Goal: Task Accomplishment & Management: Manage account settings

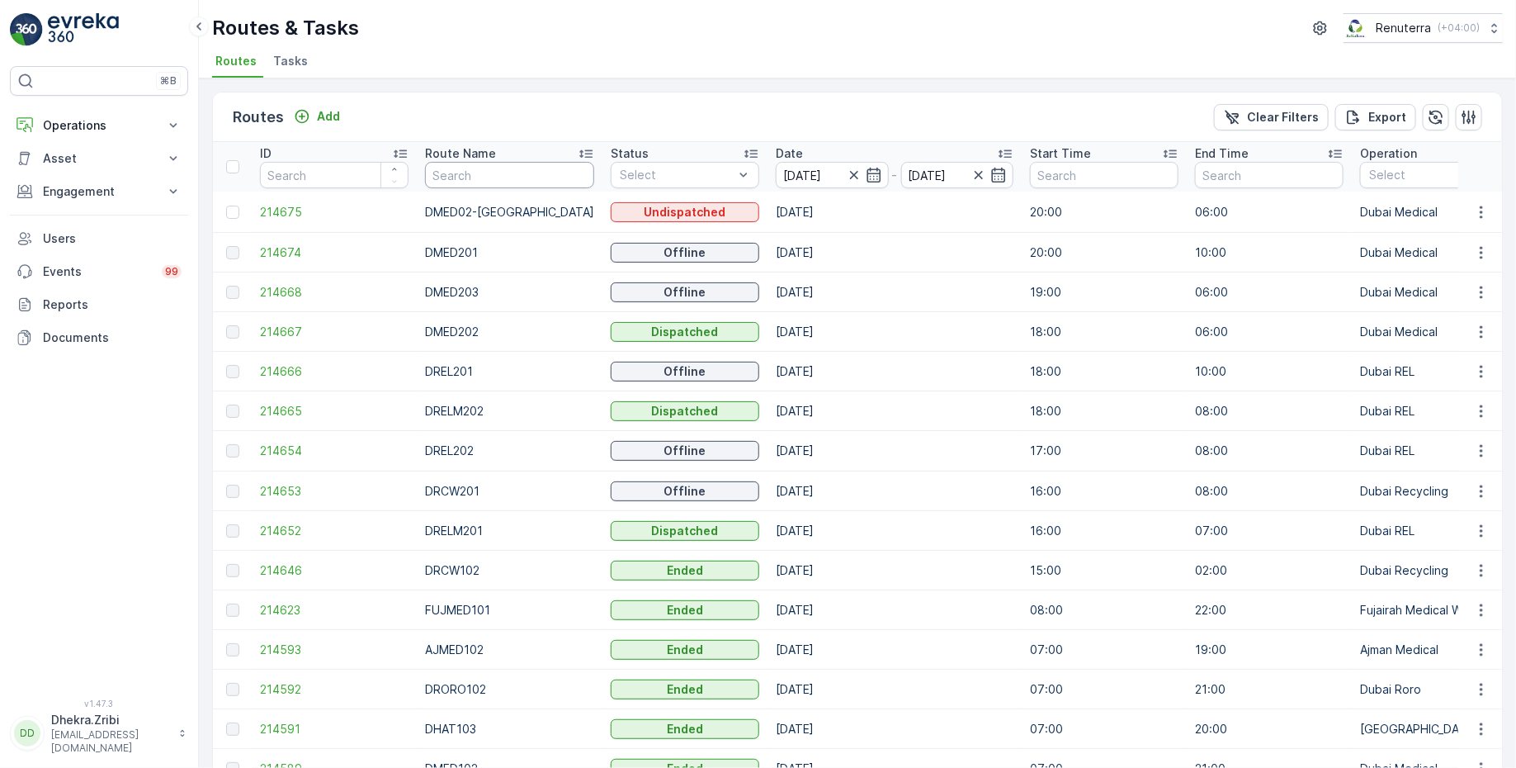
click at [482, 165] on input "text" at bounding box center [509, 175] width 169 height 26
type input "rel"
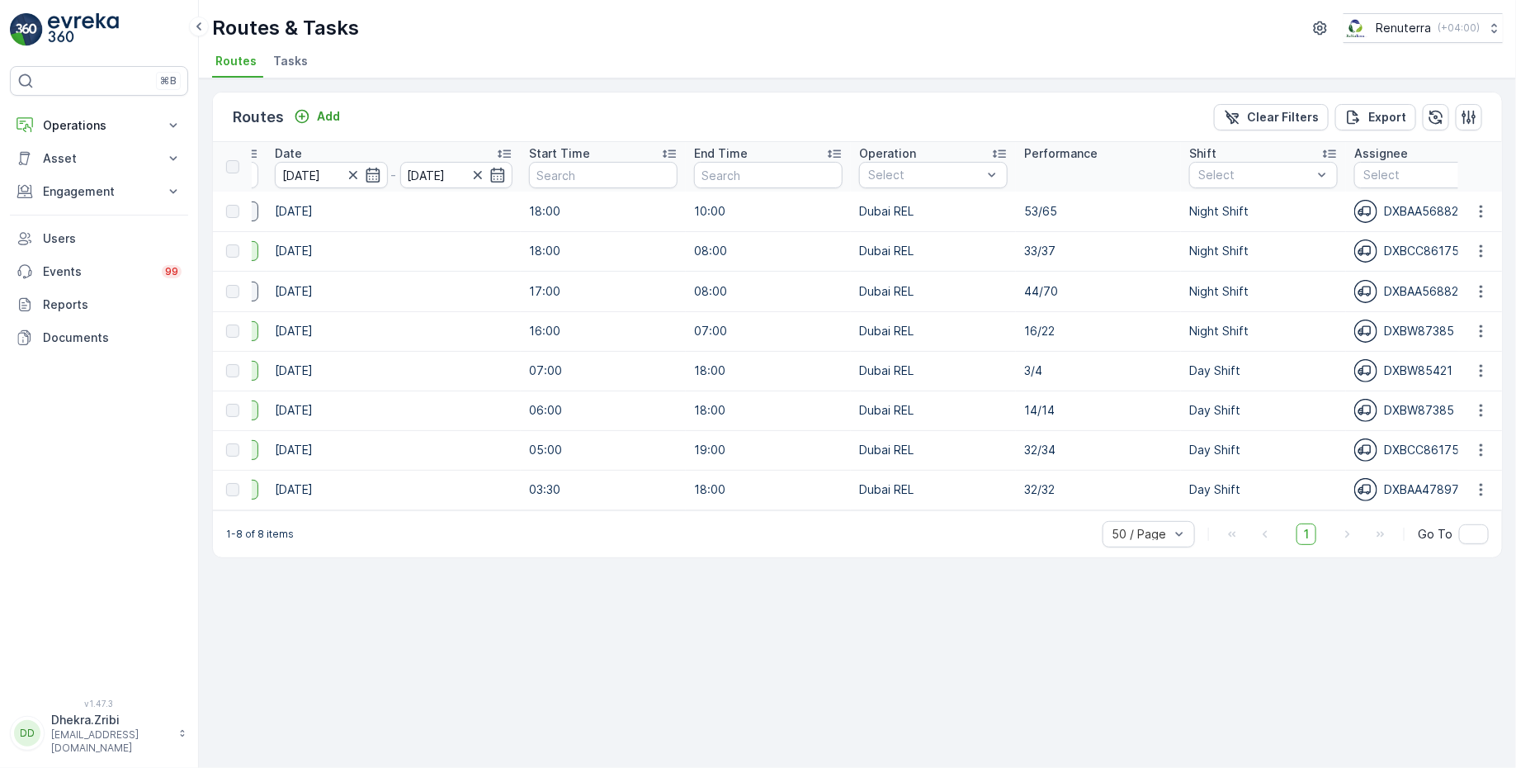
scroll to position [0, 562]
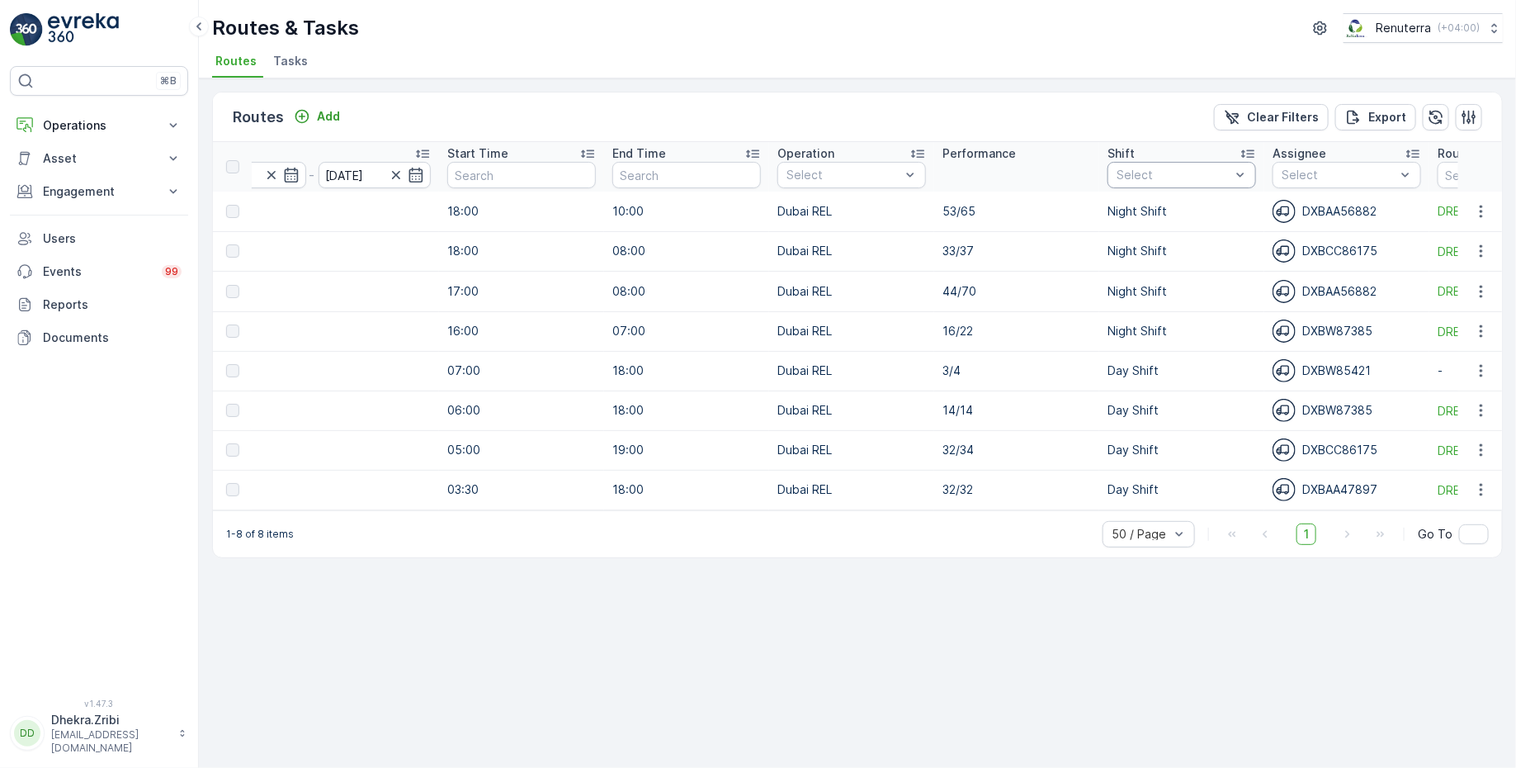
click at [1178, 176] on div at bounding box center [1173, 174] width 117 height 13
click at [1124, 270] on div at bounding box center [1124, 265] width 13 height 13
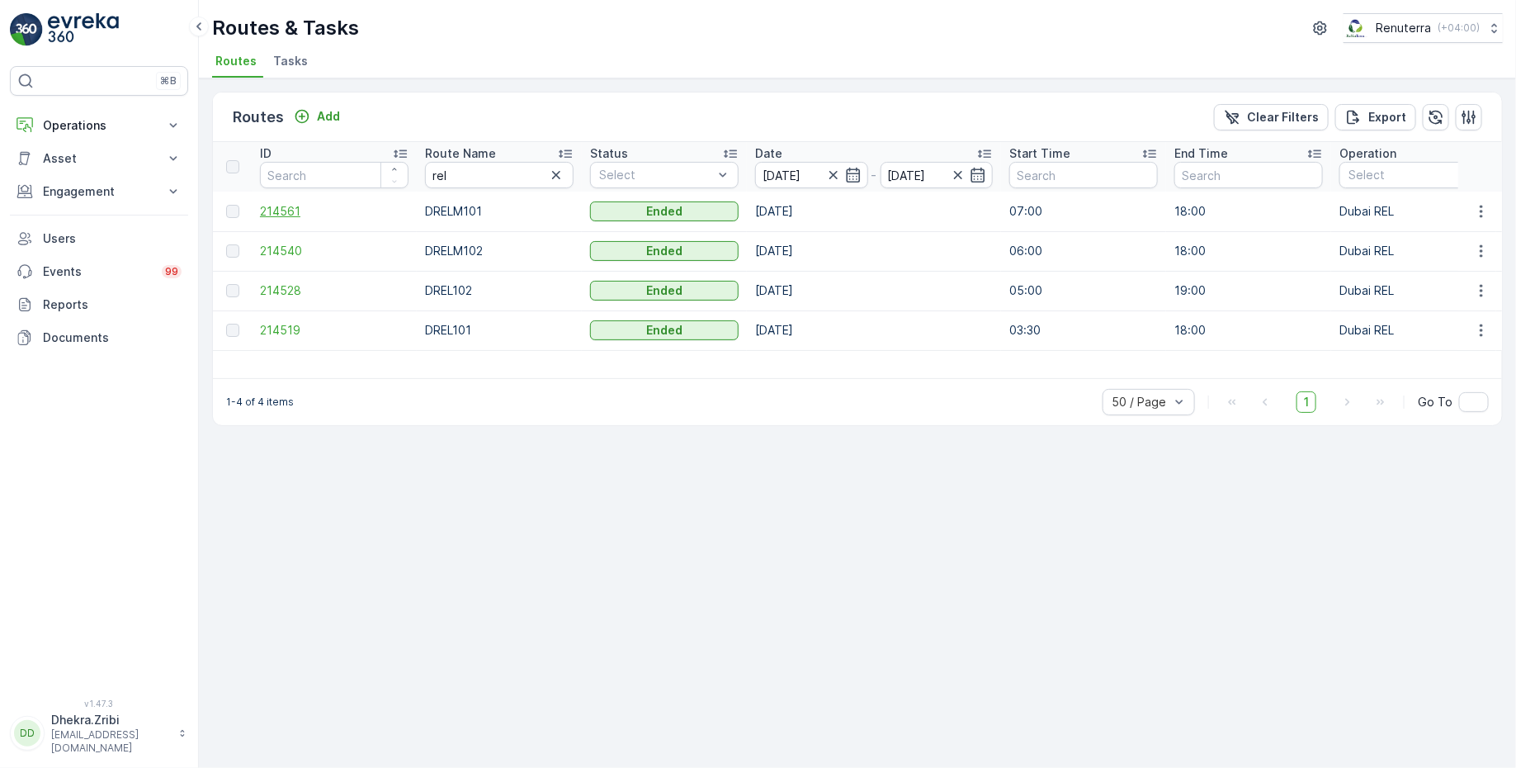
click at [270, 210] on span "214561" at bounding box center [334, 211] width 149 height 17
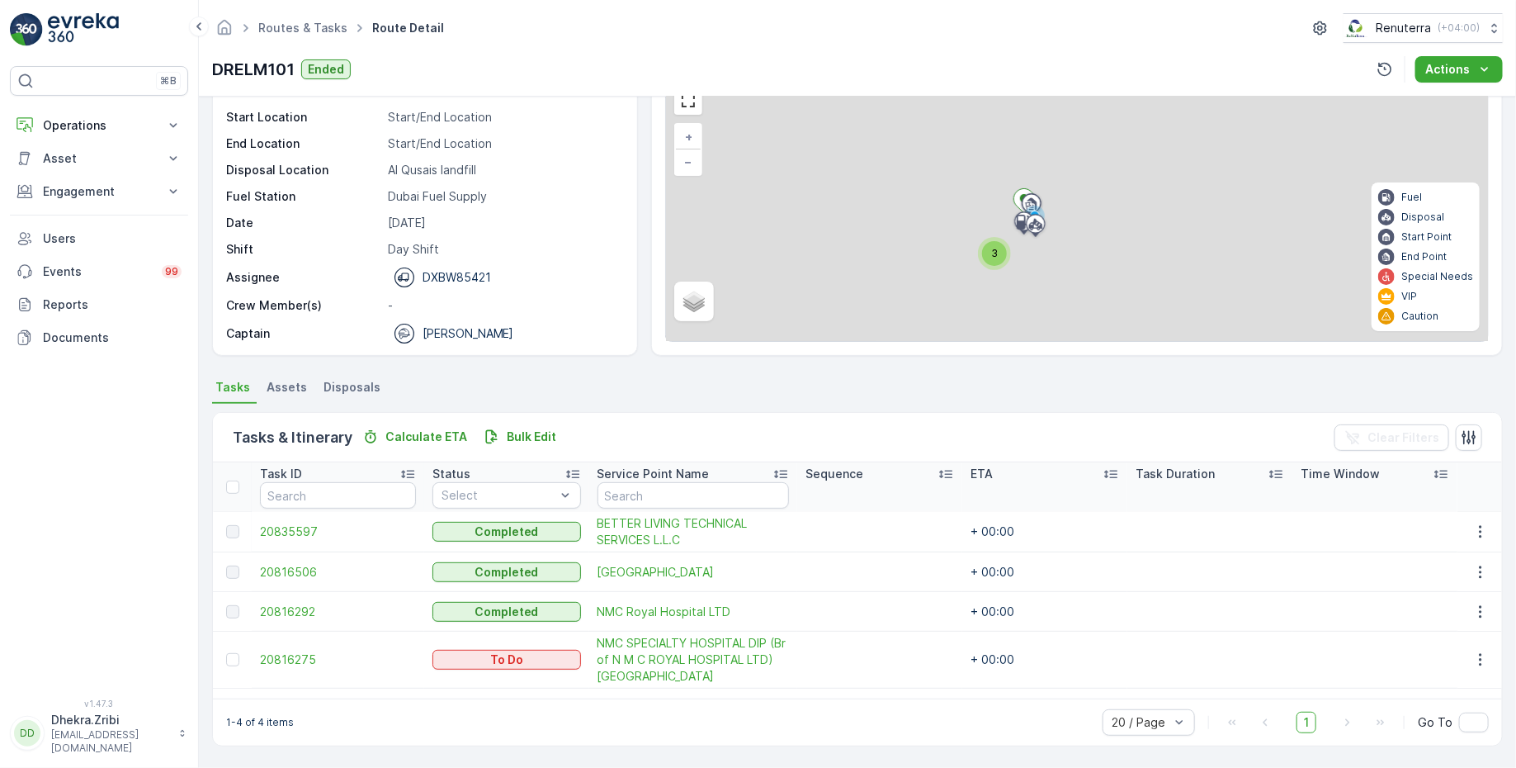
scroll to position [82, 0]
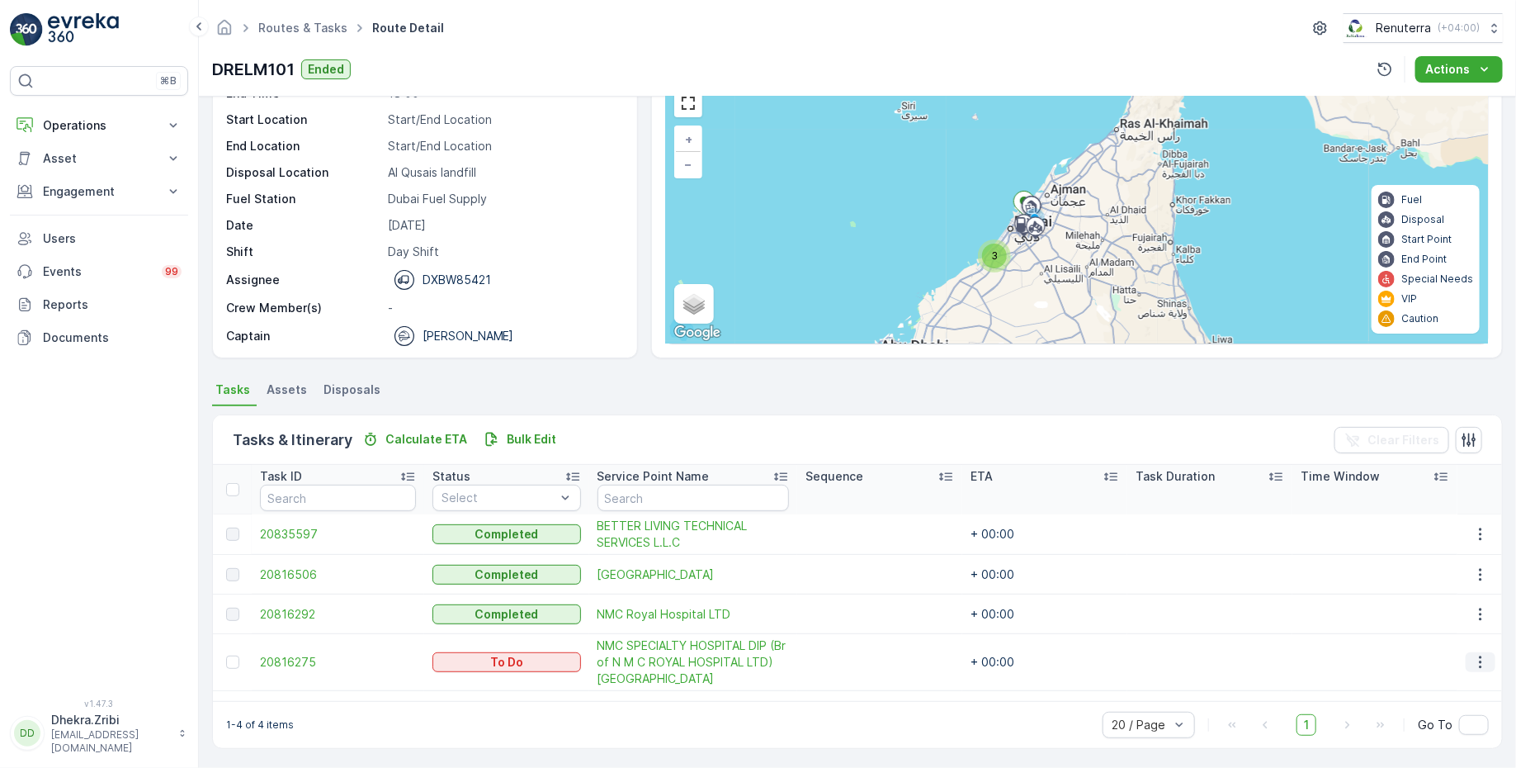
click at [1479, 664] on icon "button" at bounding box center [1480, 662] width 2 height 12
click at [1445, 600] on span "Remove from Route" at bounding box center [1454, 605] width 111 height 17
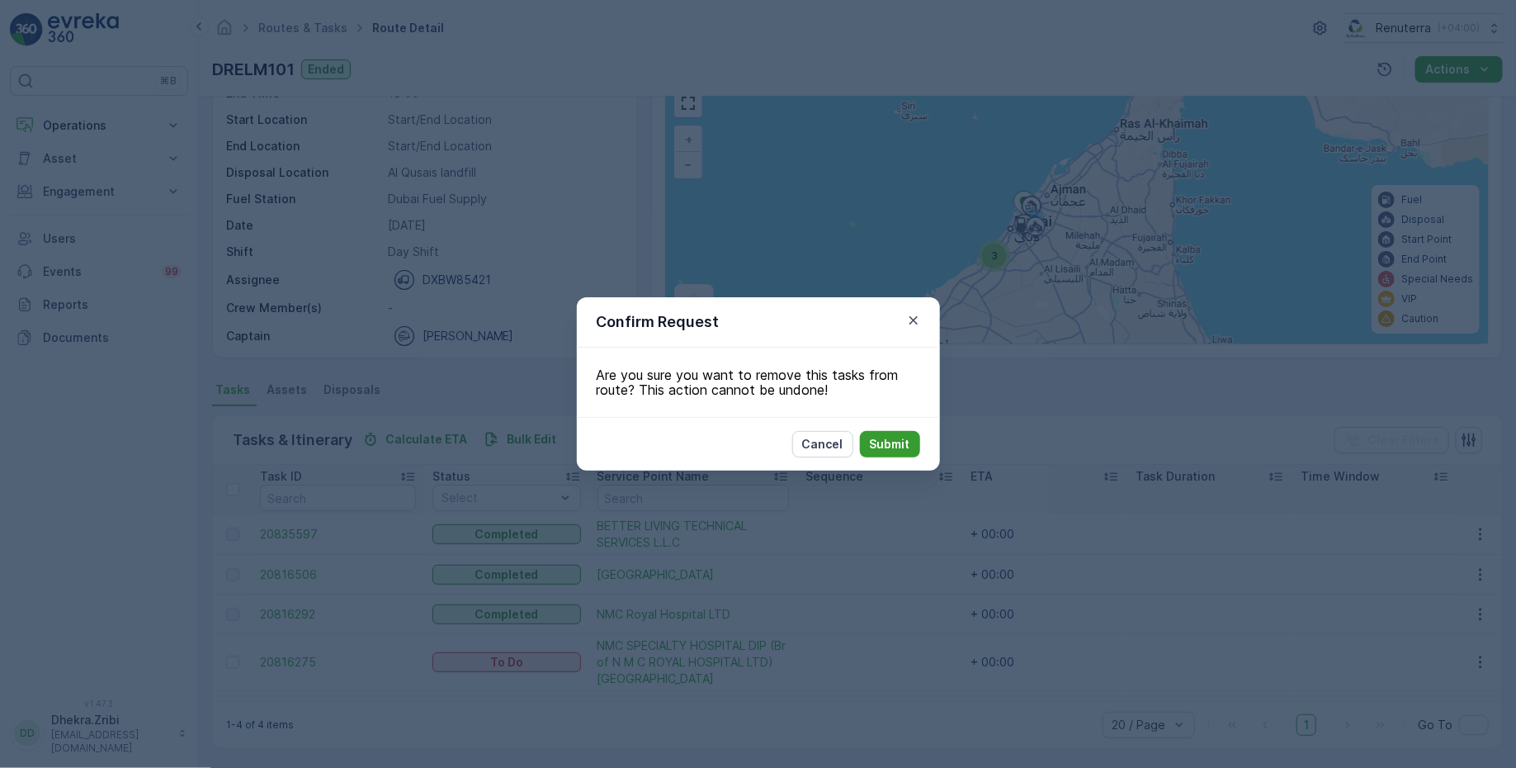
click at [861, 445] on button "Submit" at bounding box center [890, 444] width 60 height 26
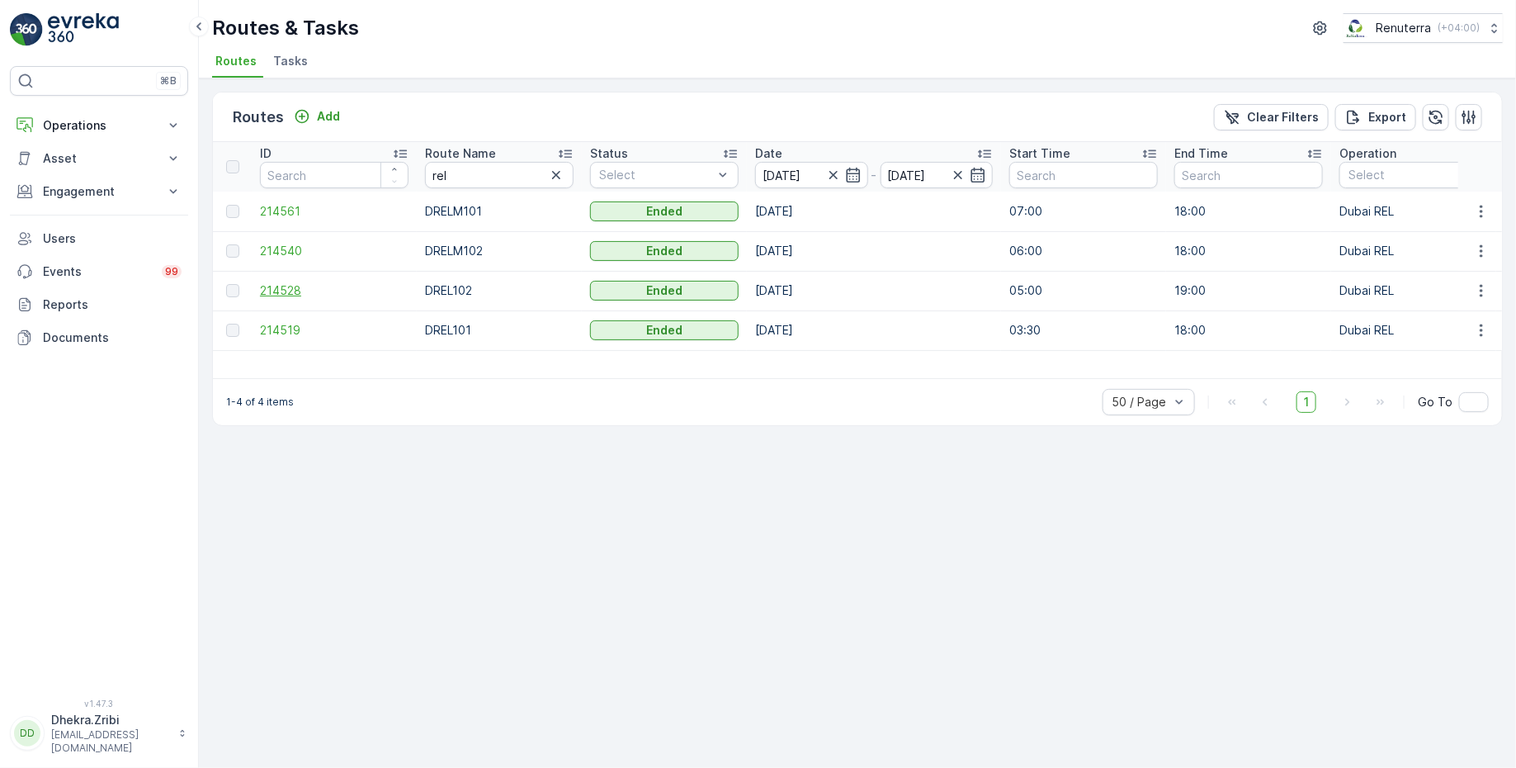
click at [267, 291] on span "214528" at bounding box center [334, 290] width 149 height 17
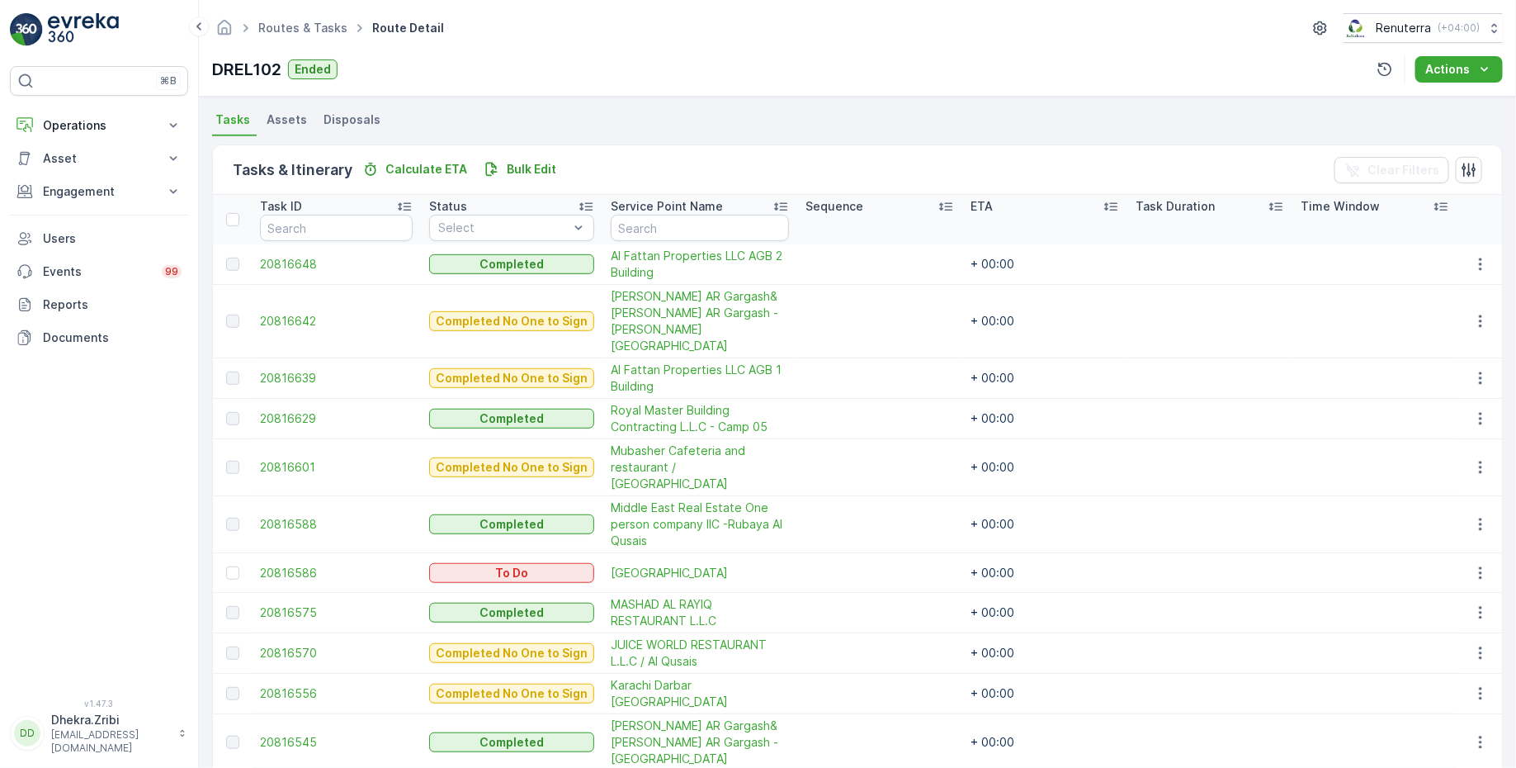
scroll to position [364, 0]
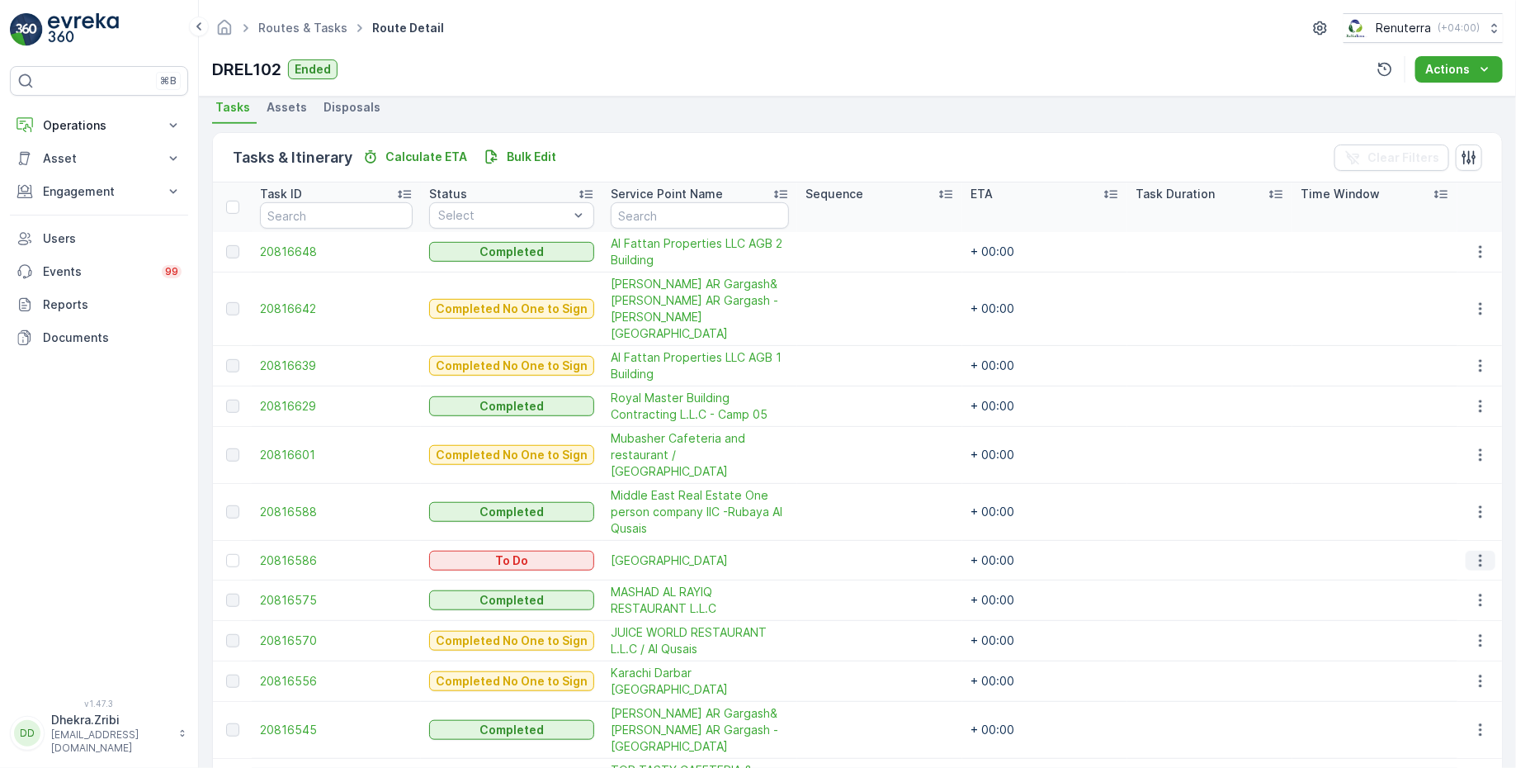
click at [1476, 552] on icon "button" at bounding box center [1480, 560] width 17 height 17
click at [1420, 574] on span "Change Route" at bounding box center [1439, 577] width 80 height 17
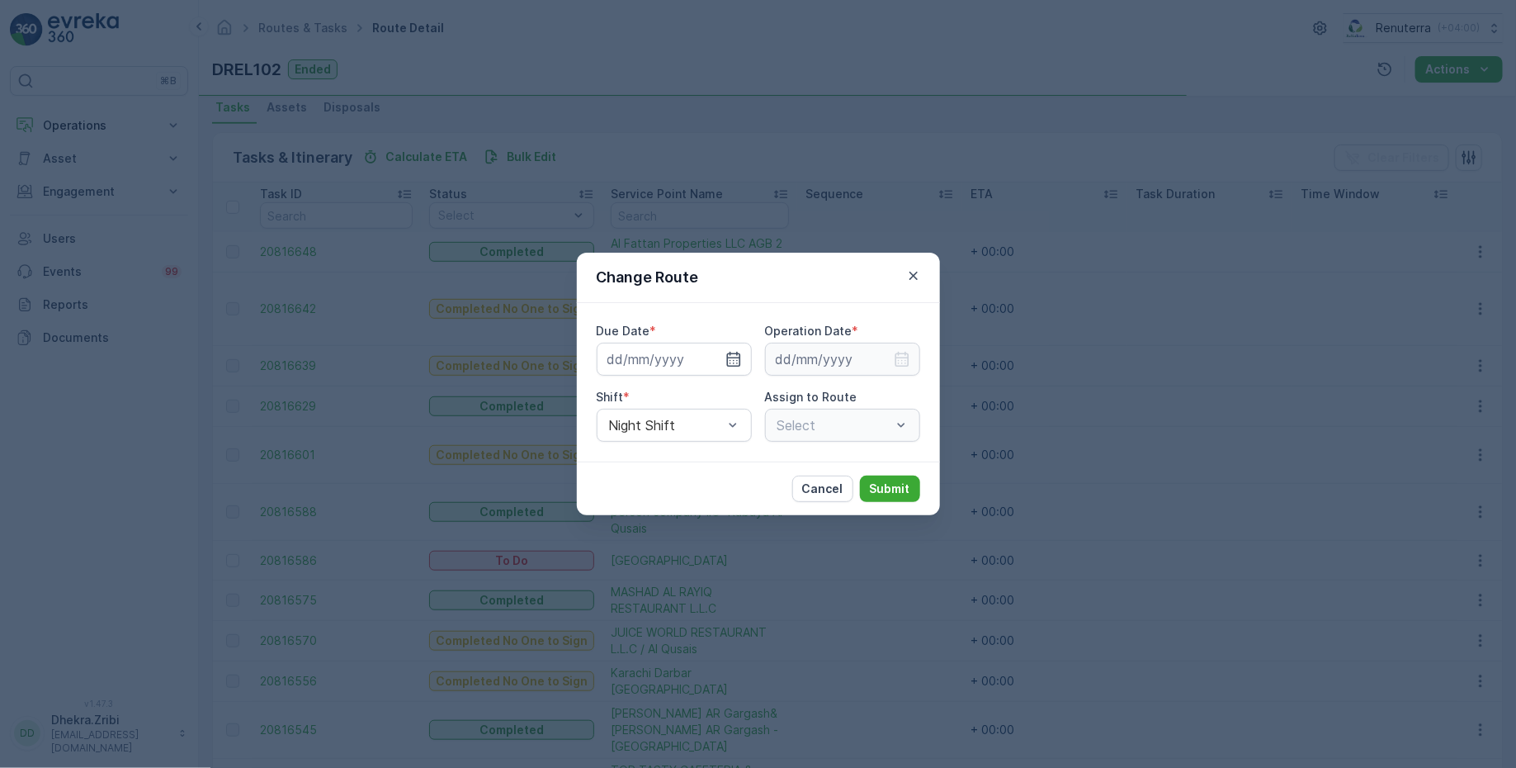
type input "[DATE]"
click at [721, 366] on icon "button" at bounding box center [714, 359] width 17 height 17
type input "[DATE]"
click at [901, 363] on icon "button" at bounding box center [902, 359] width 14 height 15
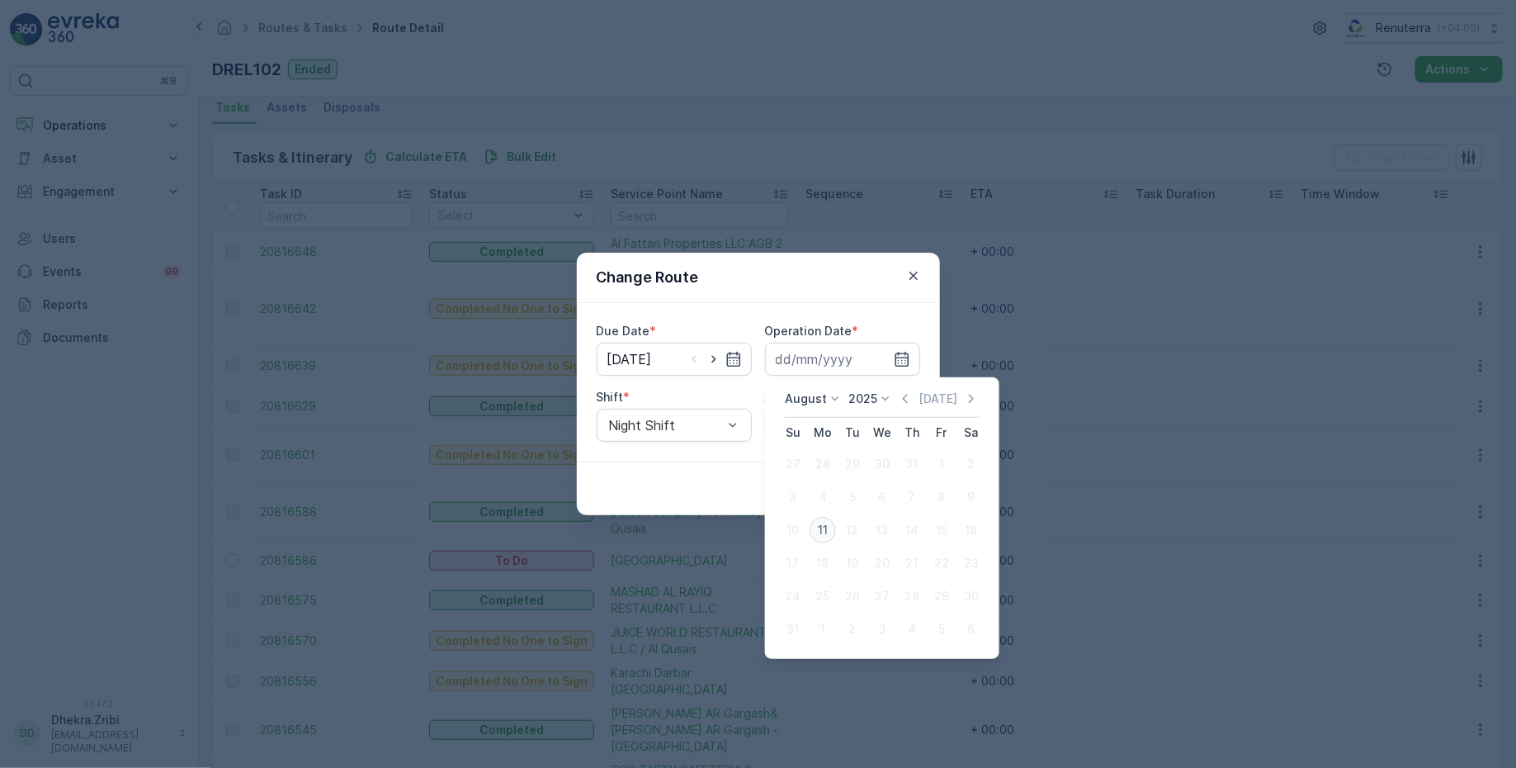
click at [823, 535] on div "11" at bounding box center [823, 530] width 26 height 26
type input "[DATE]"
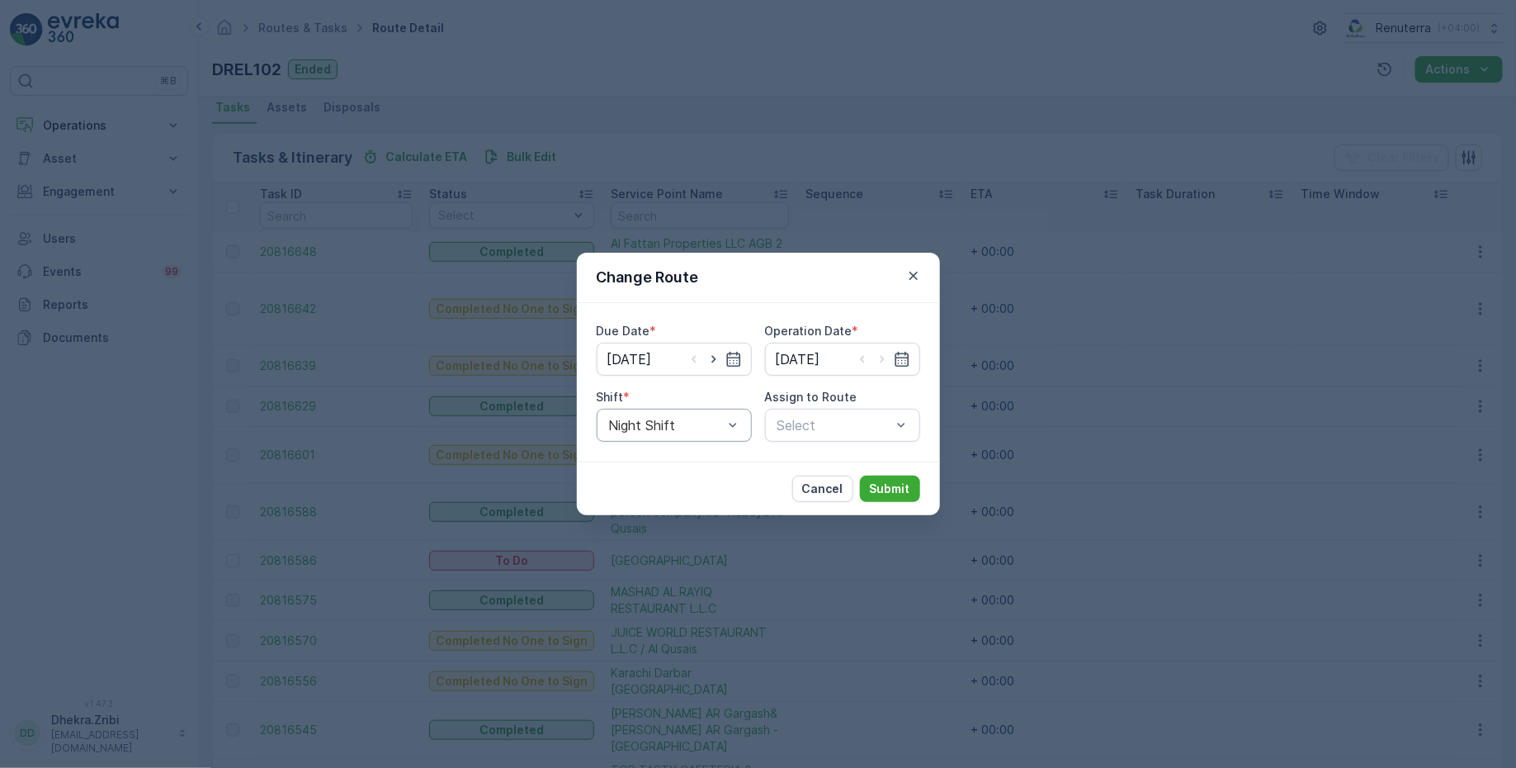
click at [714, 432] on div "Night Shift" at bounding box center [674, 425] width 155 height 33
click at [646, 468] on span "Day Shift" at bounding box center [636, 465] width 59 height 15
click at [819, 427] on div at bounding box center [834, 425] width 117 height 15
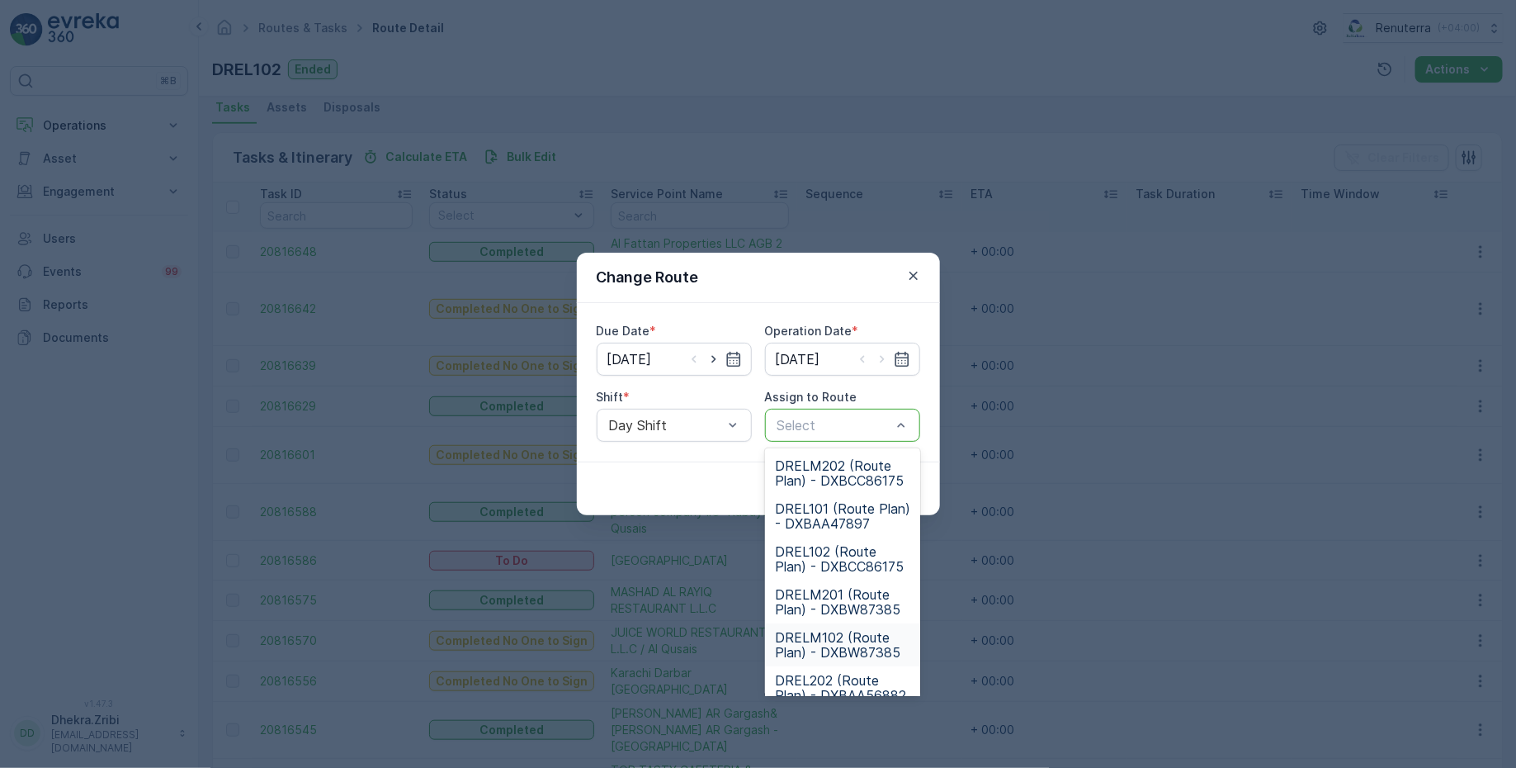
click at [828, 640] on span "DRELM102 (Route Plan) - DXBW87385" at bounding box center [842, 645] width 135 height 30
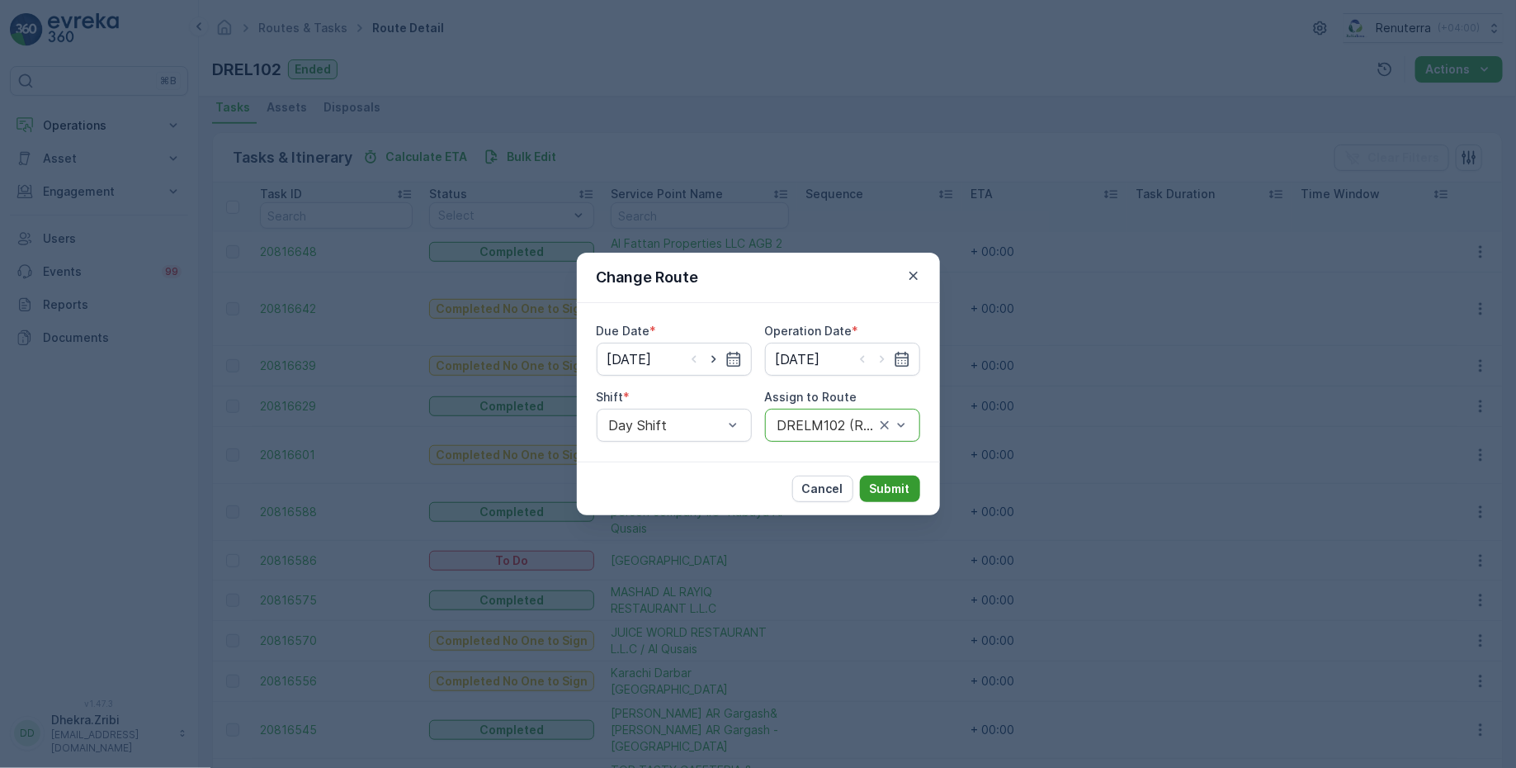
click at [902, 491] on p "Submit" at bounding box center [890, 488] width 40 height 17
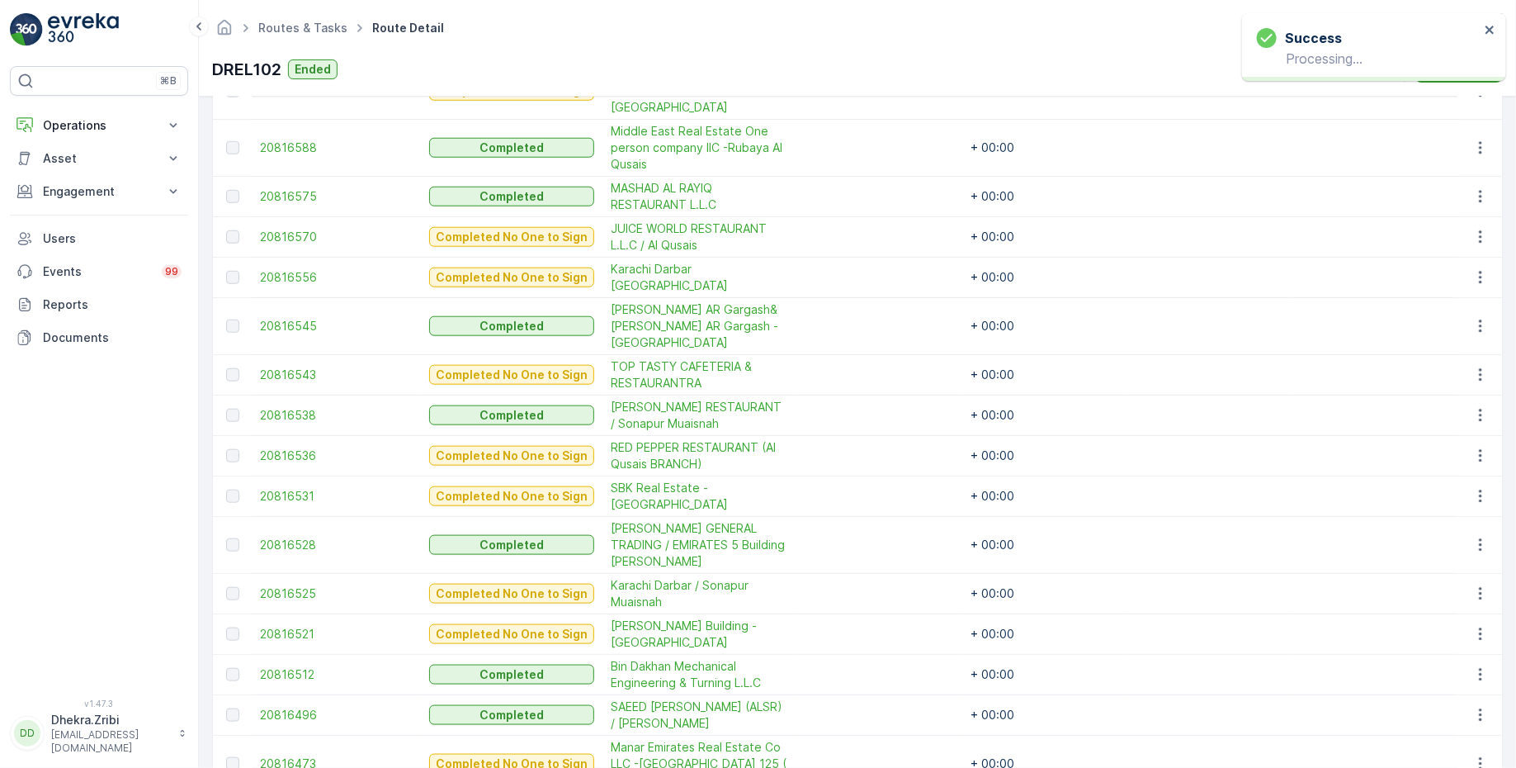
scroll to position [747, 0]
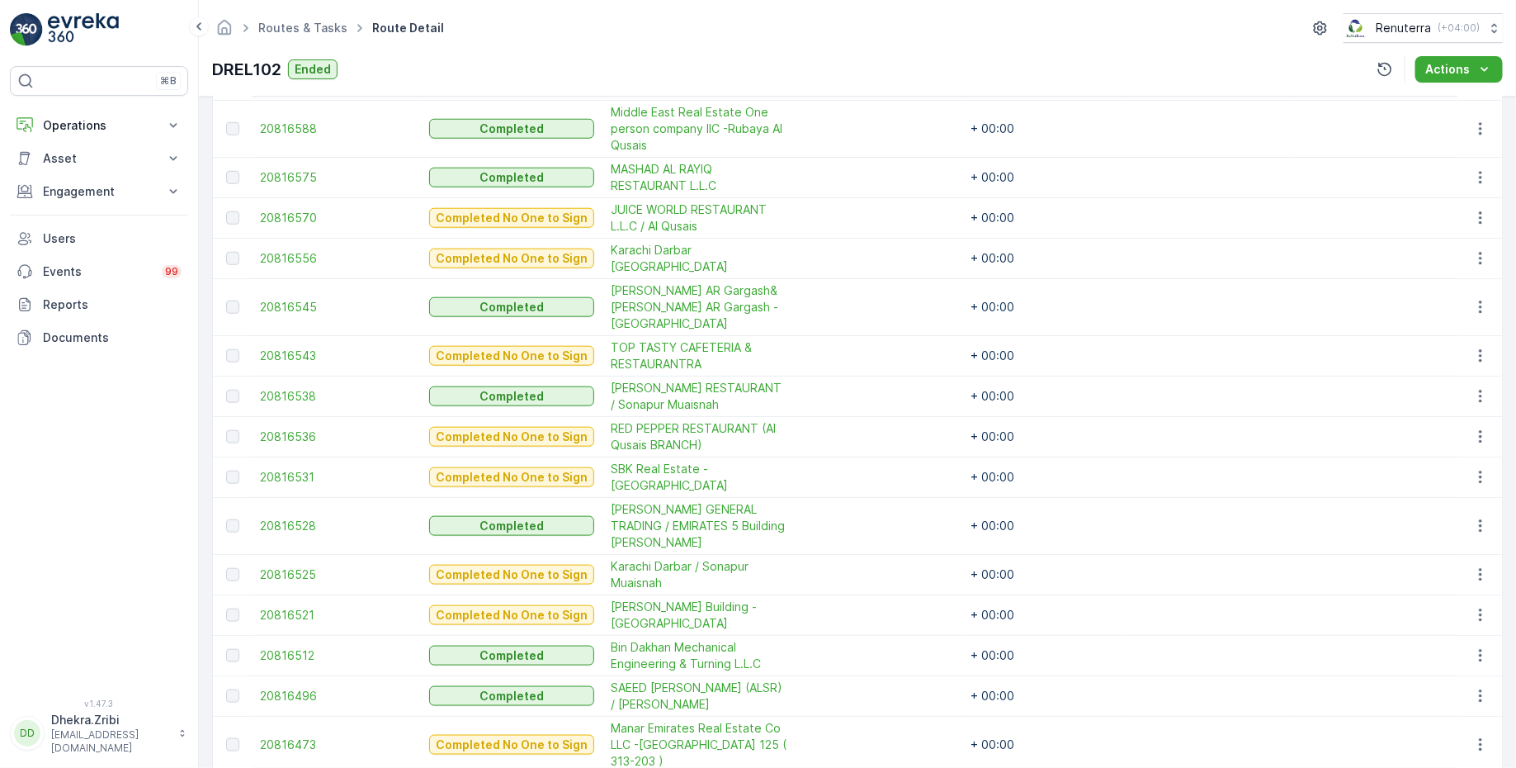
click at [1109, 754] on span "50 / Page" at bounding box center [1114, 760] width 54 height 13
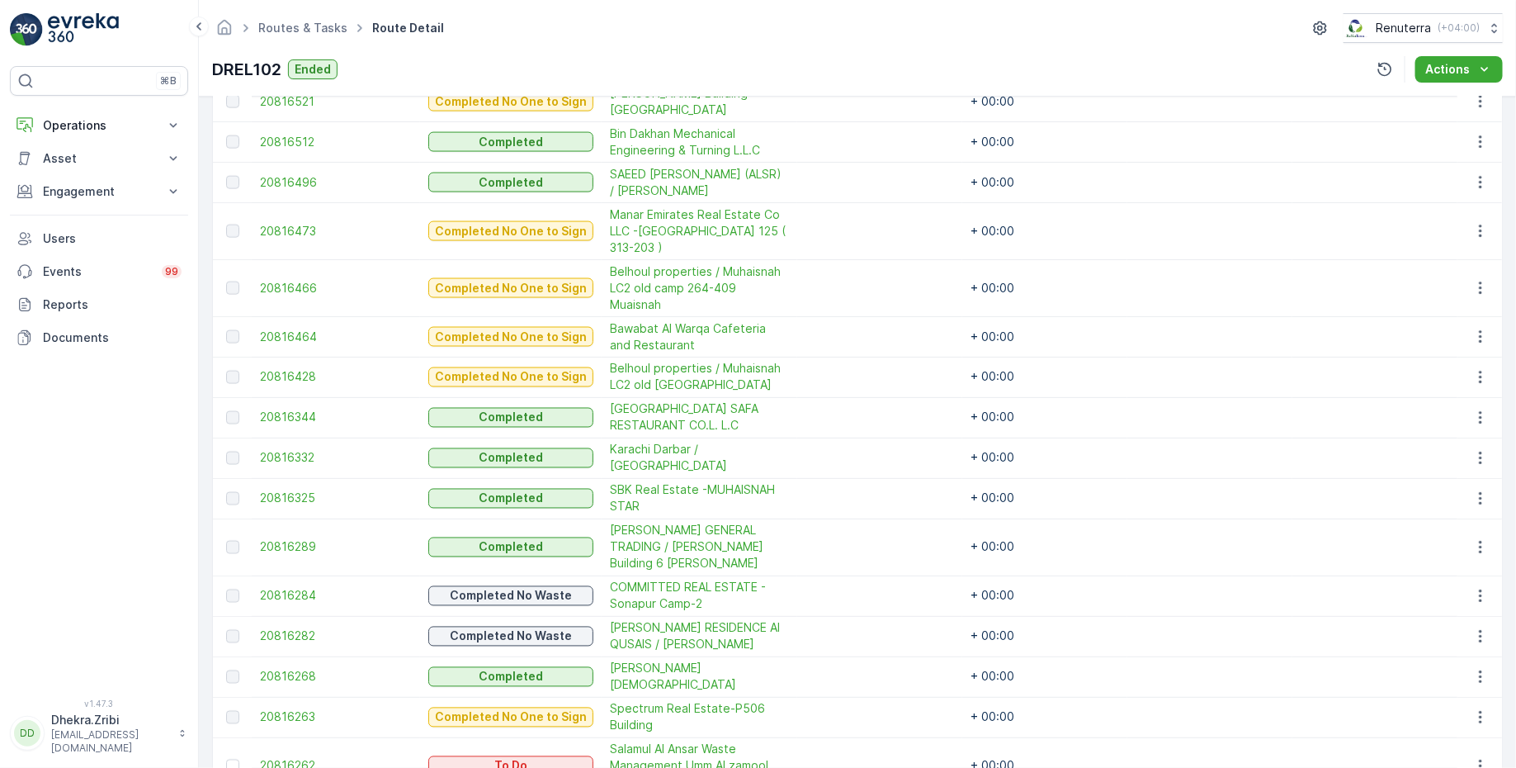
scroll to position [1334, 0]
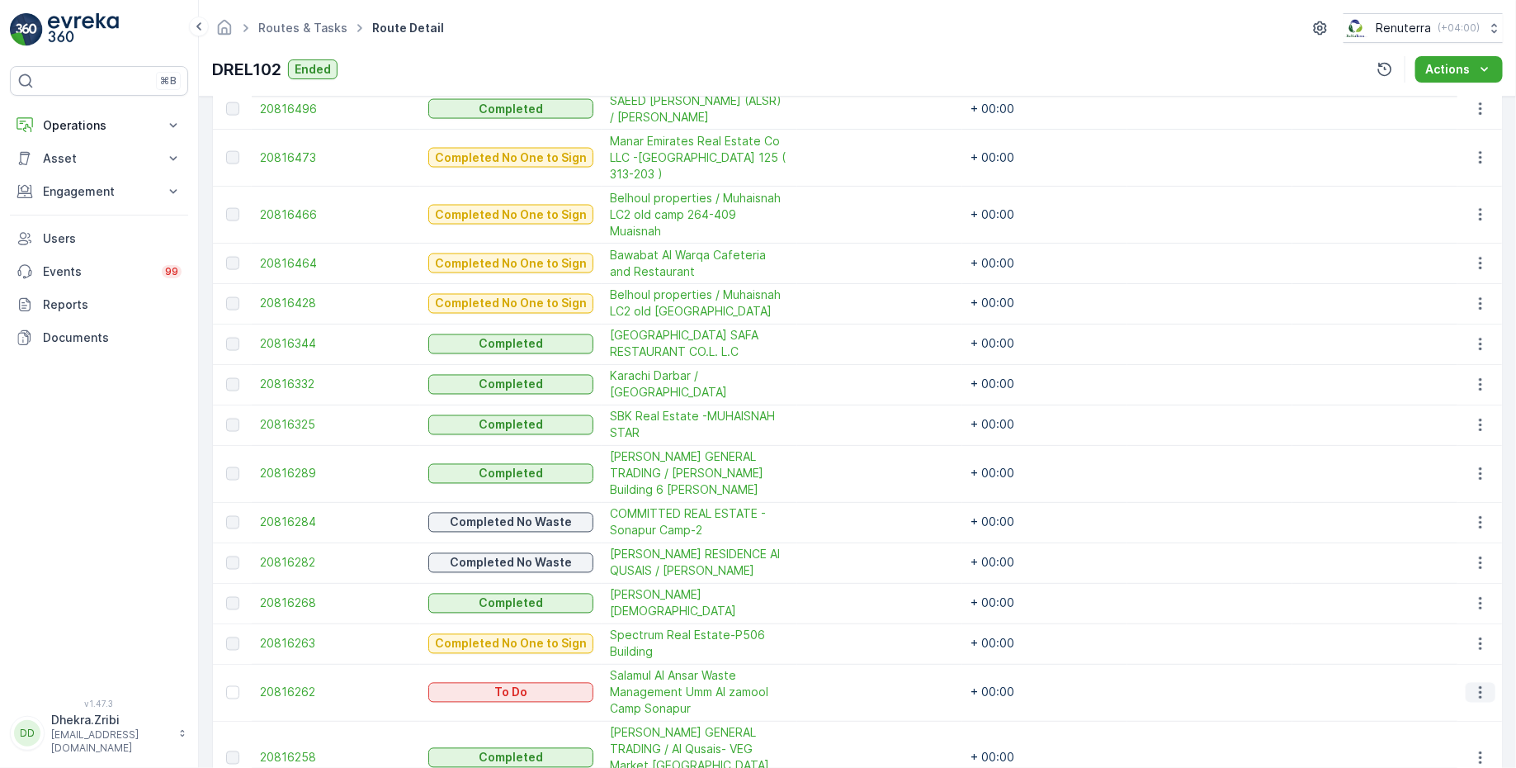
click at [1478, 684] on icon "button" at bounding box center [1480, 692] width 17 height 17
click at [1407, 688] on span "Remove from Route" at bounding box center [1454, 691] width 111 height 17
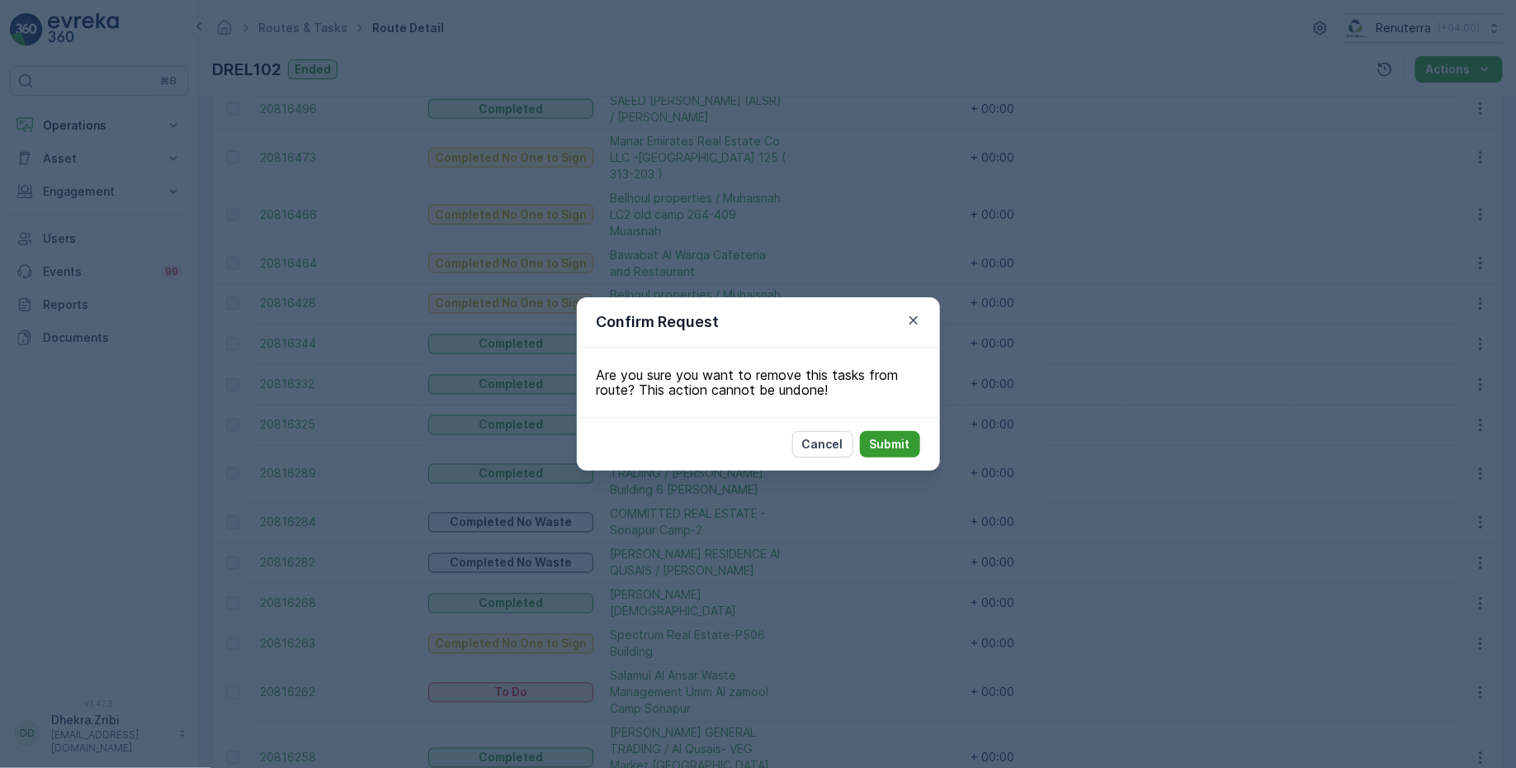
click at [887, 441] on p "Submit" at bounding box center [890, 444] width 40 height 17
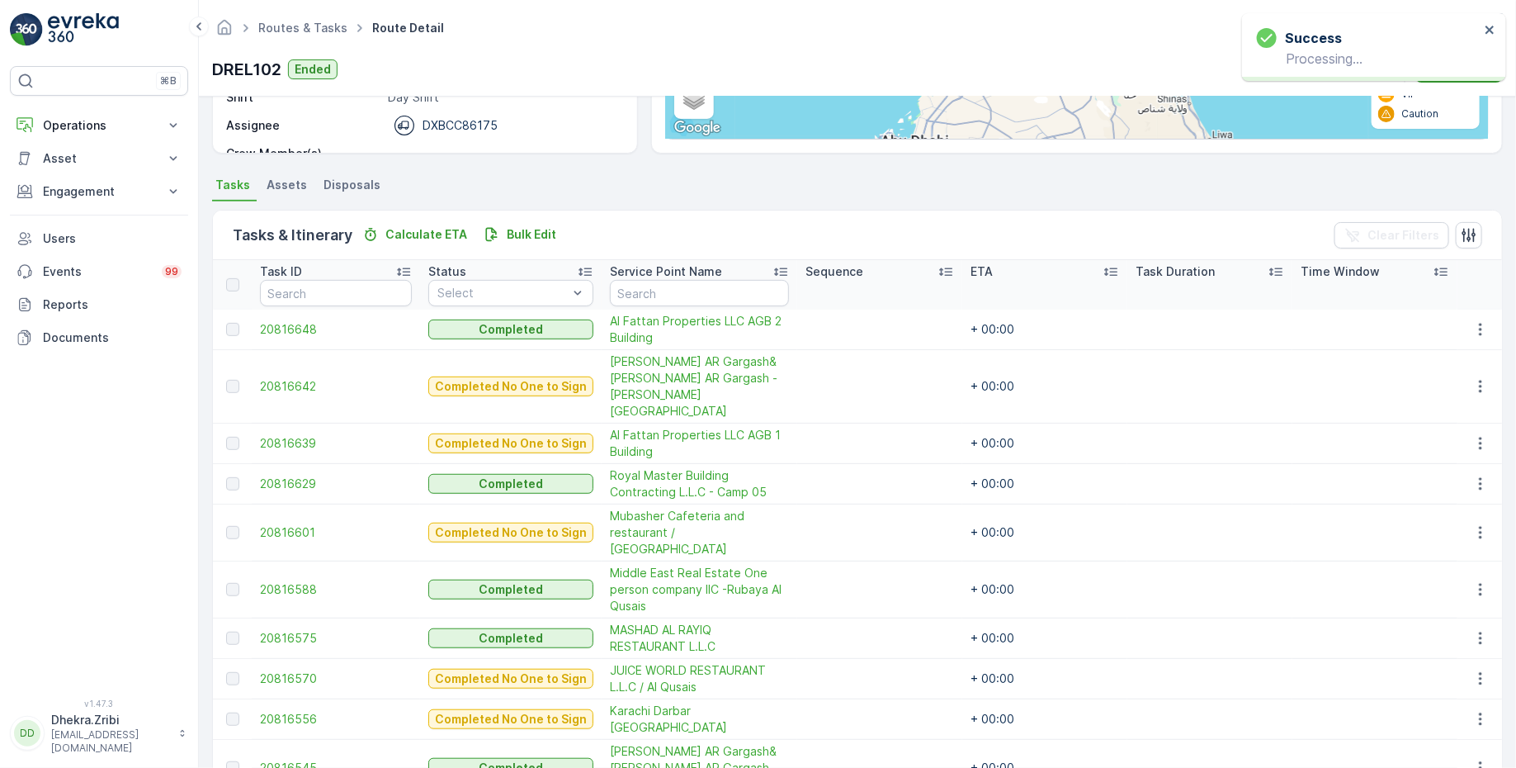
scroll to position [201, 0]
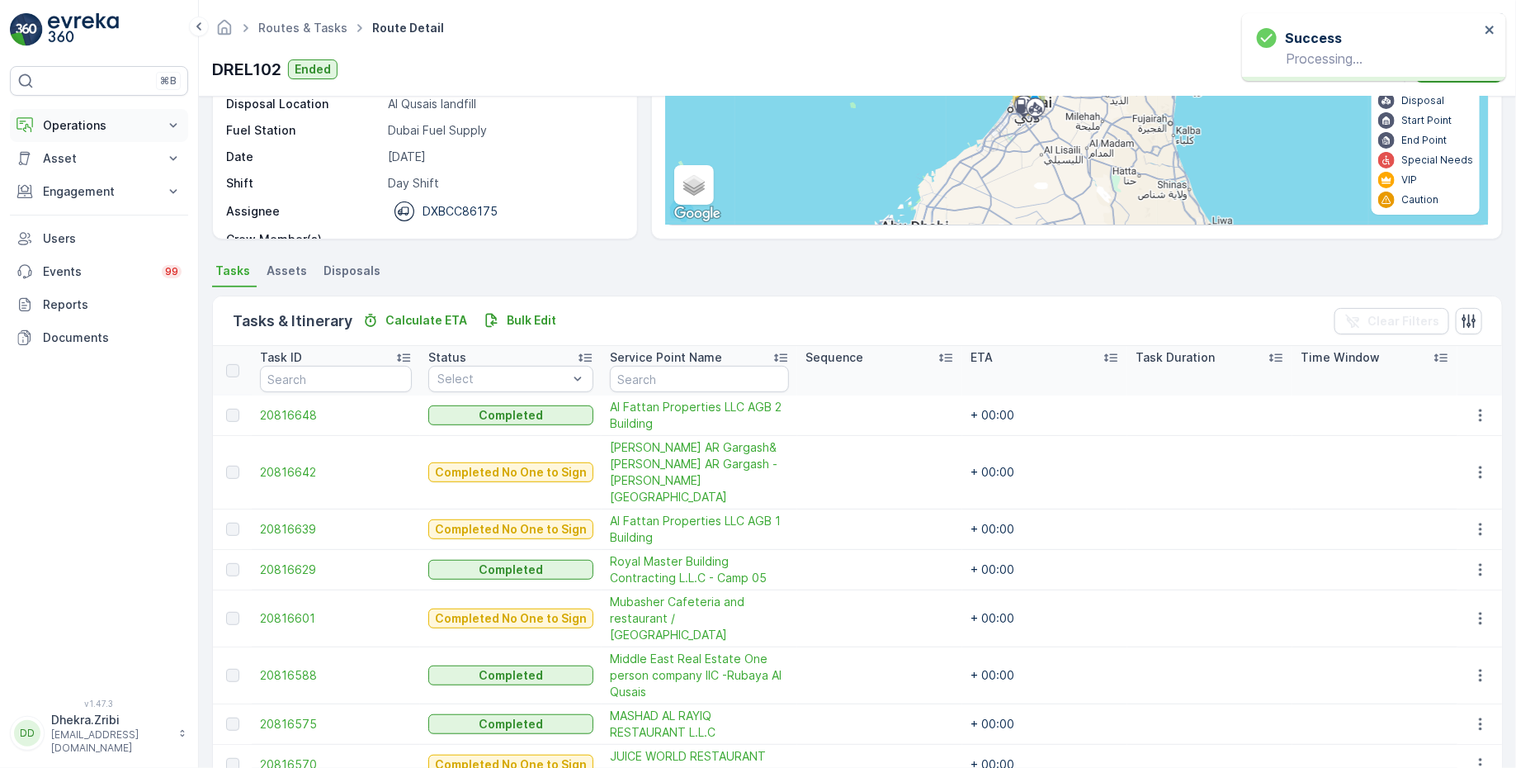
click at [99, 132] on p "Operations" at bounding box center [99, 125] width 112 height 17
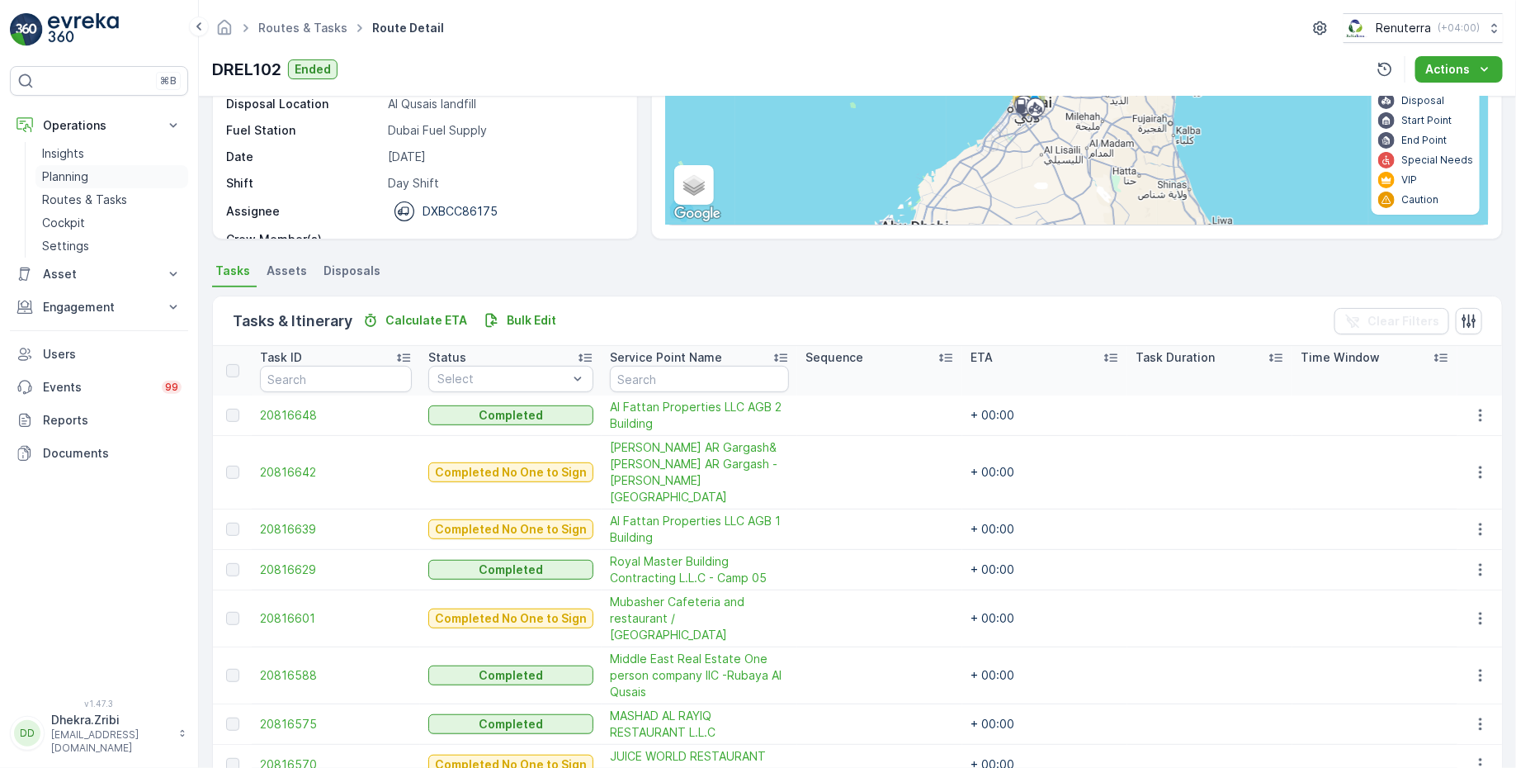
click at [92, 168] on link "Planning" at bounding box center [111, 176] width 153 height 23
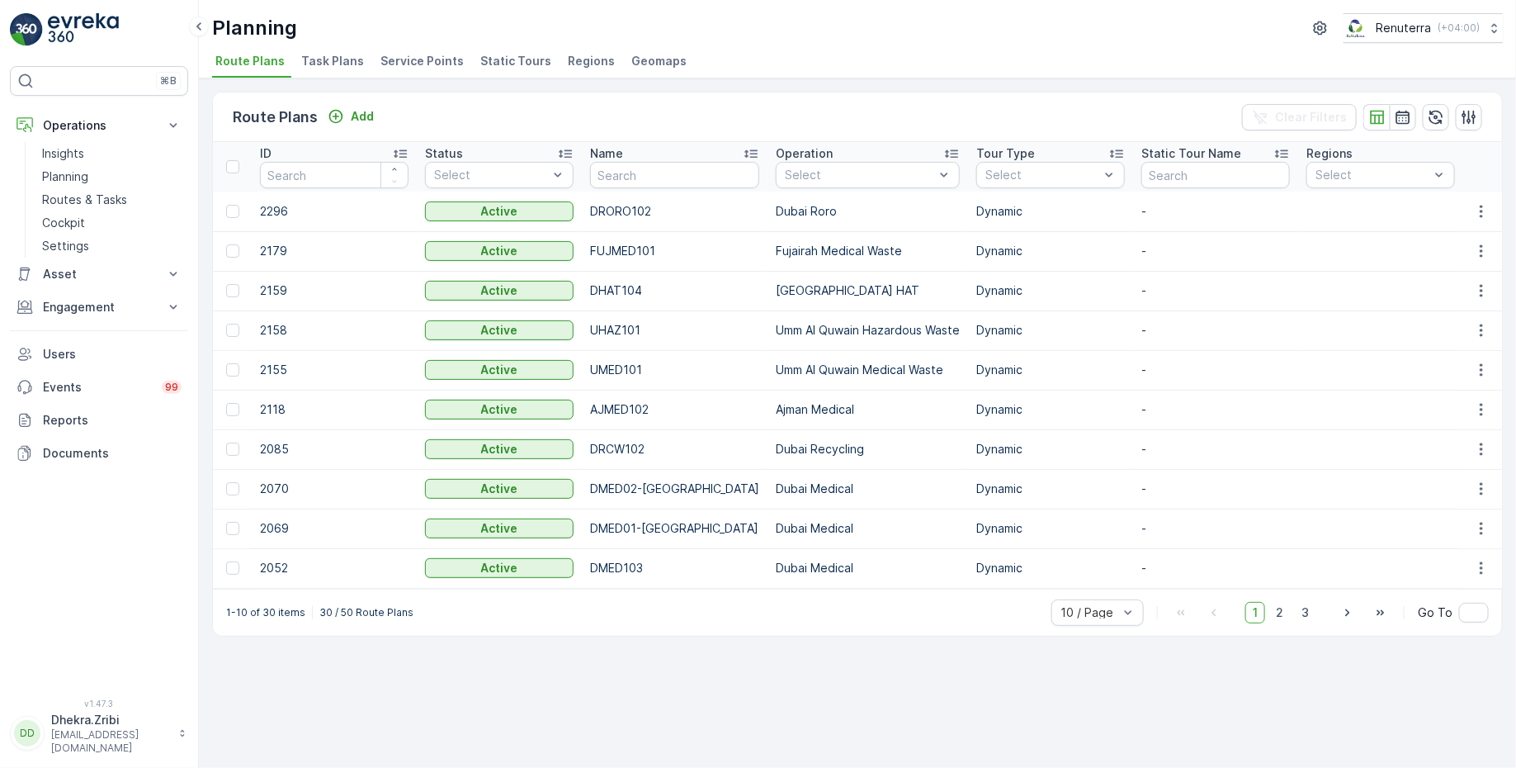
click at [425, 57] on span "Service Points" at bounding box center [421, 61] width 83 height 17
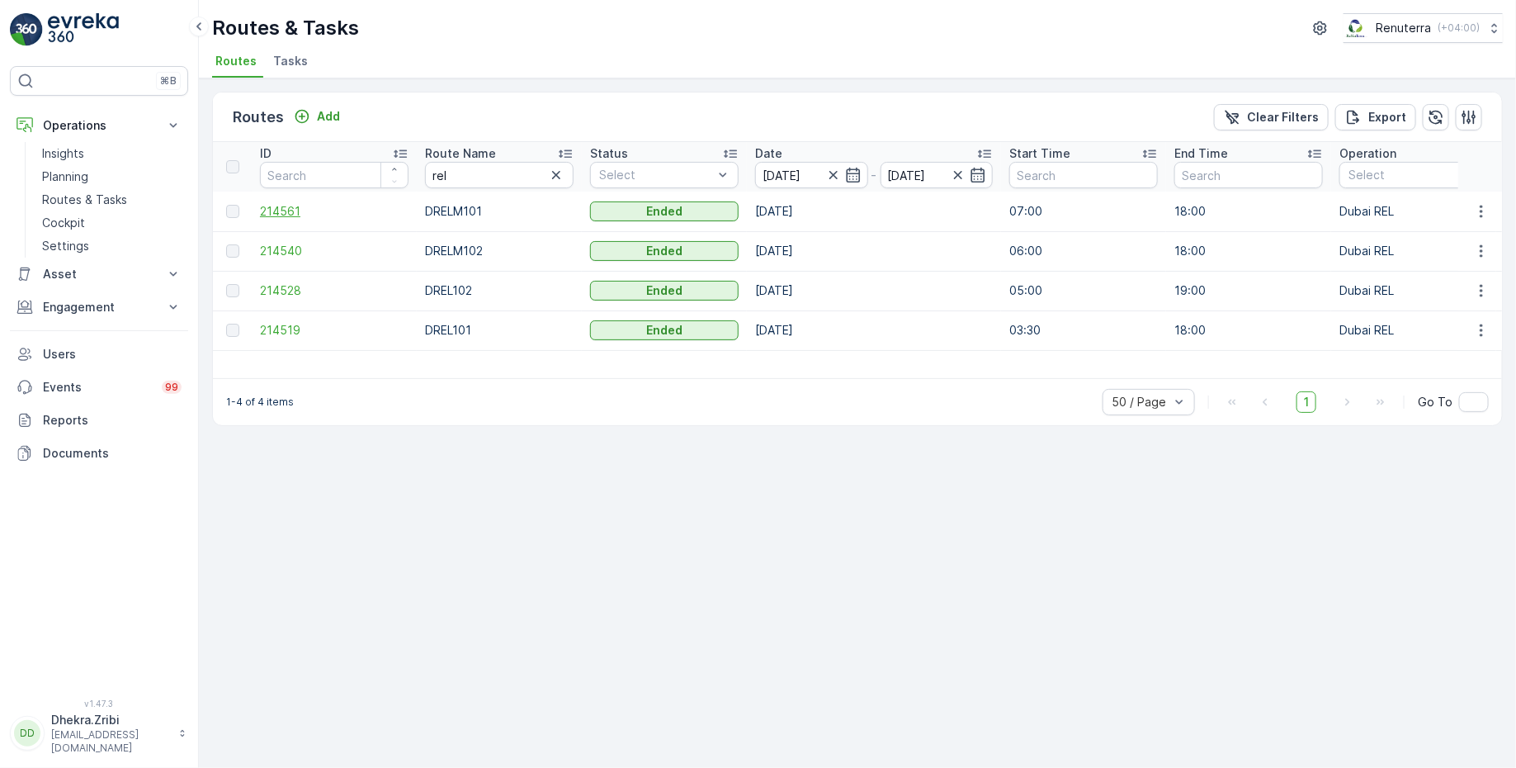
click at [274, 210] on span "214561" at bounding box center [334, 211] width 149 height 17
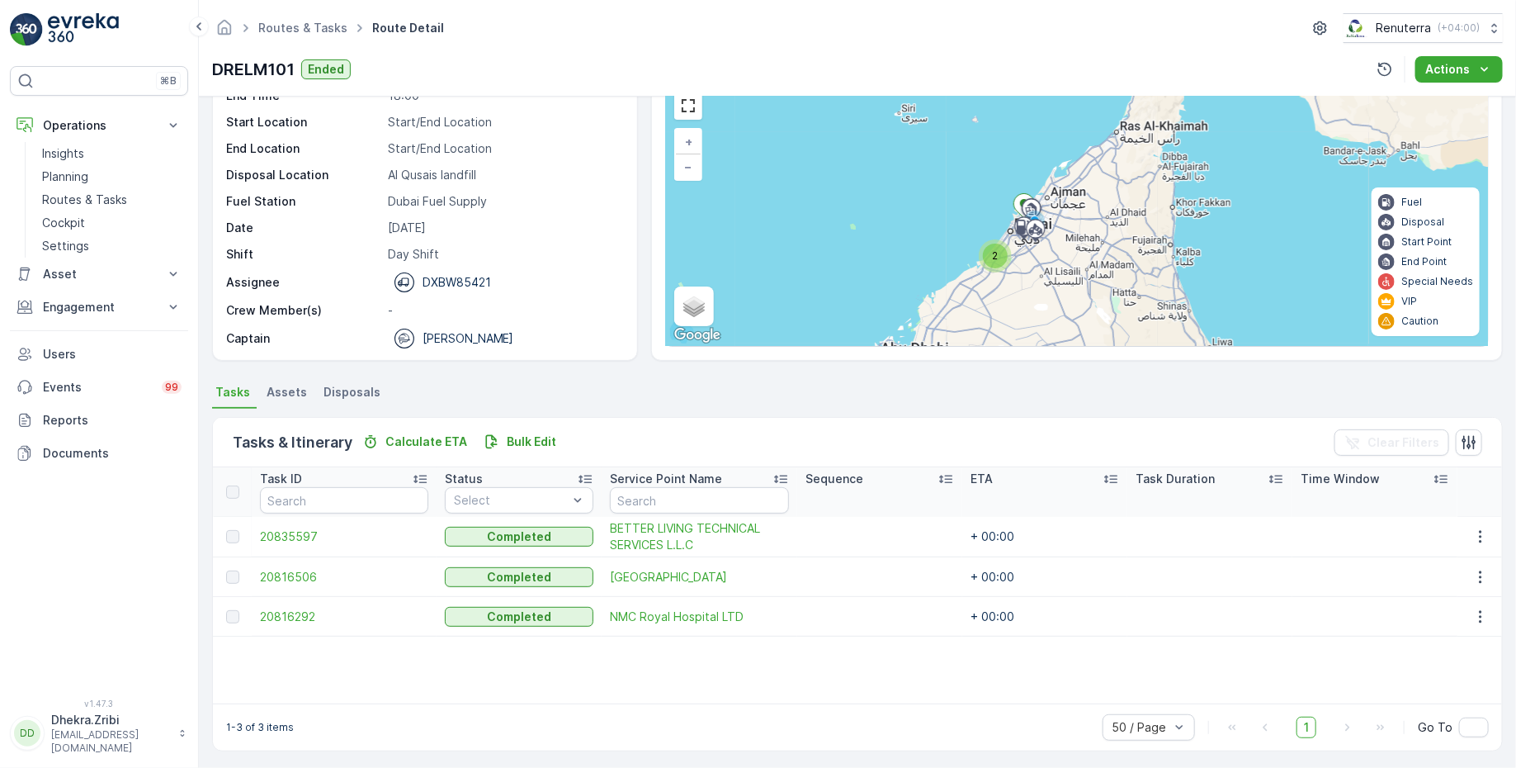
scroll to position [82, 0]
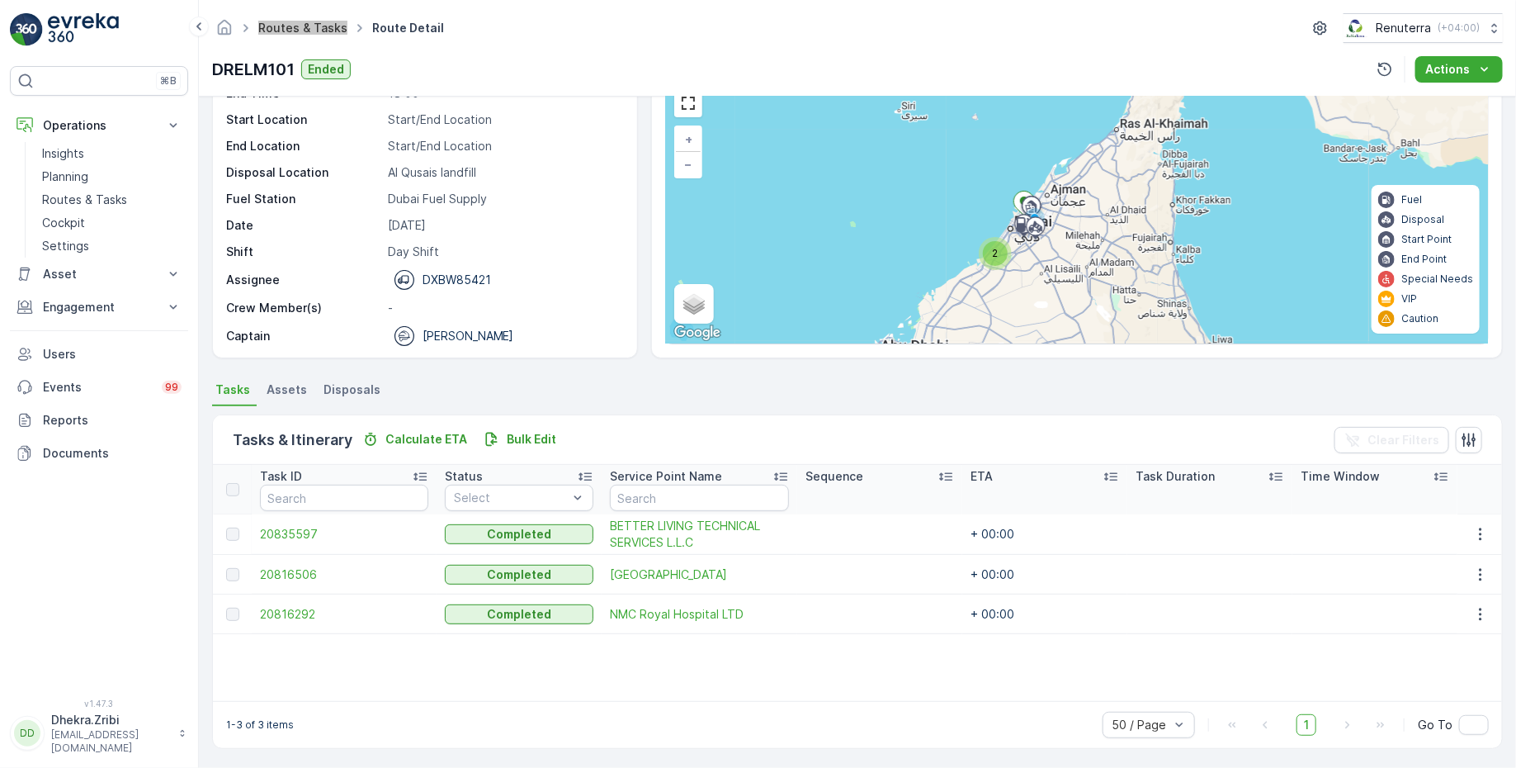
drag, startPoint x: 305, startPoint y: 26, endPoint x: 491, endPoint y: 0, distance: 187.5
click at [0, 0] on div "⌘B Operations Insights Planning Routes & Tasks Cockpit Settings Asset Assets En…" at bounding box center [758, 384] width 1516 height 768
drag, startPoint x: 304, startPoint y: 569, endPoint x: 832, endPoint y: 12, distance: 767.7
click at [0, 0] on div "⌘B Operations Insights Planning Routes & Tasks Cockpit Settings Asset Assets En…" at bounding box center [758, 384] width 1516 height 768
click at [291, 607] on span "20816292" at bounding box center [344, 614] width 168 height 17
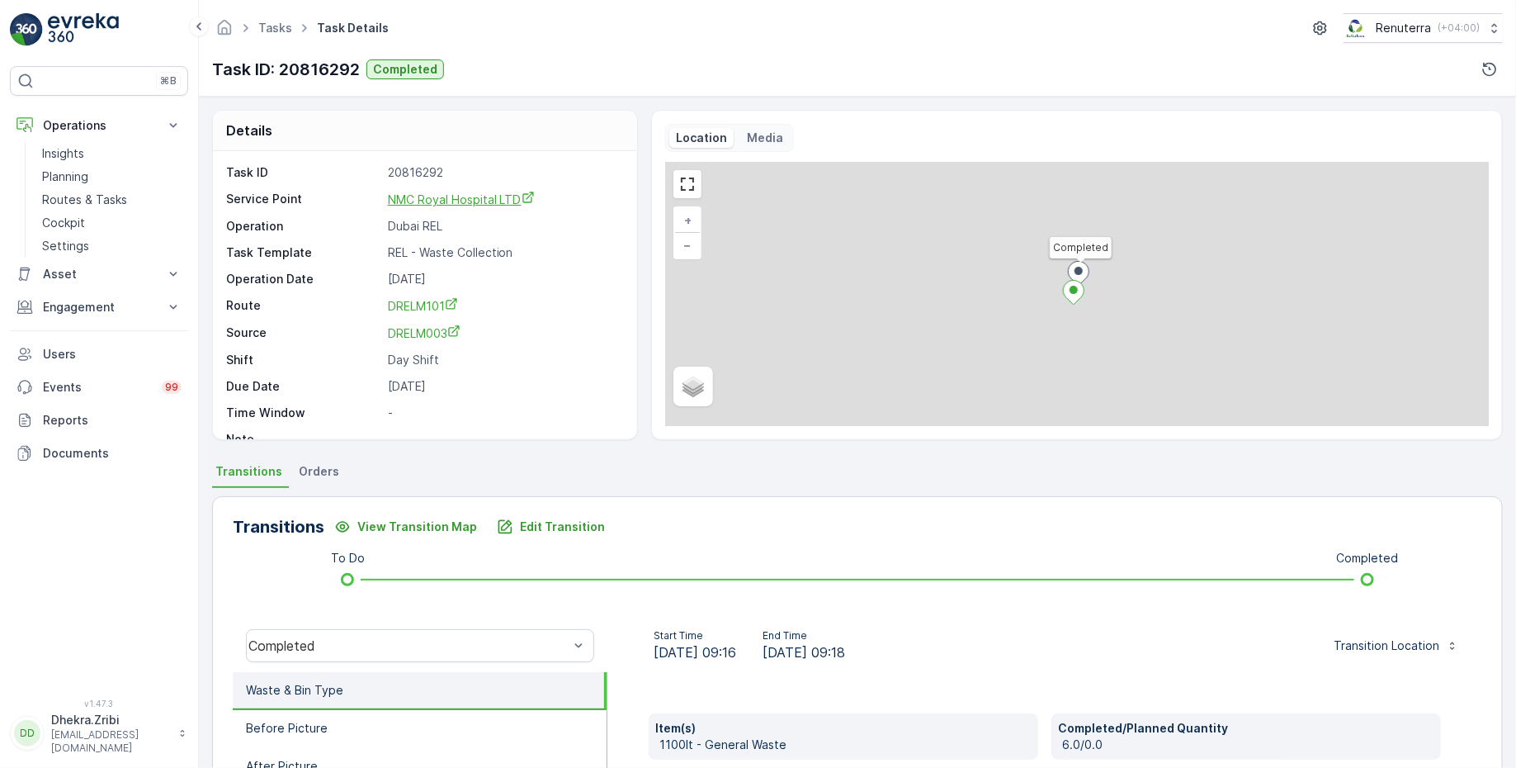
click at [446, 195] on span "NMC Royal Hospital LTD" at bounding box center [461, 199] width 147 height 14
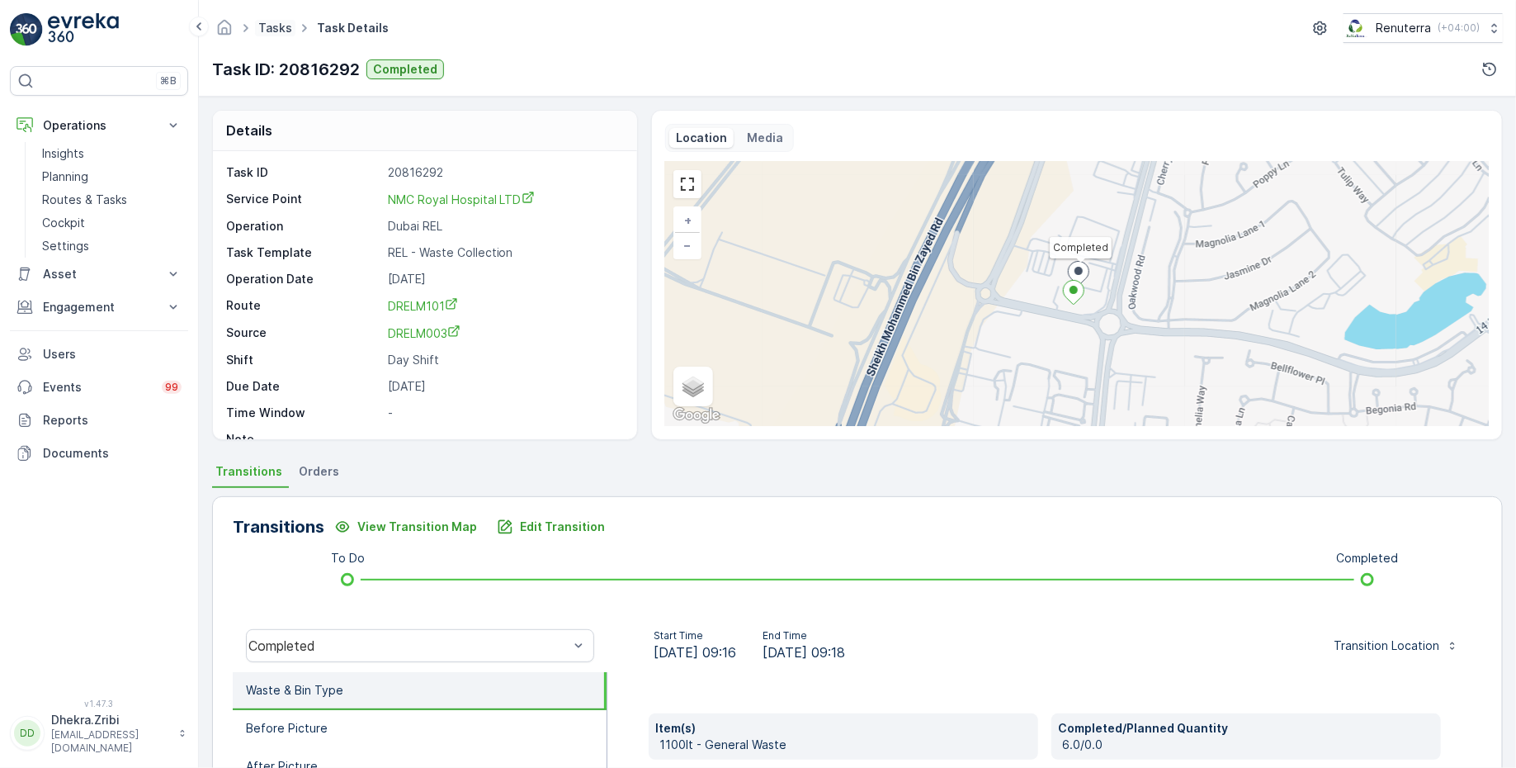
click at [275, 25] on link "Tasks" at bounding box center [275, 28] width 34 height 14
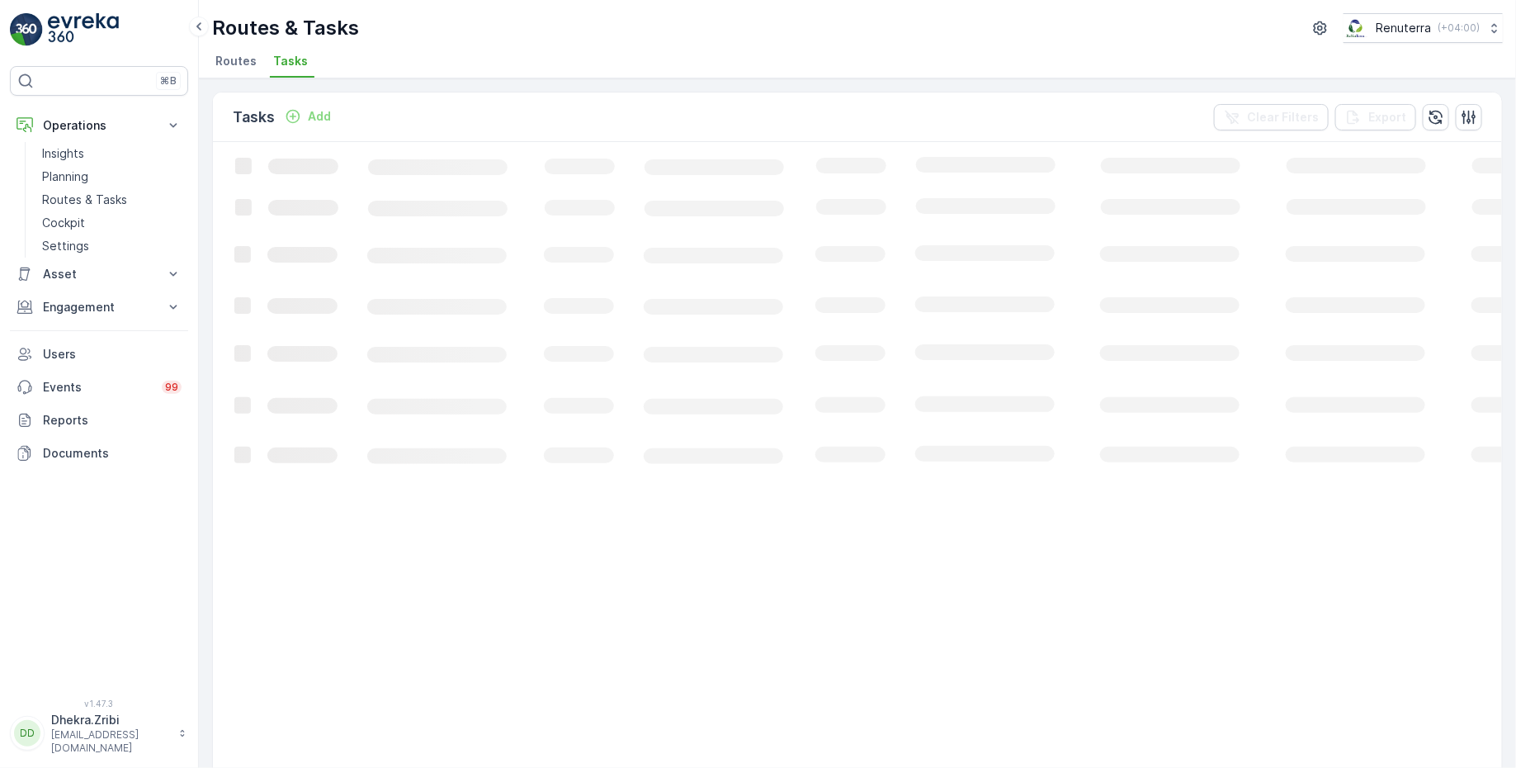
click at [234, 59] on span "Routes" at bounding box center [235, 61] width 41 height 17
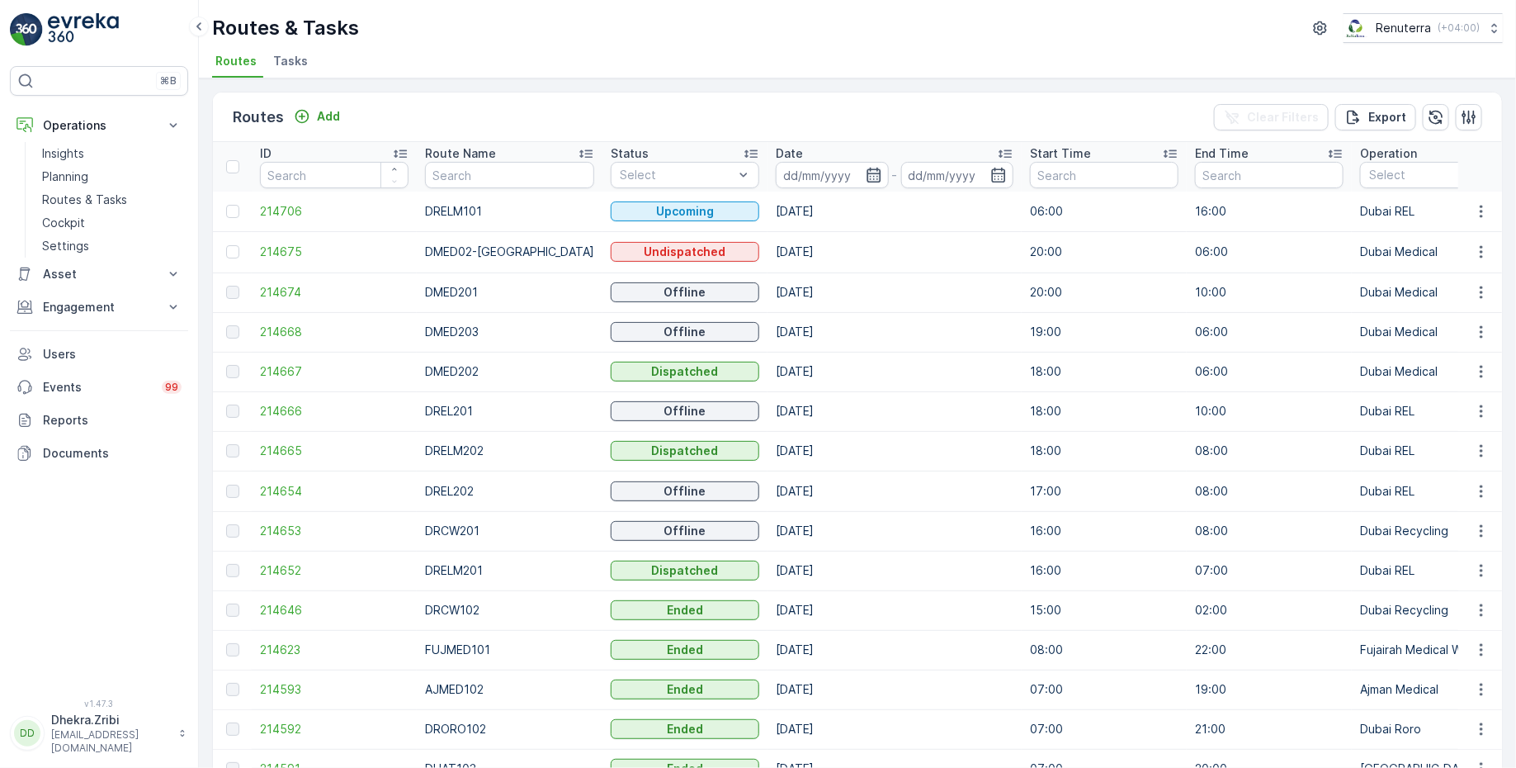
click at [867, 173] on icon "button" at bounding box center [874, 175] width 14 height 15
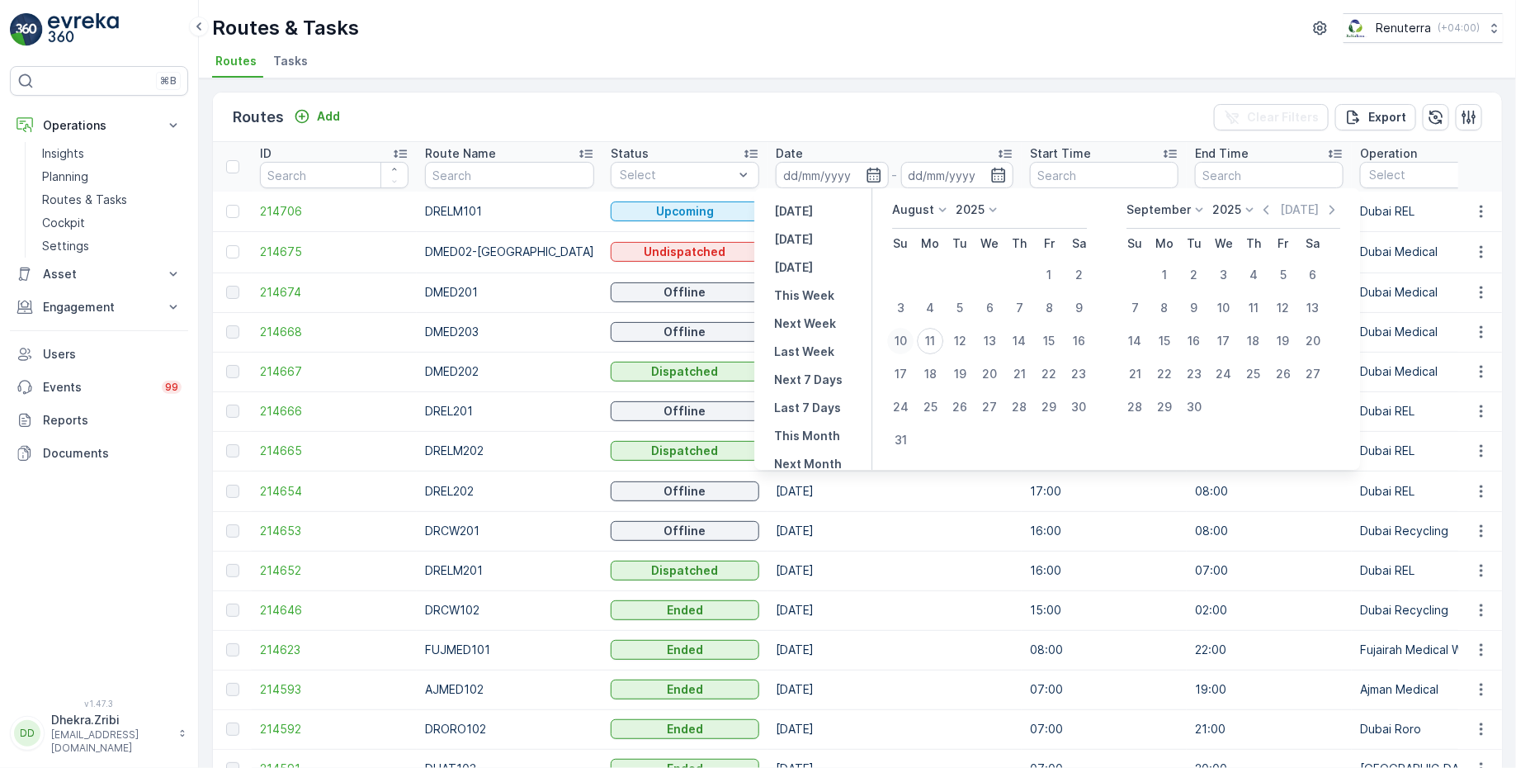
click at [899, 340] on div "10" at bounding box center [900, 341] width 26 height 26
type input "[DATE]"
click at [899, 340] on div "10" at bounding box center [900, 341] width 26 height 26
type input "[DATE]"
click at [885, 64] on ul "Routes Tasks" at bounding box center [851, 64] width 1278 height 28
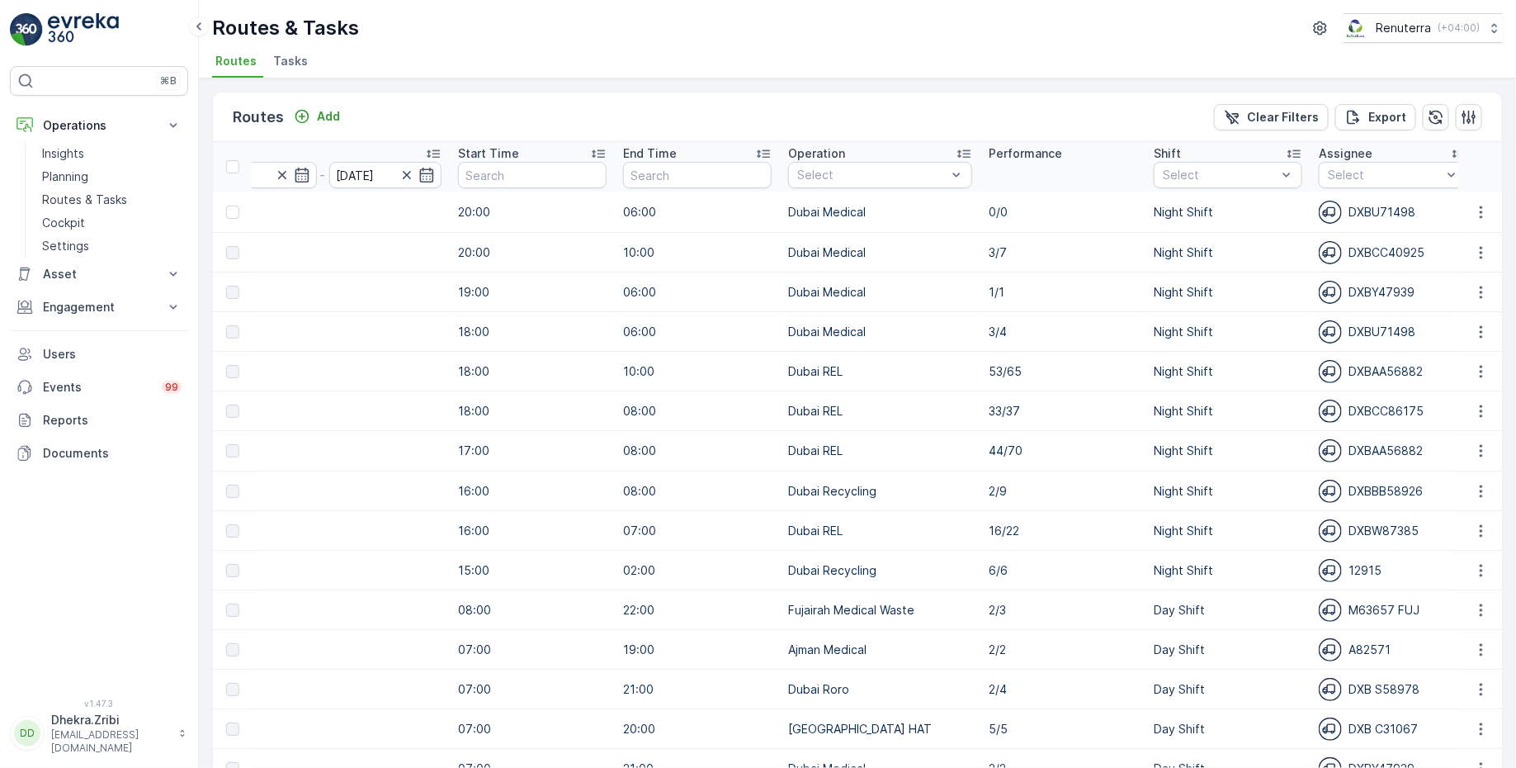
scroll to position [0, 645]
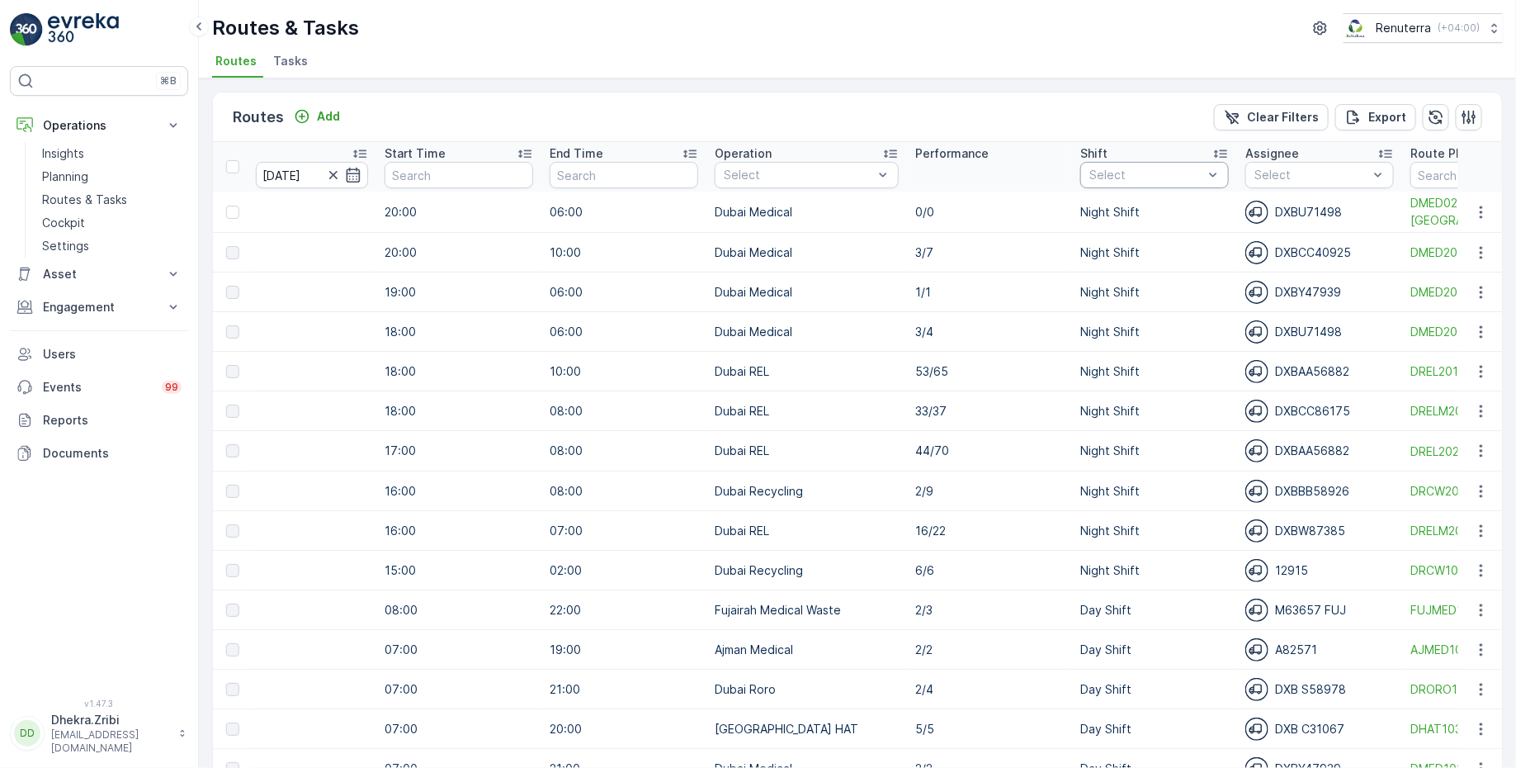
click at [1102, 172] on div at bounding box center [1146, 174] width 117 height 13
click at [1090, 264] on div at bounding box center [1096, 265] width 13 height 13
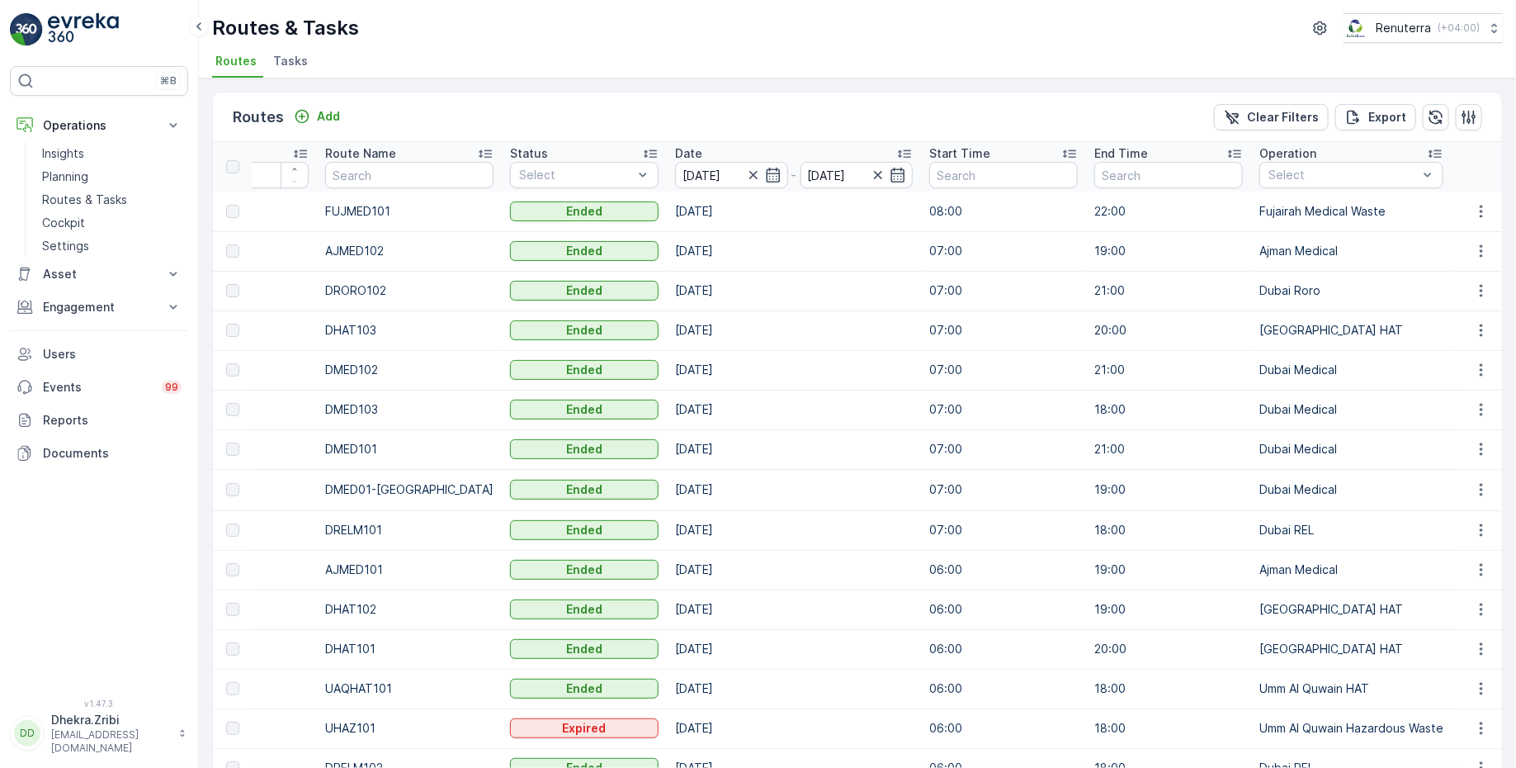
scroll to position [0, 96]
click at [420, 168] on input "text" at bounding box center [413, 175] width 168 height 26
type input "hat"
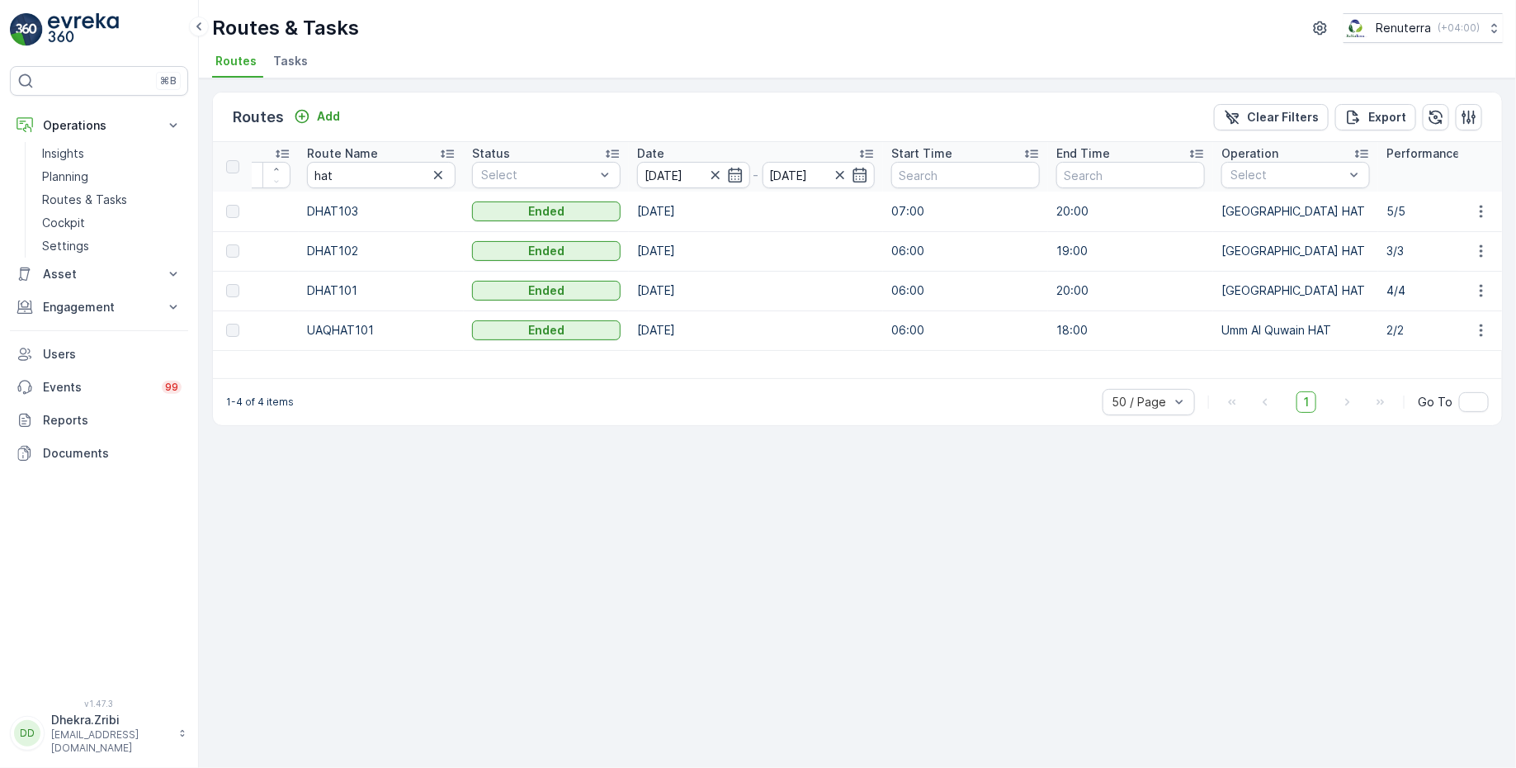
scroll to position [0, 85]
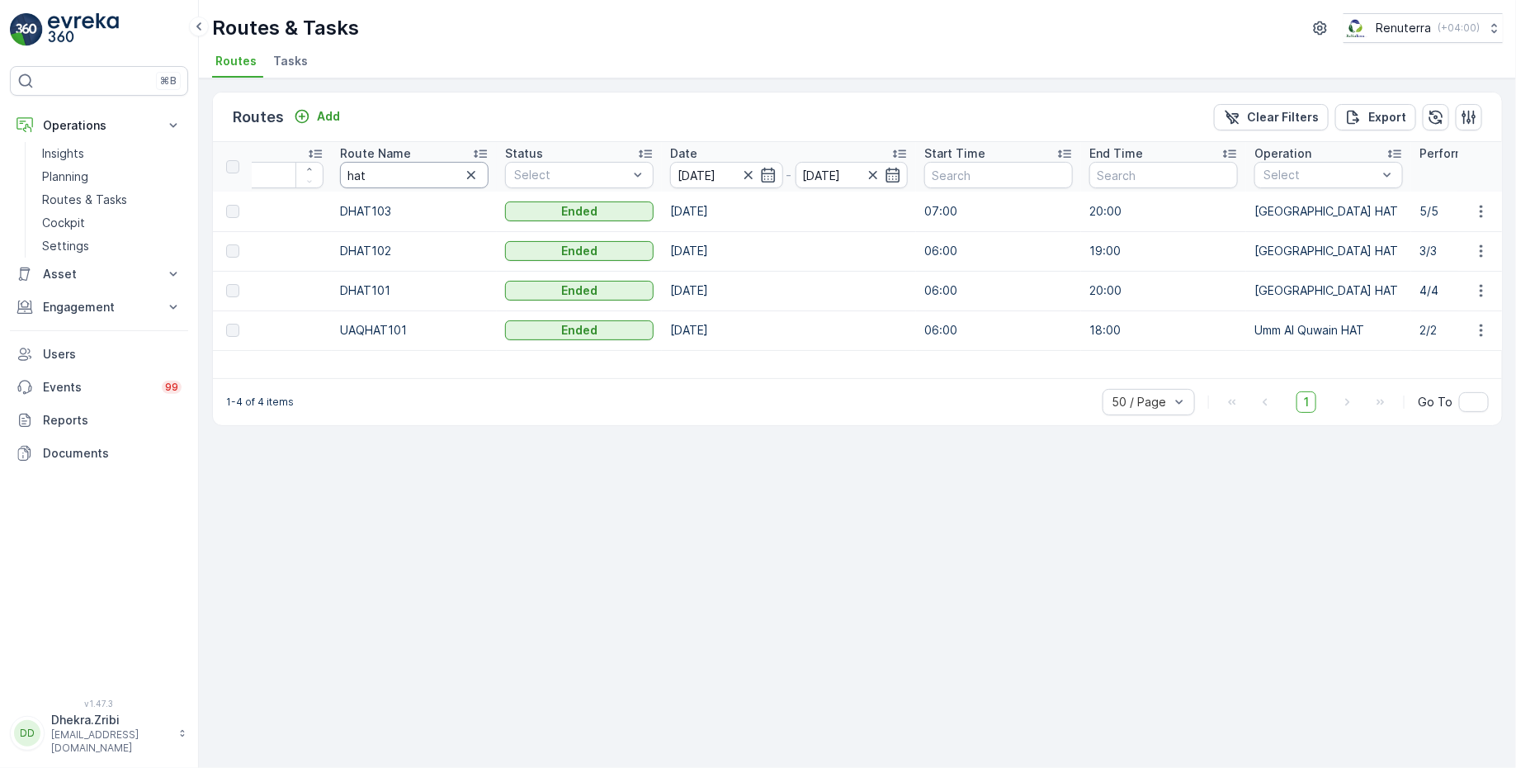
click at [379, 174] on input "hat" at bounding box center [414, 175] width 149 height 26
type input "h"
type input "rel"
drag, startPoint x: 380, startPoint y: 172, endPoint x: 314, endPoint y: 170, distance: 66.0
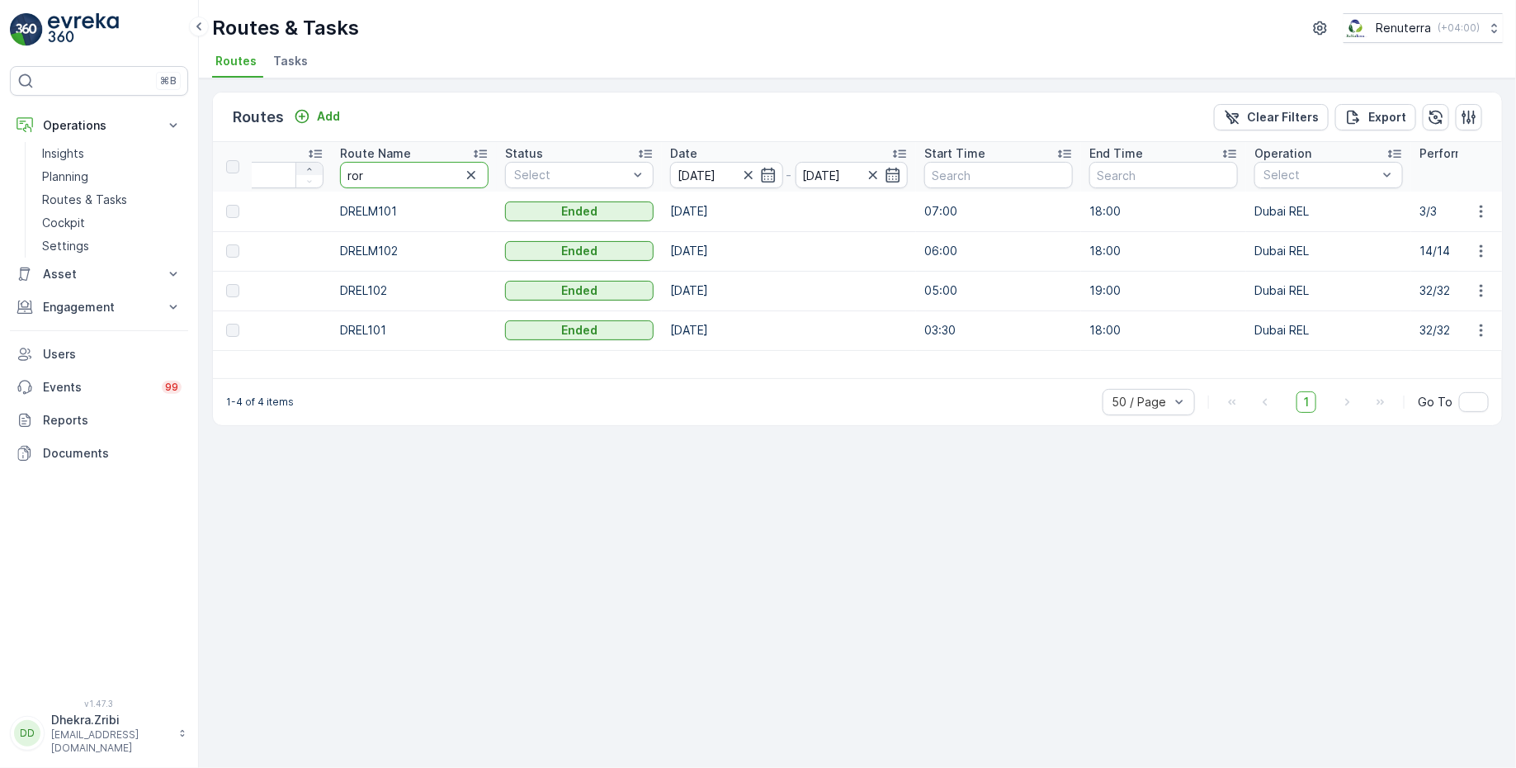
type input "roro"
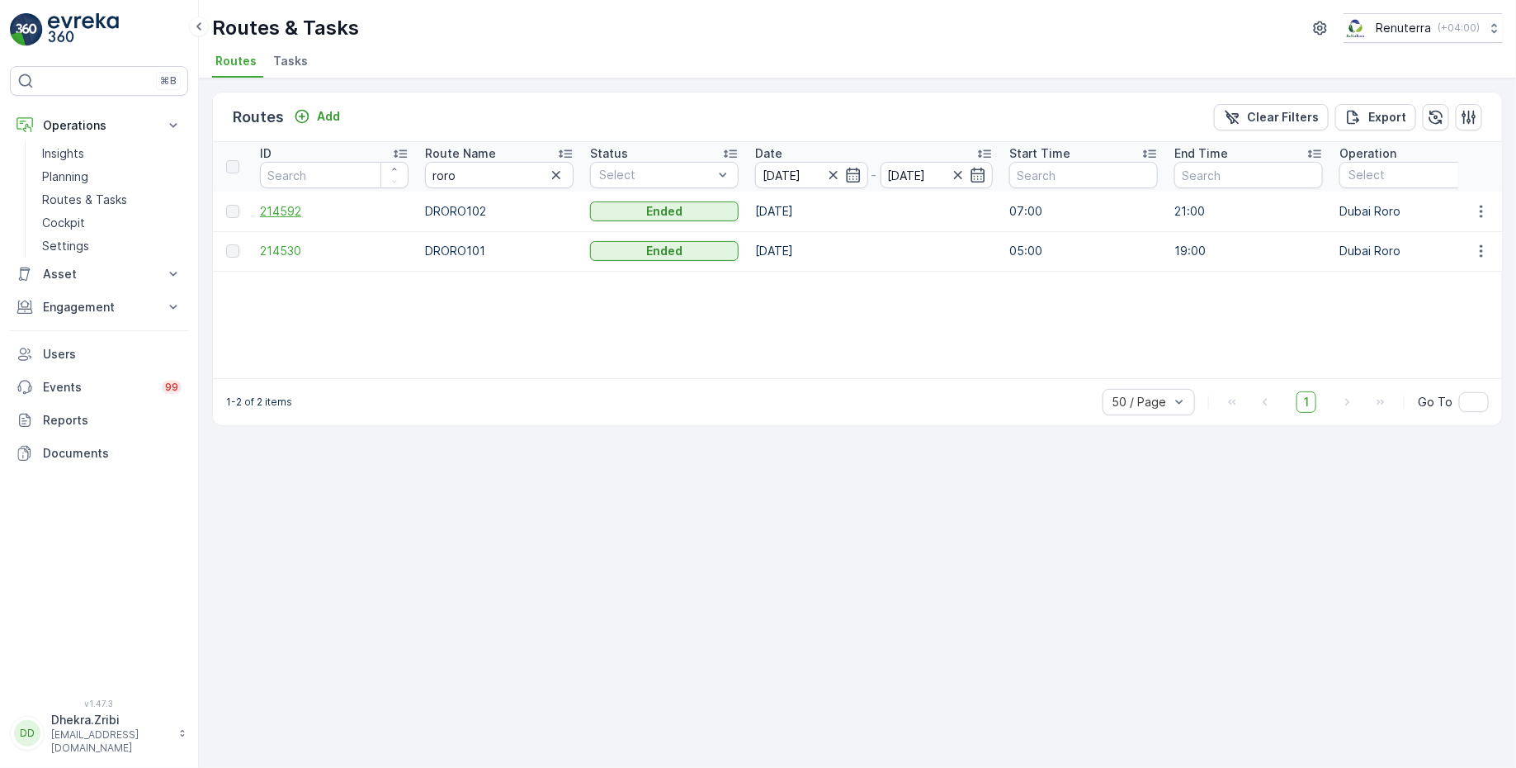
click at [293, 211] on span "214592" at bounding box center [334, 211] width 149 height 17
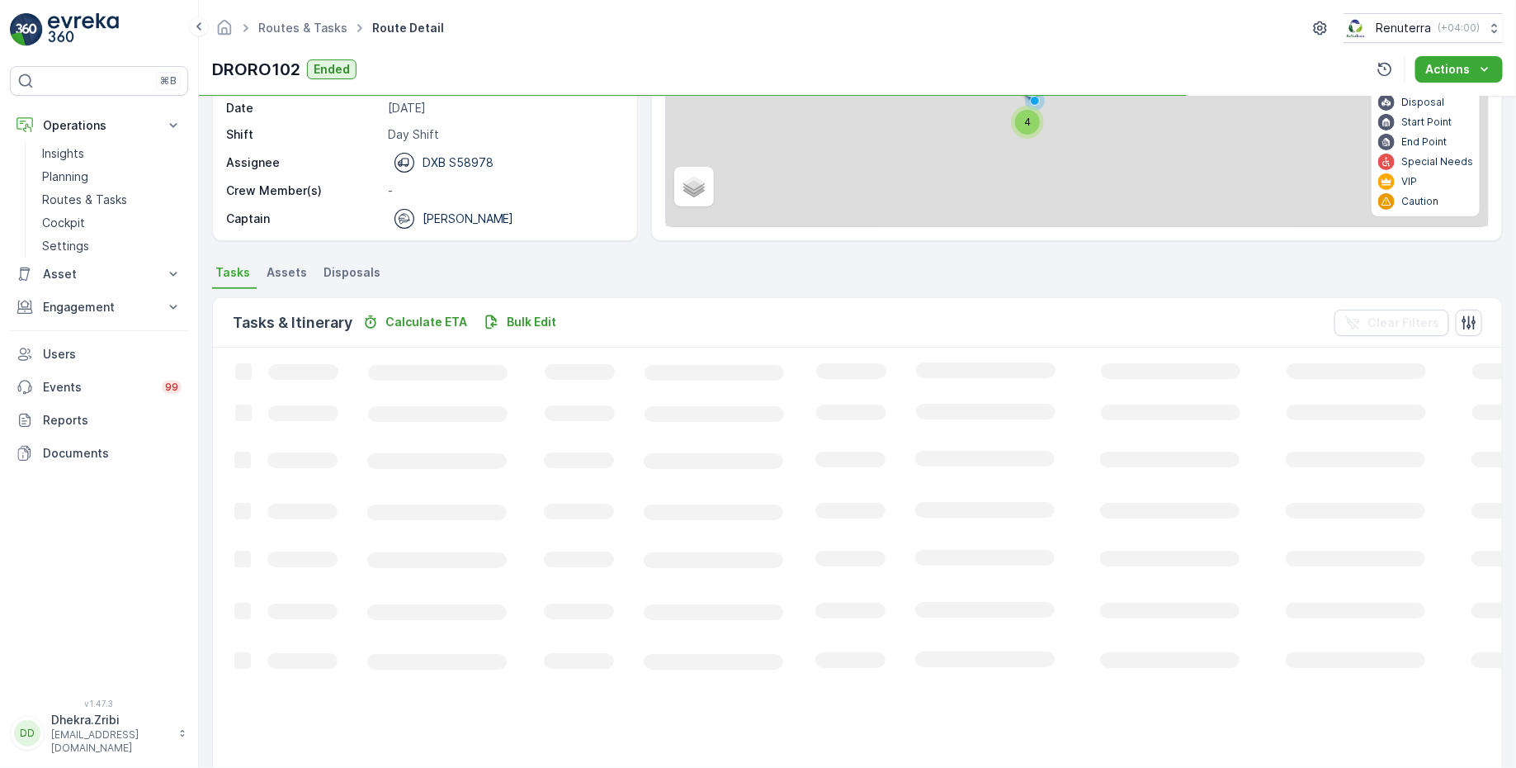
scroll to position [82, 0]
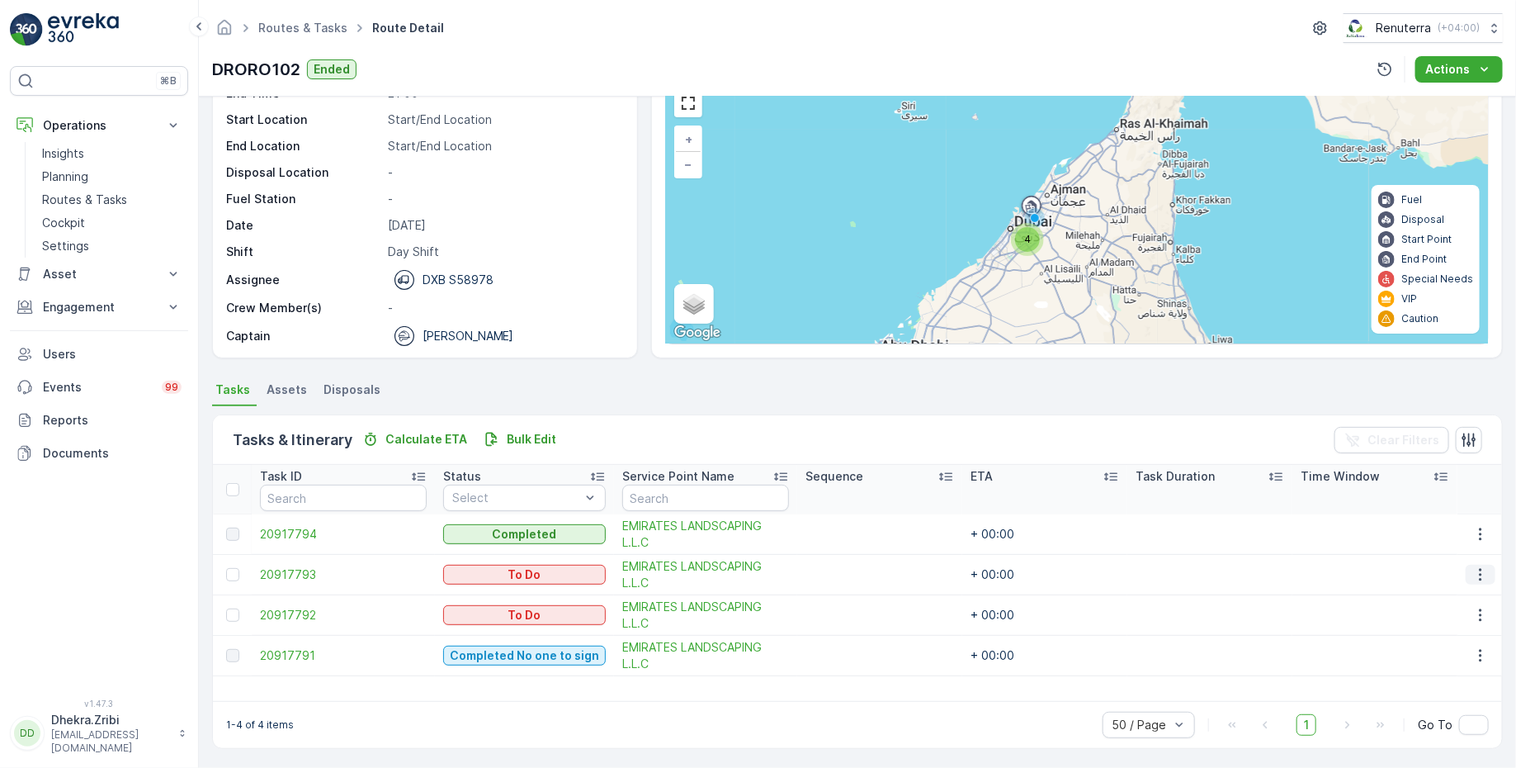
click at [1479, 576] on icon "button" at bounding box center [1480, 575] width 2 height 12
click at [1408, 646] on span "Change Route" at bounding box center [1439, 643] width 80 height 17
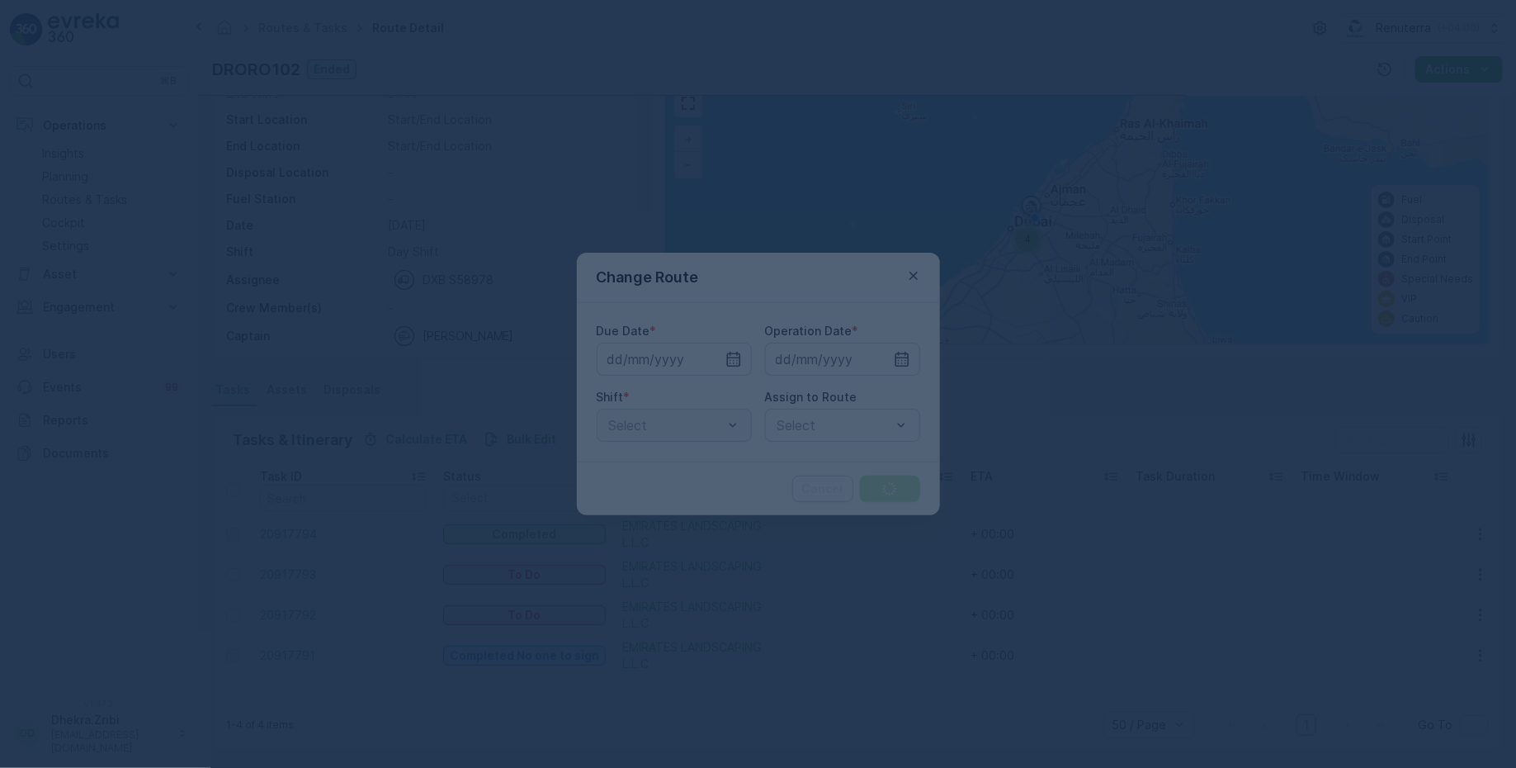
type input "[DATE]"
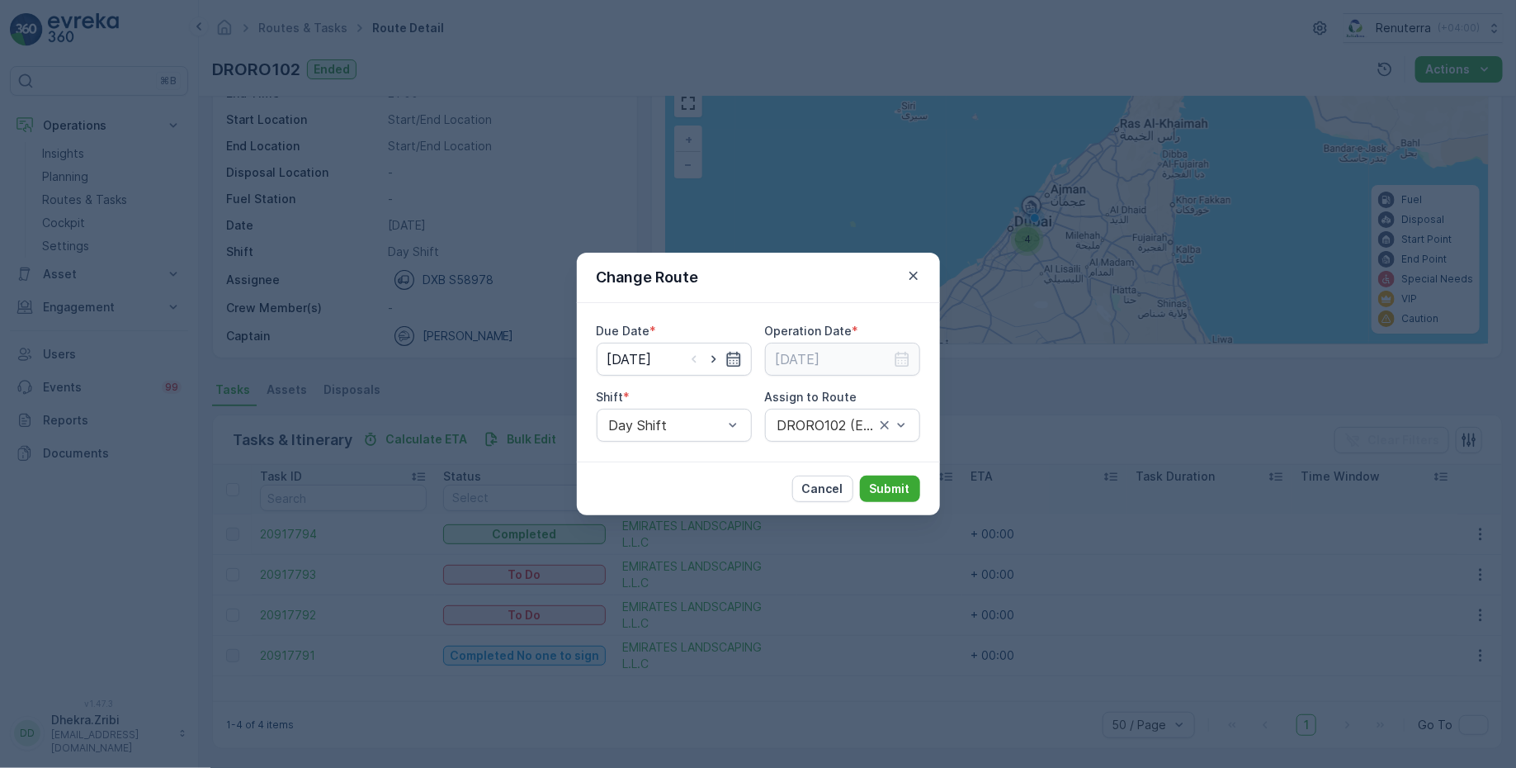
click at [734, 357] on icon "button" at bounding box center [733, 359] width 17 height 17
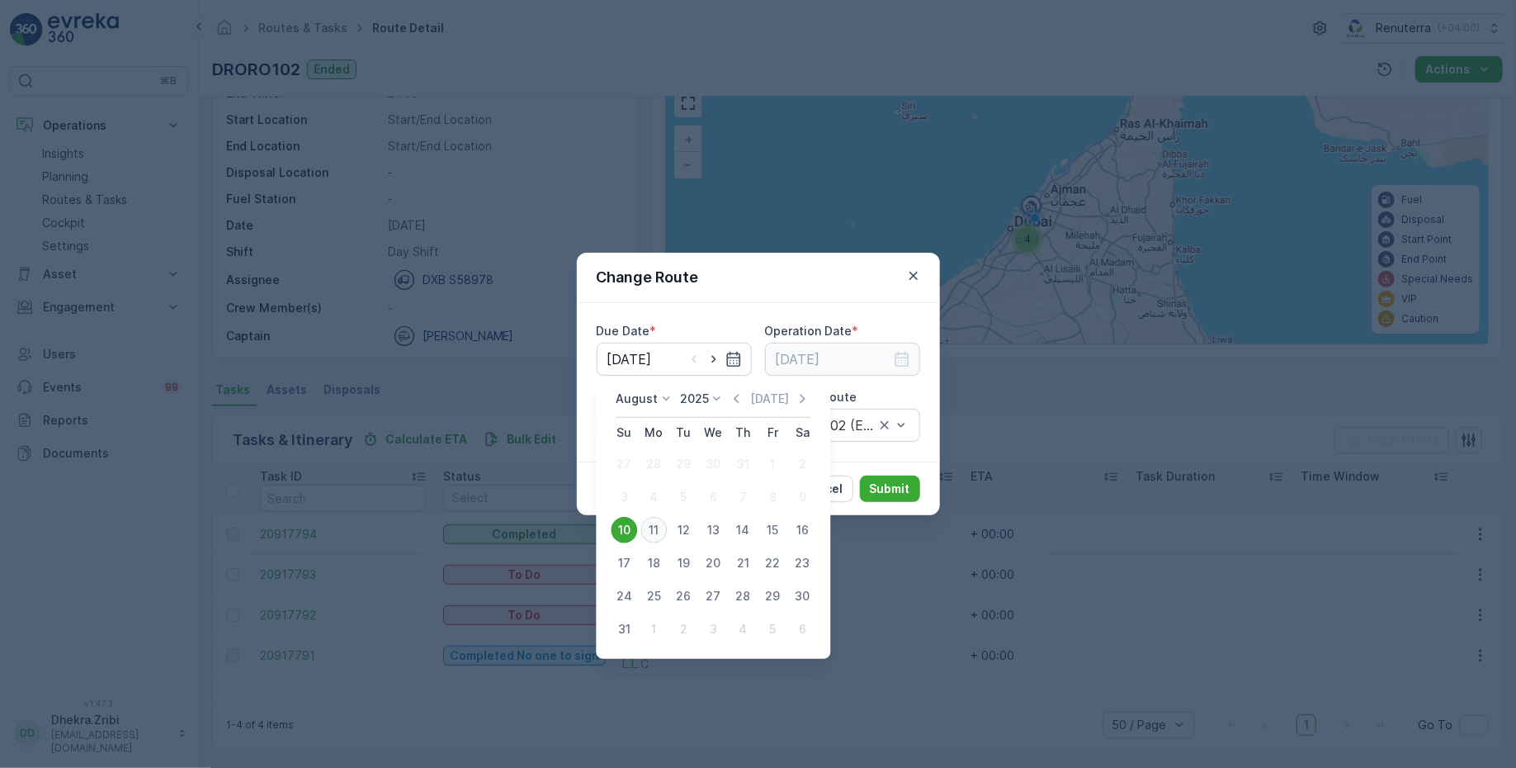
click at [654, 527] on div "11" at bounding box center [654, 530] width 26 height 26
type input "[DATE]"
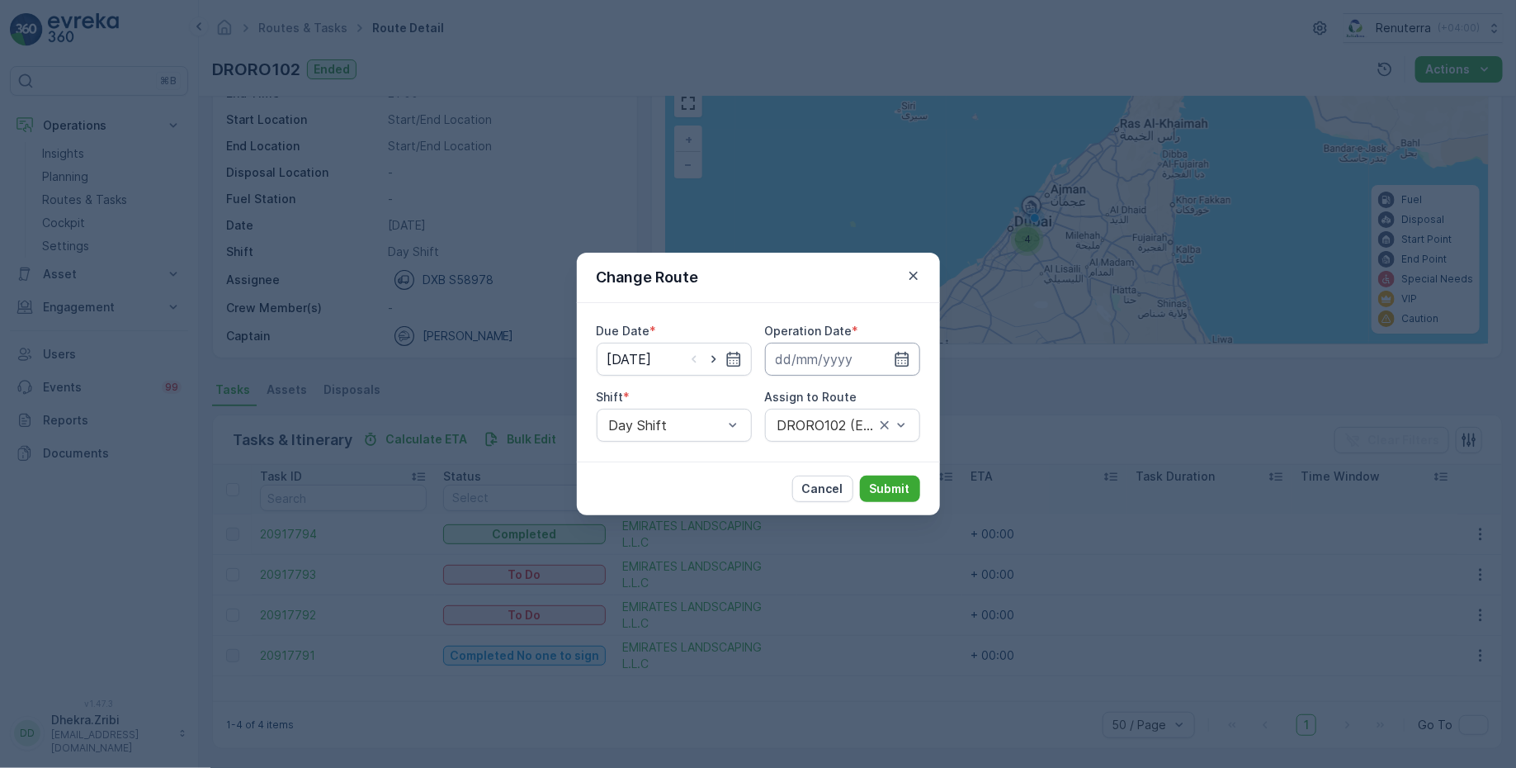
click at [858, 364] on input at bounding box center [842, 359] width 155 height 33
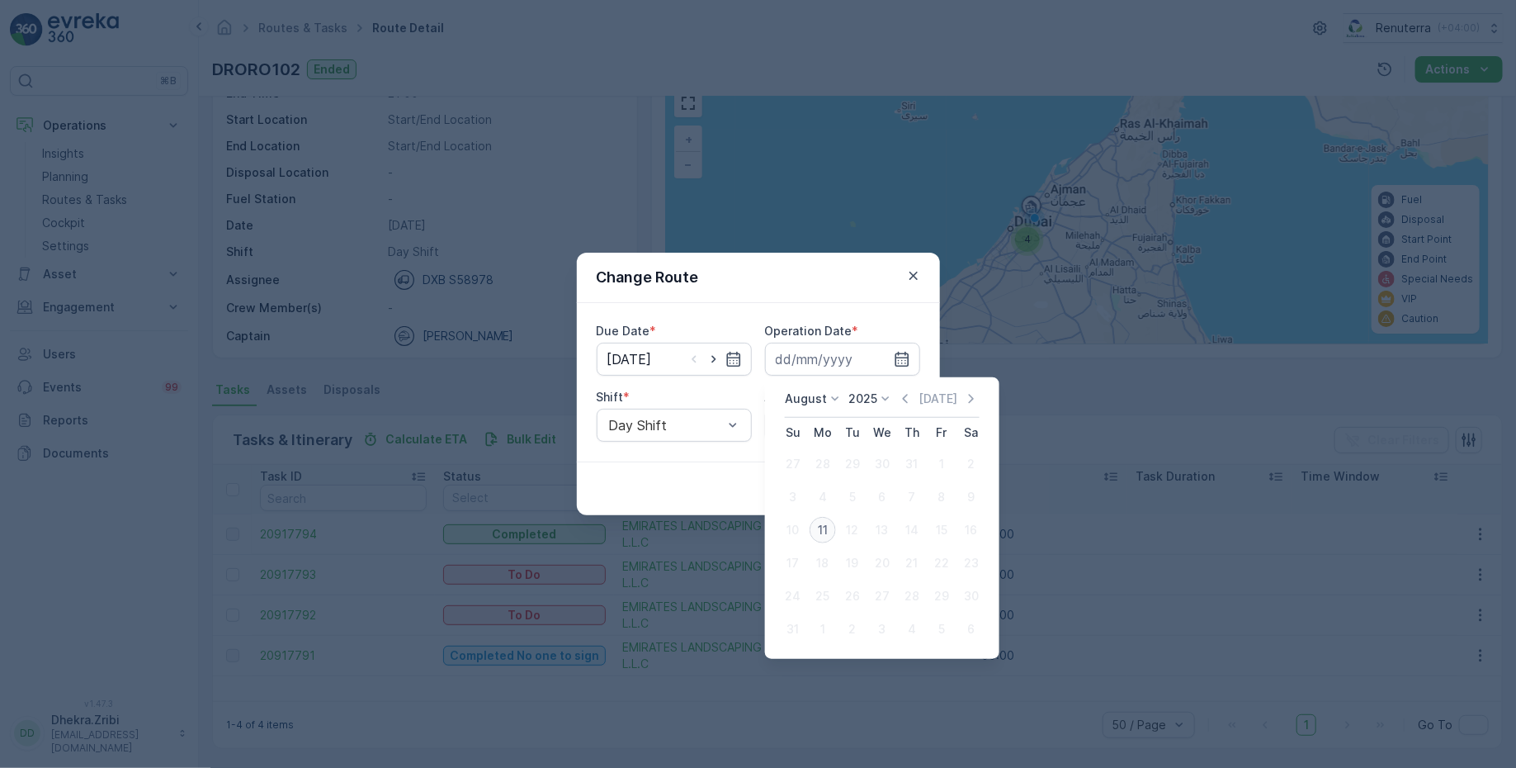
click at [824, 525] on div "11" at bounding box center [823, 530] width 26 height 26
type input "[DATE]"
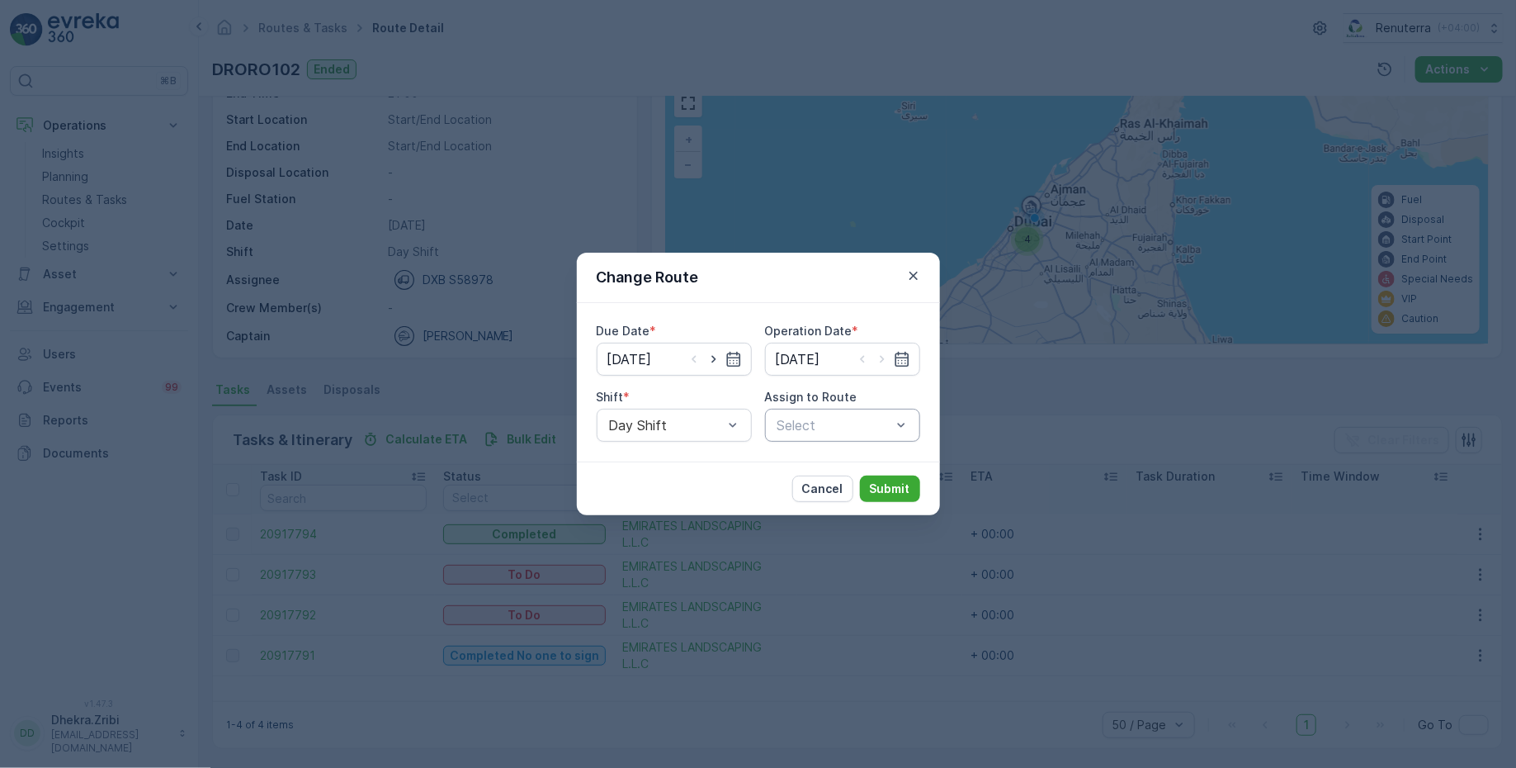
click at [828, 426] on div at bounding box center [834, 425] width 117 height 15
click at [819, 512] on span "DRORO102 (Route Plan) - DXB S58978" at bounding box center [842, 516] width 135 height 30
click at [897, 488] on p "Submit" at bounding box center [890, 488] width 40 height 17
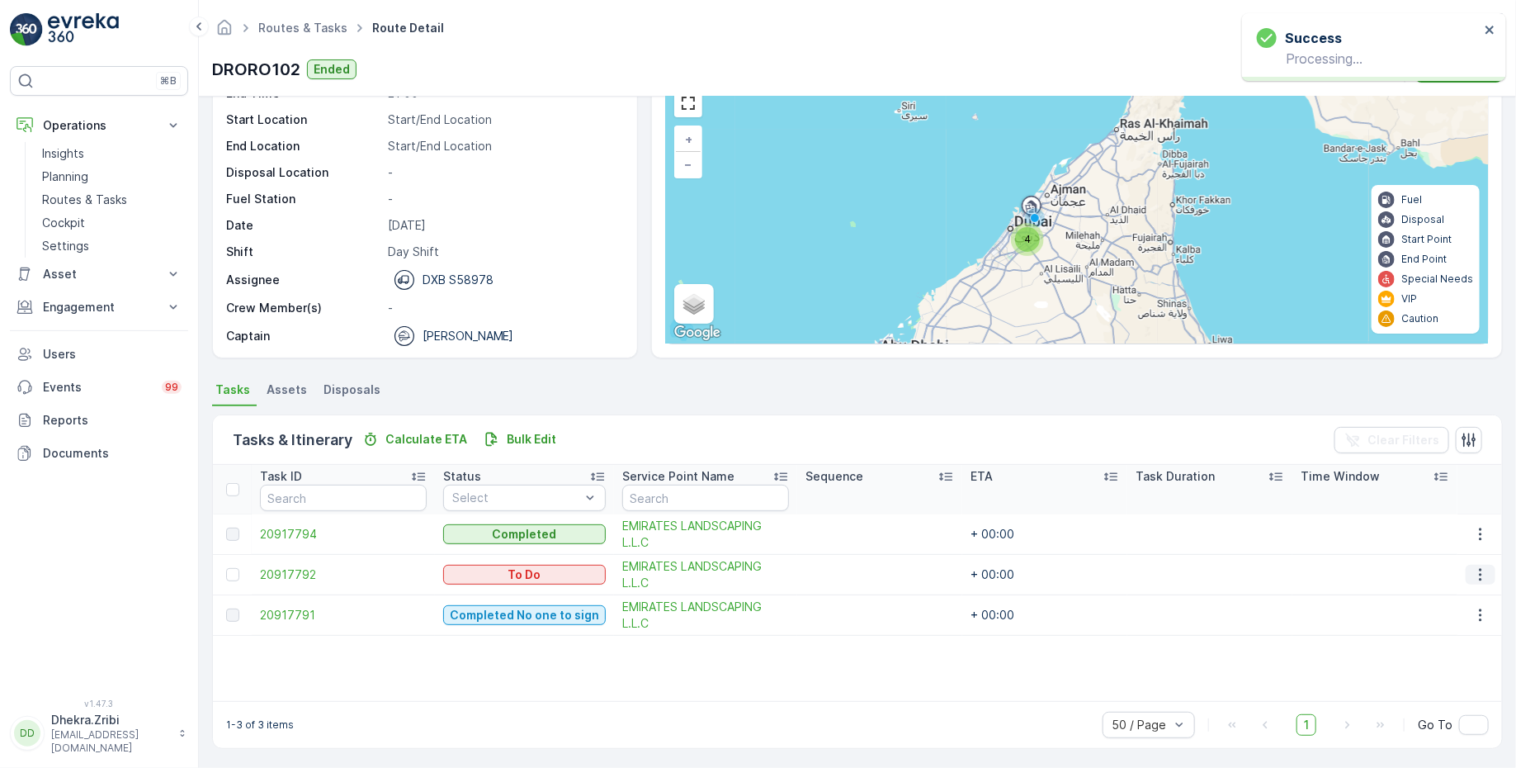
click at [1479, 572] on icon "button" at bounding box center [1480, 575] width 2 height 12
click at [1415, 644] on span "Change Route" at bounding box center [1439, 643] width 80 height 17
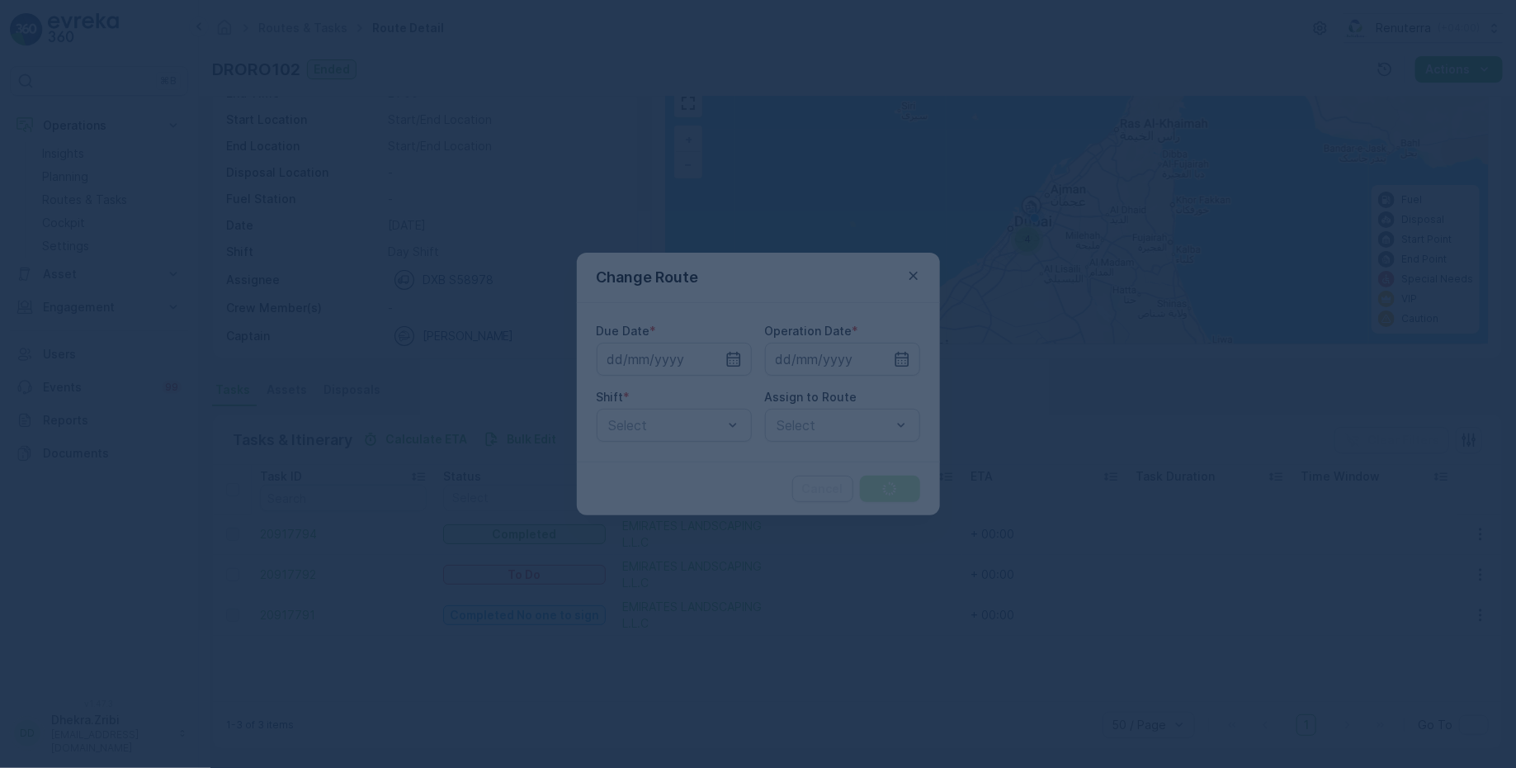
type input "10.08.2025"
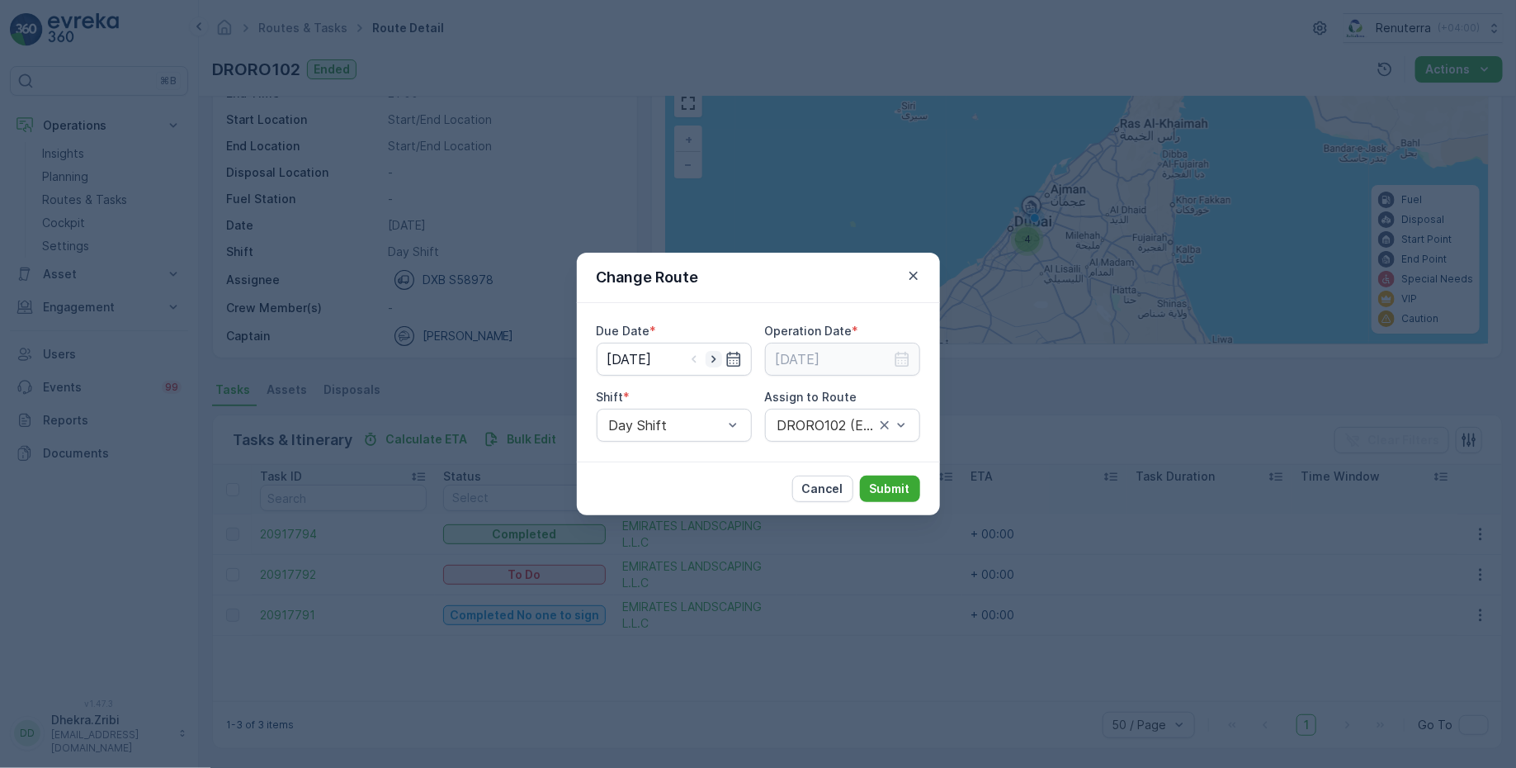
click at [719, 358] on icon "button" at bounding box center [714, 359] width 17 height 17
type input "[DATE]"
click at [824, 345] on input at bounding box center [842, 359] width 155 height 33
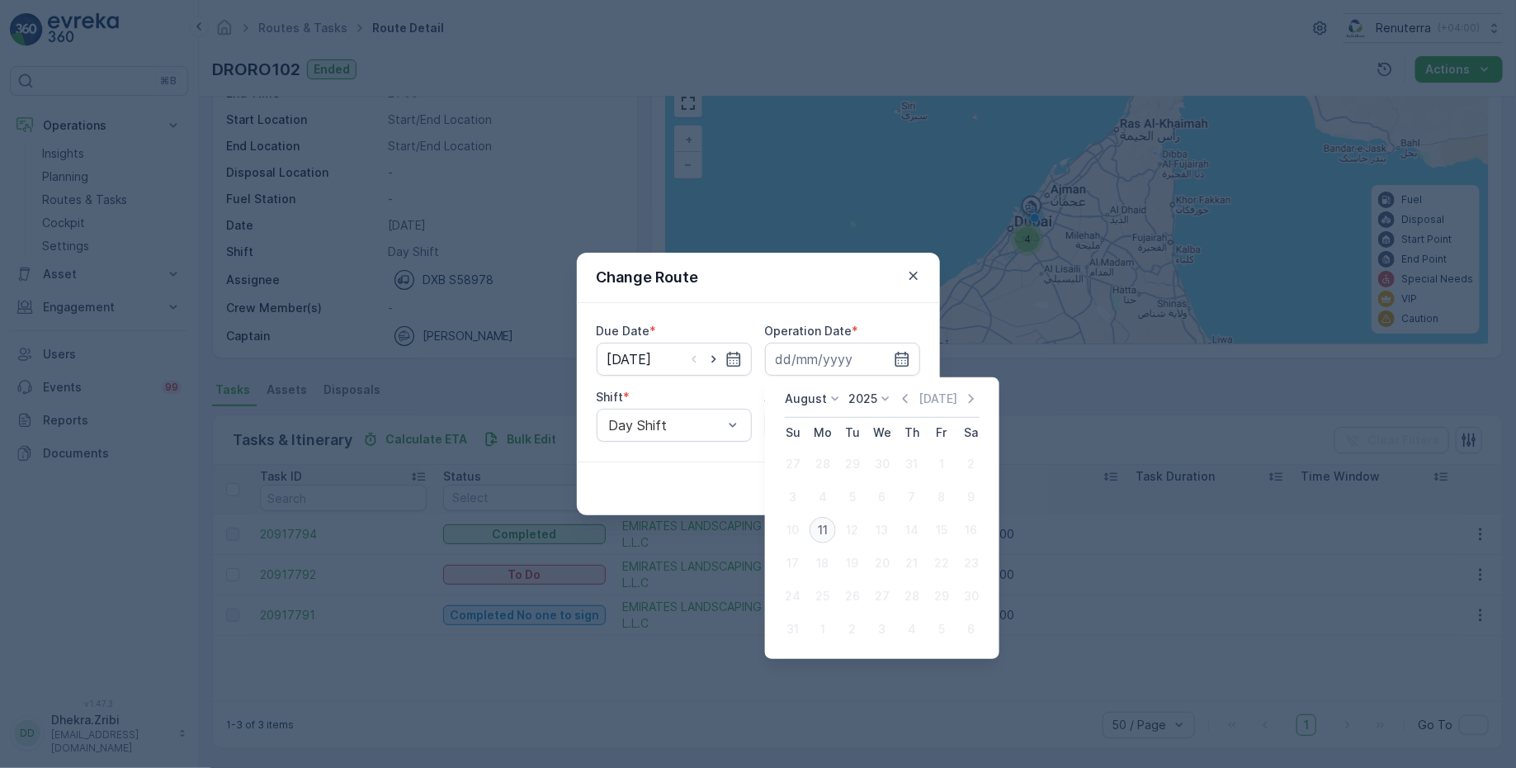
click at [821, 535] on div "11" at bounding box center [823, 530] width 26 height 26
type input "[DATE]"
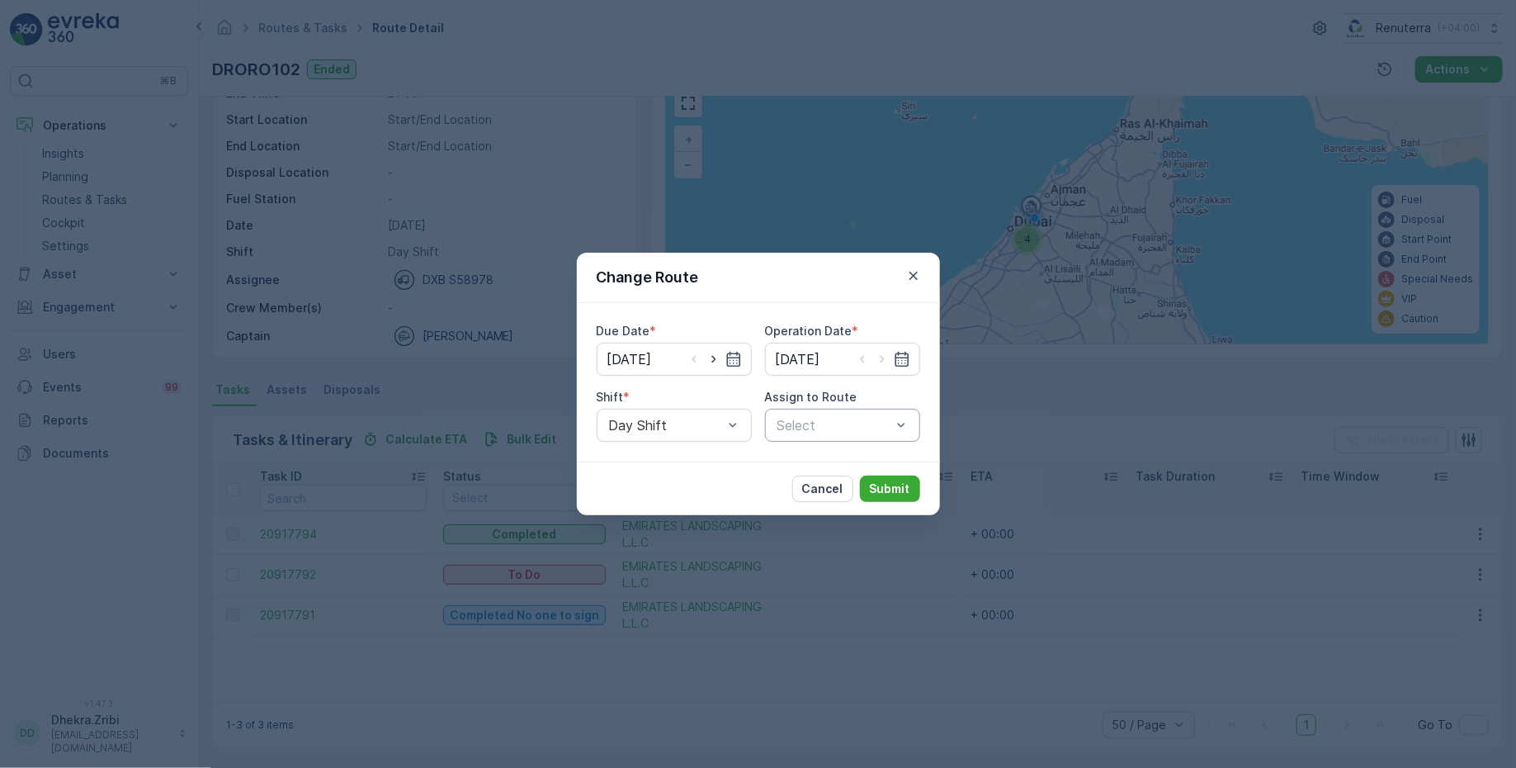
click at [816, 424] on div at bounding box center [834, 425] width 117 height 15
click at [807, 516] on span "DRORO102 (Route Plan) - DXB S58978" at bounding box center [842, 516] width 135 height 30
click at [901, 493] on p "Submit" at bounding box center [890, 488] width 40 height 17
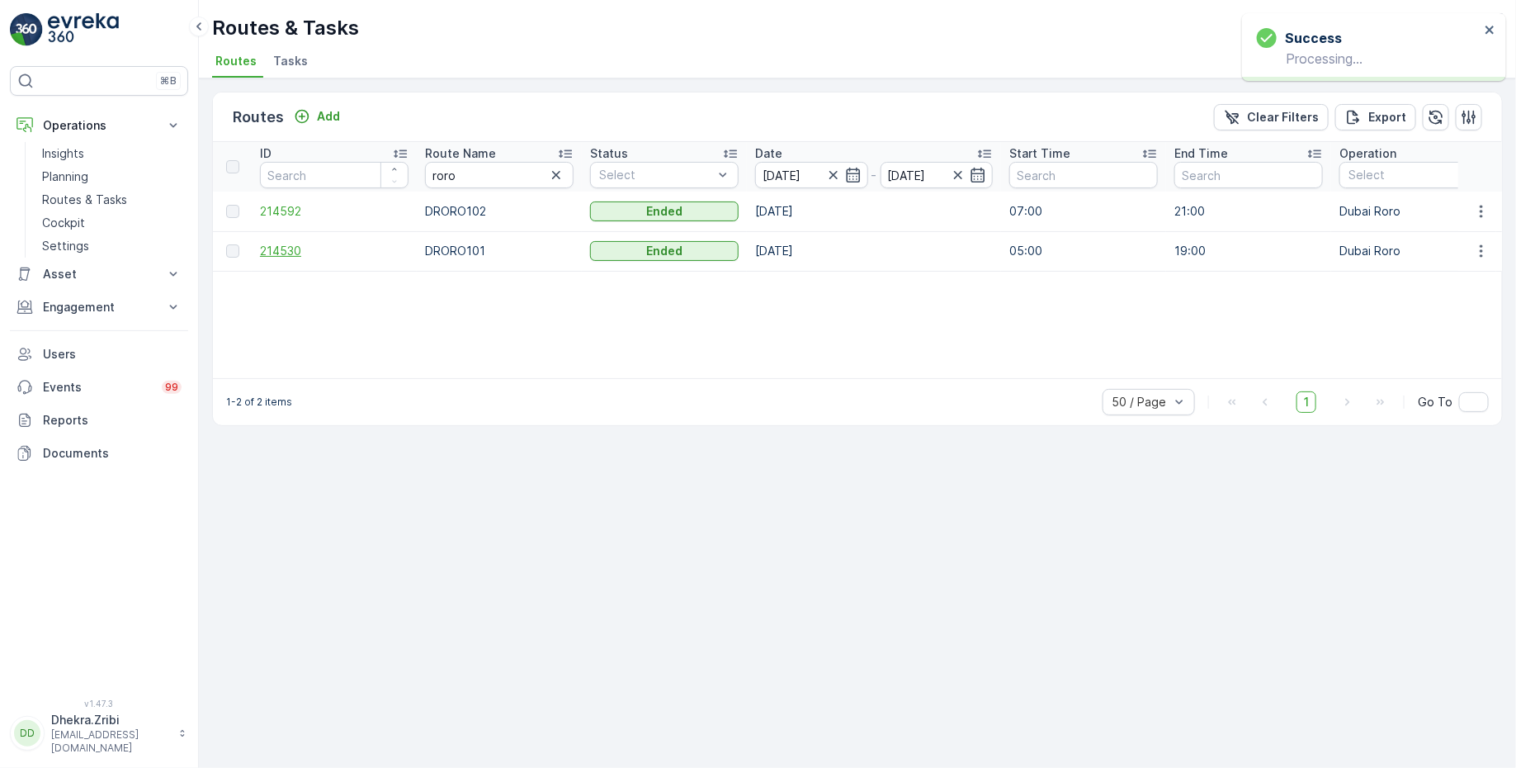
click at [284, 254] on span "214530" at bounding box center [334, 251] width 149 height 17
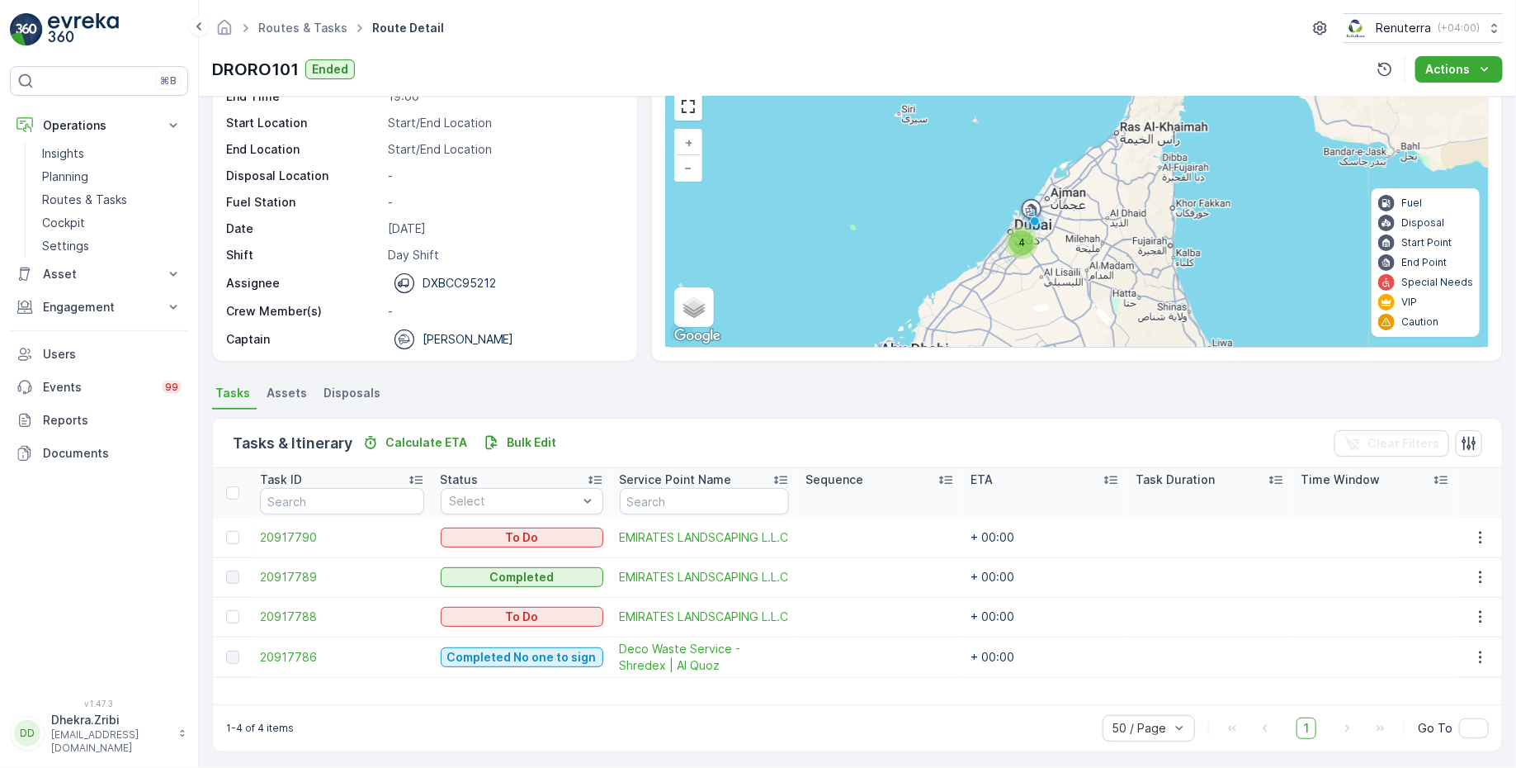
scroll to position [82, 0]
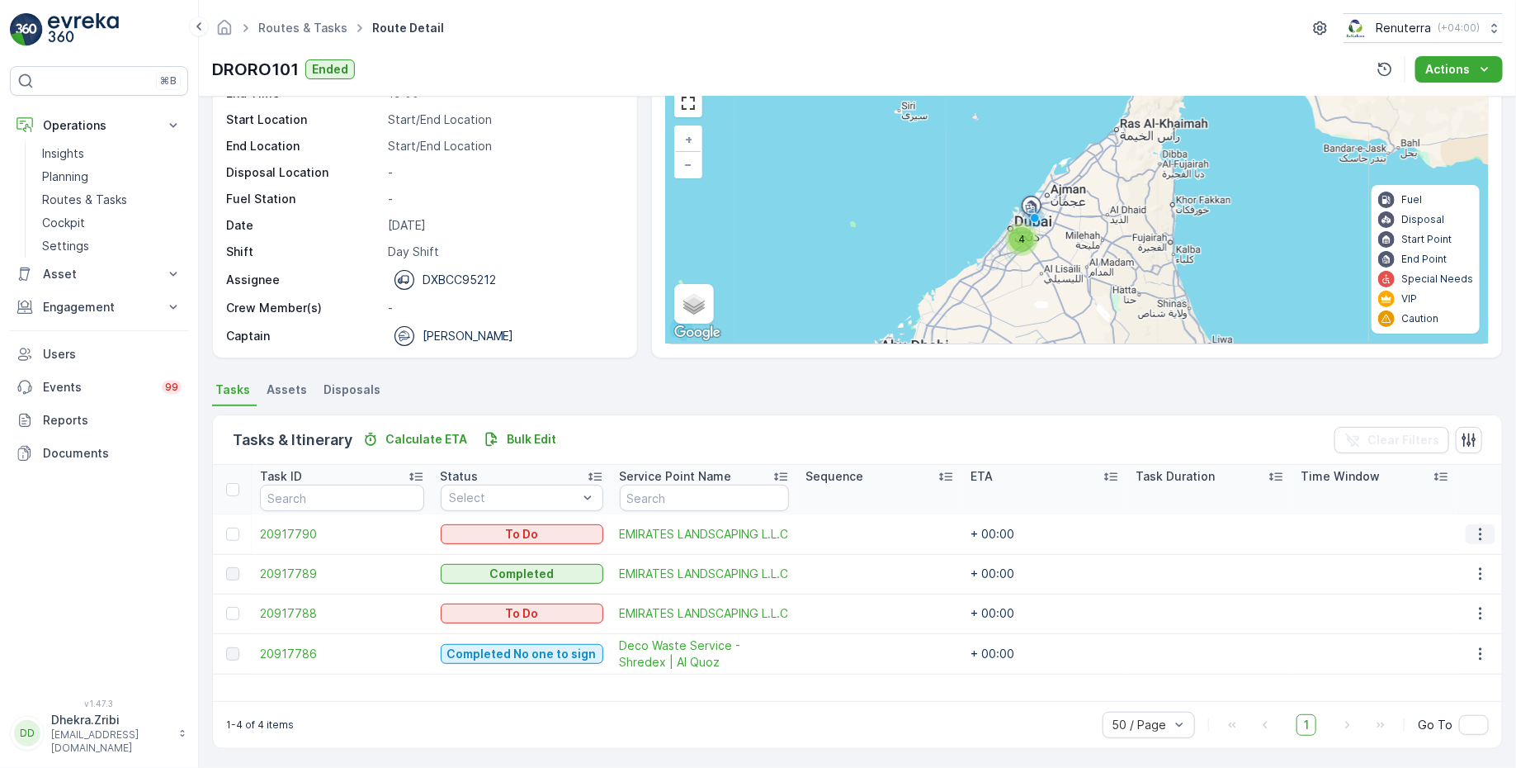
click at [1480, 529] on icon "button" at bounding box center [1480, 534] width 17 height 17
click at [1415, 601] on span "Change Route" at bounding box center [1439, 603] width 80 height 17
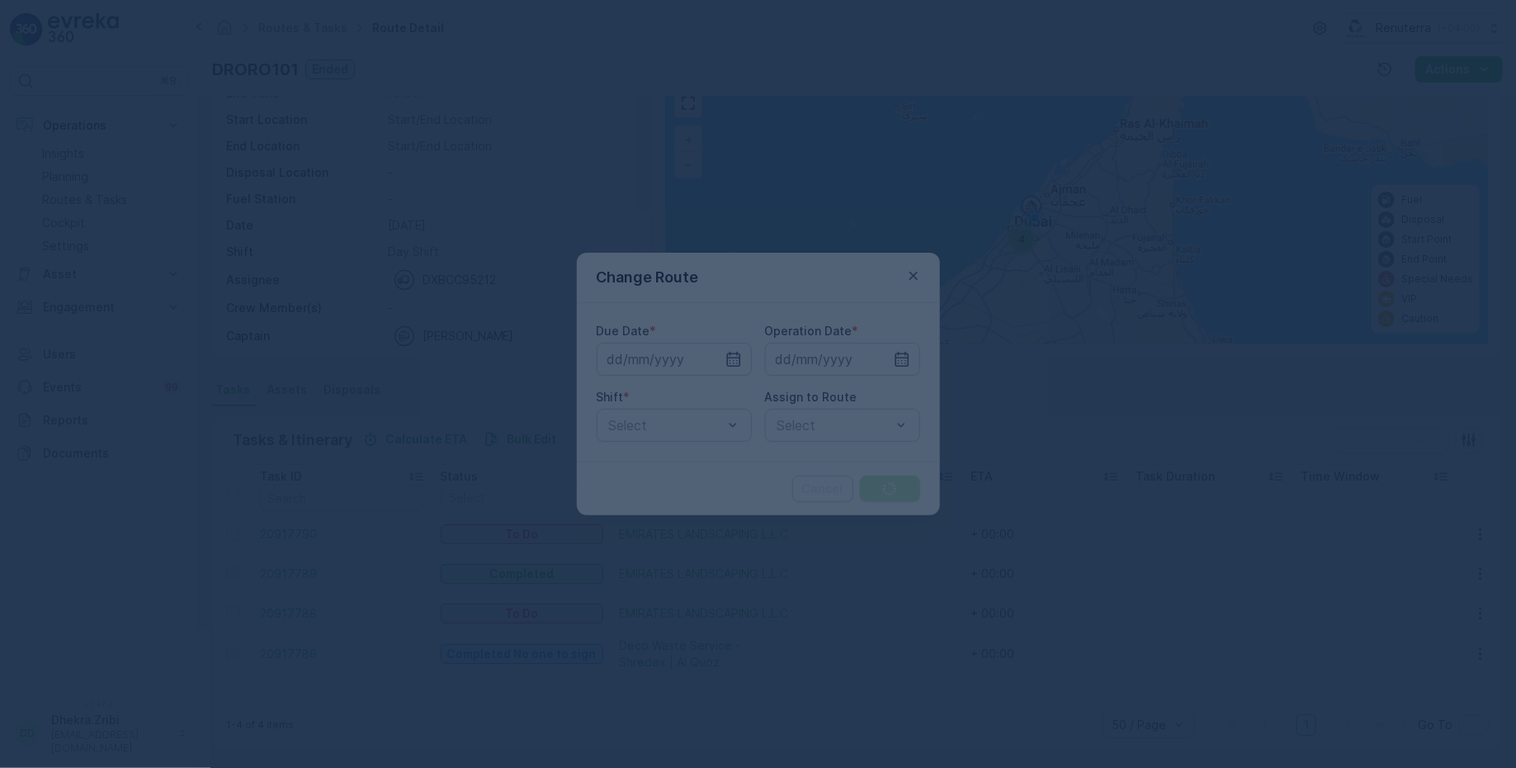
type input "10.08.2025"
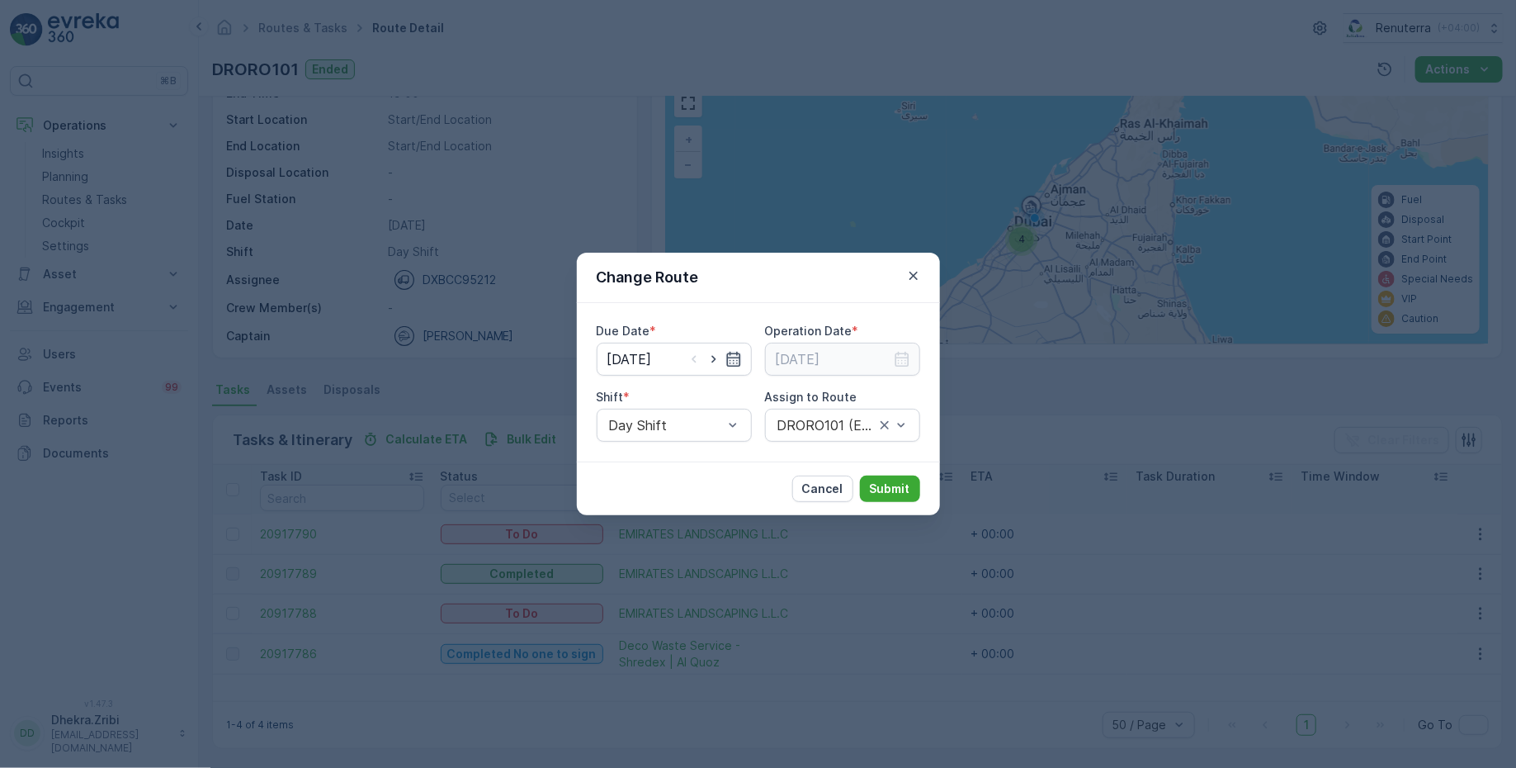
click at [736, 354] on icon "button" at bounding box center [733, 359] width 14 height 15
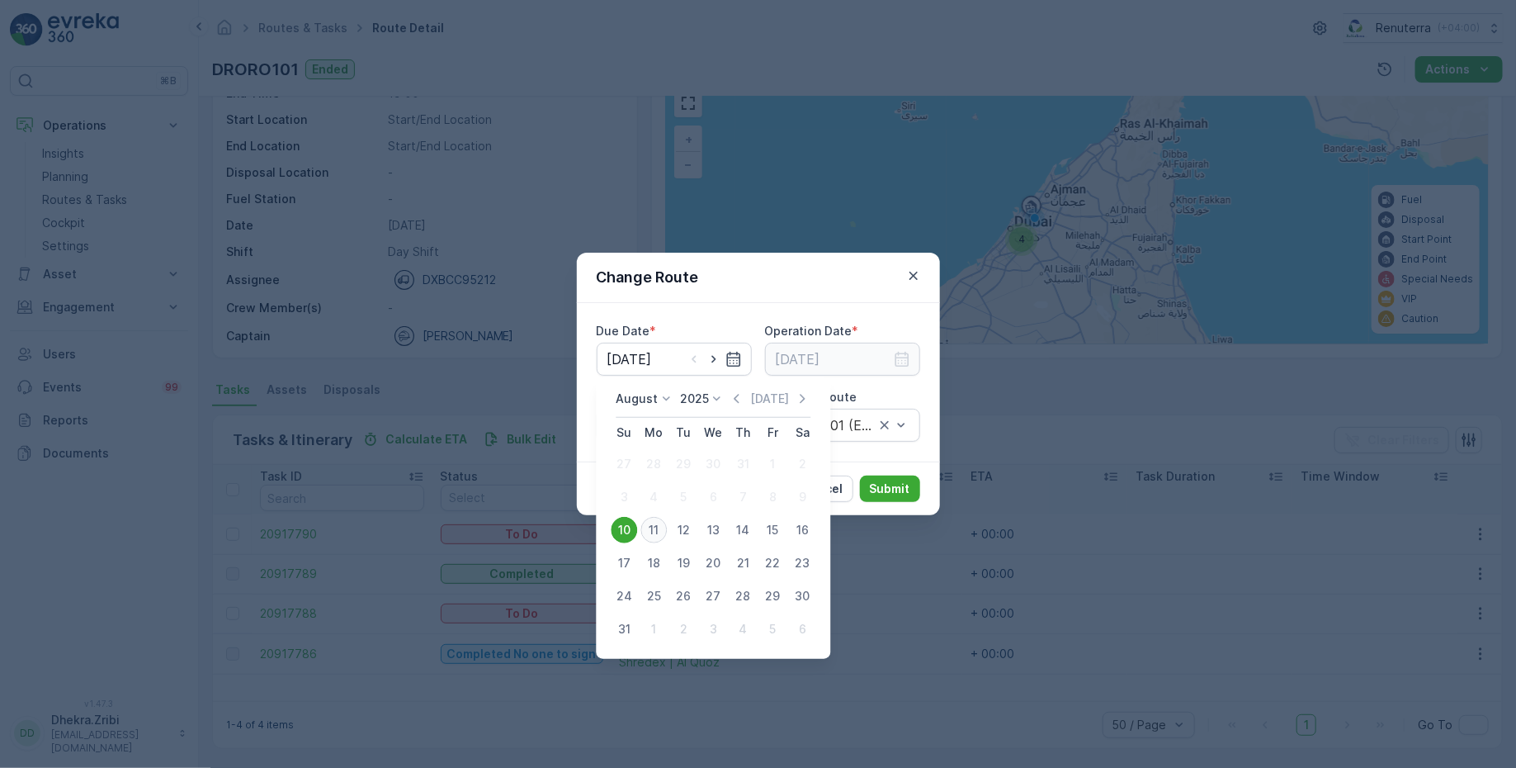
click at [653, 527] on div "11" at bounding box center [654, 530] width 26 height 26
type input "[DATE]"
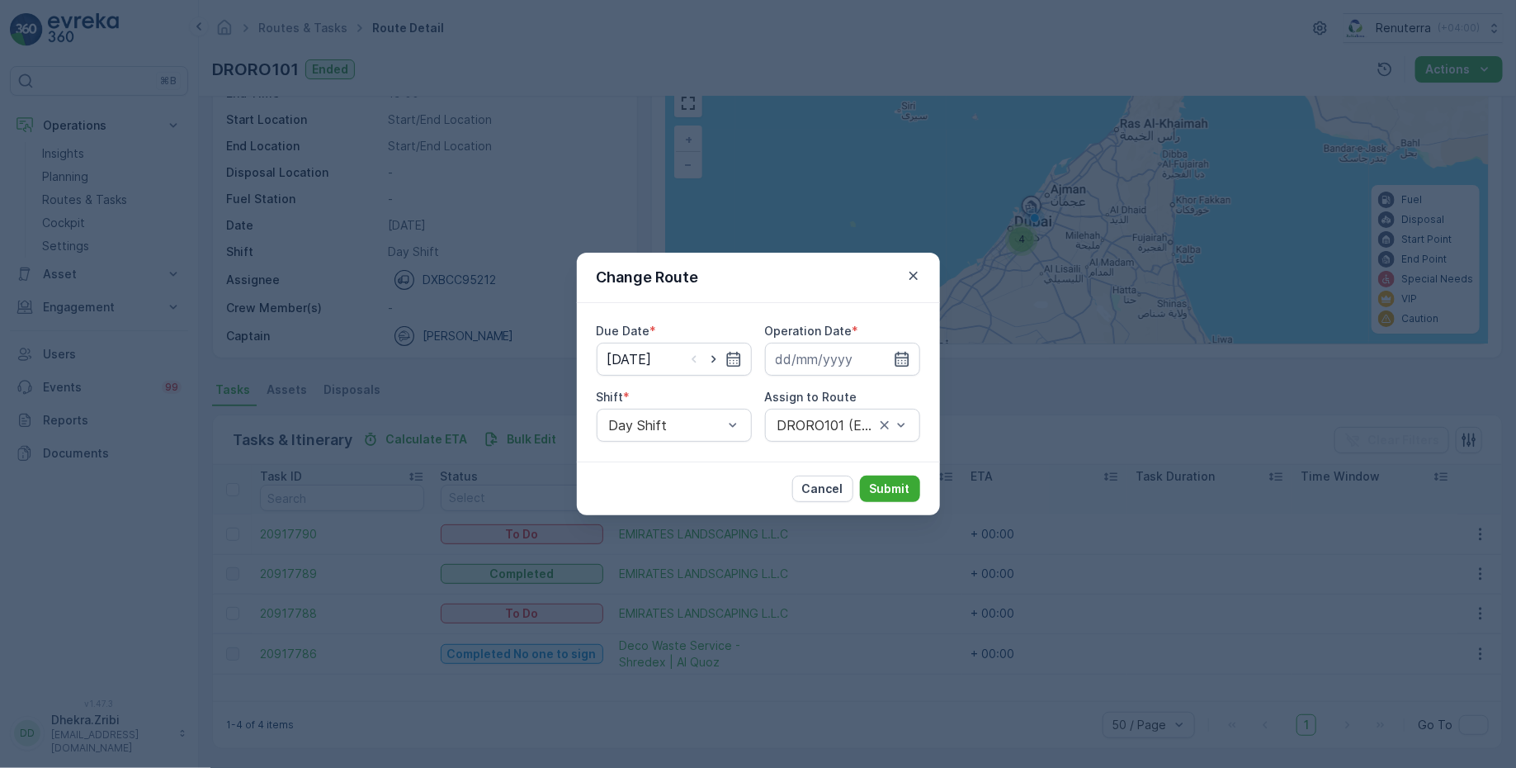
click at [903, 359] on icon "button" at bounding box center [902, 359] width 17 height 17
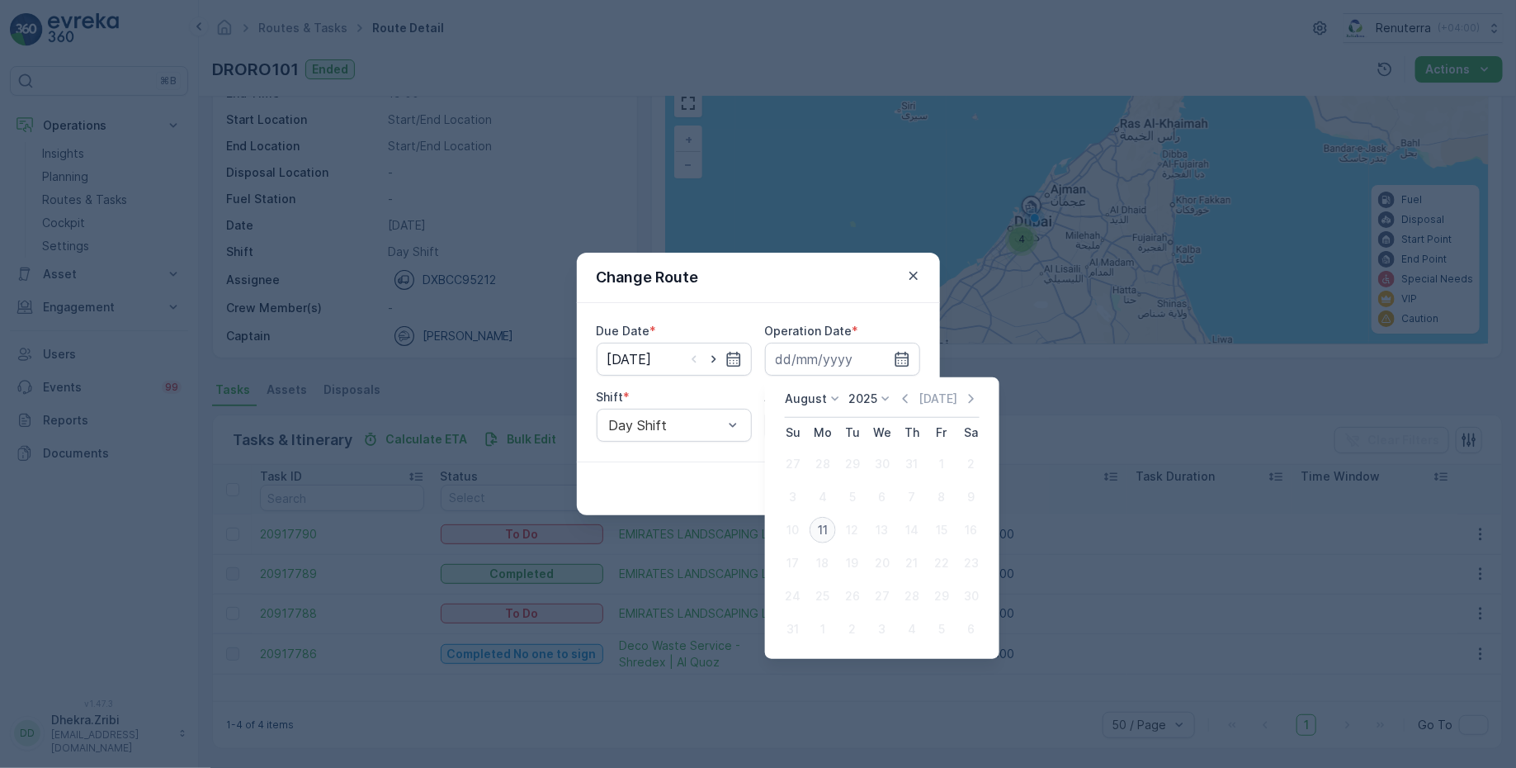
click at [818, 526] on div "11" at bounding box center [823, 530] width 26 height 26
type input "[DATE]"
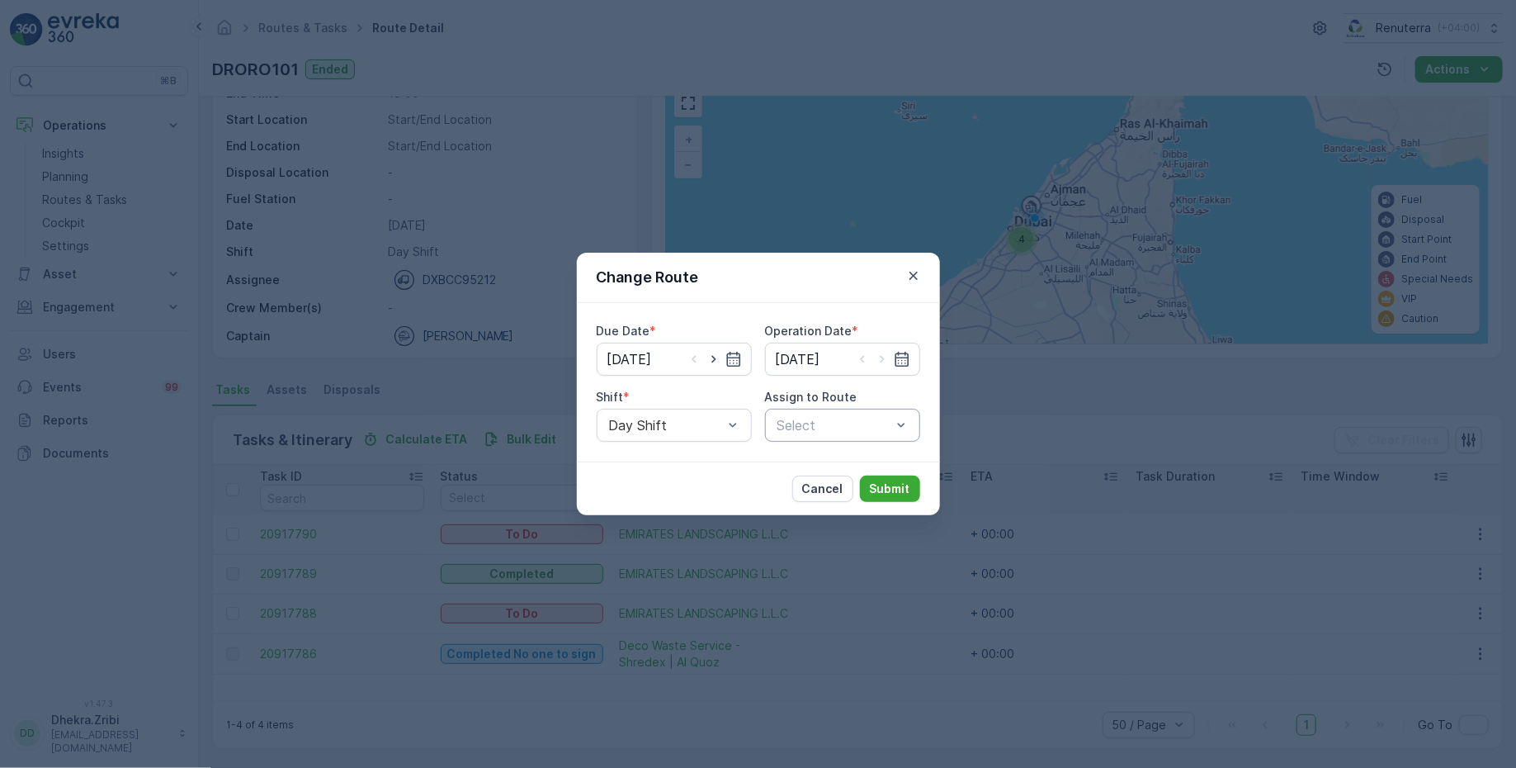
click at [822, 426] on div at bounding box center [834, 425] width 117 height 15
click at [820, 514] on span "DRORO102 (Route Plan) - DXB S58978" at bounding box center [842, 516] width 135 height 30
click at [910, 494] on button "Submit" at bounding box center [890, 488] width 60 height 26
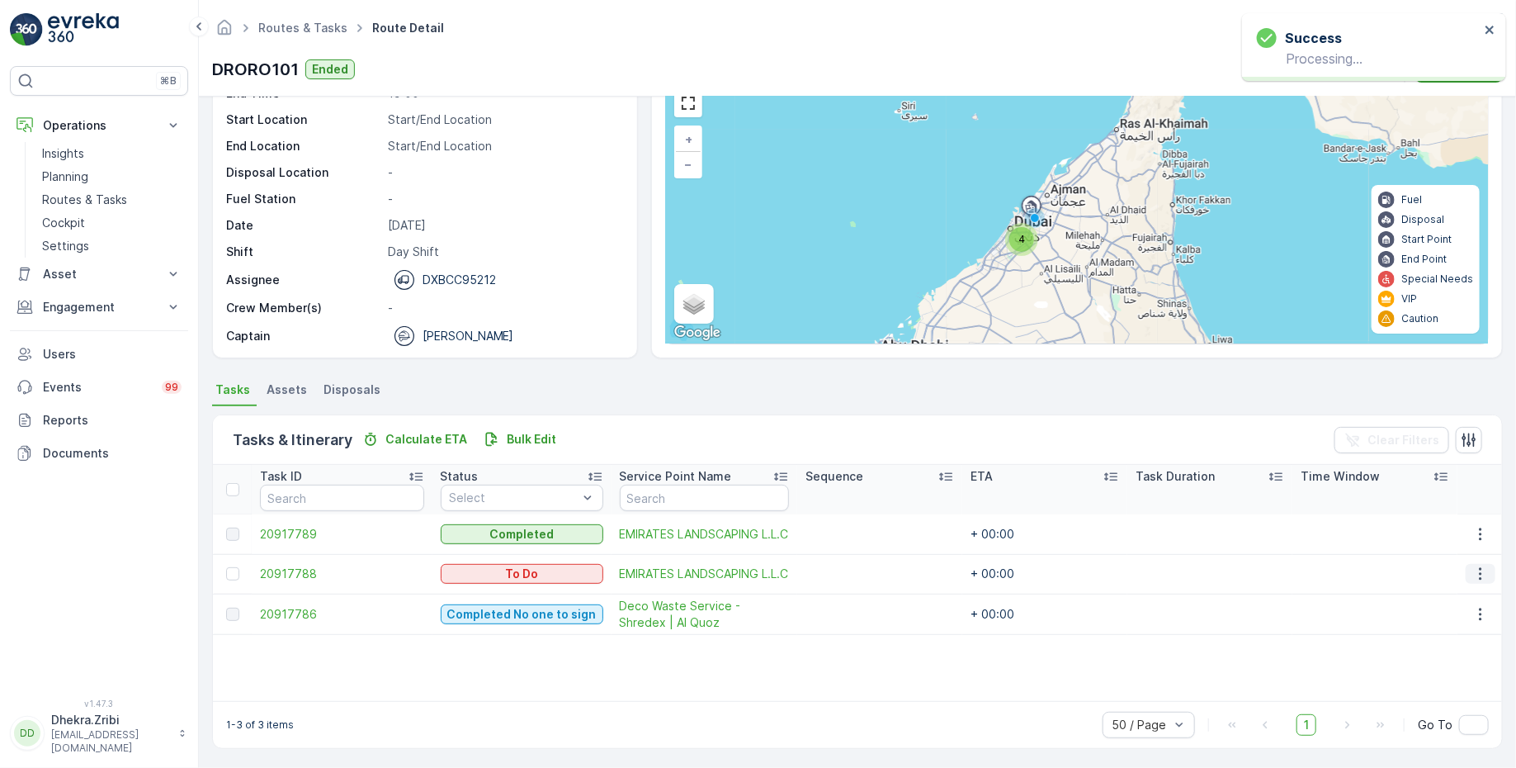
click at [1472, 575] on icon "button" at bounding box center [1480, 573] width 17 height 17
click at [1420, 650] on span "Change Route" at bounding box center [1439, 643] width 80 height 17
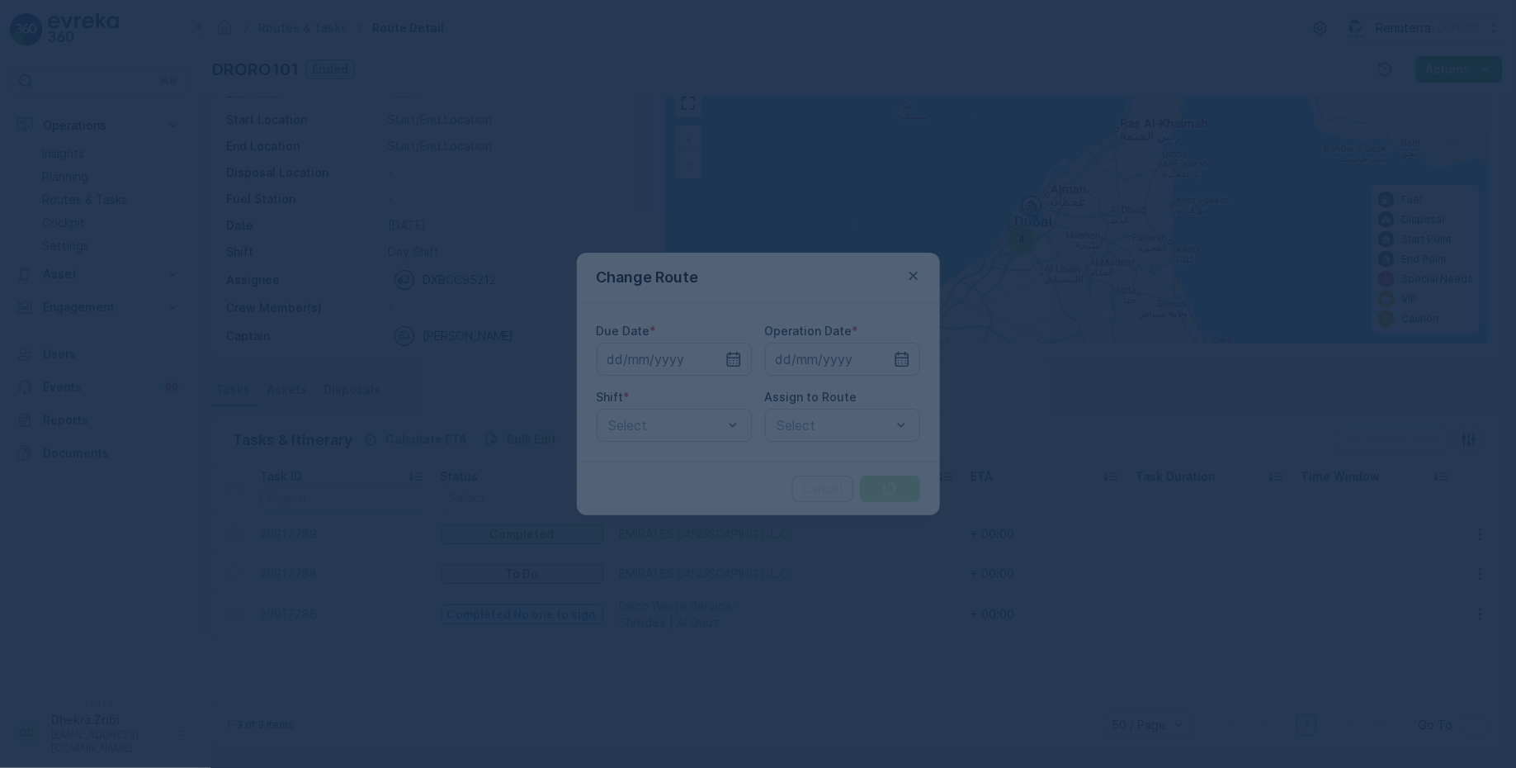
type input "10.08.2025"
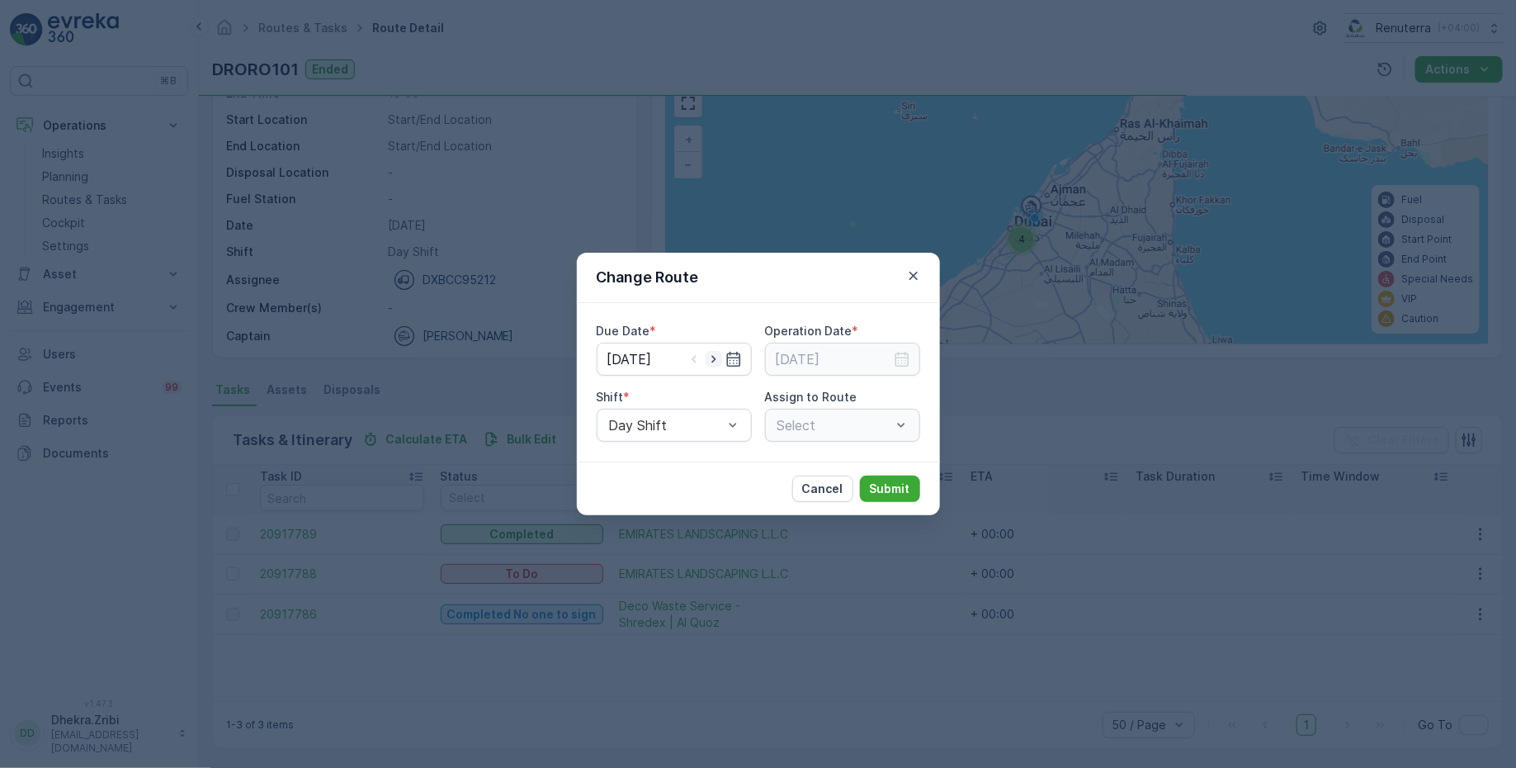
click at [718, 363] on icon "button" at bounding box center [714, 359] width 17 height 17
type input "[DATE]"
click at [848, 354] on input at bounding box center [842, 359] width 155 height 33
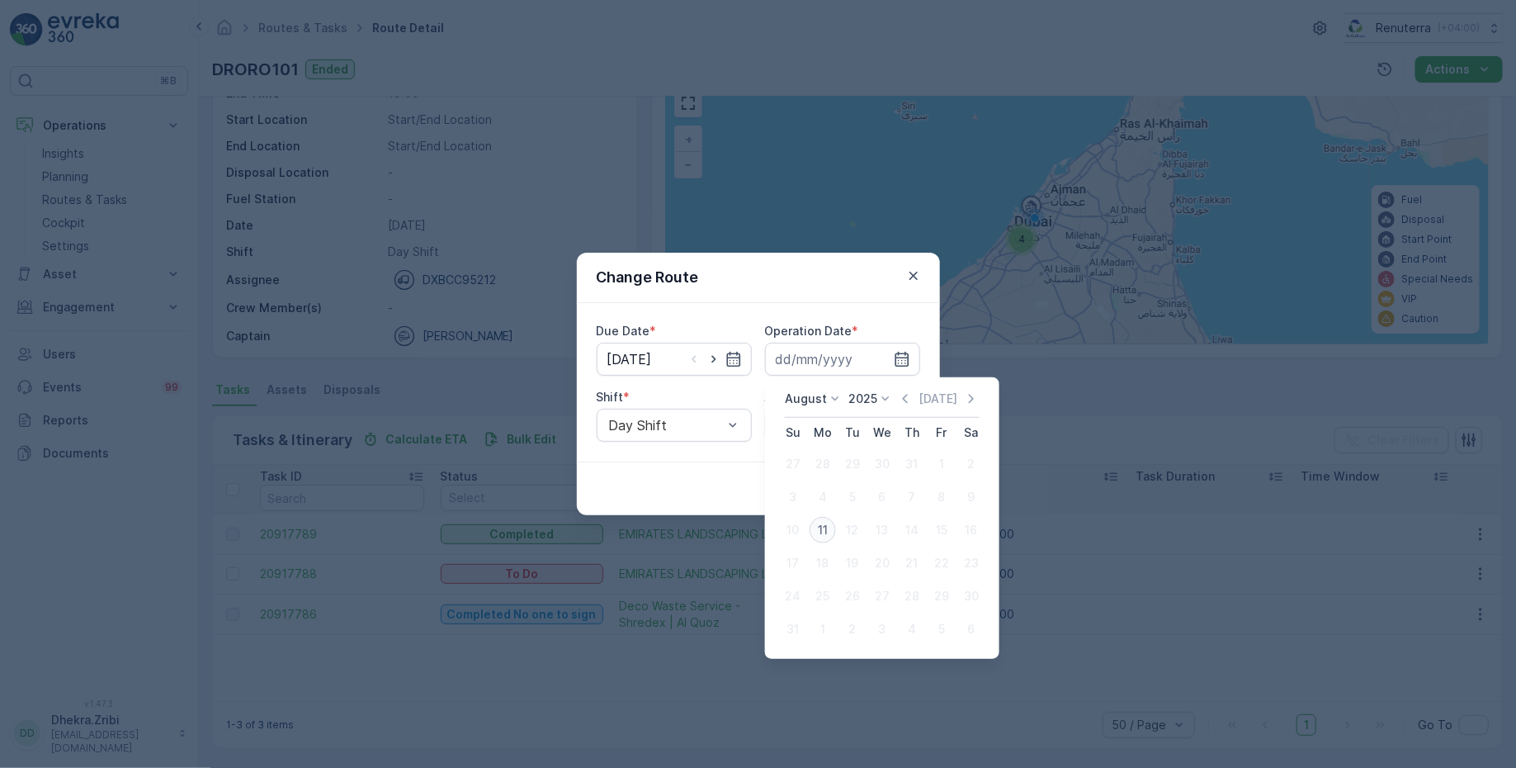
click at [824, 532] on div "11" at bounding box center [823, 530] width 26 height 26
type input "[DATE]"
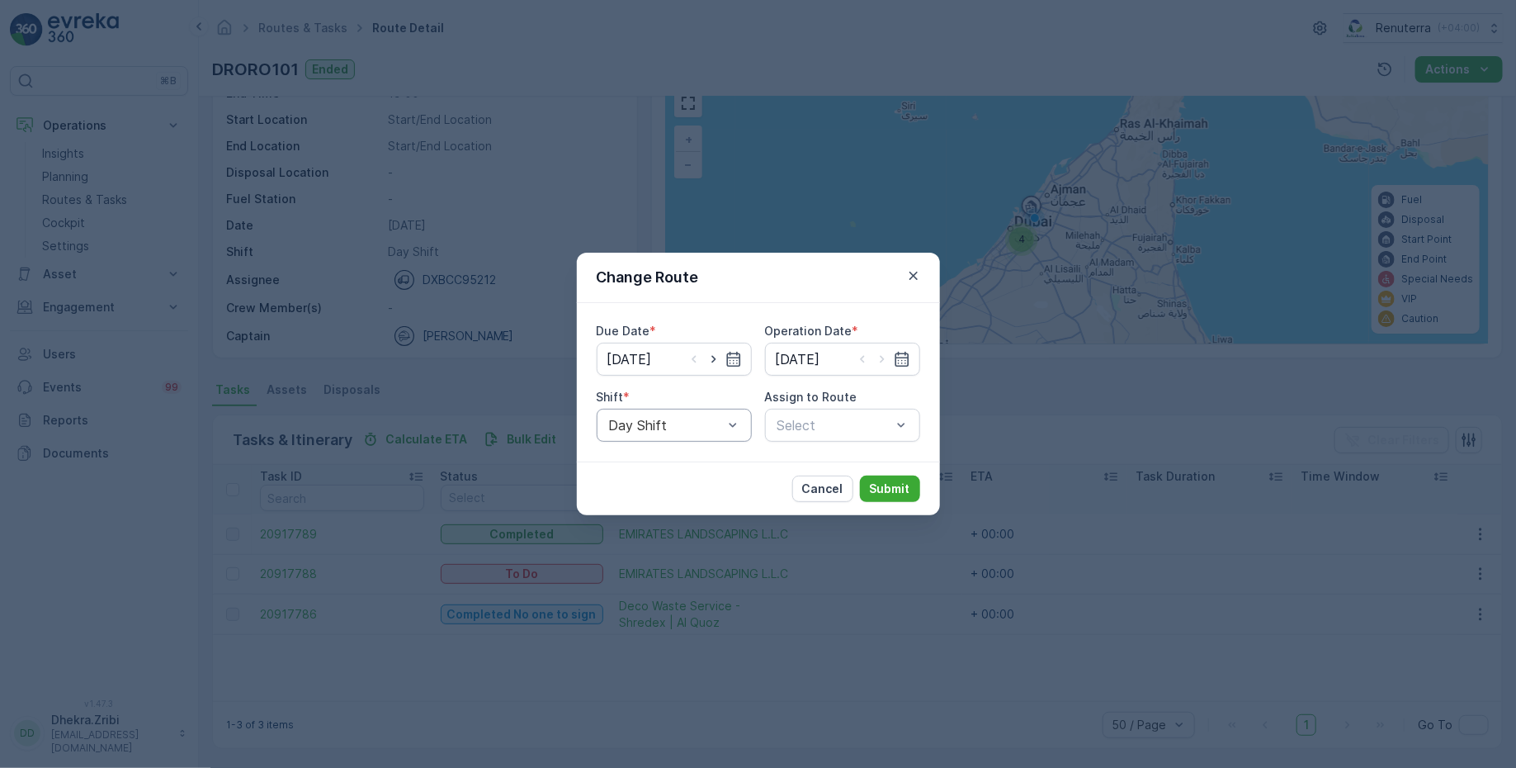
click at [672, 428] on div at bounding box center [665, 425] width 117 height 15
click at [638, 471] on span "Day Shift" at bounding box center [636, 465] width 59 height 15
click at [802, 426] on div at bounding box center [834, 425] width 117 height 15
click at [820, 511] on span "DRORO102 (Route Plan) - DXB S58978" at bounding box center [842, 516] width 135 height 30
click at [892, 487] on p "Submit" at bounding box center [890, 488] width 40 height 17
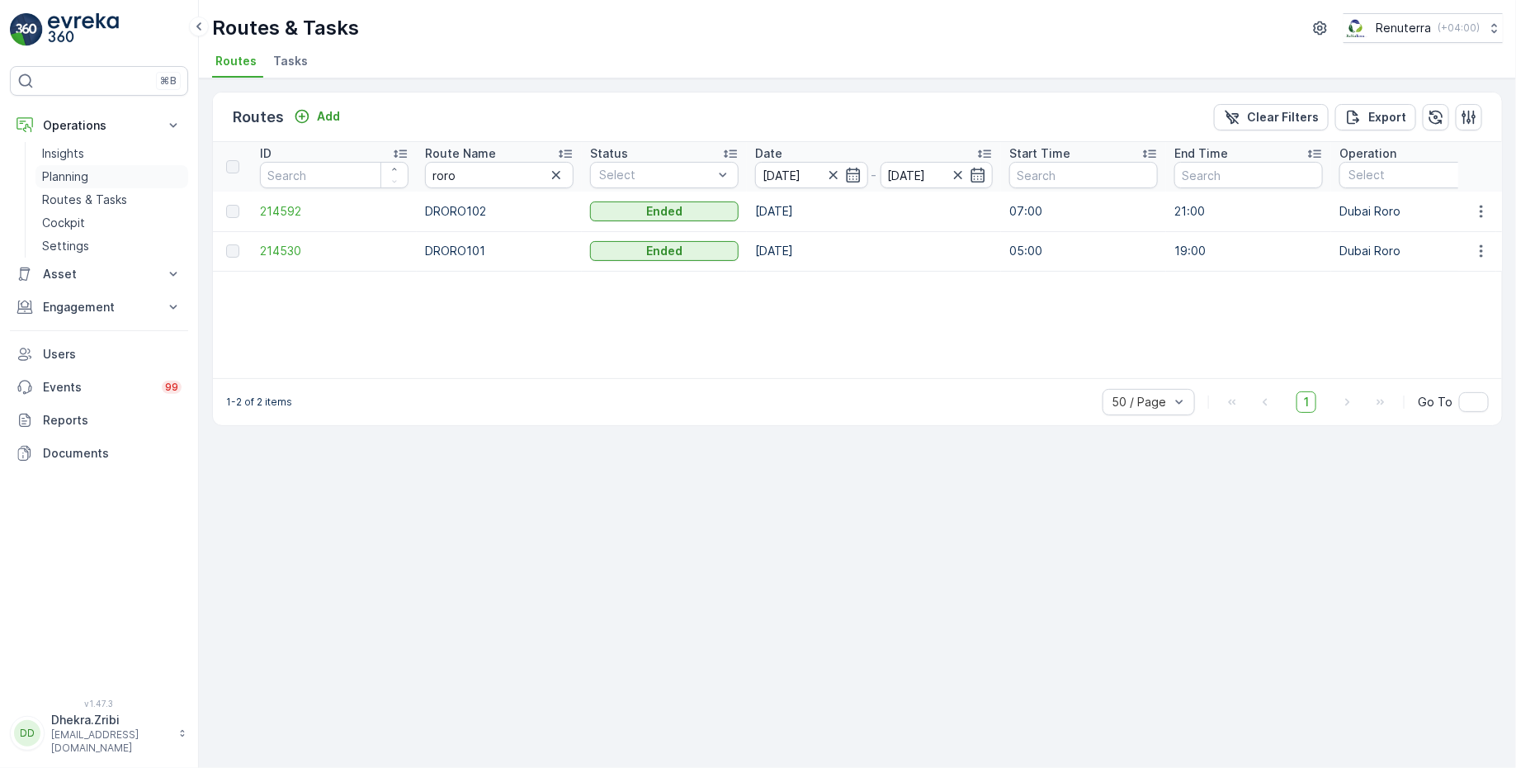
click at [51, 178] on p "Planning" at bounding box center [65, 176] width 46 height 17
drag, startPoint x: 465, startPoint y: 173, endPoint x: 366, endPoint y: 175, distance: 99.1
type input "med"
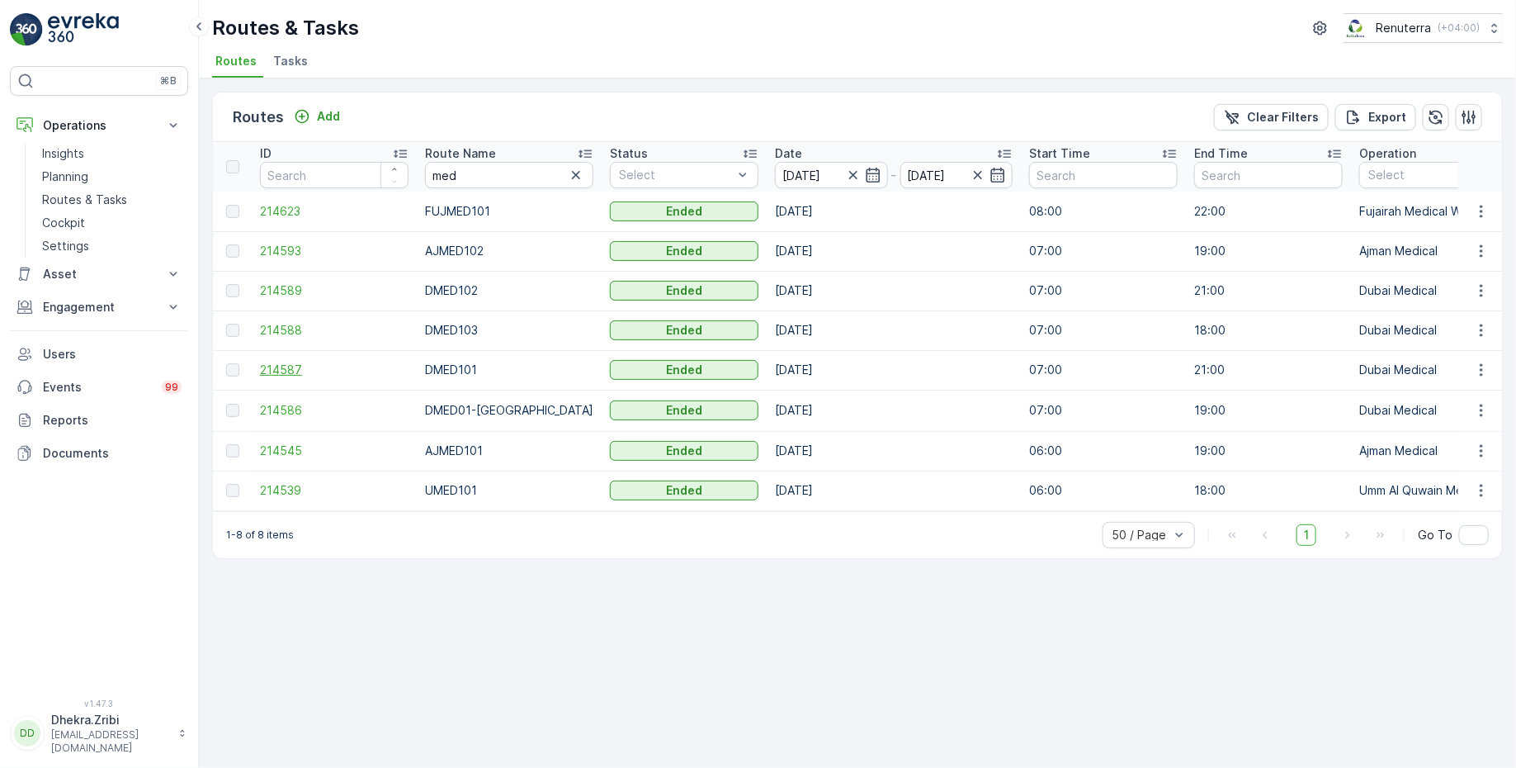
click at [272, 368] on span "214587" at bounding box center [334, 369] width 149 height 17
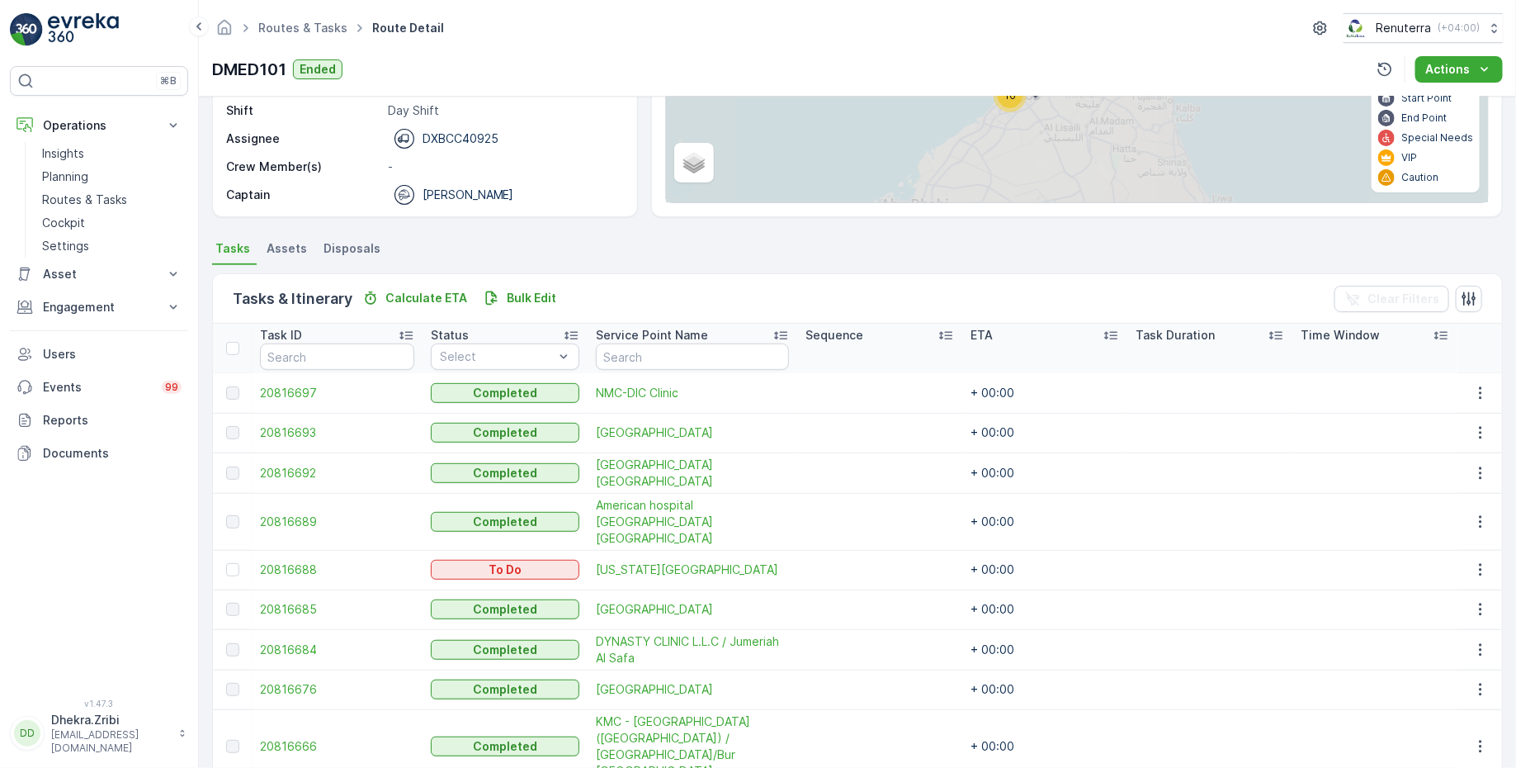
scroll to position [228, 0]
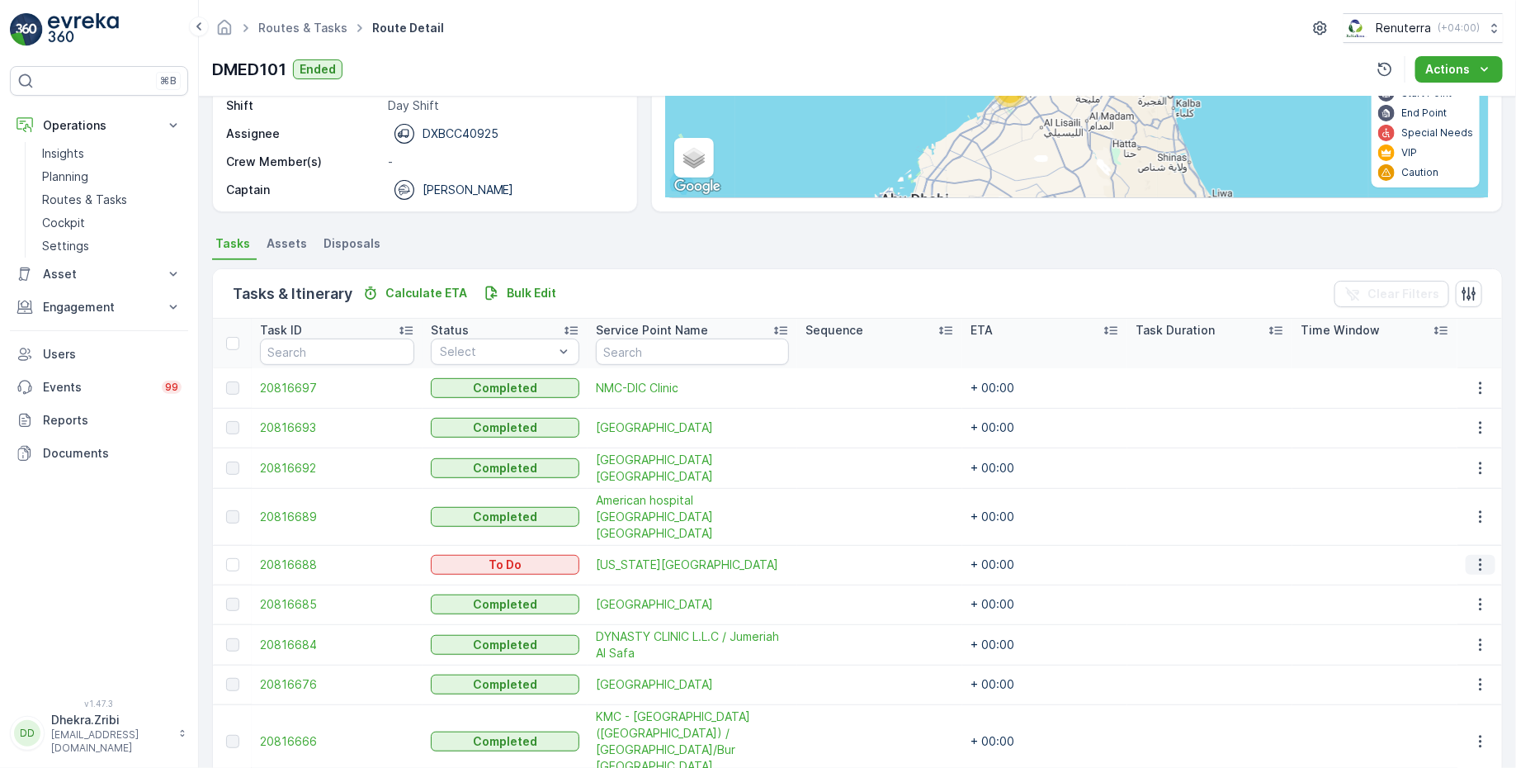
click at [1482, 556] on icon "button" at bounding box center [1480, 564] width 17 height 17
click at [1414, 635] on span "Remove from Route" at bounding box center [1454, 639] width 111 height 17
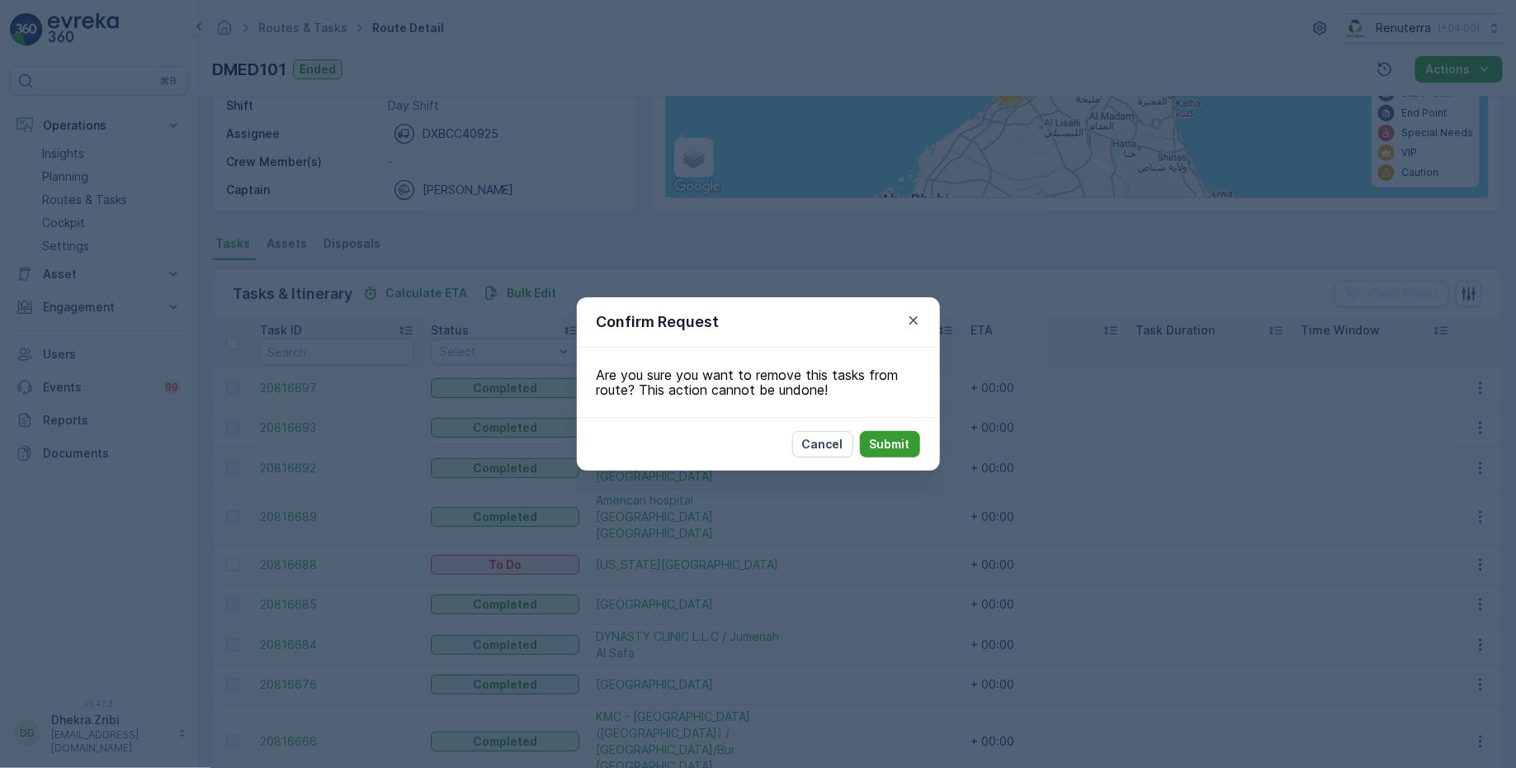
click at [878, 442] on p "Submit" at bounding box center [890, 444] width 40 height 17
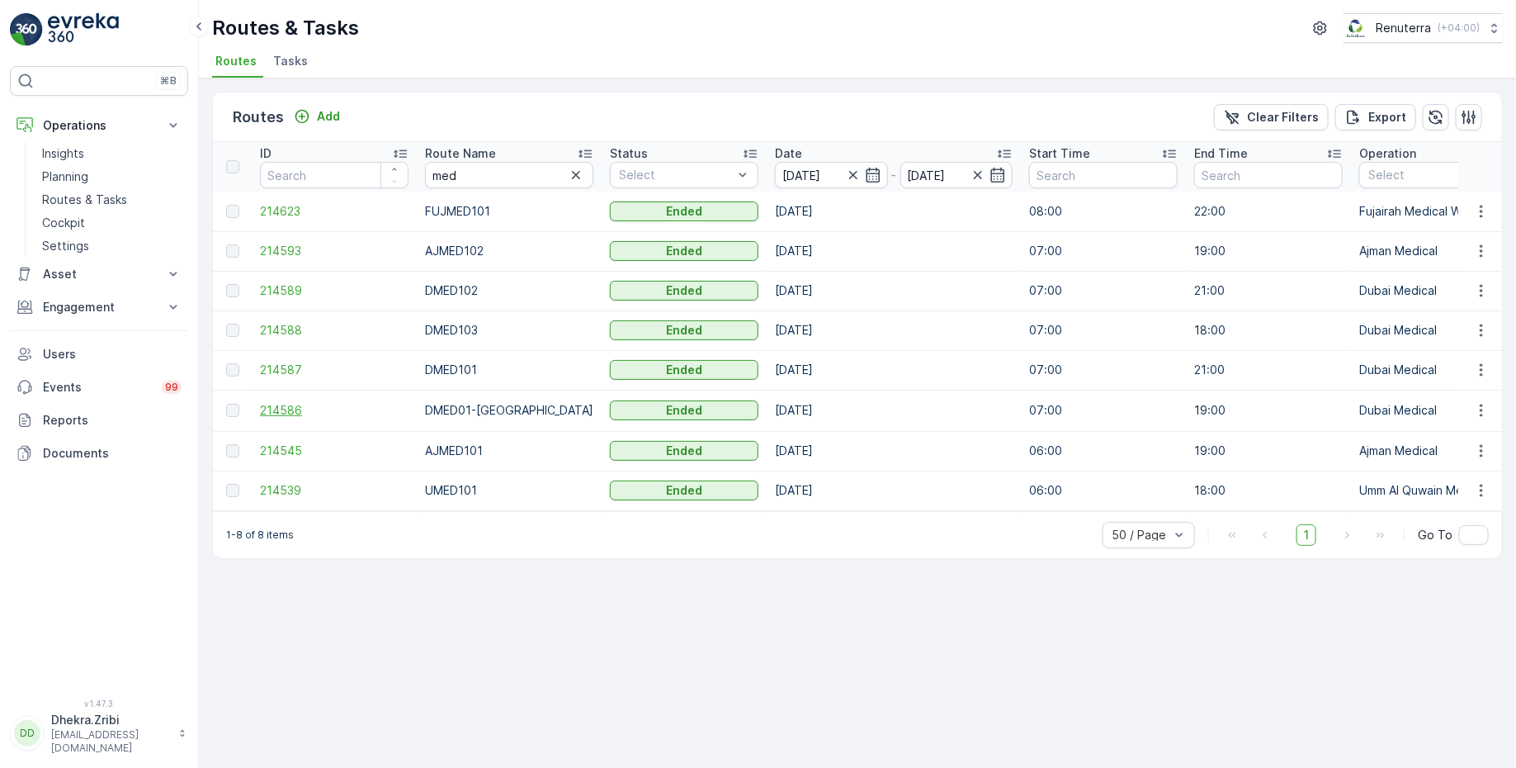
click at [286, 408] on span "214586" at bounding box center [334, 410] width 149 height 17
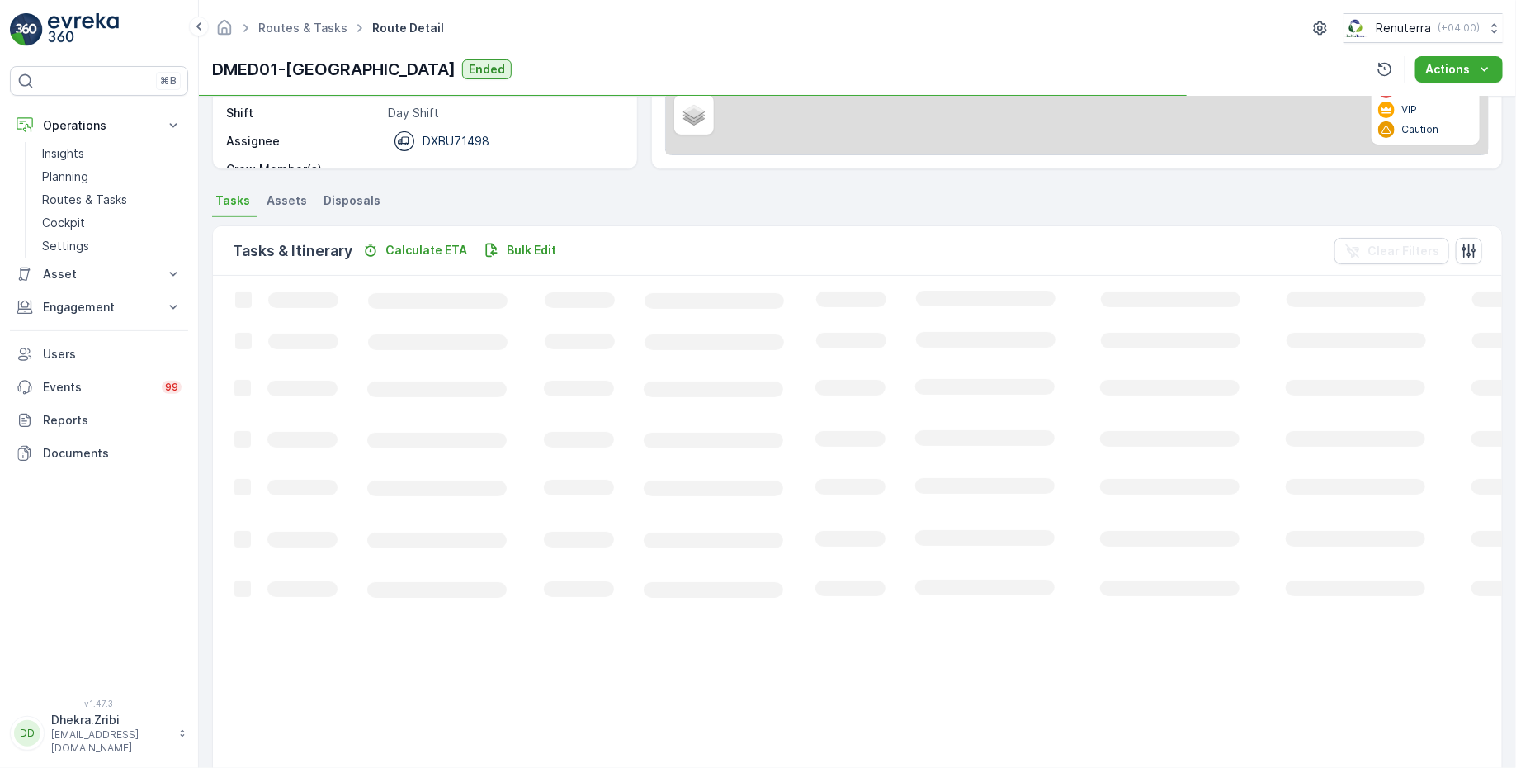
scroll to position [82, 0]
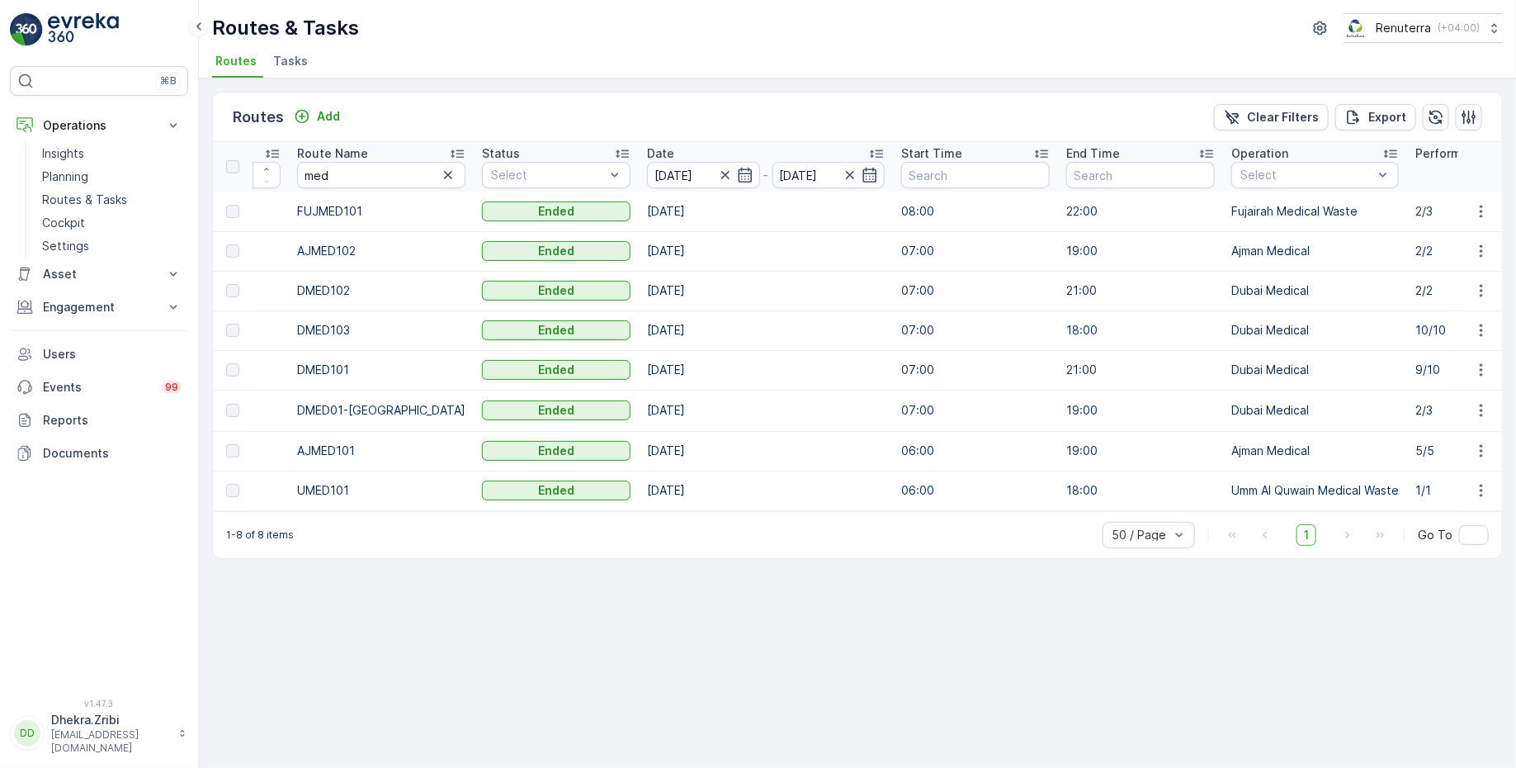
scroll to position [0, 136]
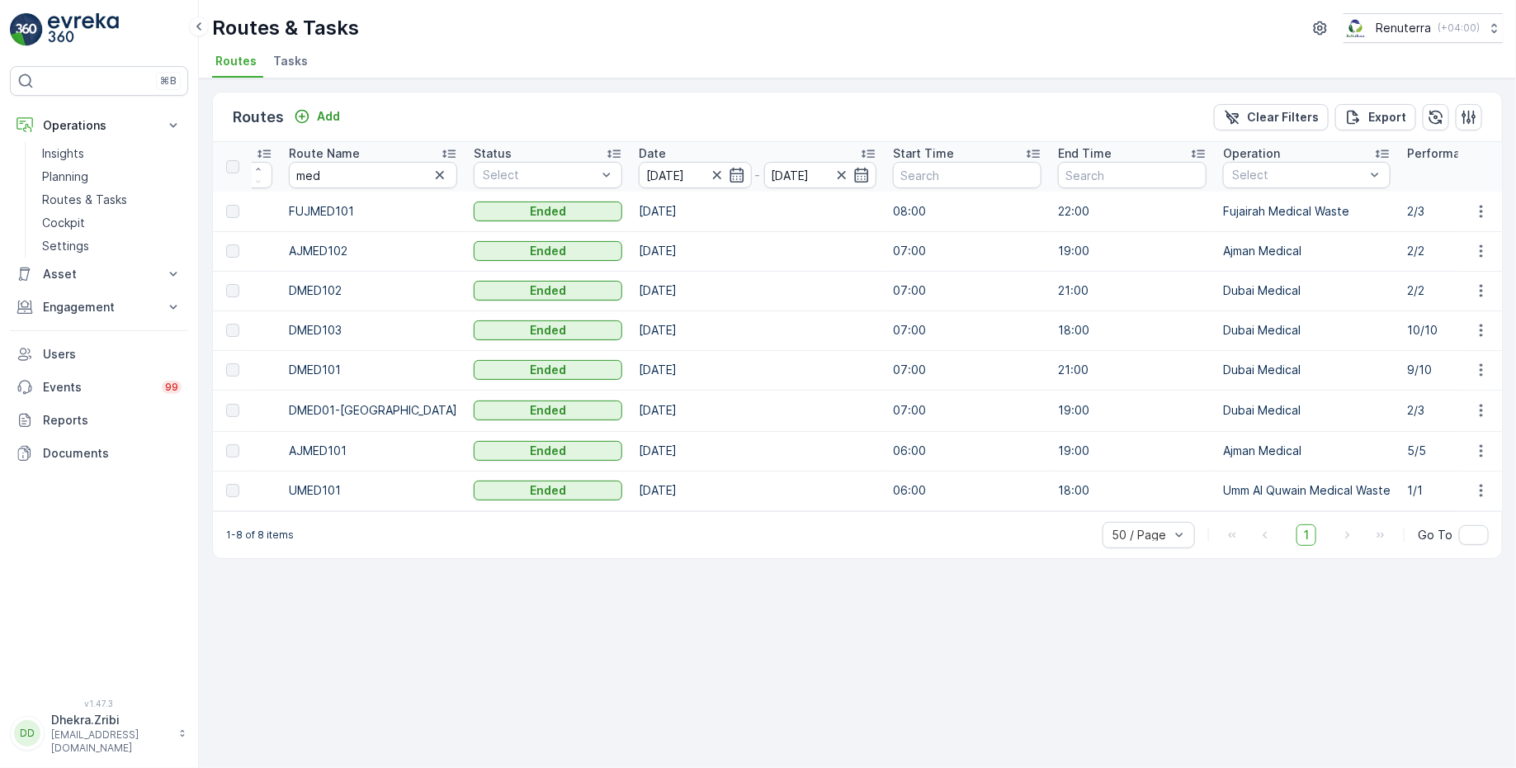
click at [286, 56] on span "Tasks" at bounding box center [290, 61] width 35 height 17
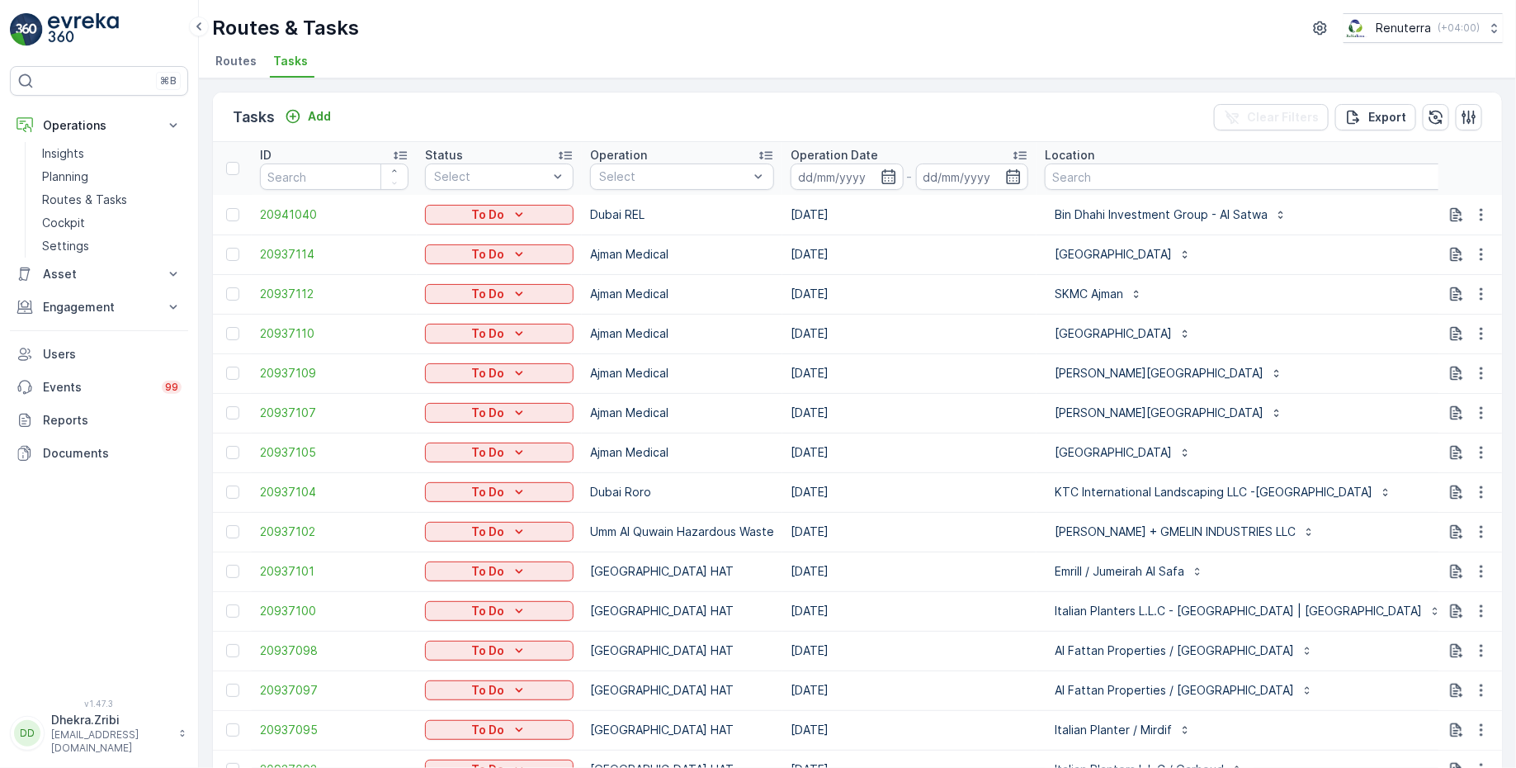
click at [237, 61] on span "Routes" at bounding box center [235, 61] width 41 height 17
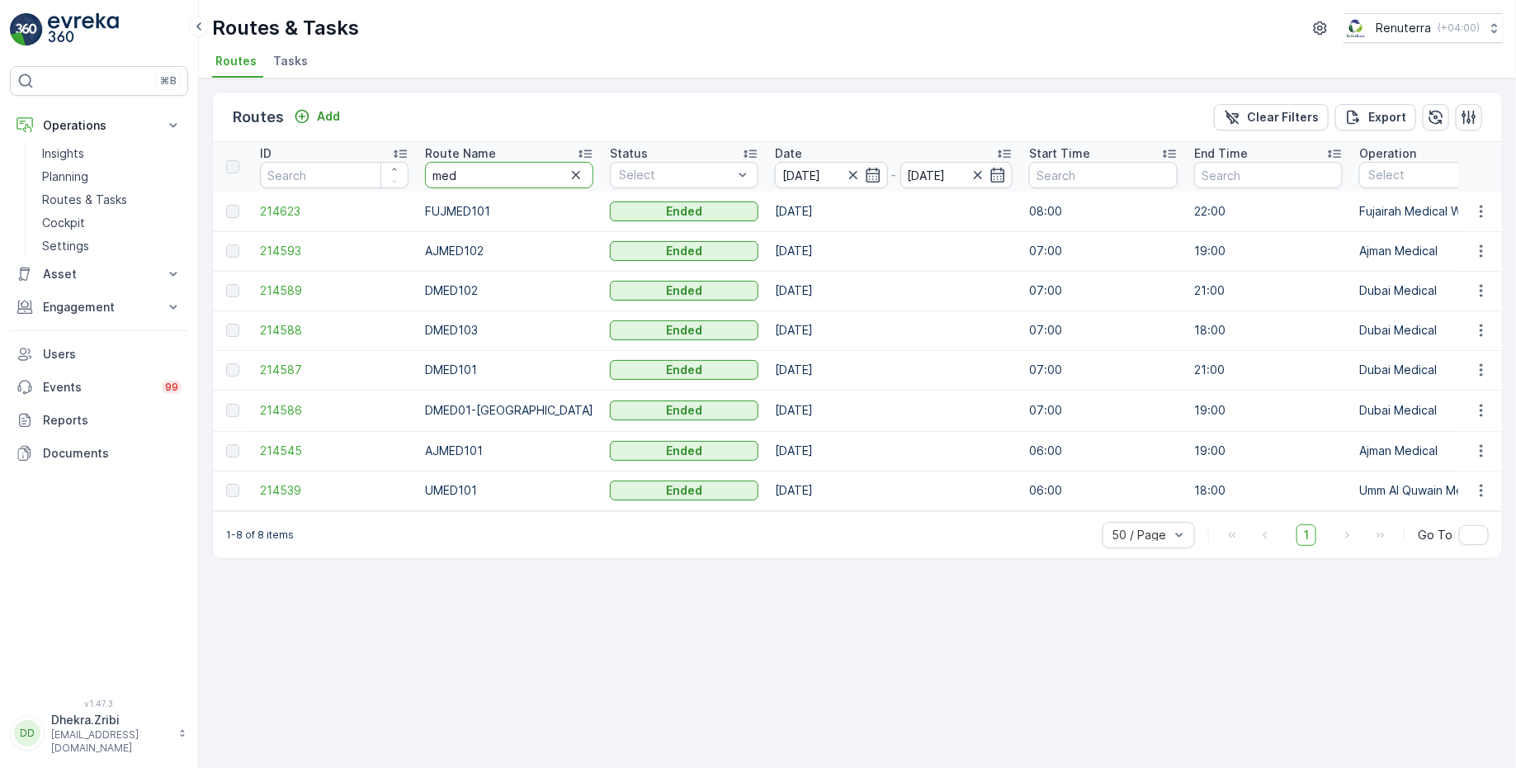
drag, startPoint x: 477, startPoint y: 180, endPoint x: 371, endPoint y: 178, distance: 106.5
type input "rcw"
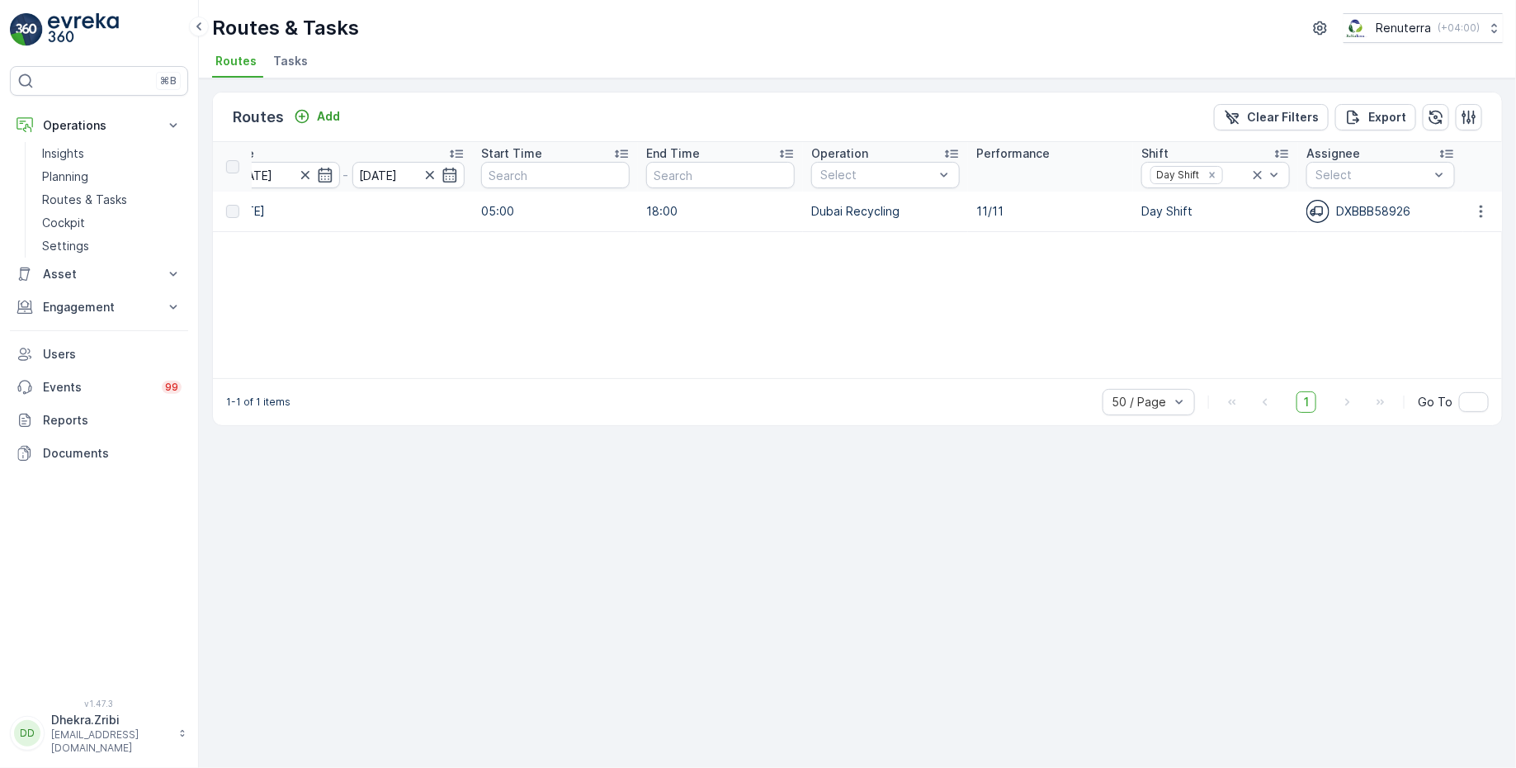
scroll to position [0, 533]
click at [1254, 173] on icon at bounding box center [1253, 175] width 17 height 17
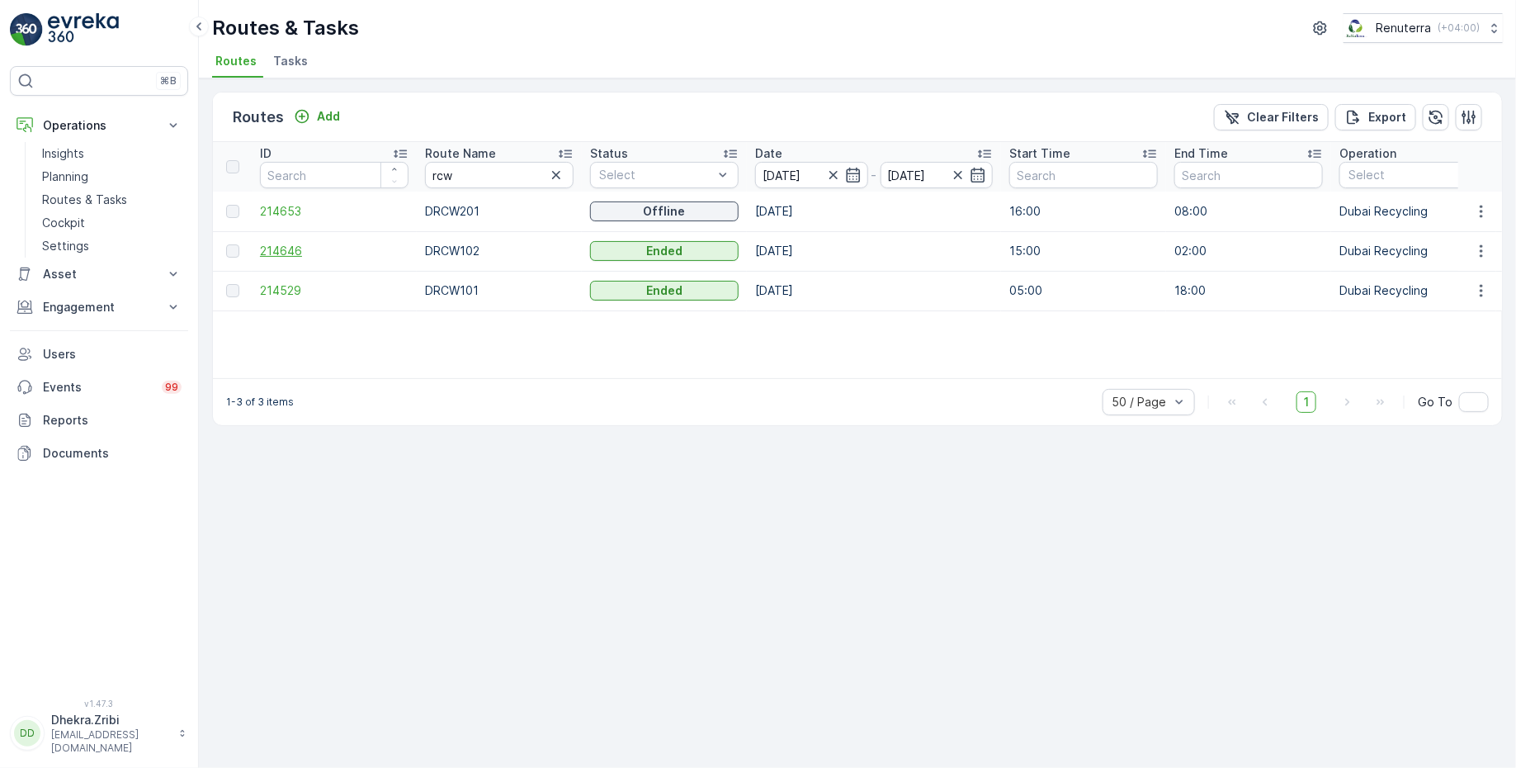
click at [286, 244] on span "214646" at bounding box center [334, 251] width 149 height 17
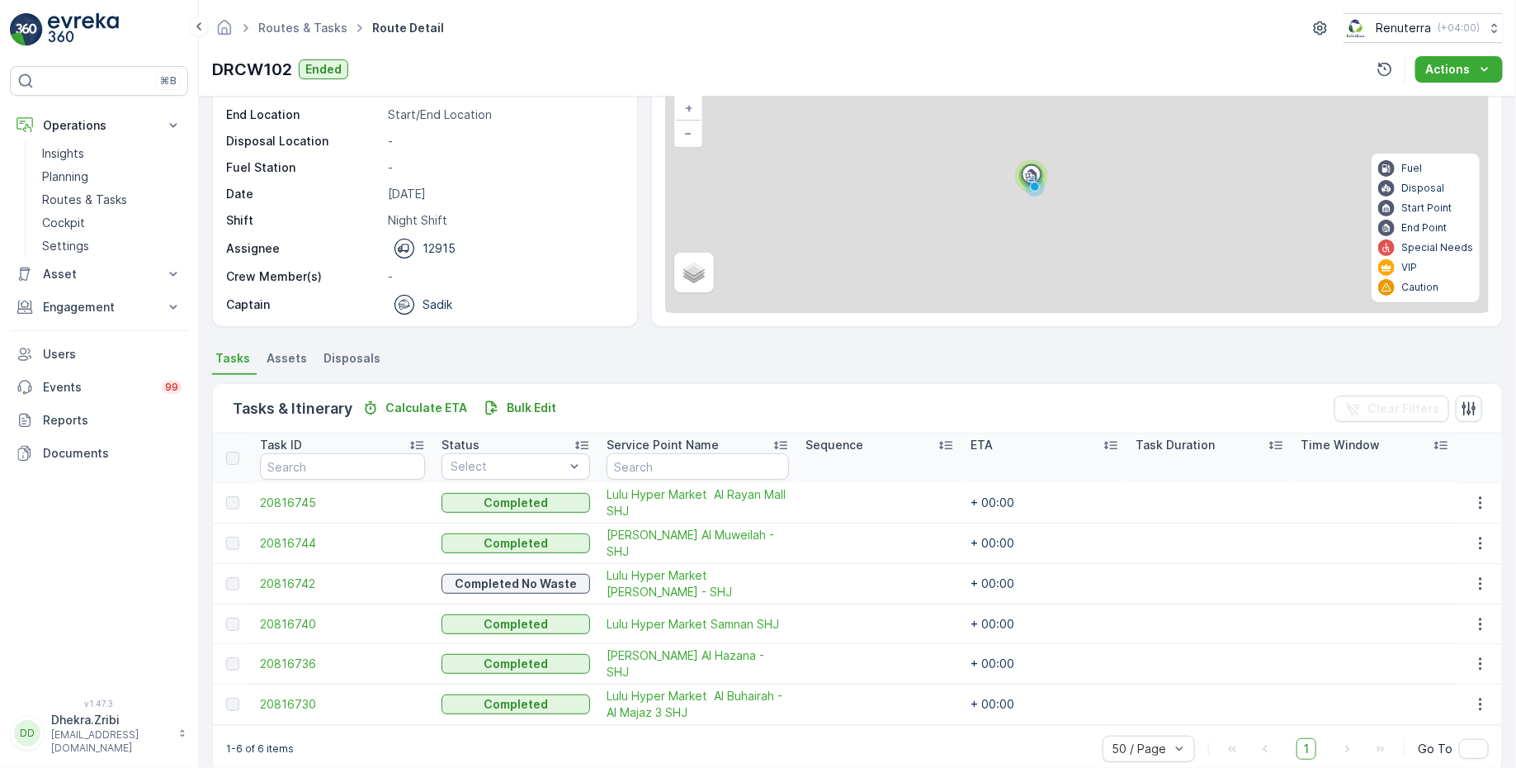
scroll to position [135, 0]
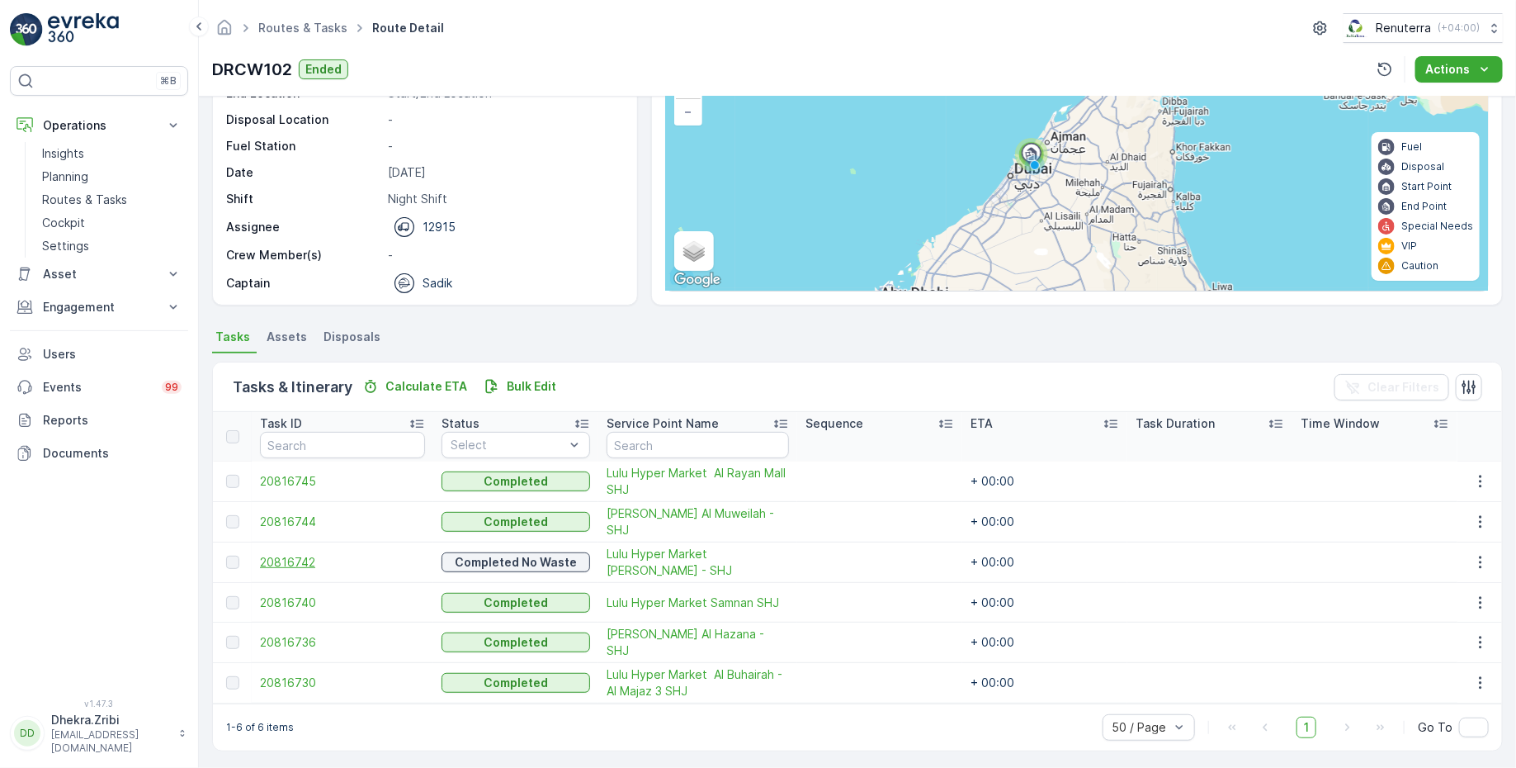
click at [293, 562] on span "20816742" at bounding box center [342, 562] width 165 height 17
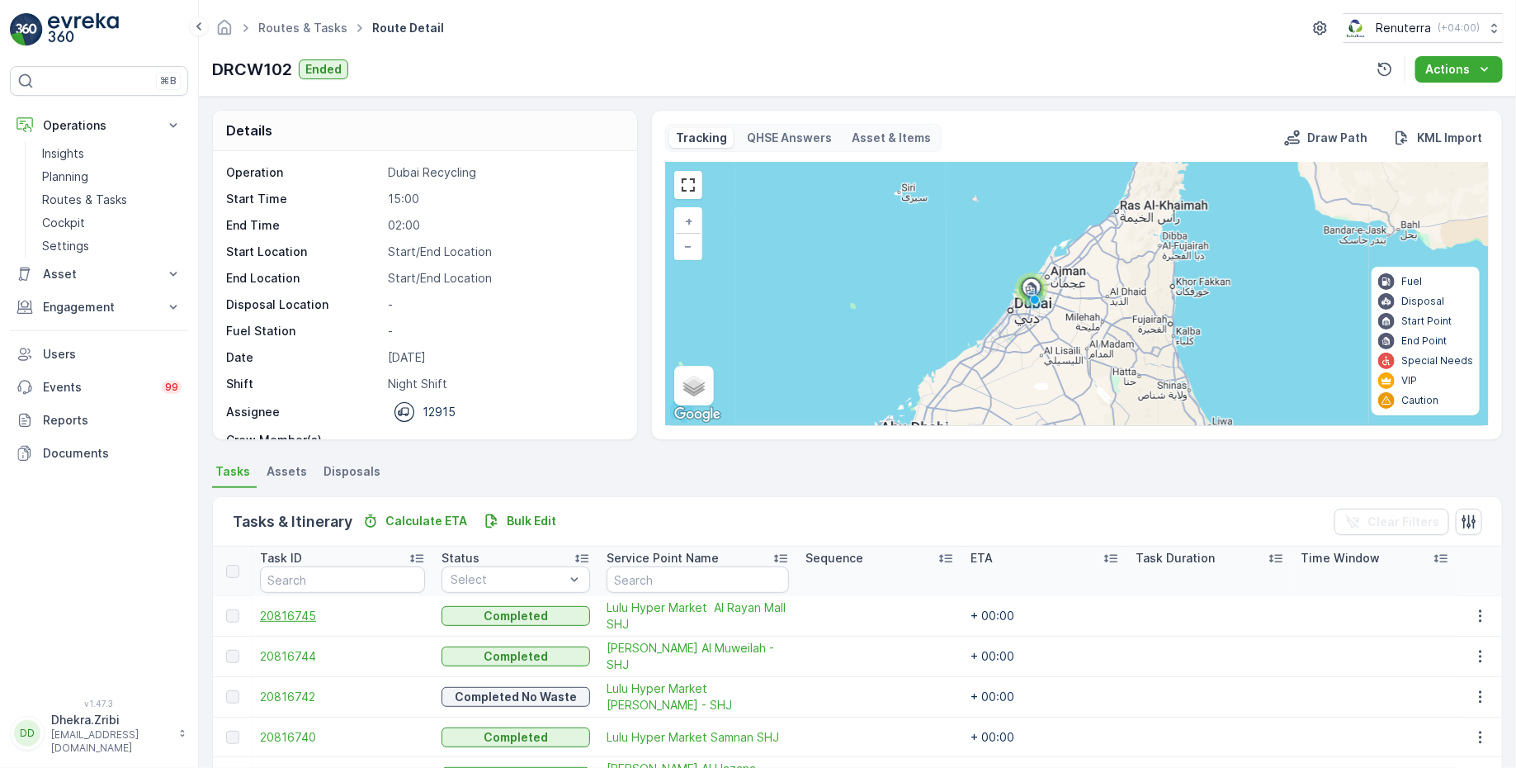
click at [282, 619] on span "20816745" at bounding box center [342, 615] width 165 height 17
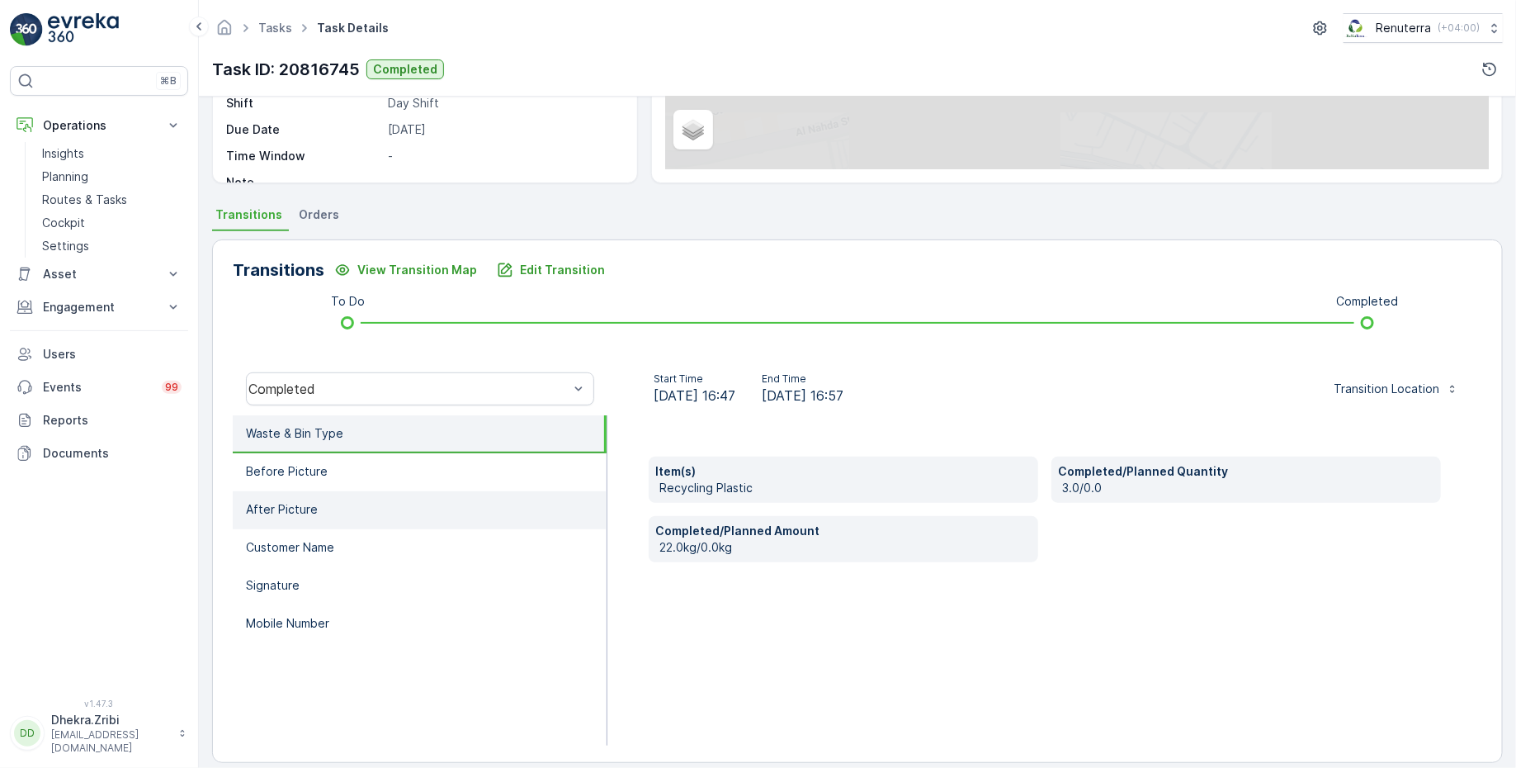
scroll to position [271, 0]
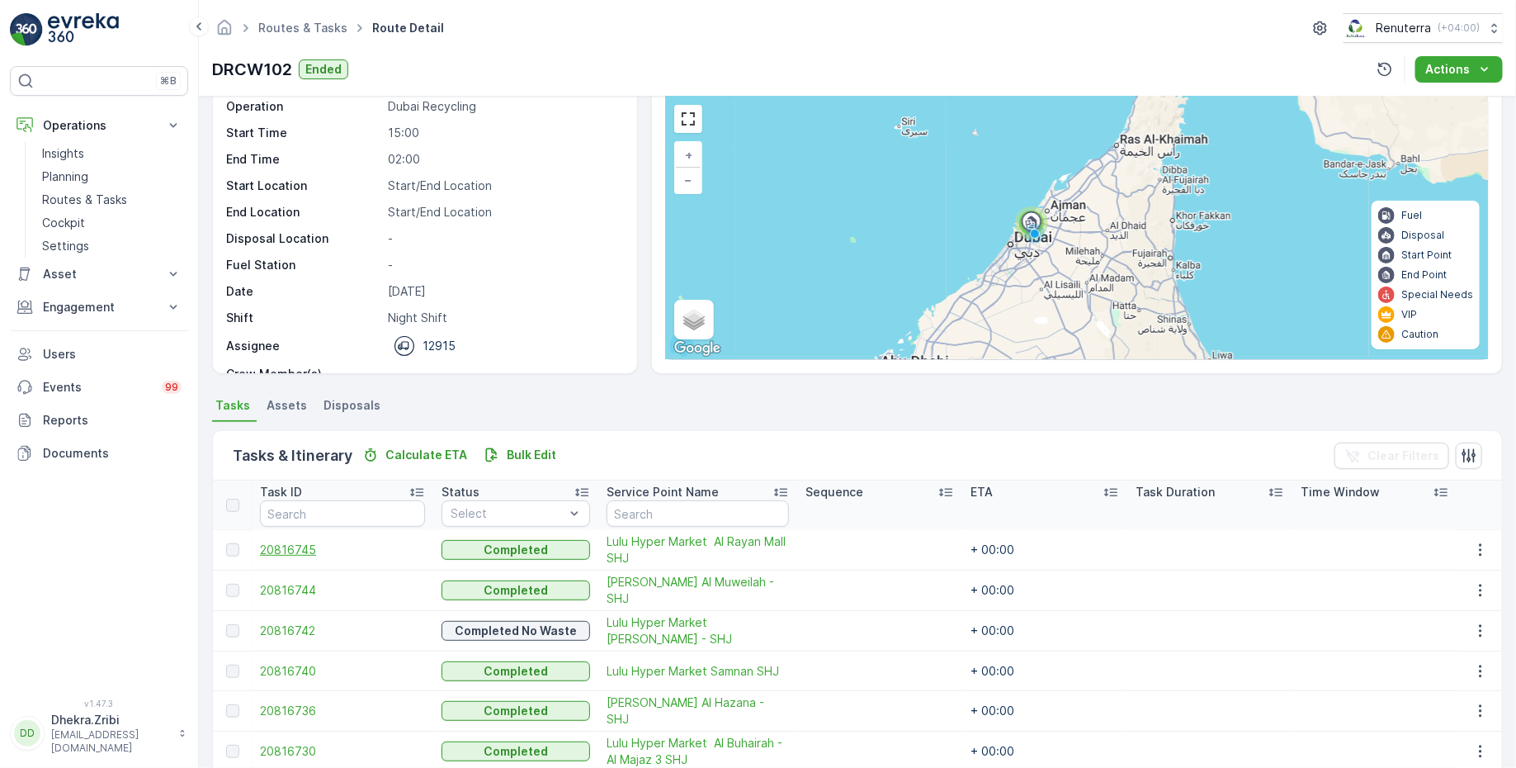
scroll to position [71, 0]
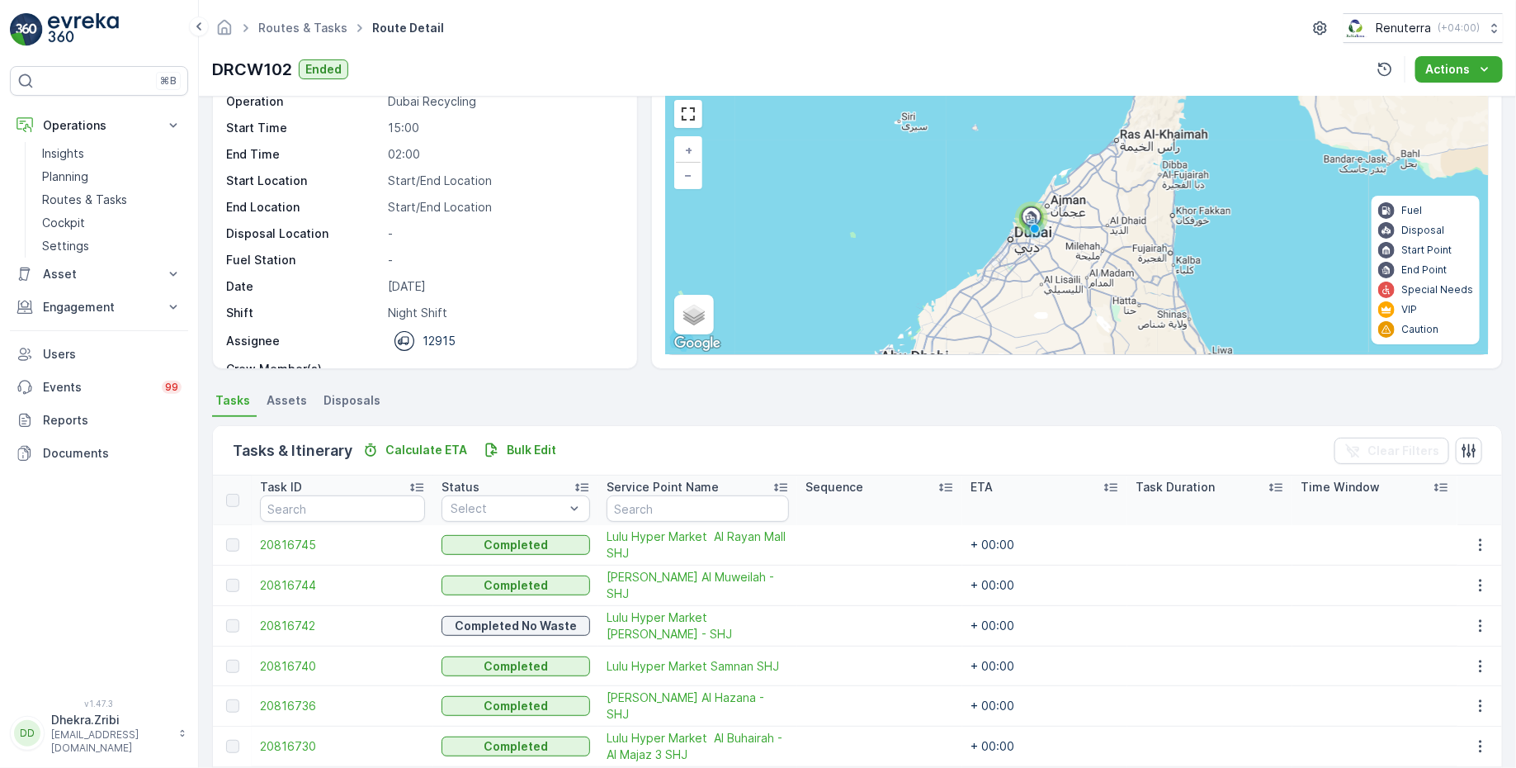
click at [296, 592] on td "20816744" at bounding box center [343, 585] width 182 height 40
click at [291, 580] on span "20816744" at bounding box center [342, 585] width 165 height 17
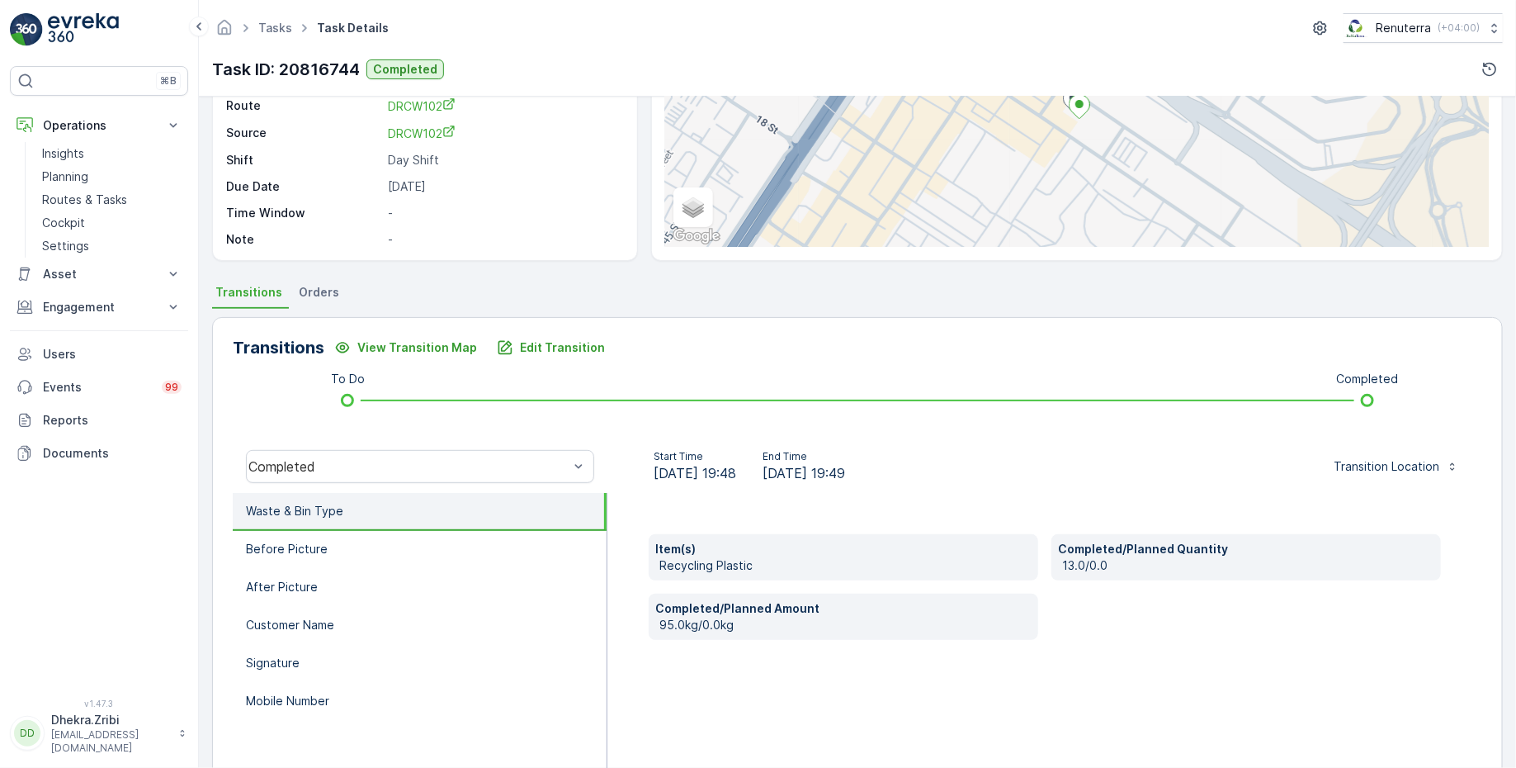
scroll to position [195, 0]
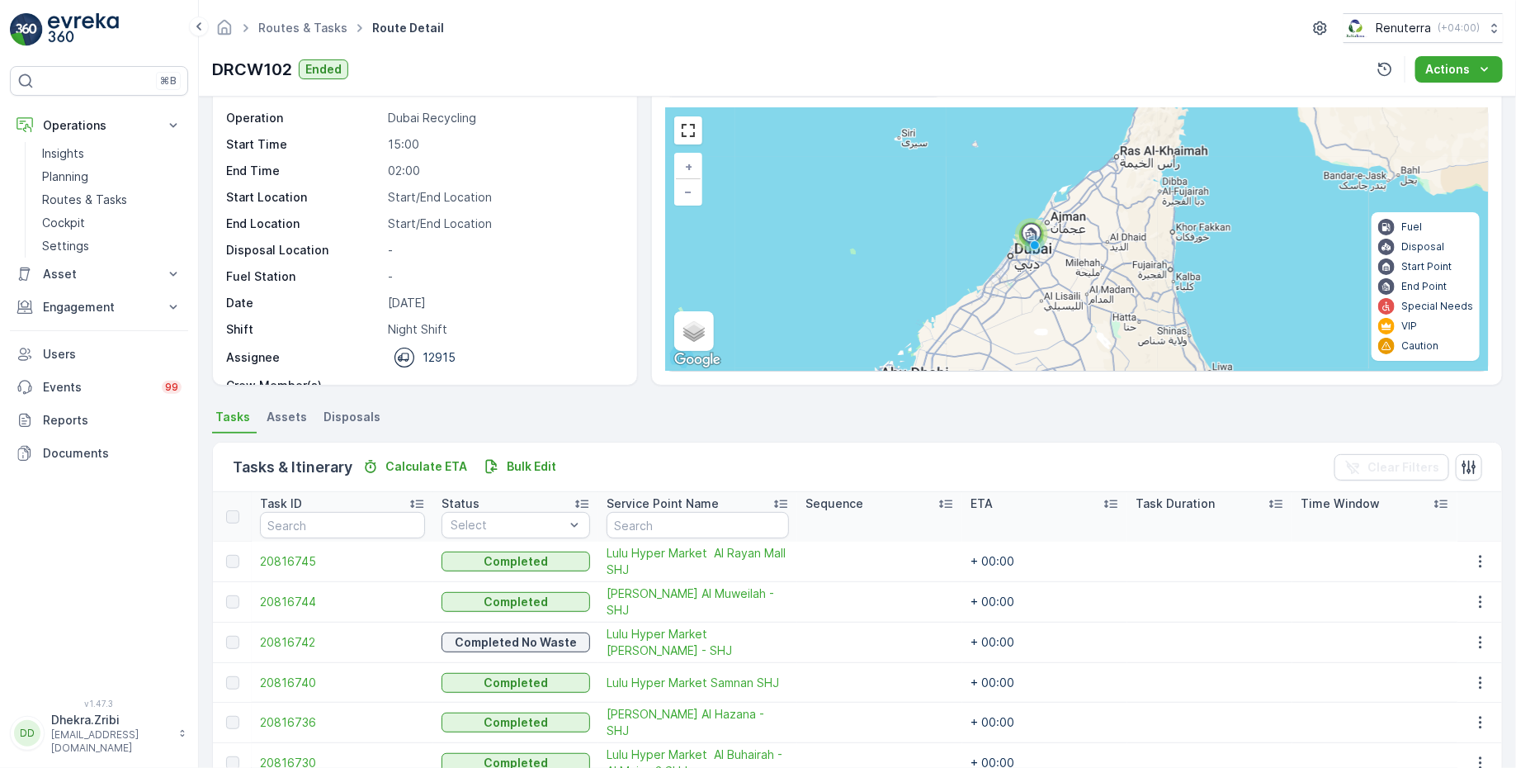
scroll to position [55, 0]
click at [302, 639] on span "20816742" at bounding box center [342, 641] width 165 height 17
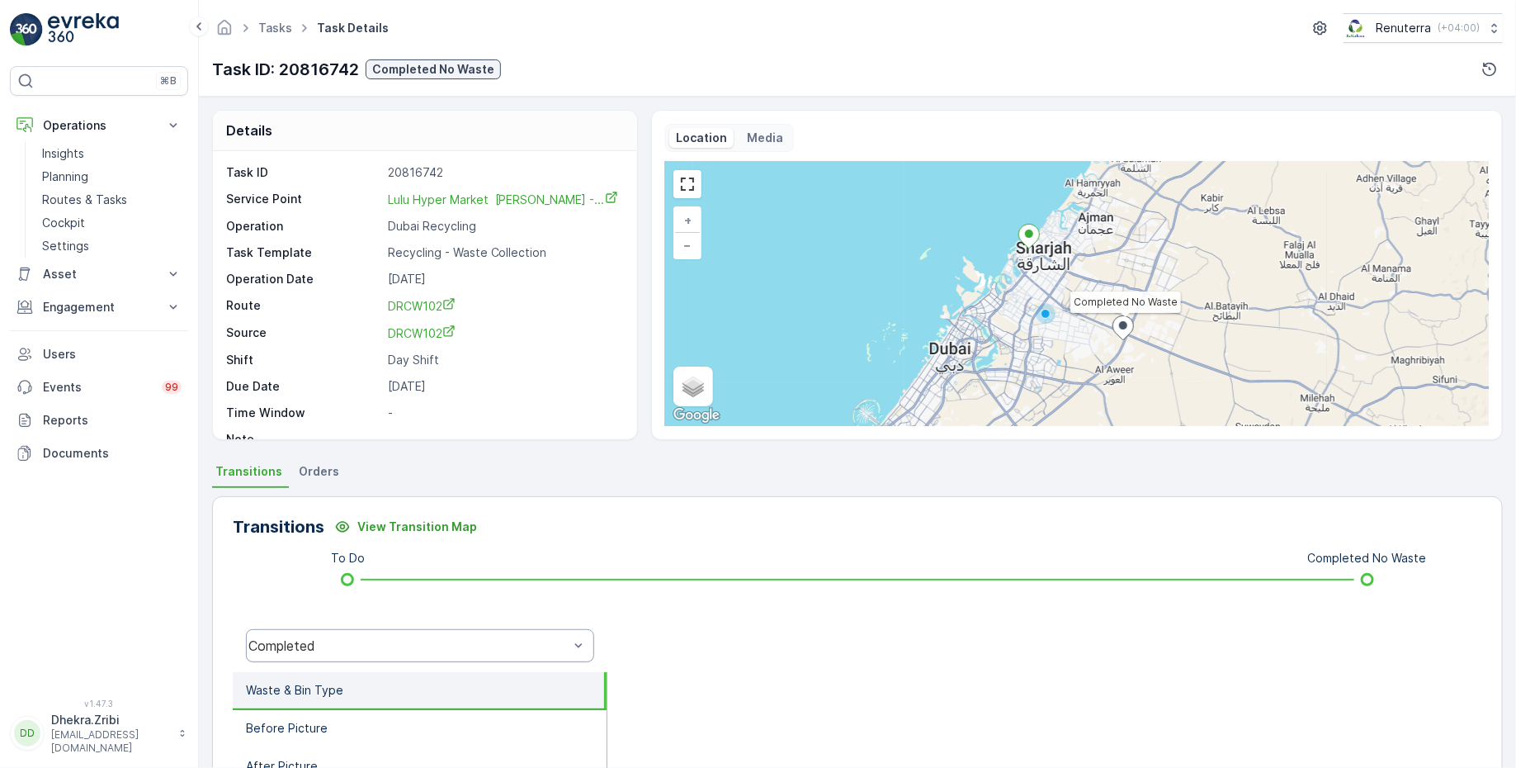
click at [329, 645] on div "Completed" at bounding box center [408, 645] width 320 height 15
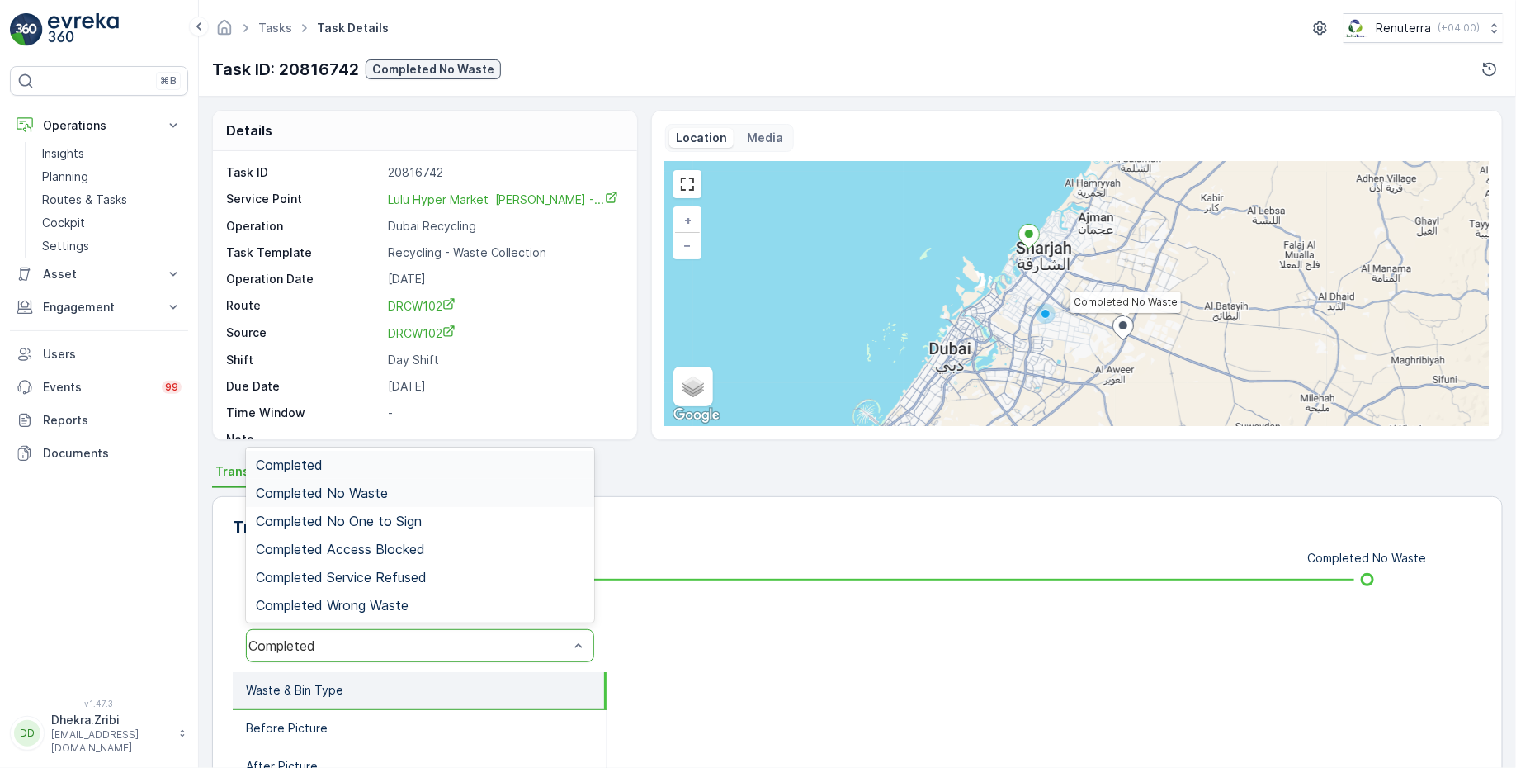
click at [377, 490] on span "Completed No Waste" at bounding box center [322, 492] width 132 height 15
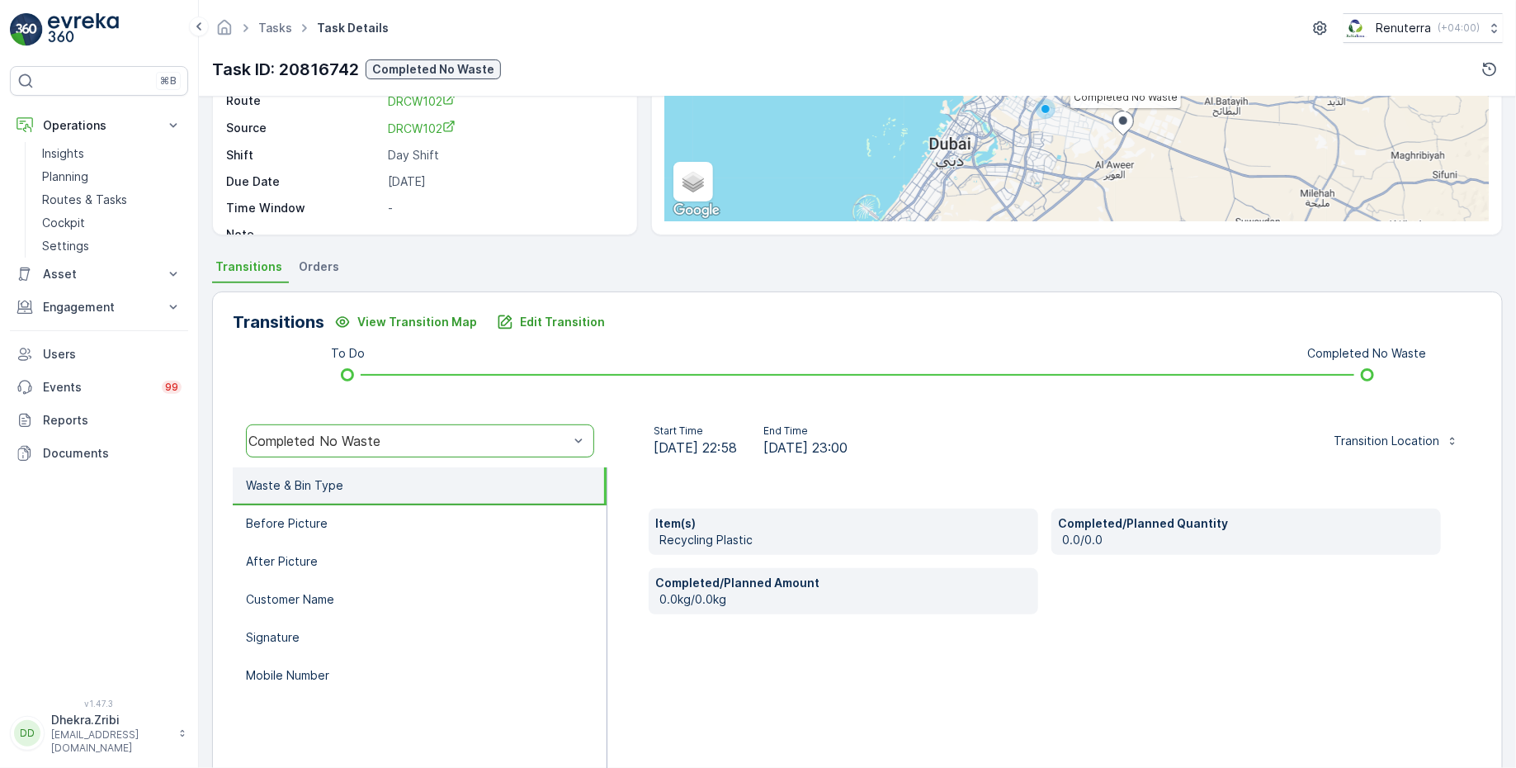
scroll to position [243, 0]
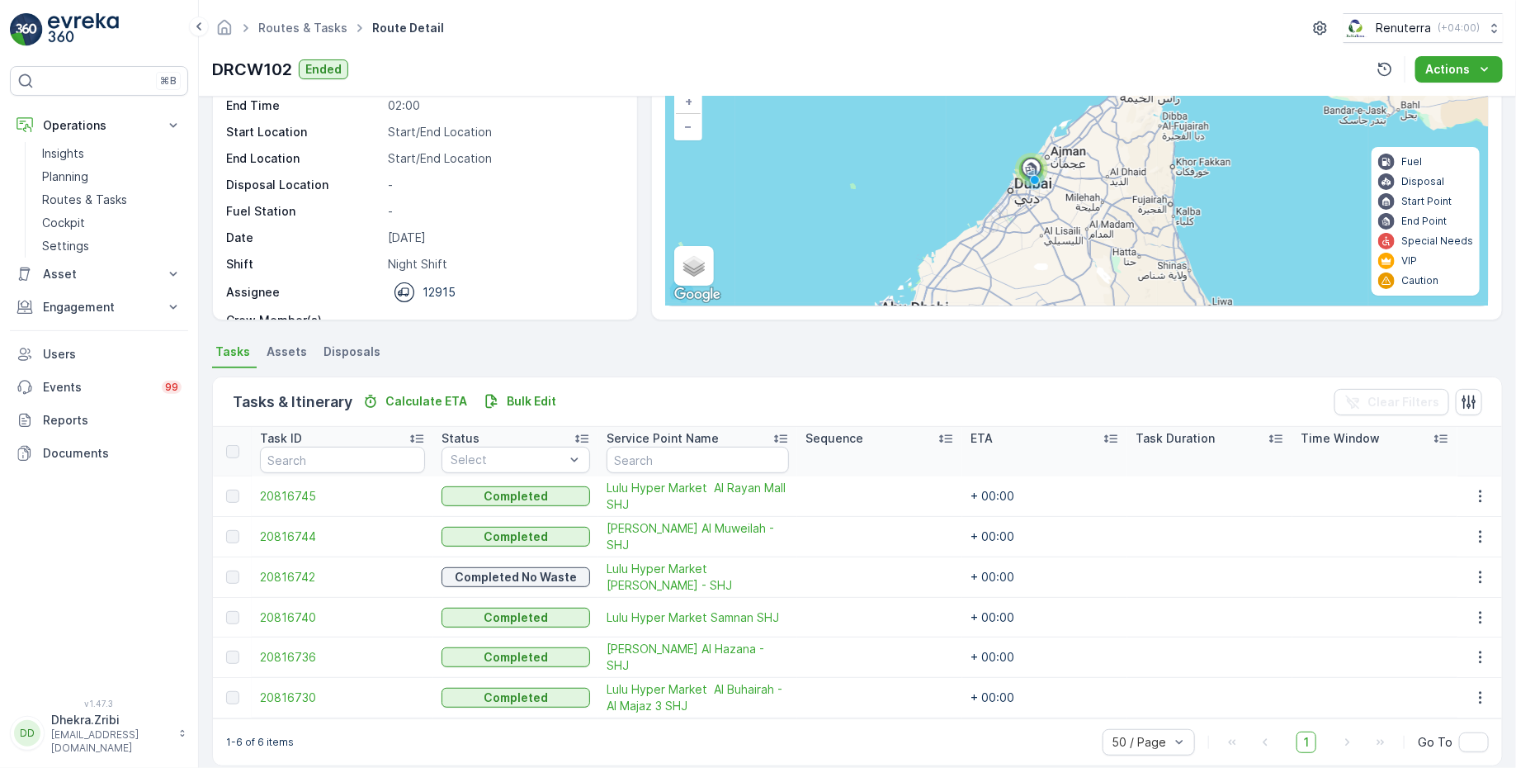
scroll to position [135, 0]
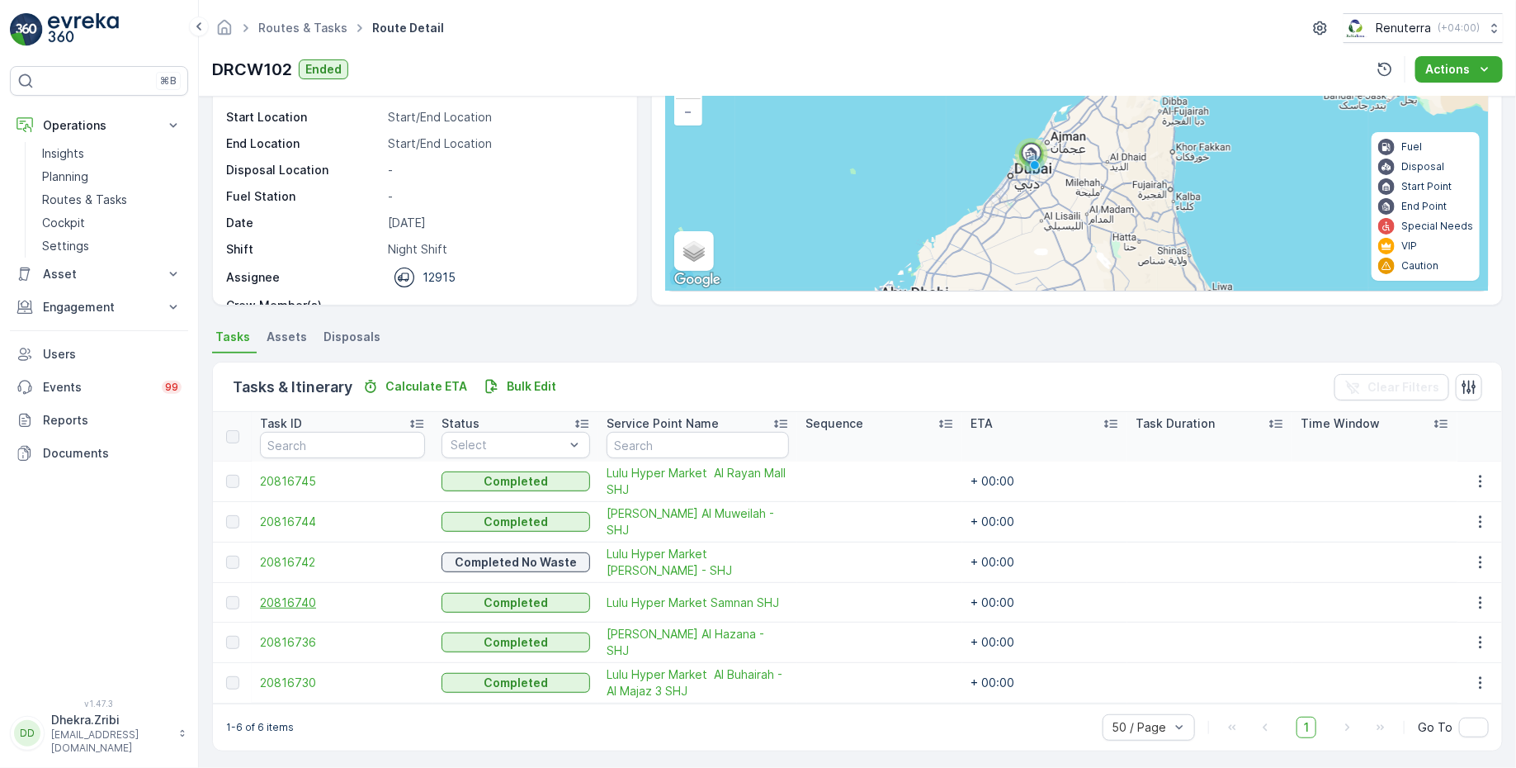
click at [282, 596] on span "20816740" at bounding box center [342, 602] width 165 height 17
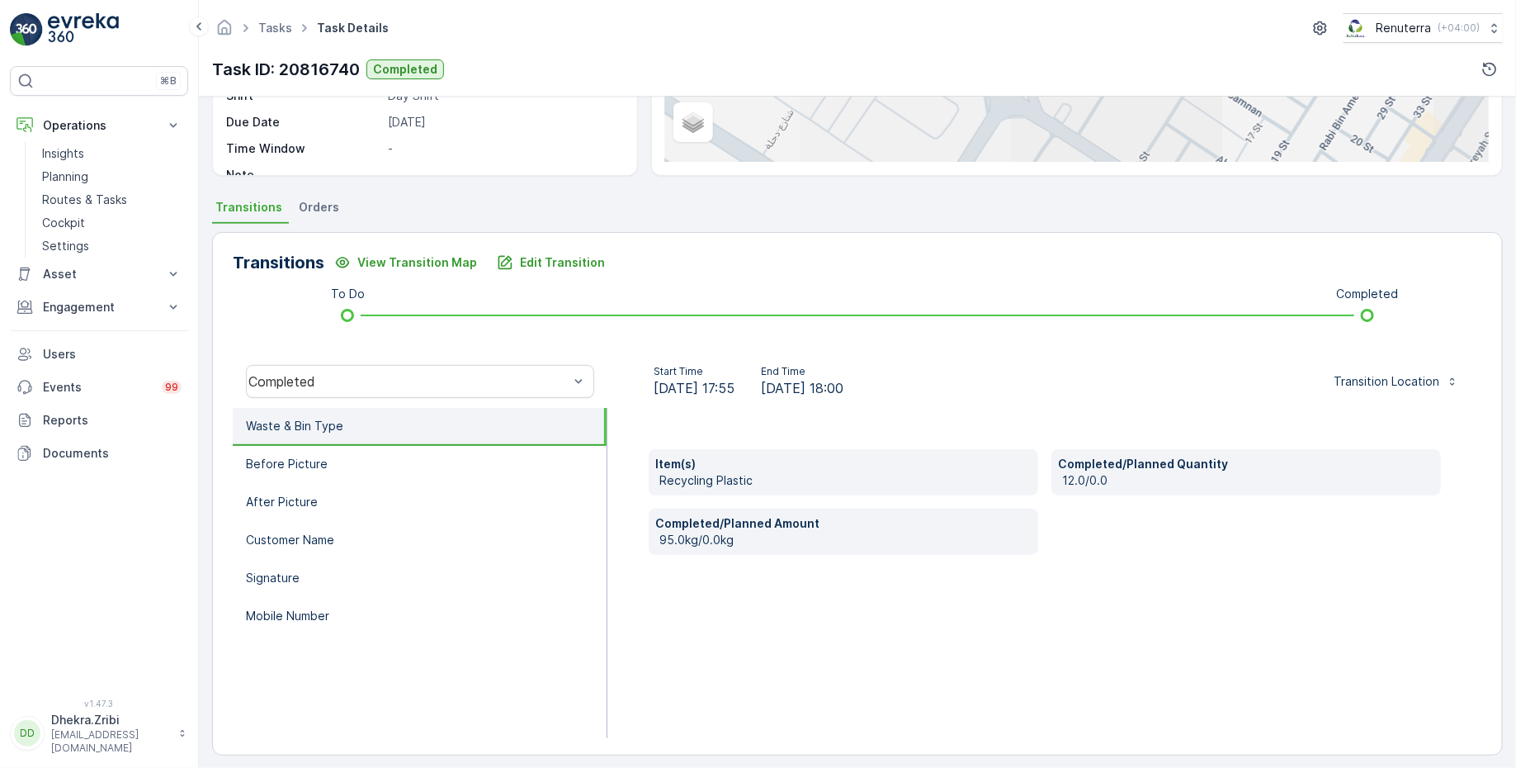
scroll to position [271, 0]
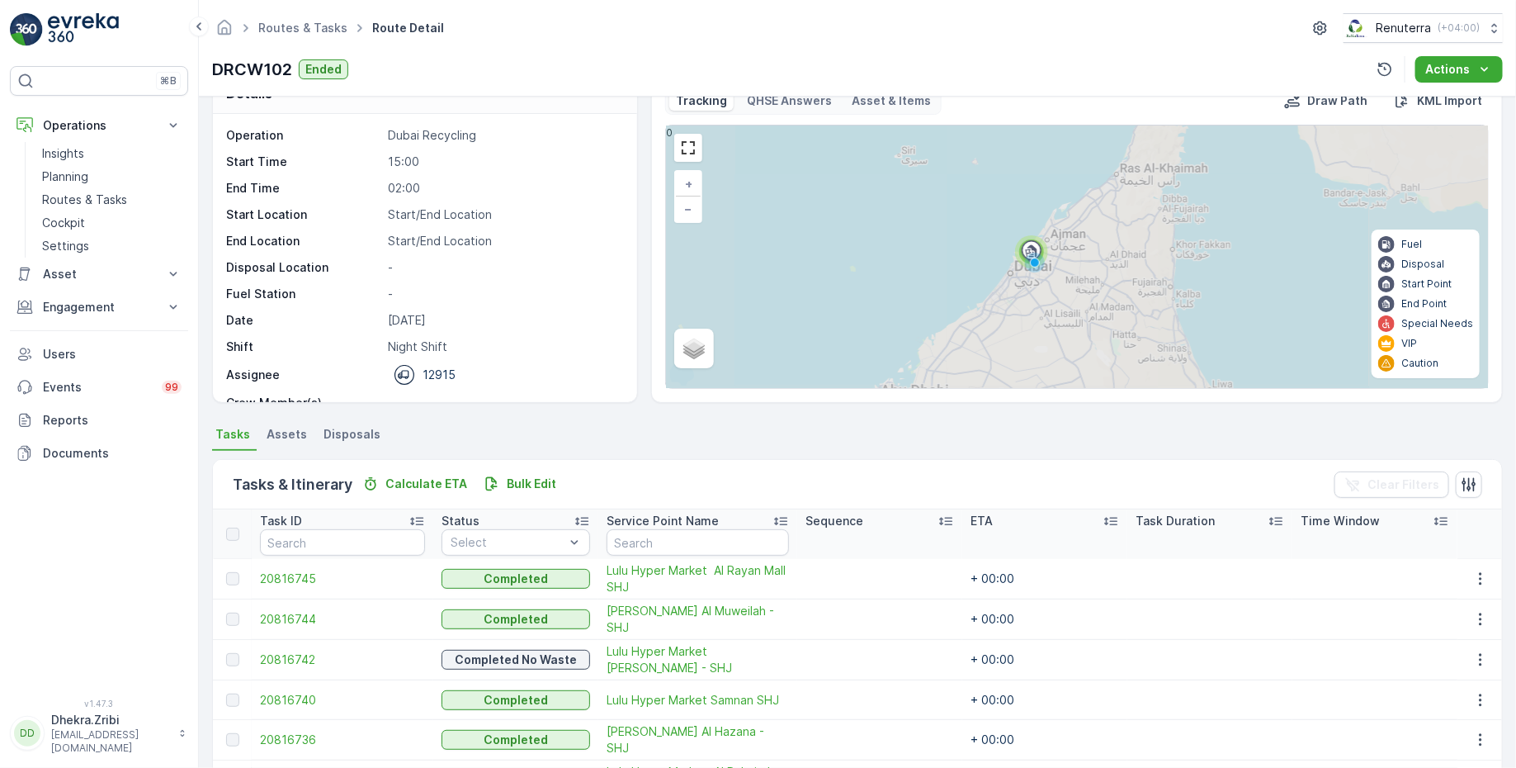
scroll to position [135, 0]
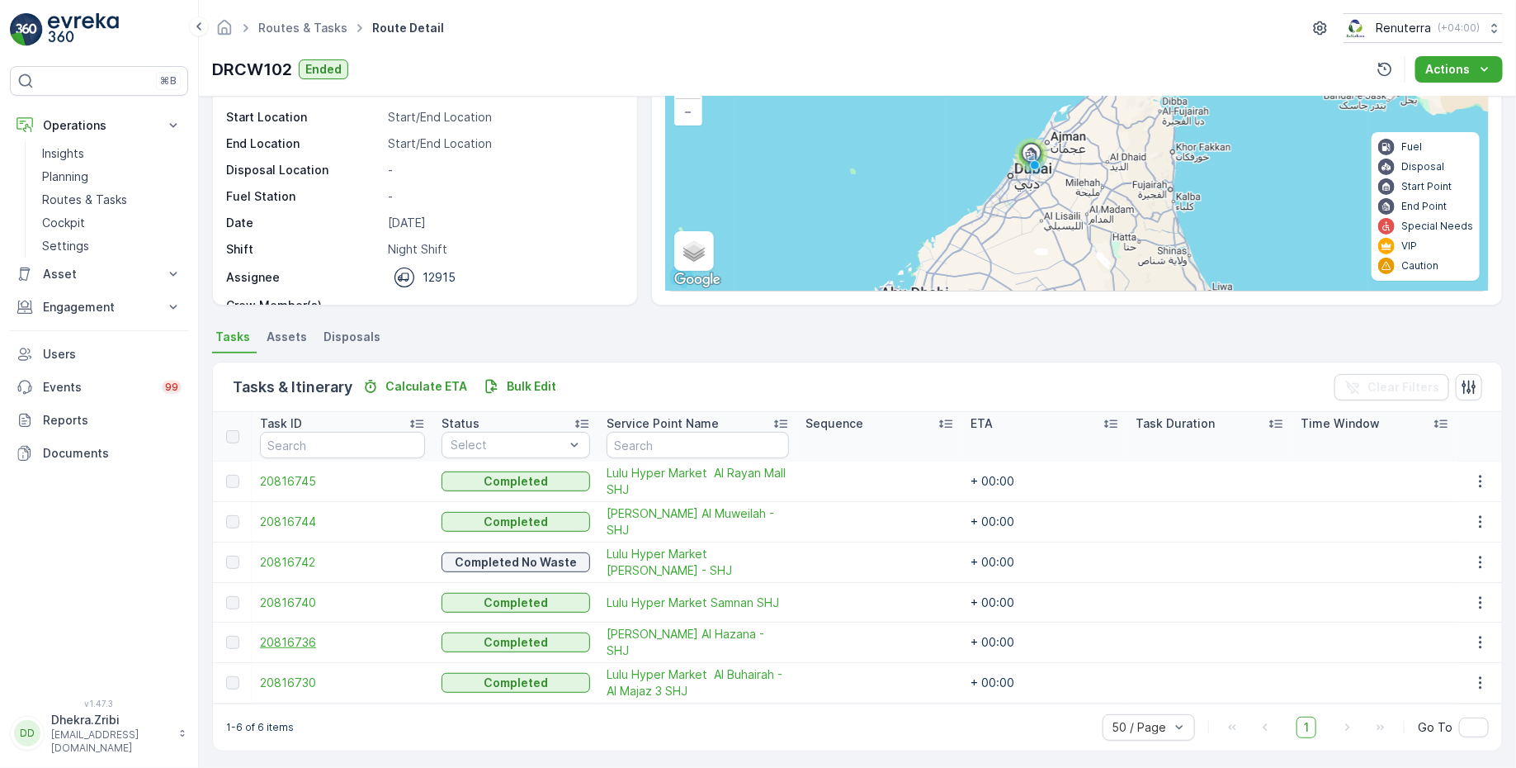
click at [275, 638] on span "20816736" at bounding box center [342, 642] width 165 height 17
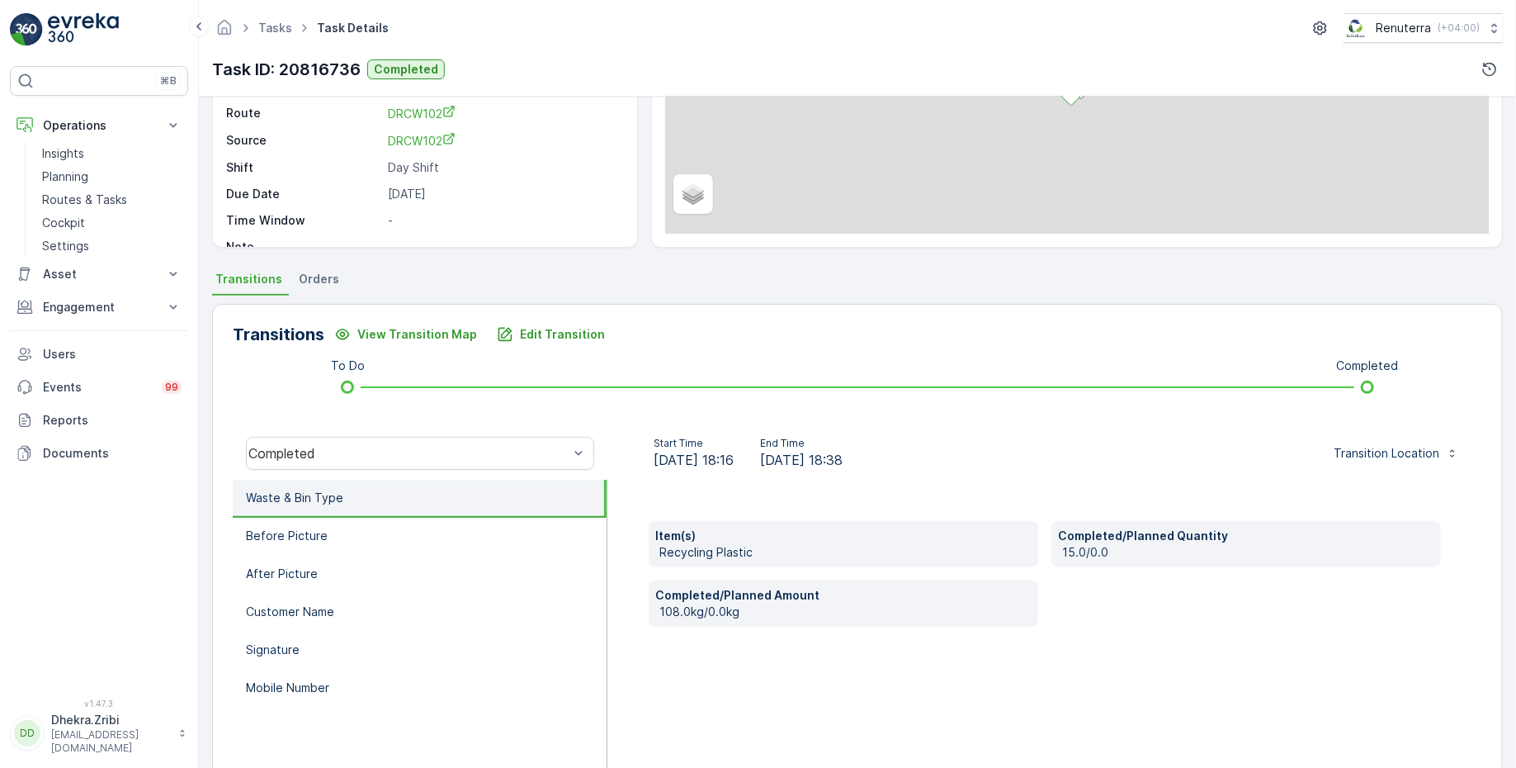
scroll to position [271, 0]
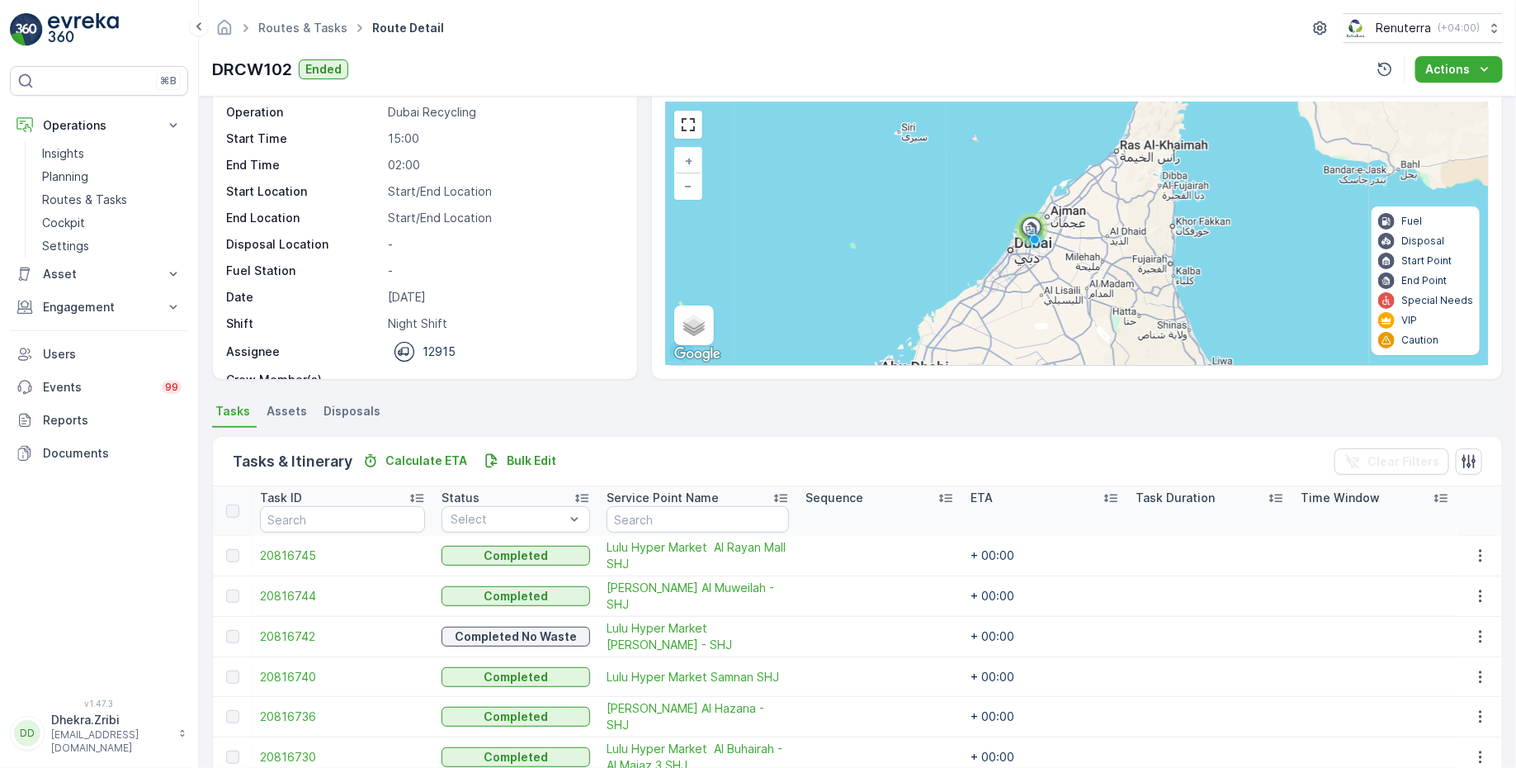
scroll to position [135, 0]
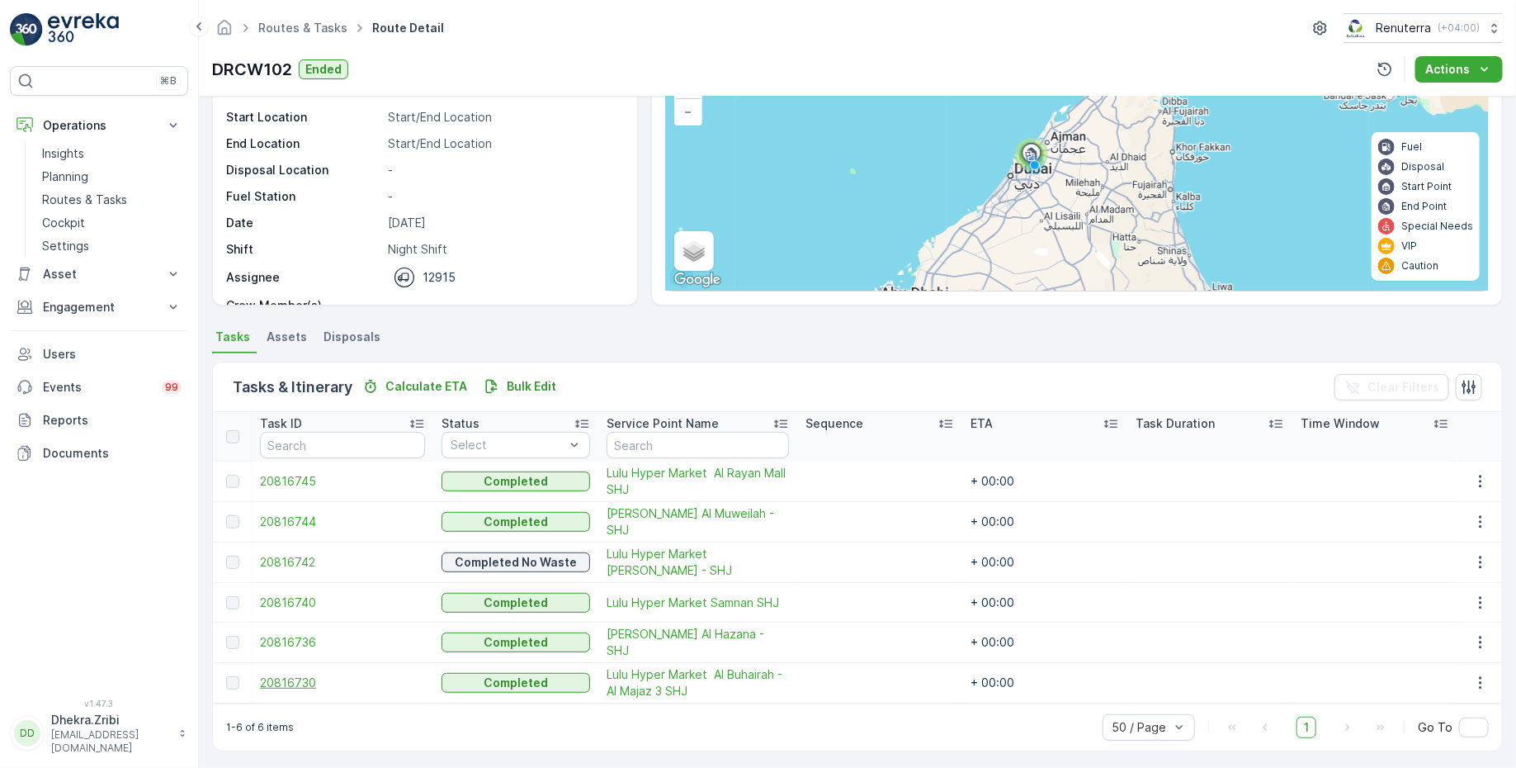
click at [279, 678] on span "20816730" at bounding box center [342, 682] width 165 height 17
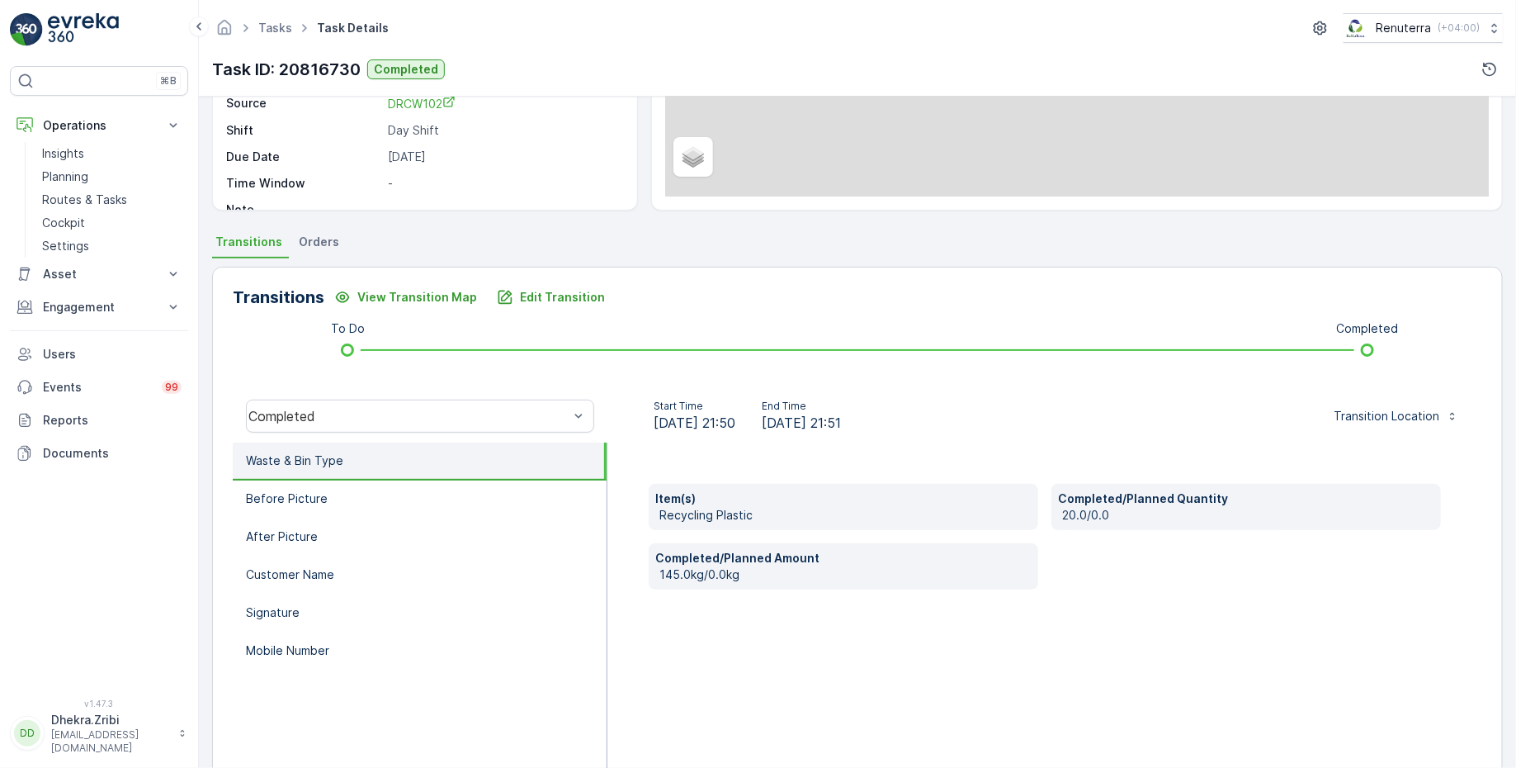
scroll to position [271, 0]
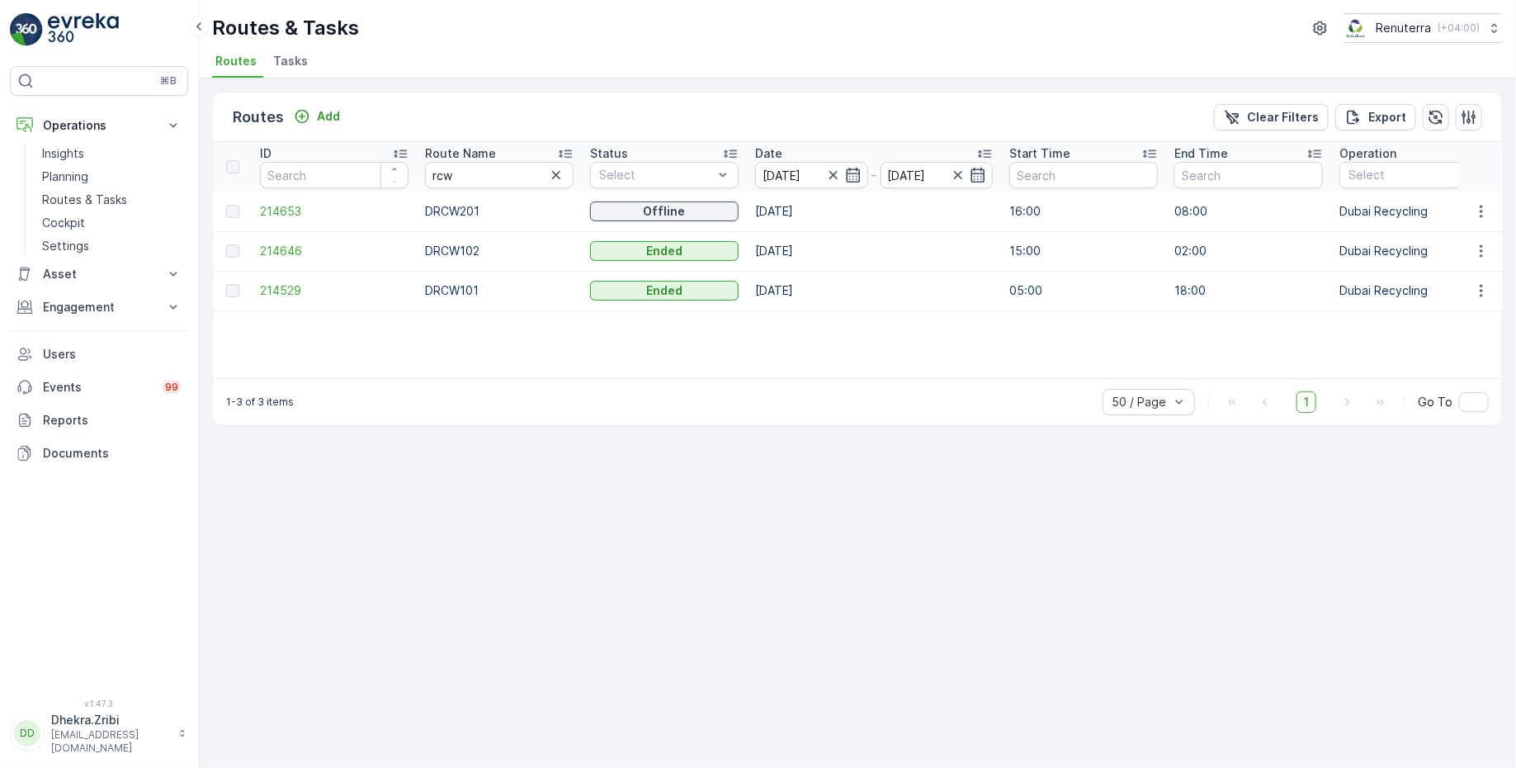
click at [285, 64] on span "Tasks" at bounding box center [290, 61] width 35 height 17
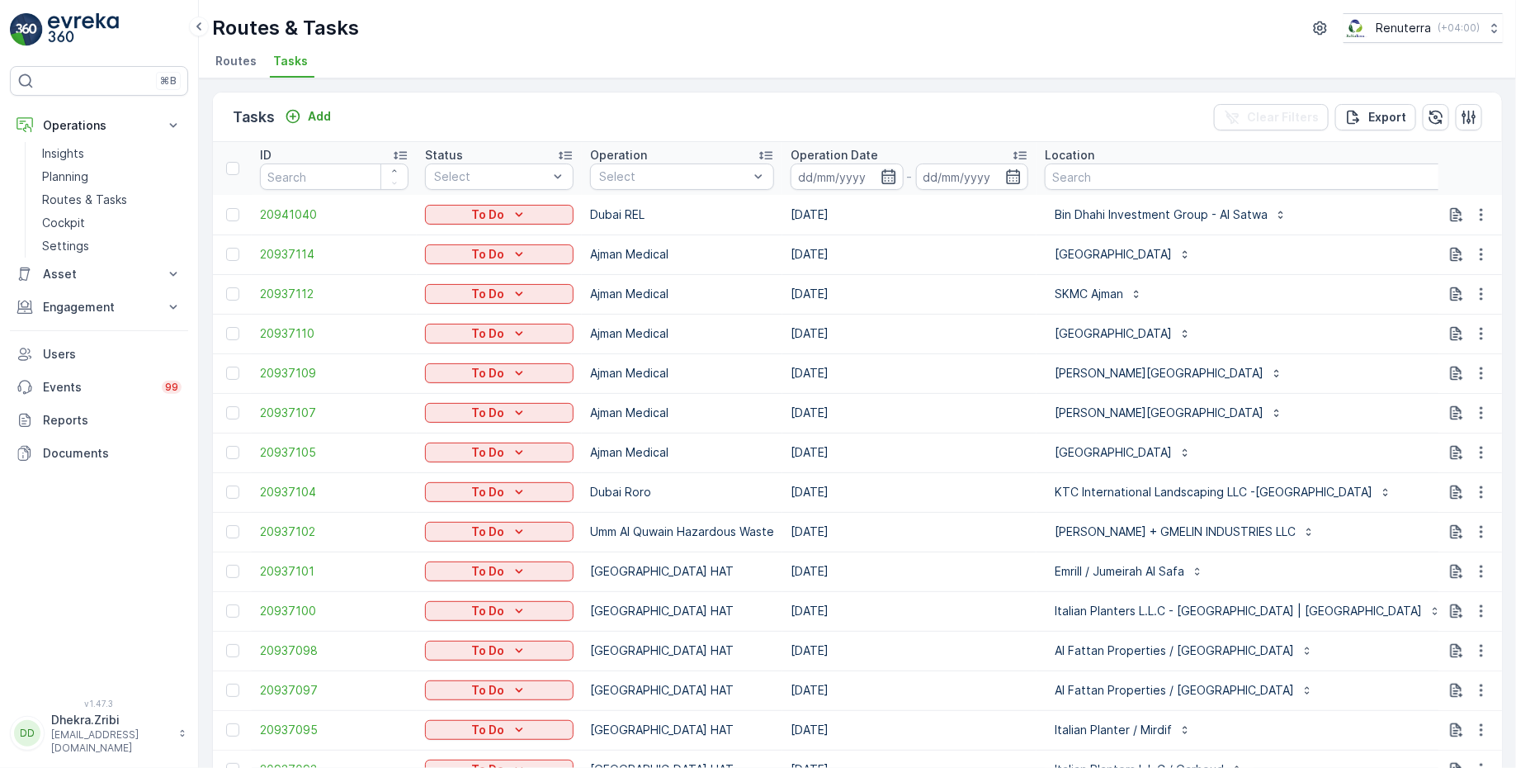
click at [888, 180] on icon "button" at bounding box center [889, 176] width 17 height 17
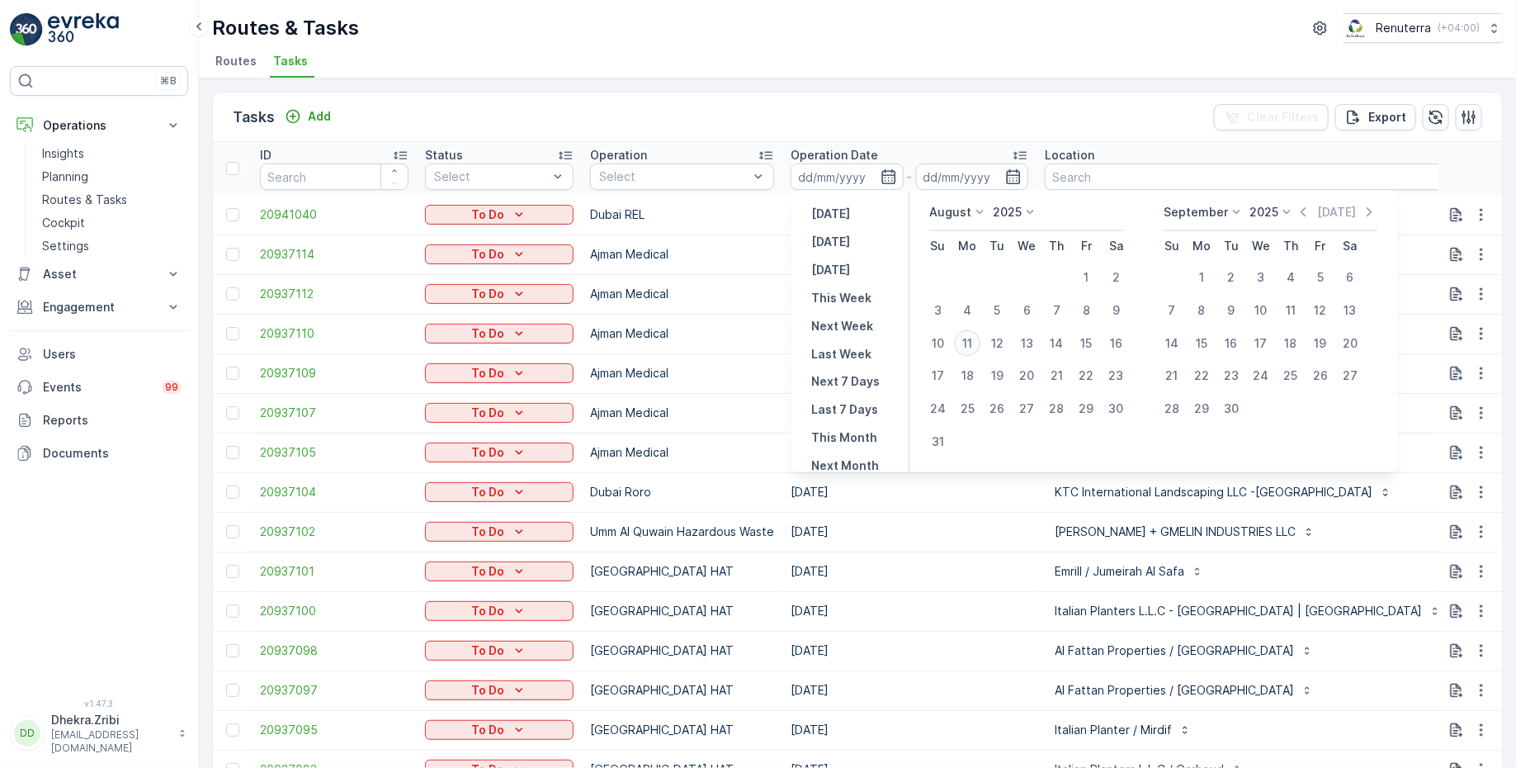
click at [975, 343] on div "11" at bounding box center [967, 343] width 26 height 26
type input "[DATE]"
click at [975, 343] on div "11" at bounding box center [967, 343] width 26 height 26
type input "[DATE]"
click at [768, 75] on ul "Routes Tasks" at bounding box center [851, 64] width 1278 height 28
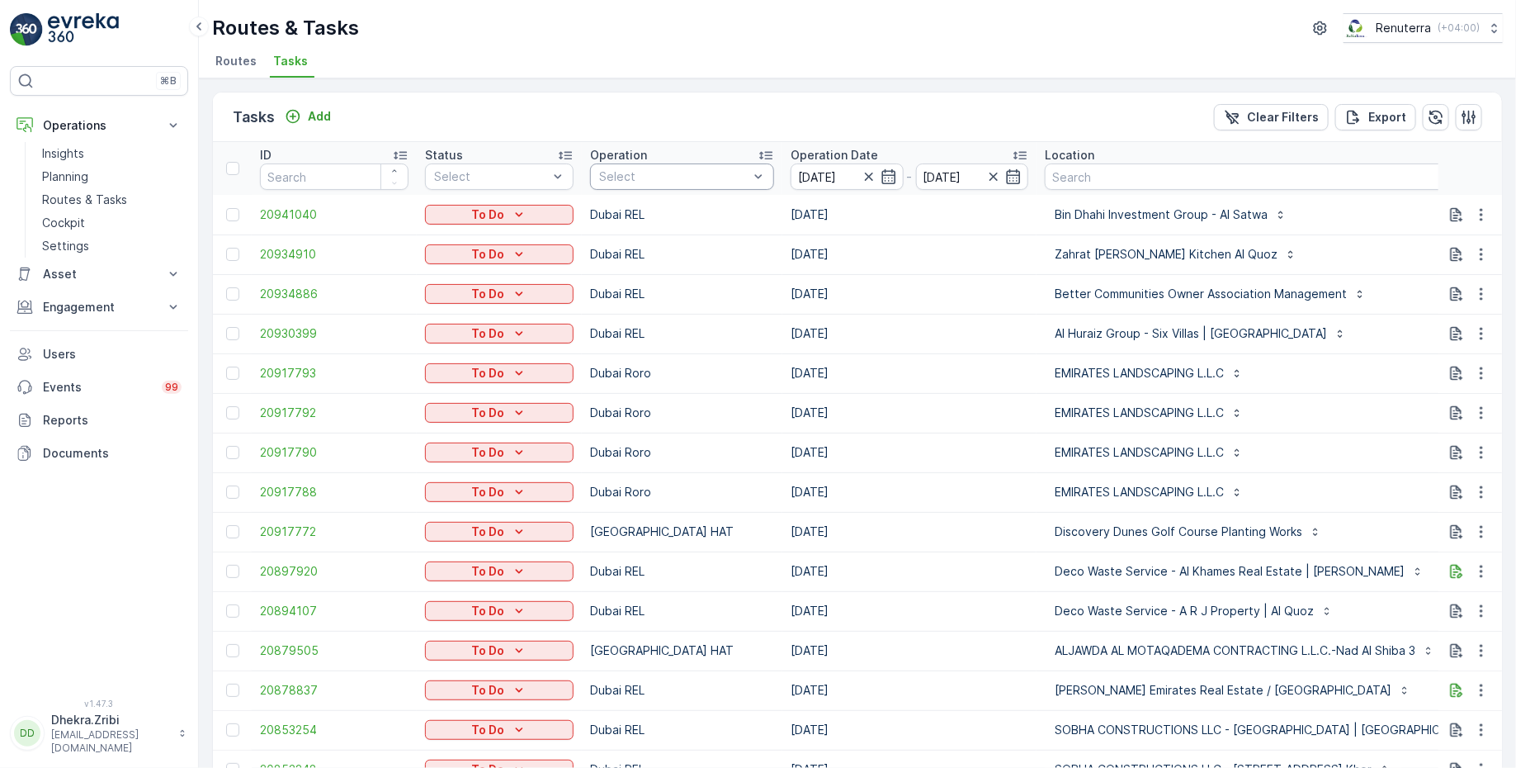
click at [682, 163] on div "Select" at bounding box center [682, 176] width 184 height 26
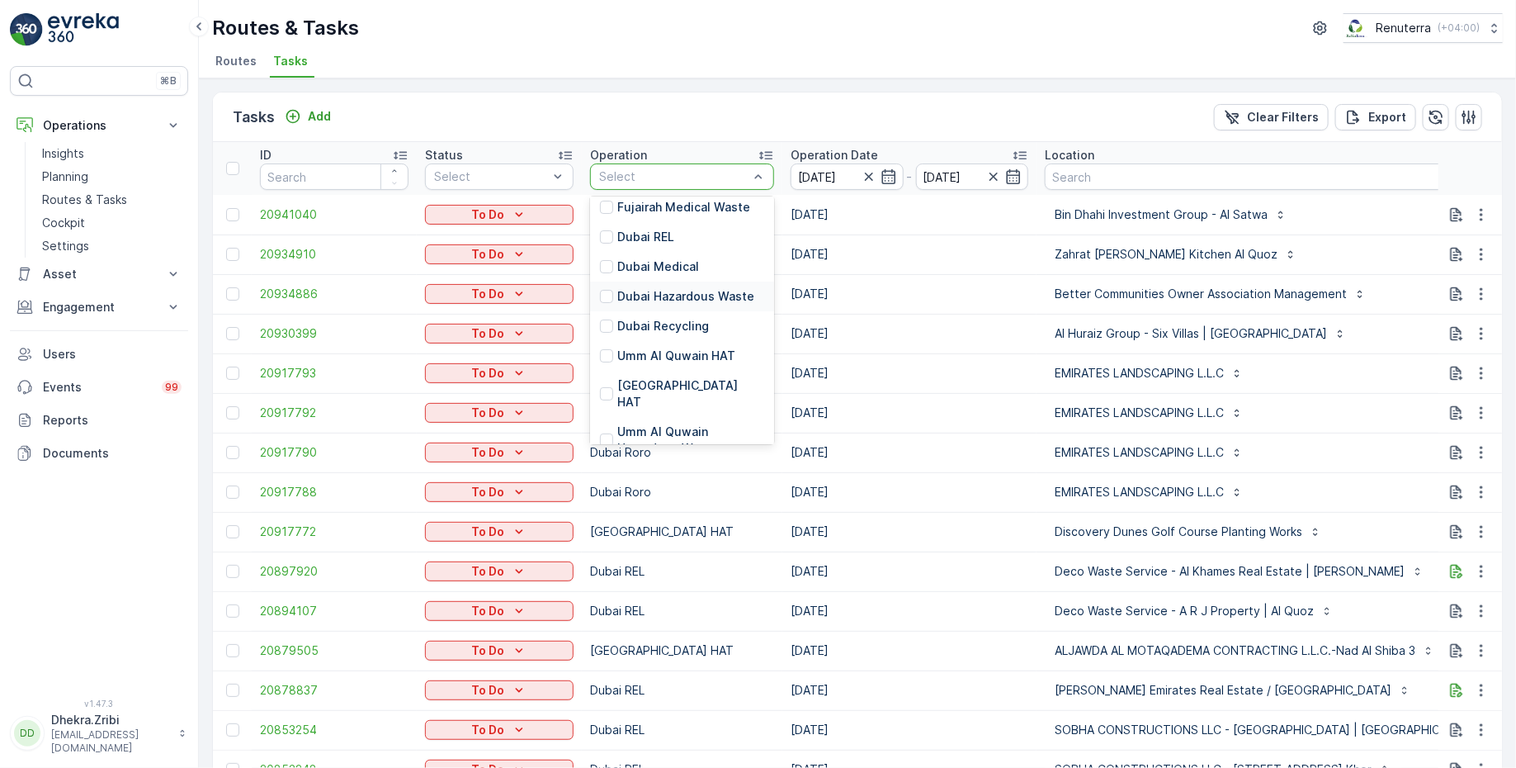
scroll to position [92, 0]
click at [626, 371] on p "[GEOGRAPHIC_DATA] HAT" at bounding box center [690, 385] width 147 height 33
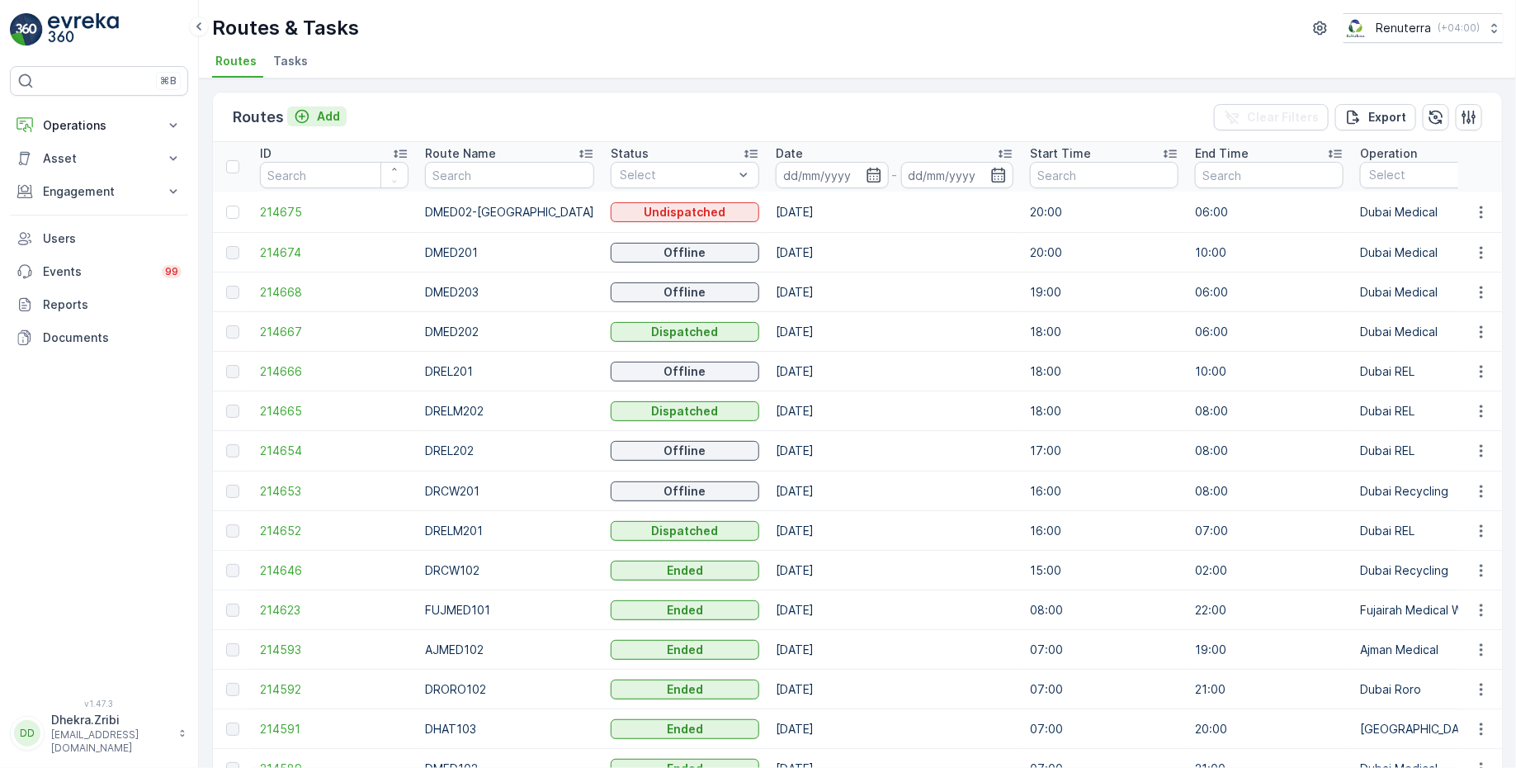
click at [319, 119] on p "Add" at bounding box center [328, 116] width 23 height 17
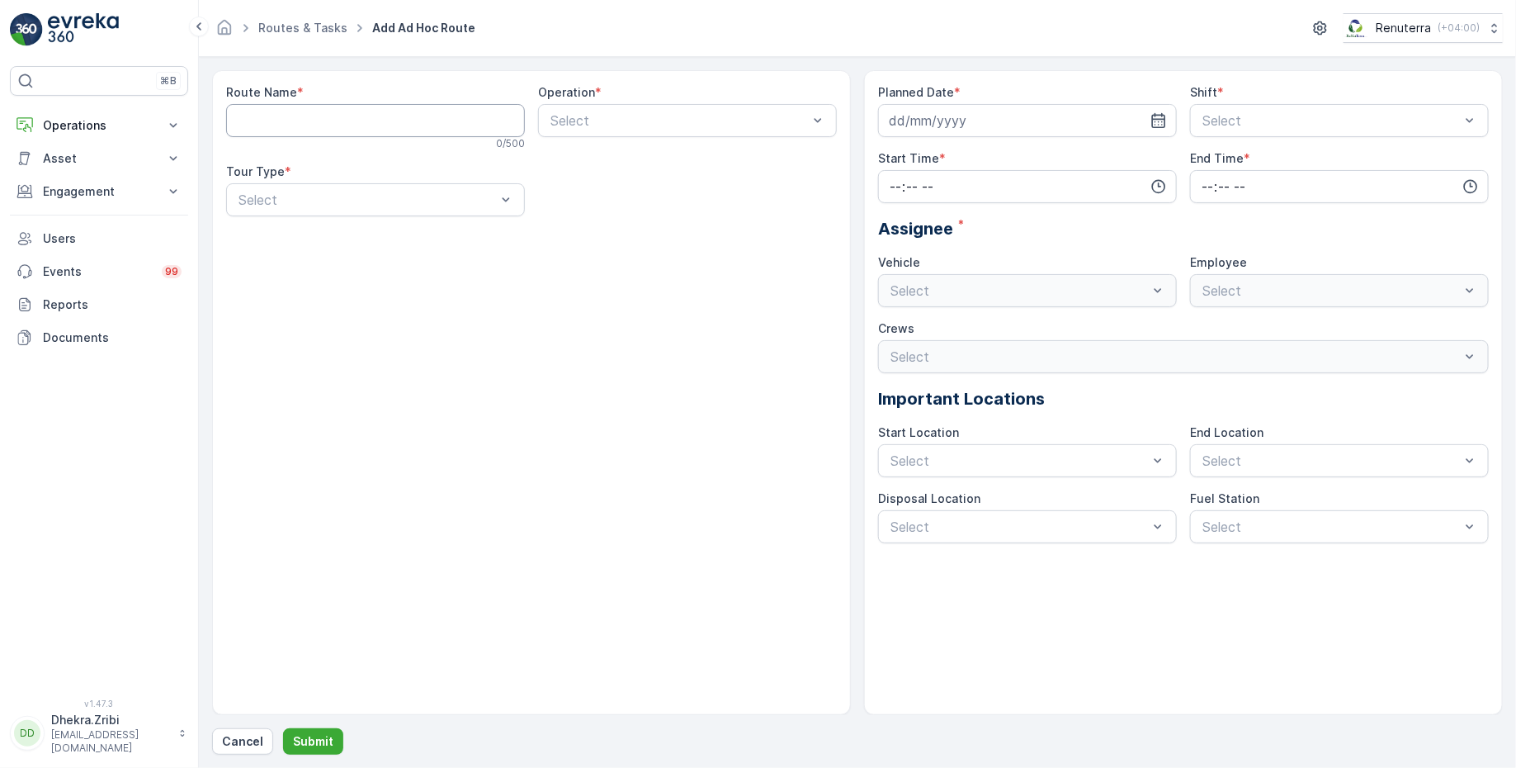
click at [383, 120] on Name "Route Name" at bounding box center [375, 120] width 299 height 33
type Name "DRELM102"
click at [624, 117] on div at bounding box center [679, 120] width 261 height 15
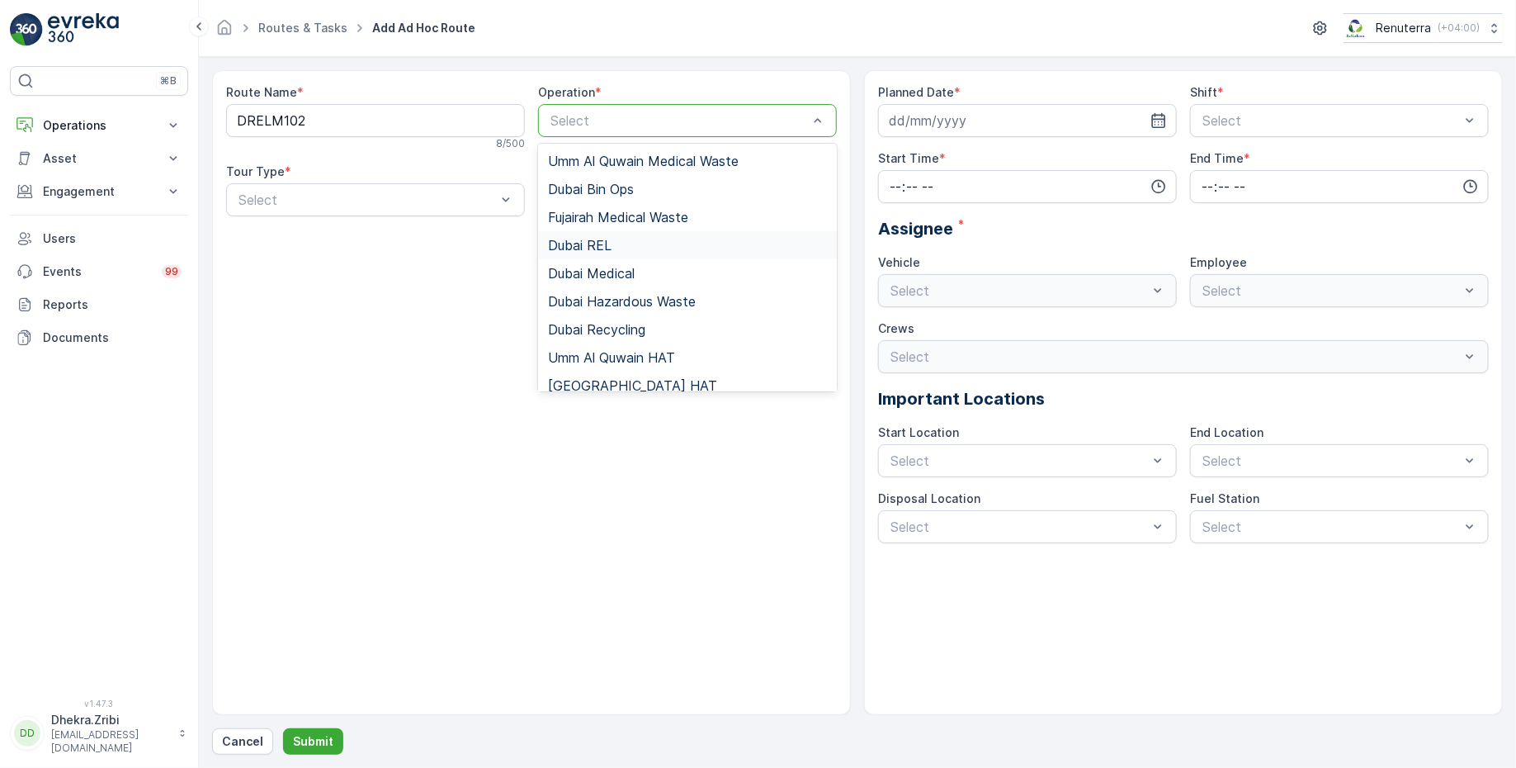
click at [607, 250] on span "Dubai REL" at bounding box center [580, 245] width 64 height 15
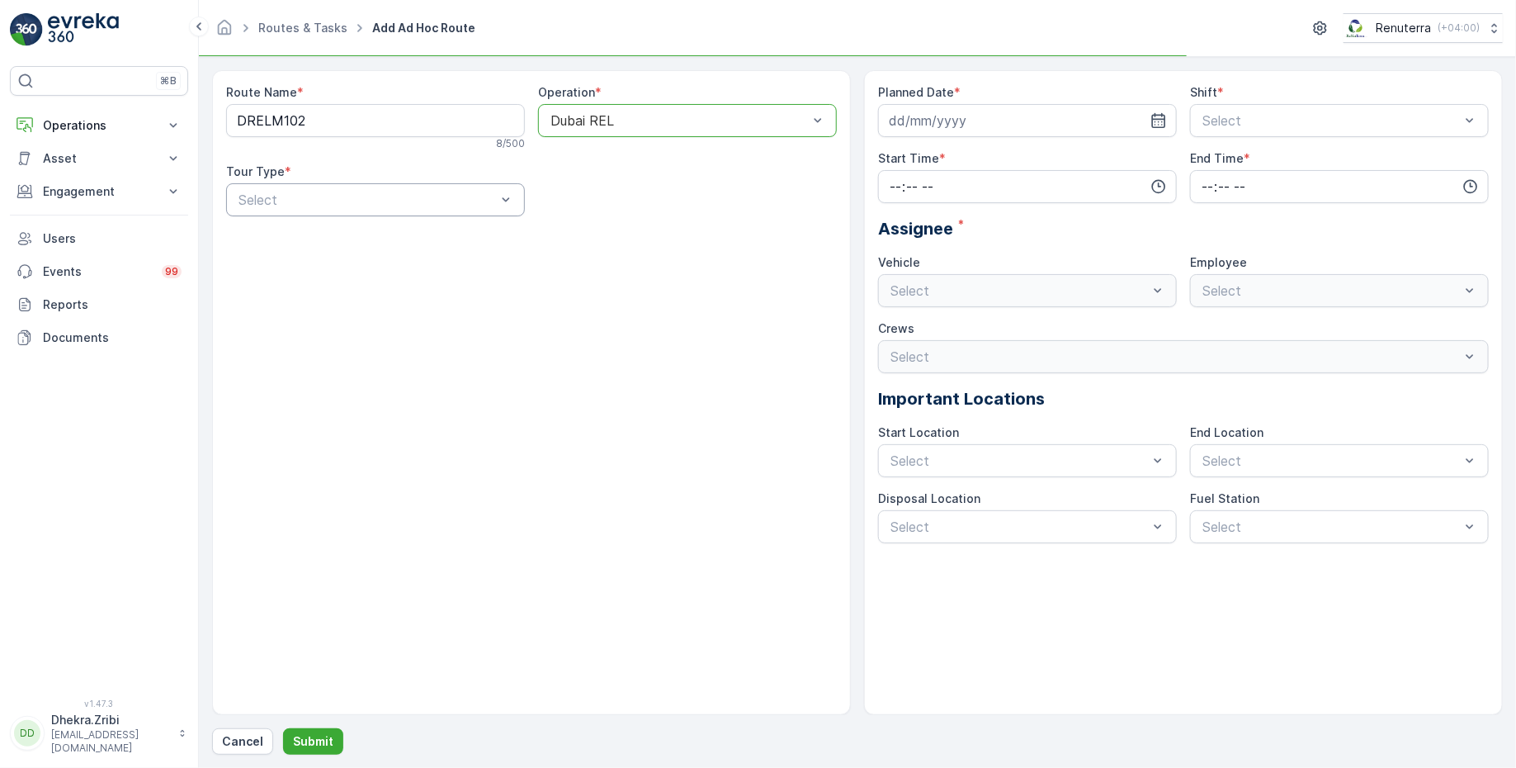
click at [407, 197] on div at bounding box center [367, 199] width 261 height 15
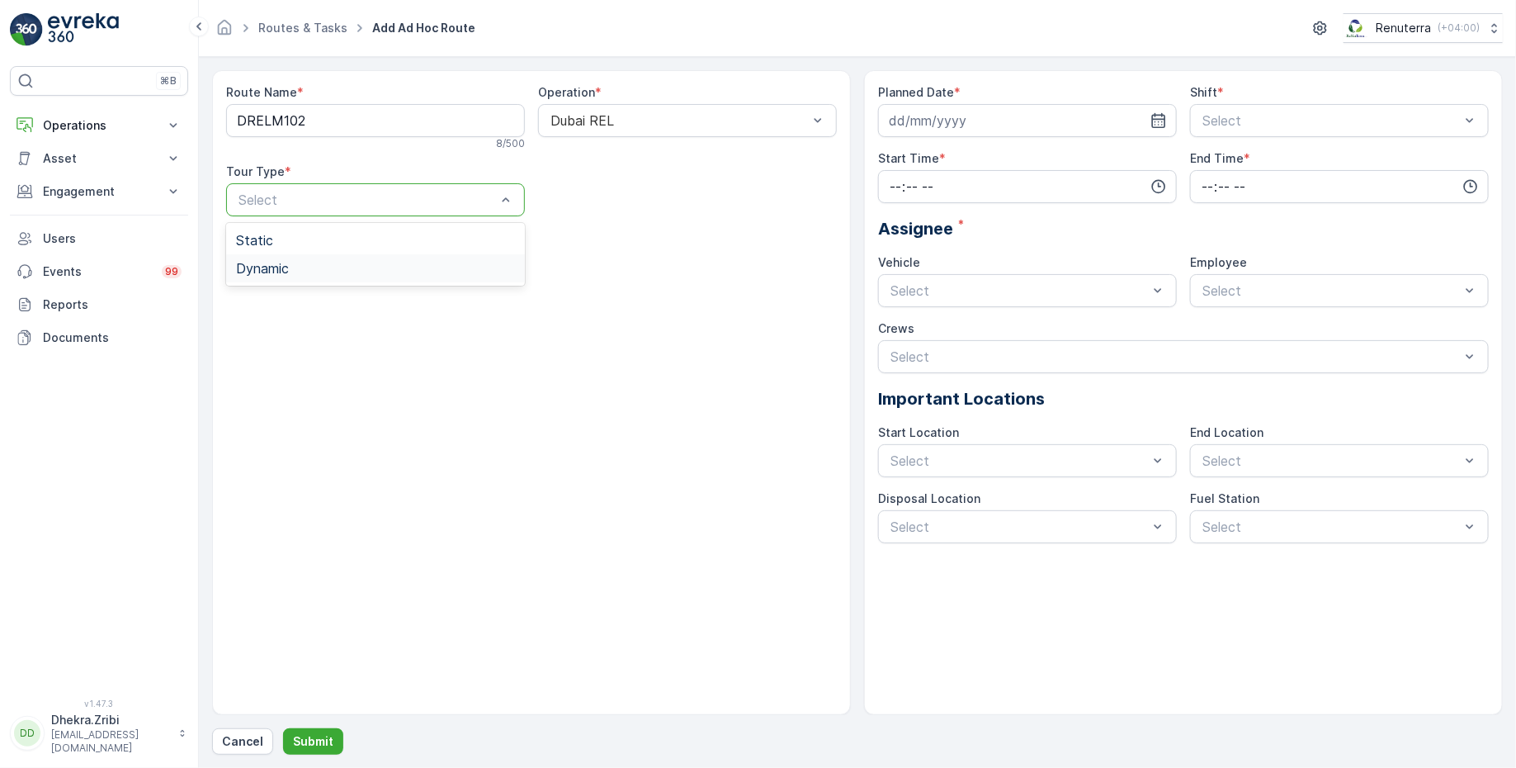
click at [312, 264] on div "Dynamic" at bounding box center [375, 268] width 279 height 15
click at [1096, 117] on input at bounding box center [1027, 120] width 299 height 33
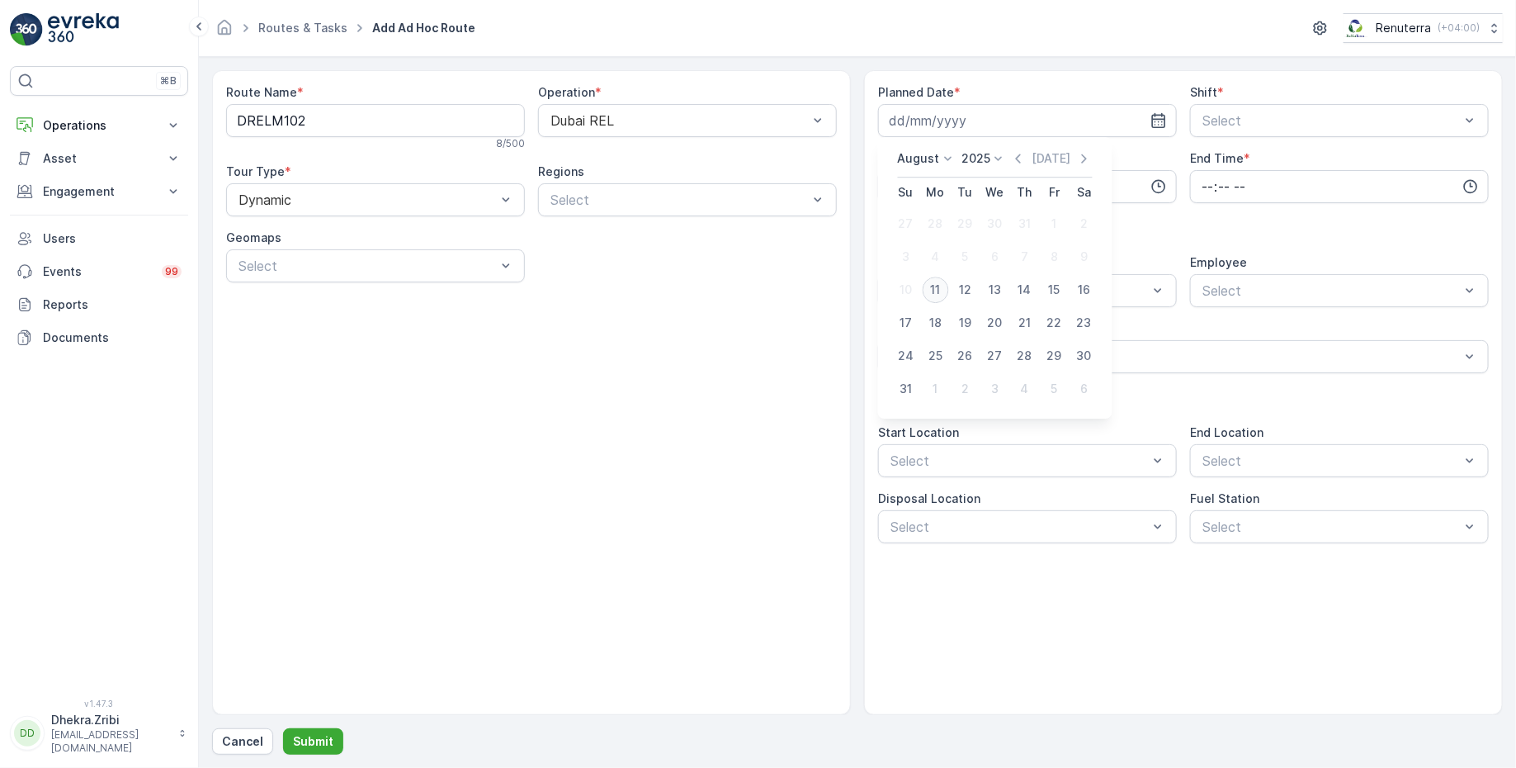
click at [932, 292] on div "11" at bounding box center [936, 289] width 26 height 26
type input "[DATE]"
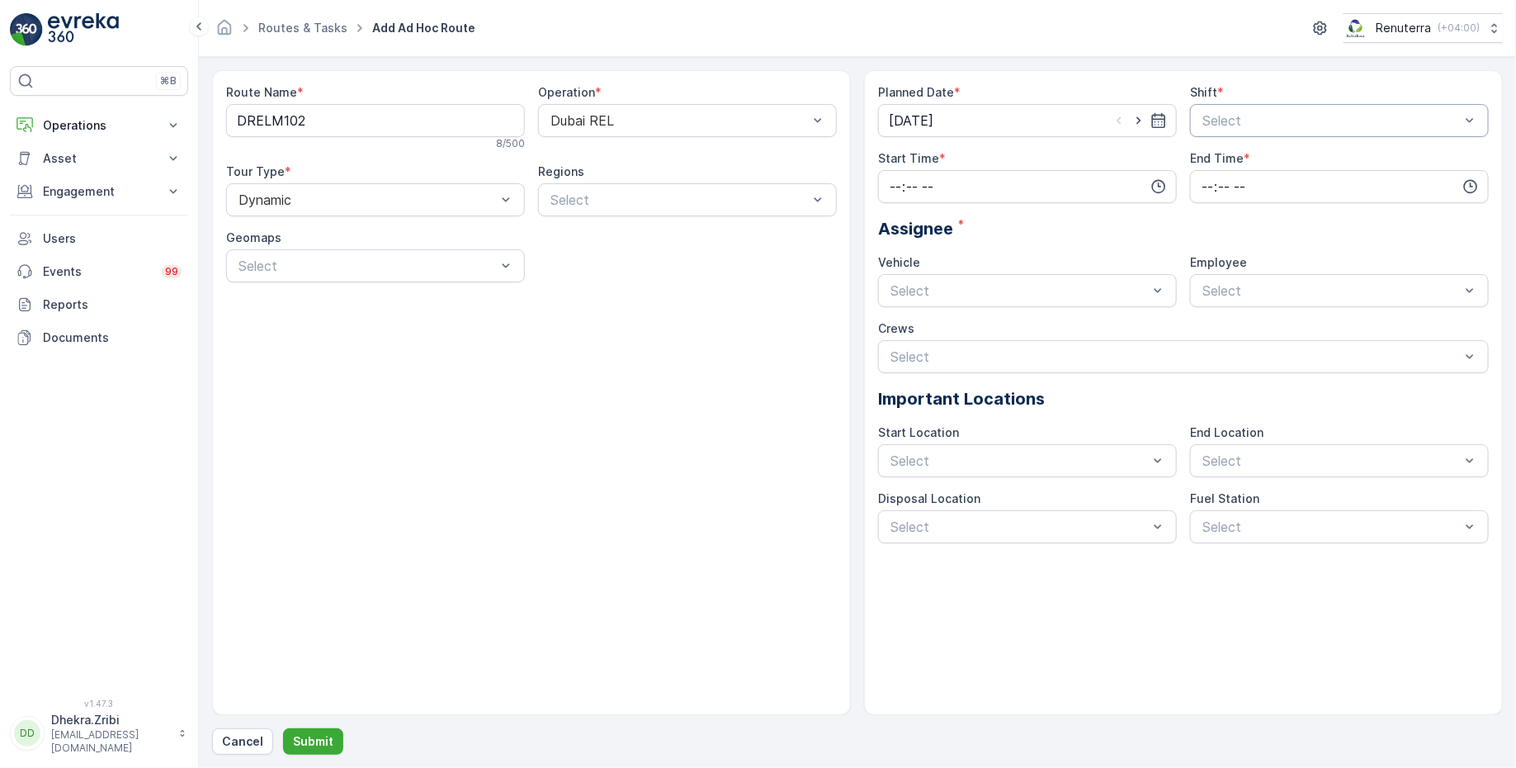
click at [1333, 120] on div at bounding box center [1331, 120] width 261 height 15
click at [1228, 158] on span "Day Shift" at bounding box center [1229, 161] width 59 height 15
click at [972, 285] on div at bounding box center [1019, 290] width 261 height 15
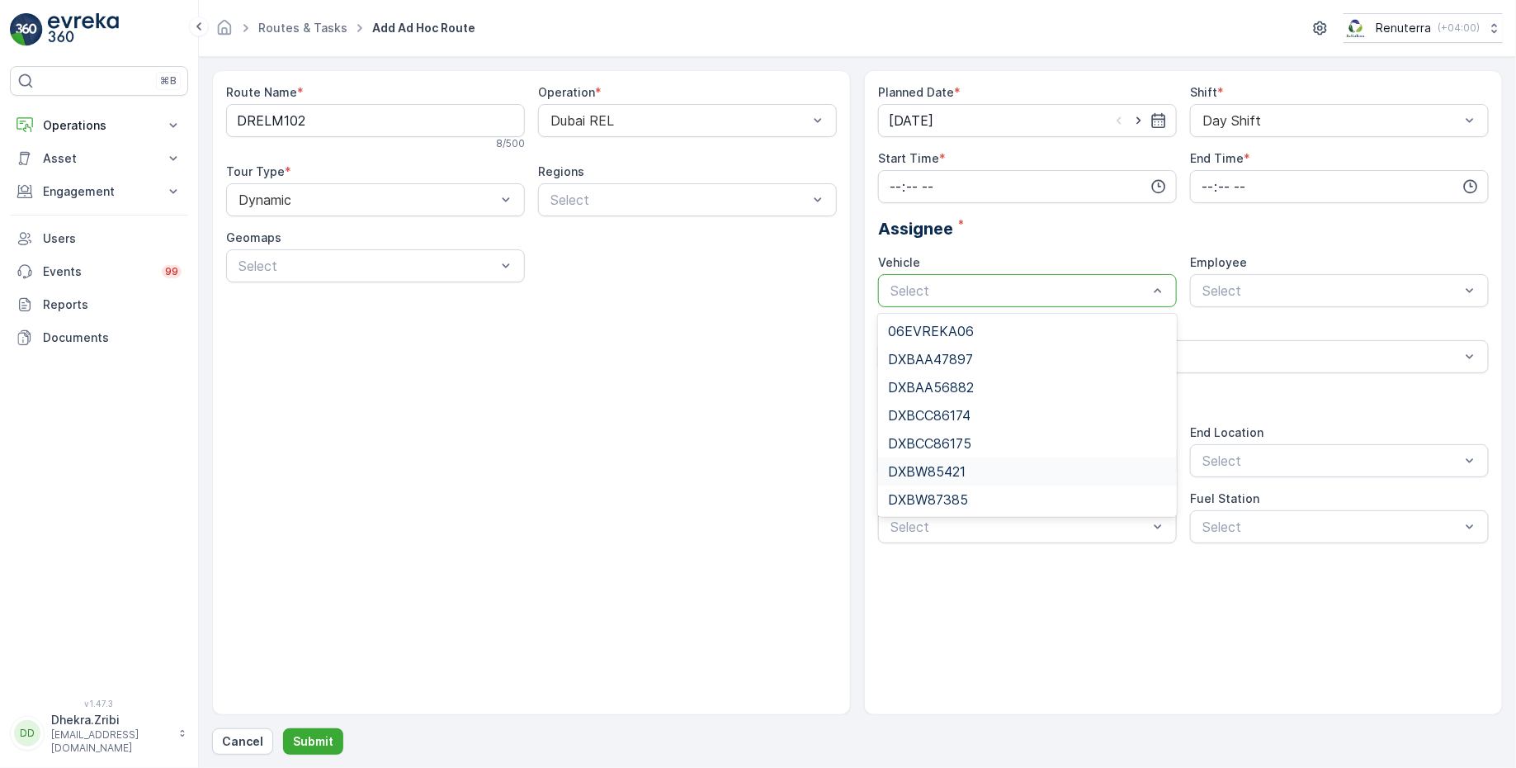
click at [943, 475] on span "DXBW85421" at bounding box center [927, 471] width 78 height 15
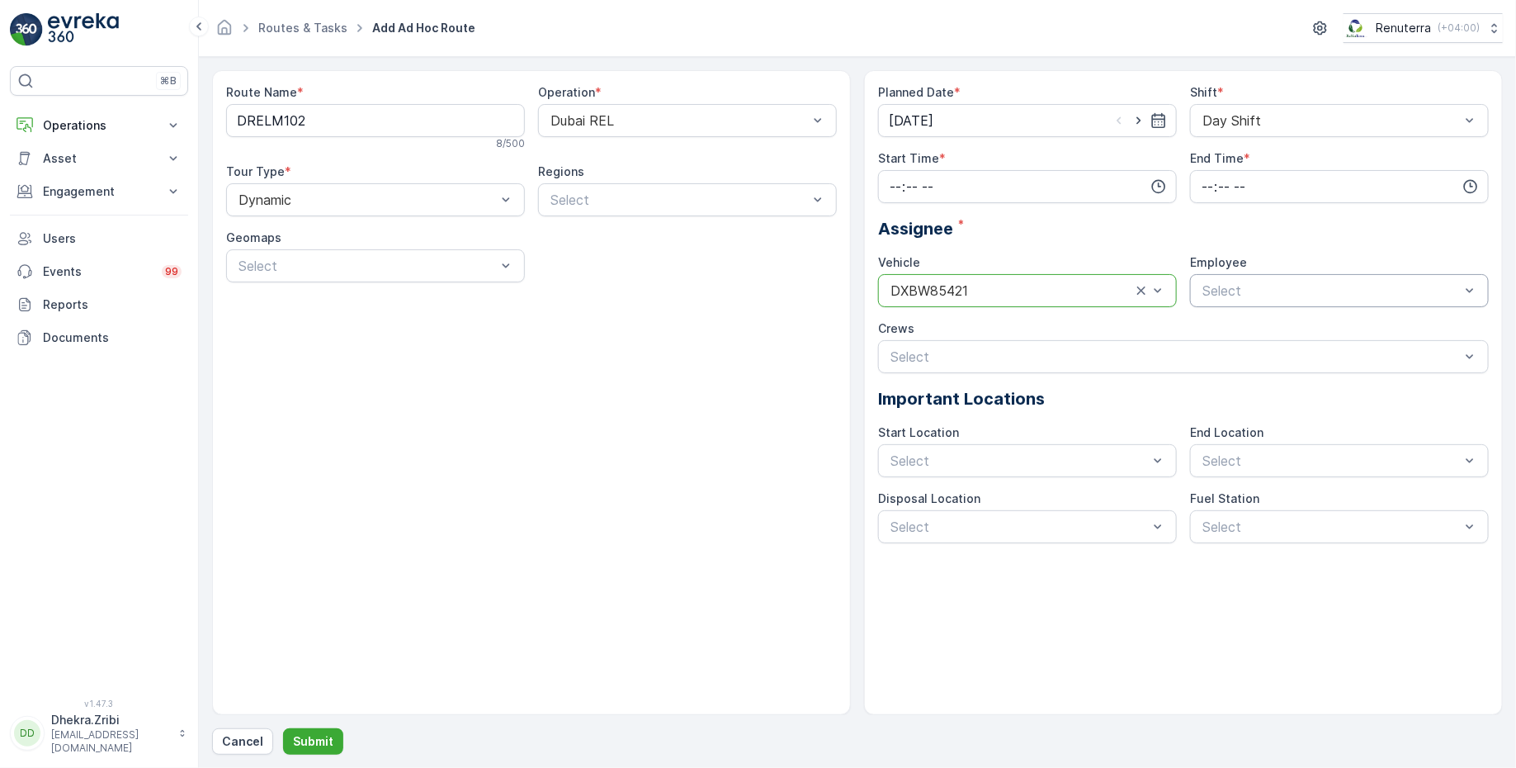
click at [1273, 284] on div at bounding box center [1331, 290] width 261 height 15
type input "raz"
click at [1268, 357] on span "Razon Miah" at bounding box center [1255, 359] width 111 height 15
click at [369, 124] on Name "DRELM102" at bounding box center [375, 120] width 299 height 33
type Name "DRELM101"
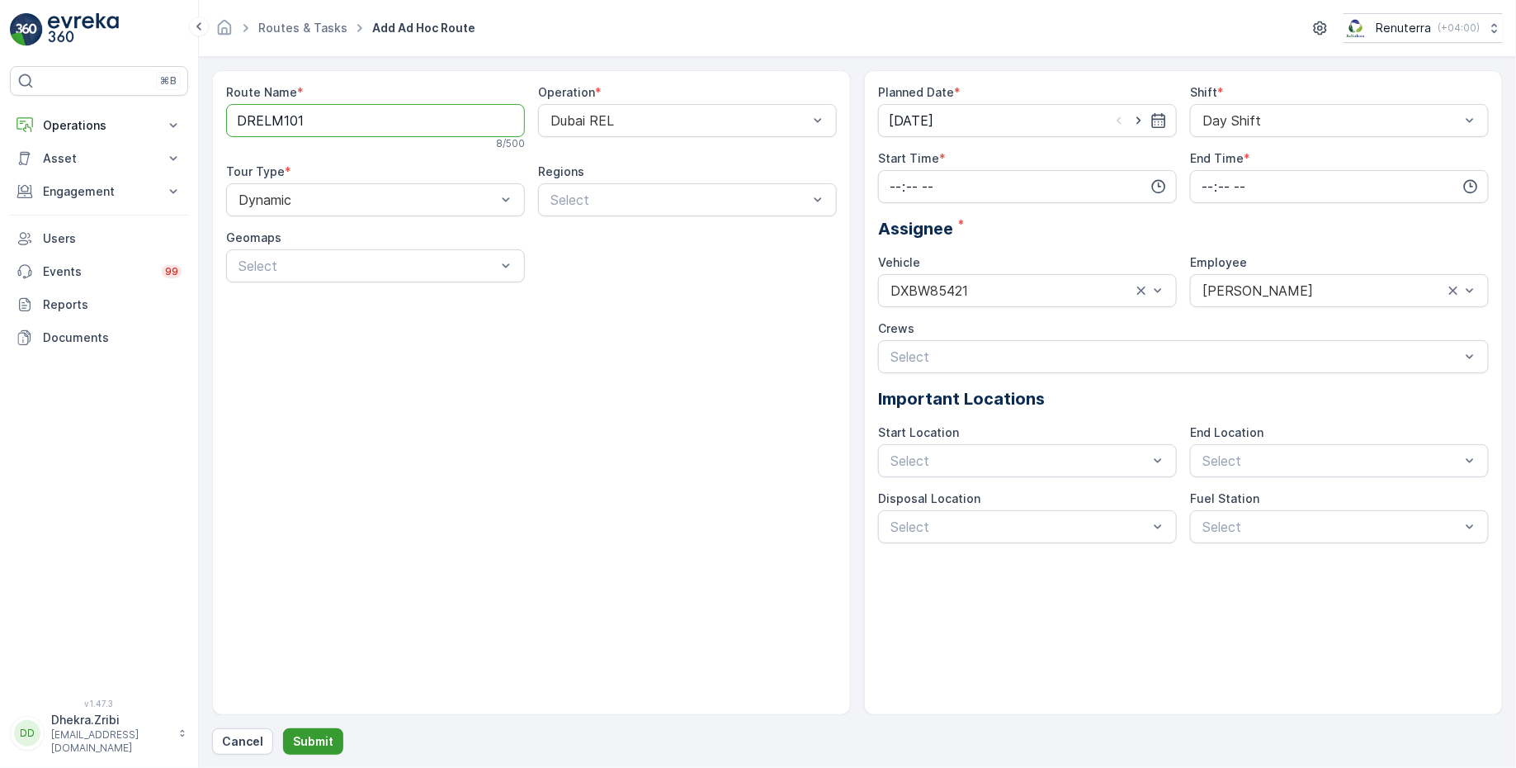
click at [318, 736] on p "Submit" at bounding box center [313, 741] width 40 height 17
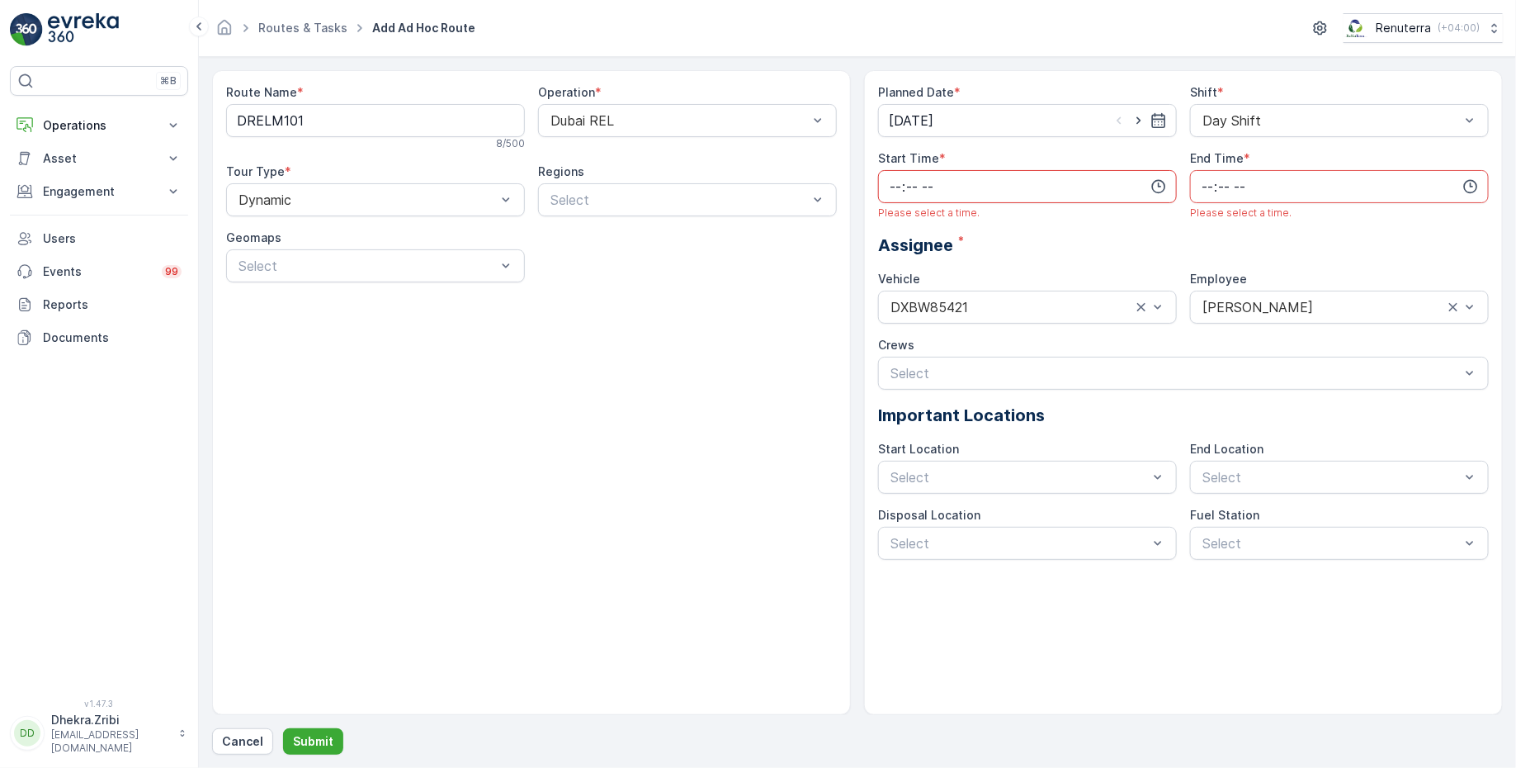
click at [1099, 182] on input "time" at bounding box center [1027, 186] width 299 height 33
click at [894, 299] on span "06" at bounding box center [895, 294] width 15 height 17
type input "06:00"
click at [937, 203] on span "00" at bounding box center [930, 201] width 15 height 17
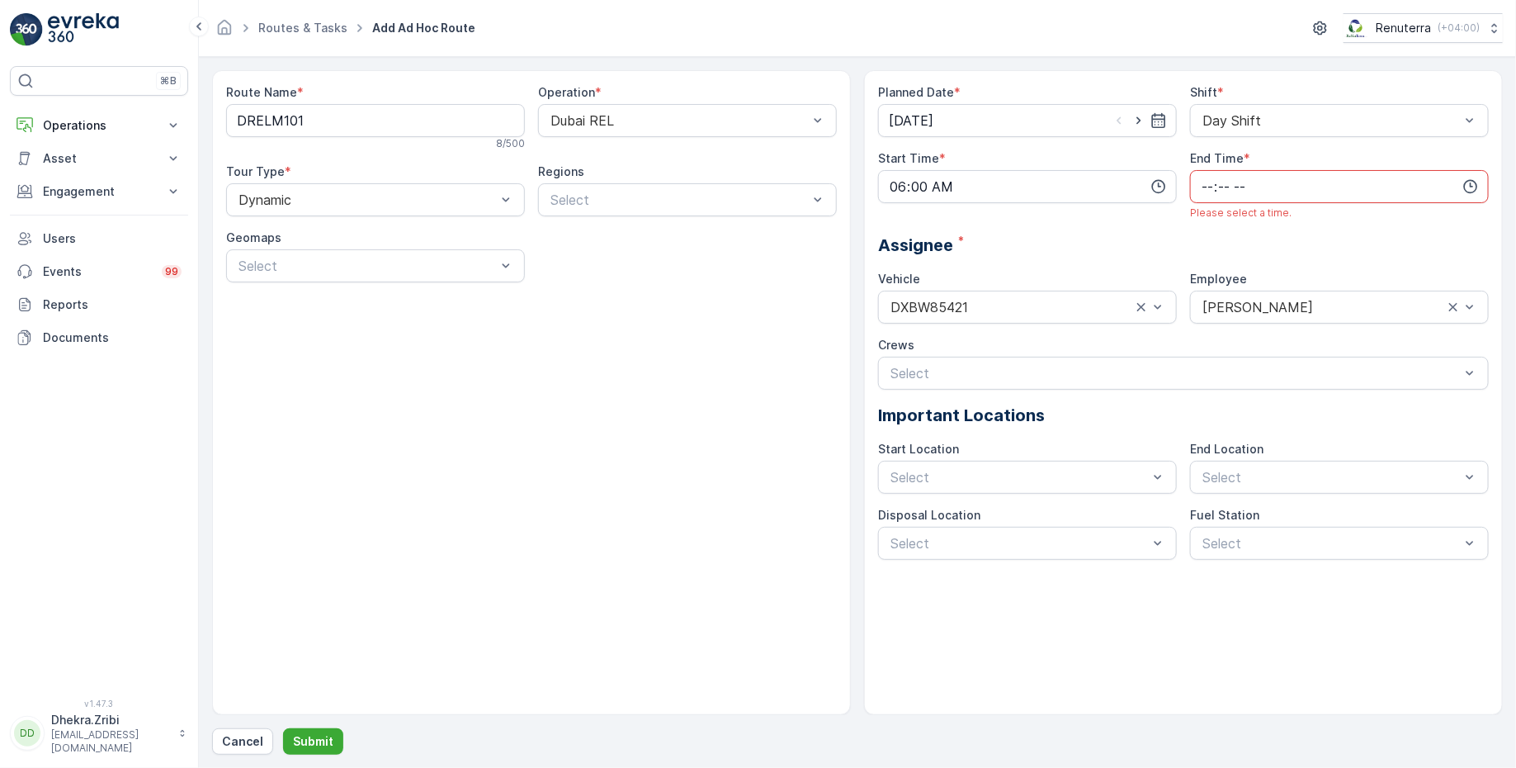
click at [1299, 187] on input "time" at bounding box center [1339, 186] width 299 height 33
click at [1203, 333] on span "16" at bounding box center [1206, 334] width 13 height 17
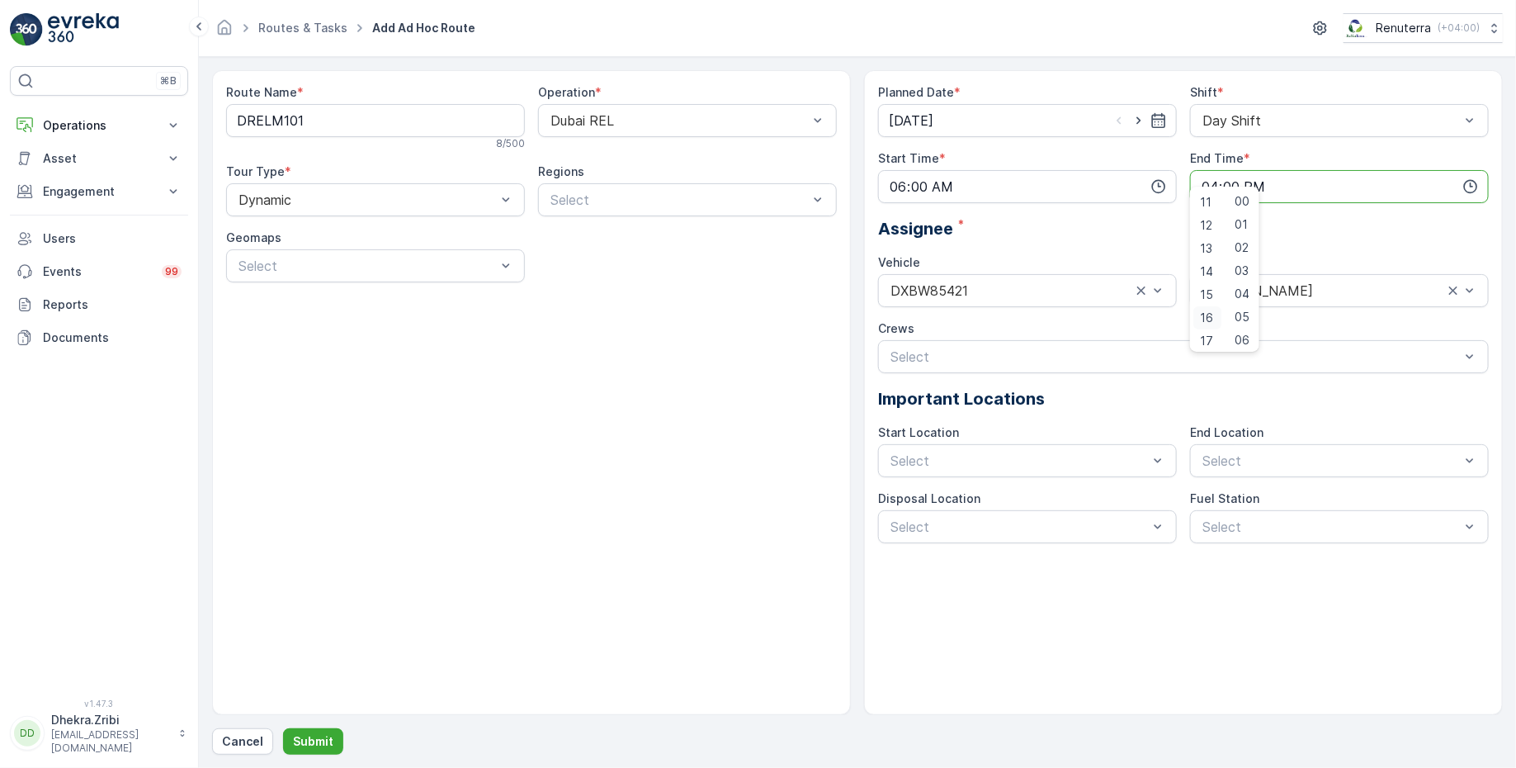
type input "16:00"
click at [1250, 208] on div "00" at bounding box center [1242, 201] width 28 height 23
click at [319, 734] on p "Submit" at bounding box center [313, 741] width 40 height 17
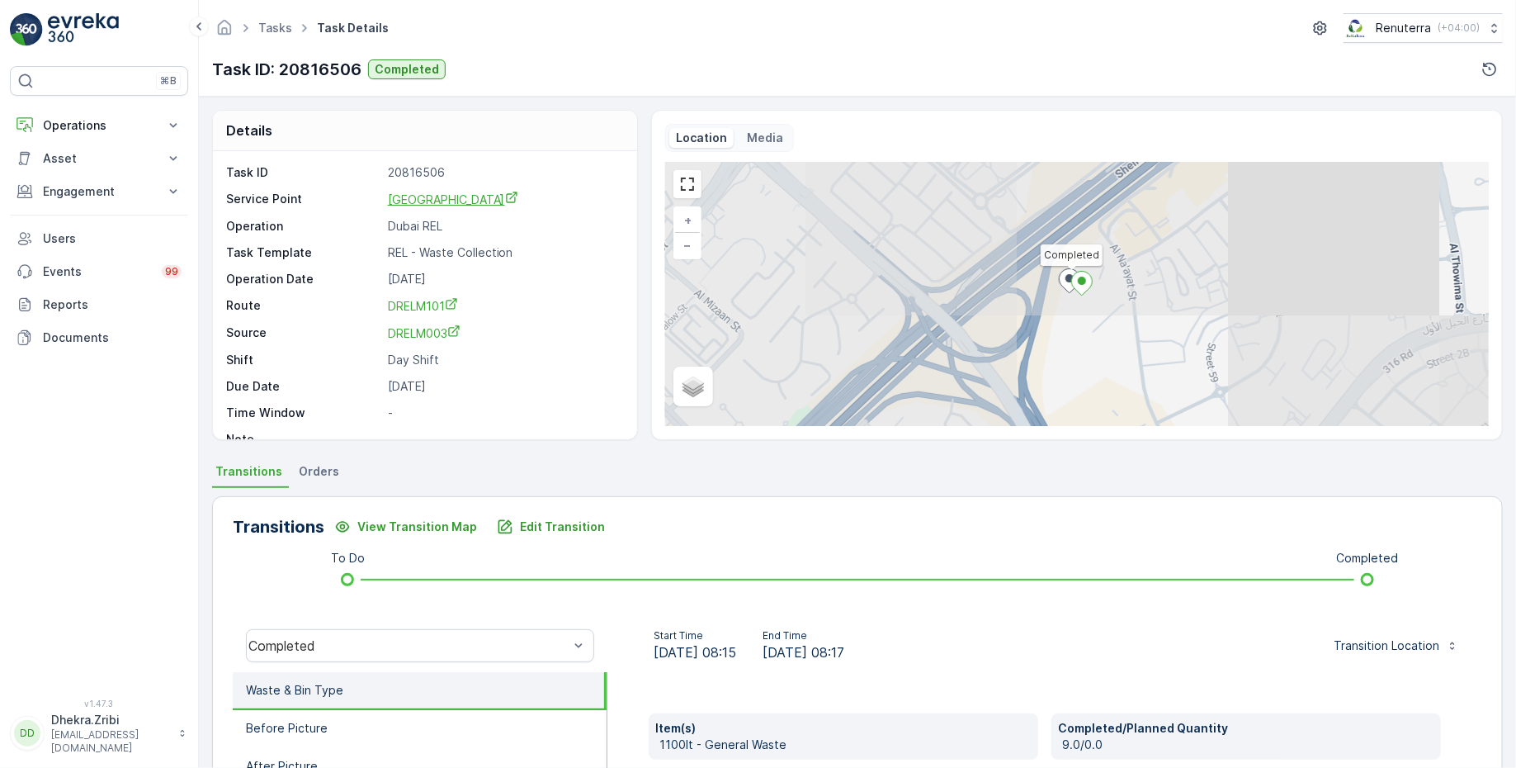
click at [443, 205] on span "Al Zahra Hospital" at bounding box center [453, 199] width 130 height 14
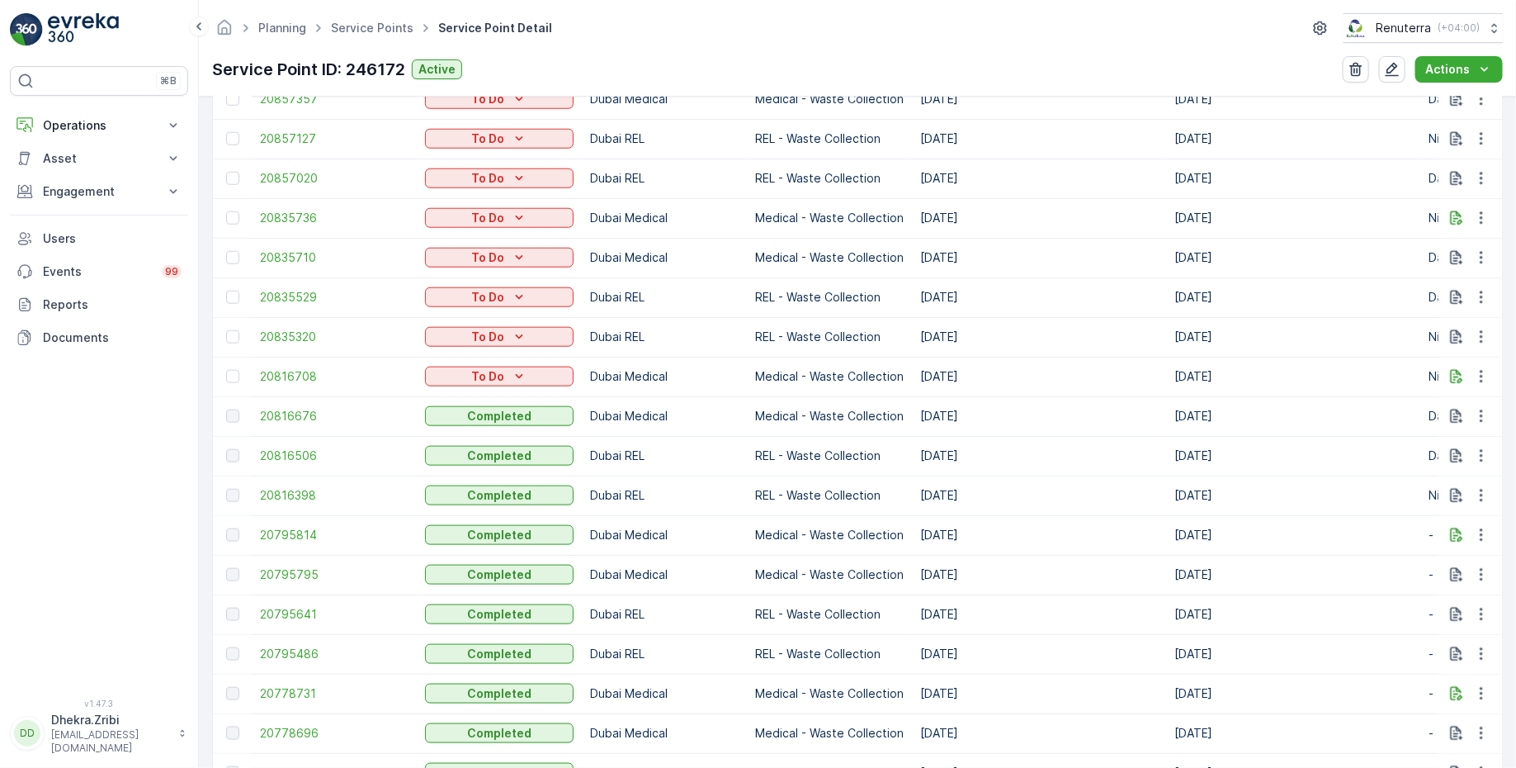
scroll to position [1269, 0]
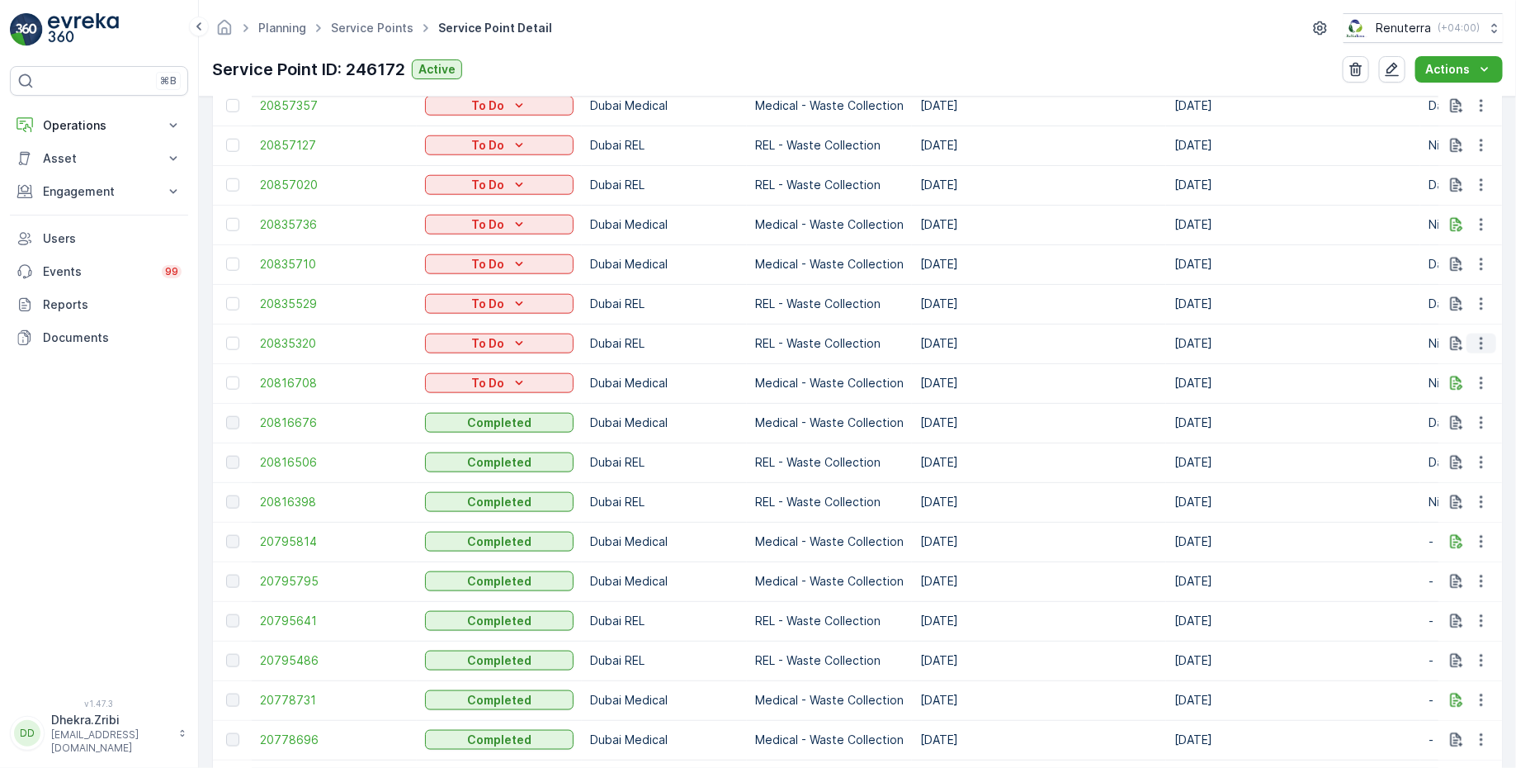
click at [1477, 349] on icon "button" at bounding box center [1481, 343] width 17 height 17
click at [1421, 416] on span "Change Route" at bounding box center [1439, 412] width 80 height 17
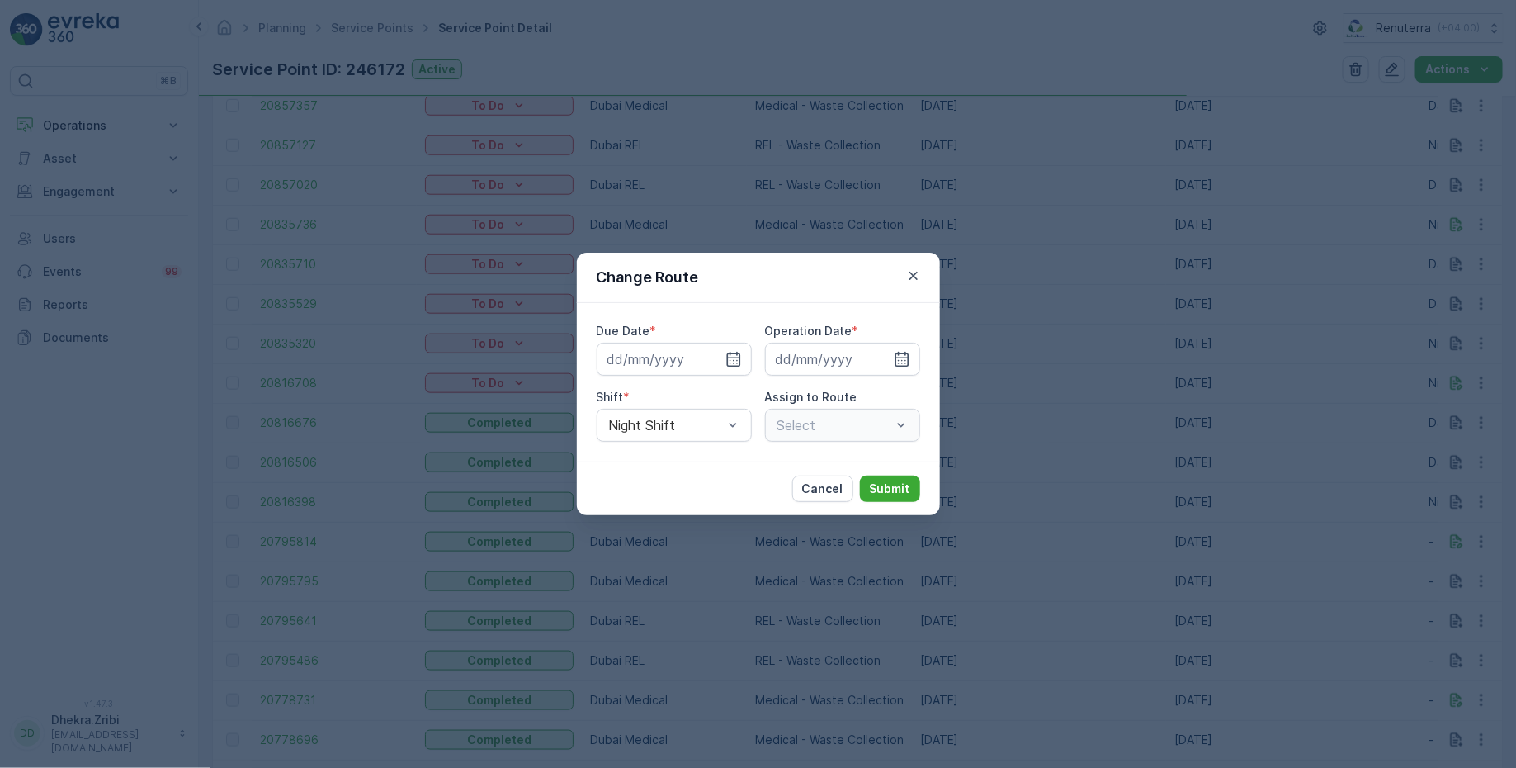
type input "[DATE]"
click at [908, 283] on icon "button" at bounding box center [913, 275] width 17 height 17
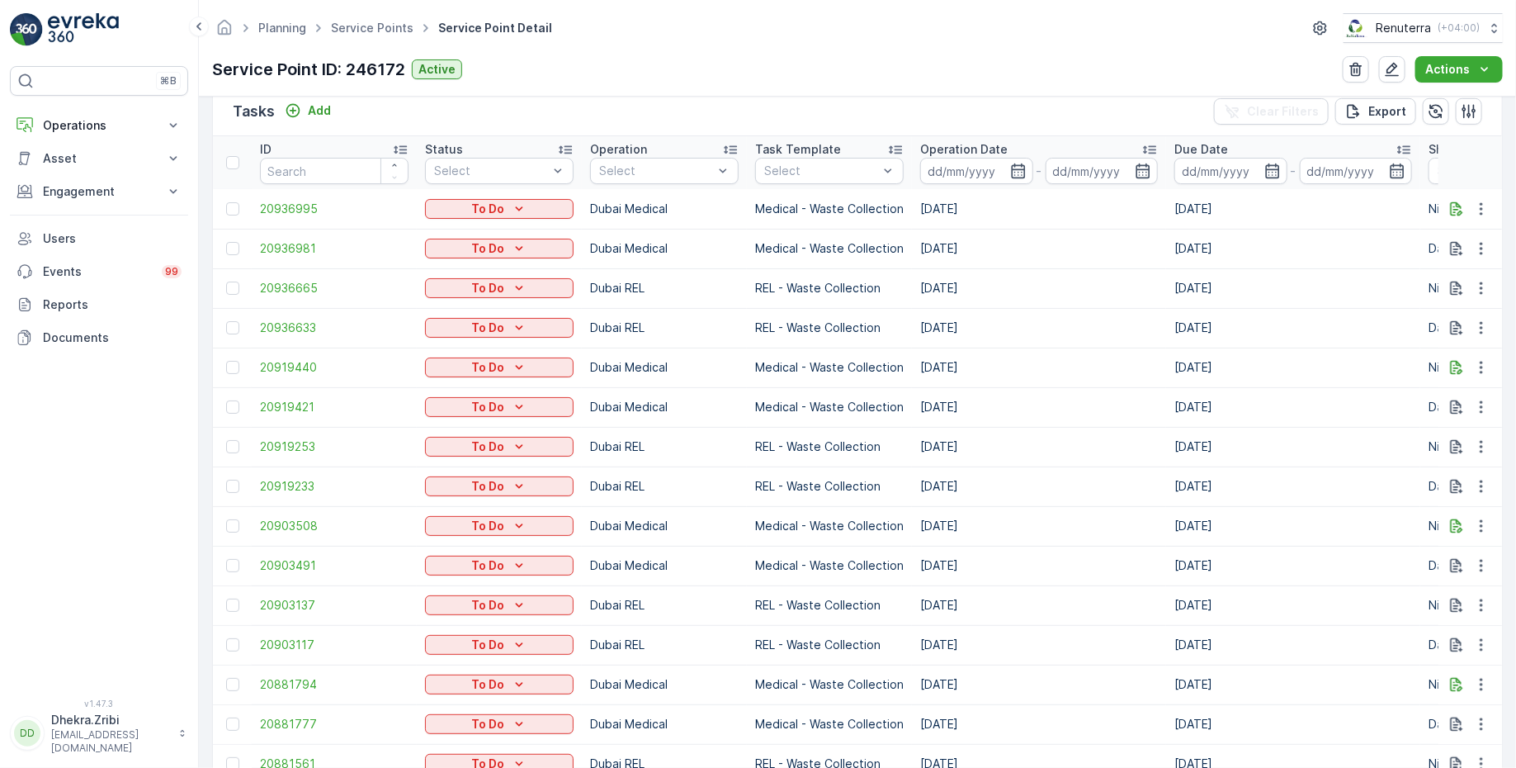
scroll to position [489, 0]
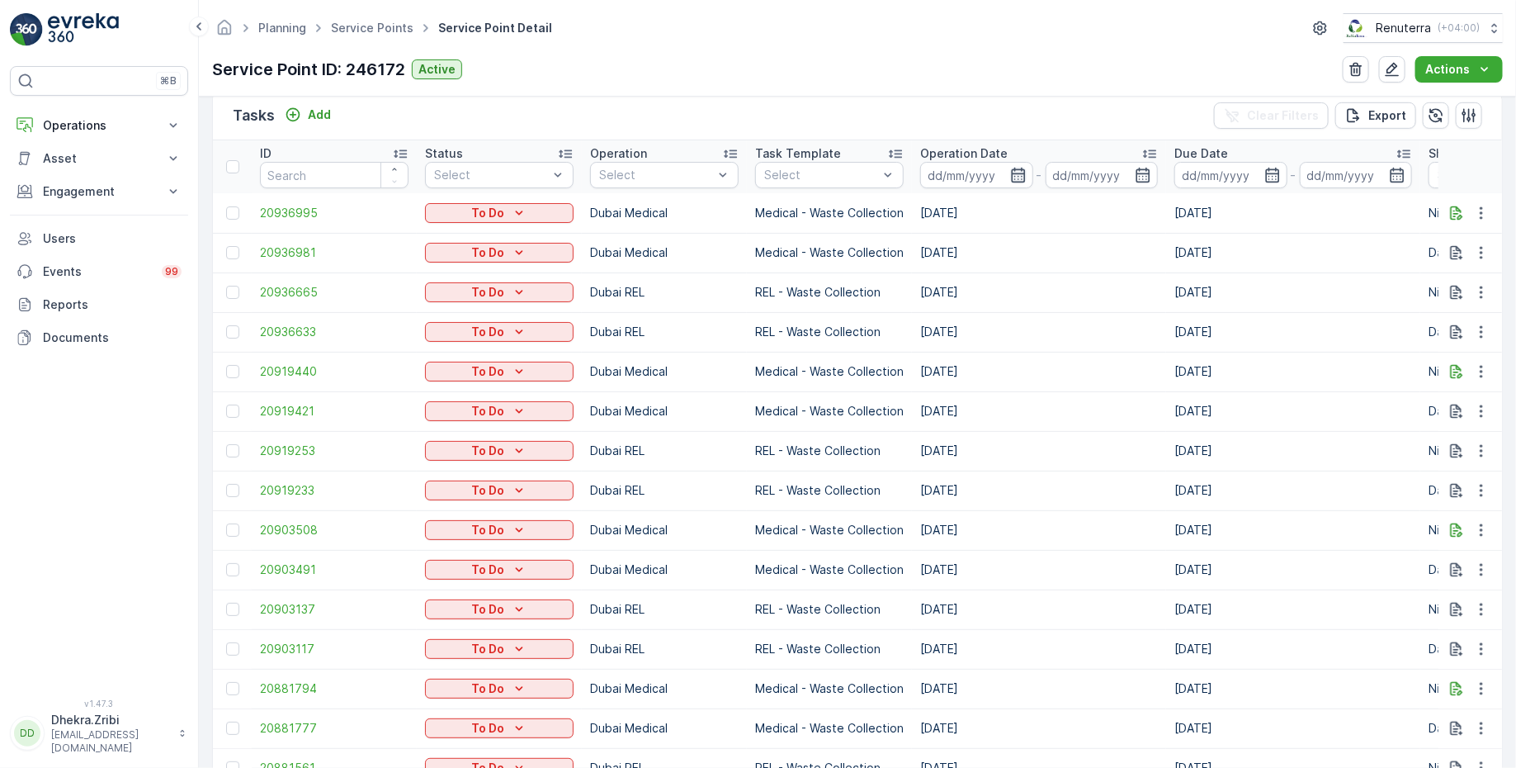
click at [1017, 168] on icon "button" at bounding box center [1018, 175] width 17 height 17
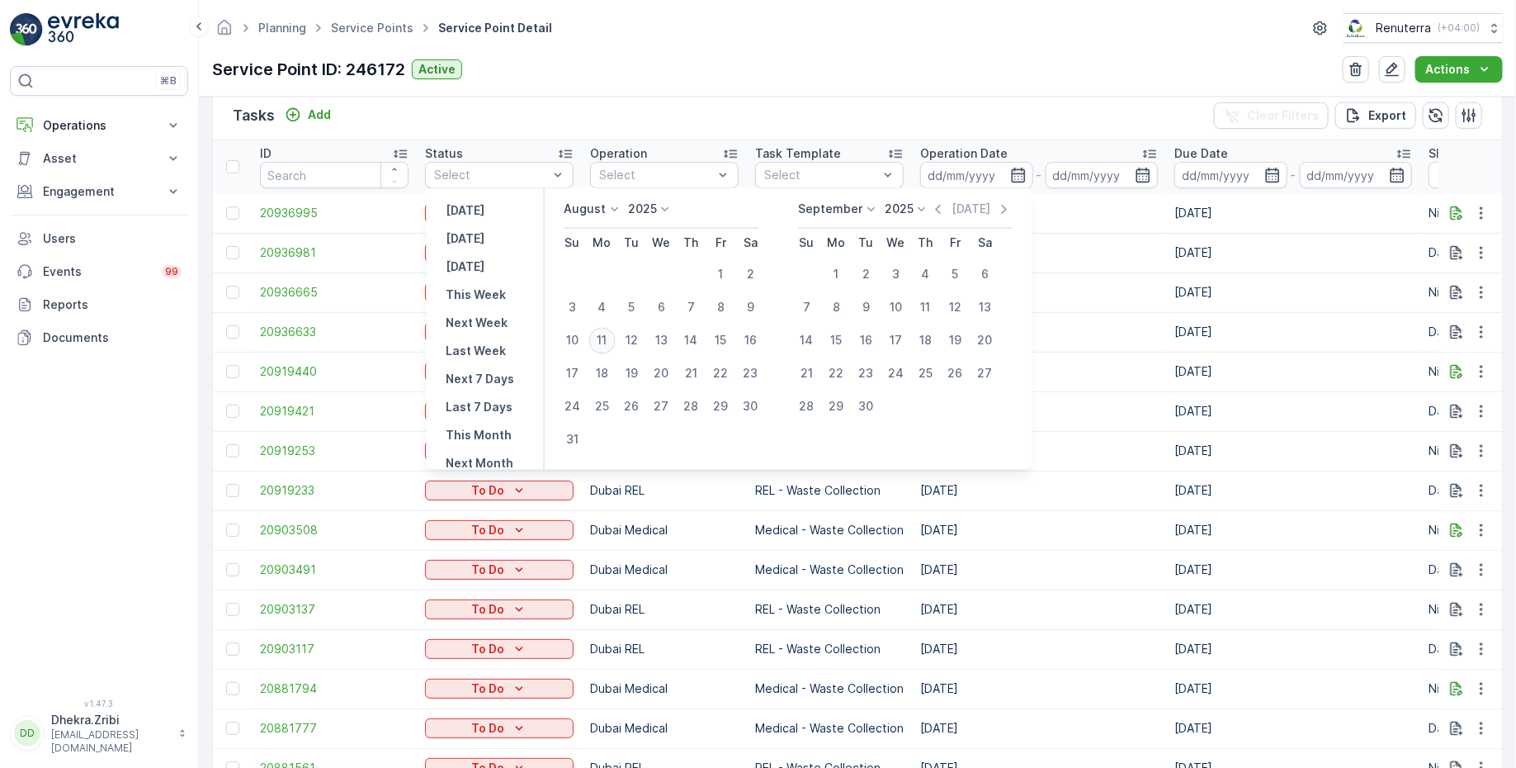
click at [601, 337] on div "11" at bounding box center [602, 341] width 26 height 26
type input "[DATE]"
click at [601, 337] on div "11" at bounding box center [602, 341] width 26 height 26
type input "[DATE]"
click at [835, 84] on div "Planning Service Points Service Point Detail Renuterra ( +04:00 ) Service Point…" at bounding box center [857, 48] width 1317 height 97
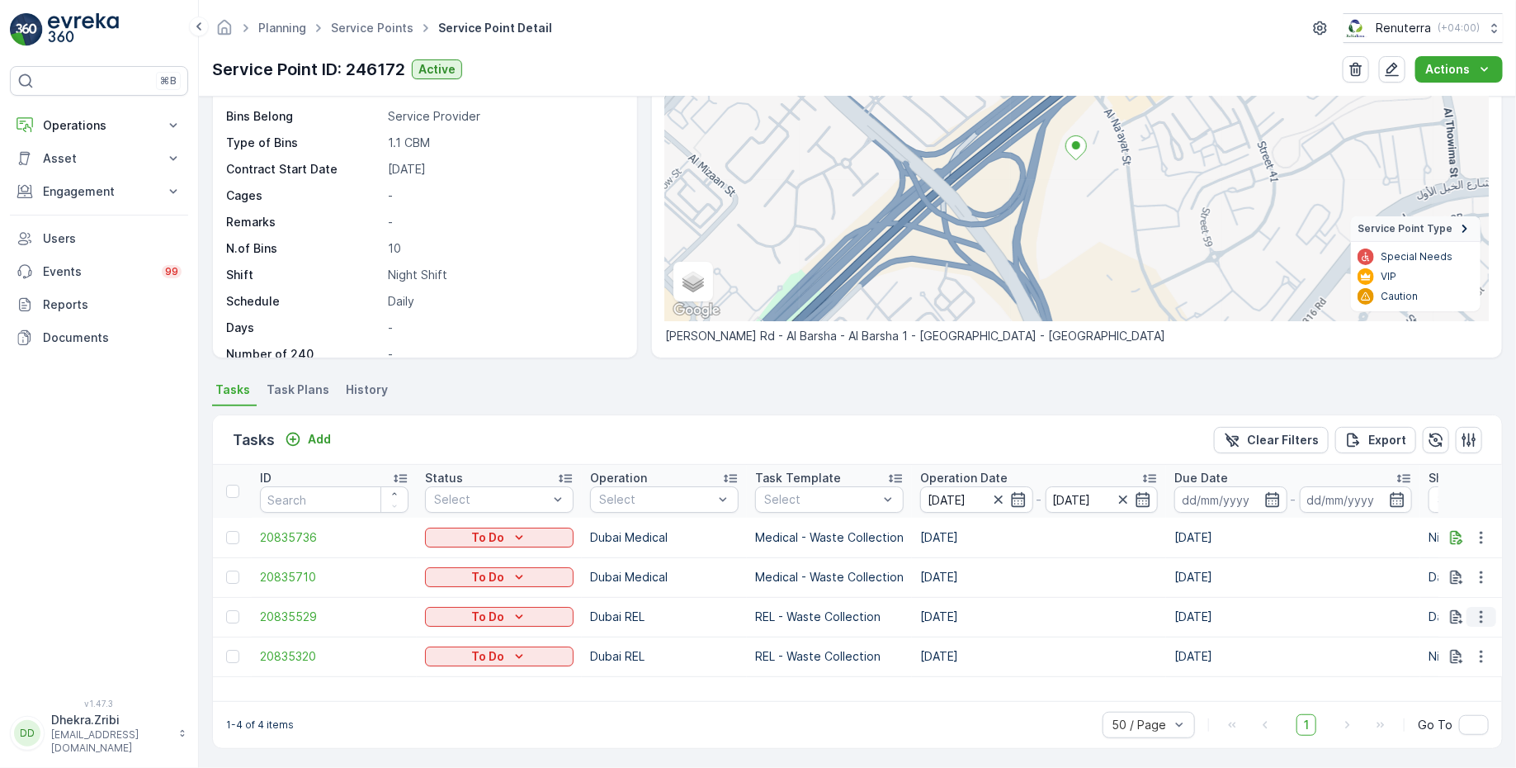
click at [1480, 615] on icon "button" at bounding box center [1481, 617] width 2 height 12
click at [1409, 687] on span "Change Route" at bounding box center [1439, 686] width 80 height 17
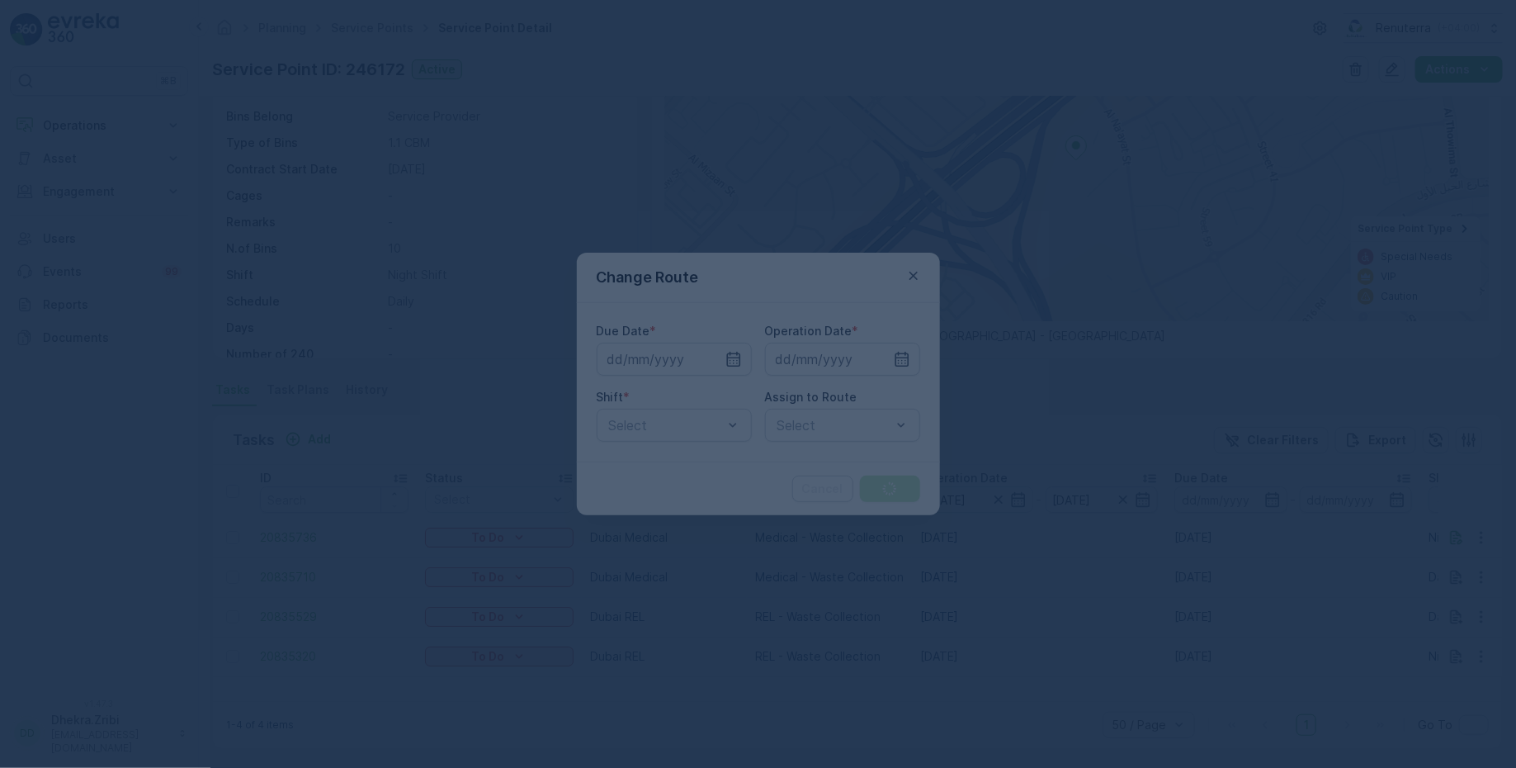
type input "[DATE]"
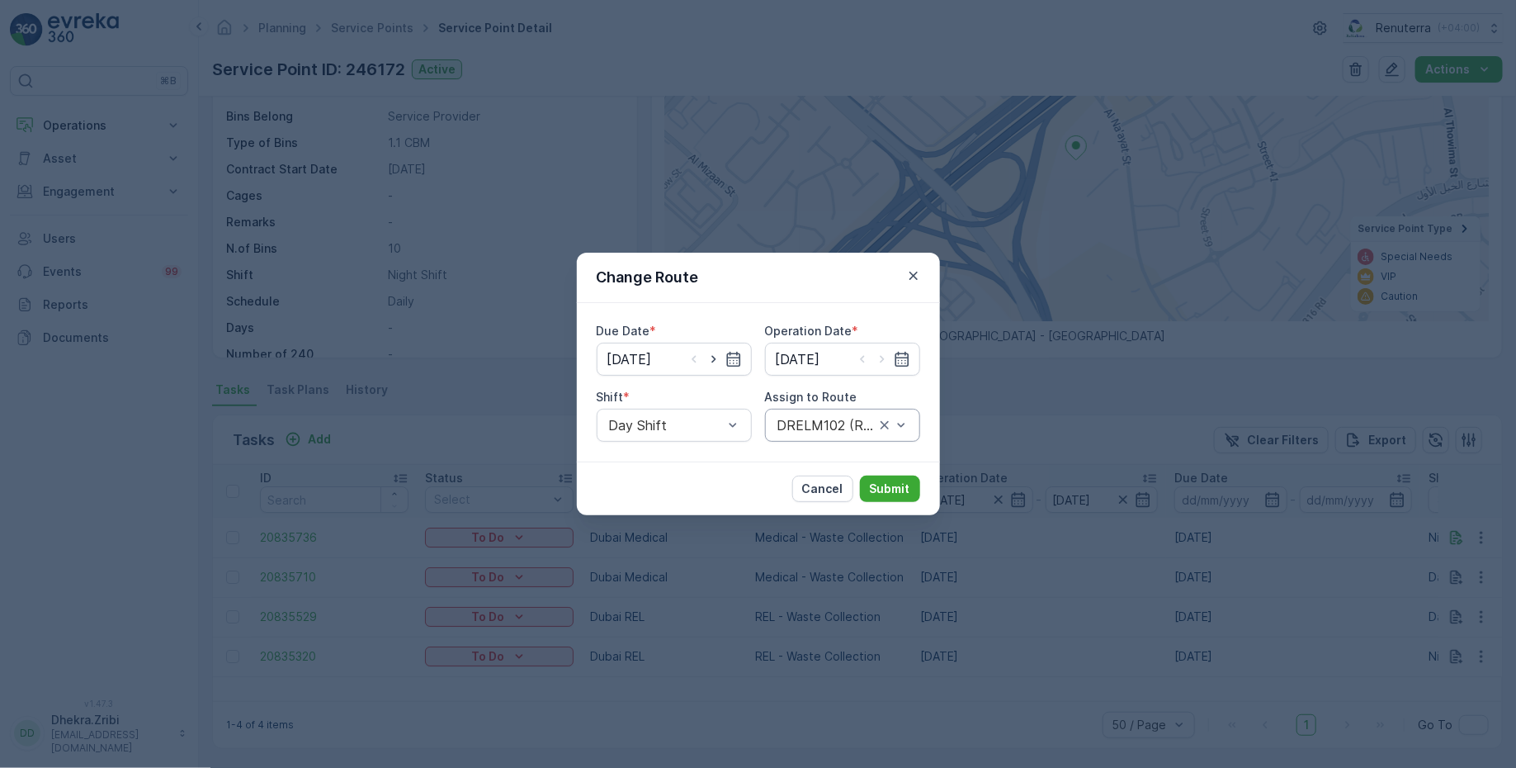
click at [835, 427] on div at bounding box center [826, 425] width 101 height 15
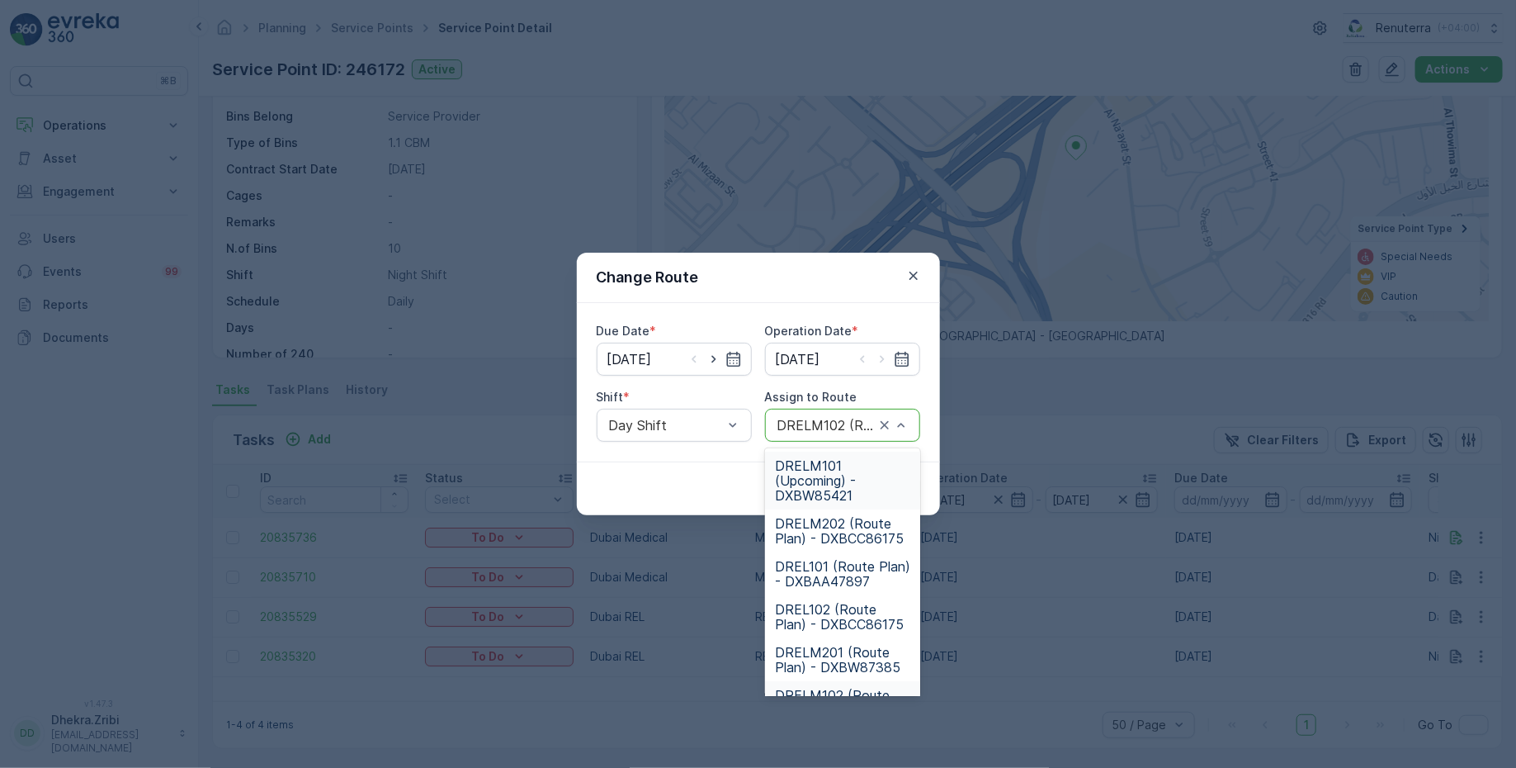
click at [829, 482] on span "DRELM101 (Upcoming) - DXBW85421" at bounding box center [842, 480] width 135 height 45
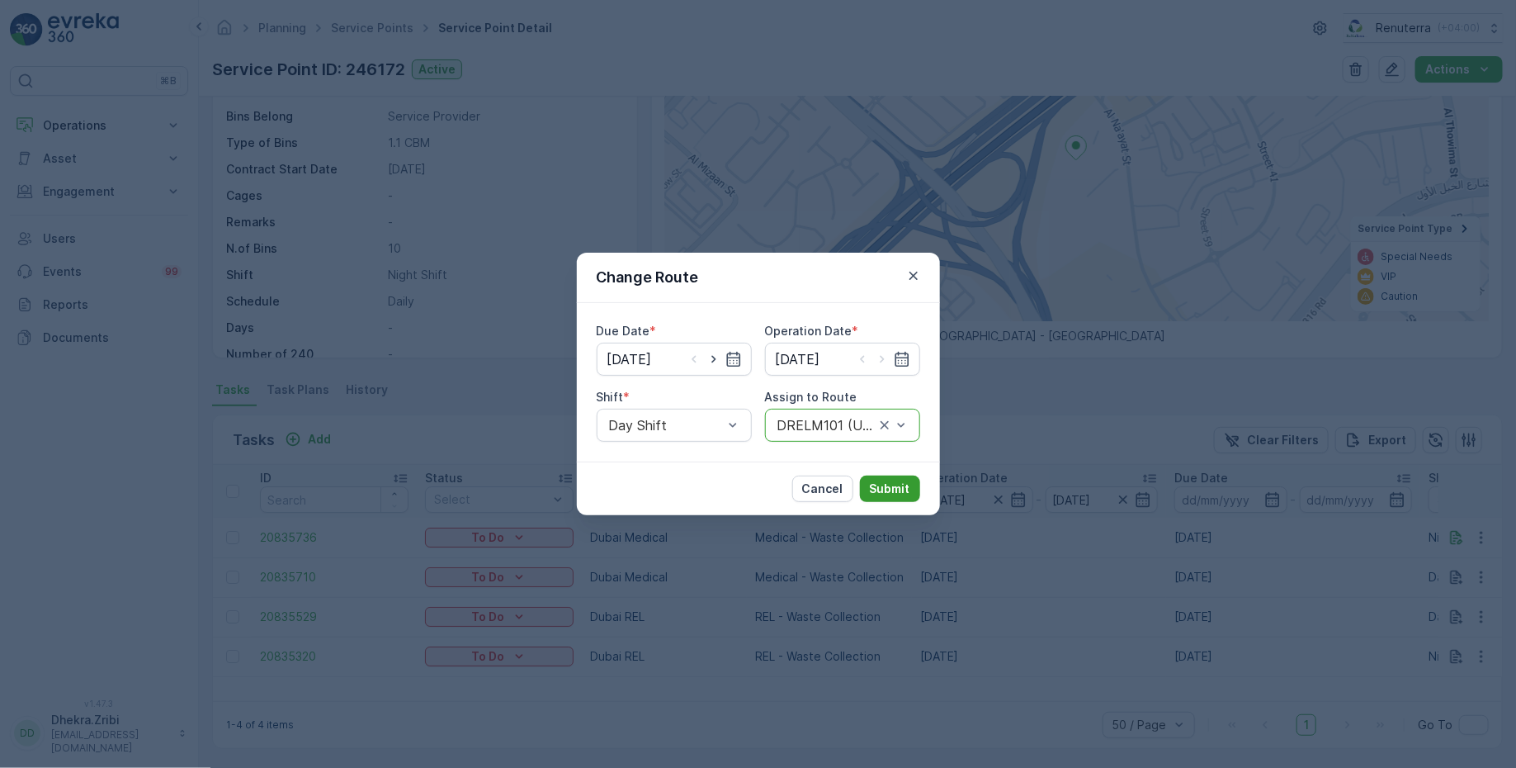
click at [900, 489] on p "Submit" at bounding box center [890, 488] width 40 height 17
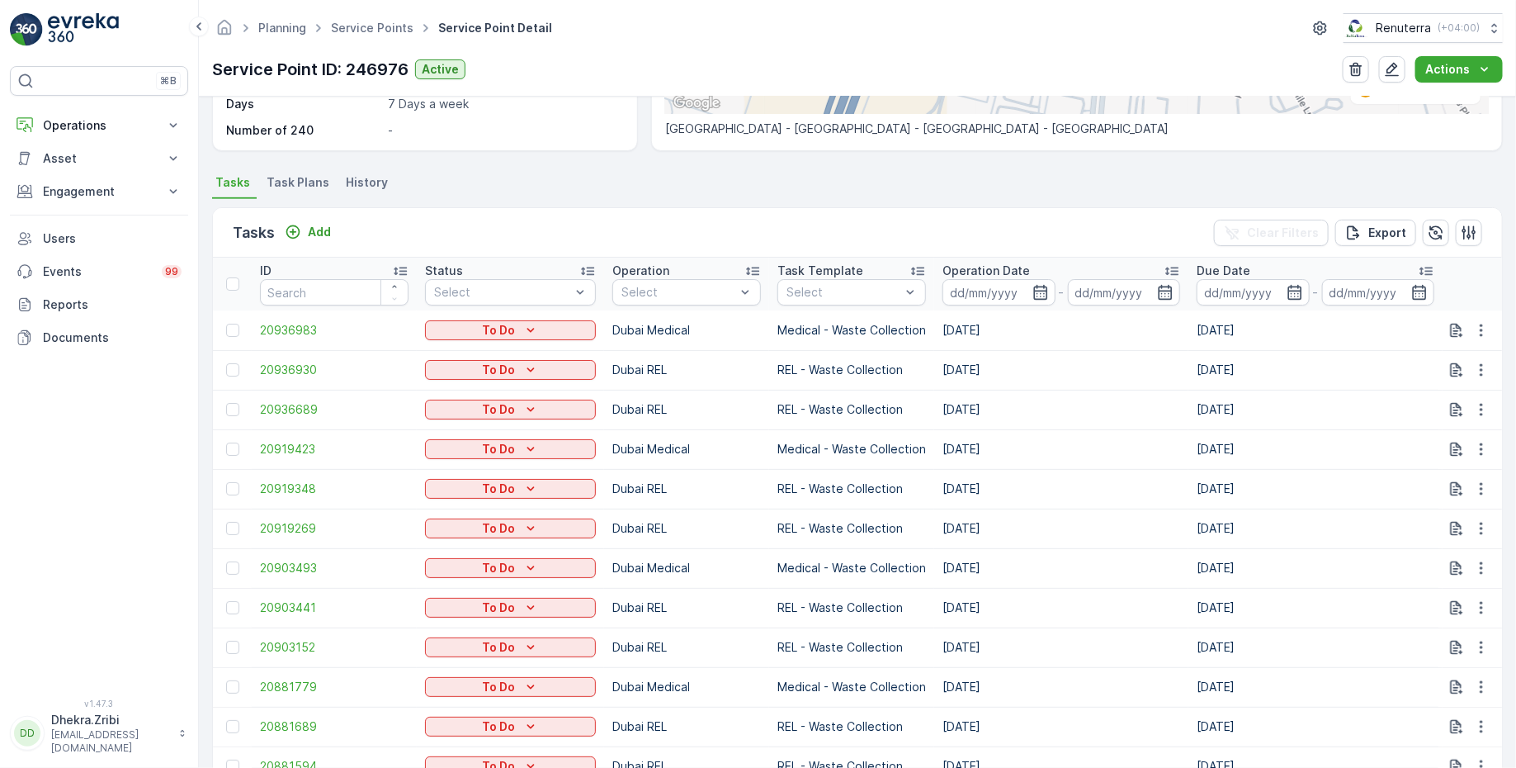
scroll to position [376, 0]
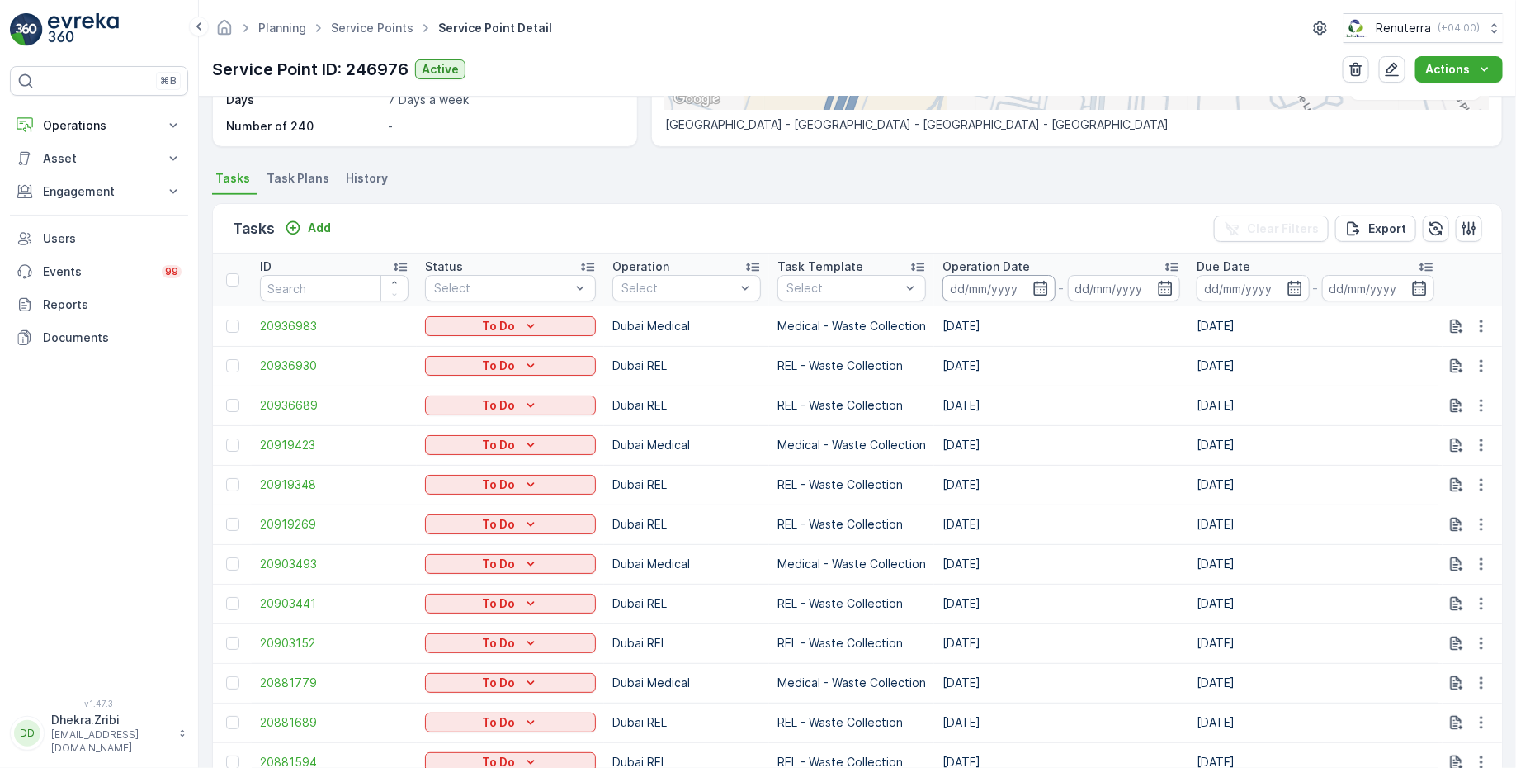
click at [1004, 283] on input at bounding box center [999, 288] width 113 height 26
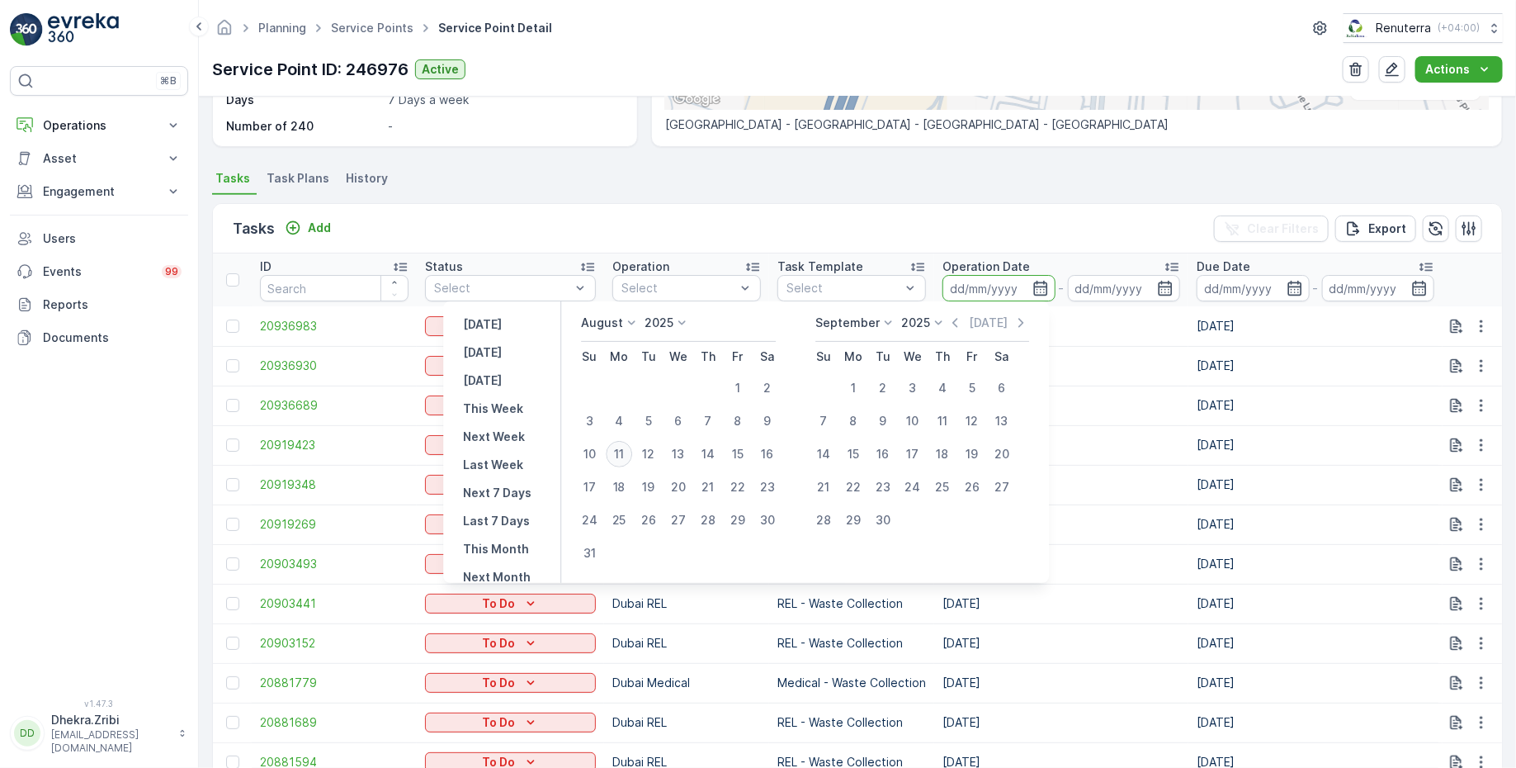
click at [623, 443] on div "11" at bounding box center [619, 454] width 26 height 26
type input "[DATE]"
click at [623, 443] on div "11" at bounding box center [619, 454] width 26 height 26
type input "[DATE]"
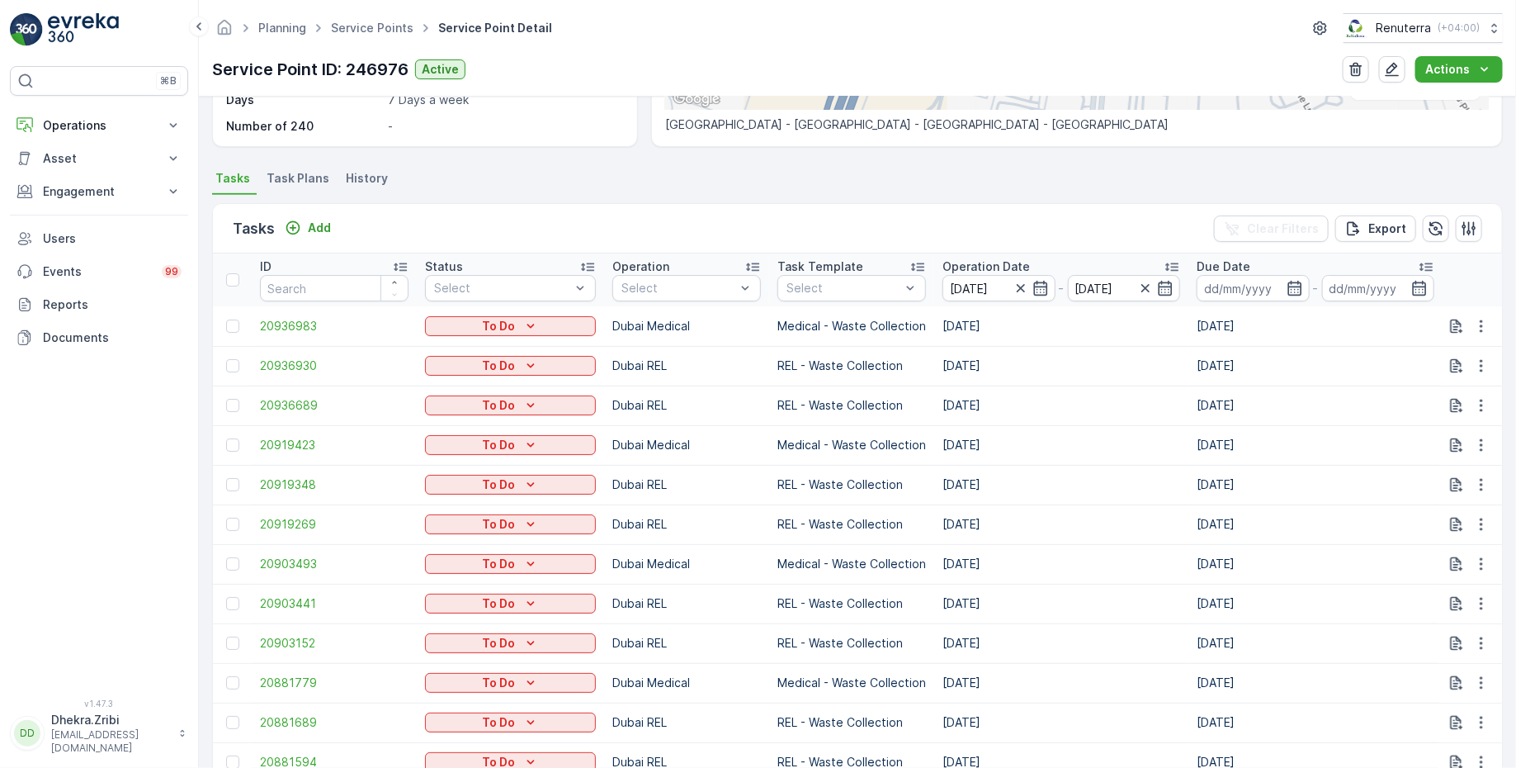
click at [730, 177] on ul "Tasks Task Plans History" at bounding box center [857, 181] width 1291 height 28
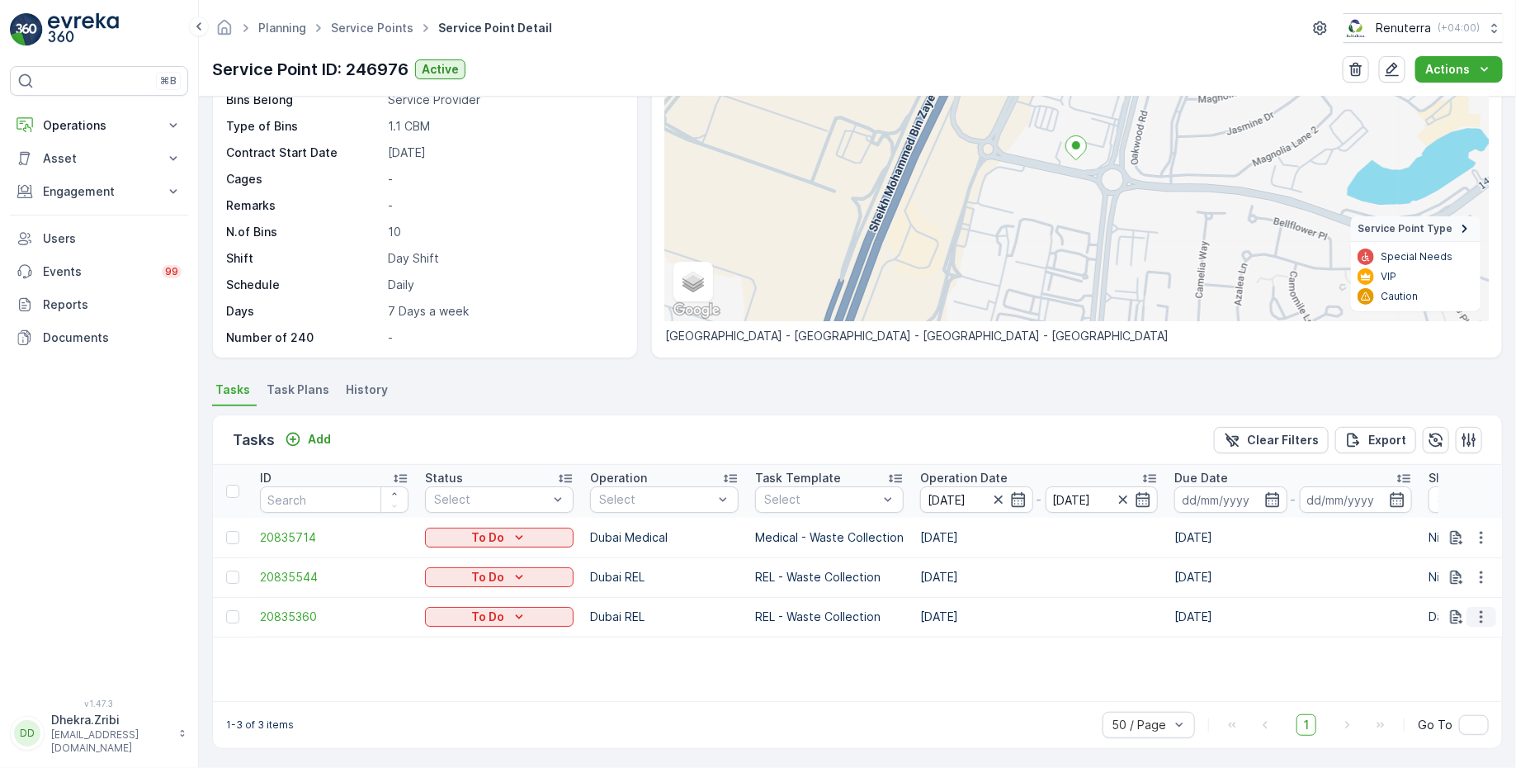
click at [1486, 612] on button "button" at bounding box center [1482, 617] width 30 height 20
click at [1420, 687] on span "Change Route" at bounding box center [1439, 686] width 80 height 17
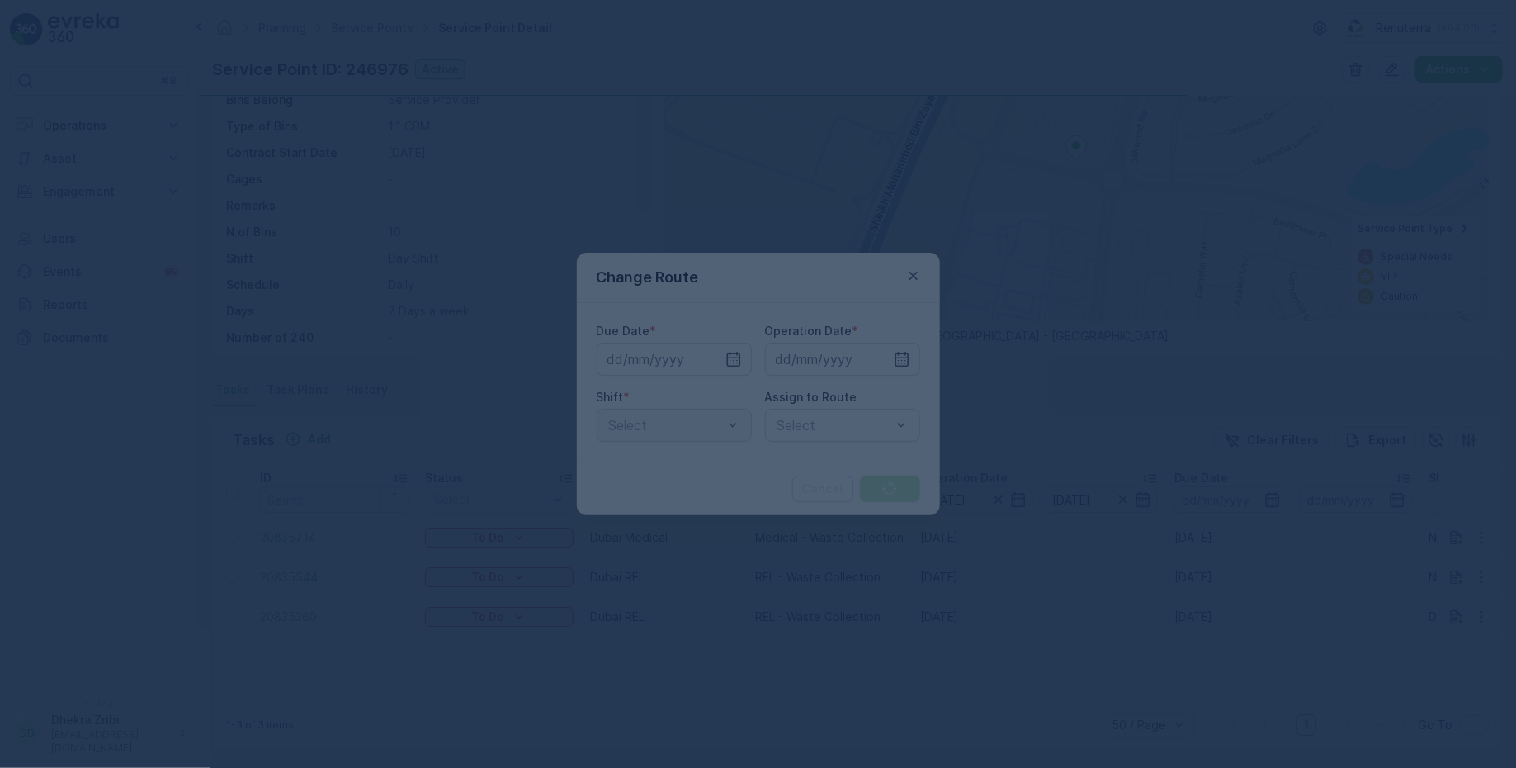
type input "[DATE]"
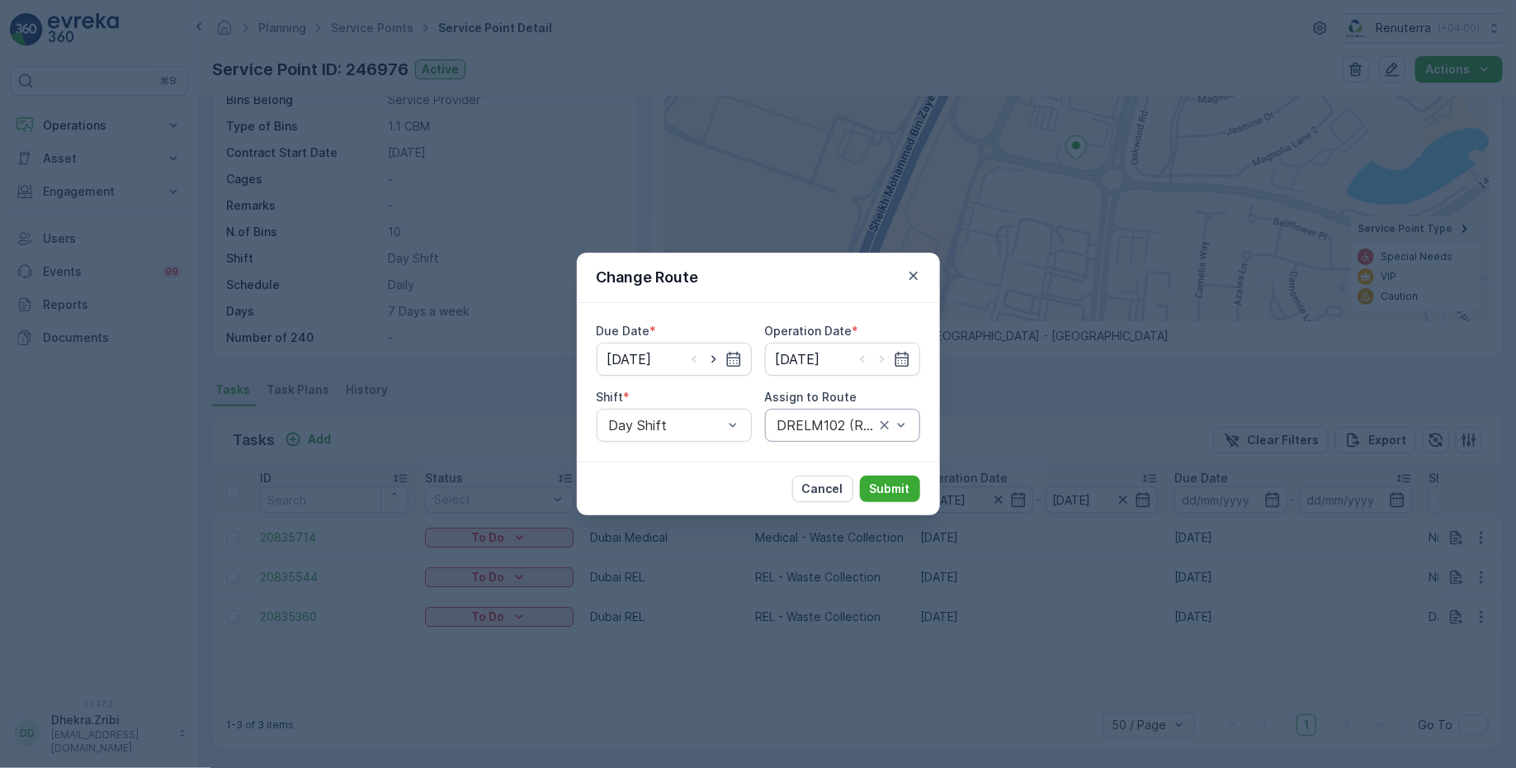
click at [803, 420] on div at bounding box center [826, 425] width 101 height 15
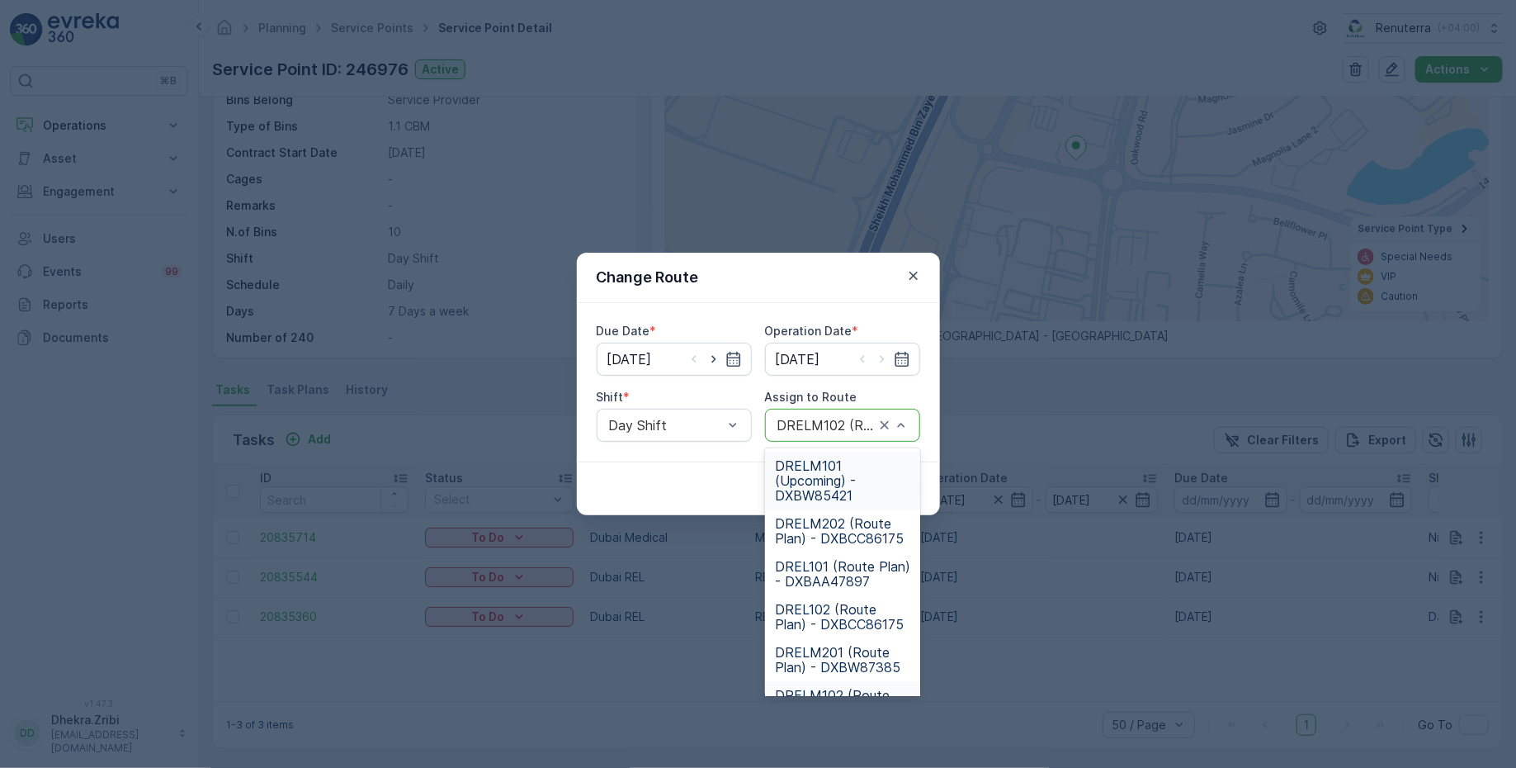
click at [819, 473] on span "DRELM101 (Upcoming) - DXBW85421" at bounding box center [842, 480] width 135 height 45
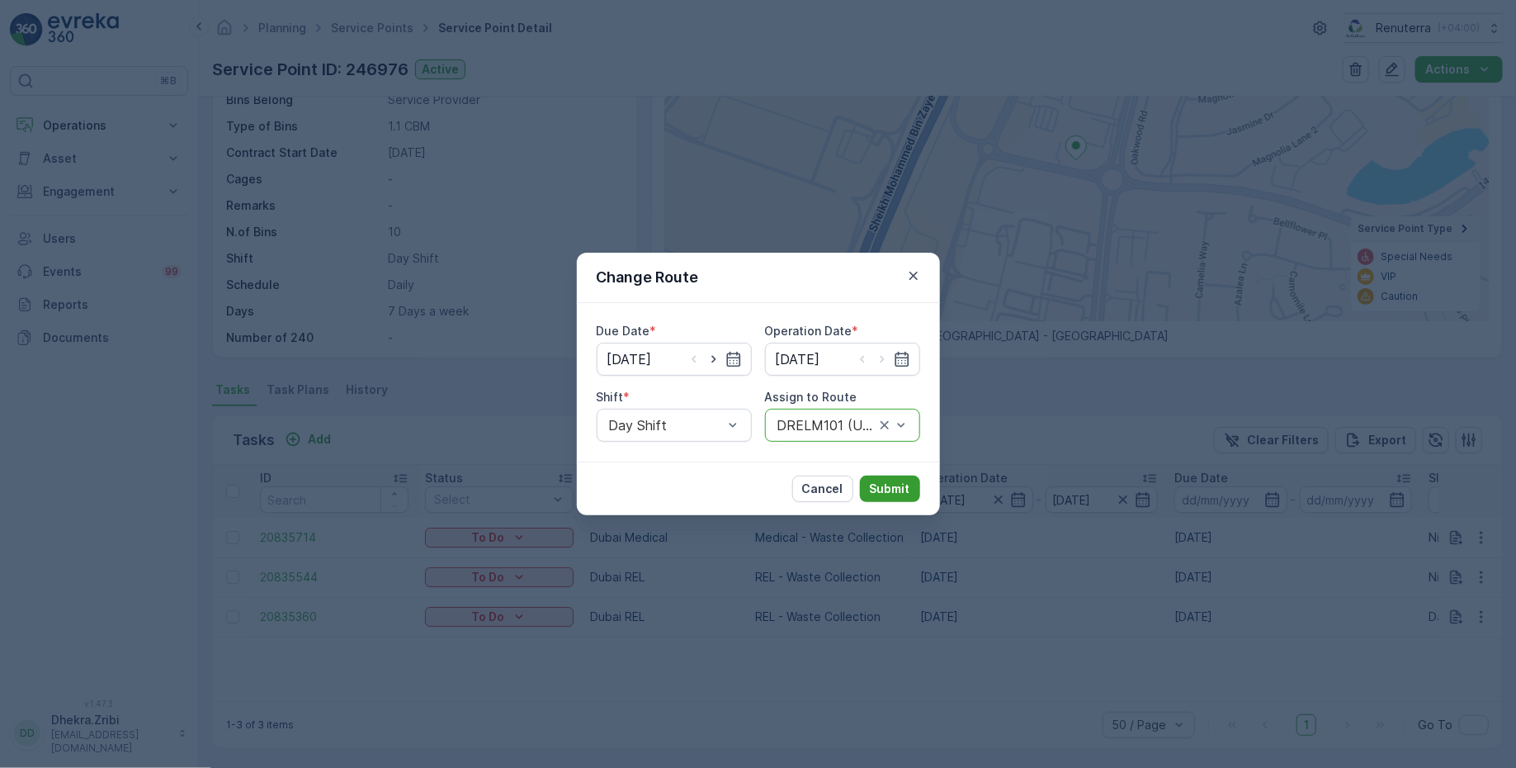
click at [897, 488] on p "Submit" at bounding box center [890, 488] width 40 height 17
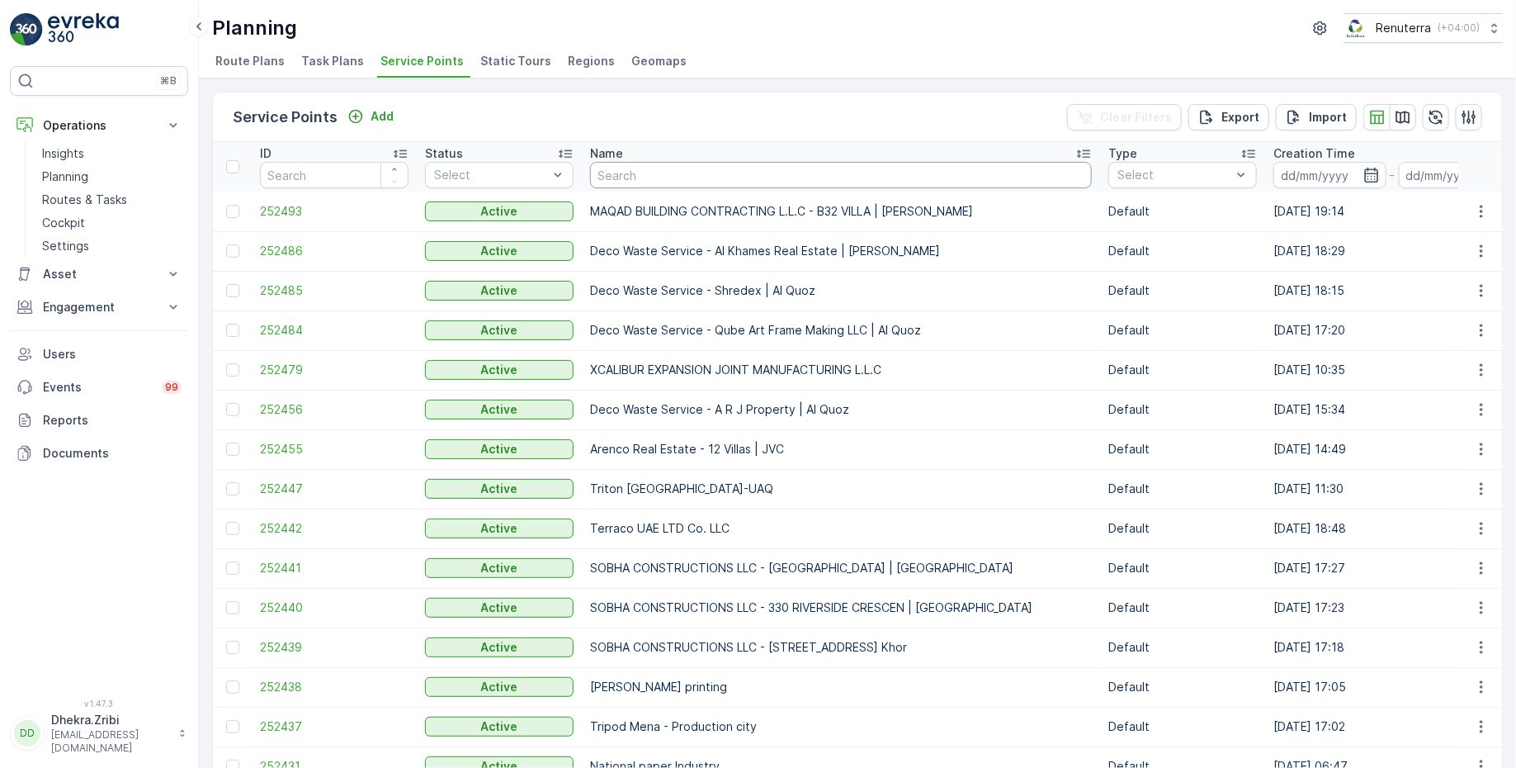
click at [675, 181] on input "text" at bounding box center [841, 175] width 502 height 26
type input "zaha"
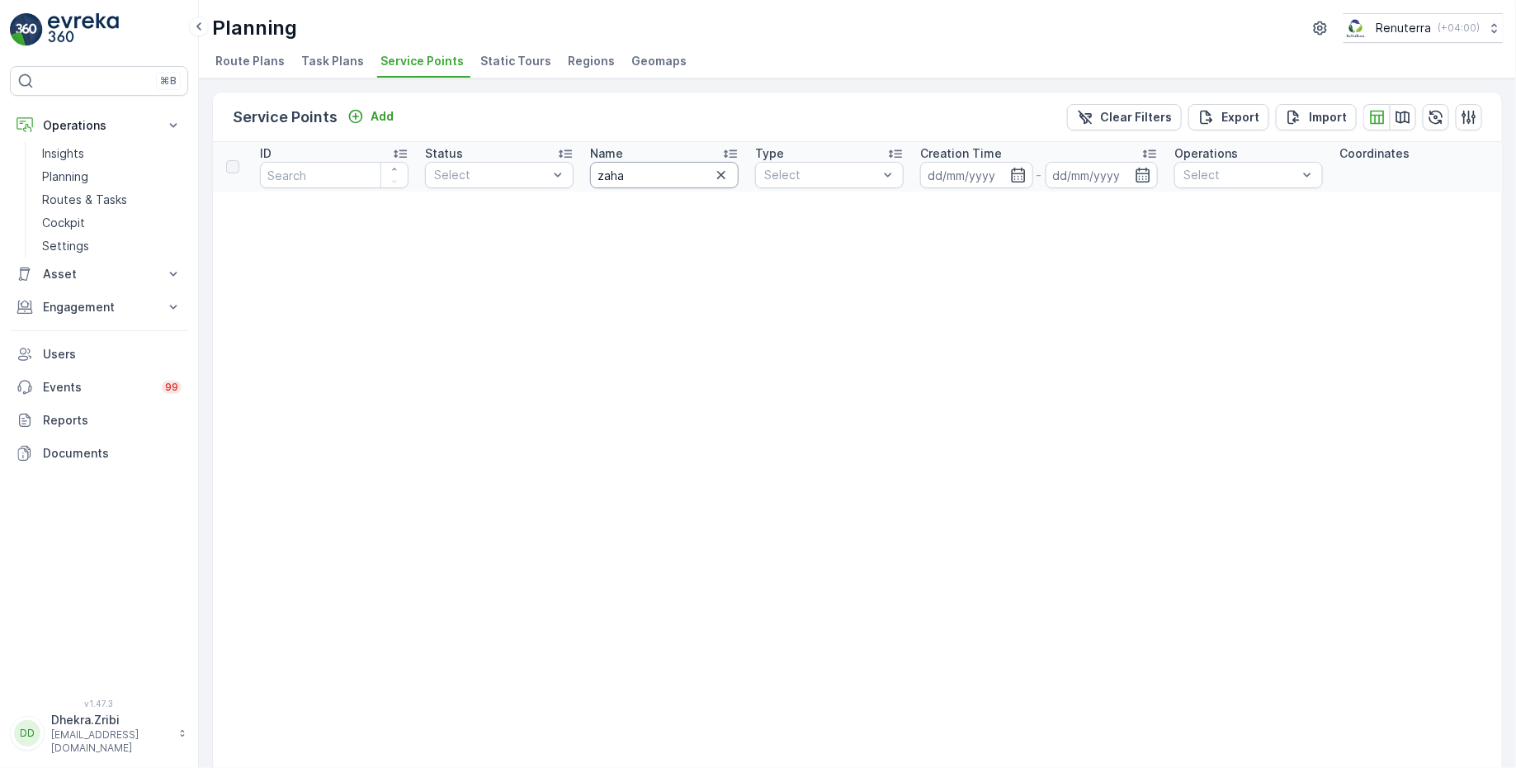
click at [637, 171] on input "zaha" at bounding box center [664, 175] width 149 height 26
type input "za"
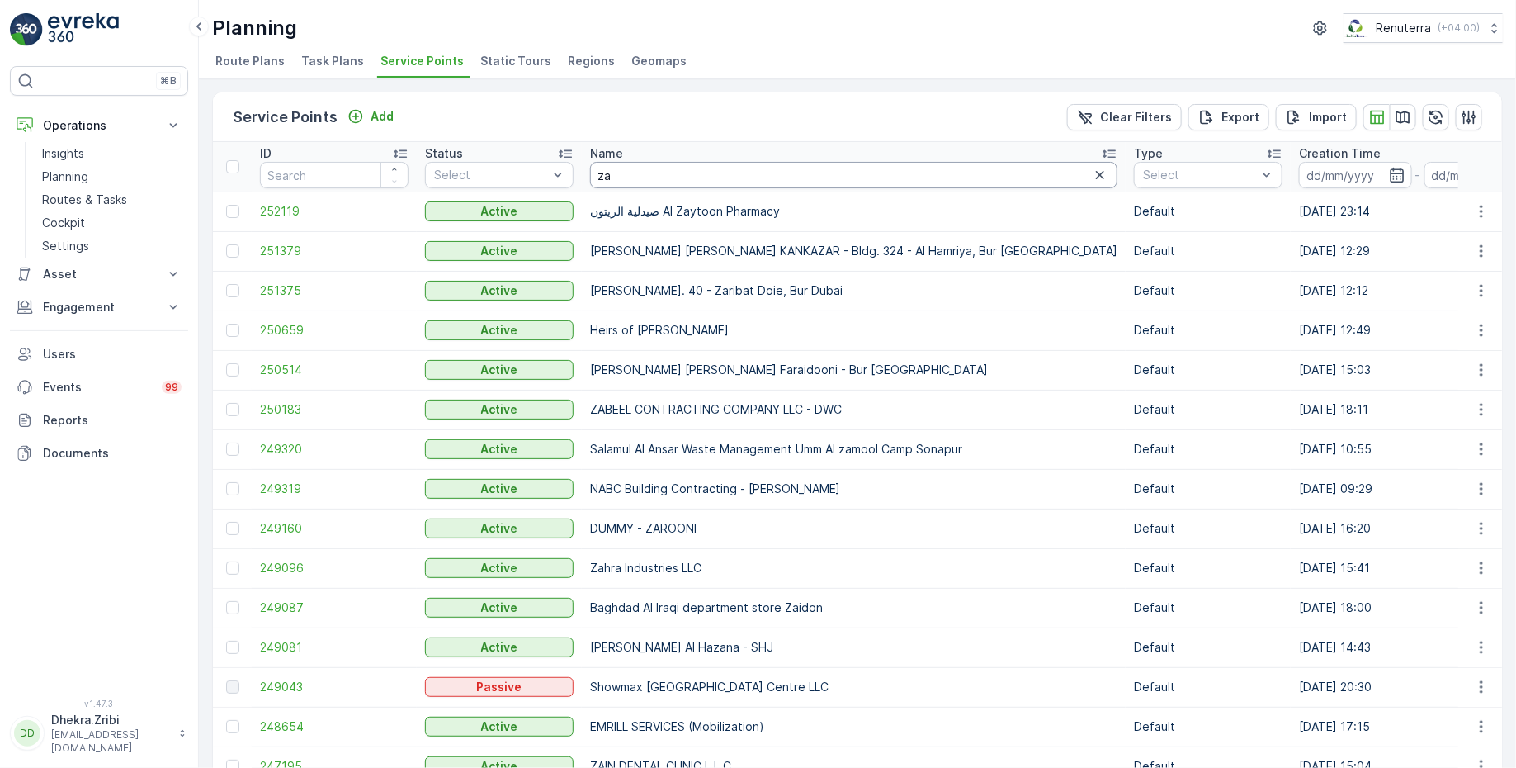
click at [637, 174] on input "za" at bounding box center [853, 175] width 527 height 26
type input "zah"
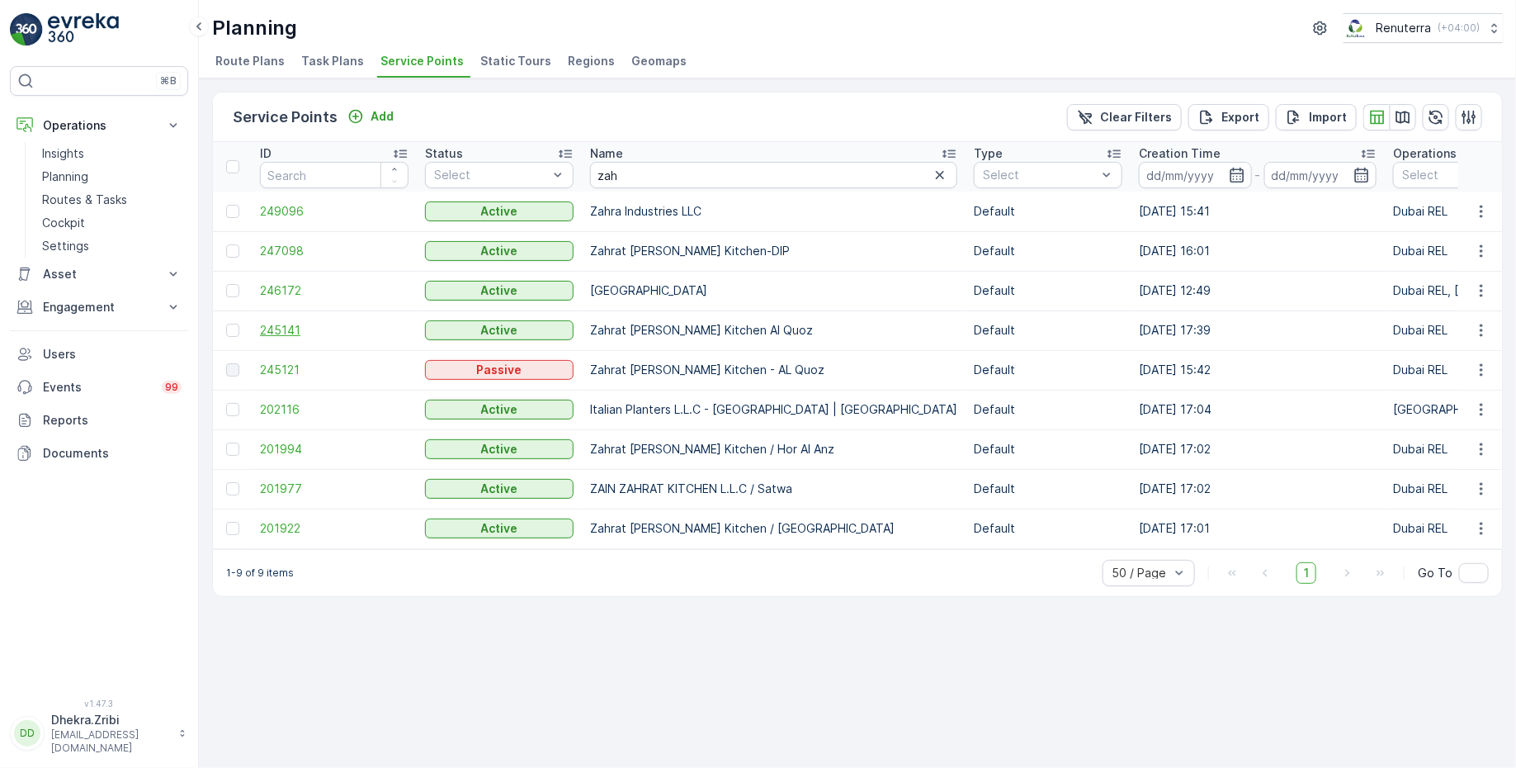
click at [276, 324] on span "245141" at bounding box center [334, 330] width 149 height 17
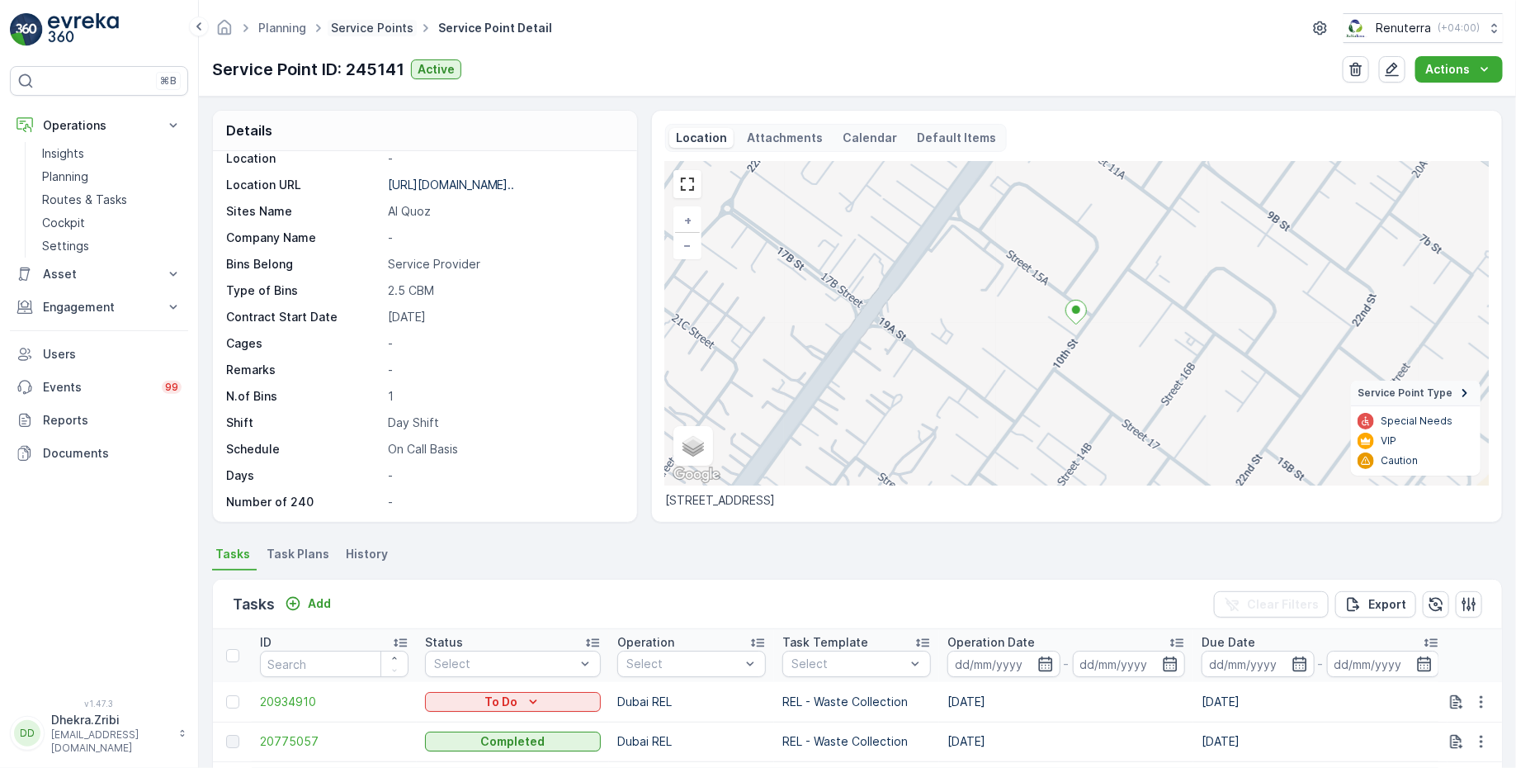
click at [369, 30] on link "Service Points" at bounding box center [372, 28] width 83 height 14
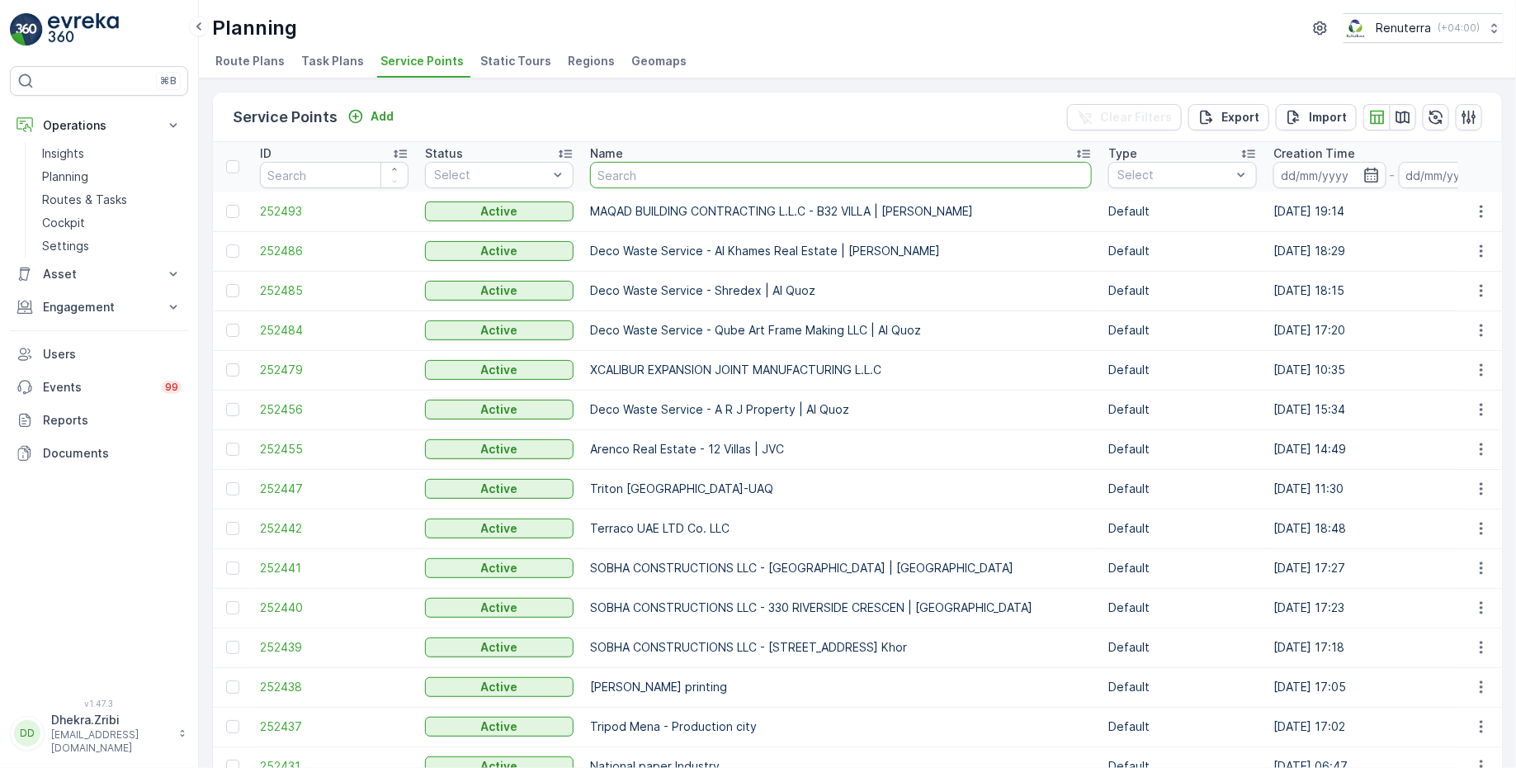
click at [640, 176] on input "text" at bounding box center [841, 175] width 502 height 26
type input "bin d"
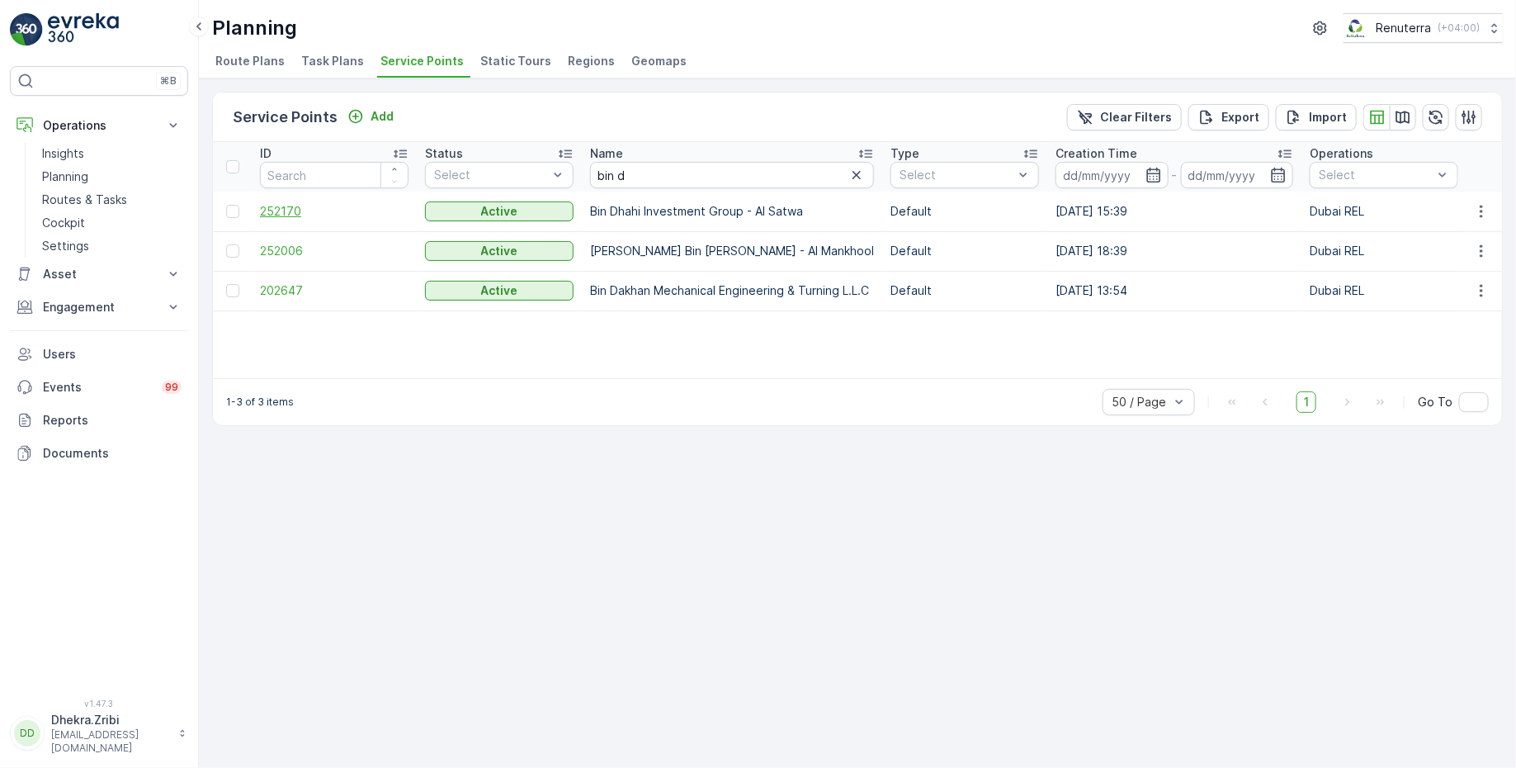
click at [295, 210] on span "252170" at bounding box center [334, 211] width 149 height 17
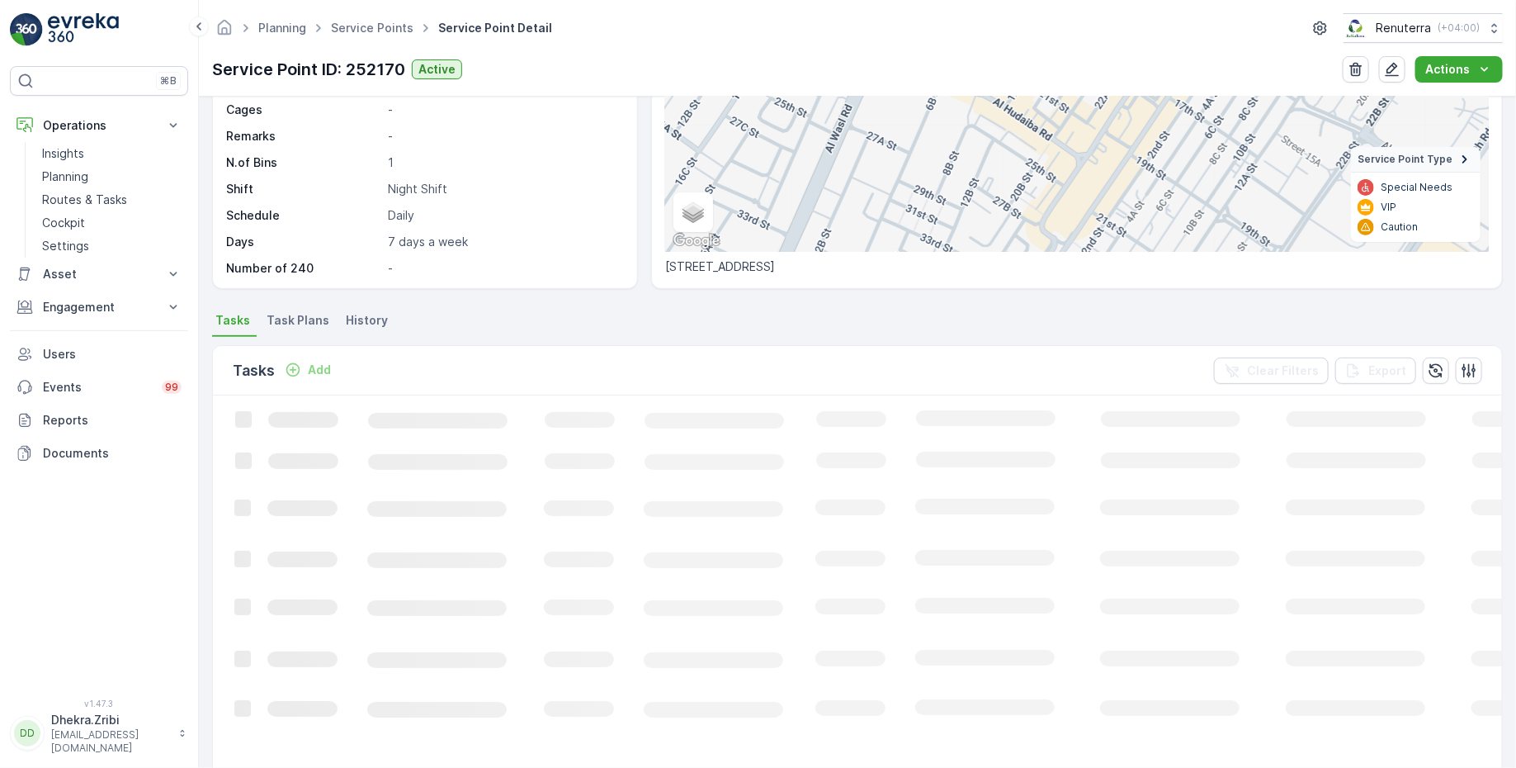
scroll to position [164, 0]
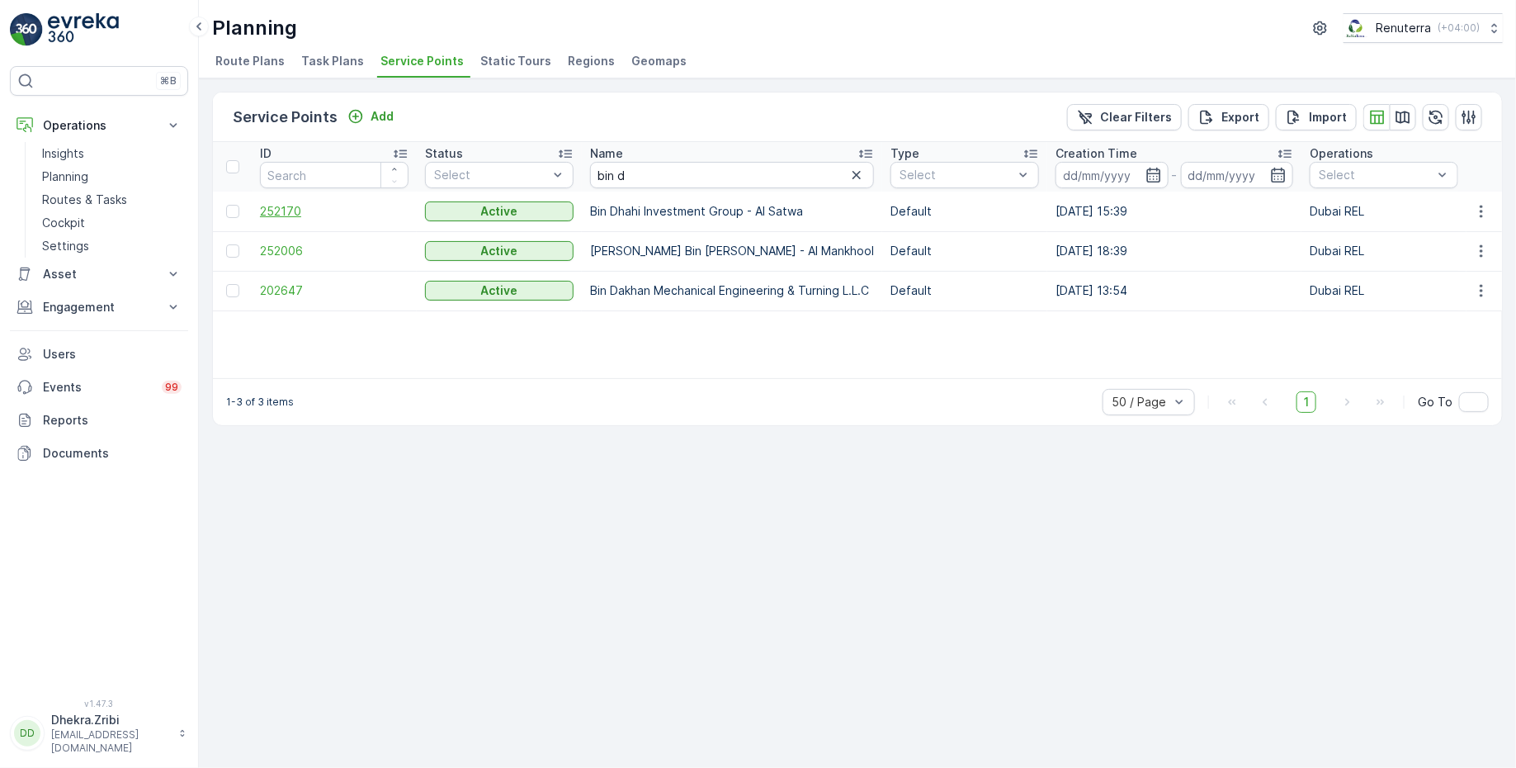
click at [286, 211] on span "252170" at bounding box center [334, 211] width 149 height 17
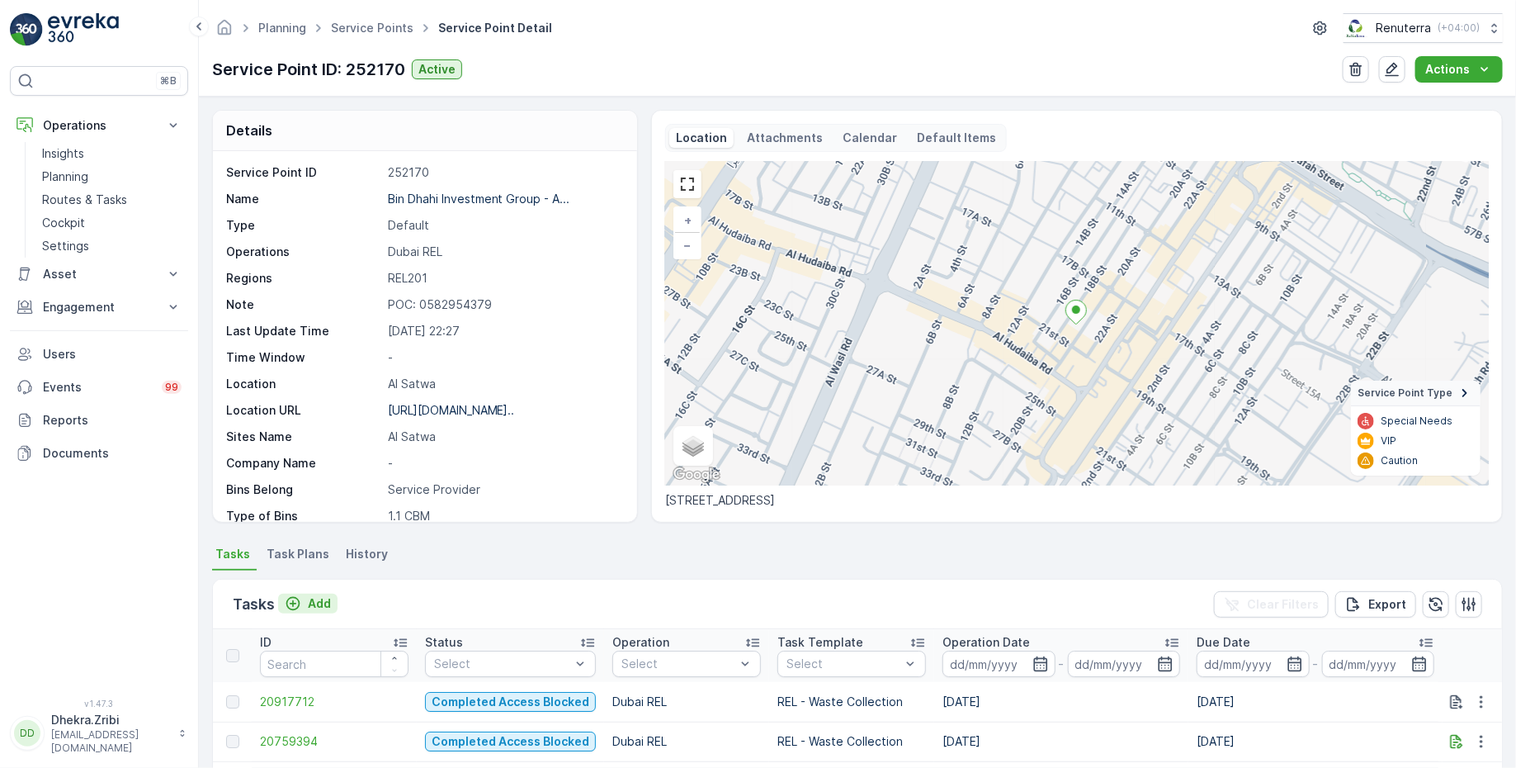
click at [309, 602] on p "Add" at bounding box center [319, 603] width 23 height 17
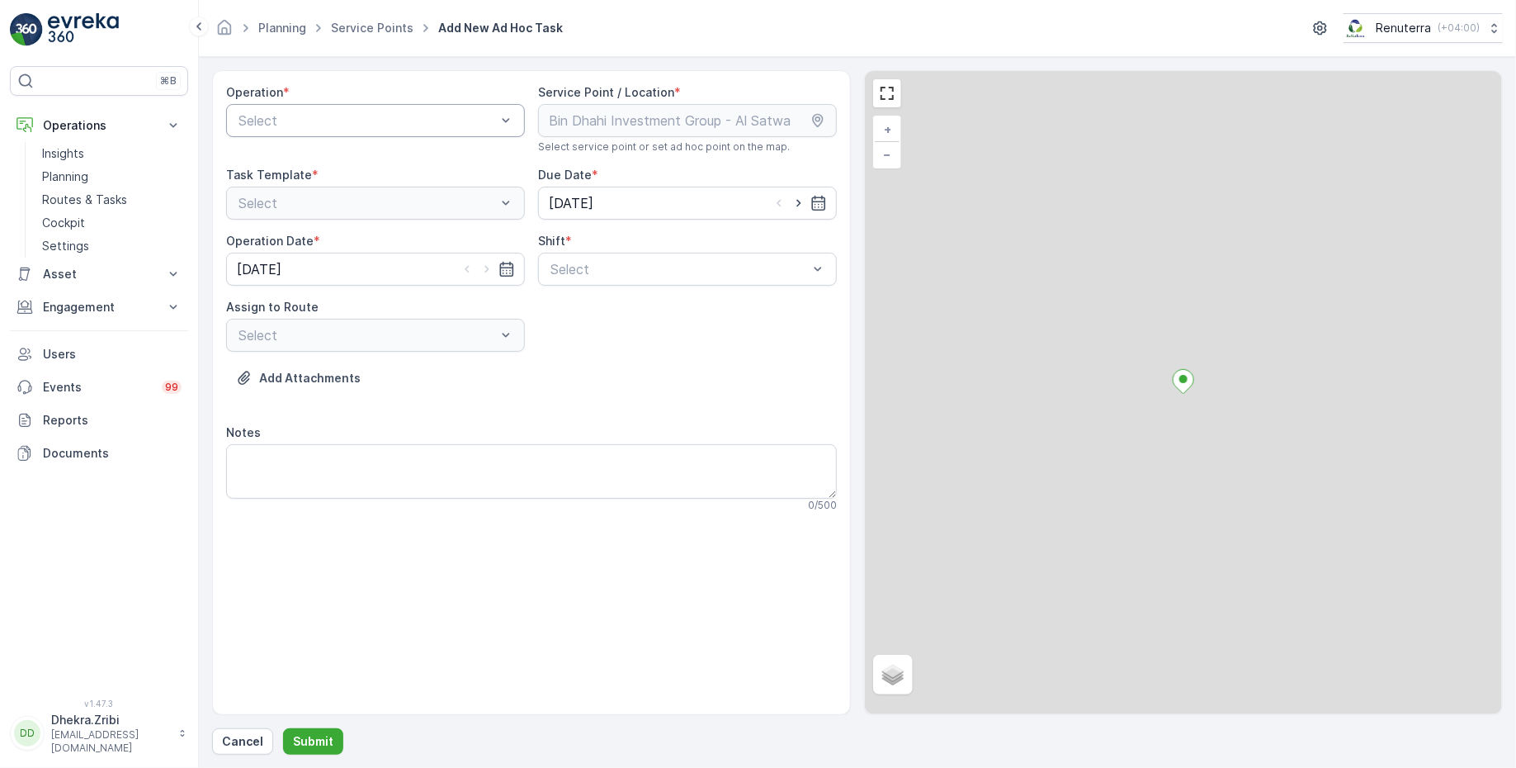
click at [372, 114] on div at bounding box center [367, 120] width 261 height 15
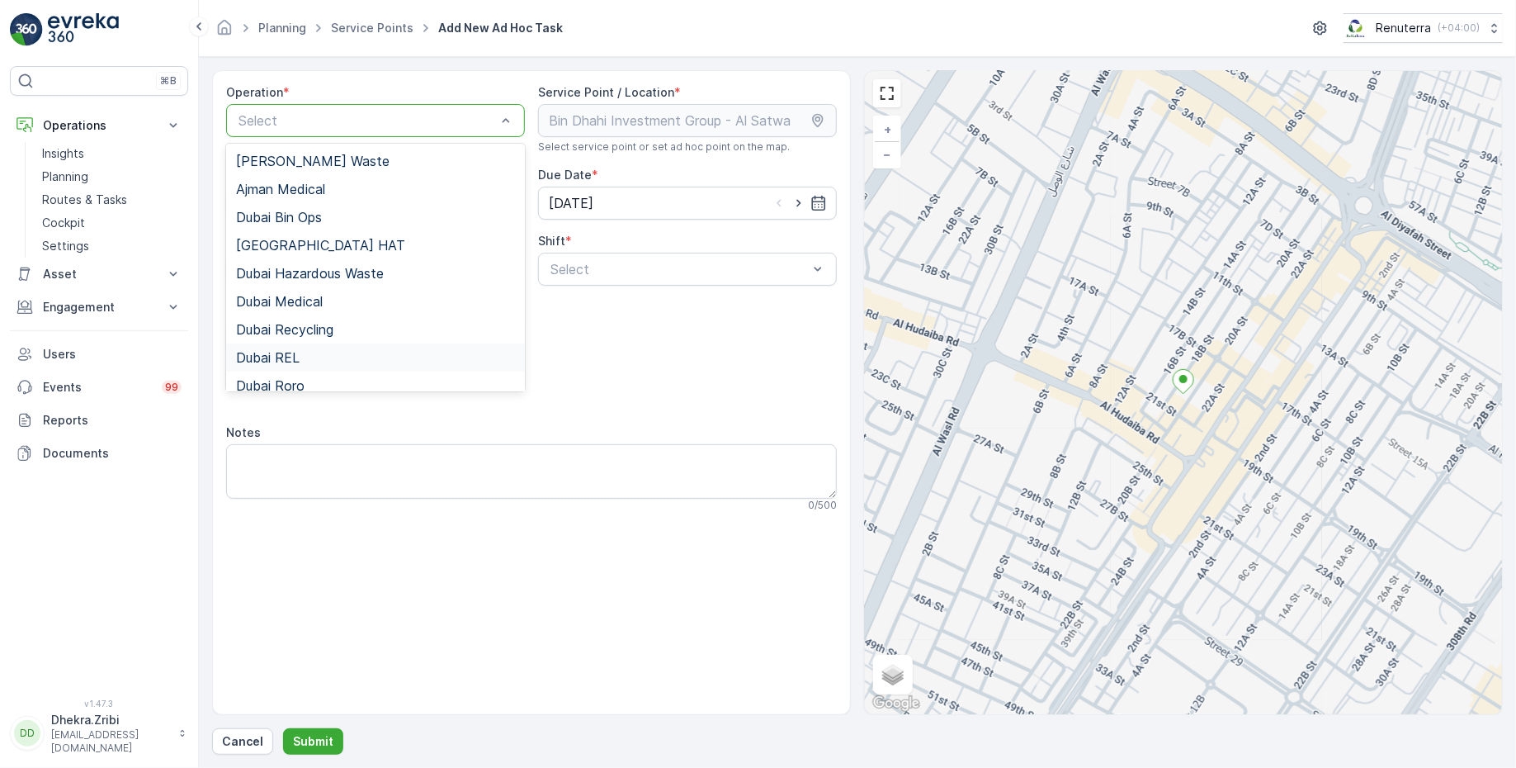
click at [289, 354] on span "Dubai REL" at bounding box center [268, 357] width 64 height 15
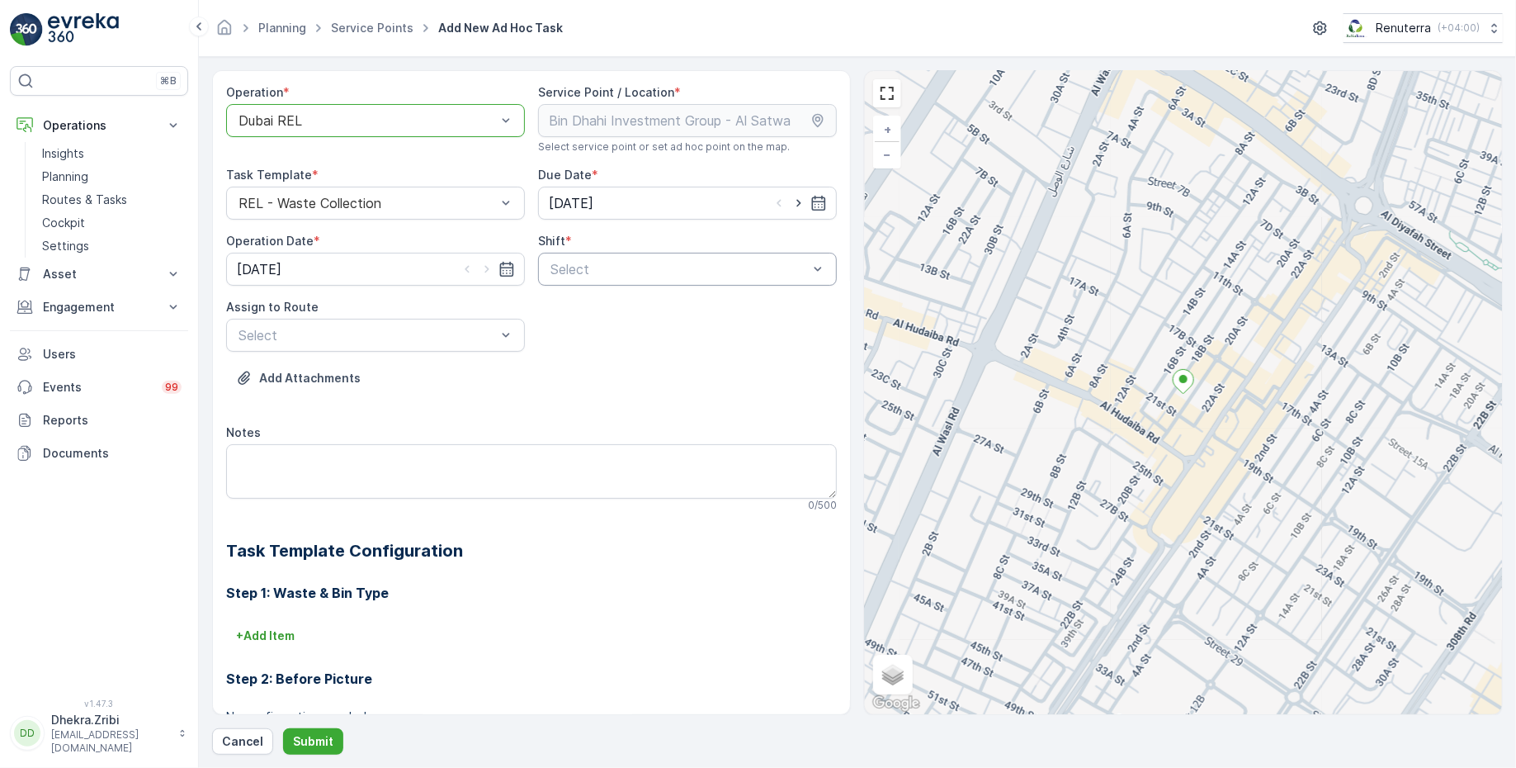
click at [640, 265] on div at bounding box center [679, 269] width 261 height 15
click at [584, 307] on span "Day Shift" at bounding box center [577, 309] width 59 height 15
click at [445, 328] on div at bounding box center [367, 335] width 261 height 15
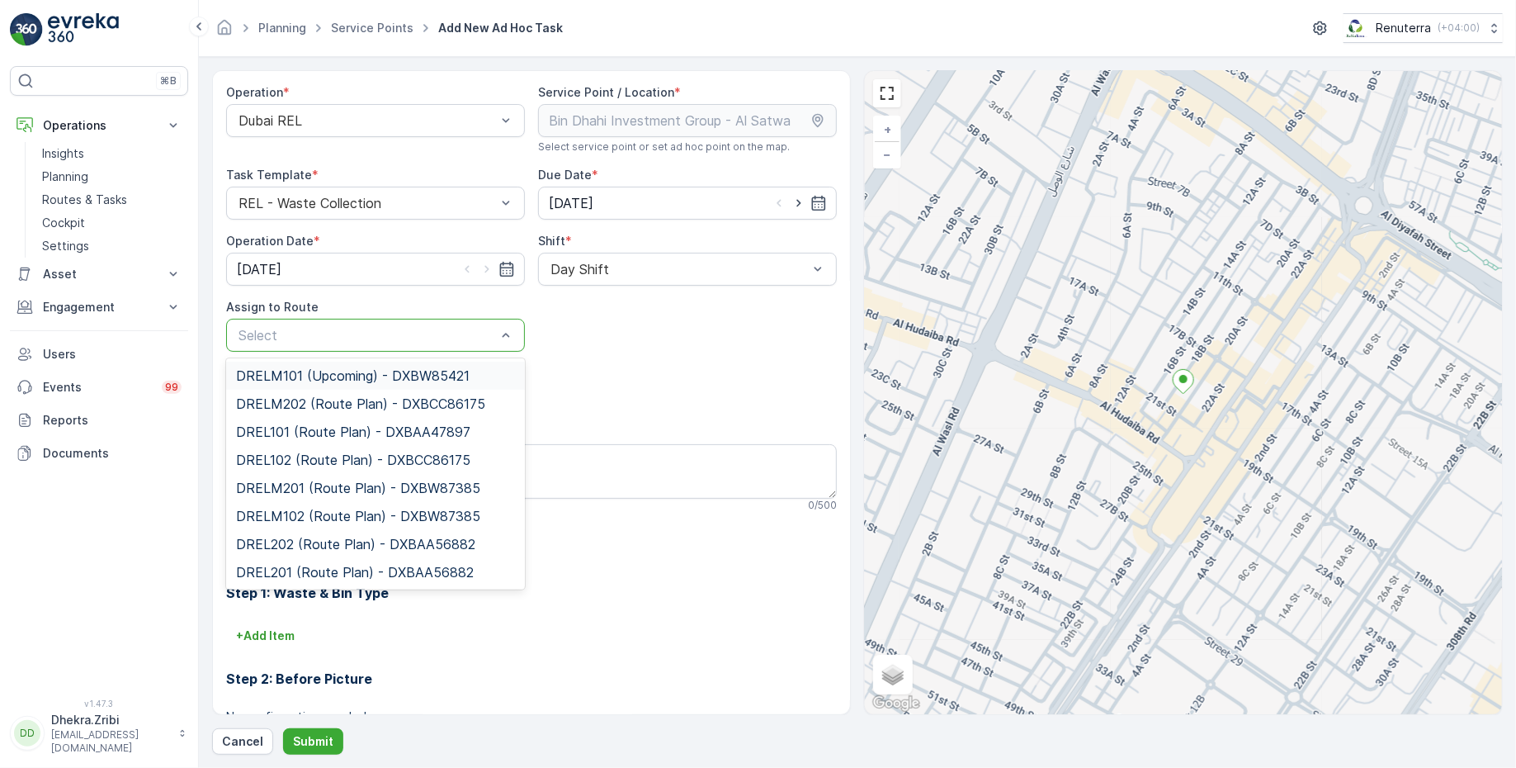
click at [327, 376] on span "DRELM101 (Upcoming) - DXBW85421" at bounding box center [353, 375] width 234 height 15
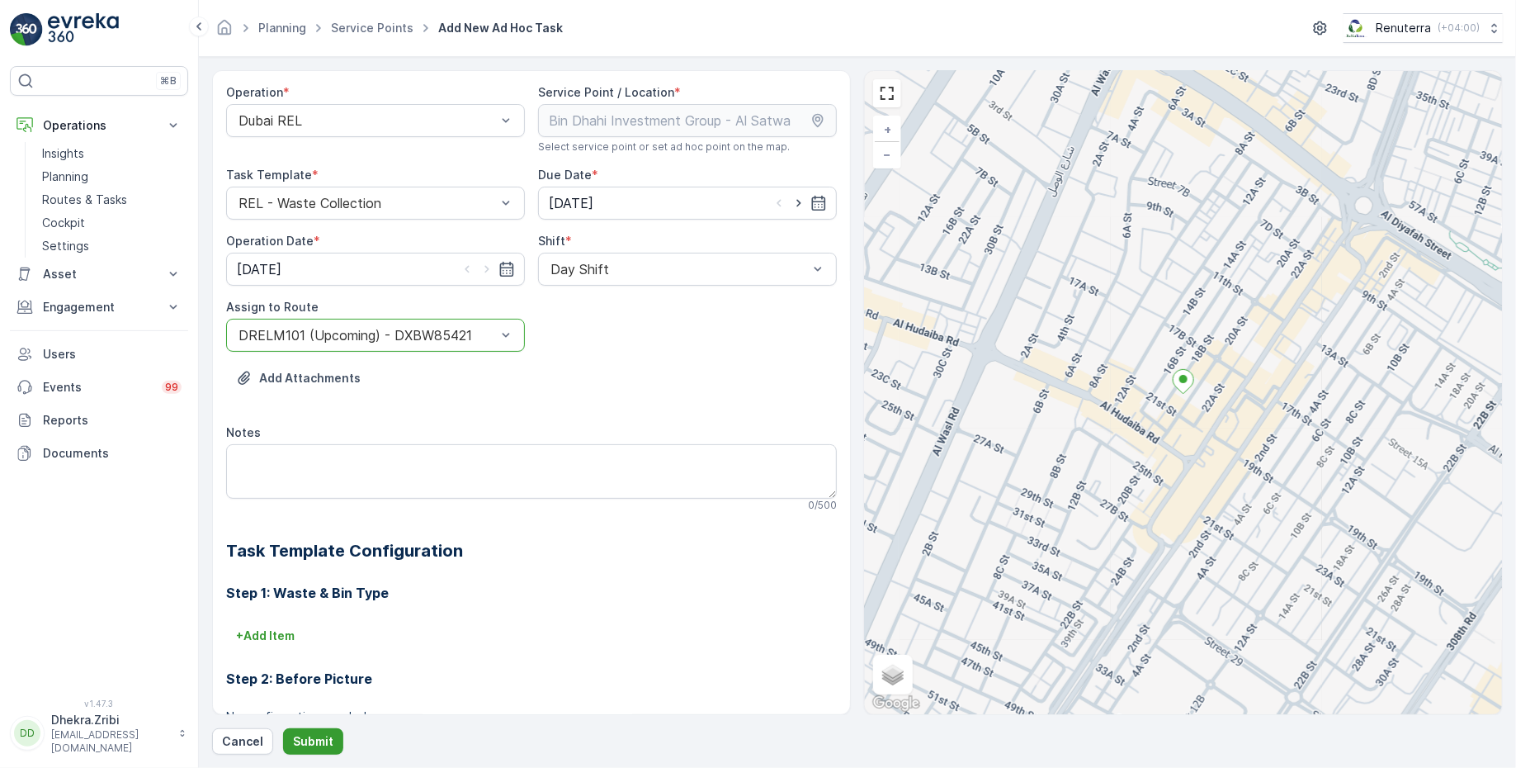
click at [307, 740] on p "Submit" at bounding box center [313, 741] width 40 height 17
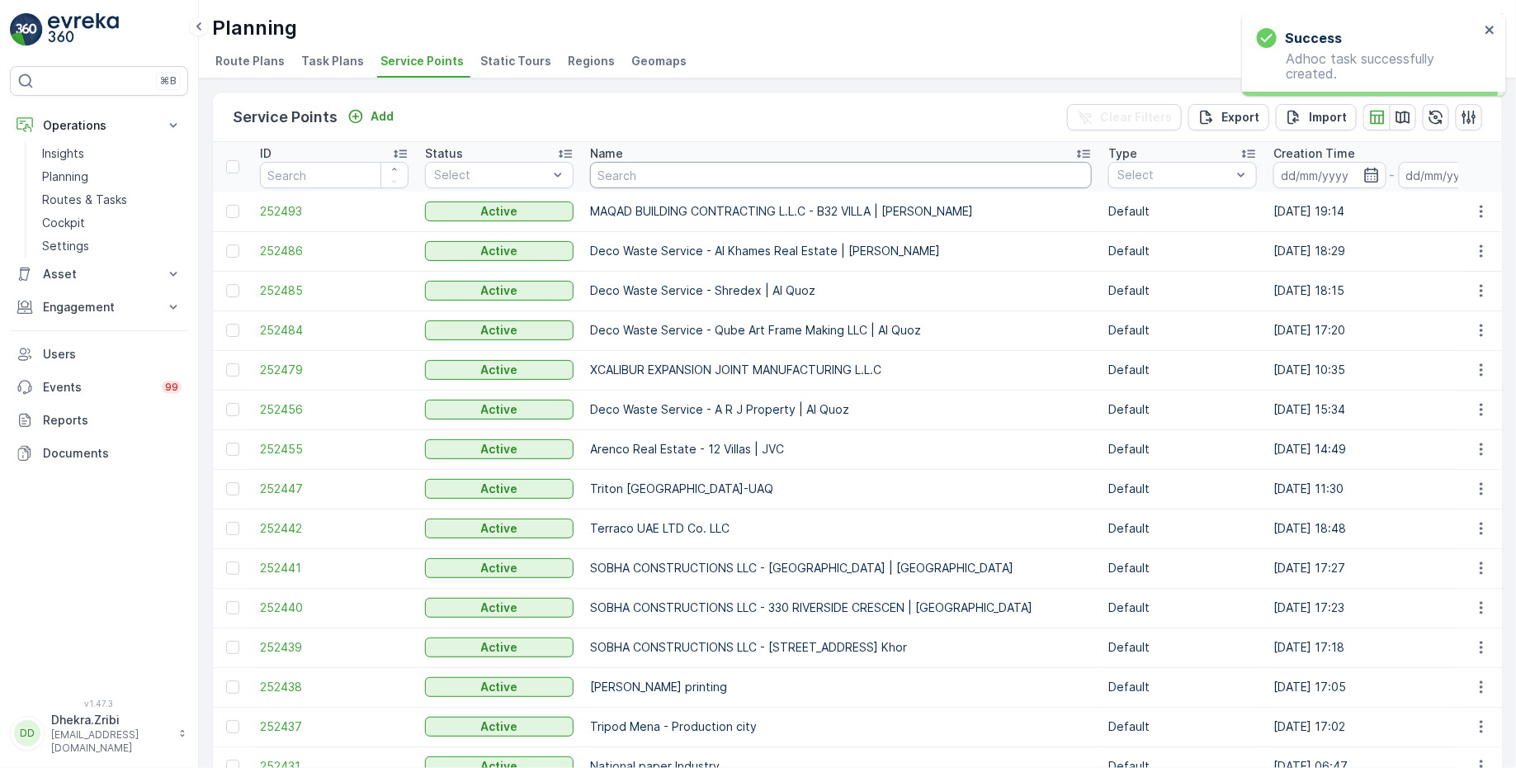
click at [620, 176] on input "text" at bounding box center [841, 175] width 502 height 26
type input "otto"
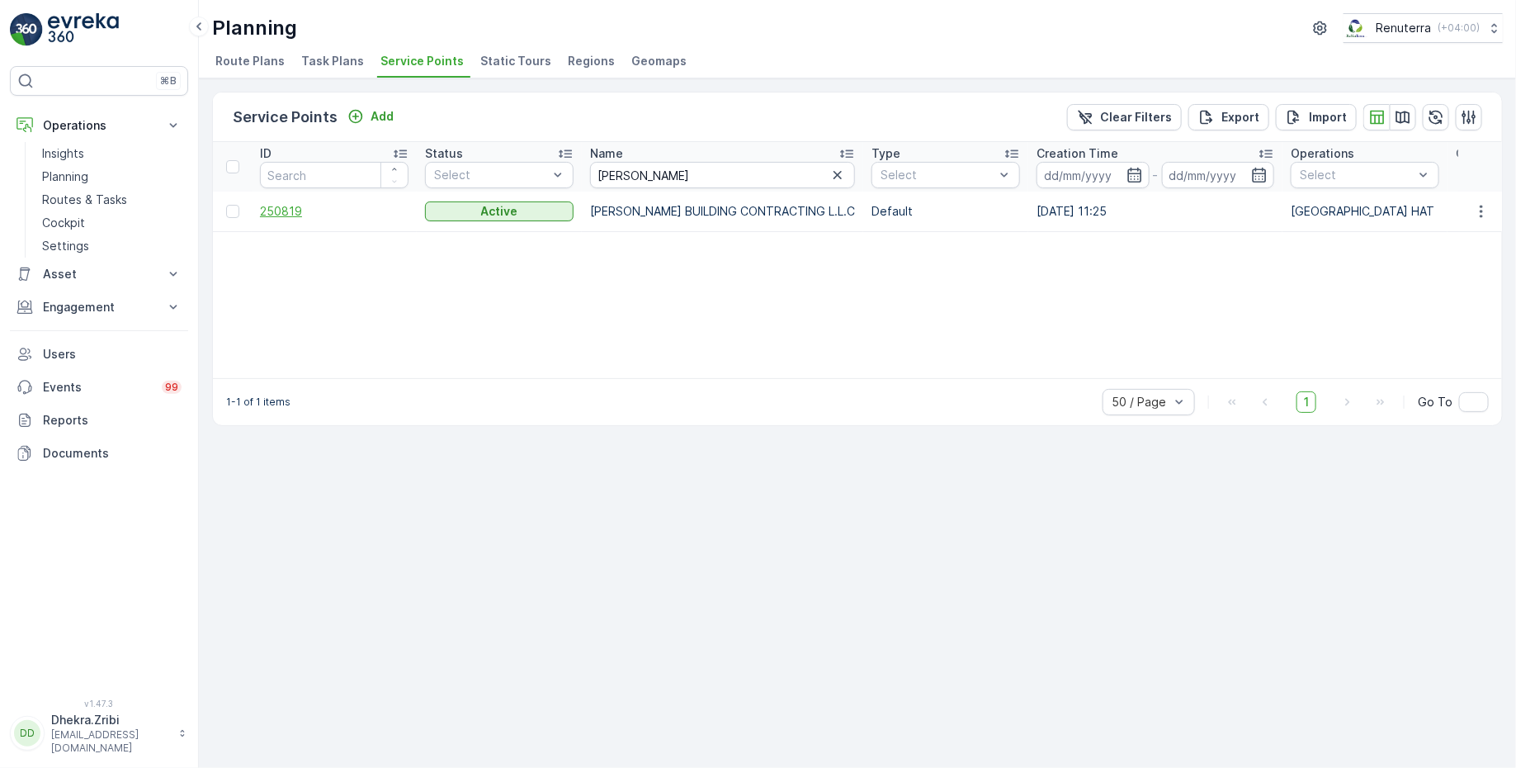
click at [282, 208] on span "250819" at bounding box center [334, 211] width 149 height 17
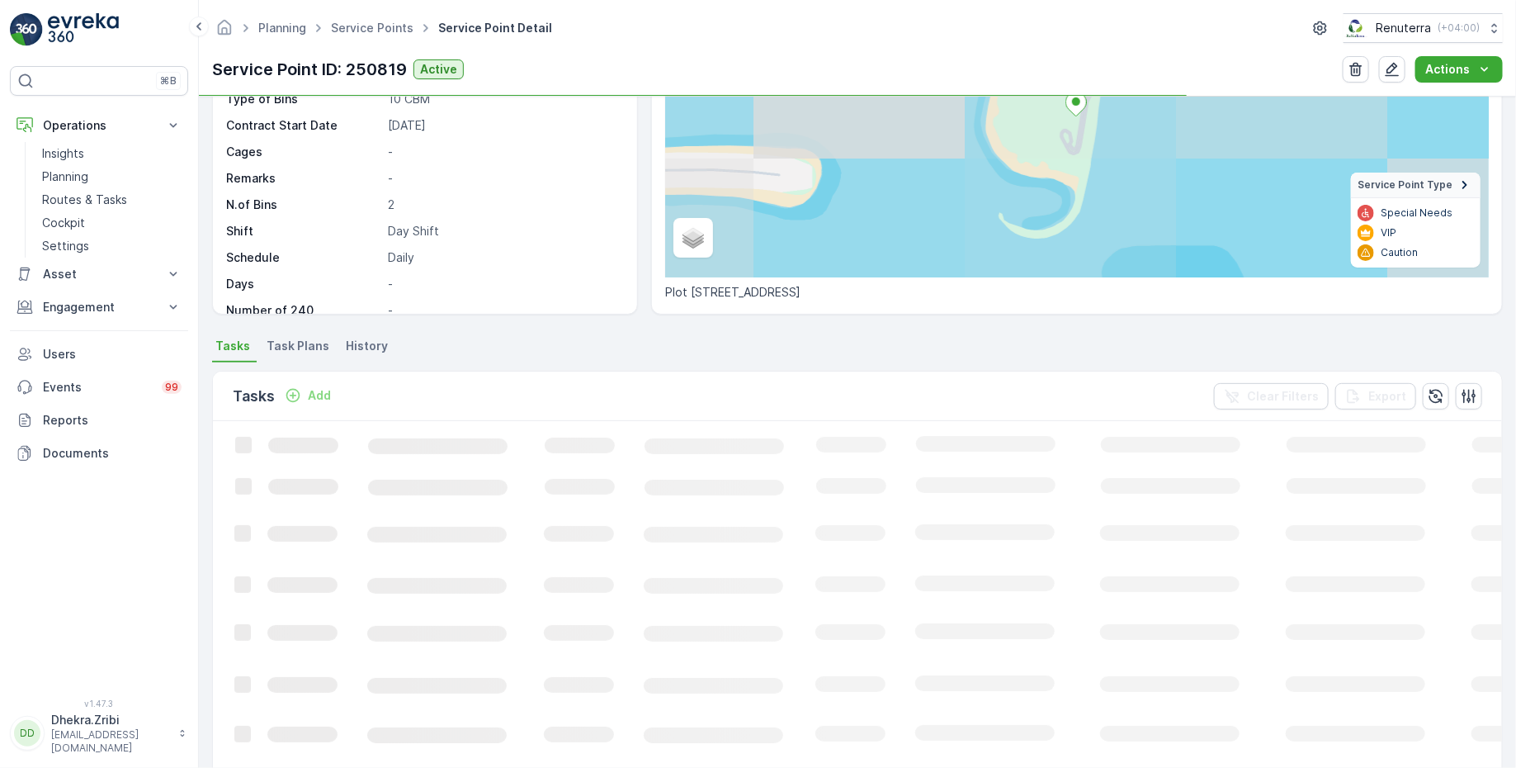
scroll to position [241, 0]
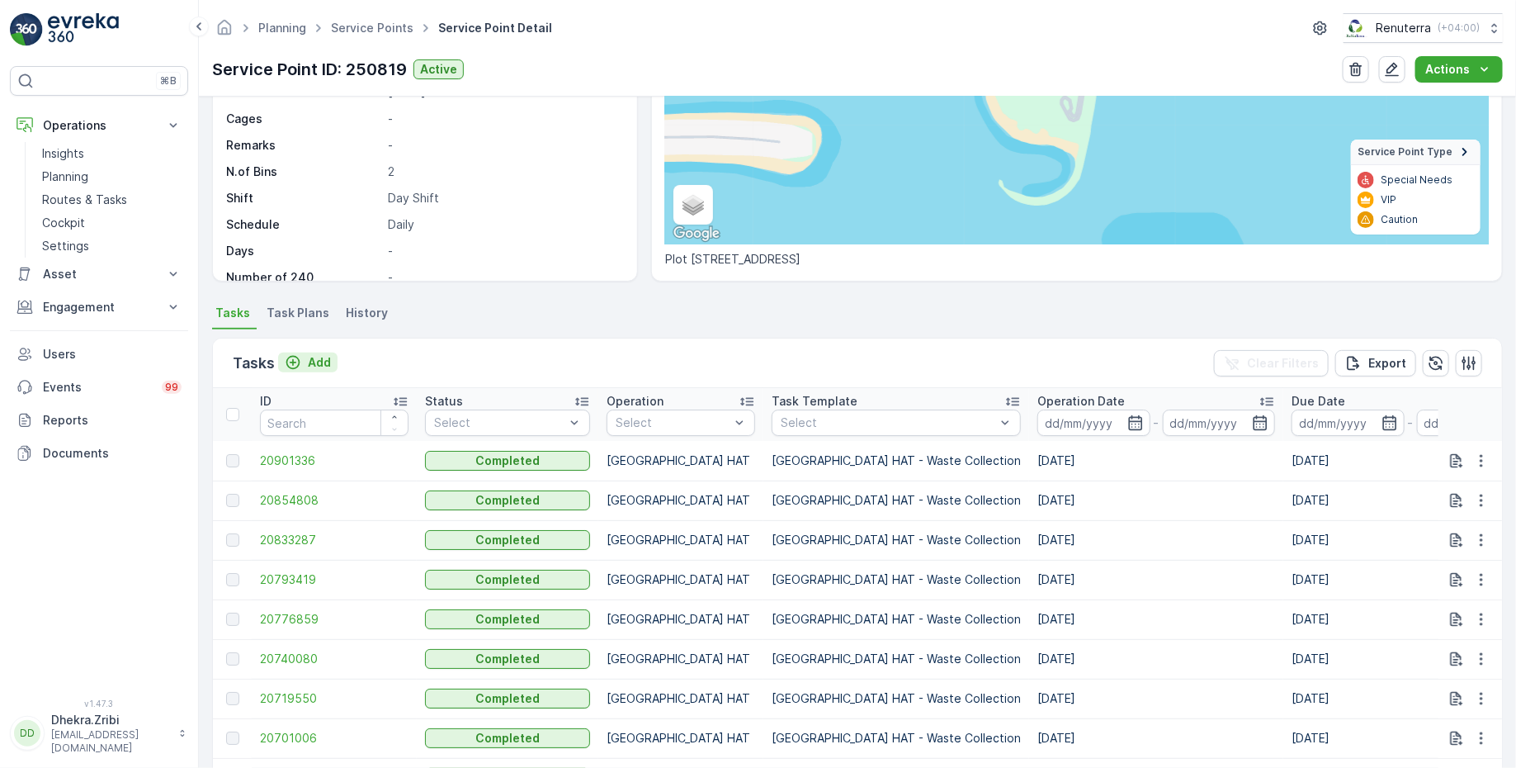
click at [314, 356] on p "Add" at bounding box center [319, 362] width 23 height 17
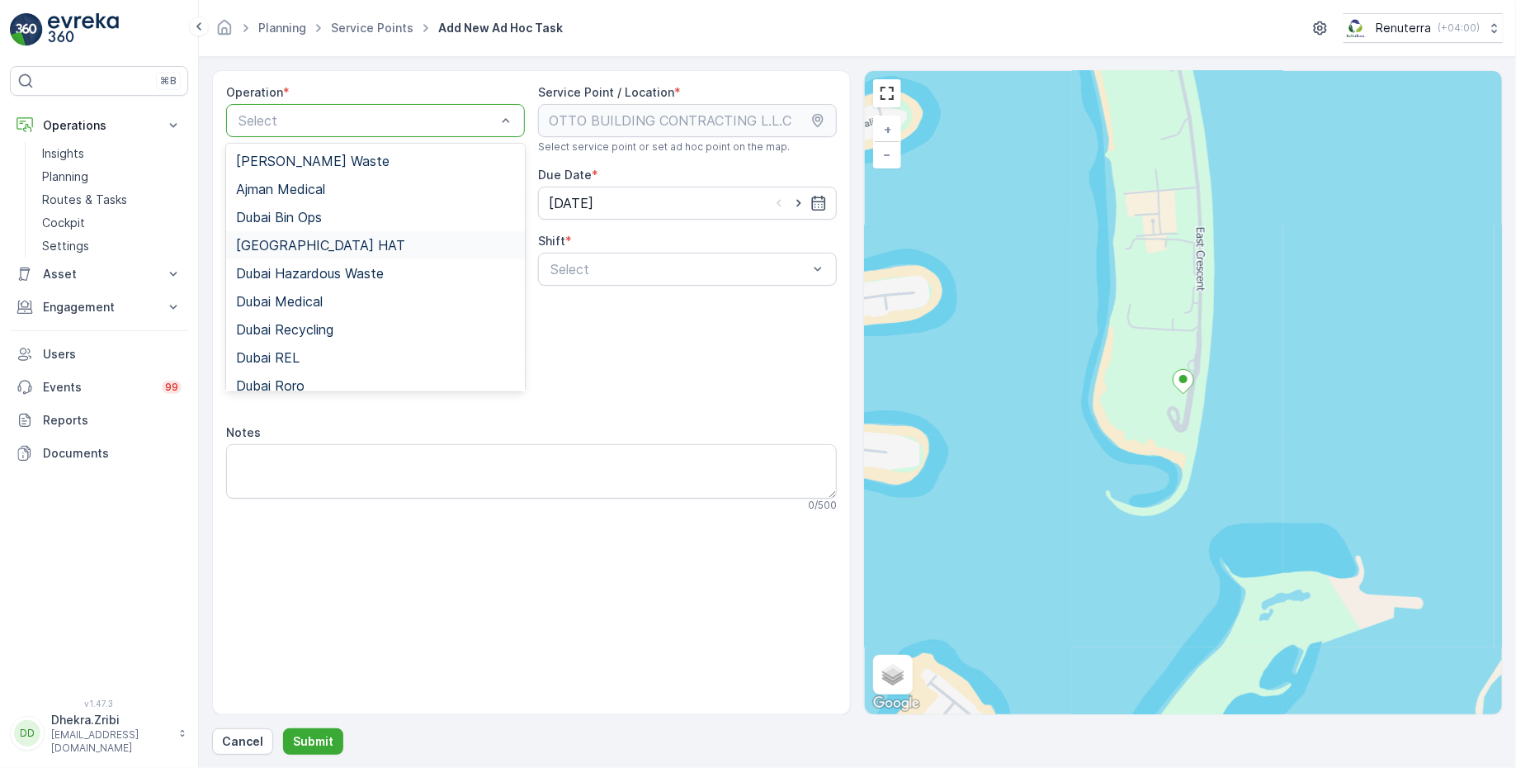
click at [310, 245] on div "[GEOGRAPHIC_DATA] HAT" at bounding box center [375, 245] width 279 height 15
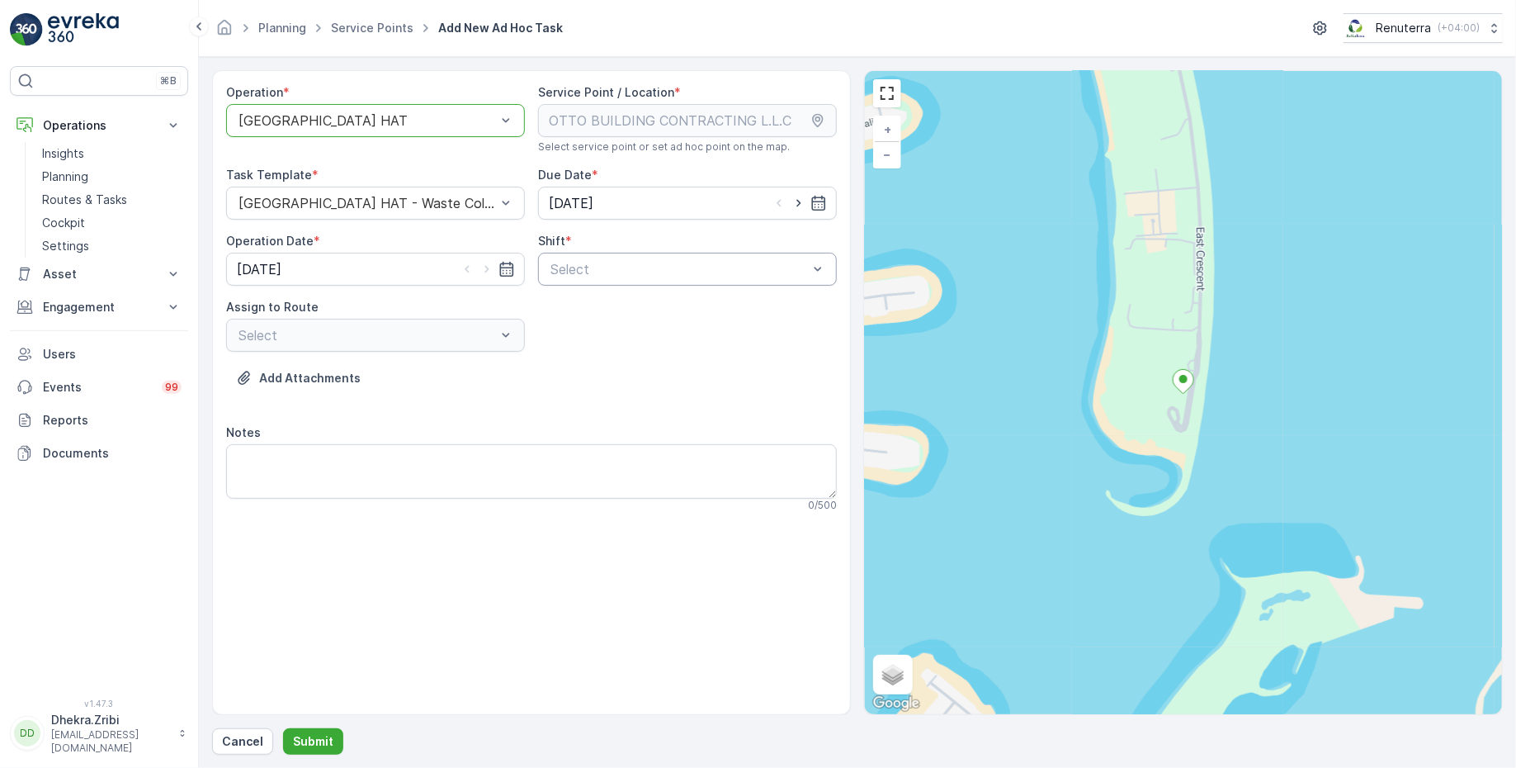
click at [656, 264] on div at bounding box center [679, 269] width 261 height 15
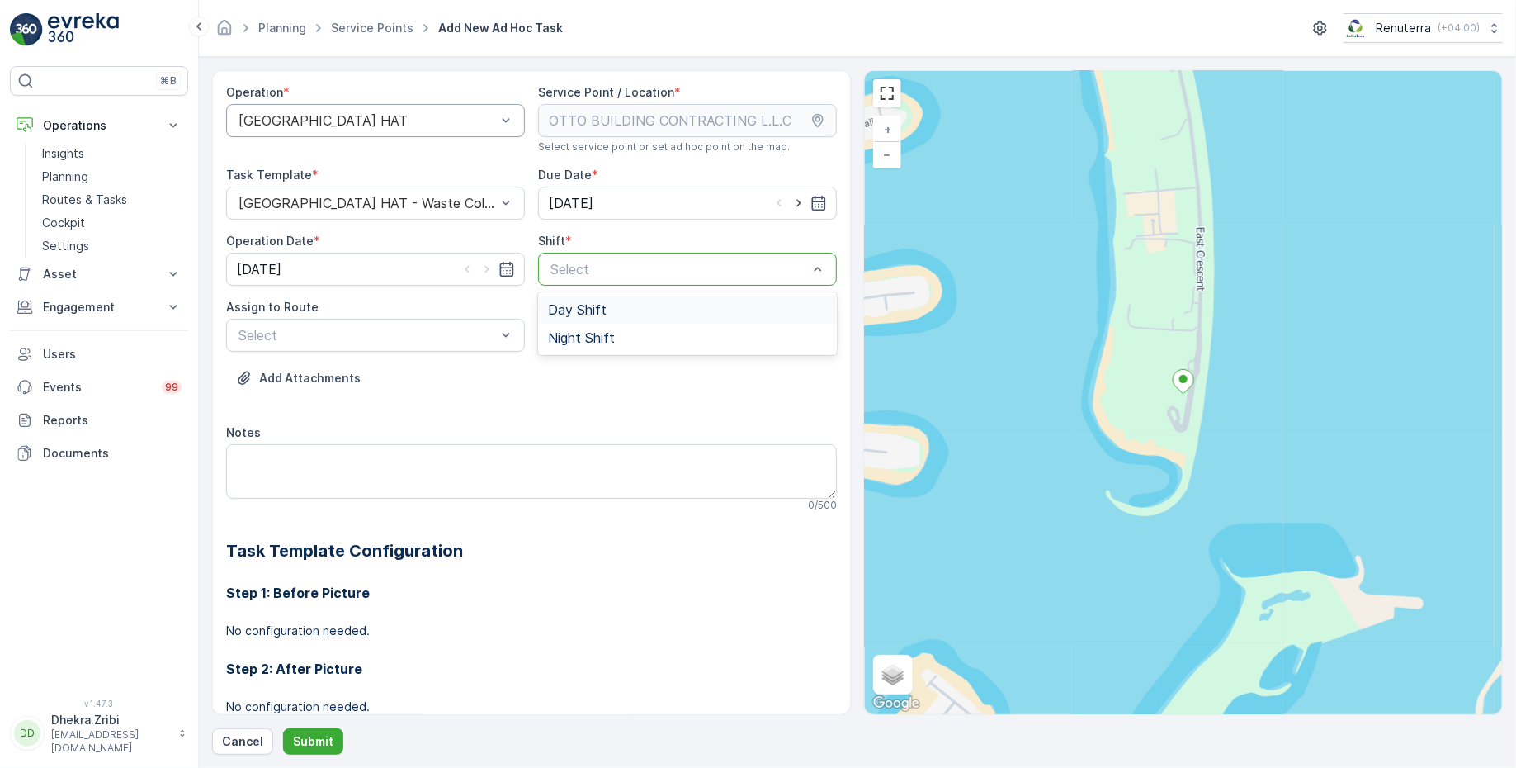
click at [576, 308] on span "Day Shift" at bounding box center [577, 309] width 59 height 15
click at [429, 334] on div at bounding box center [367, 335] width 261 height 15
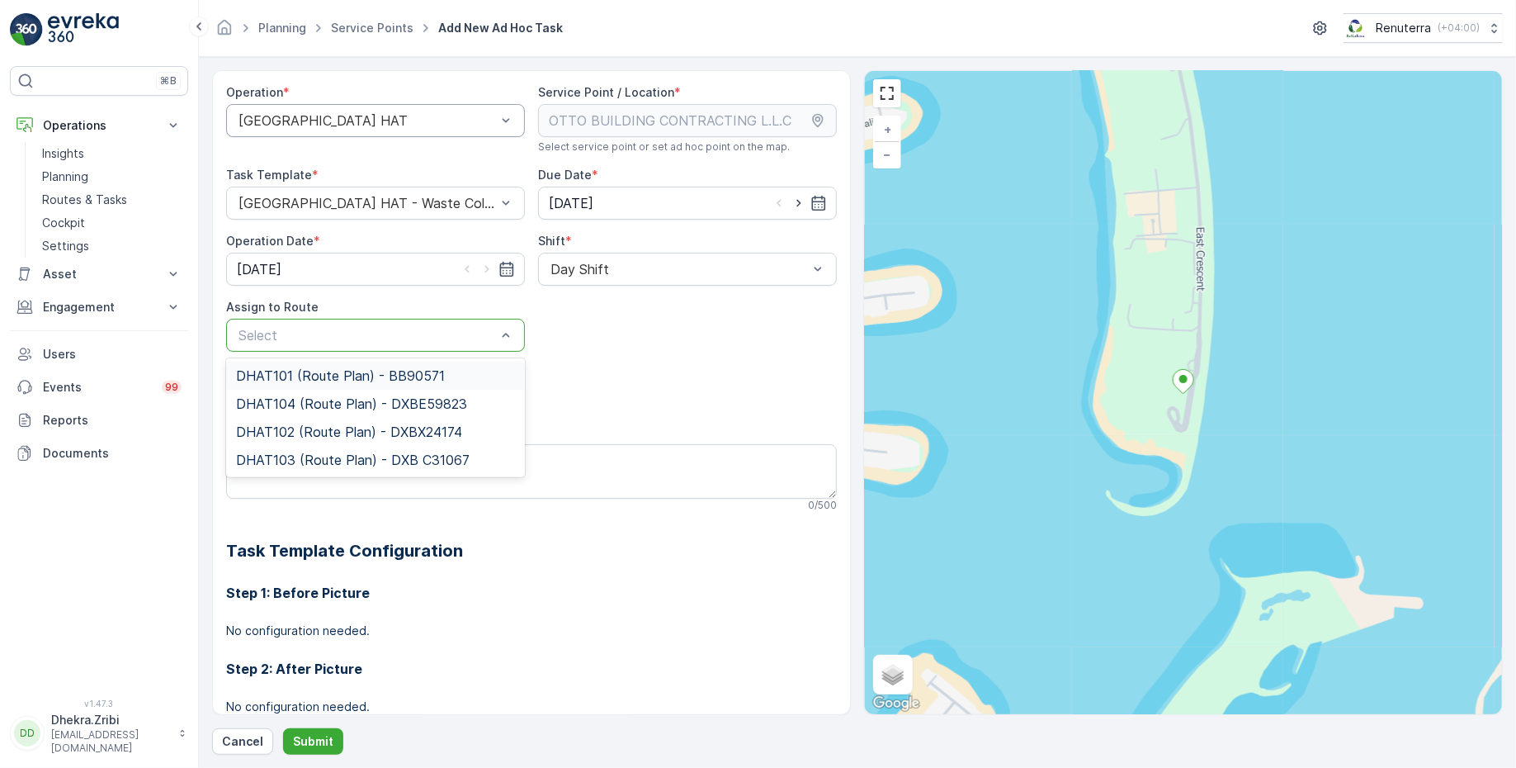
click at [302, 374] on span "DHAT101 (Route Plan) - BB90571" at bounding box center [340, 375] width 209 height 15
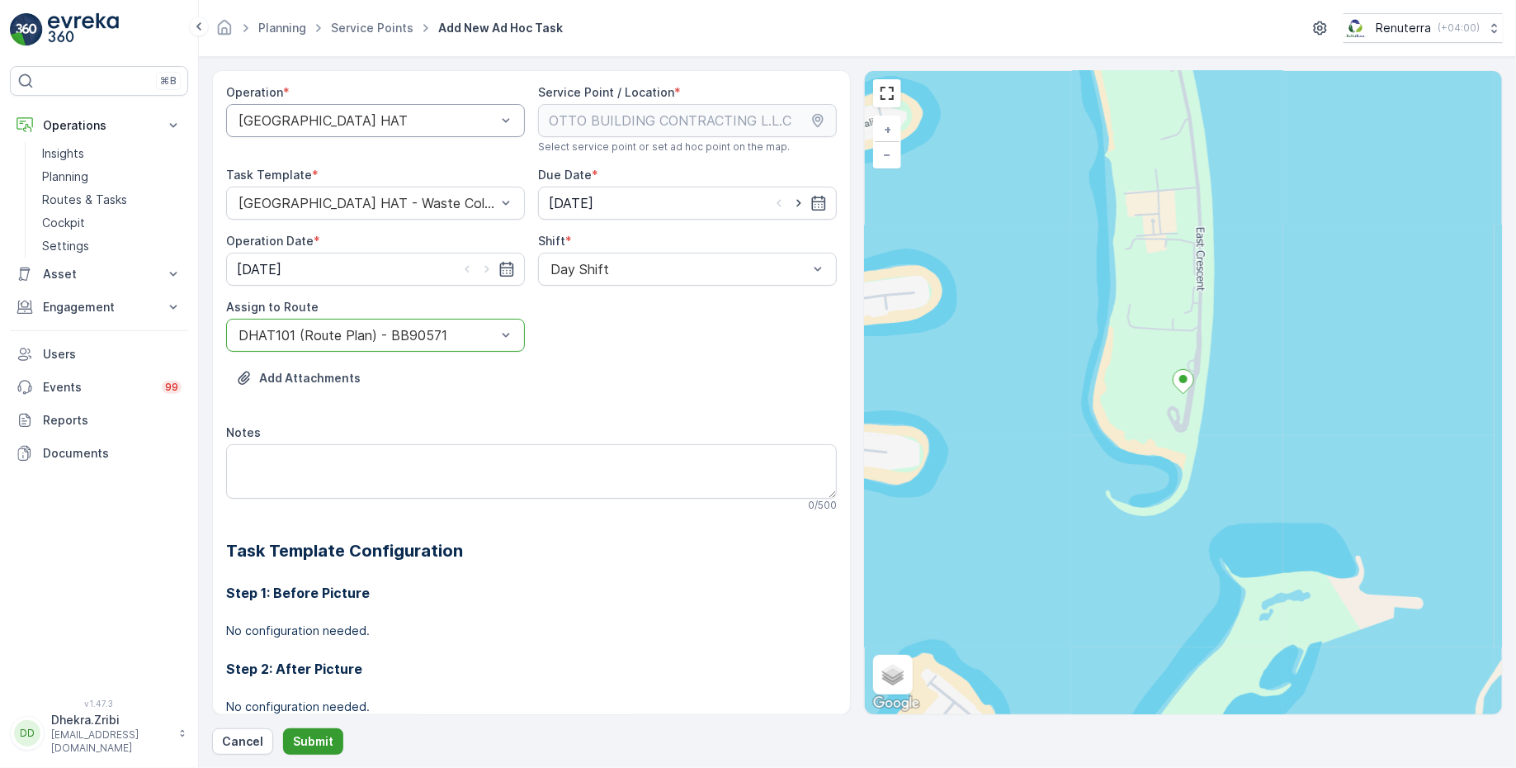
click at [311, 736] on p "Submit" at bounding box center [313, 741] width 40 height 17
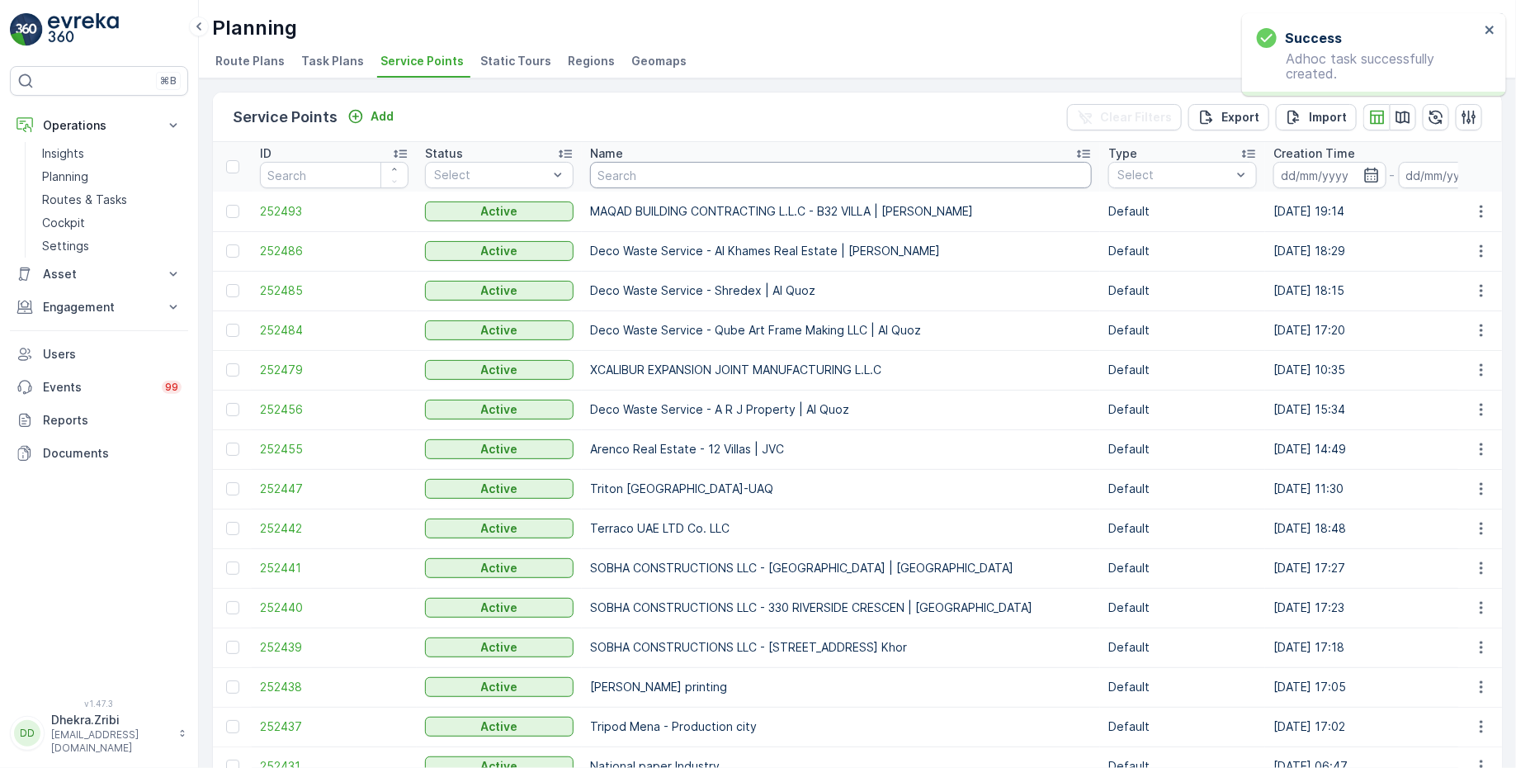
click at [668, 178] on input "text" at bounding box center [841, 175] width 502 height 26
paste input "[PERSON_NAME] Stocks (L.L.C.) - [GEOGRAPHIC_DATA]"
type input "[PERSON_NAME] Stocks (L.L.C.) - [GEOGRAPHIC_DATA]"
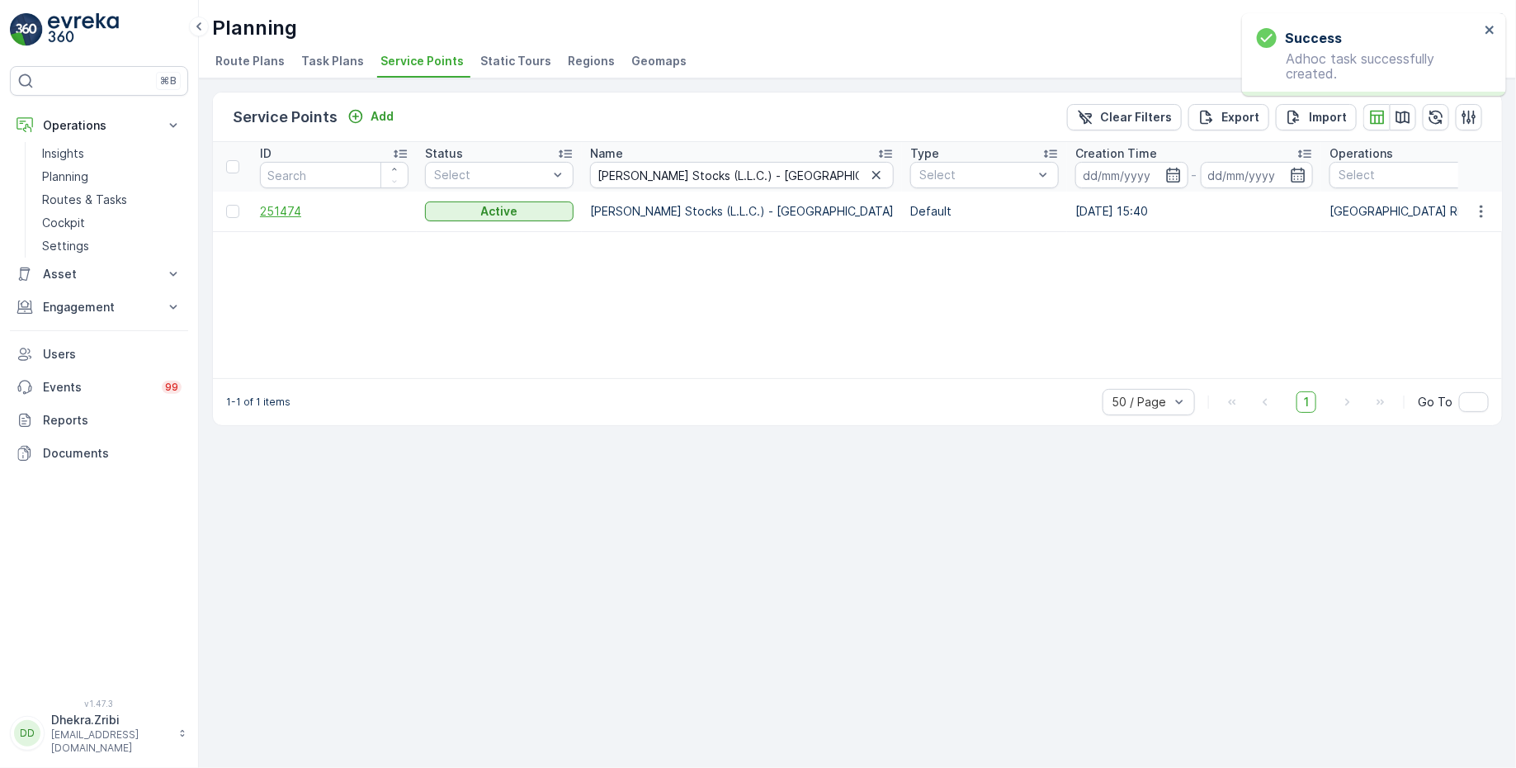
click at [274, 206] on span "251474" at bounding box center [334, 211] width 149 height 17
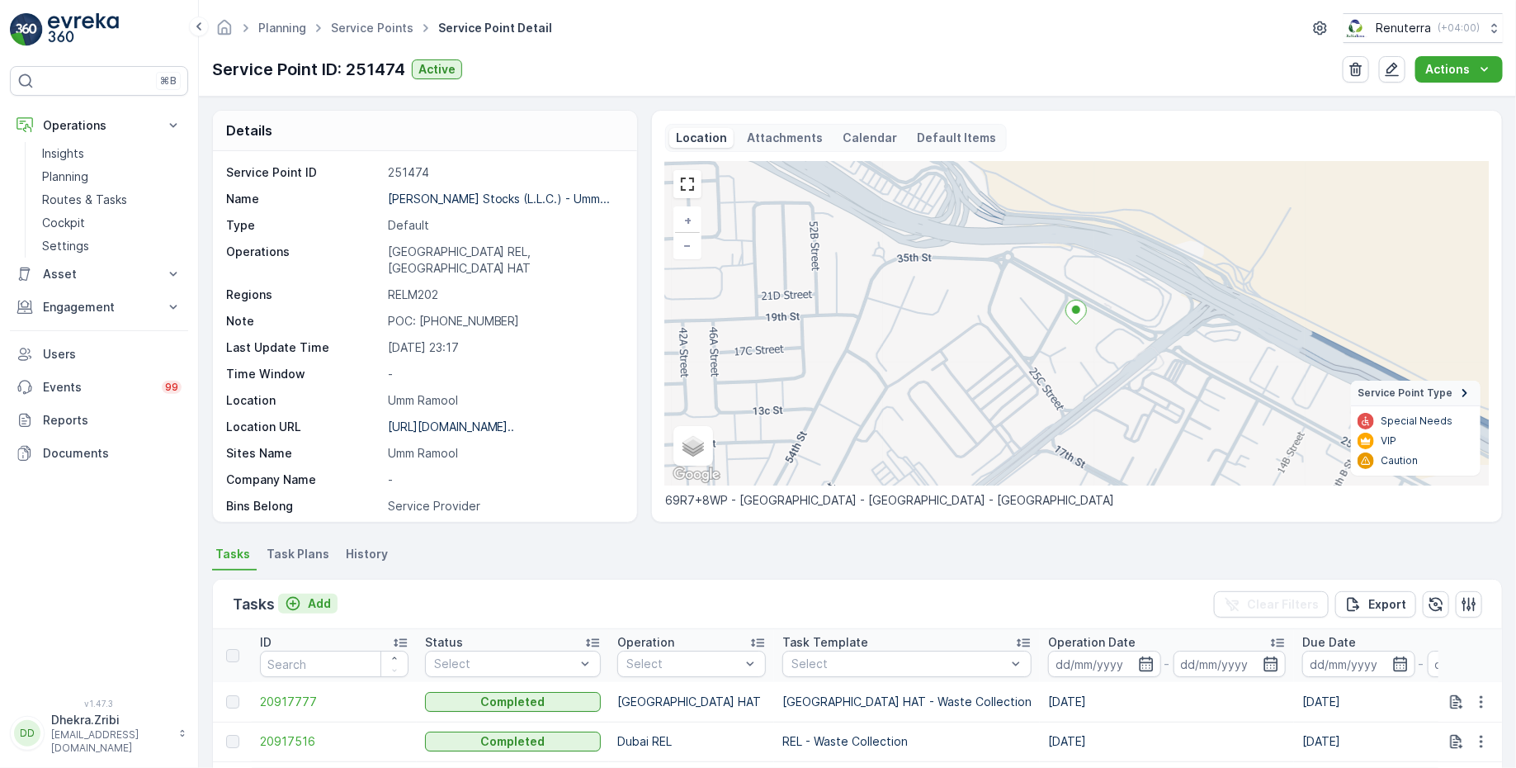
click at [312, 601] on p "Add" at bounding box center [319, 603] width 23 height 17
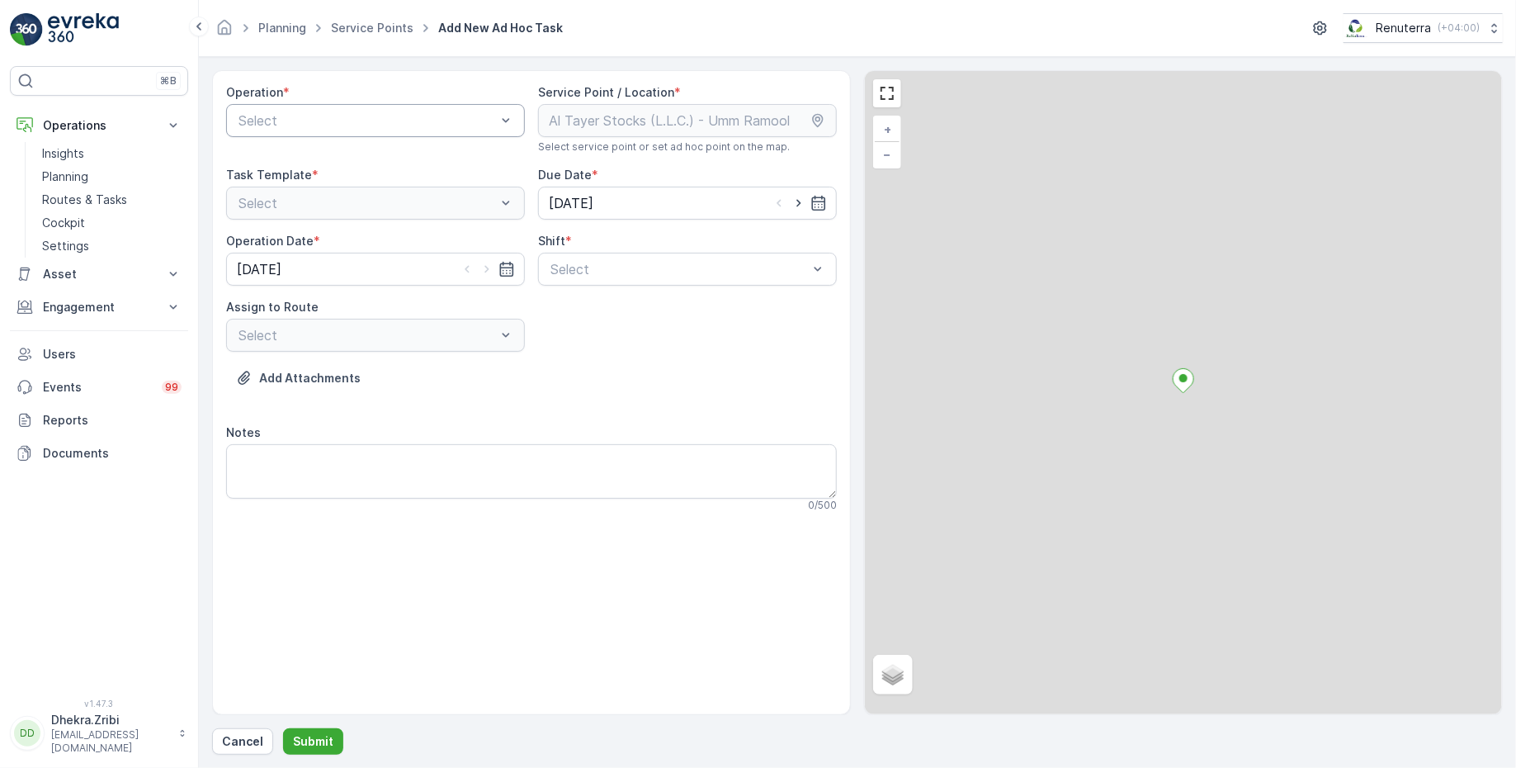
click at [375, 115] on div at bounding box center [367, 120] width 261 height 15
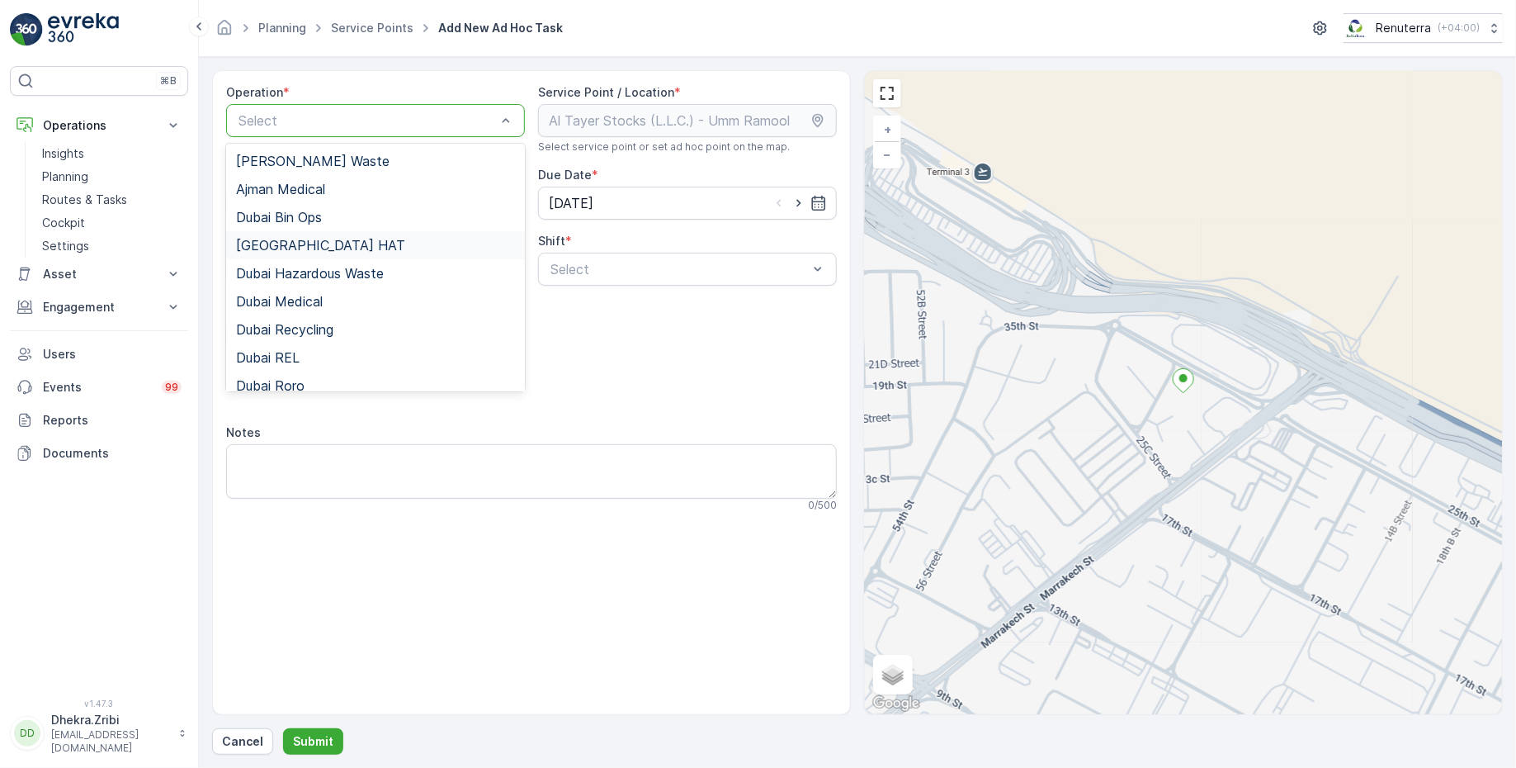
click at [289, 243] on span "[GEOGRAPHIC_DATA] HAT" at bounding box center [320, 245] width 169 height 15
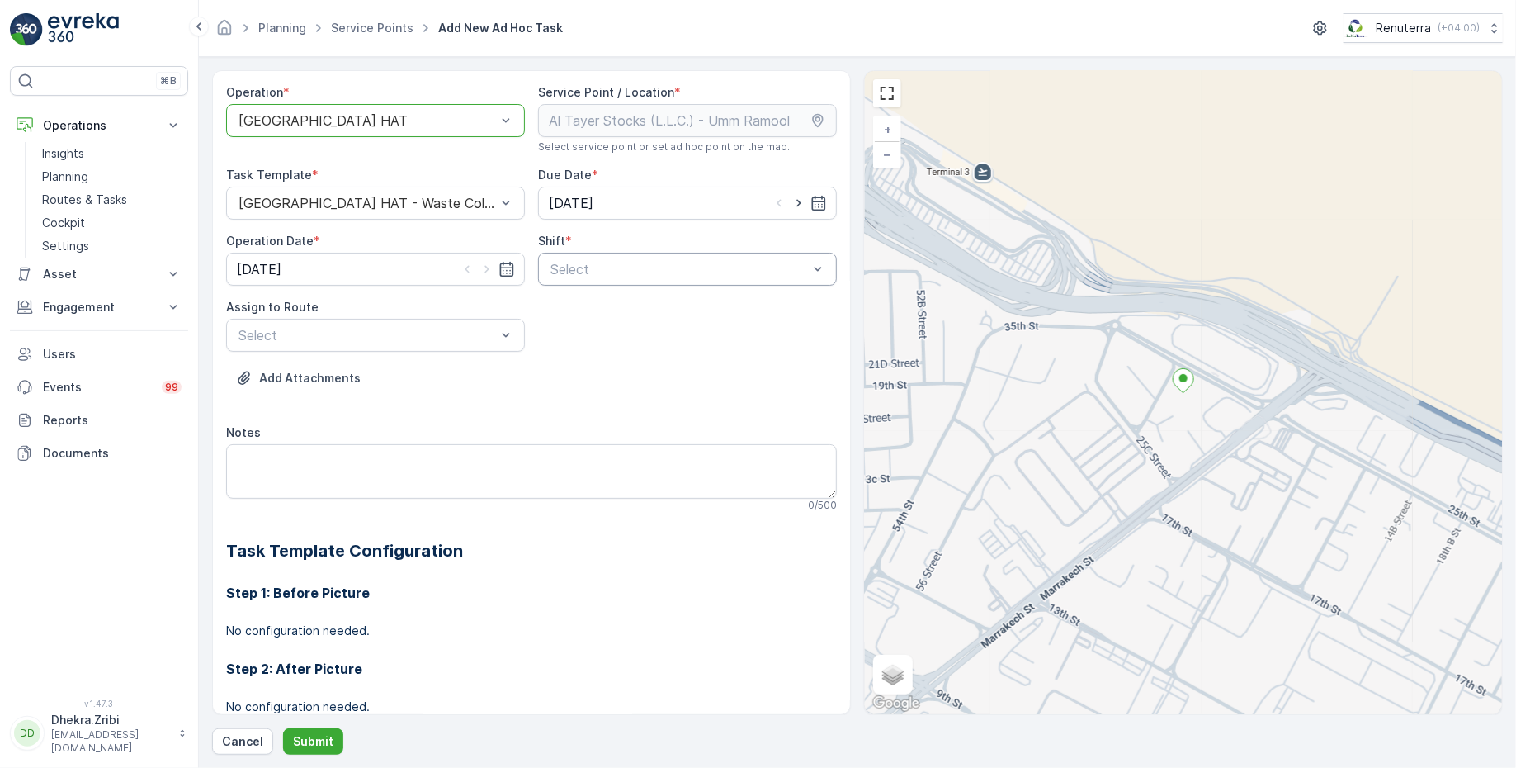
click at [601, 274] on div at bounding box center [679, 269] width 261 height 15
click at [553, 304] on span "Day Shift" at bounding box center [577, 309] width 59 height 15
click at [405, 333] on div at bounding box center [367, 335] width 261 height 15
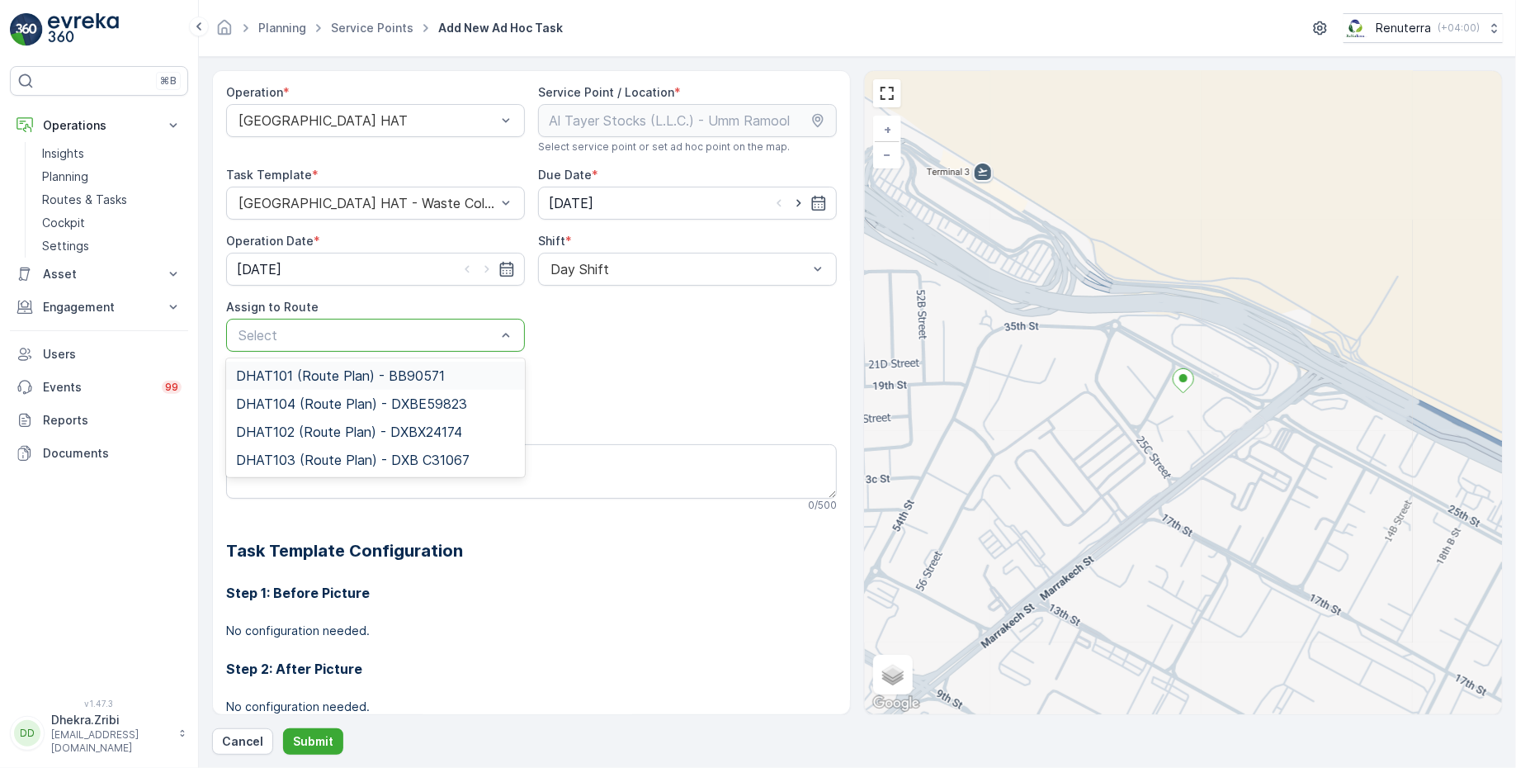
click at [292, 372] on span "DHAT101 (Route Plan) - BB90571" at bounding box center [340, 375] width 209 height 15
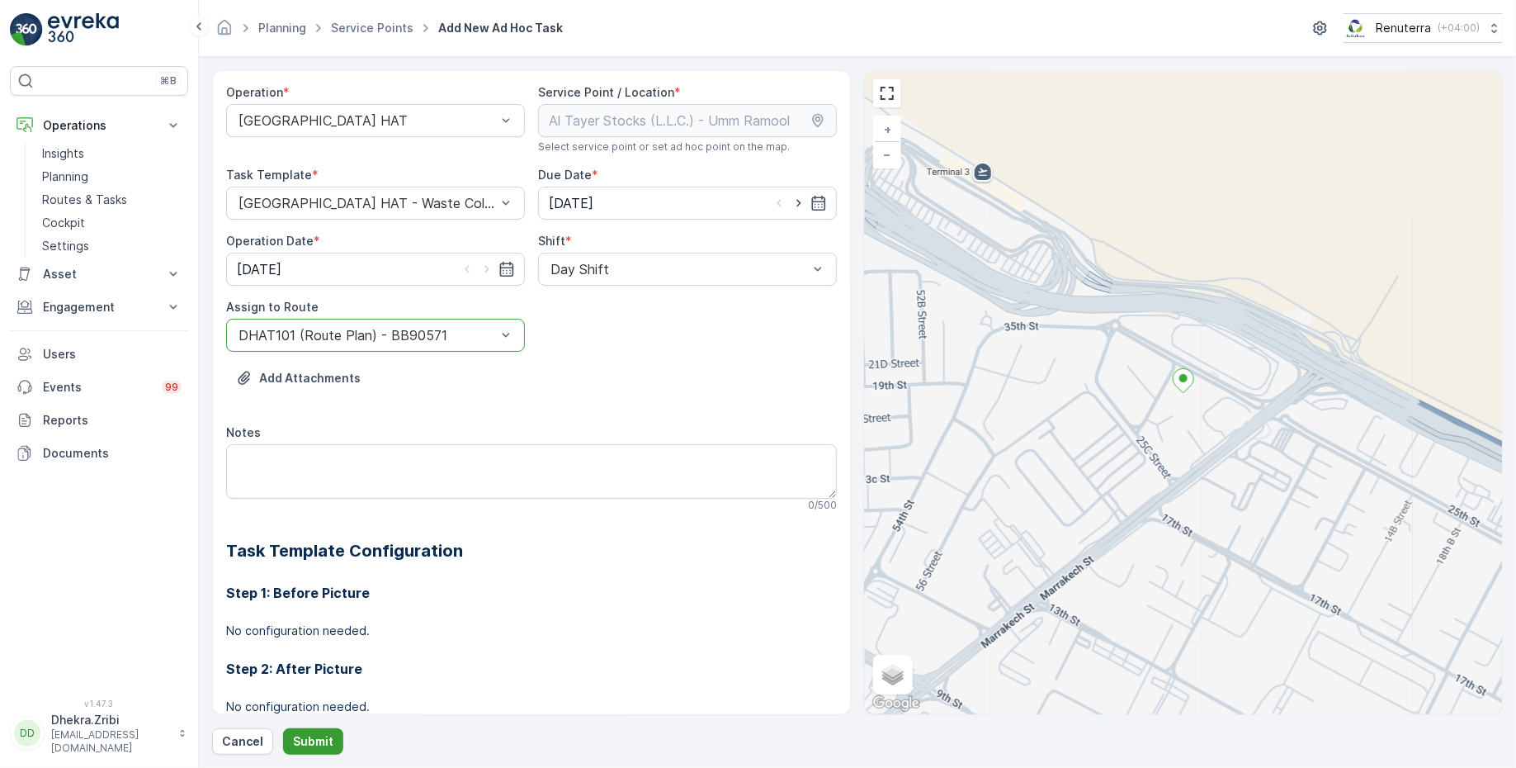
click at [300, 746] on p "Submit" at bounding box center [313, 741] width 40 height 17
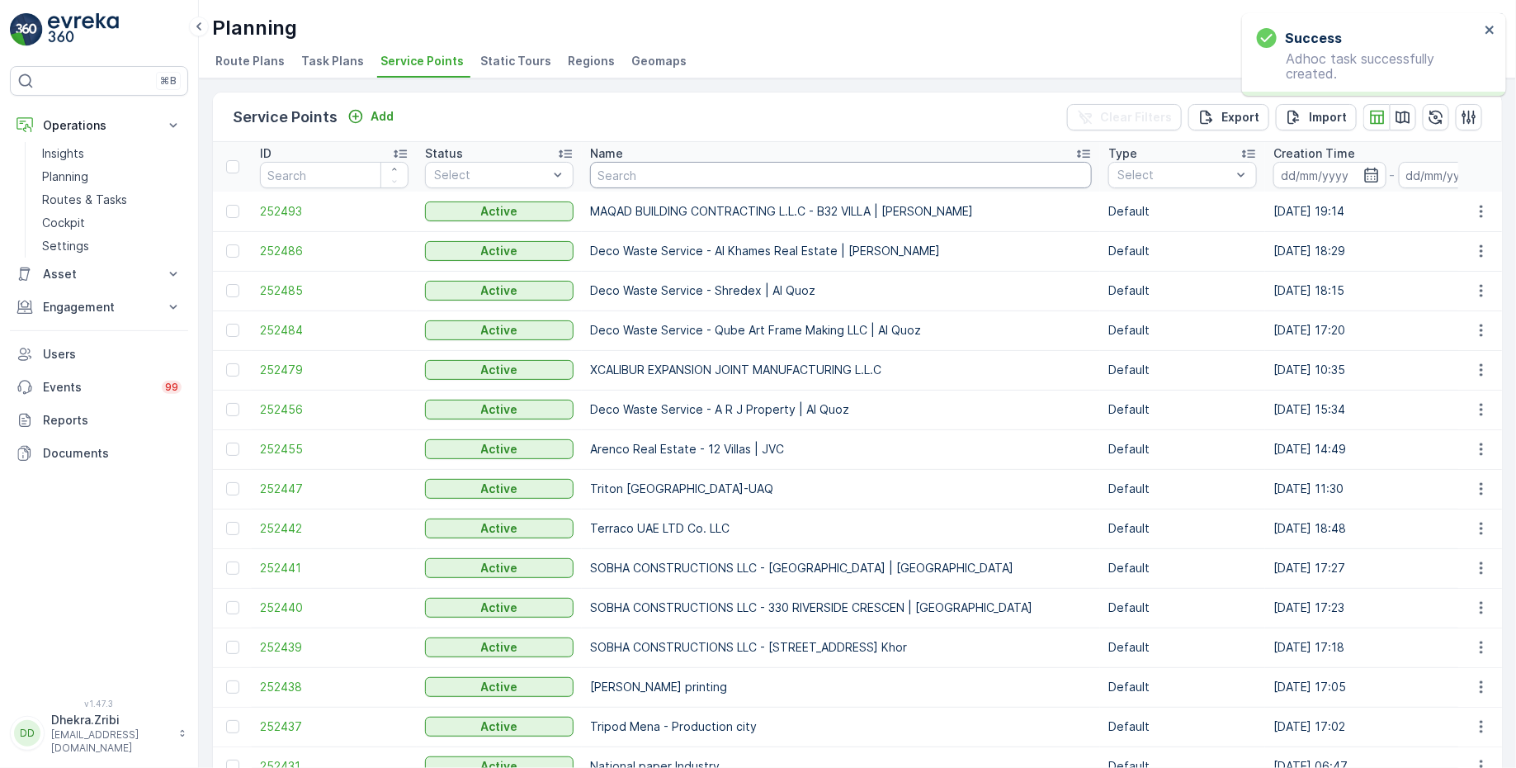
click at [709, 177] on input "text" at bounding box center [841, 175] width 502 height 26
paste input "Deco Waste Service-Al Quoz IFF"
type input "Deco Waste Service-Al Quoz IFF"
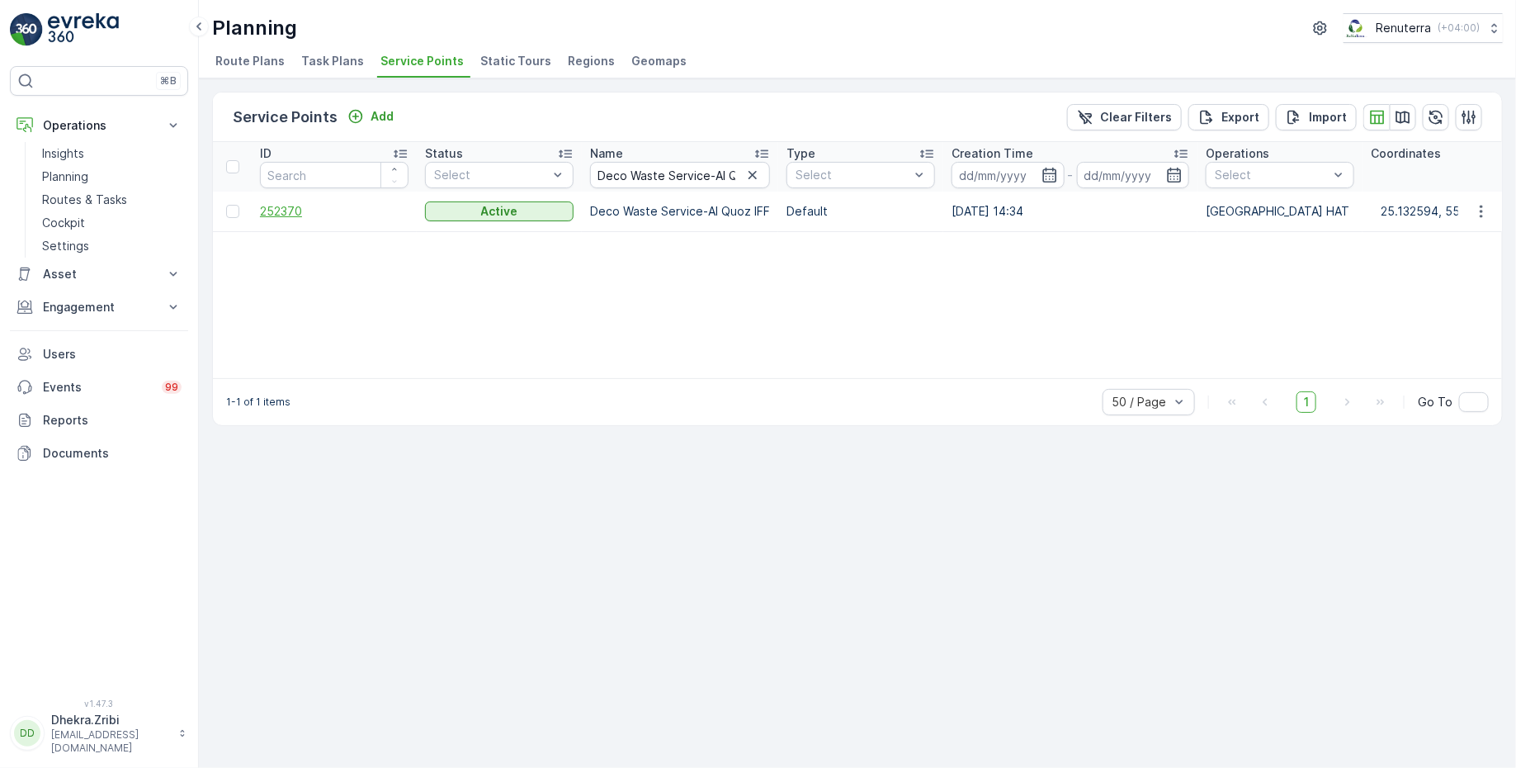
click at [280, 210] on span "252370" at bounding box center [334, 211] width 149 height 17
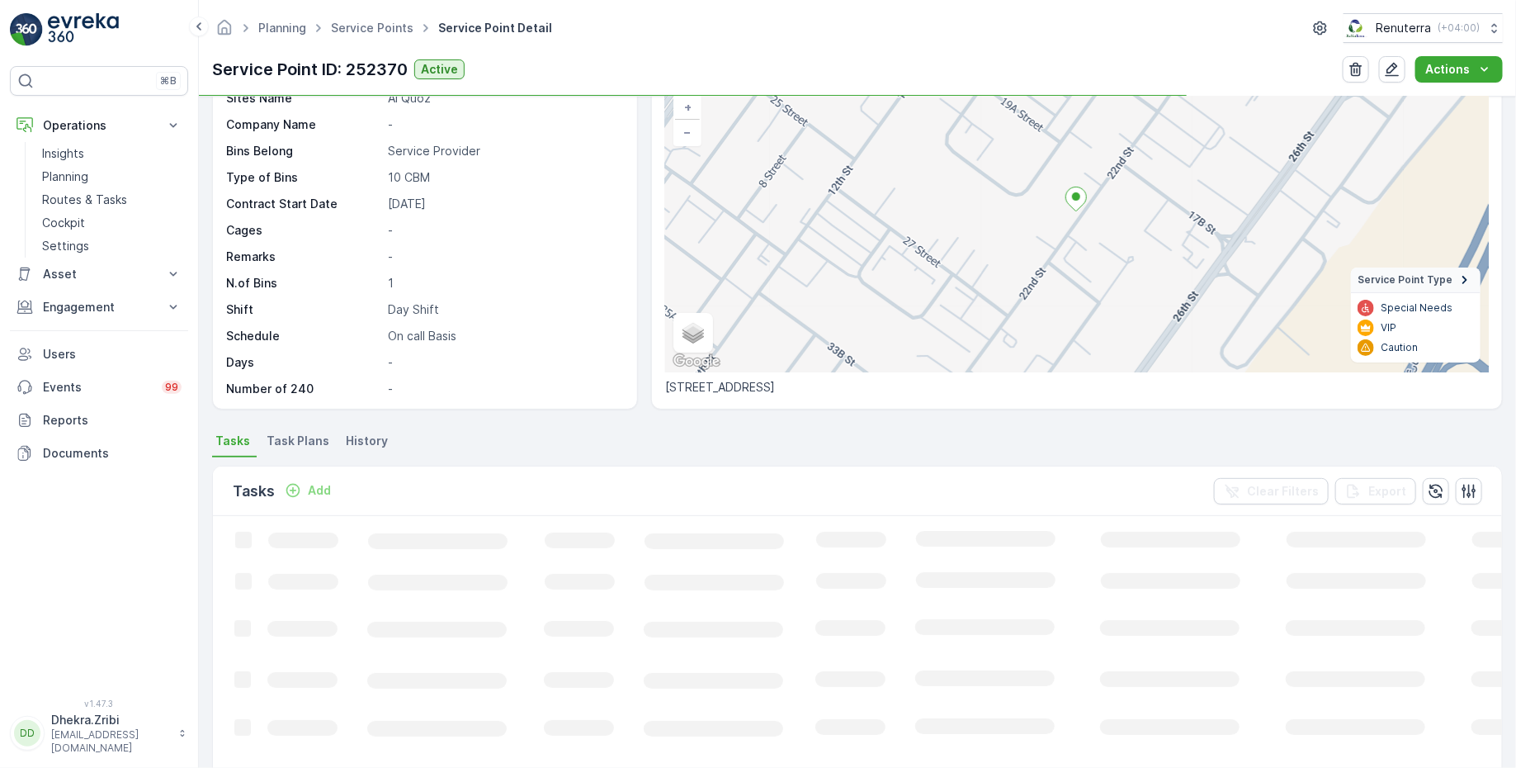
scroll to position [114, 0]
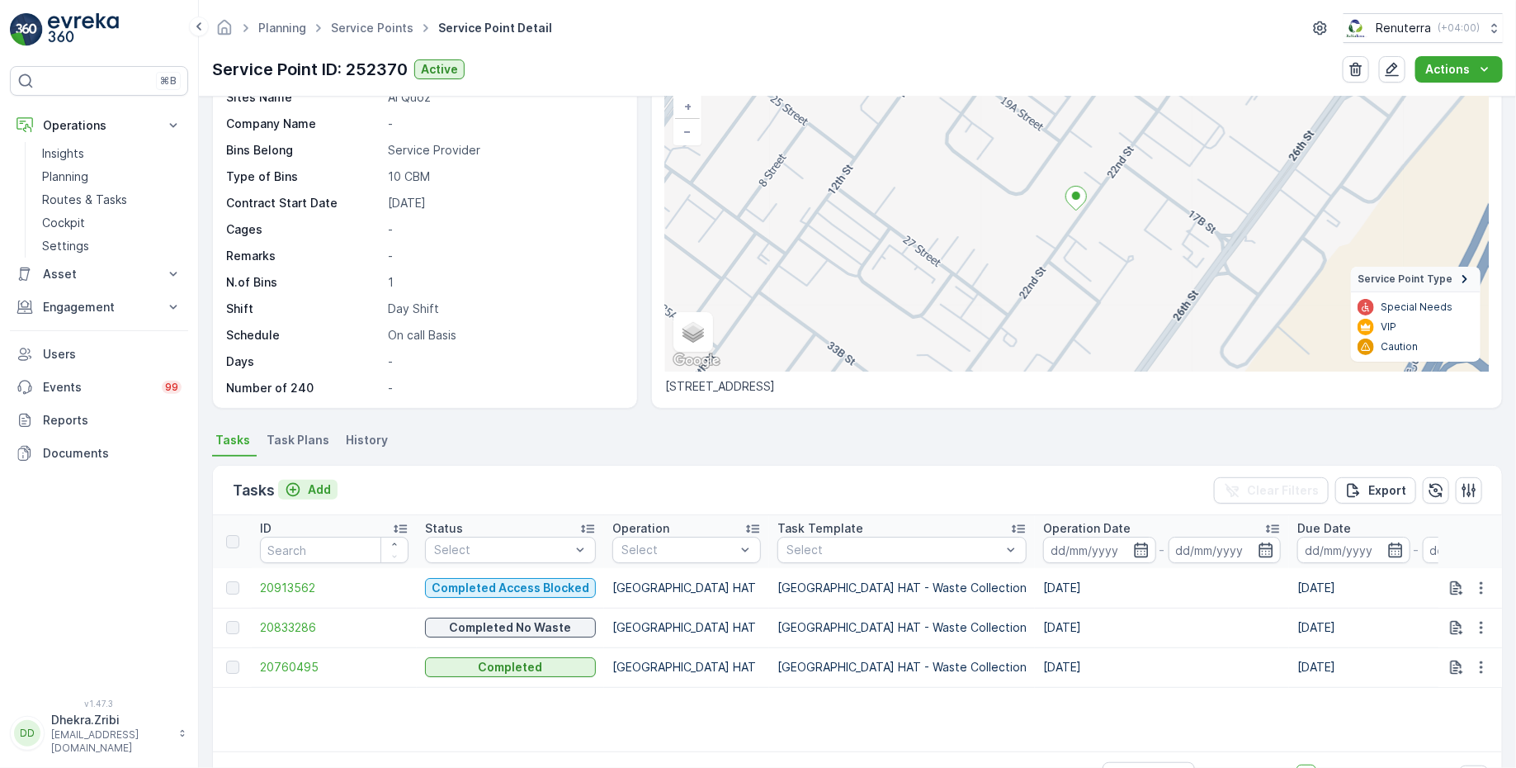
click at [300, 486] on icon "Add" at bounding box center [293, 489] width 17 height 17
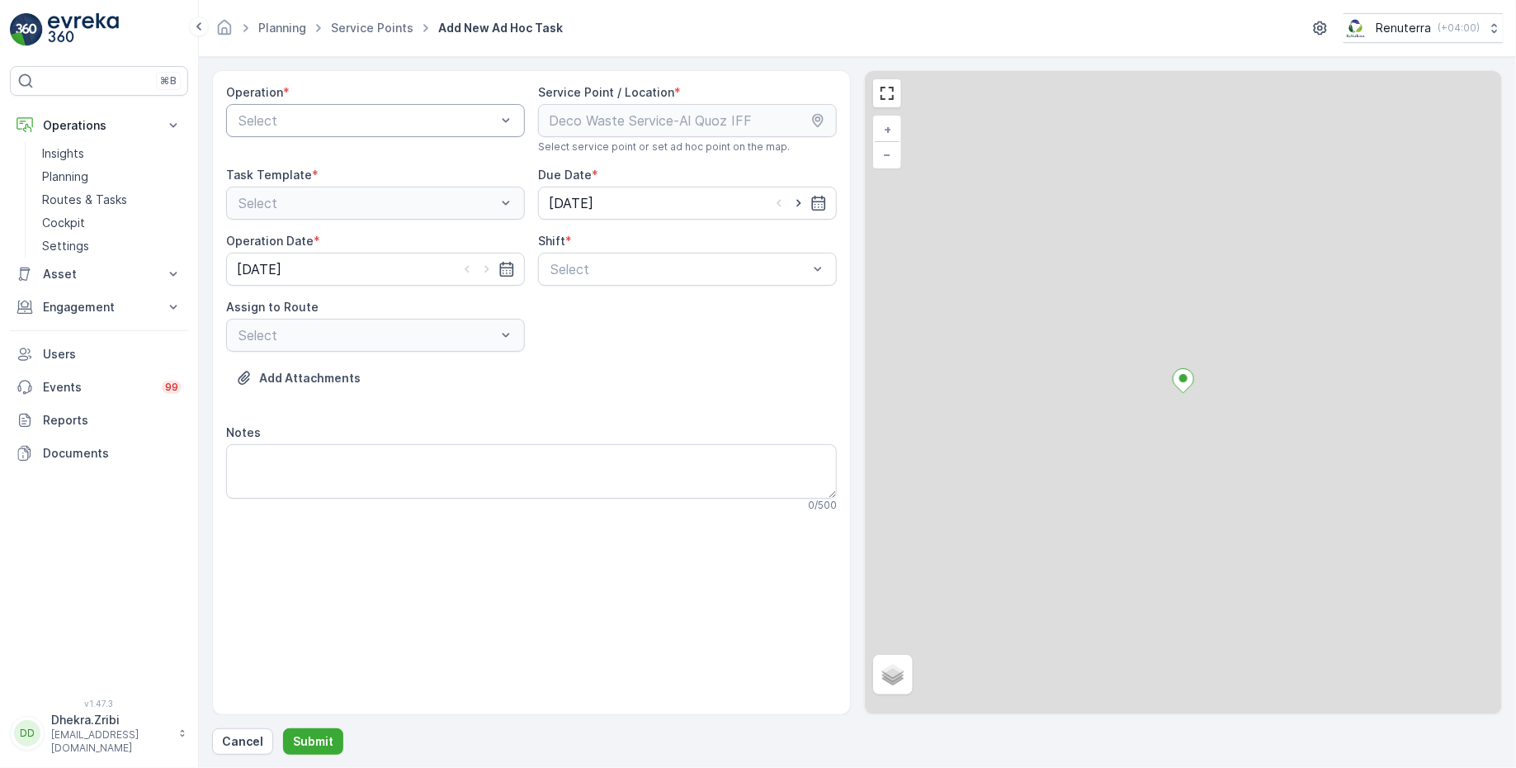
click at [349, 125] on div at bounding box center [367, 120] width 261 height 15
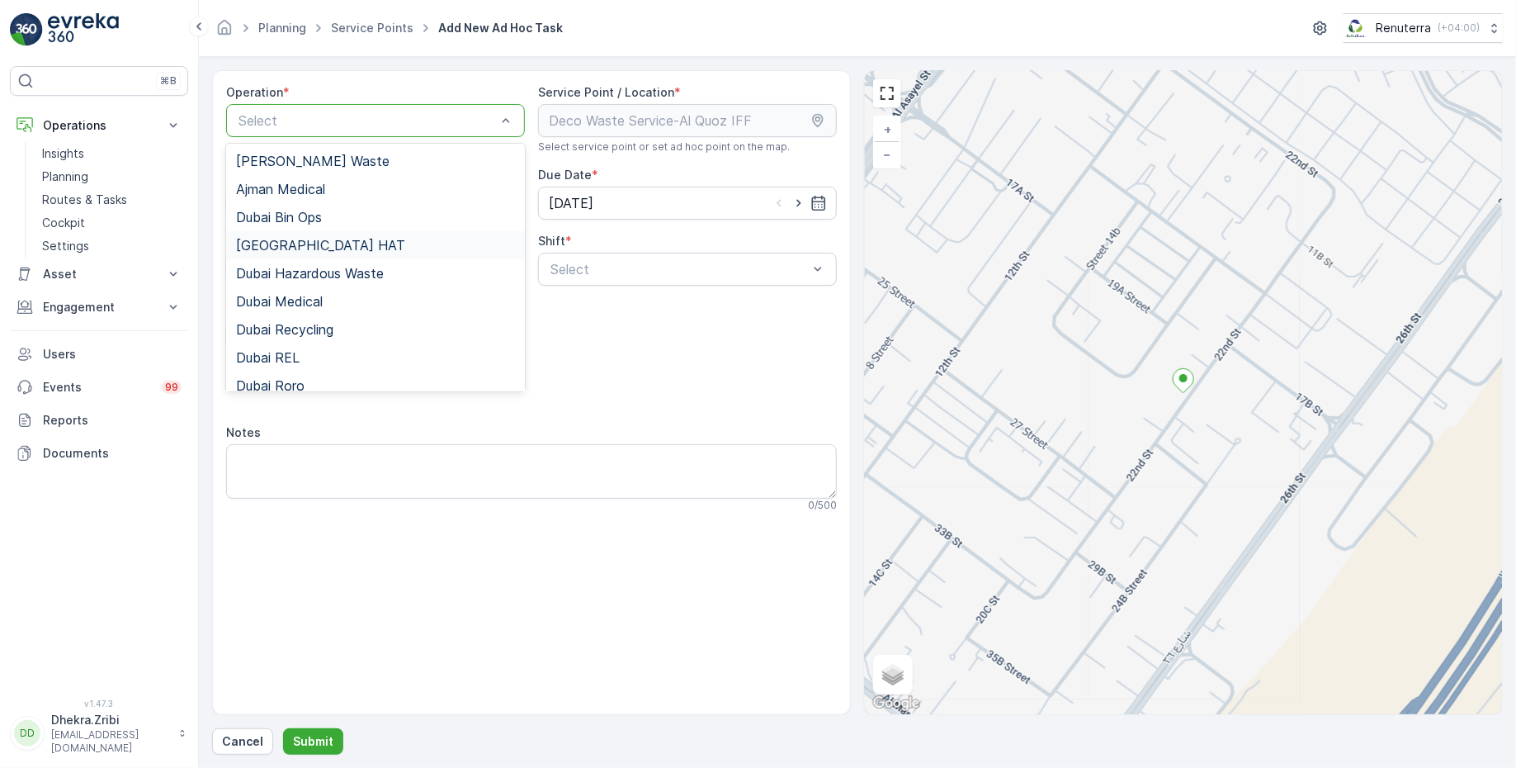
click at [314, 239] on div "[GEOGRAPHIC_DATA] HAT" at bounding box center [375, 245] width 279 height 15
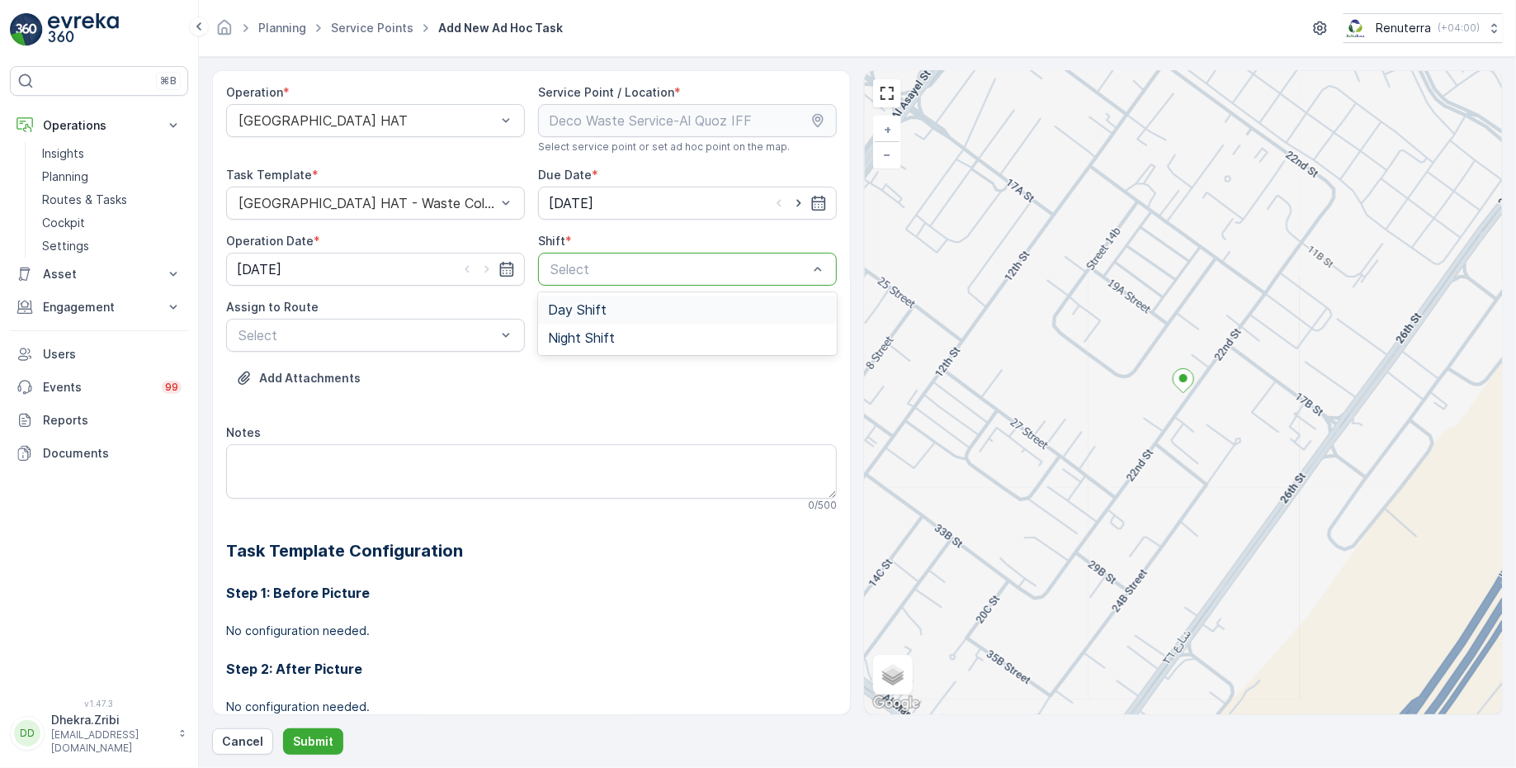
click at [557, 314] on span "Day Shift" at bounding box center [577, 309] width 59 height 15
click at [420, 339] on div at bounding box center [367, 335] width 261 height 15
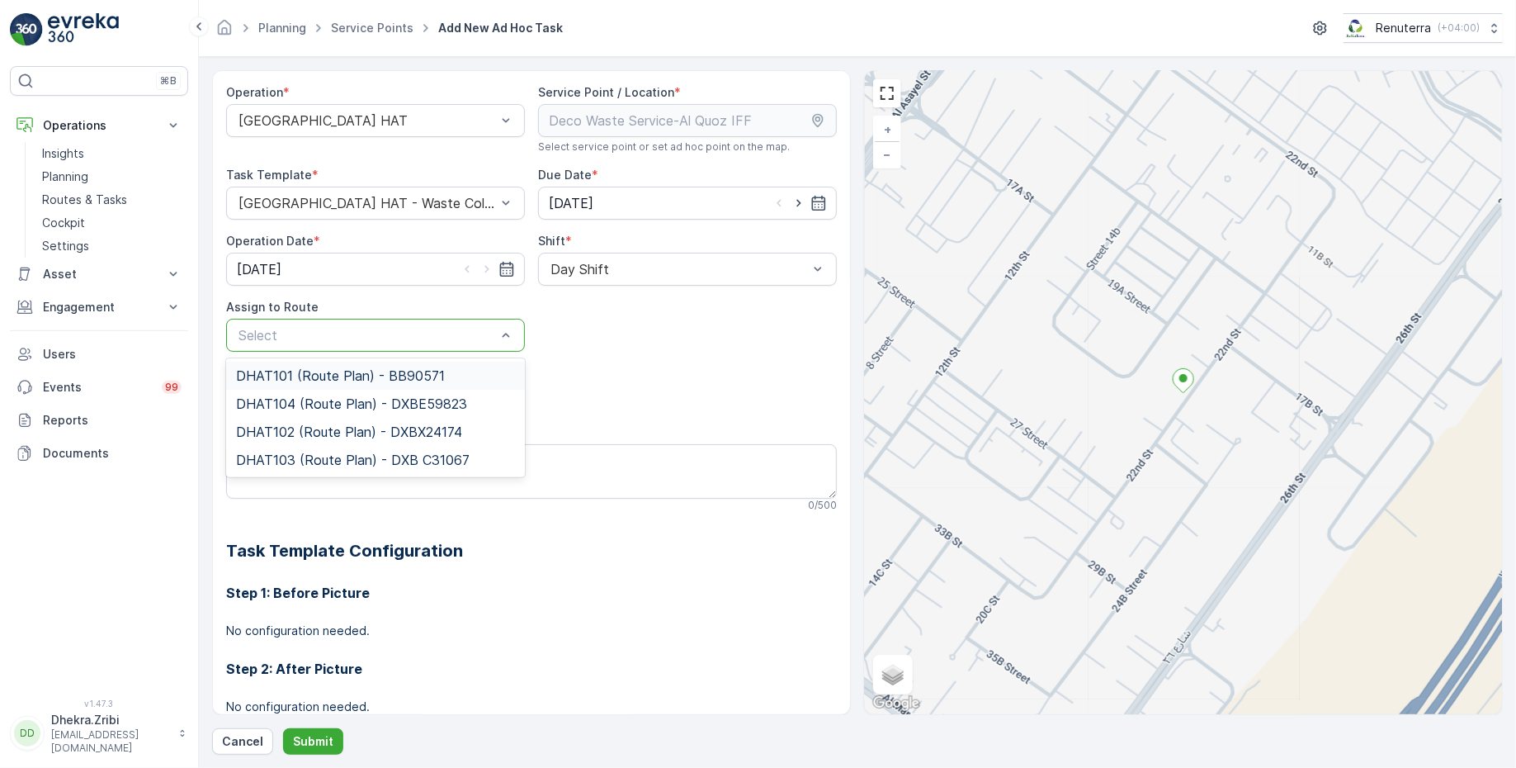
click at [276, 371] on span "DHAT101 (Route Plan) - BB90571" at bounding box center [340, 375] width 209 height 15
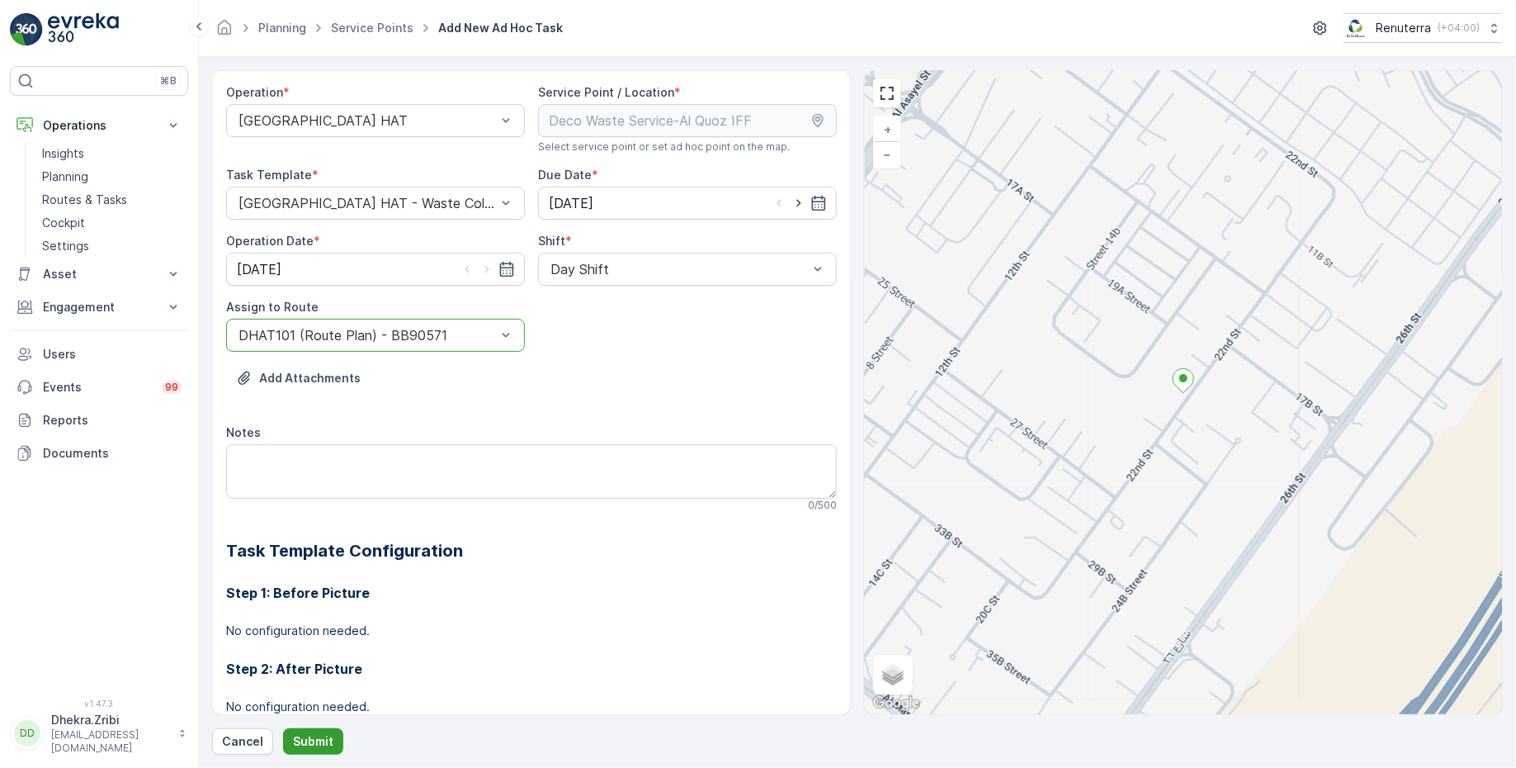
click at [293, 733] on p "Submit" at bounding box center [313, 741] width 40 height 17
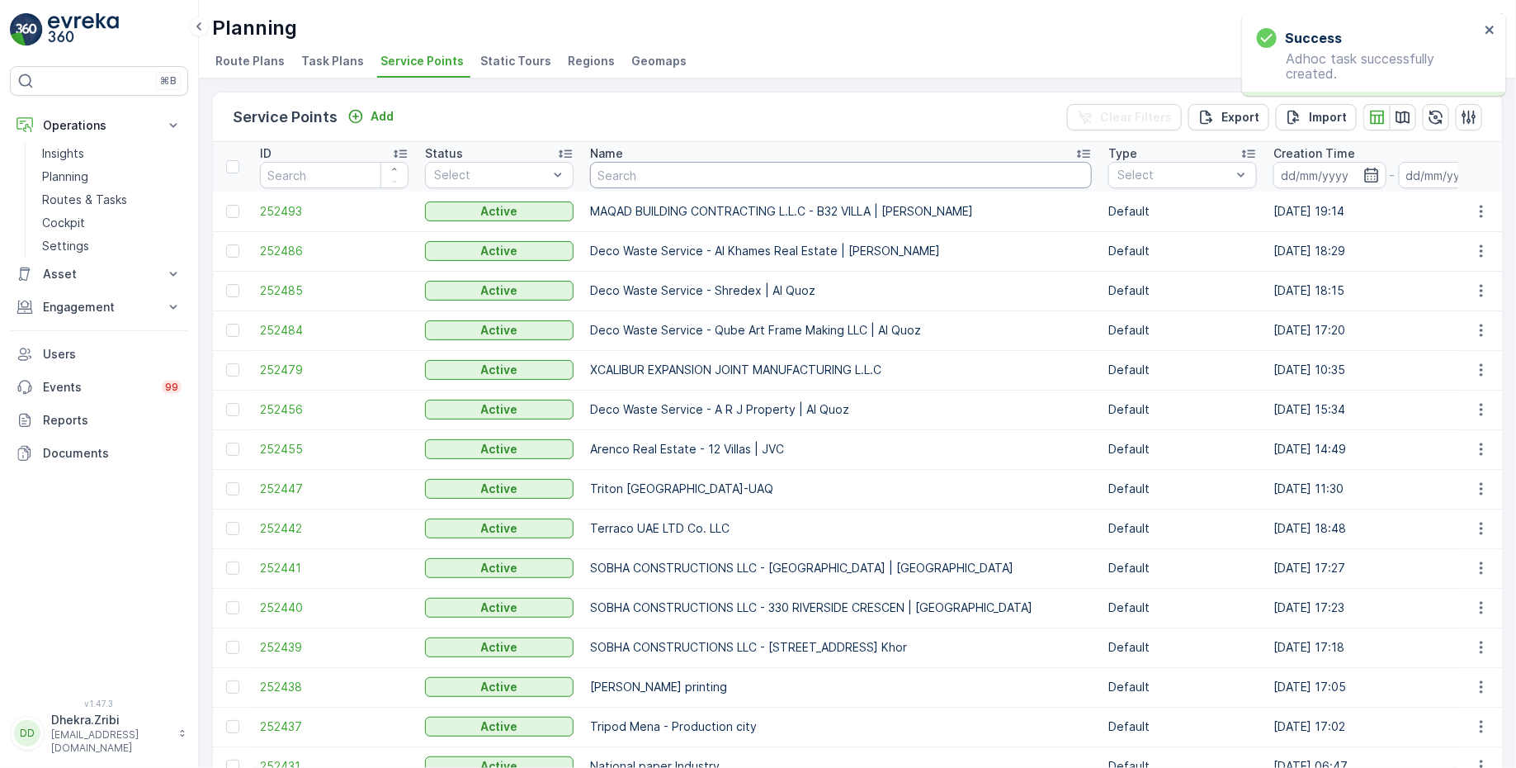
click at [623, 171] on input "text" at bounding box center [841, 175] width 502 height 26
paste input "NABC Building Contracting - [PERSON_NAME]"
type input "NABC Building Contracting - [PERSON_NAME]"
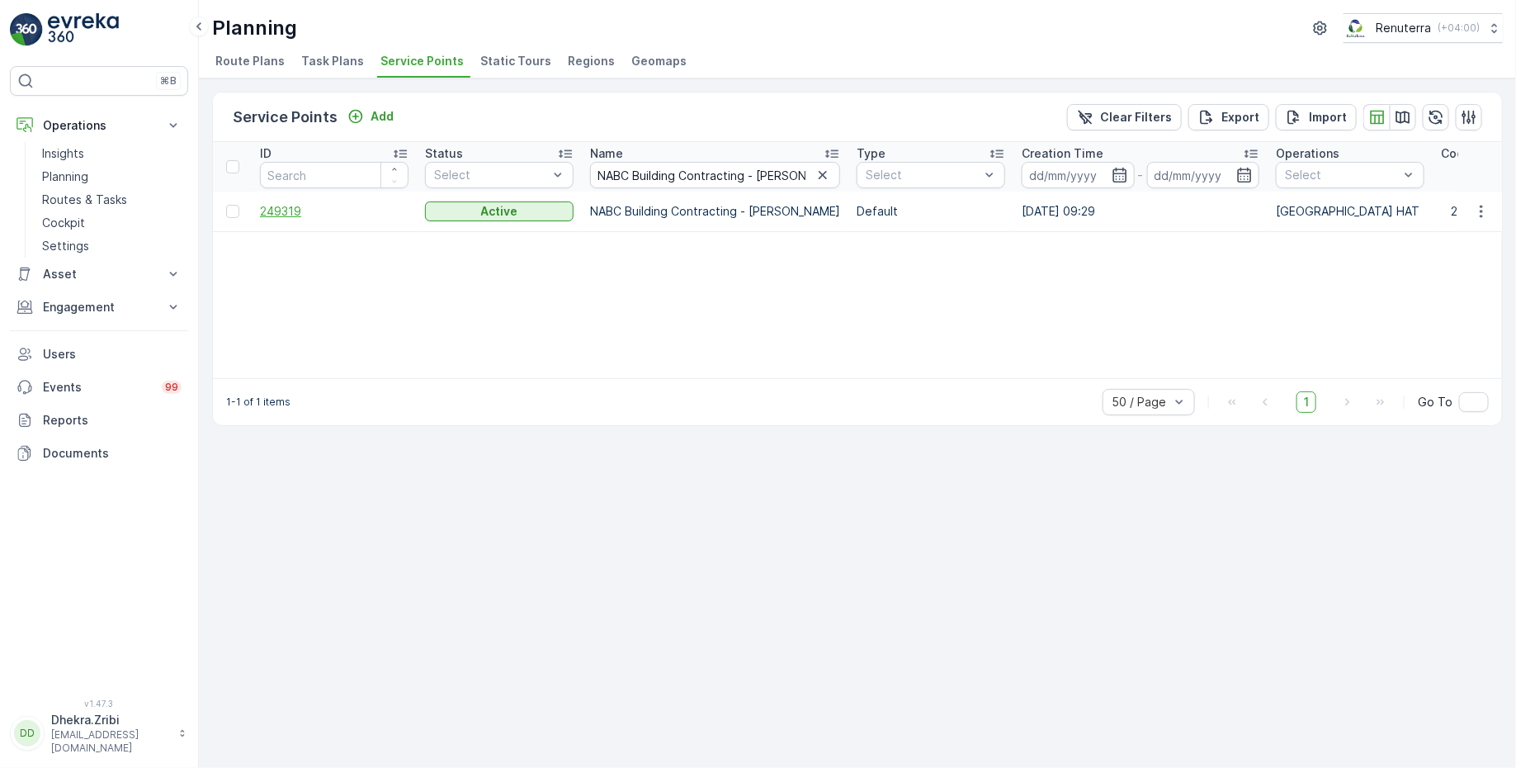
click at [276, 205] on span "249319" at bounding box center [334, 211] width 149 height 17
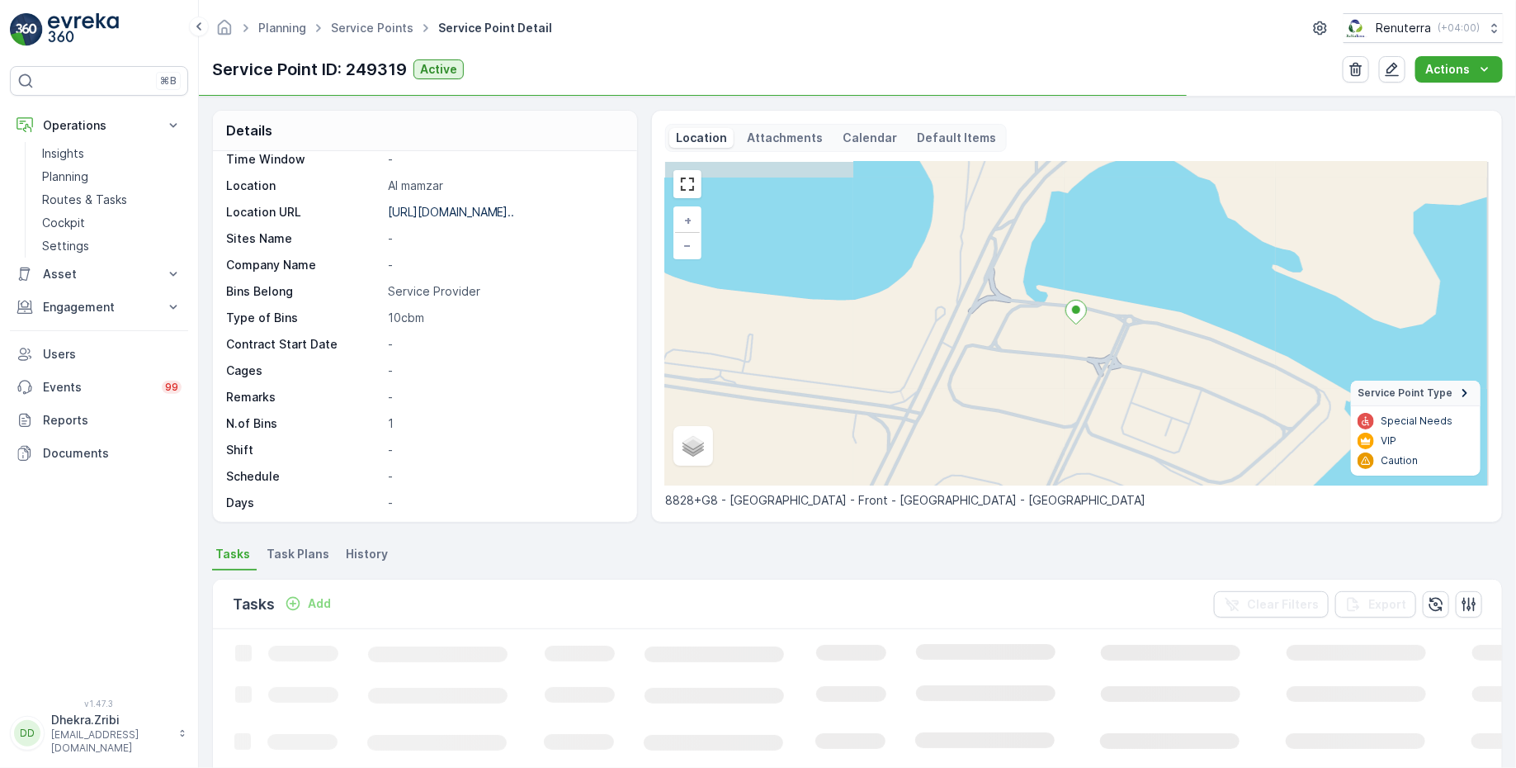
scroll to position [201, 0]
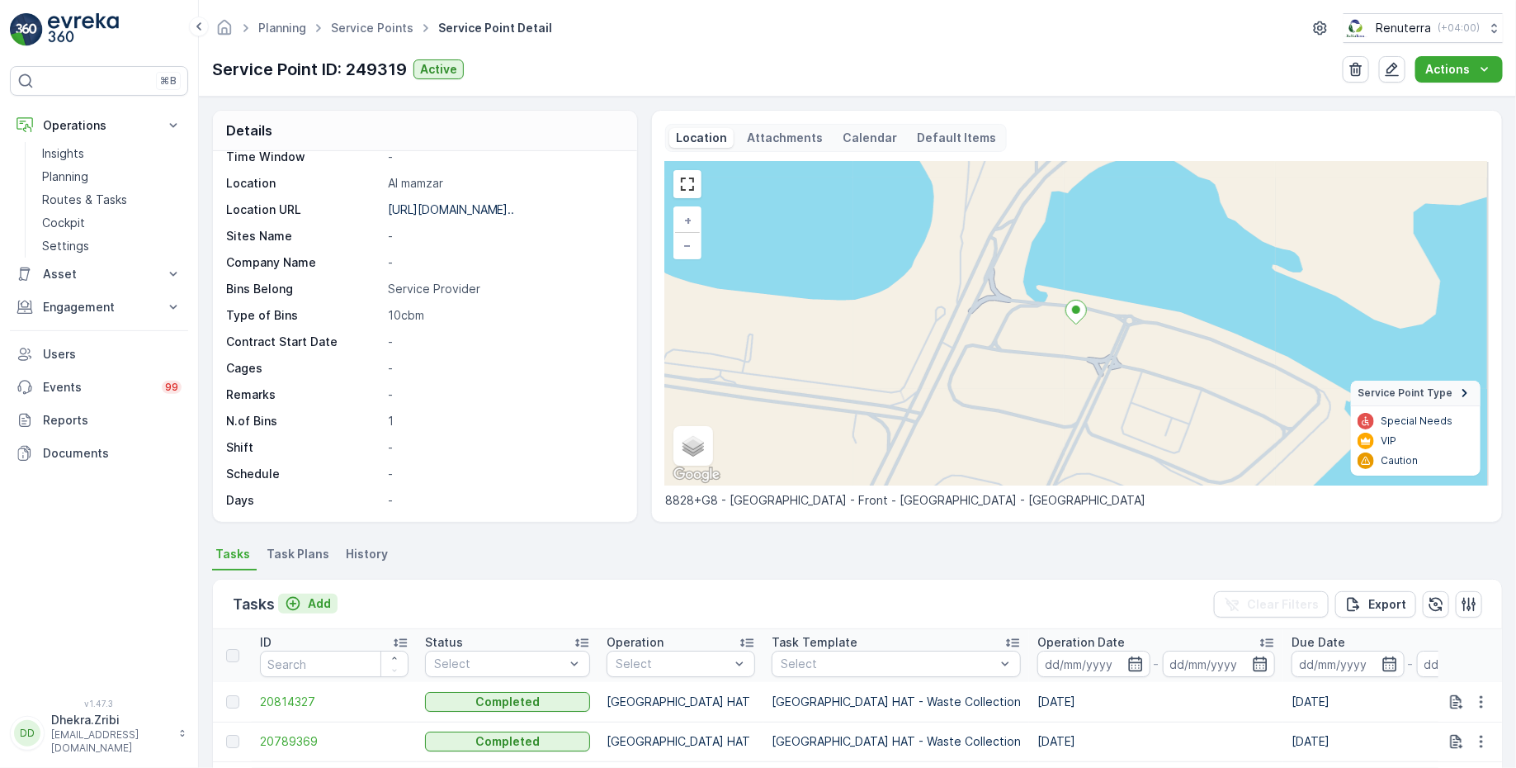
click at [309, 602] on p "Add" at bounding box center [319, 603] width 23 height 17
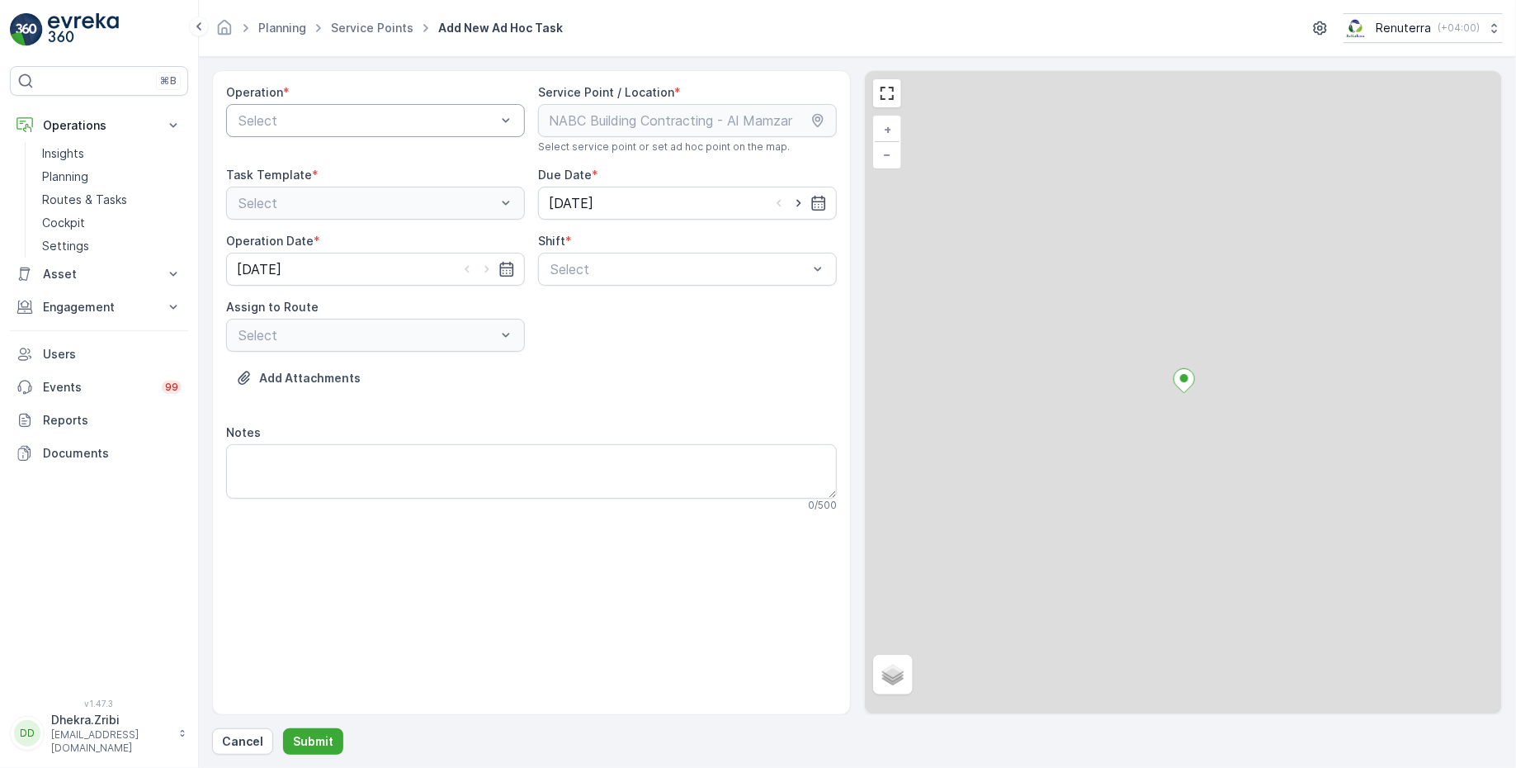
click at [361, 120] on div at bounding box center [367, 120] width 261 height 15
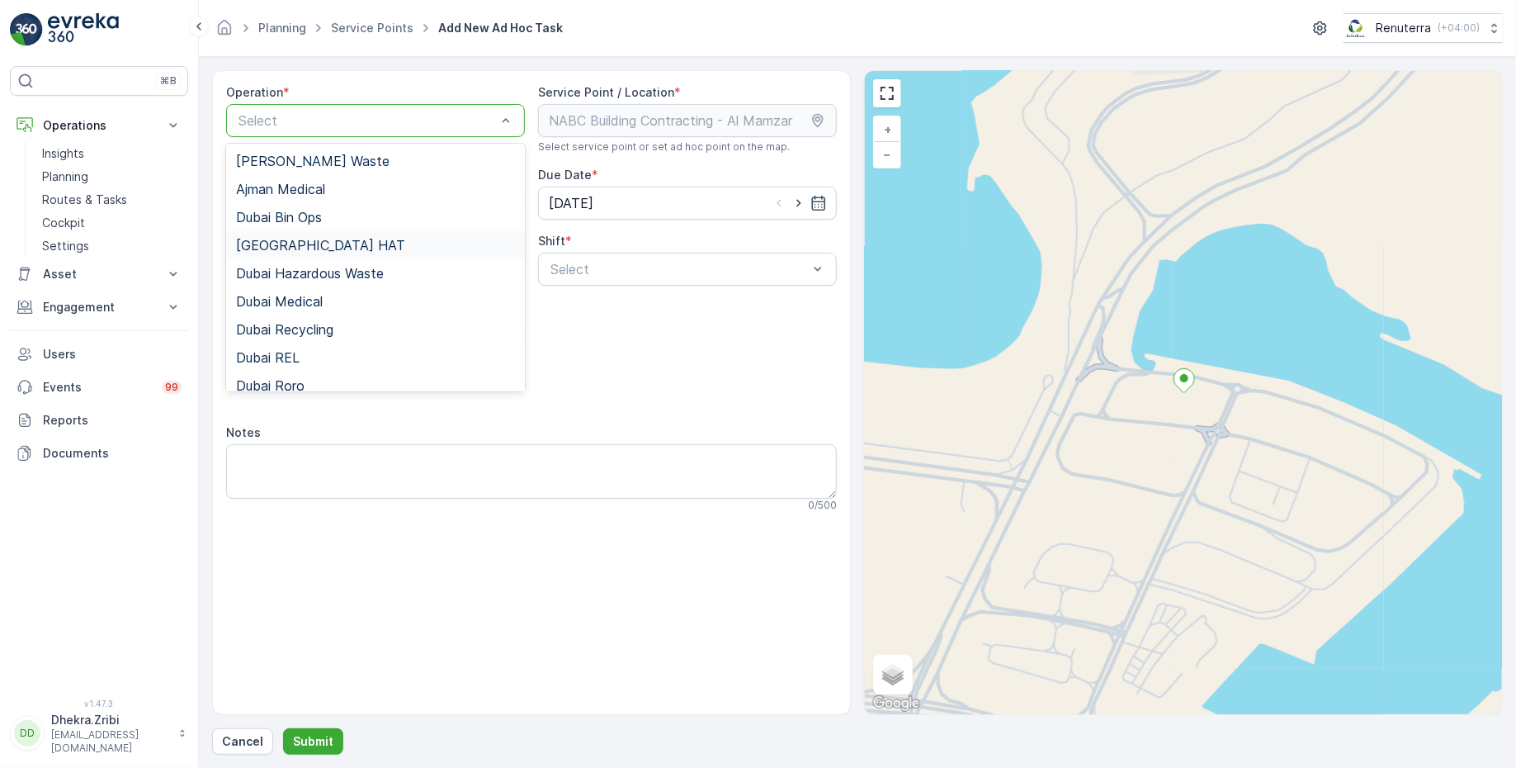
click at [302, 248] on div "[GEOGRAPHIC_DATA] HAT" at bounding box center [375, 245] width 279 height 15
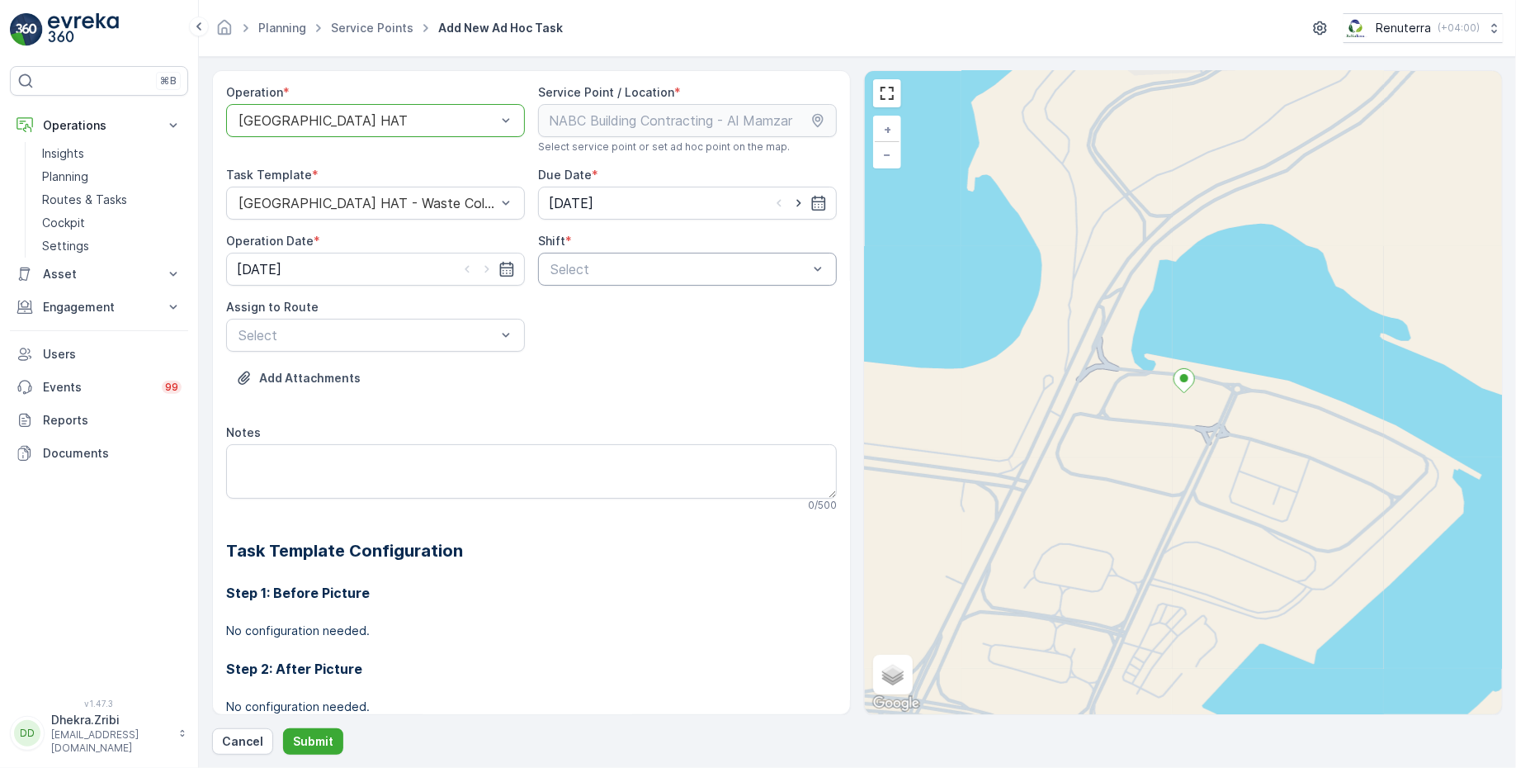
click at [634, 263] on div at bounding box center [679, 269] width 261 height 15
click at [573, 310] on span "Day Shift" at bounding box center [577, 309] width 59 height 15
click at [434, 331] on div at bounding box center [367, 335] width 261 height 15
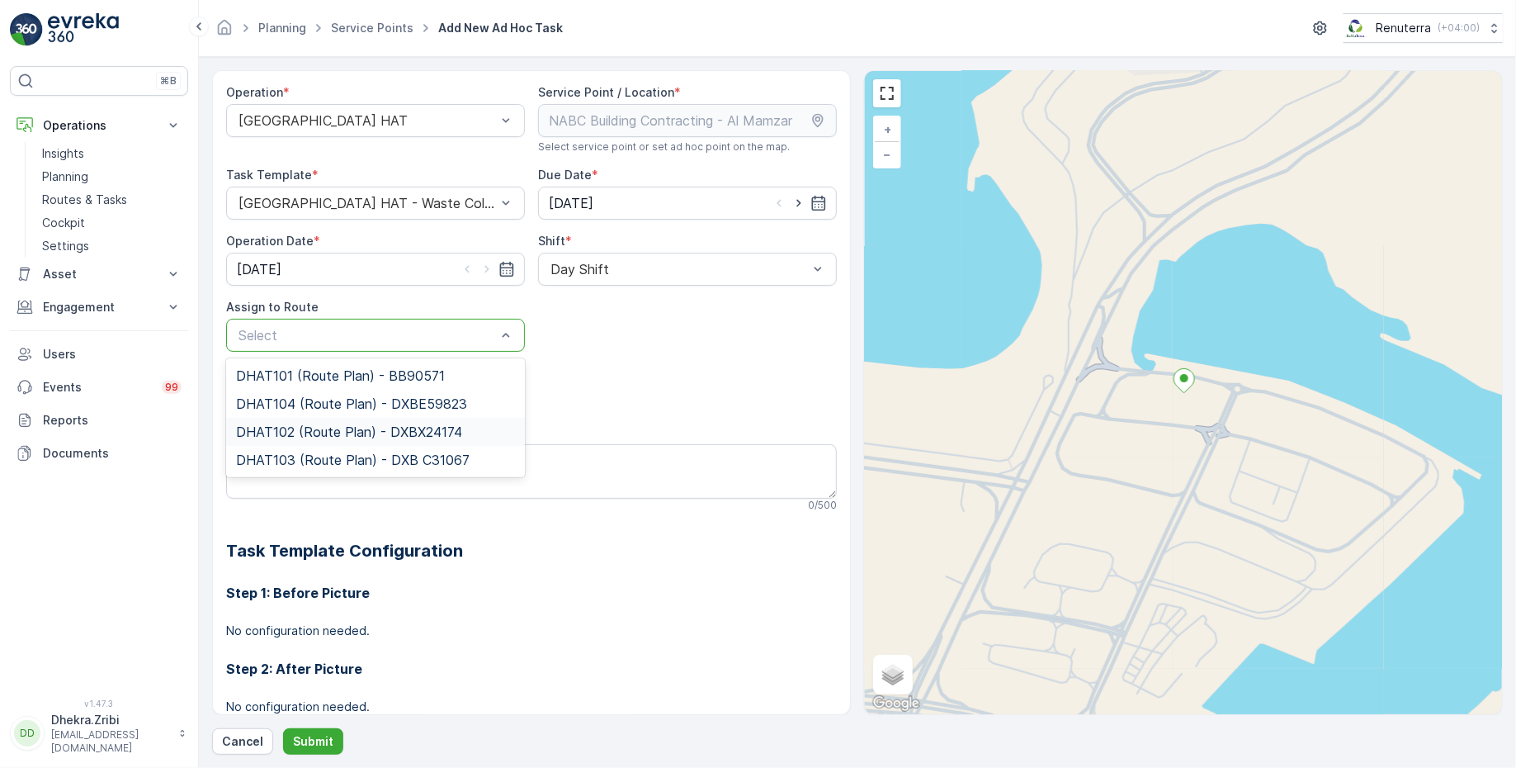
click at [309, 432] on span "DHAT102 (Route Plan) - DXBX24174" at bounding box center [349, 431] width 226 height 15
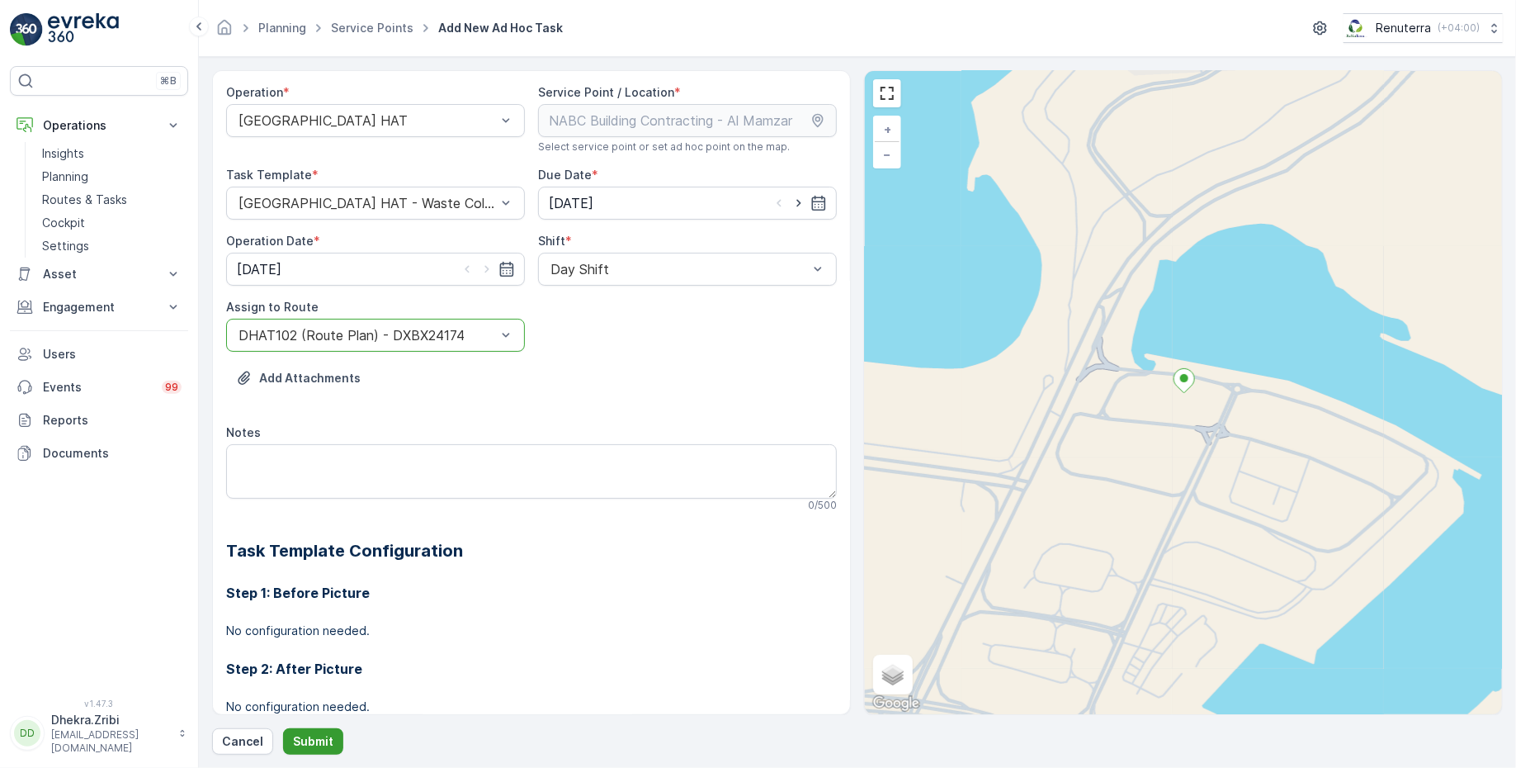
click at [314, 744] on p "Submit" at bounding box center [313, 741] width 40 height 17
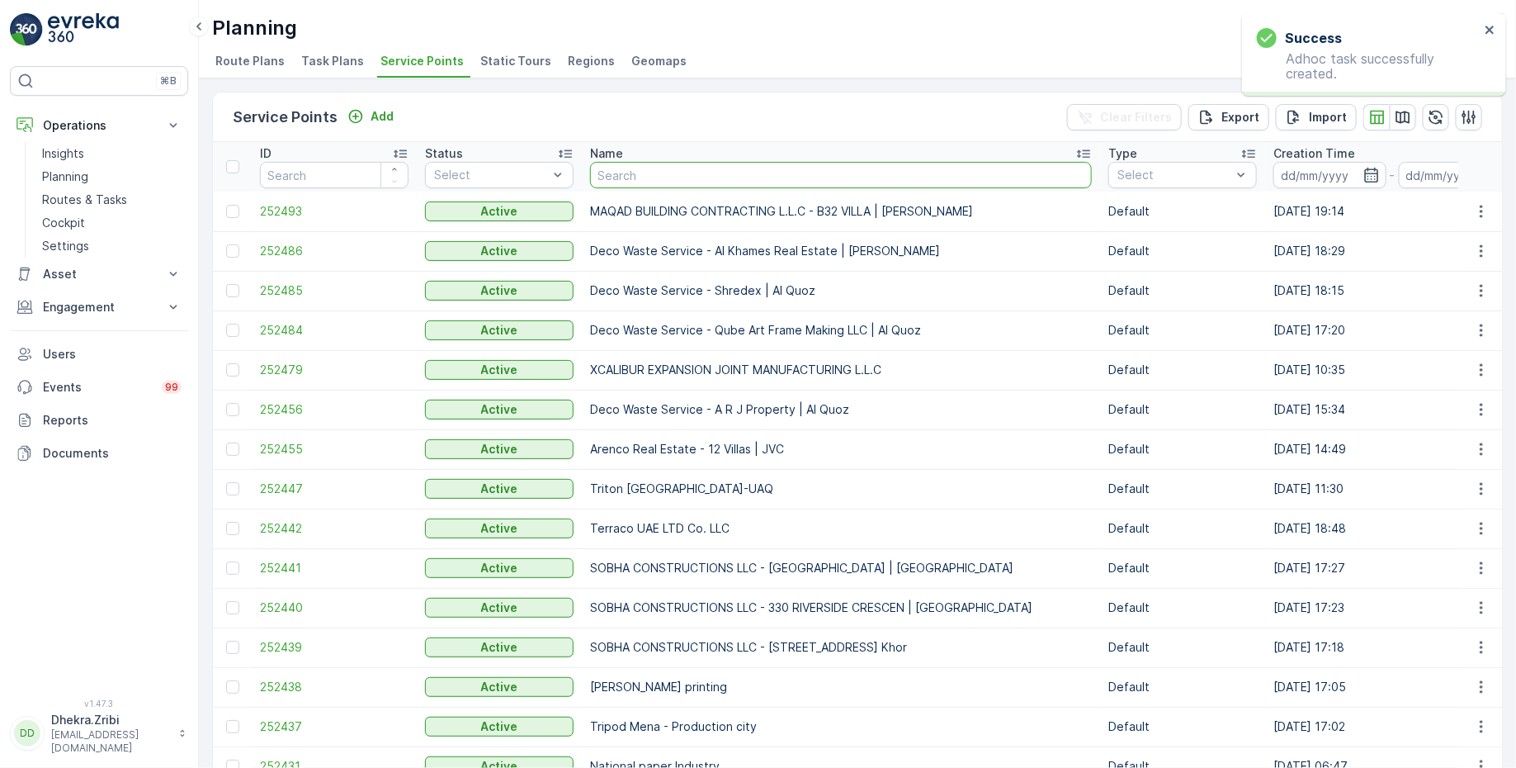
click at [631, 176] on input "text" at bounding box center [841, 175] width 502 height 26
paste input "Modern Marvels Building Contracting LLC"
type input "Modern Marvels Building Contracting LLC"
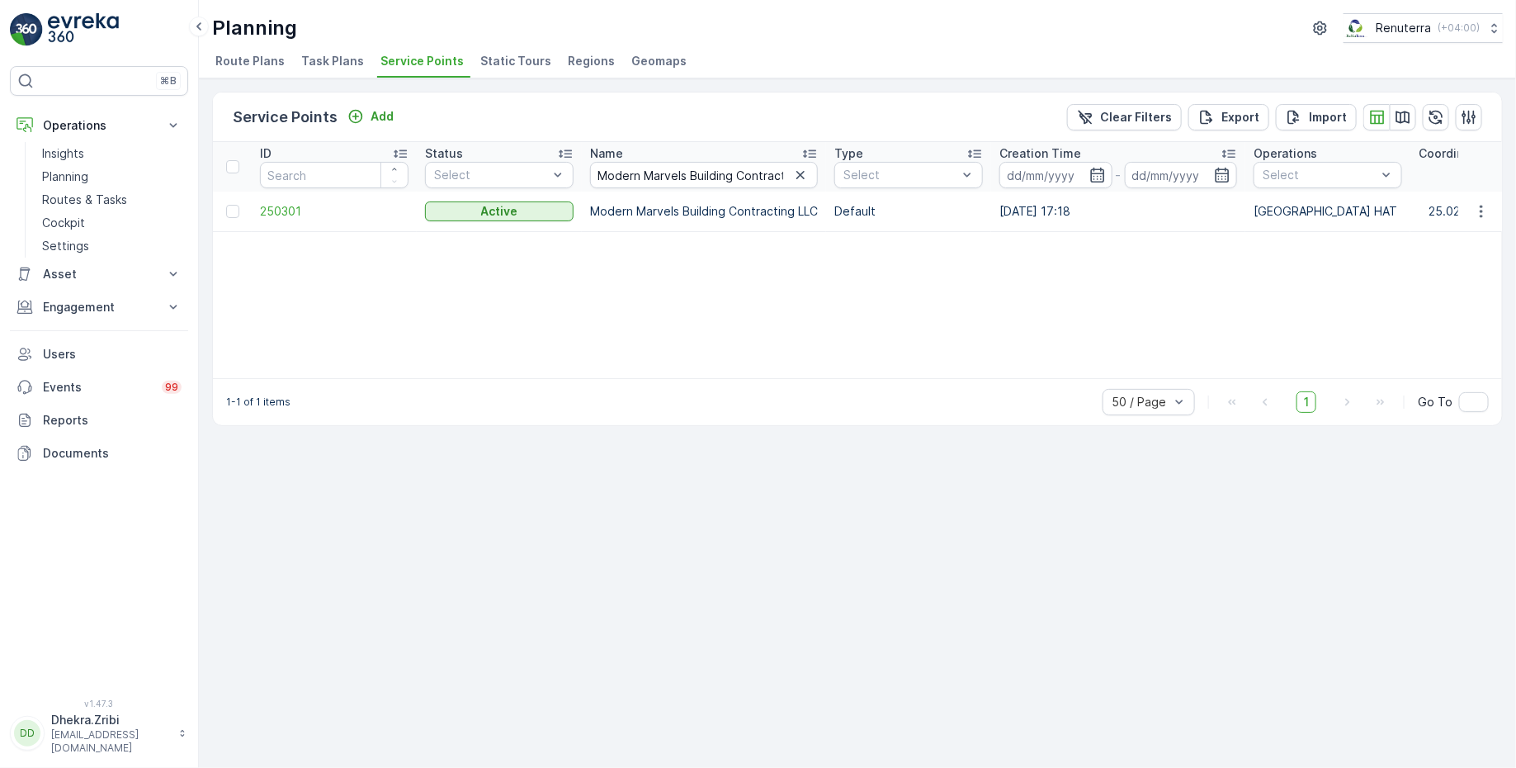
click at [281, 196] on td "250301" at bounding box center [334, 211] width 165 height 40
click at [296, 216] on span "250301" at bounding box center [334, 211] width 149 height 17
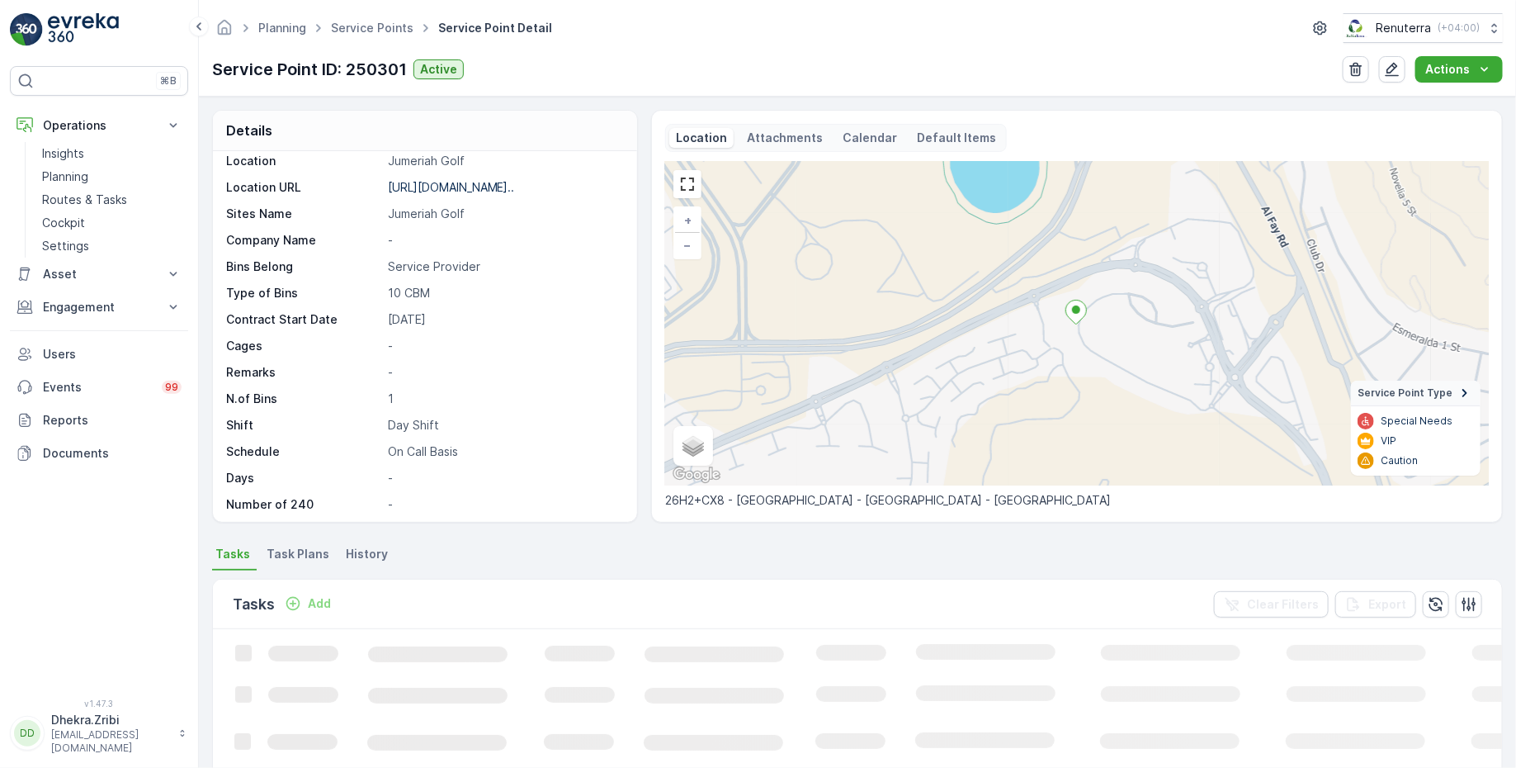
scroll to position [225, 0]
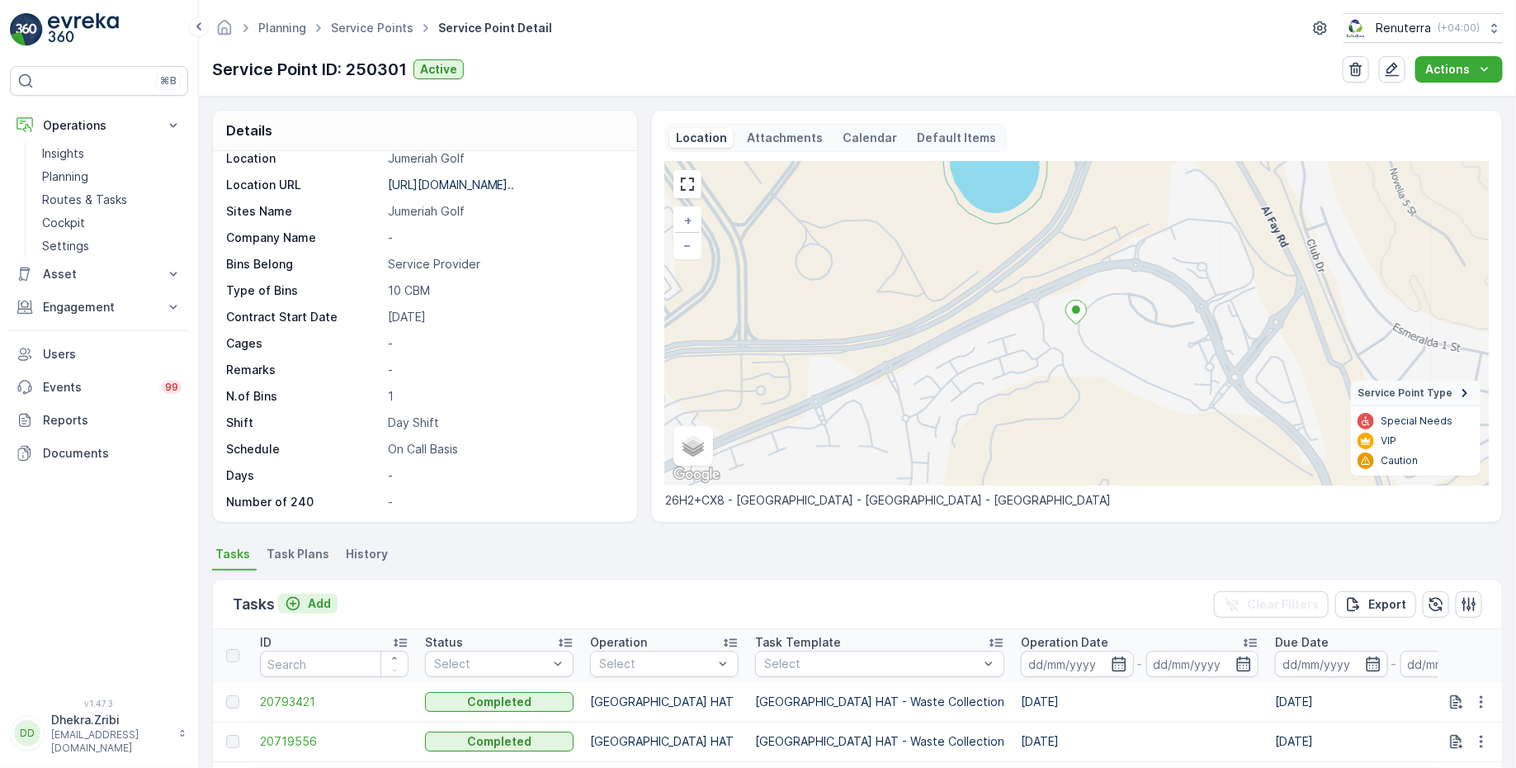
click at [314, 604] on p "Add" at bounding box center [319, 603] width 23 height 17
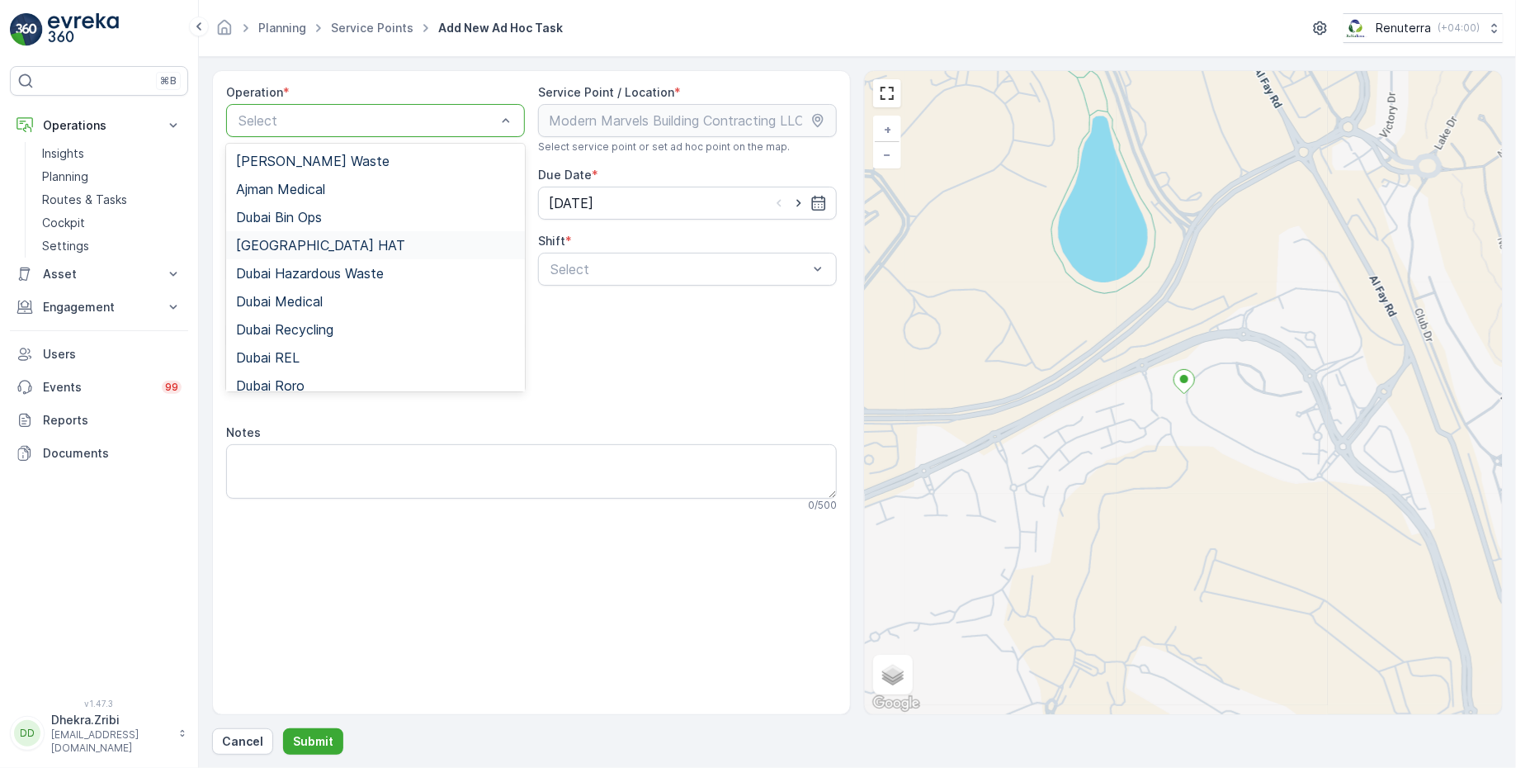
click at [306, 243] on div "[GEOGRAPHIC_DATA] HAT" at bounding box center [375, 245] width 279 height 15
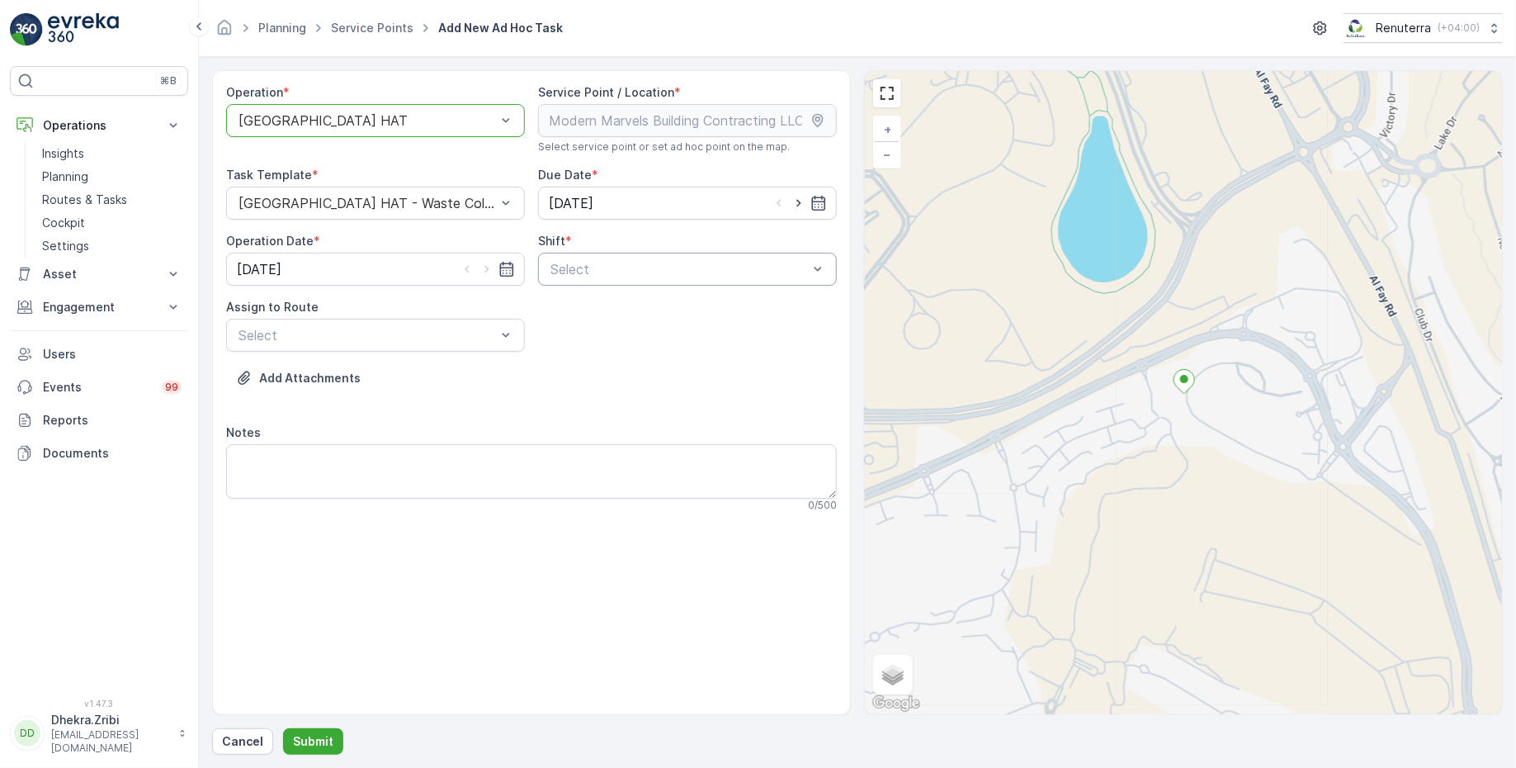
click at [631, 265] on div at bounding box center [679, 269] width 261 height 15
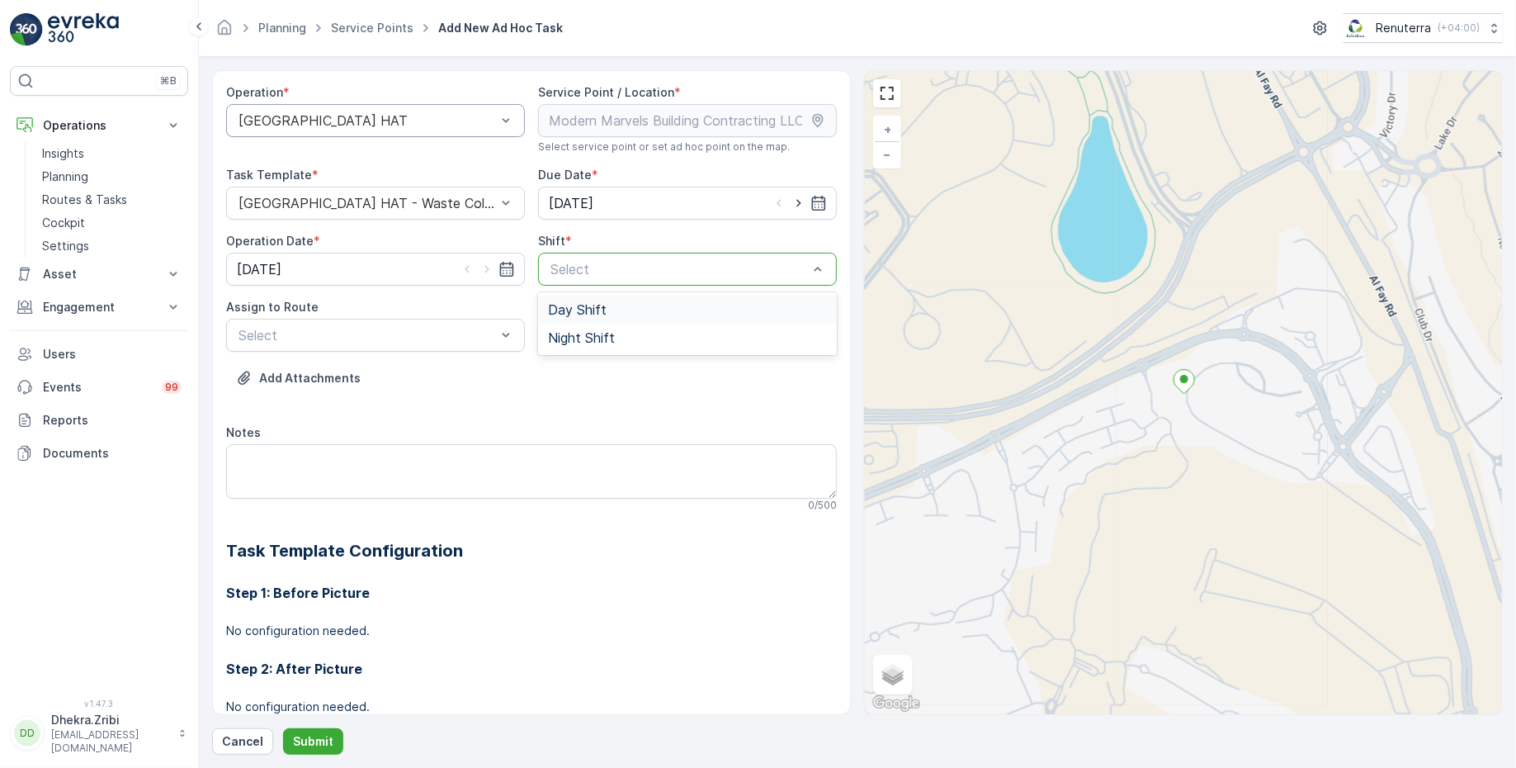
click at [574, 308] on span "Day Shift" at bounding box center [577, 309] width 59 height 15
click at [410, 319] on div "Select" at bounding box center [375, 335] width 299 height 33
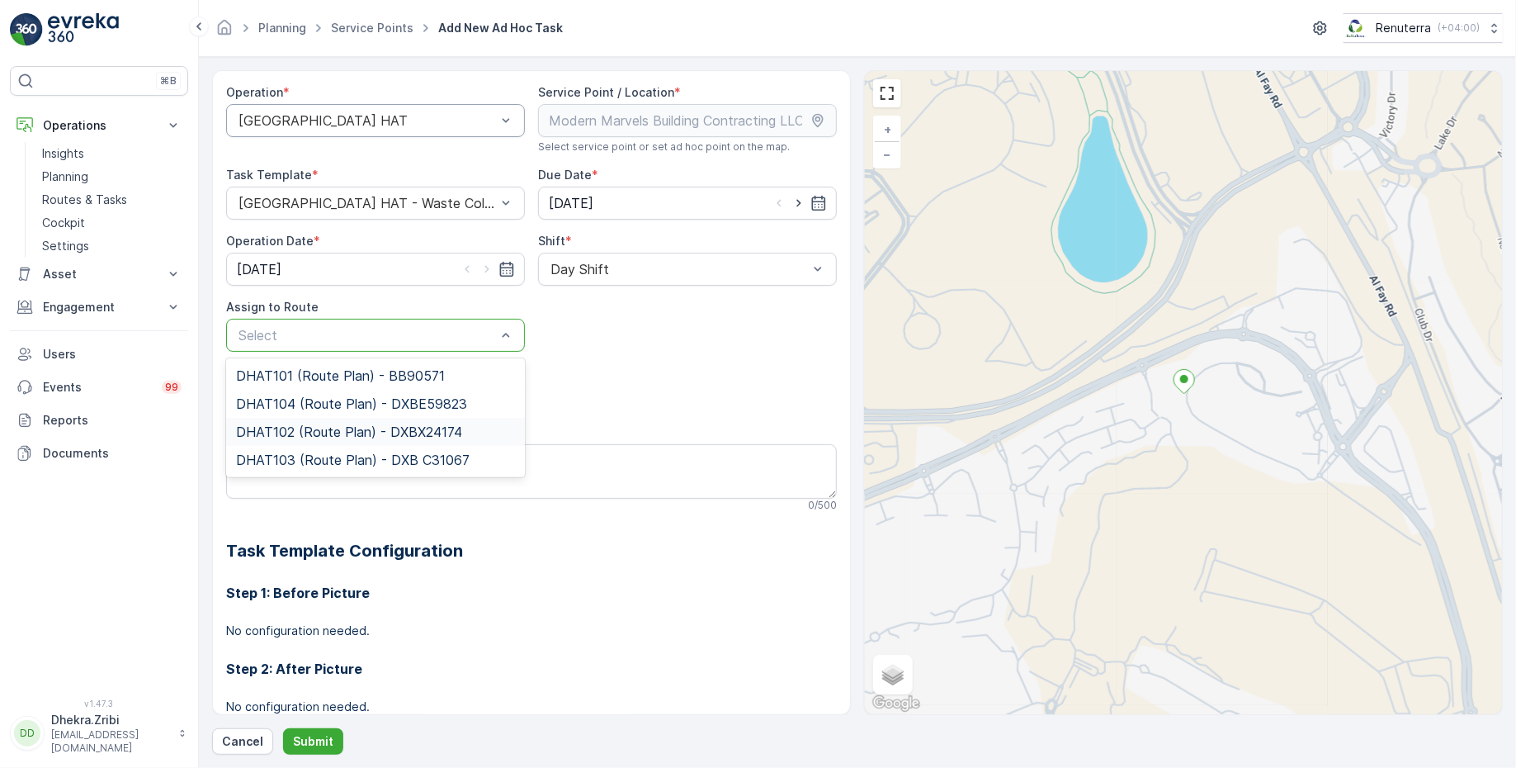
click at [299, 434] on span "DHAT102 (Route Plan) - DXBX24174" at bounding box center [349, 431] width 226 height 15
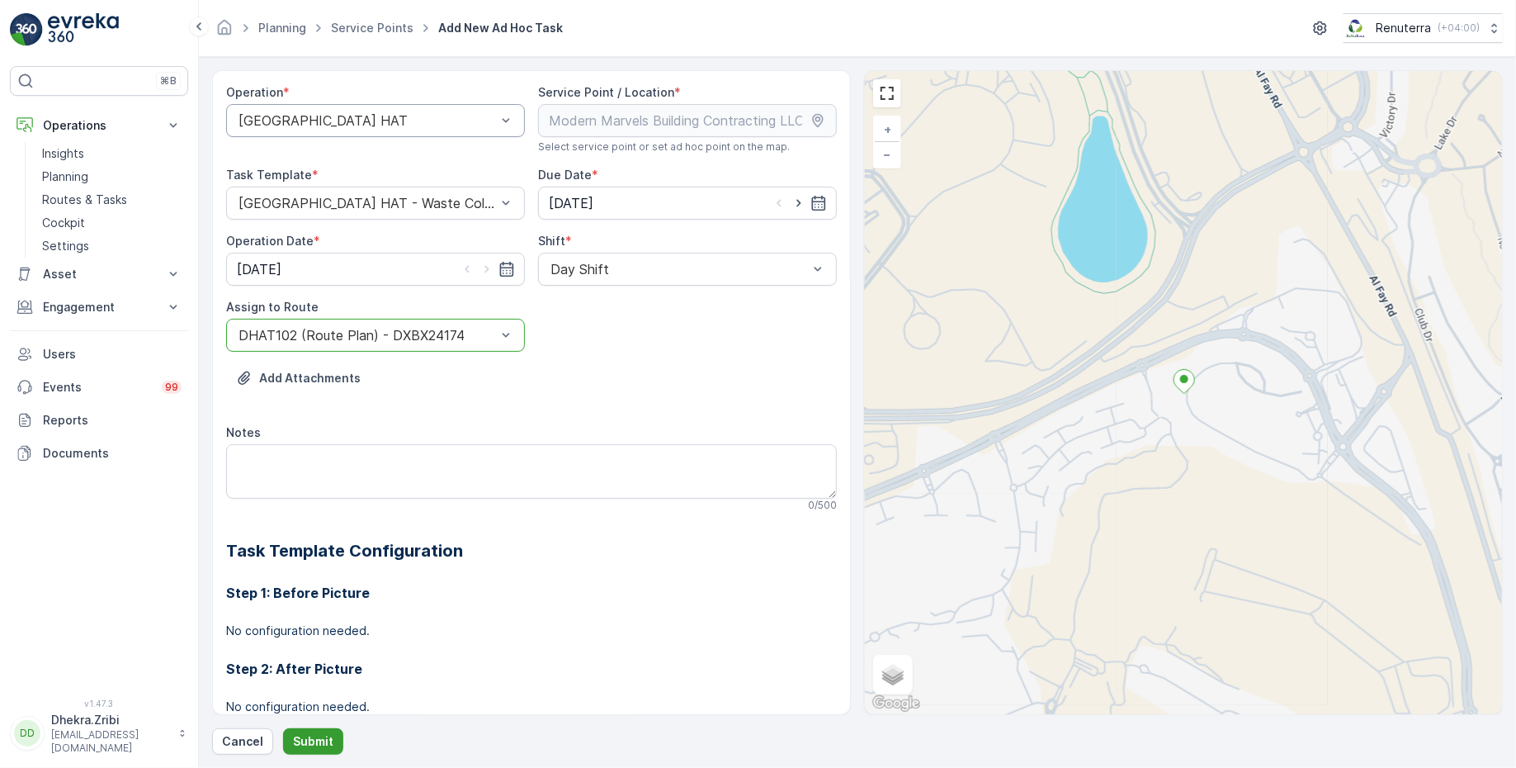
click at [307, 735] on p "Submit" at bounding box center [313, 741] width 40 height 17
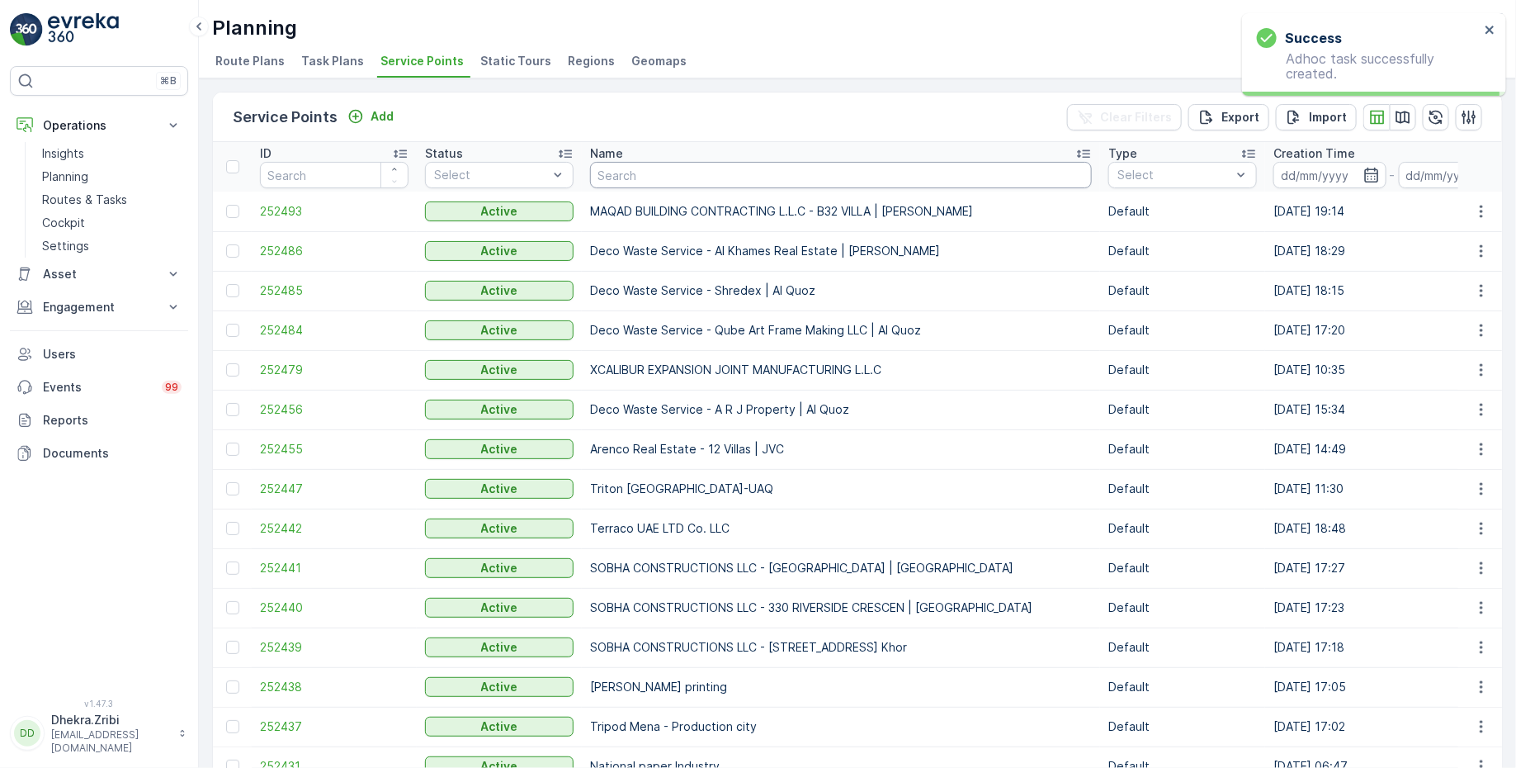
click at [707, 168] on input "text" at bounding box center [841, 175] width 502 height 26
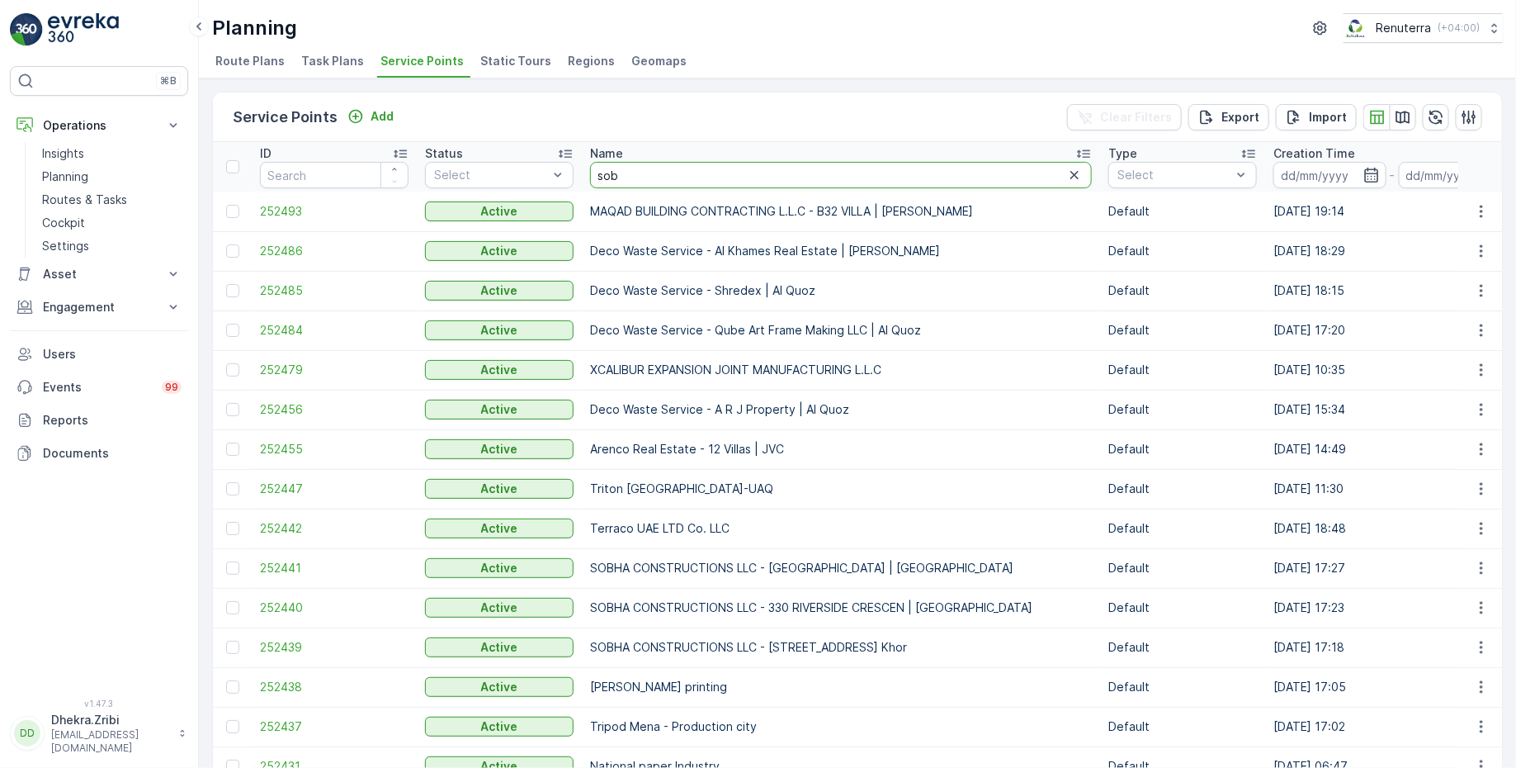
type input "sobh"
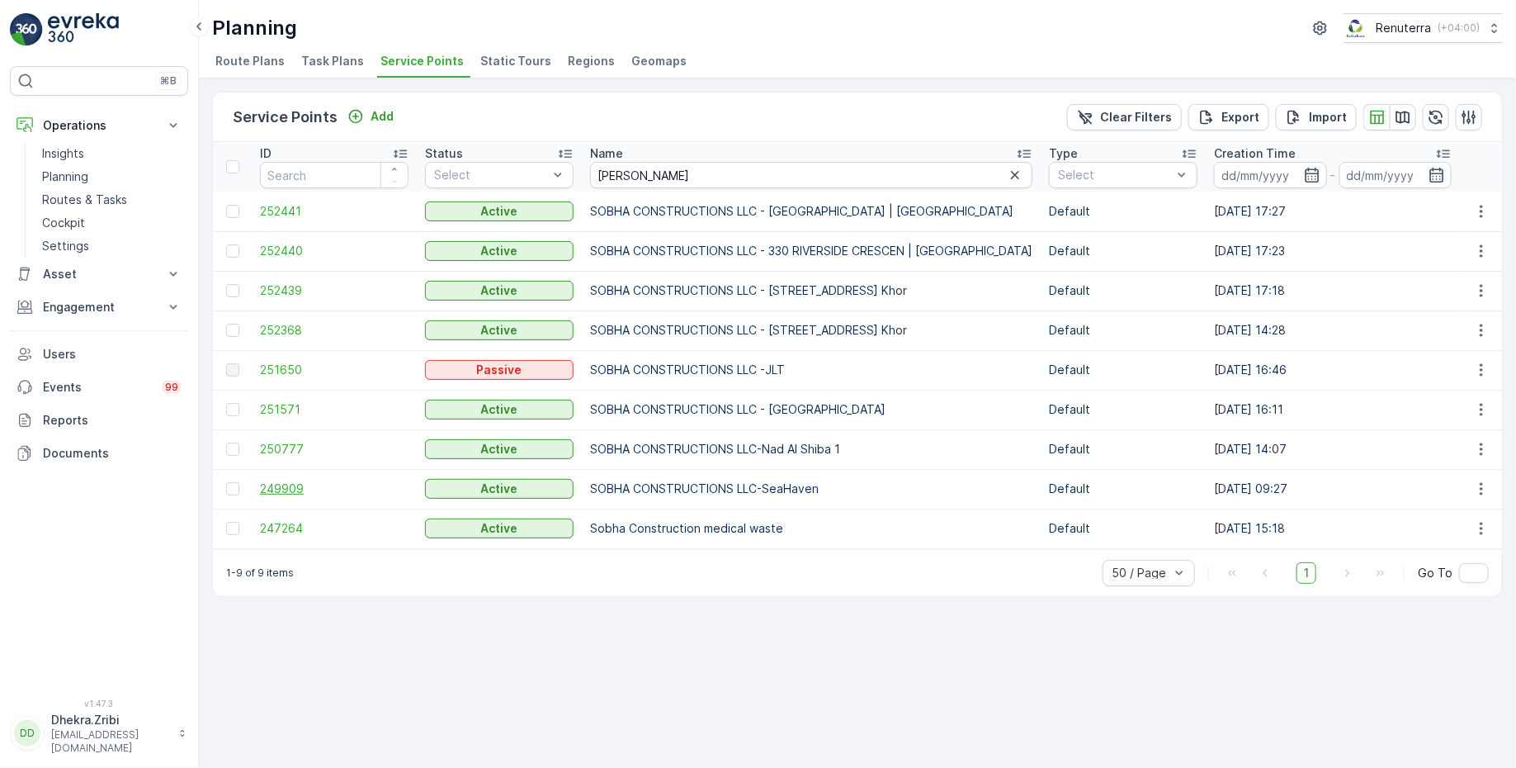
click at [282, 490] on span "249909" at bounding box center [334, 488] width 149 height 17
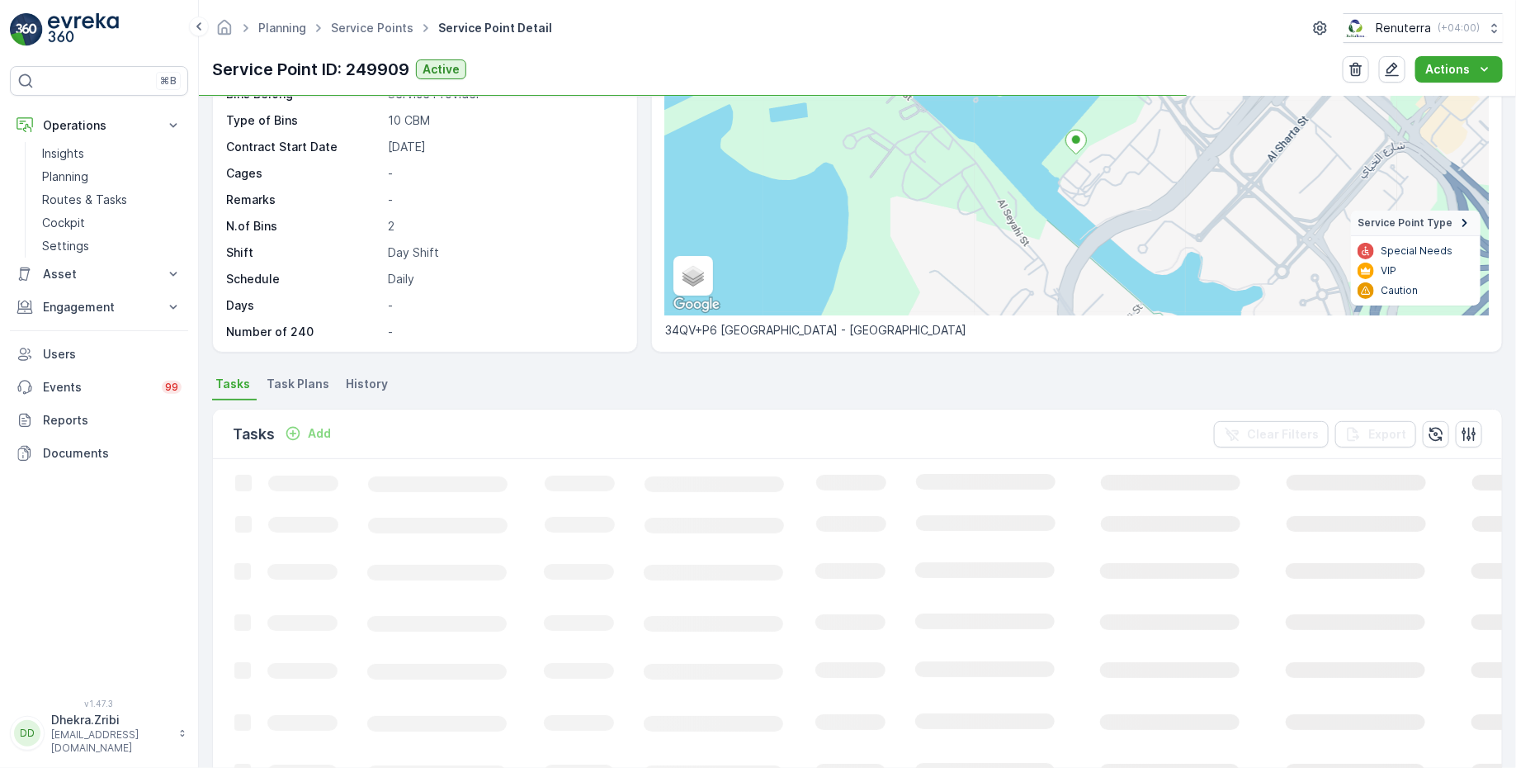
scroll to position [176, 0]
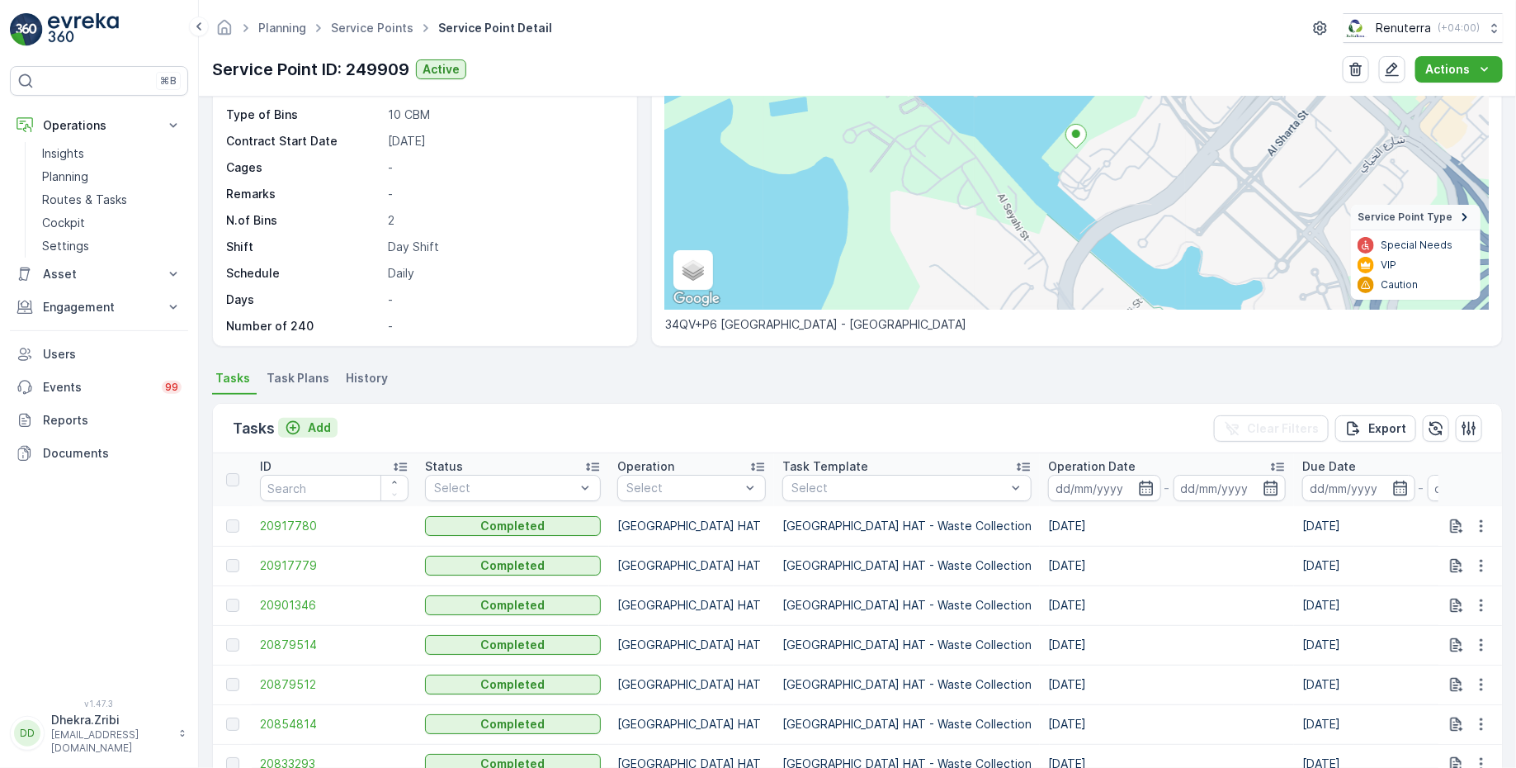
click at [311, 425] on p "Add" at bounding box center [319, 427] width 23 height 17
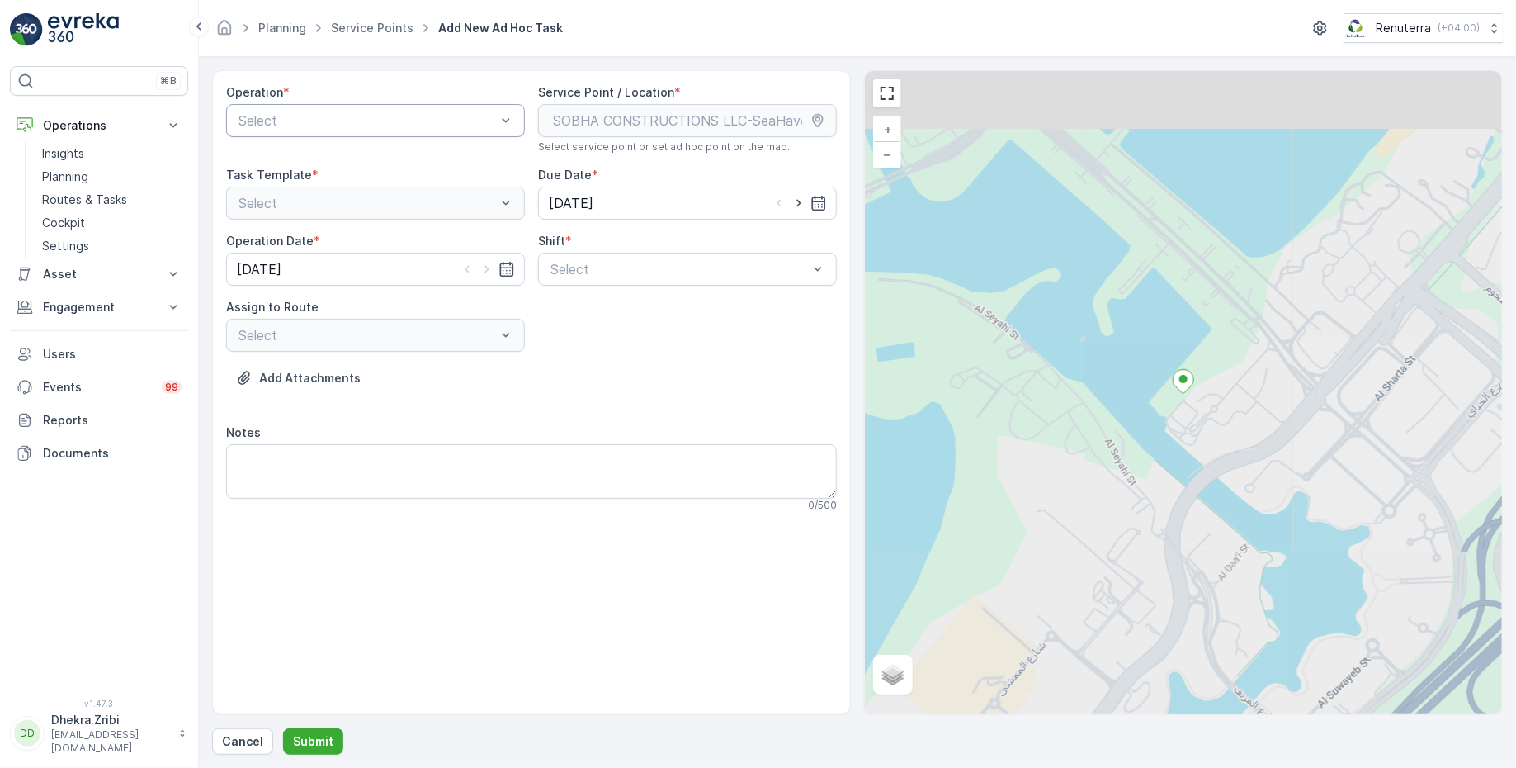
click at [418, 118] on div at bounding box center [367, 120] width 261 height 15
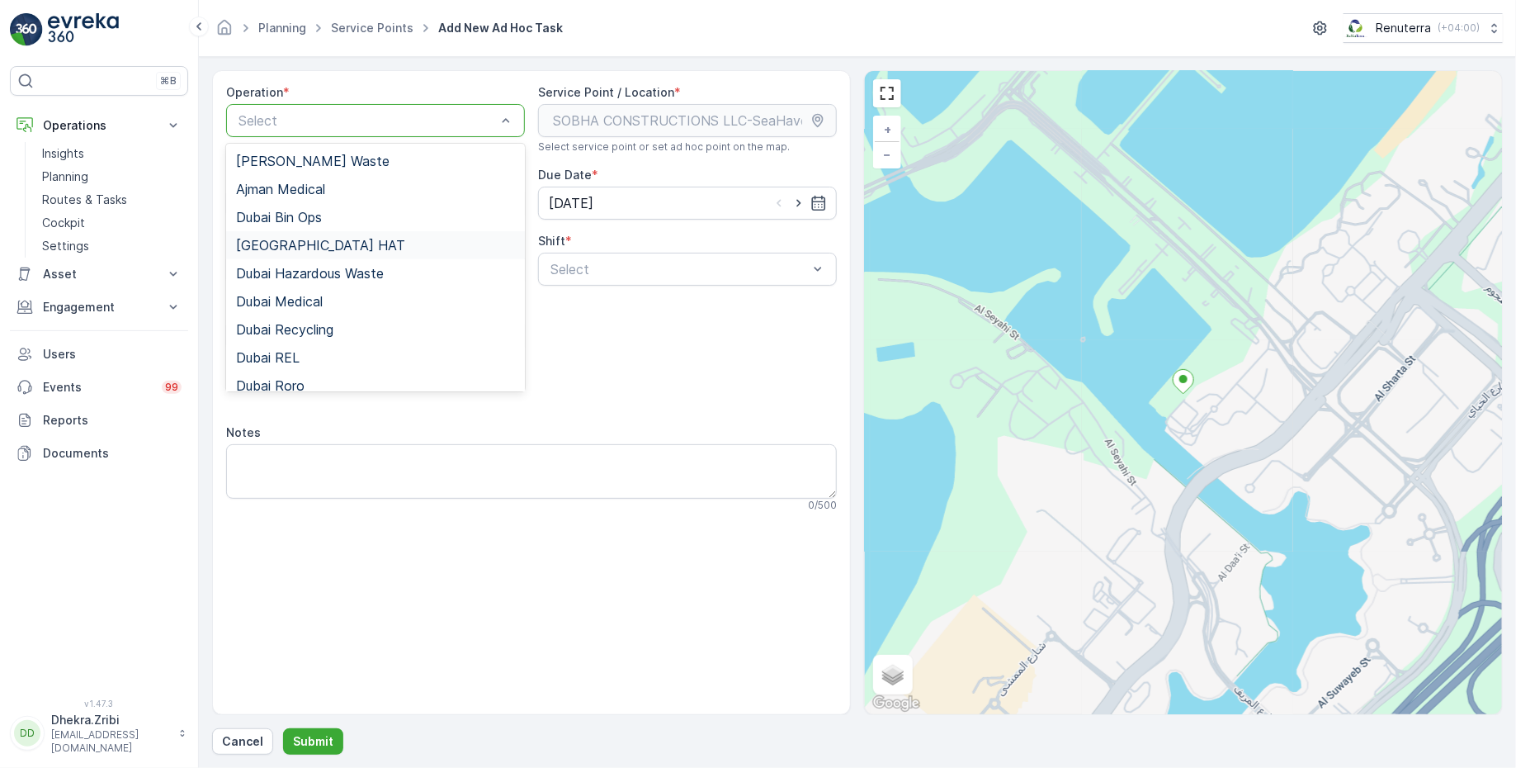
click at [309, 243] on div "[GEOGRAPHIC_DATA] HAT" at bounding box center [375, 245] width 279 height 15
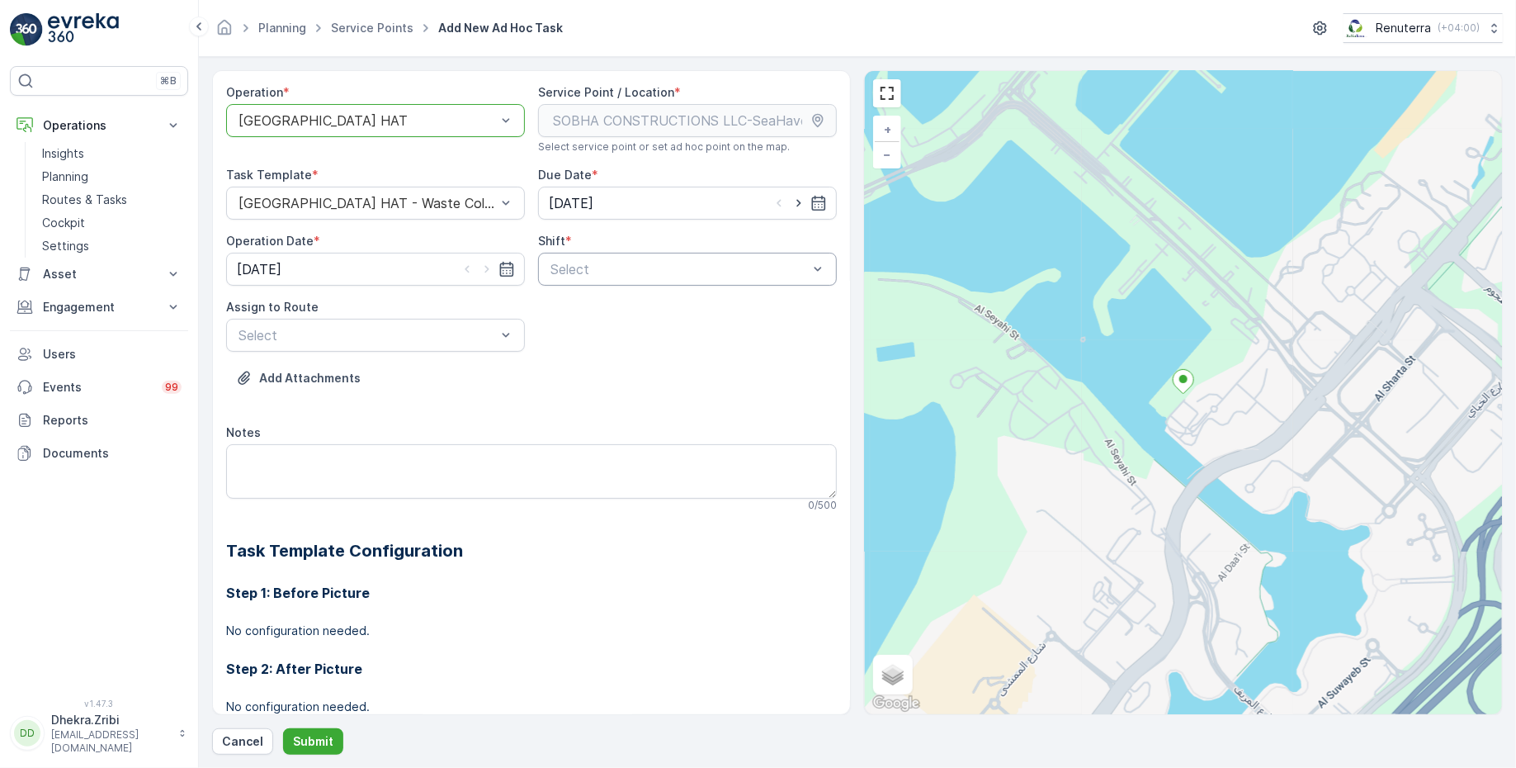
click at [684, 266] on div at bounding box center [679, 269] width 261 height 15
click at [590, 311] on span "Day Shift" at bounding box center [577, 309] width 59 height 15
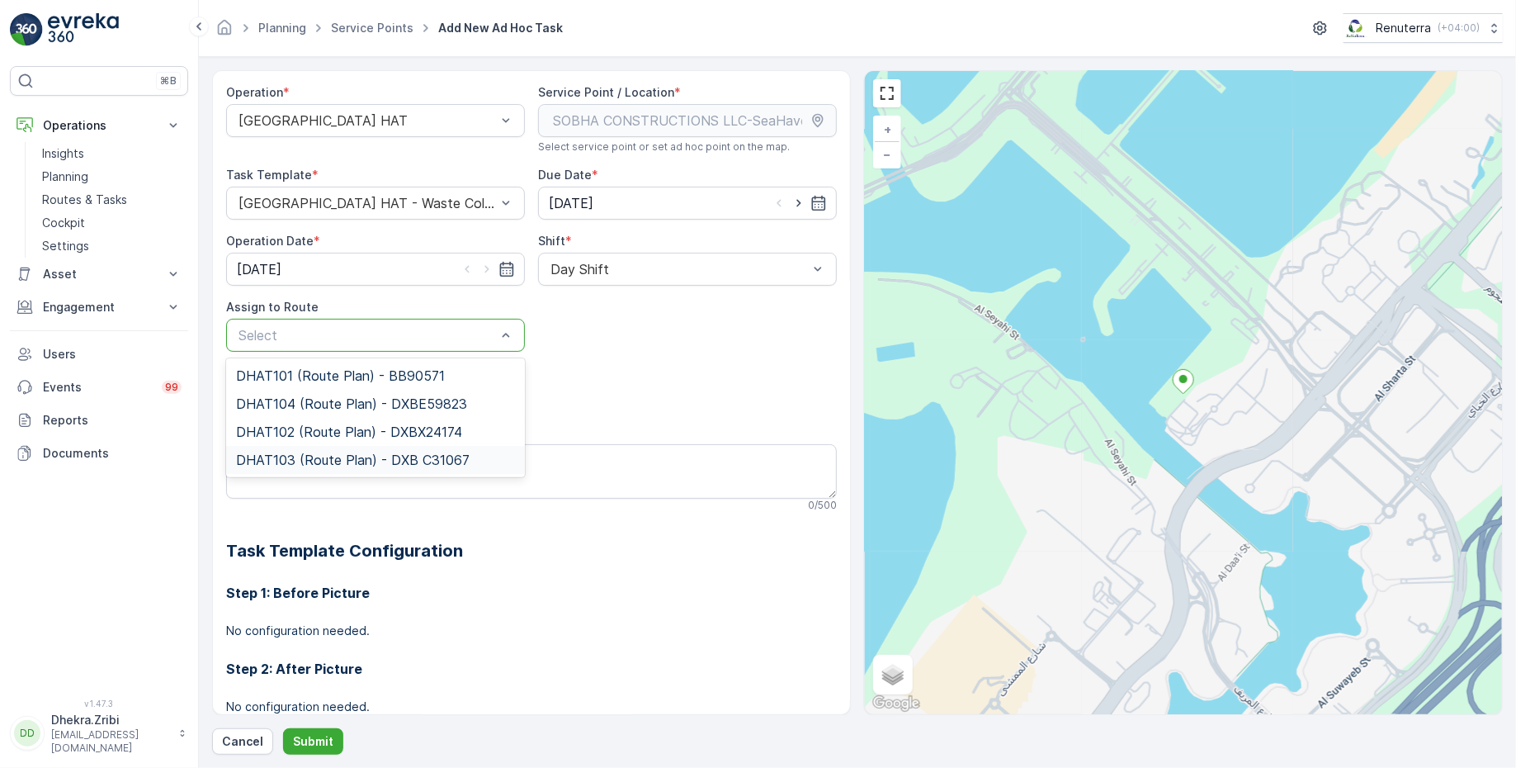
click at [295, 452] on span "DHAT103 (Route Plan) - DXB C31067" at bounding box center [353, 459] width 234 height 15
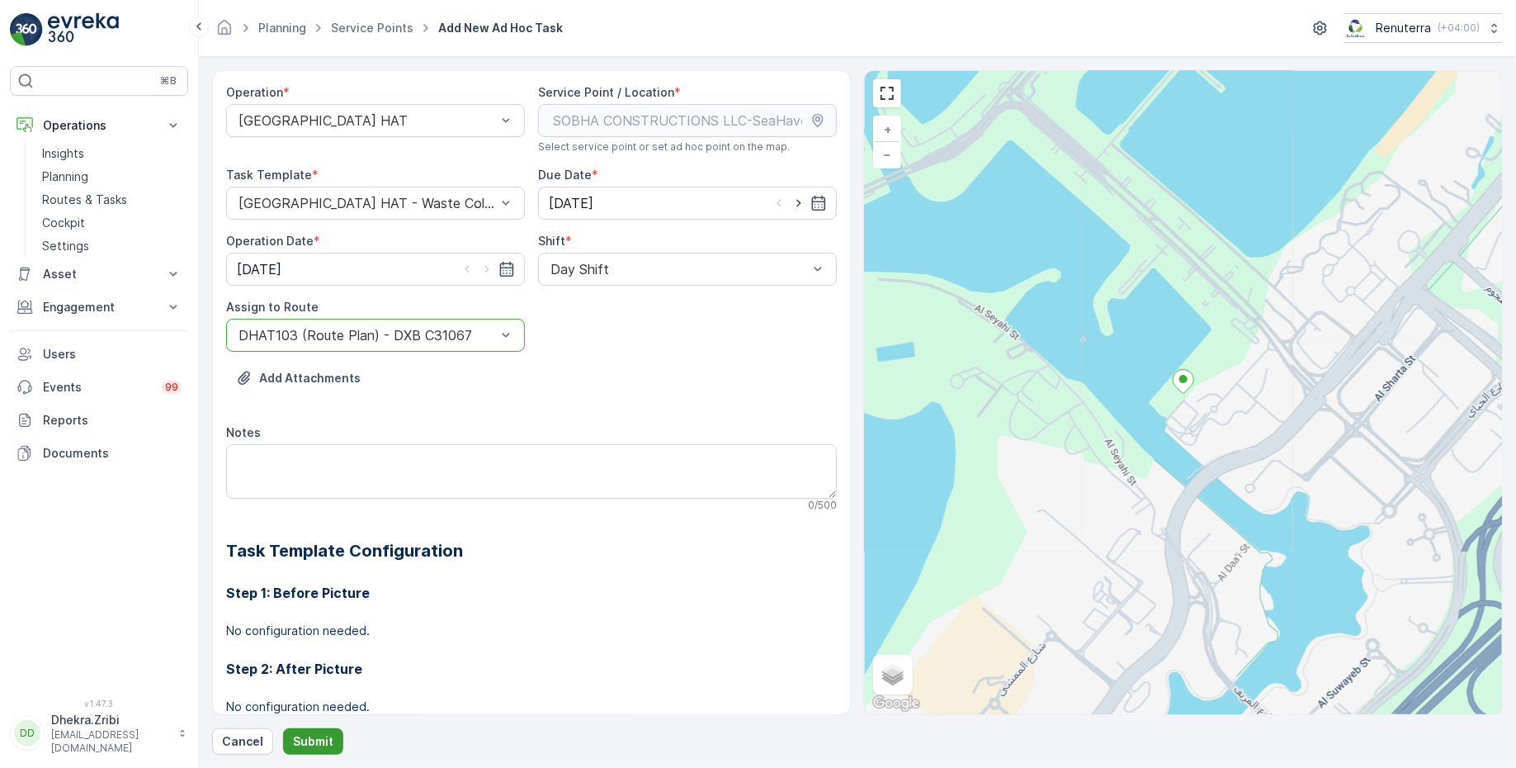
click at [312, 735] on p "Submit" at bounding box center [313, 741] width 40 height 17
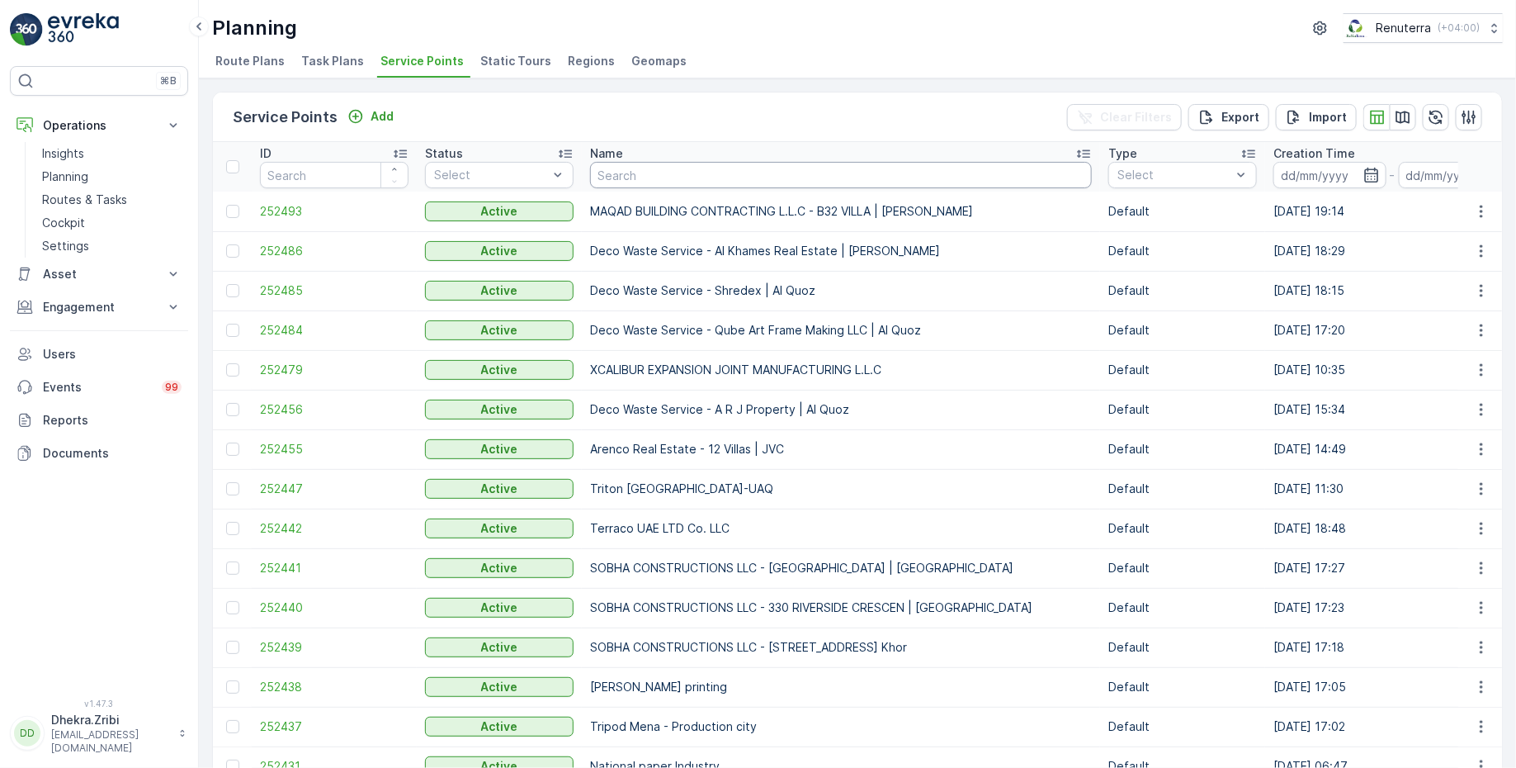
click at [667, 178] on input "text" at bounding box center [841, 175] width 502 height 26
type input "emirates"
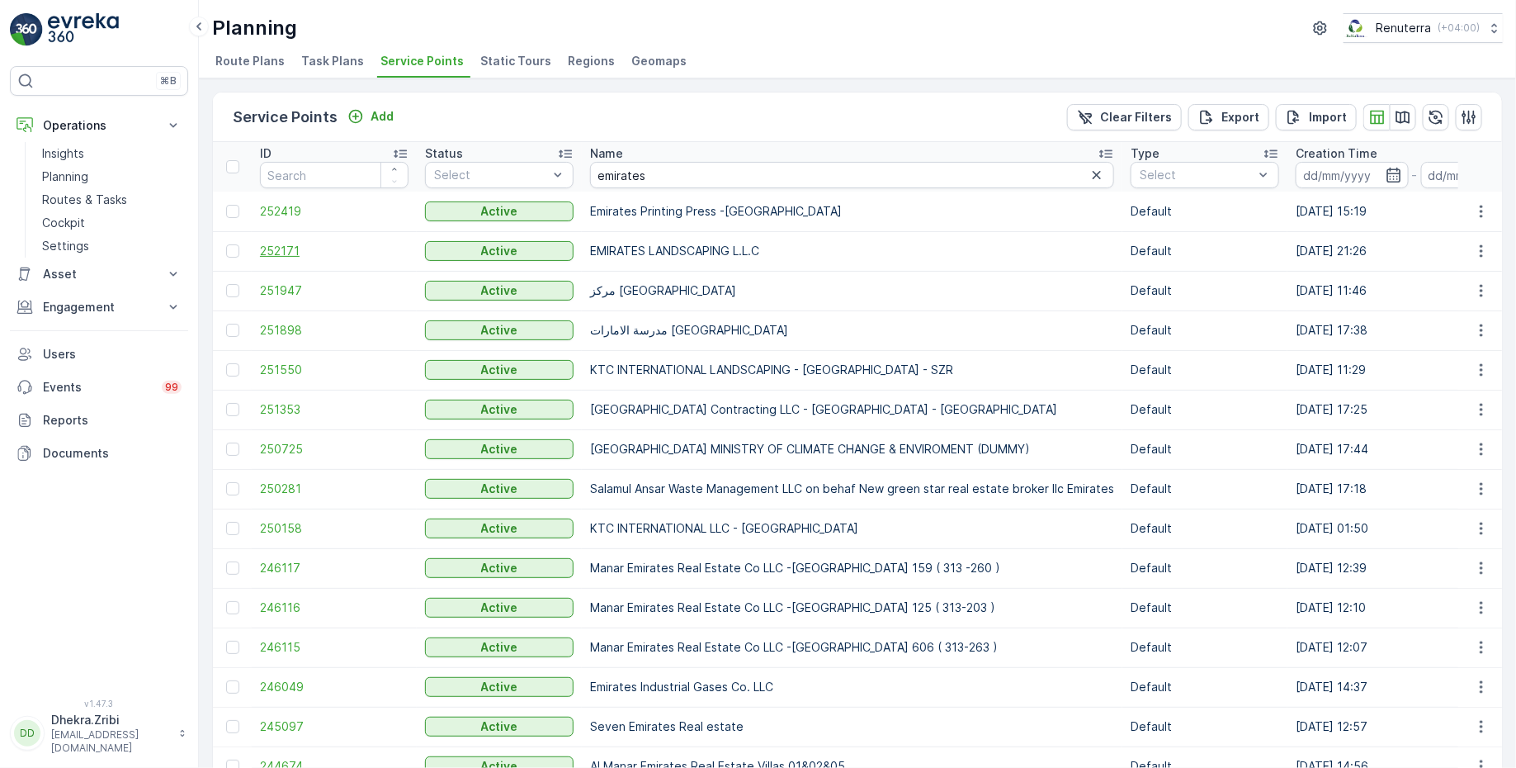
click at [267, 250] on span "252171" at bounding box center [334, 251] width 149 height 17
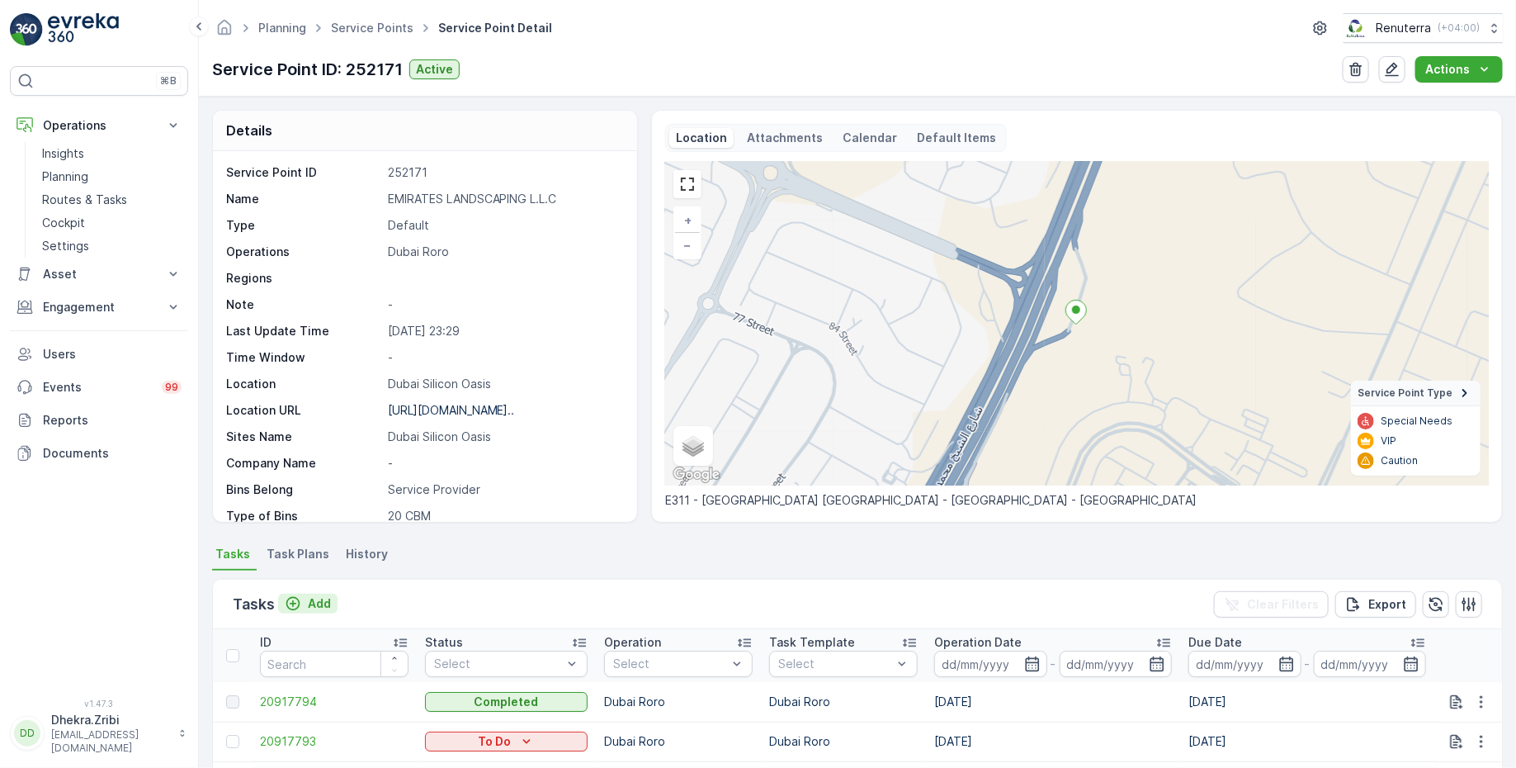
click at [310, 601] on p "Add" at bounding box center [319, 603] width 23 height 17
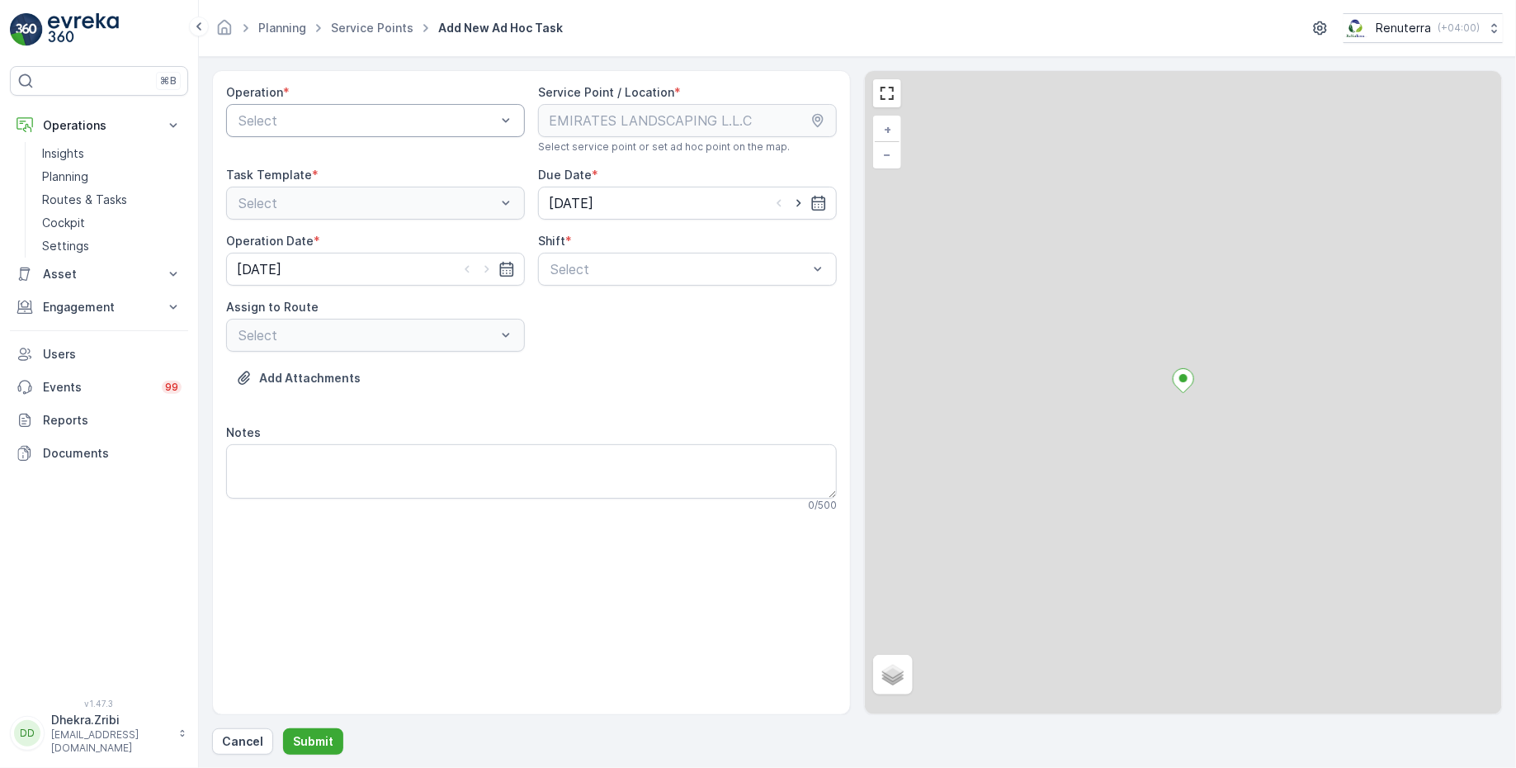
click at [447, 104] on div "Select" at bounding box center [375, 120] width 299 height 33
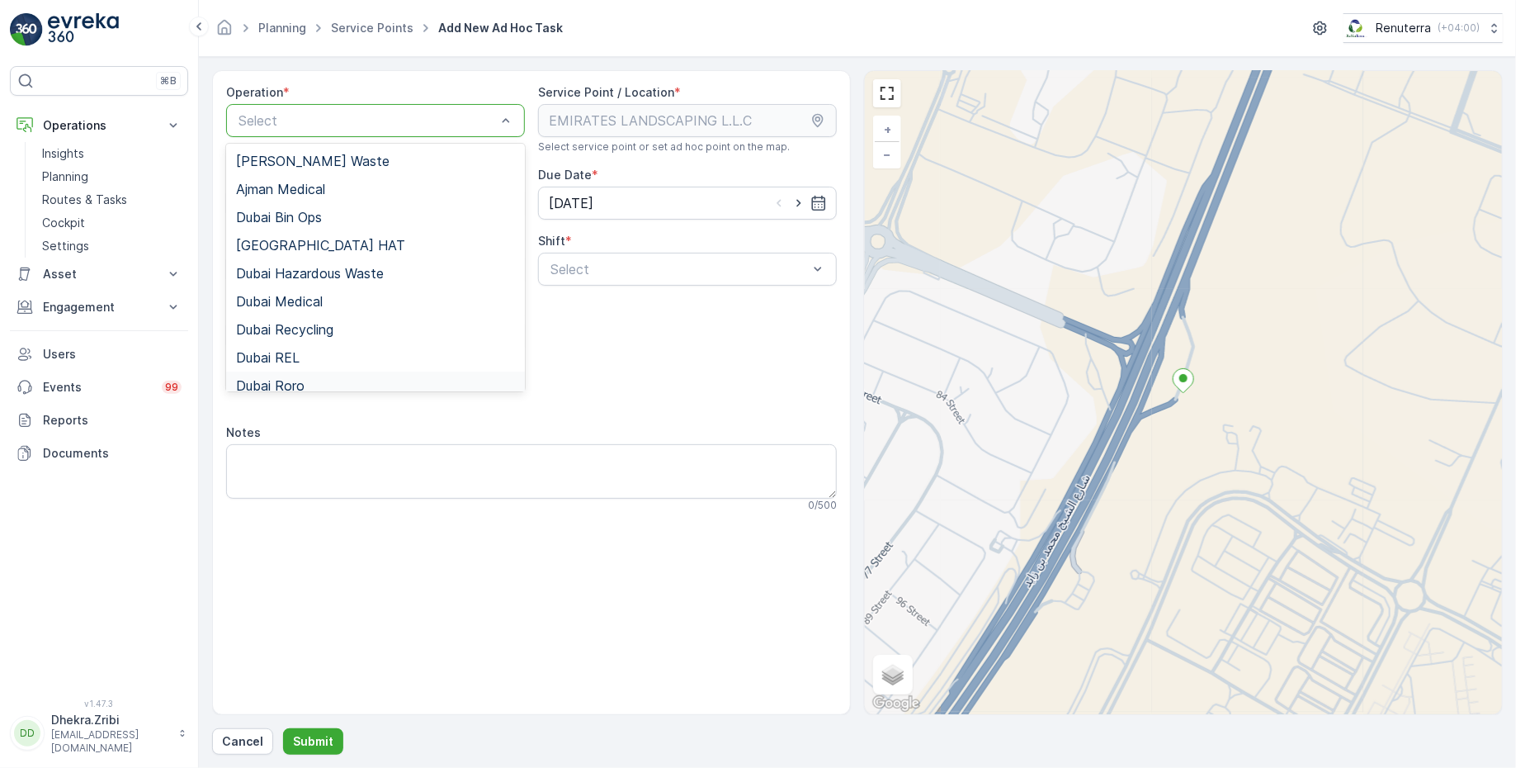
click at [278, 380] on span "Dubai Roro" at bounding box center [270, 385] width 69 height 15
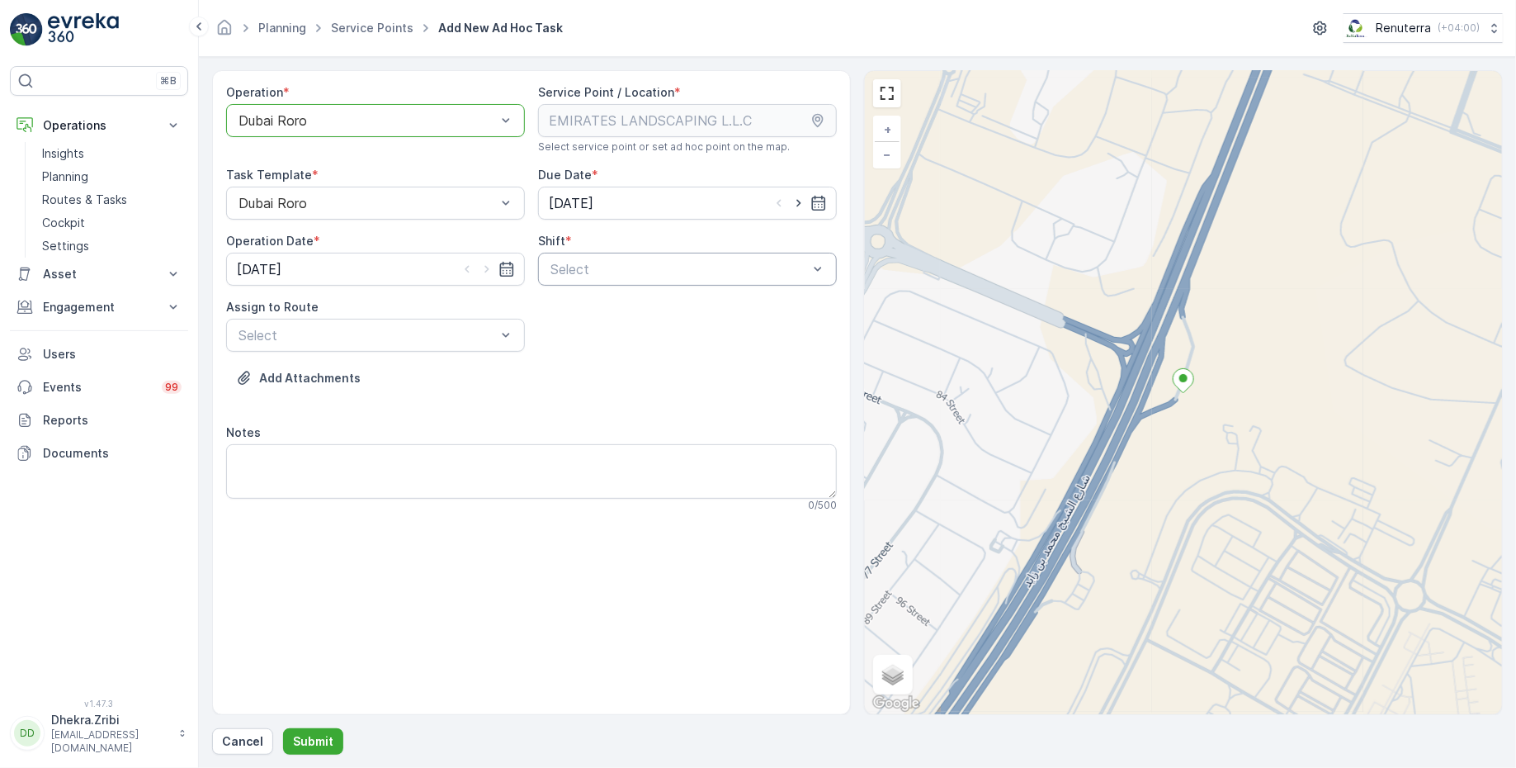
click at [606, 272] on div at bounding box center [679, 269] width 261 height 15
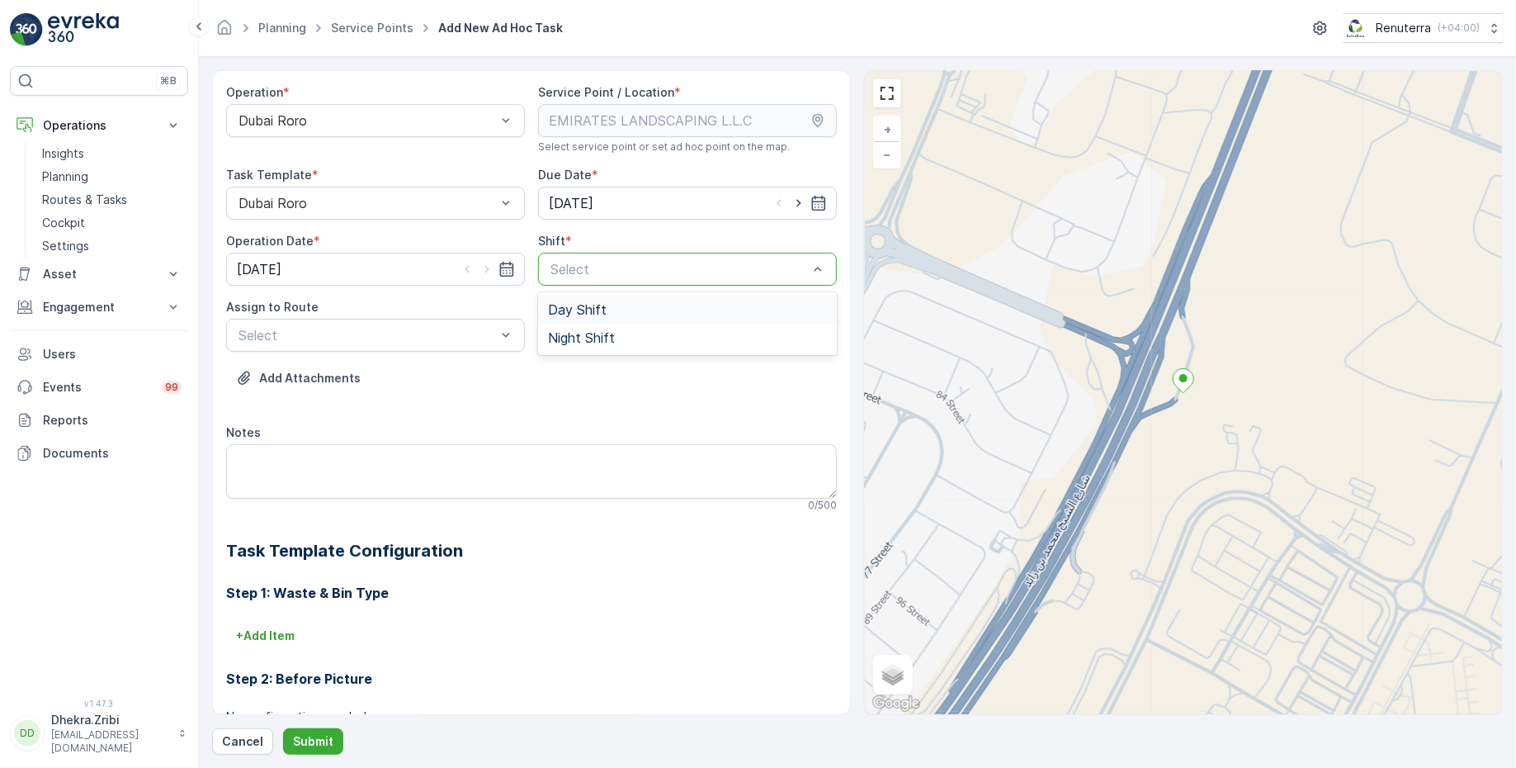
click at [572, 314] on span "Day Shift" at bounding box center [577, 309] width 59 height 15
click at [448, 335] on div at bounding box center [367, 335] width 261 height 15
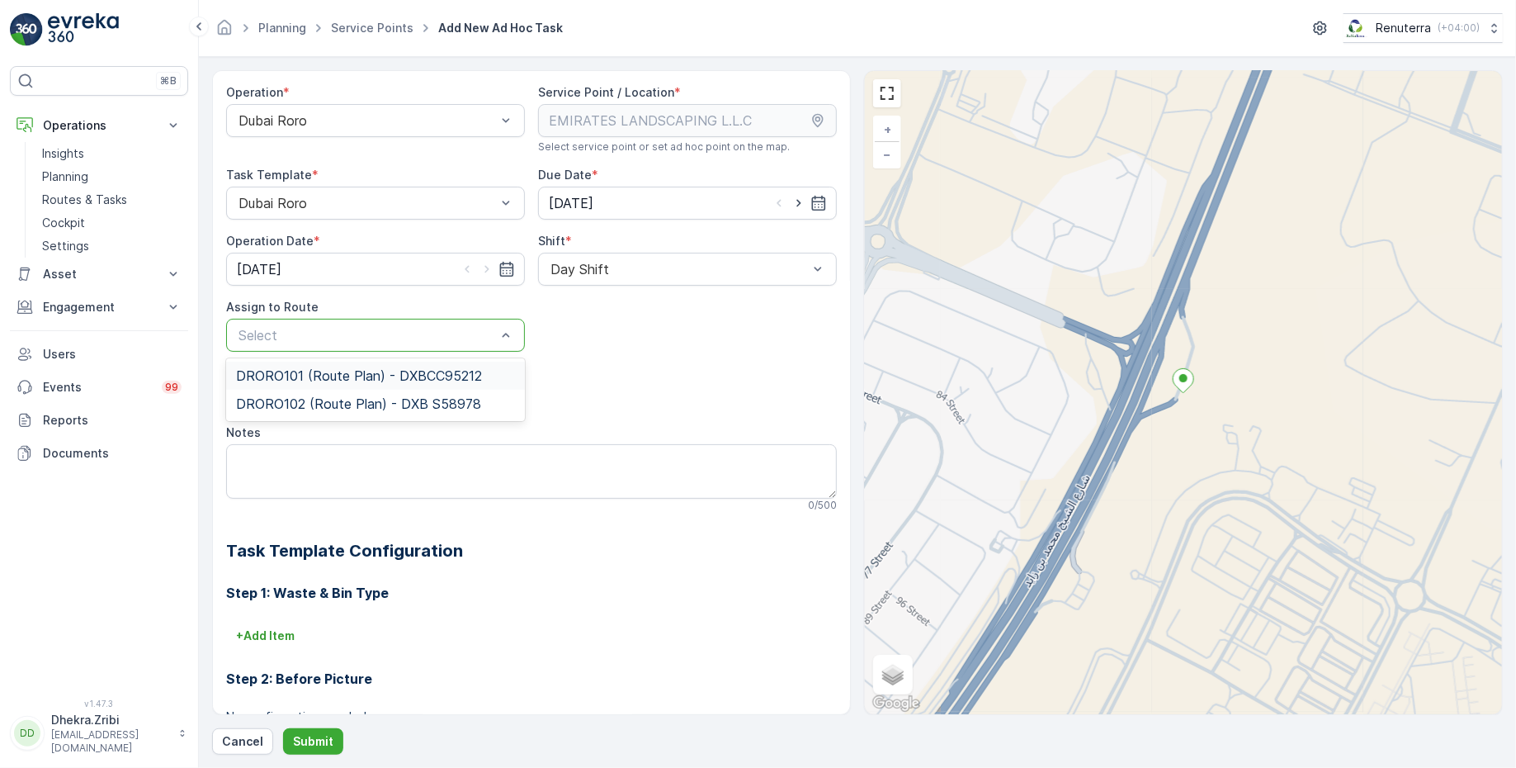
click at [363, 372] on span "DRORO101 (Route Plan) - DXBCC95212" at bounding box center [359, 375] width 246 height 15
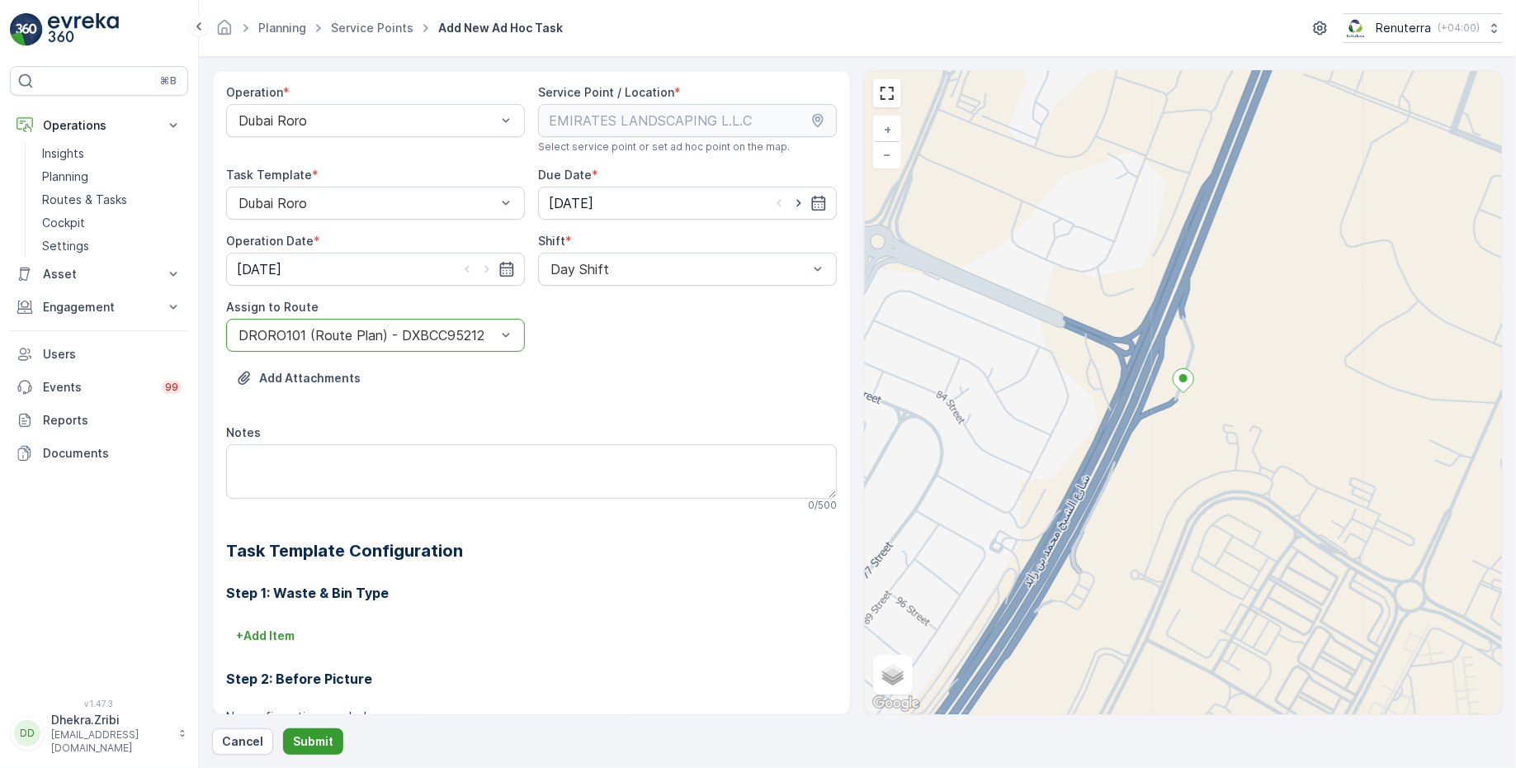
click at [311, 754] on button "Submit" at bounding box center [313, 741] width 60 height 26
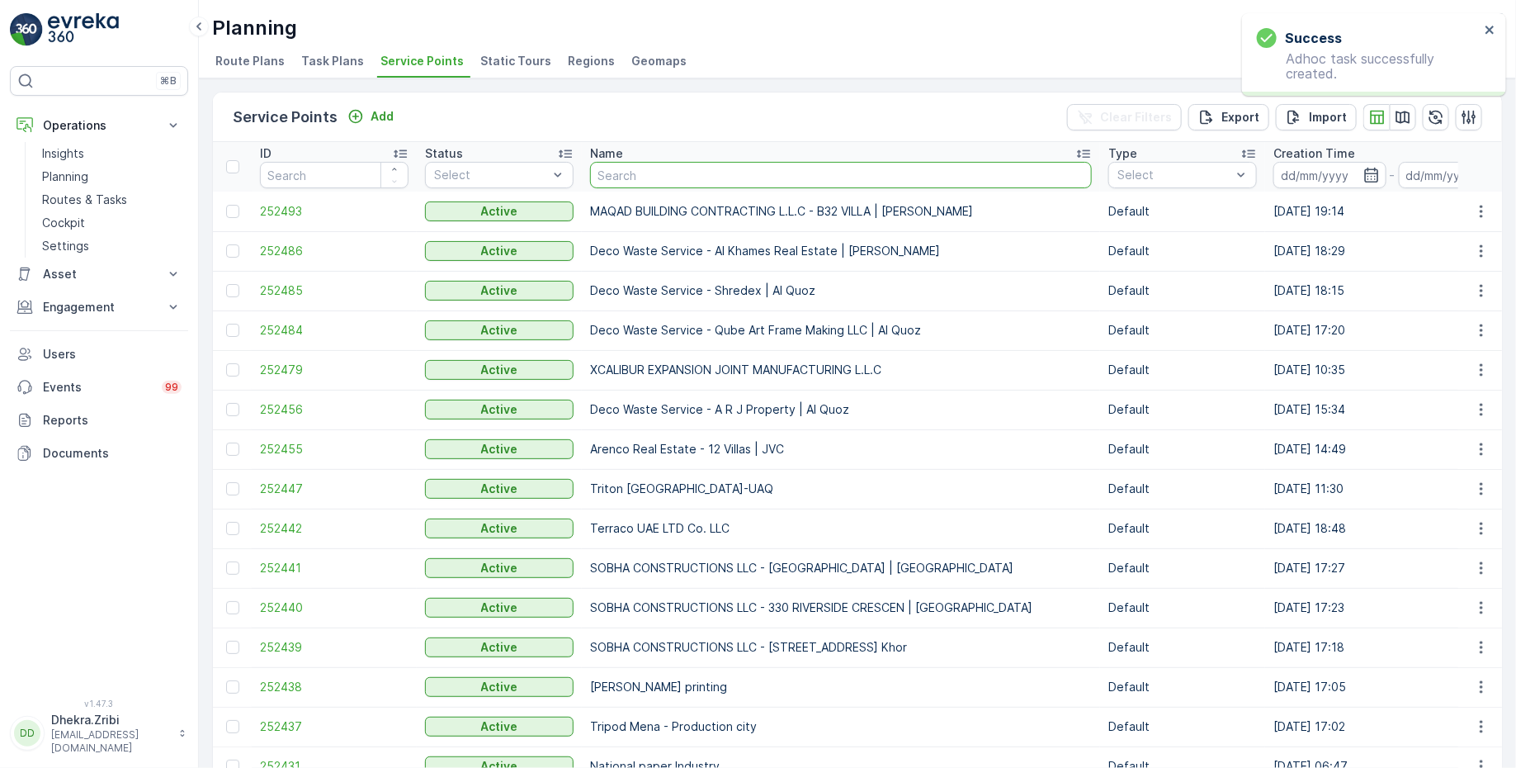
click at [655, 181] on input "text" at bounding box center [841, 175] width 502 height 26
type input "emi"
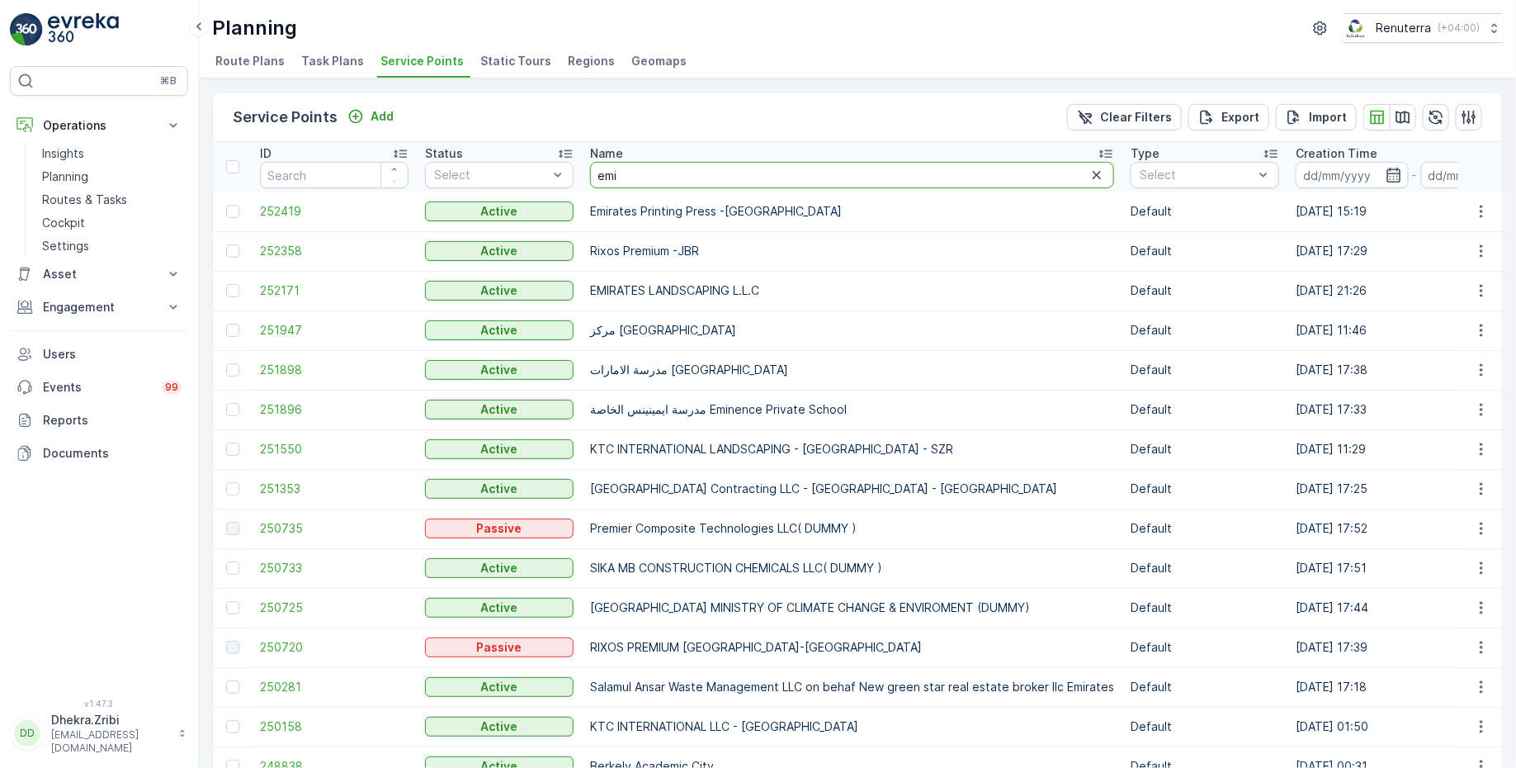
click at [673, 172] on input "emi" at bounding box center [852, 175] width 524 height 26
type input "emirayes"
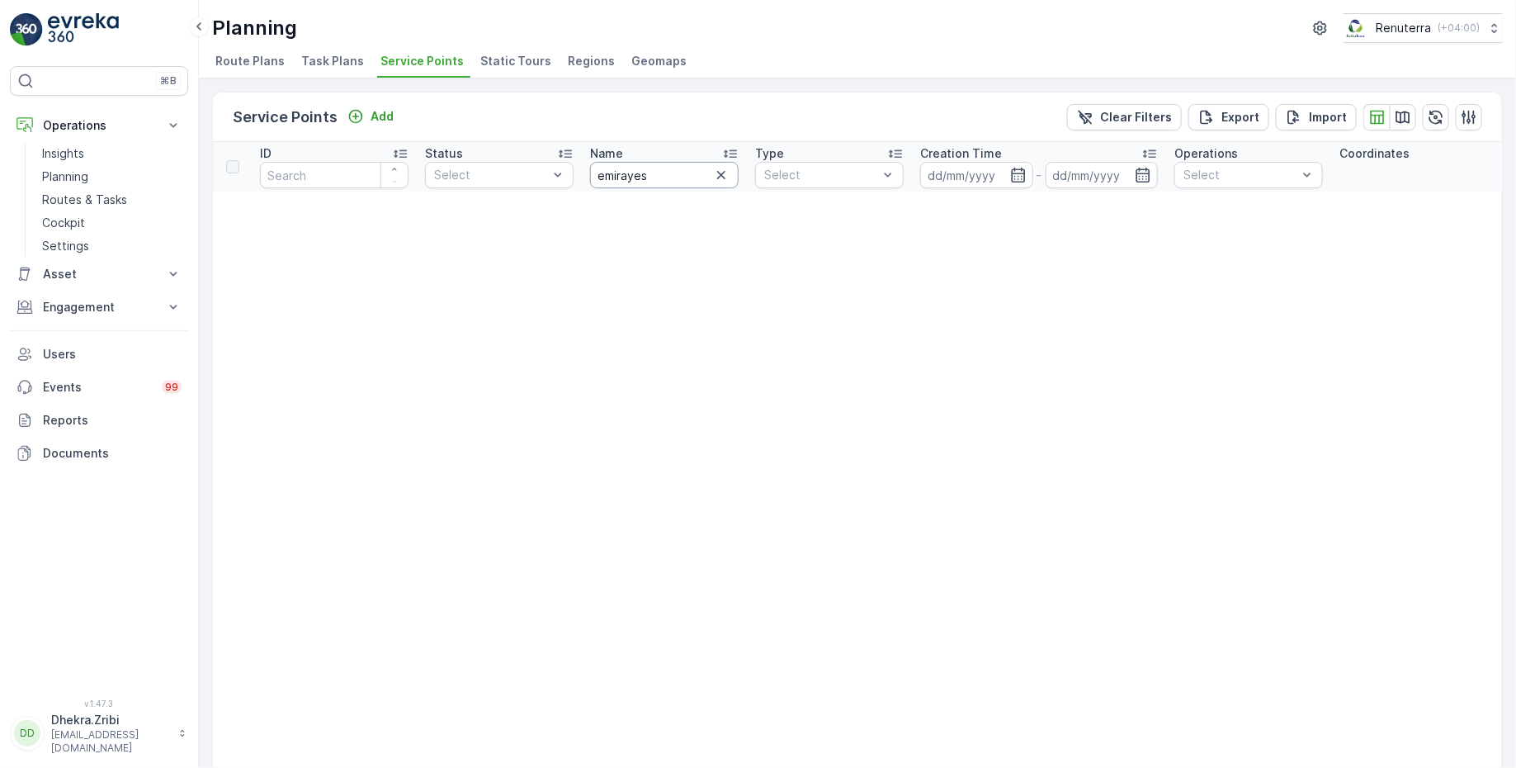
click at [677, 177] on input "emirayes" at bounding box center [664, 175] width 149 height 26
type input "emirates"
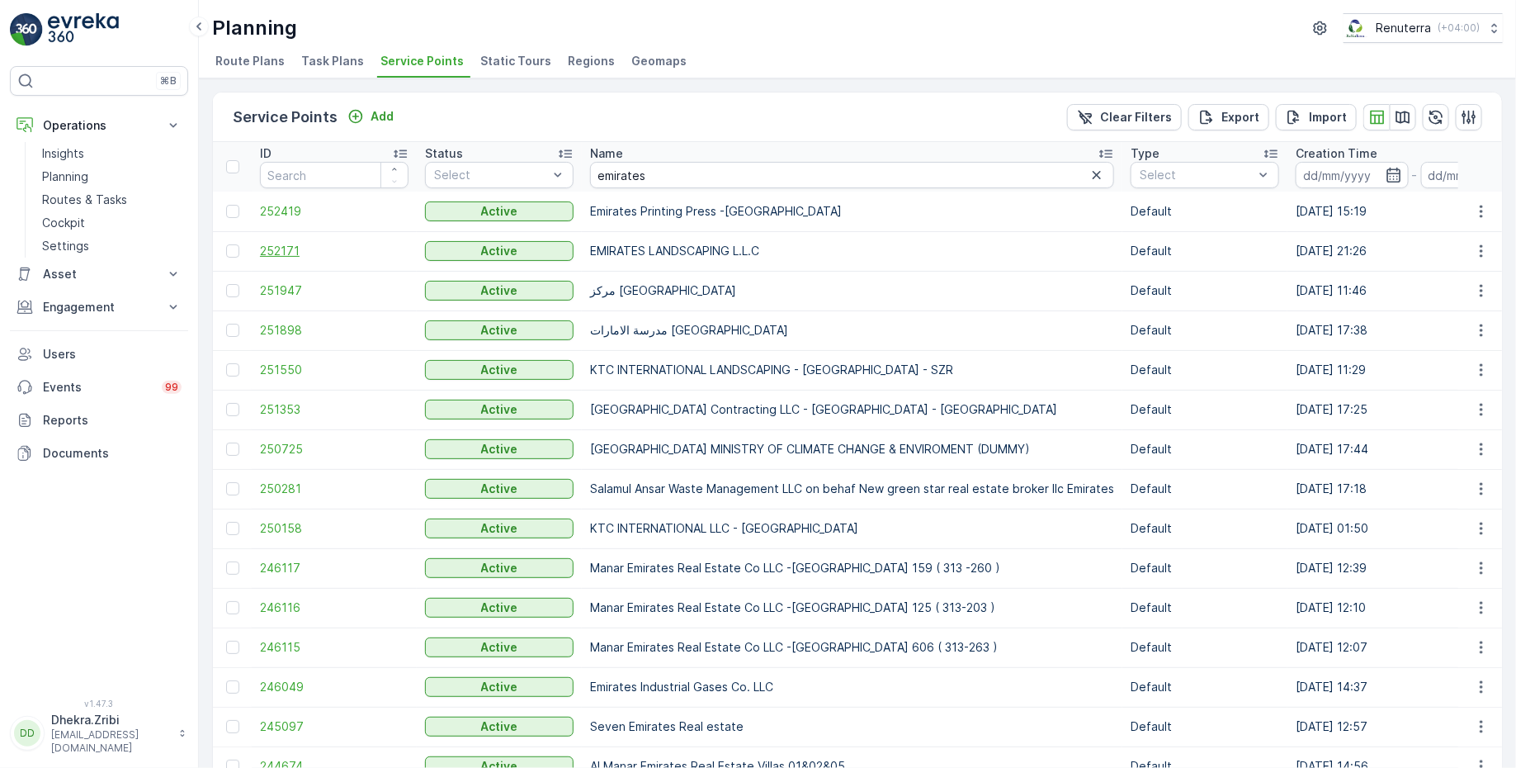
click at [297, 252] on span "252171" at bounding box center [334, 251] width 149 height 17
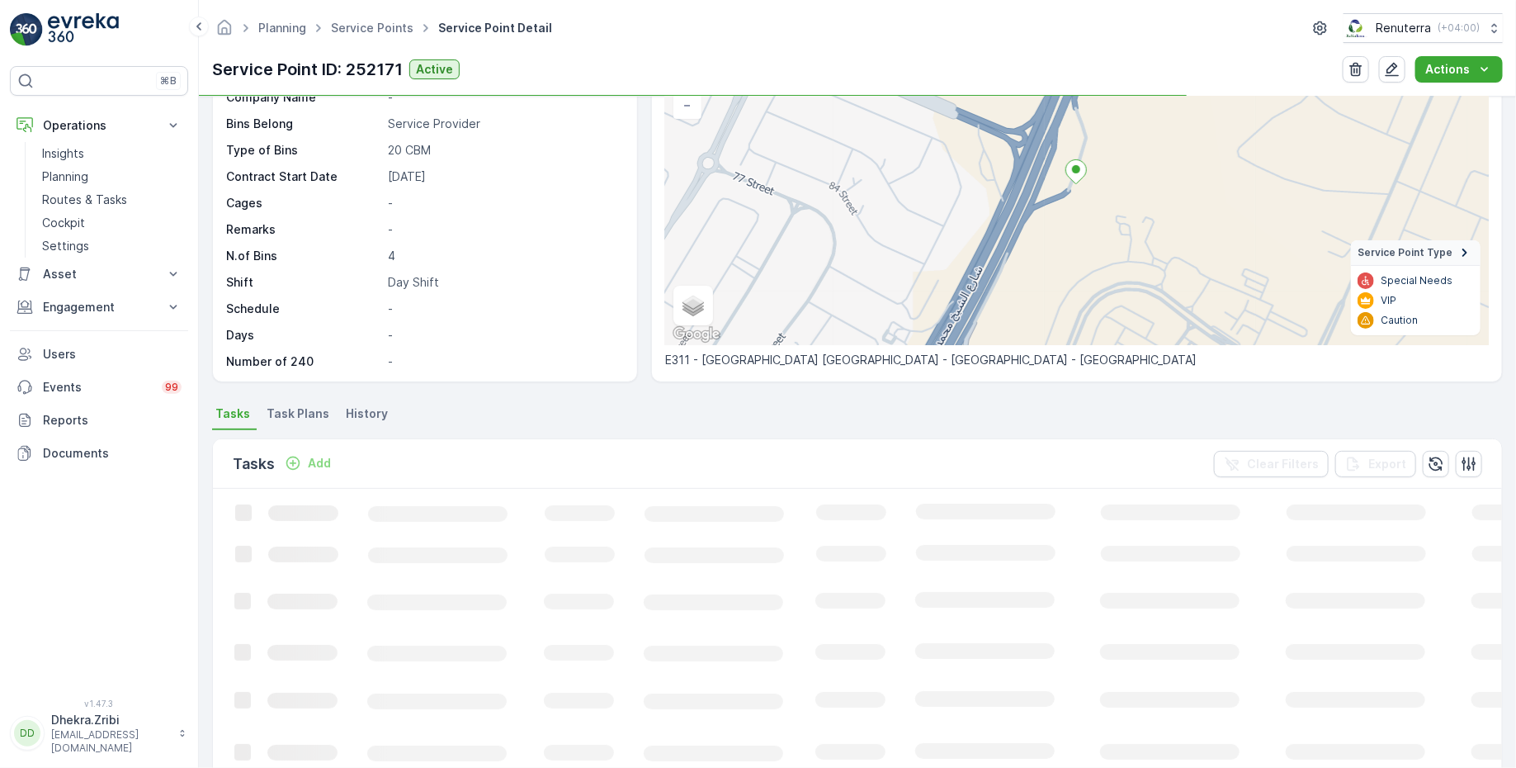
scroll to position [256, 0]
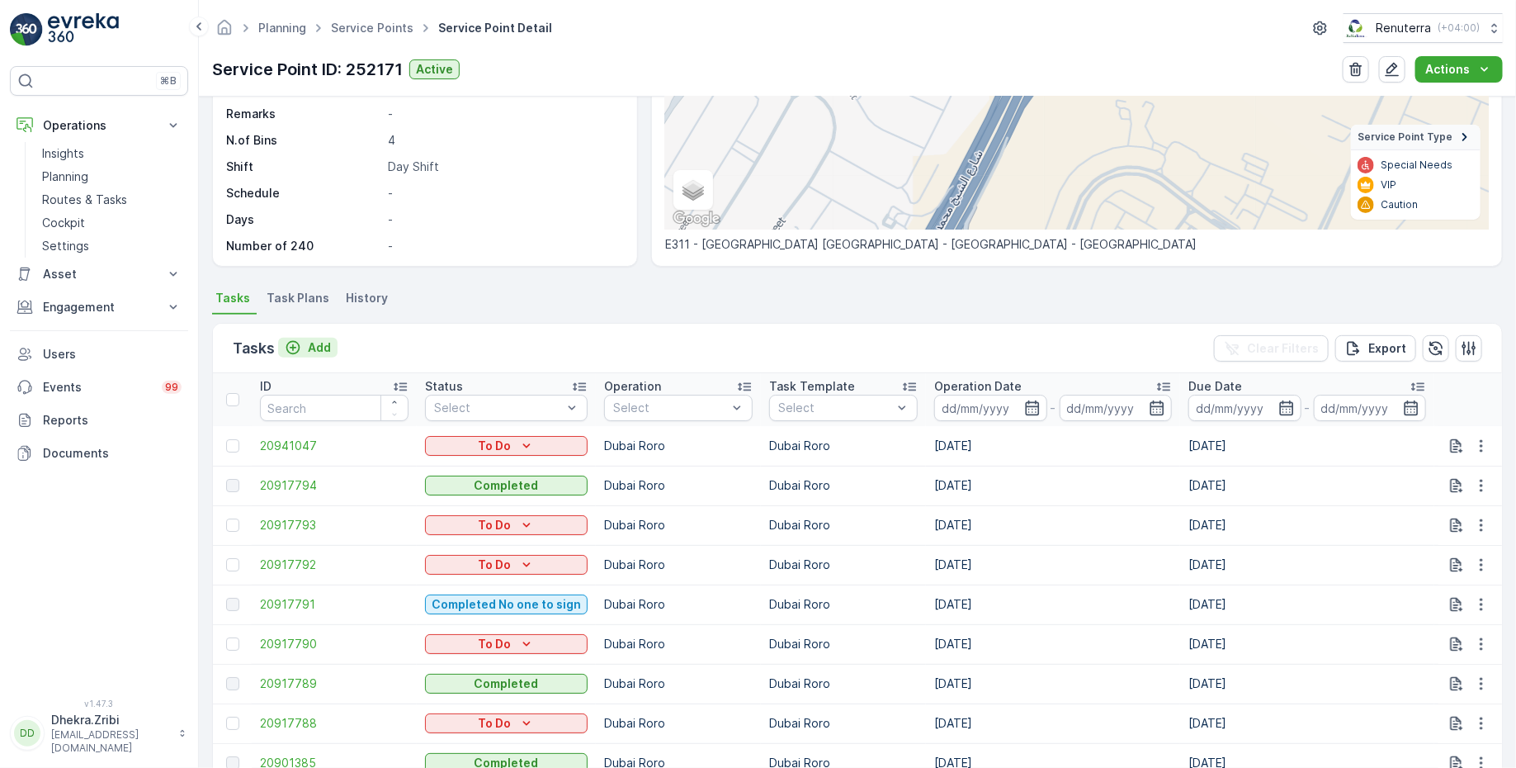
click at [316, 347] on p "Add" at bounding box center [319, 347] width 23 height 17
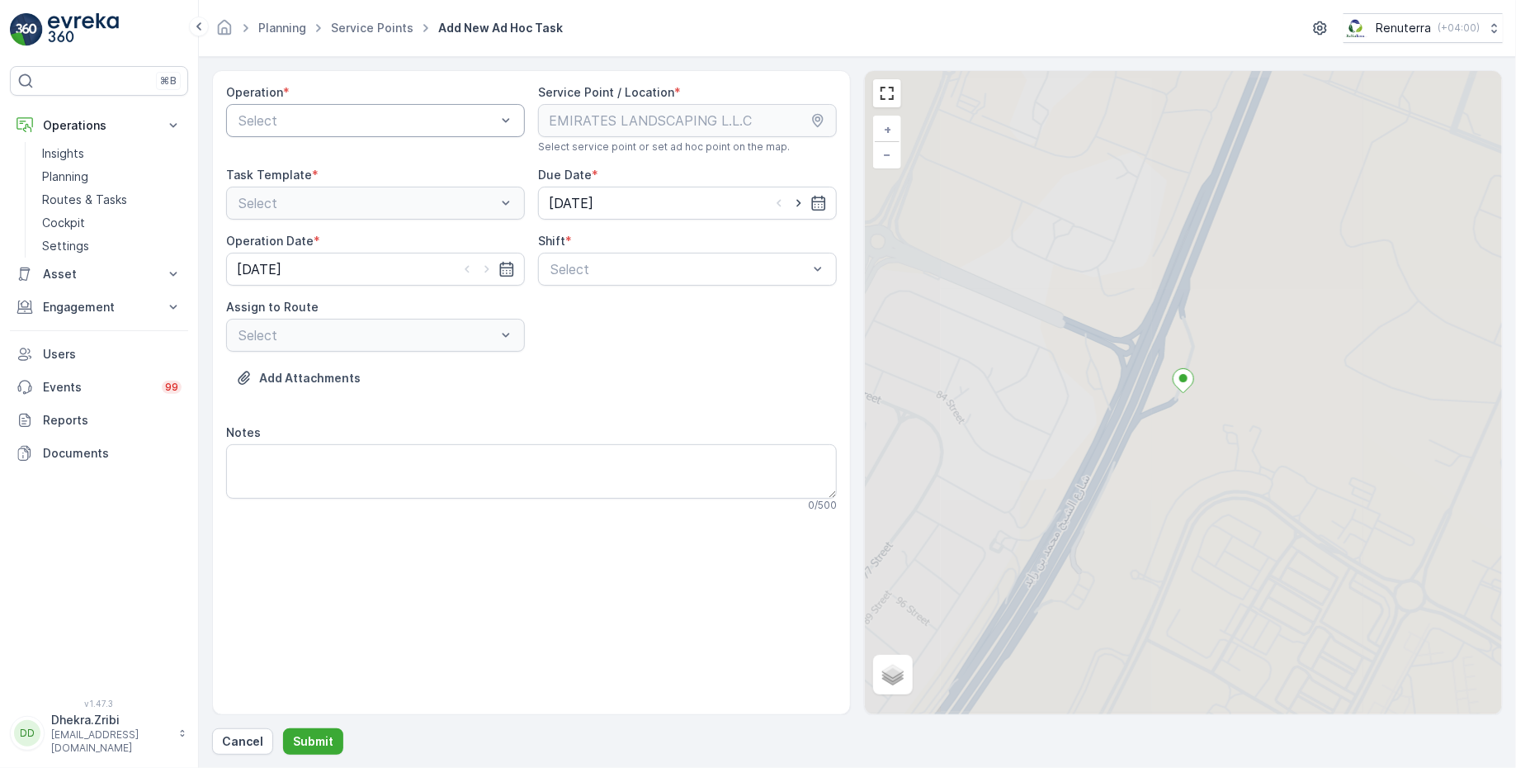
click at [419, 124] on div at bounding box center [367, 120] width 261 height 15
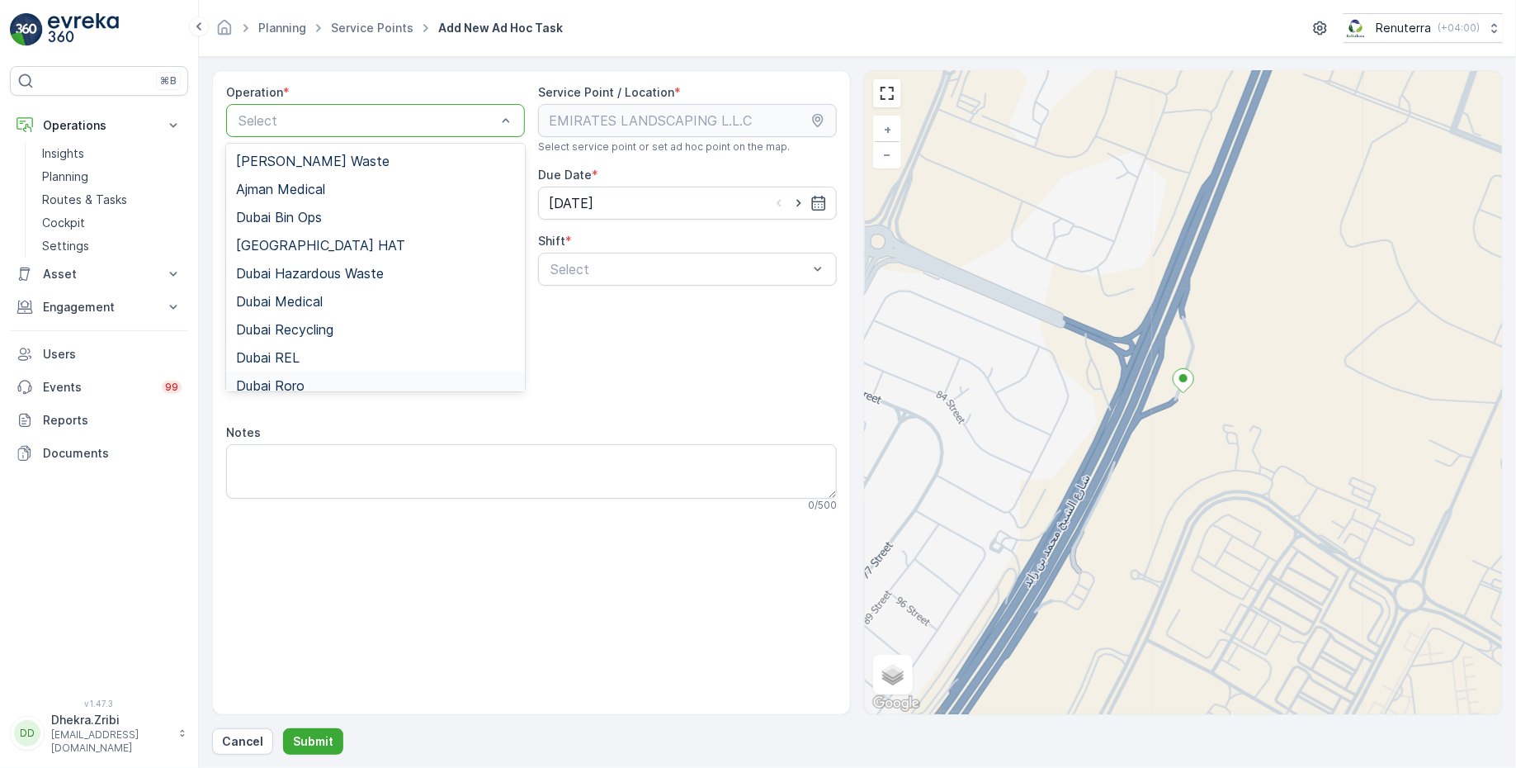
click at [292, 379] on span "Dubai Roro" at bounding box center [270, 385] width 69 height 15
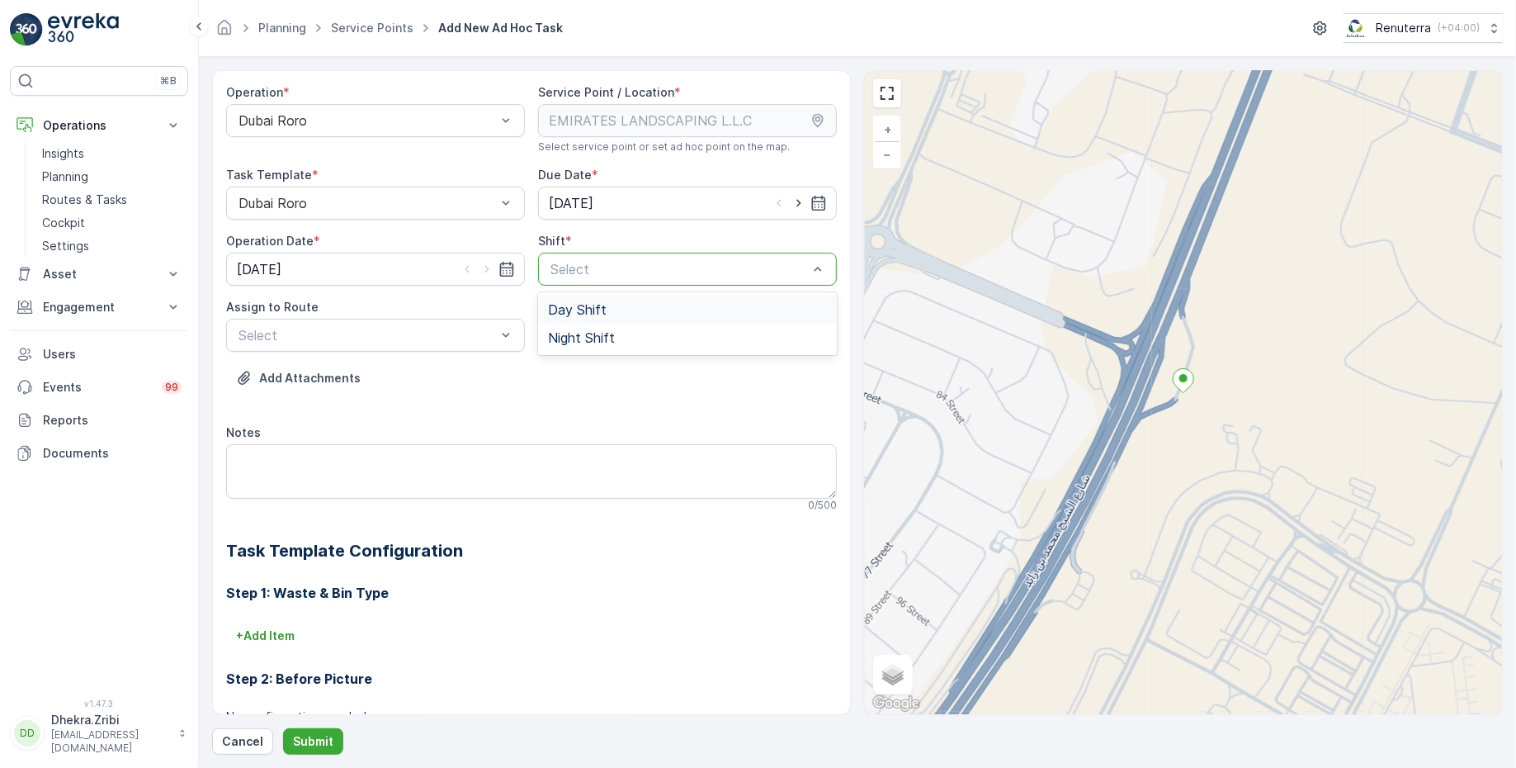
click at [574, 308] on span "Day Shift" at bounding box center [577, 309] width 59 height 15
click at [453, 329] on div at bounding box center [367, 335] width 261 height 15
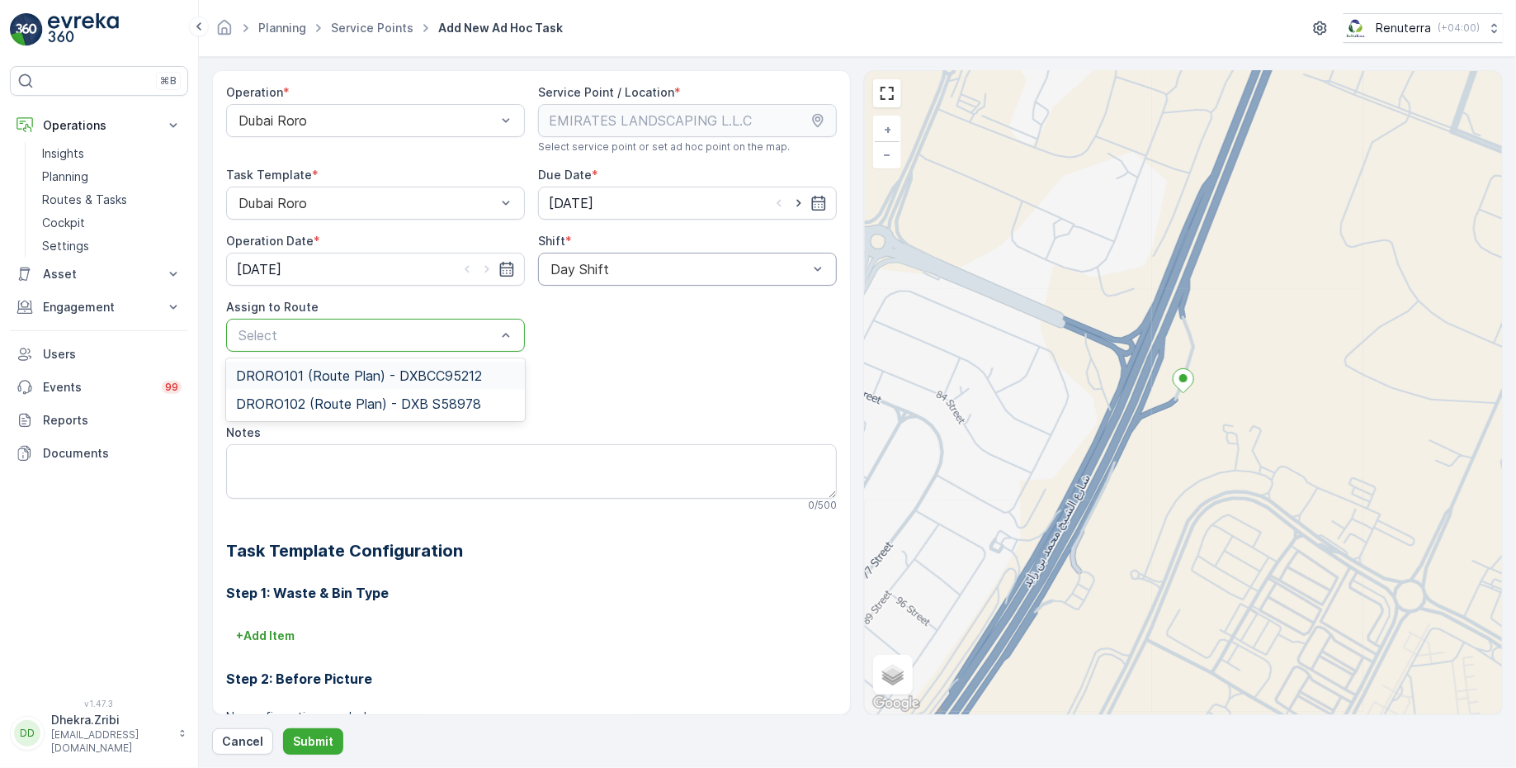
click at [324, 380] on span "DRORO101 (Route Plan) - DXBCC95212" at bounding box center [359, 375] width 246 height 15
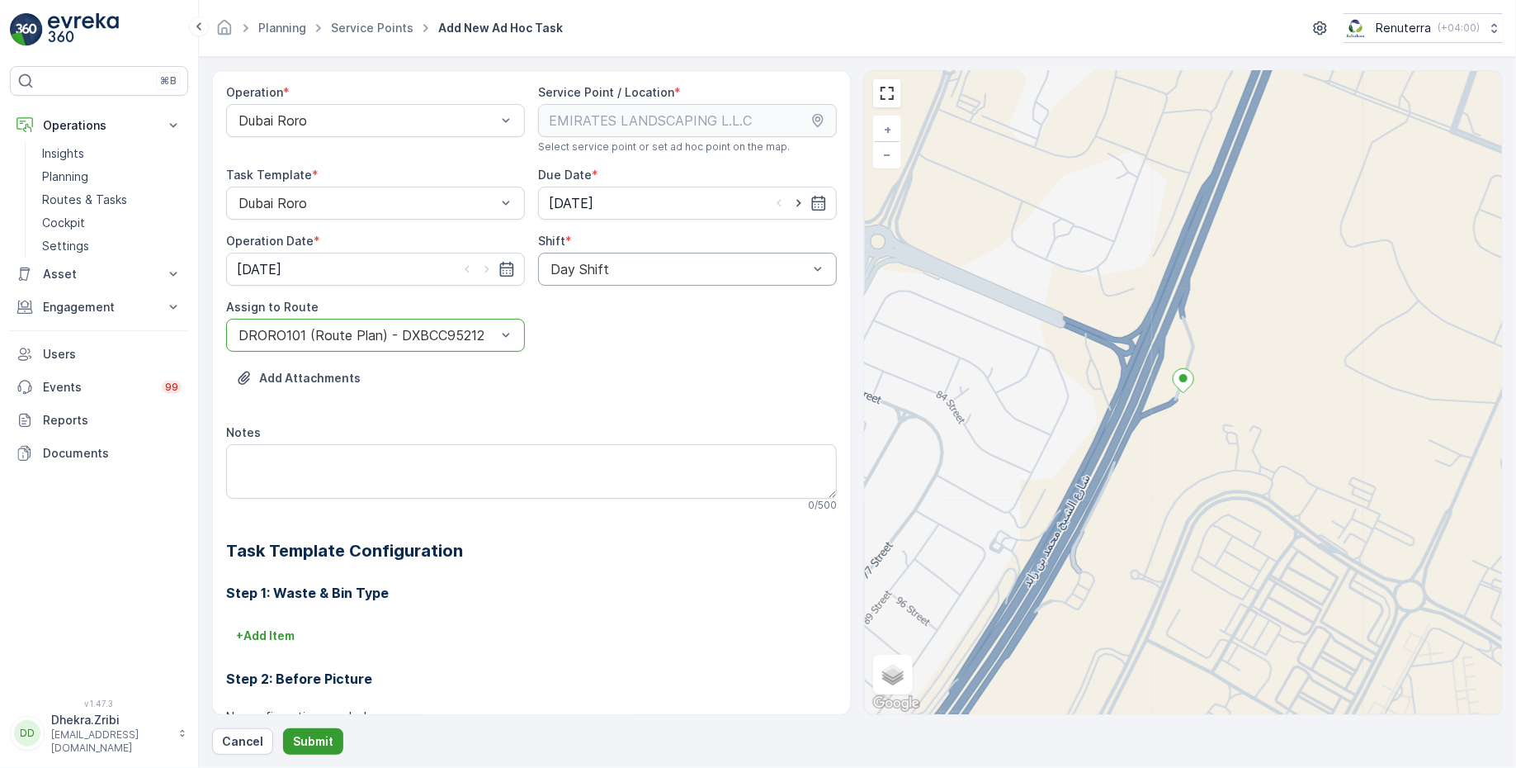
click at [319, 737] on p "Submit" at bounding box center [313, 741] width 40 height 17
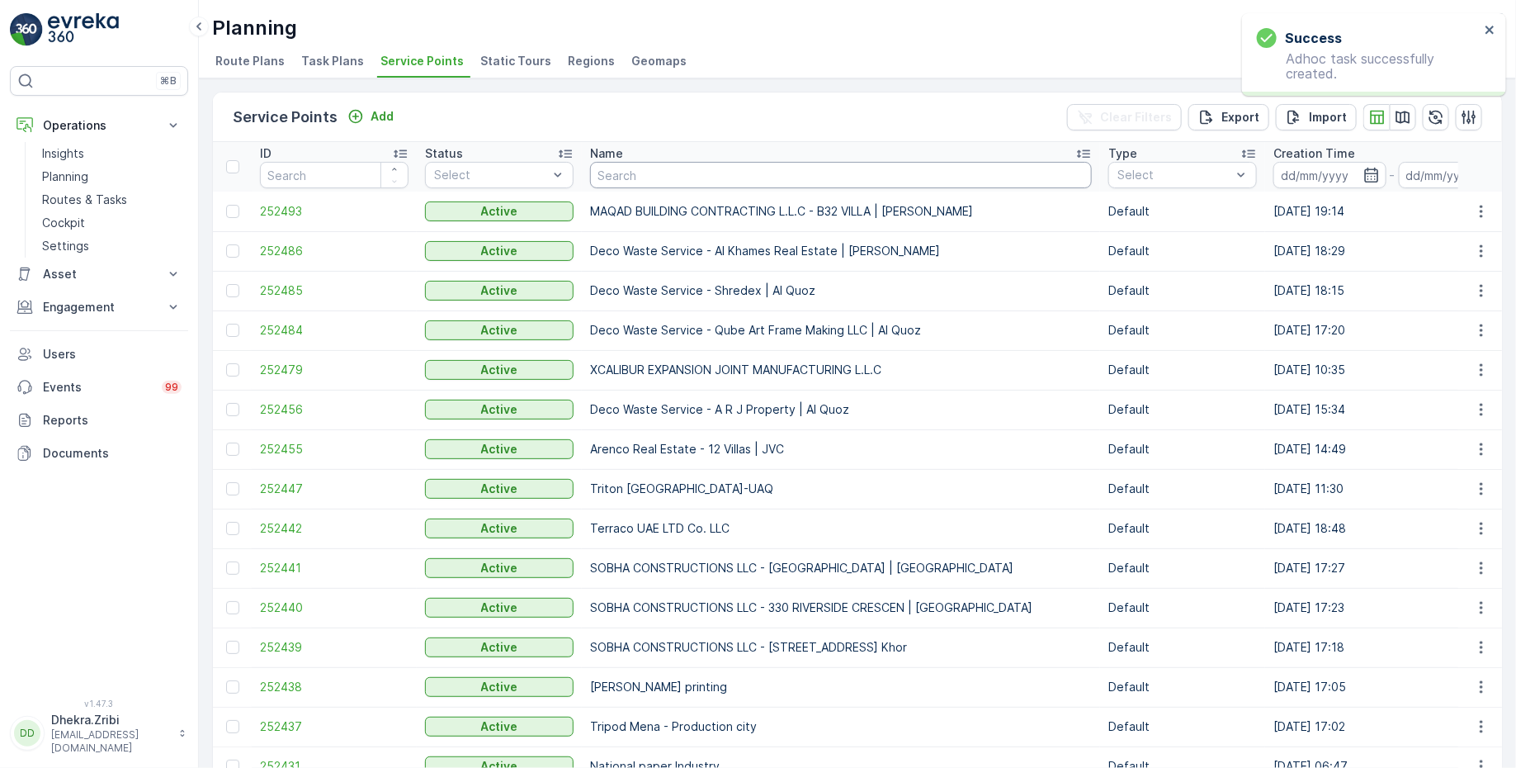
click at [631, 173] on input "text" at bounding box center [841, 175] width 502 height 26
type input "emirat"
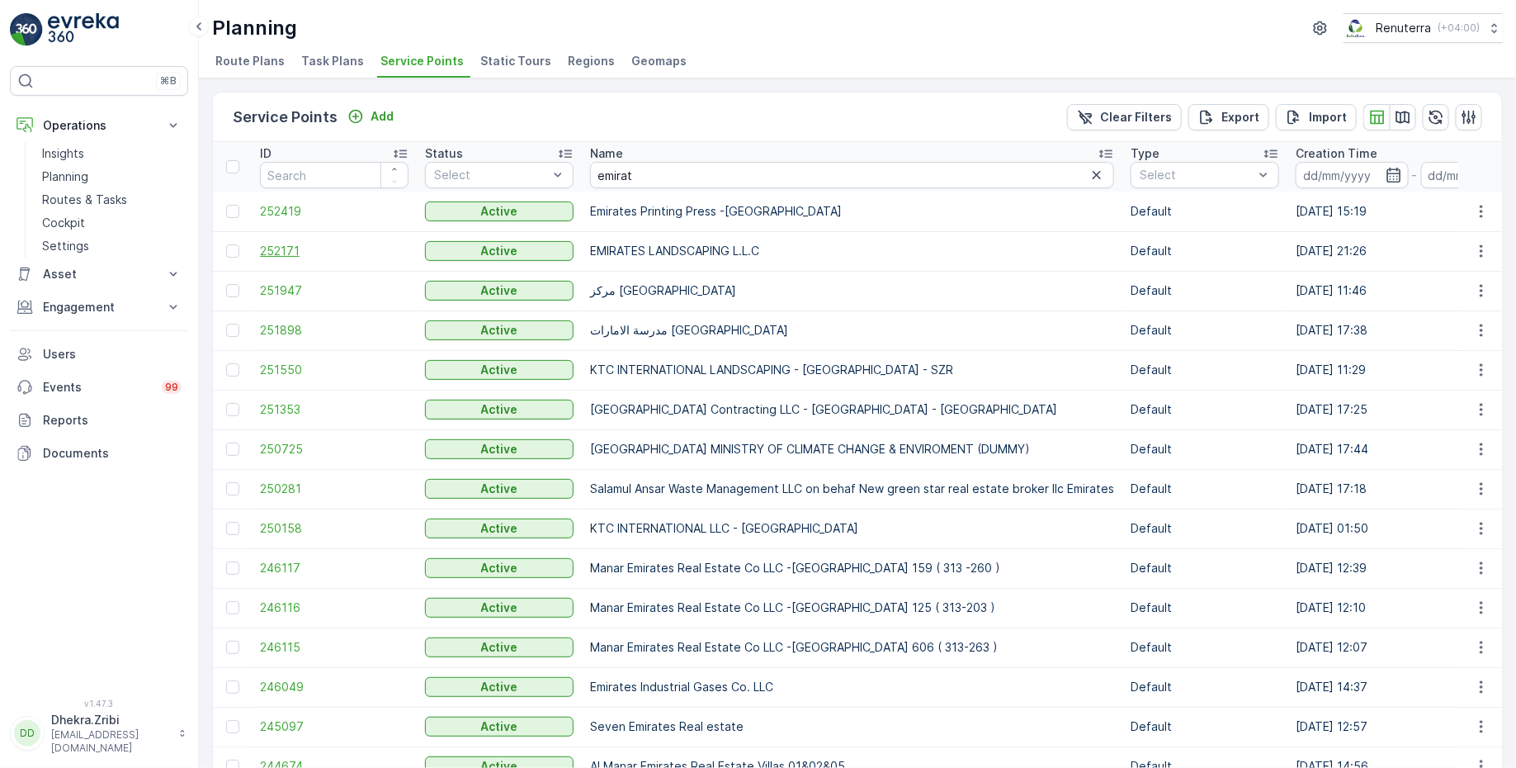
click at [279, 251] on span "252171" at bounding box center [334, 251] width 149 height 17
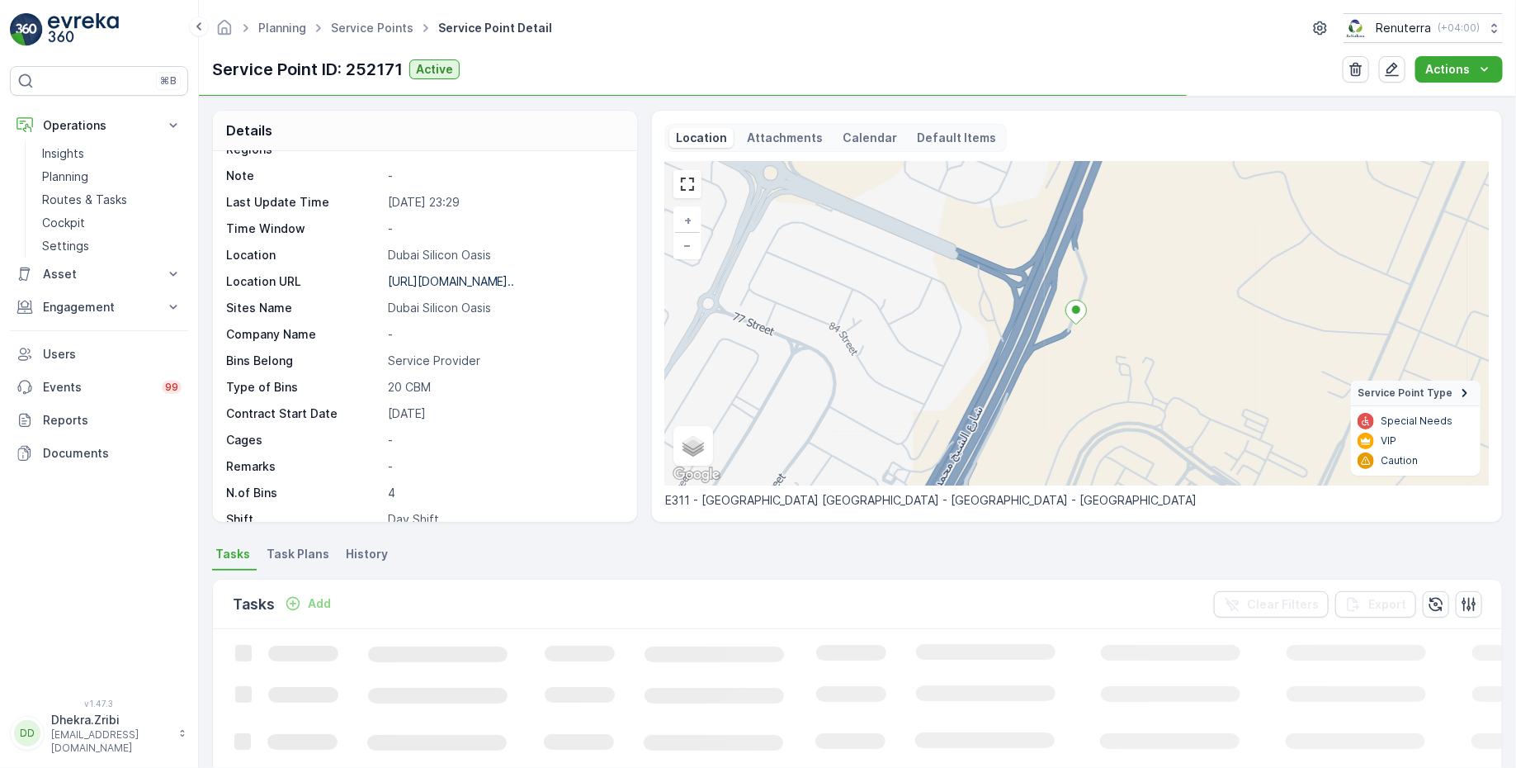
scroll to position [136, 0]
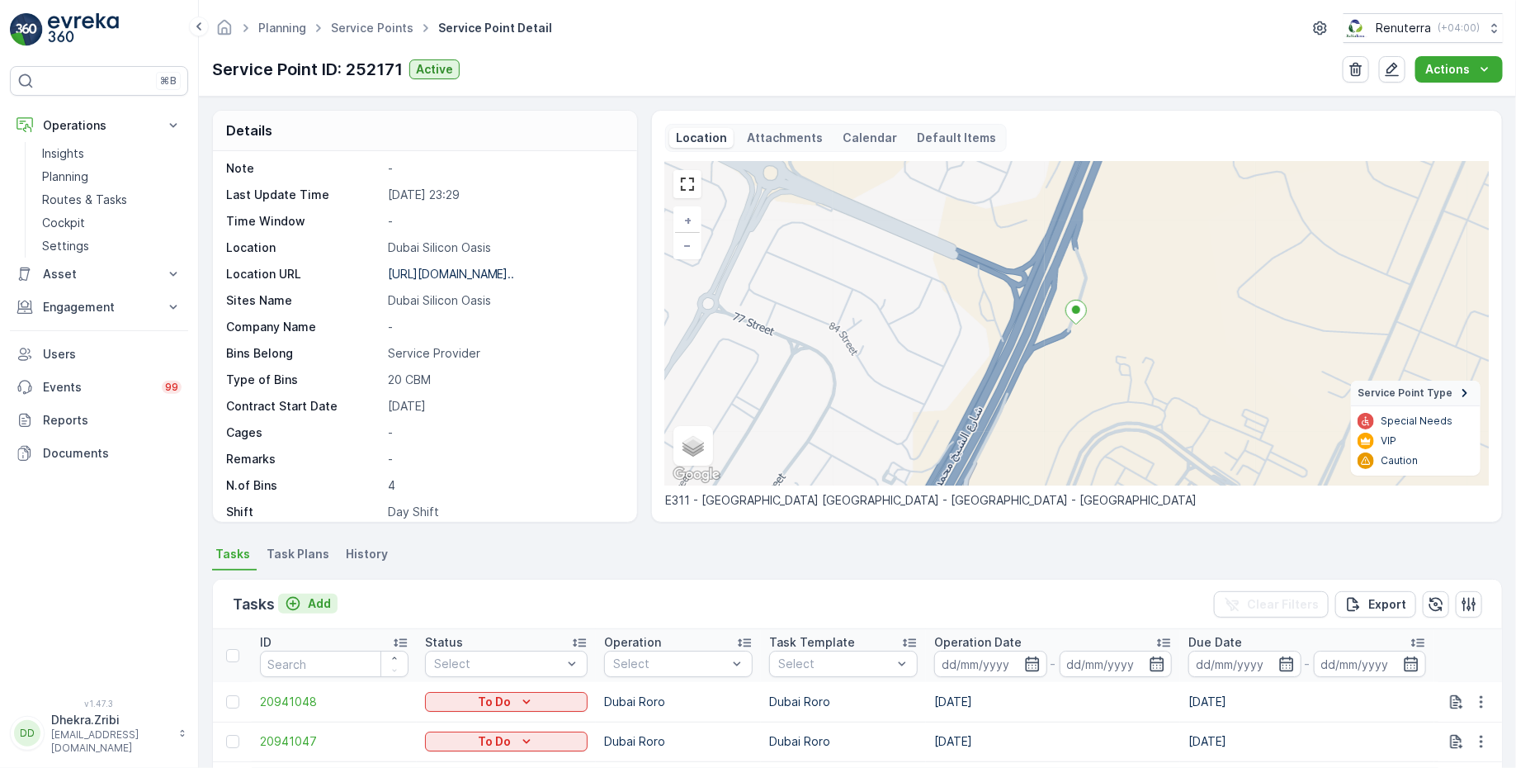
click at [303, 605] on div "Add" at bounding box center [308, 603] width 46 height 17
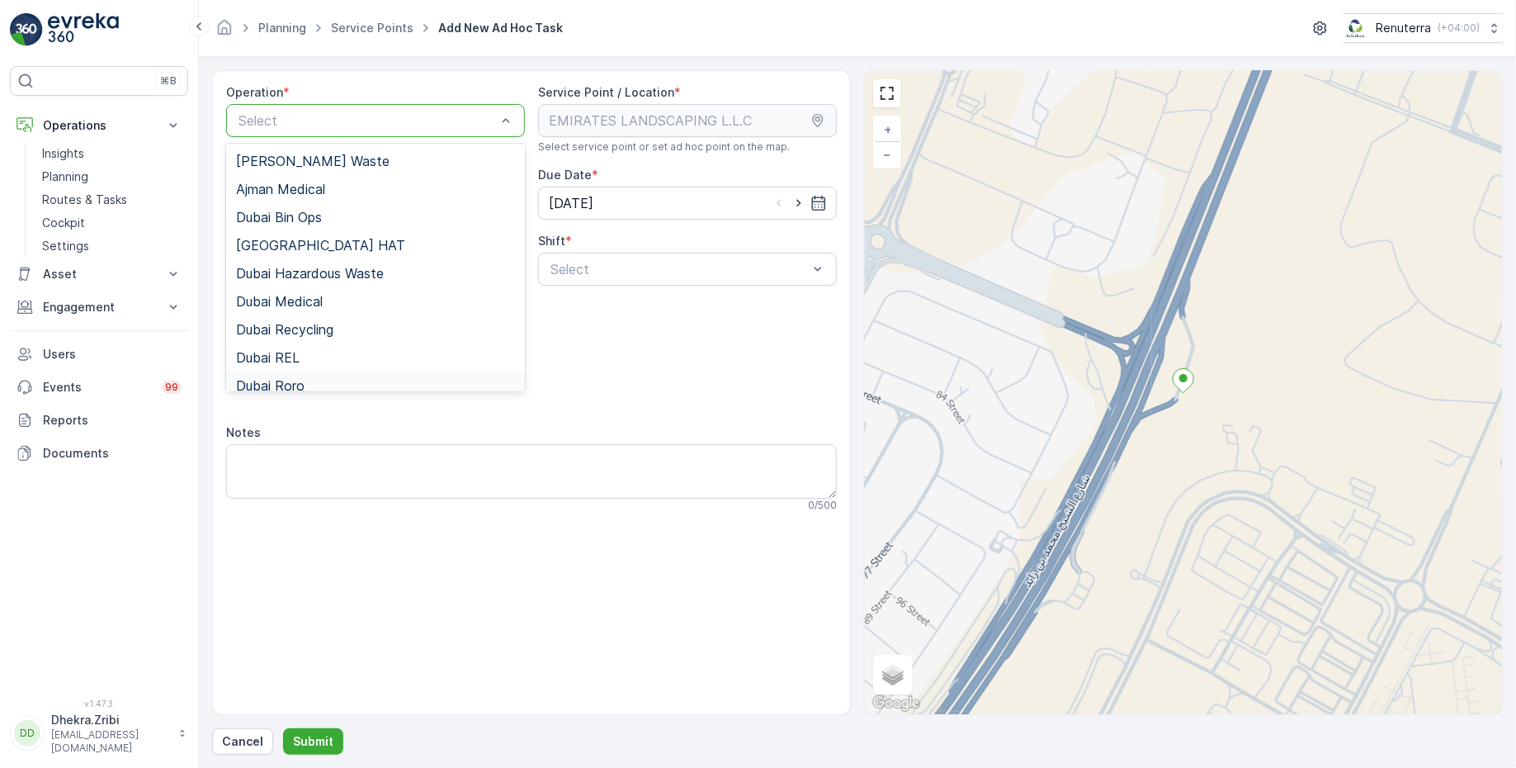
click at [296, 380] on span "Dubai Roro" at bounding box center [270, 385] width 69 height 15
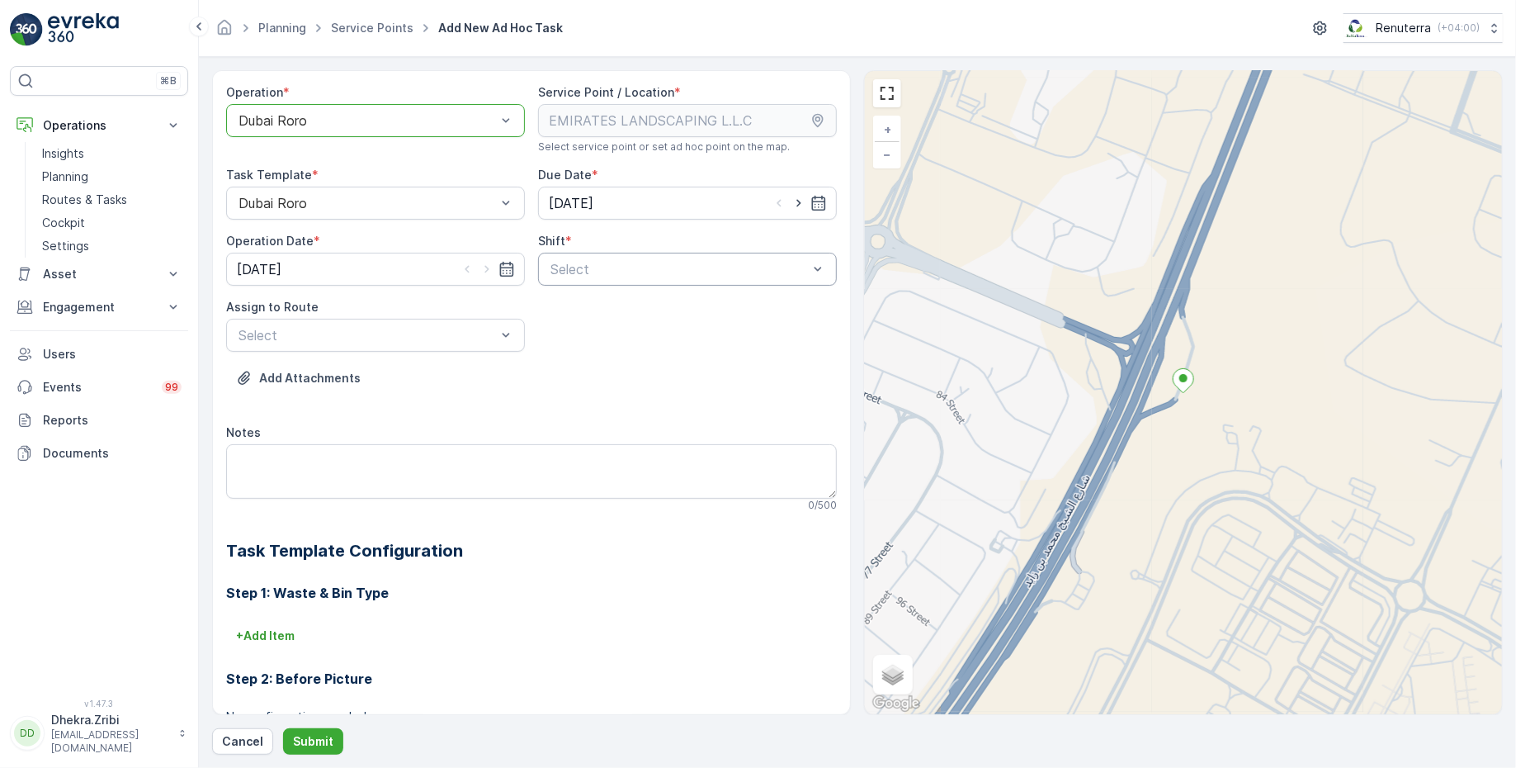
click at [666, 265] on div at bounding box center [679, 269] width 261 height 15
click at [573, 310] on span "Day Shift" at bounding box center [577, 309] width 59 height 15
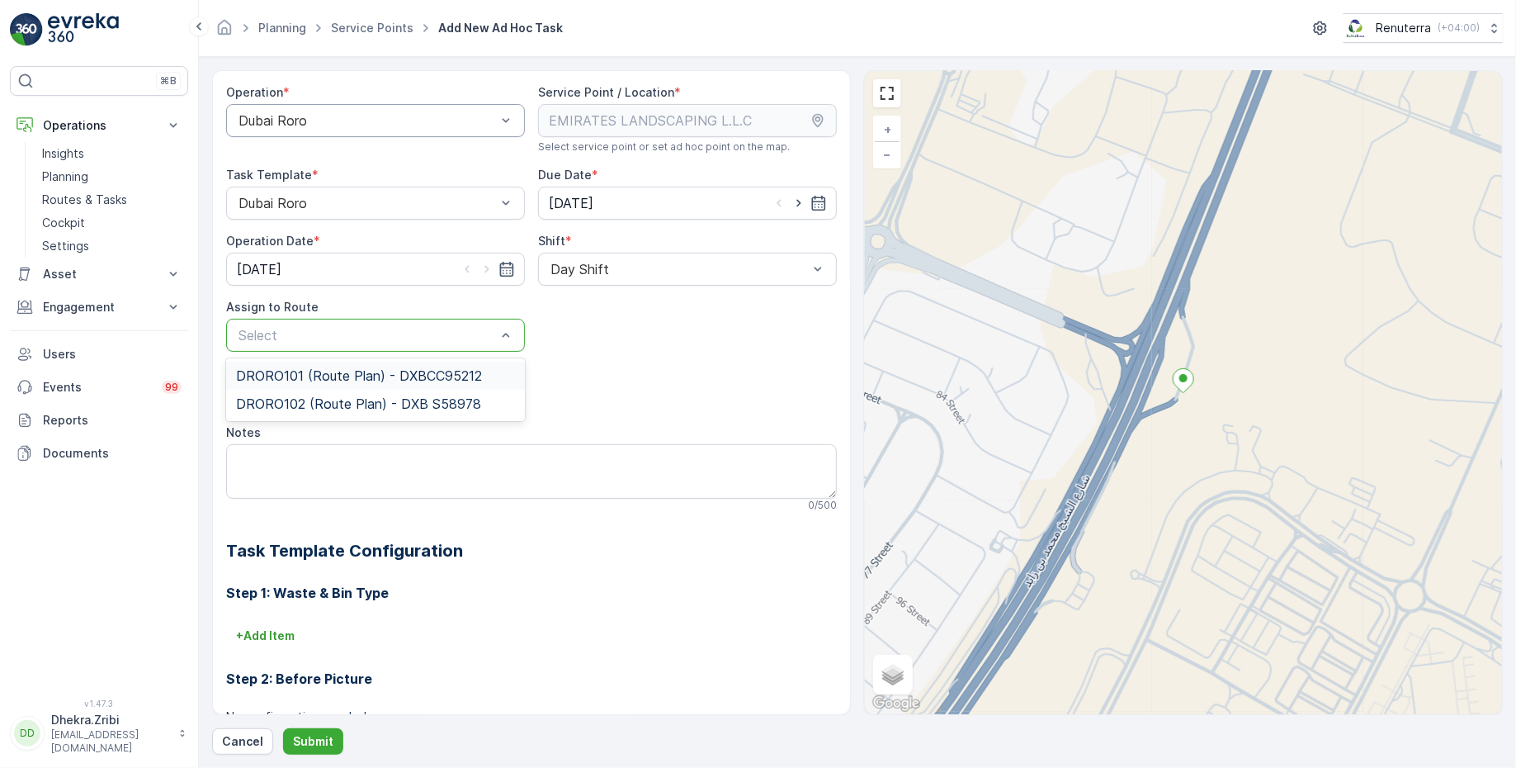
click at [277, 374] on span "DRORO101 (Route Plan) - DXBCC95212" at bounding box center [359, 375] width 246 height 15
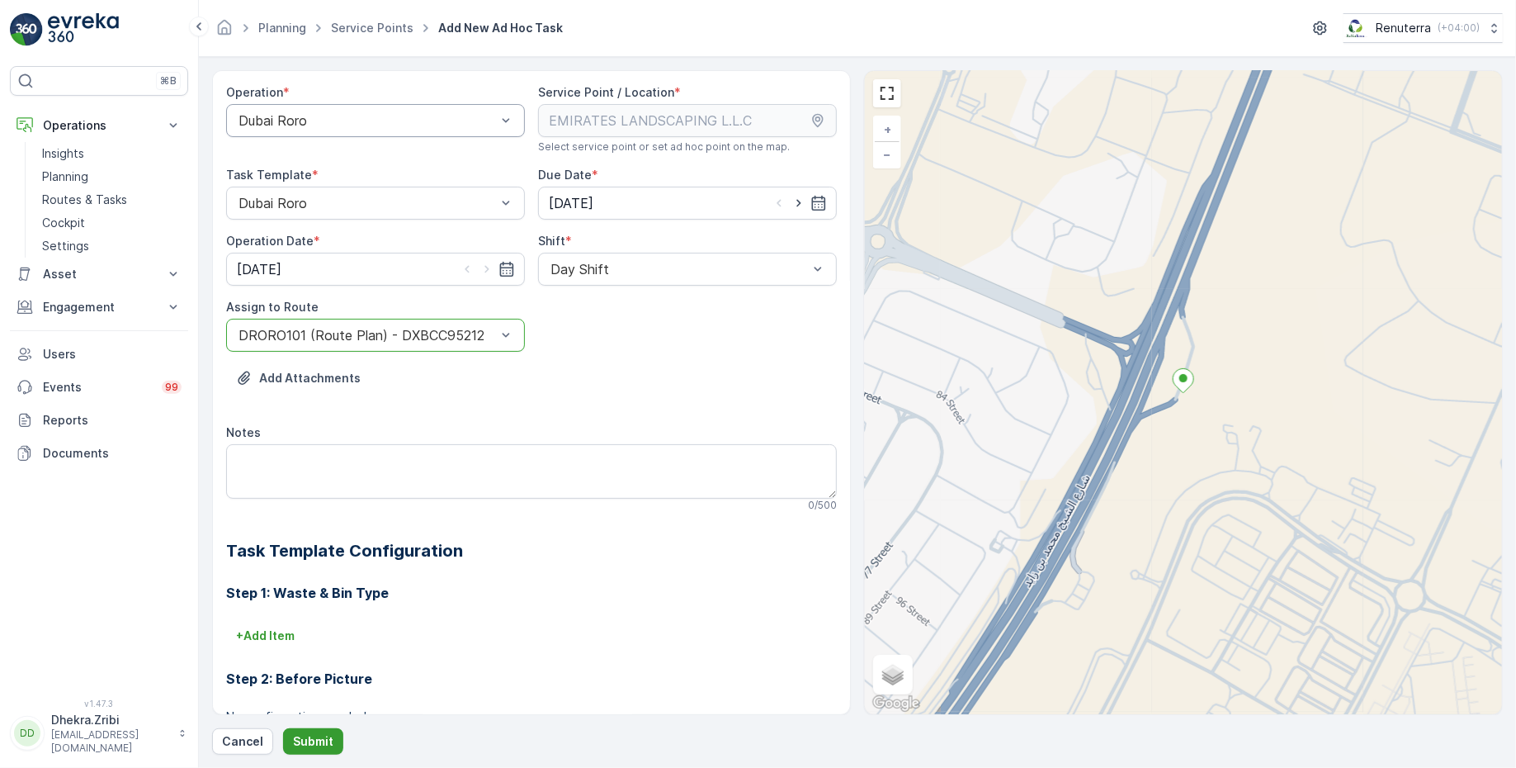
click at [309, 738] on p "Submit" at bounding box center [313, 741] width 40 height 17
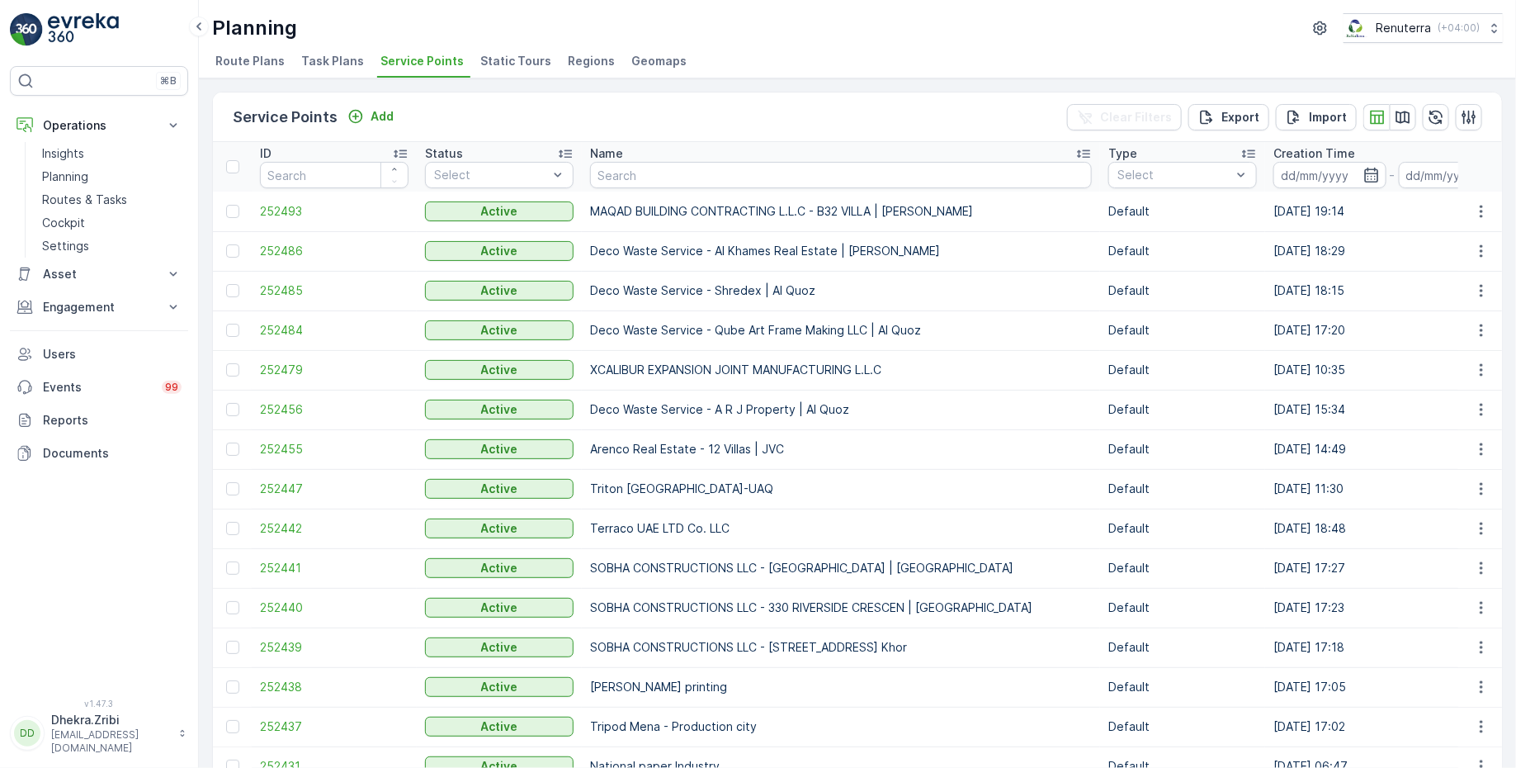
click at [890, 79] on div "Service Points Add Clear Filters Export Import ID Status Select Name Type Selec…" at bounding box center [857, 422] width 1317 height 689
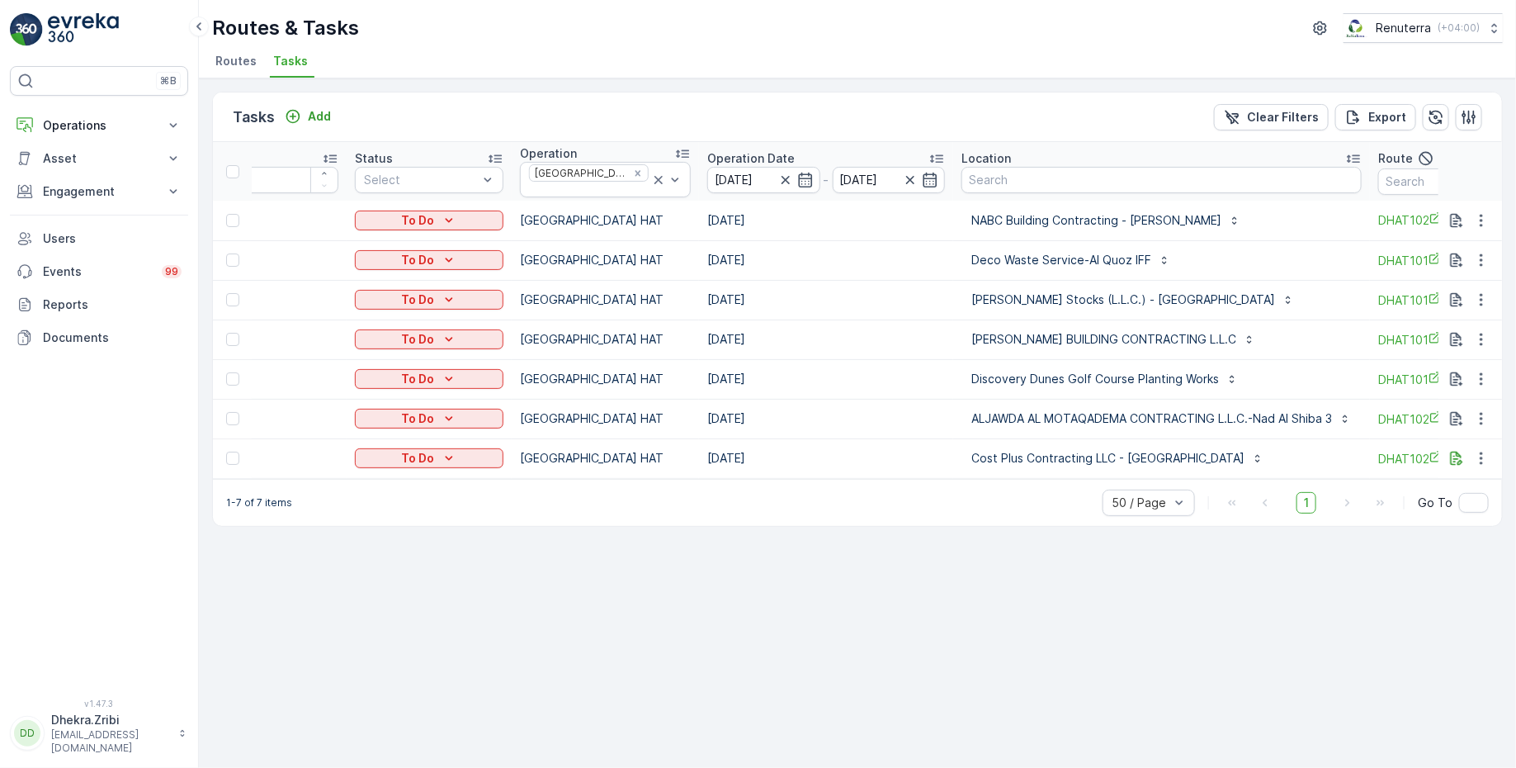
scroll to position [0, 114]
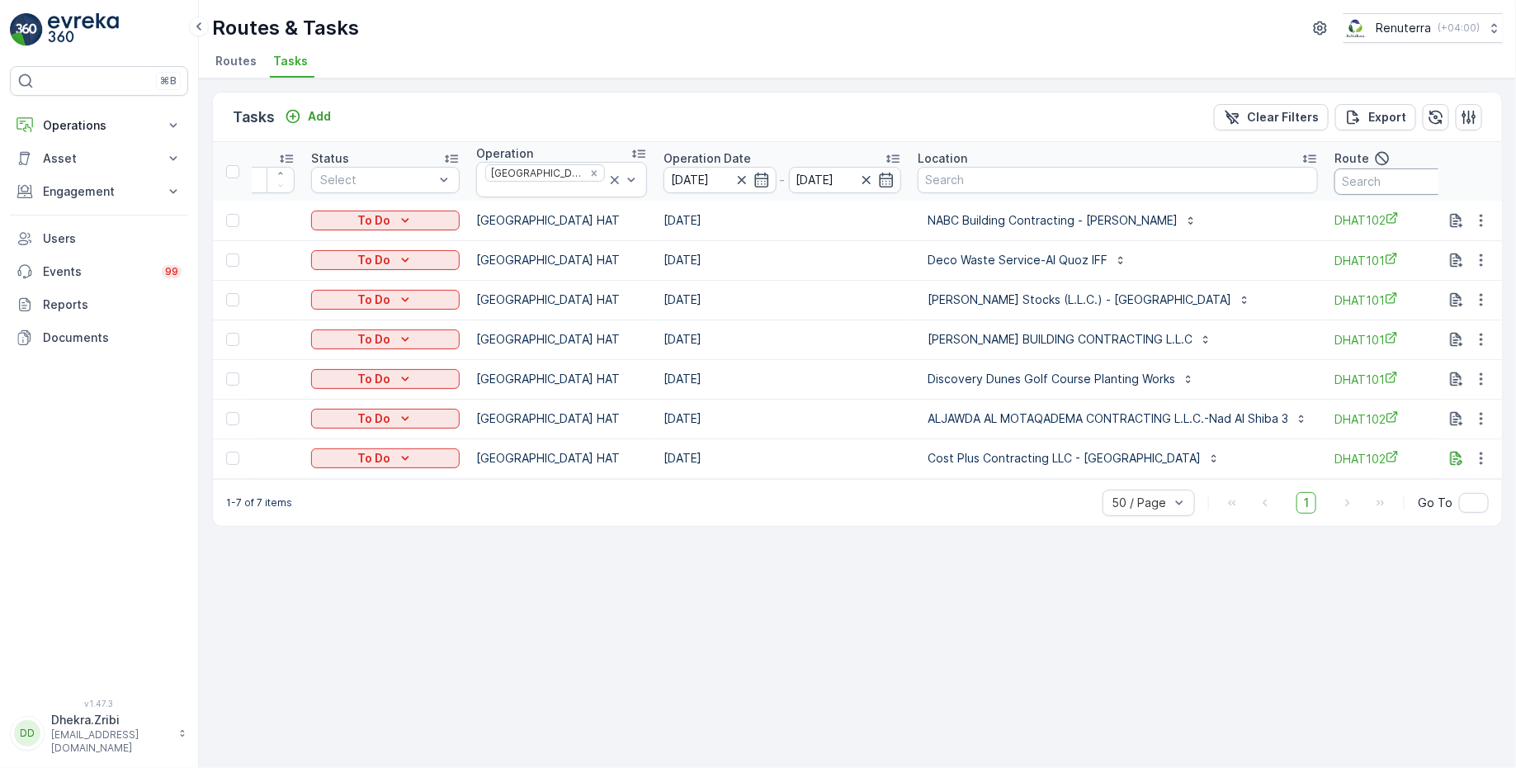
click at [1358, 171] on input "text" at bounding box center [1409, 181] width 149 height 26
type input "101"
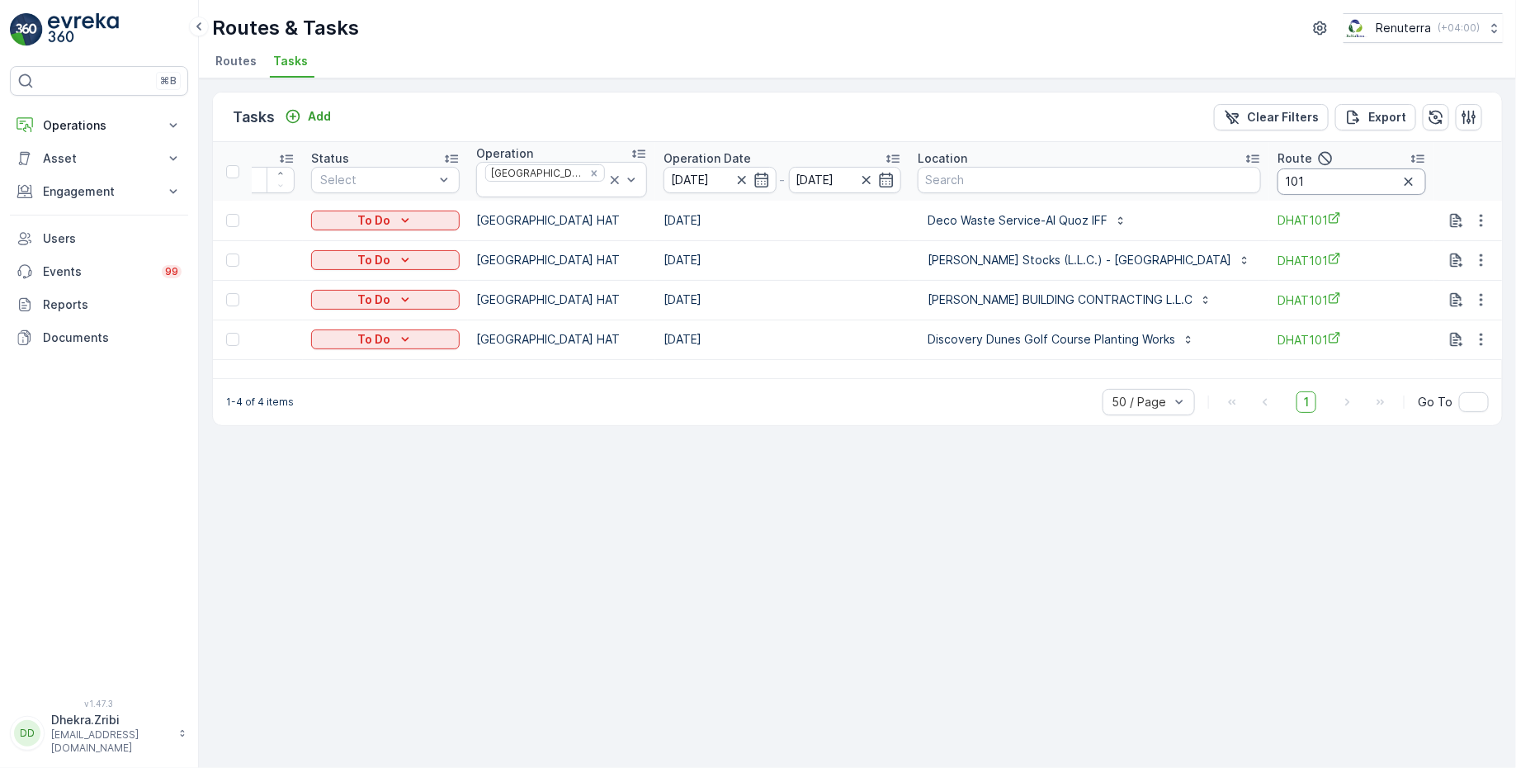
click at [1278, 171] on input "101" at bounding box center [1352, 181] width 149 height 26
type input "102"
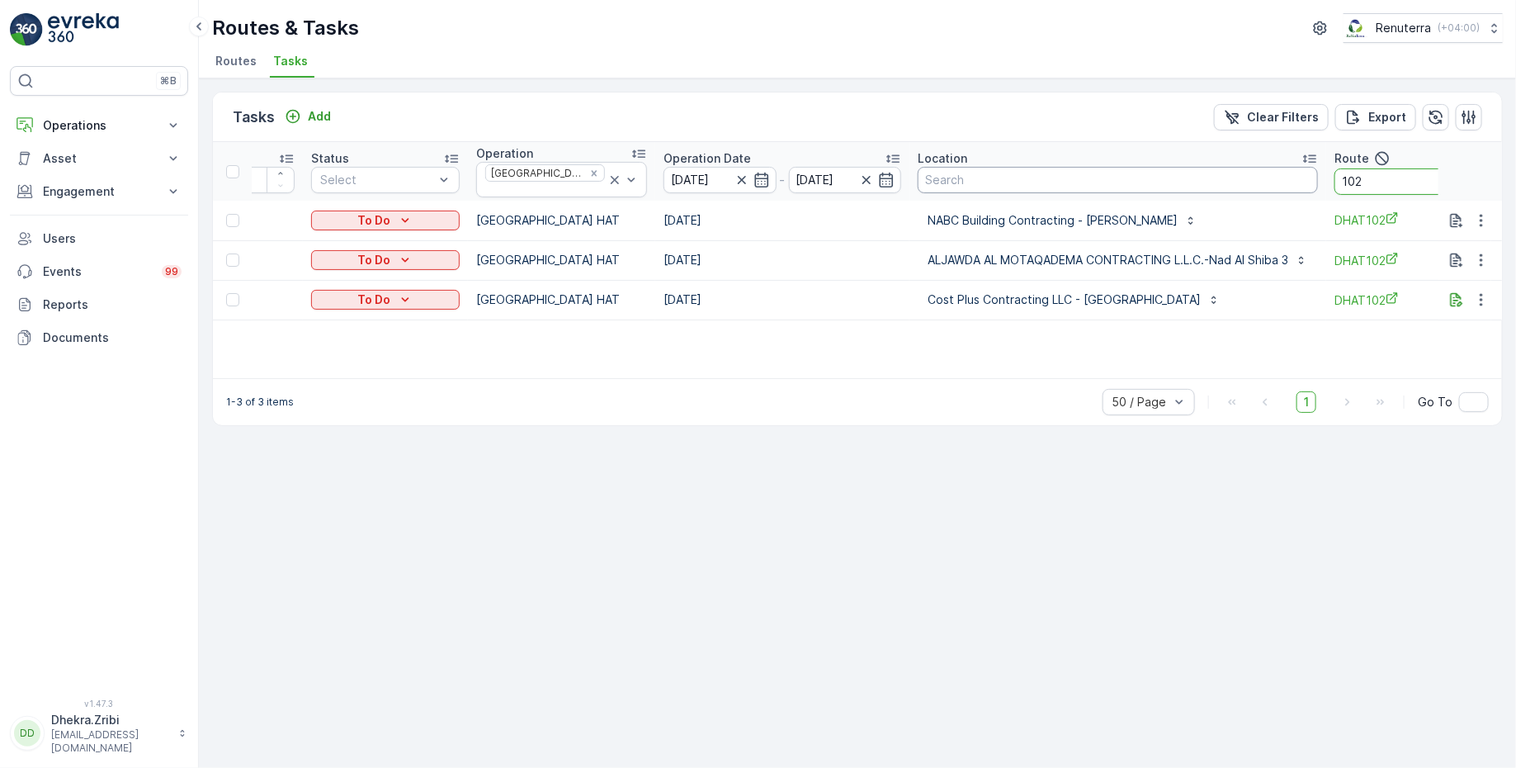
drag, startPoint x: 1355, startPoint y: 176, endPoint x: 1255, endPoint y: 172, distance: 100.7
click at [1255, 172] on tr "ID Status Select Operation [GEOGRAPHIC_DATA] HAT Operation Date [DATE] - [DATE]…" at bounding box center [910, 171] width 1622 height 59
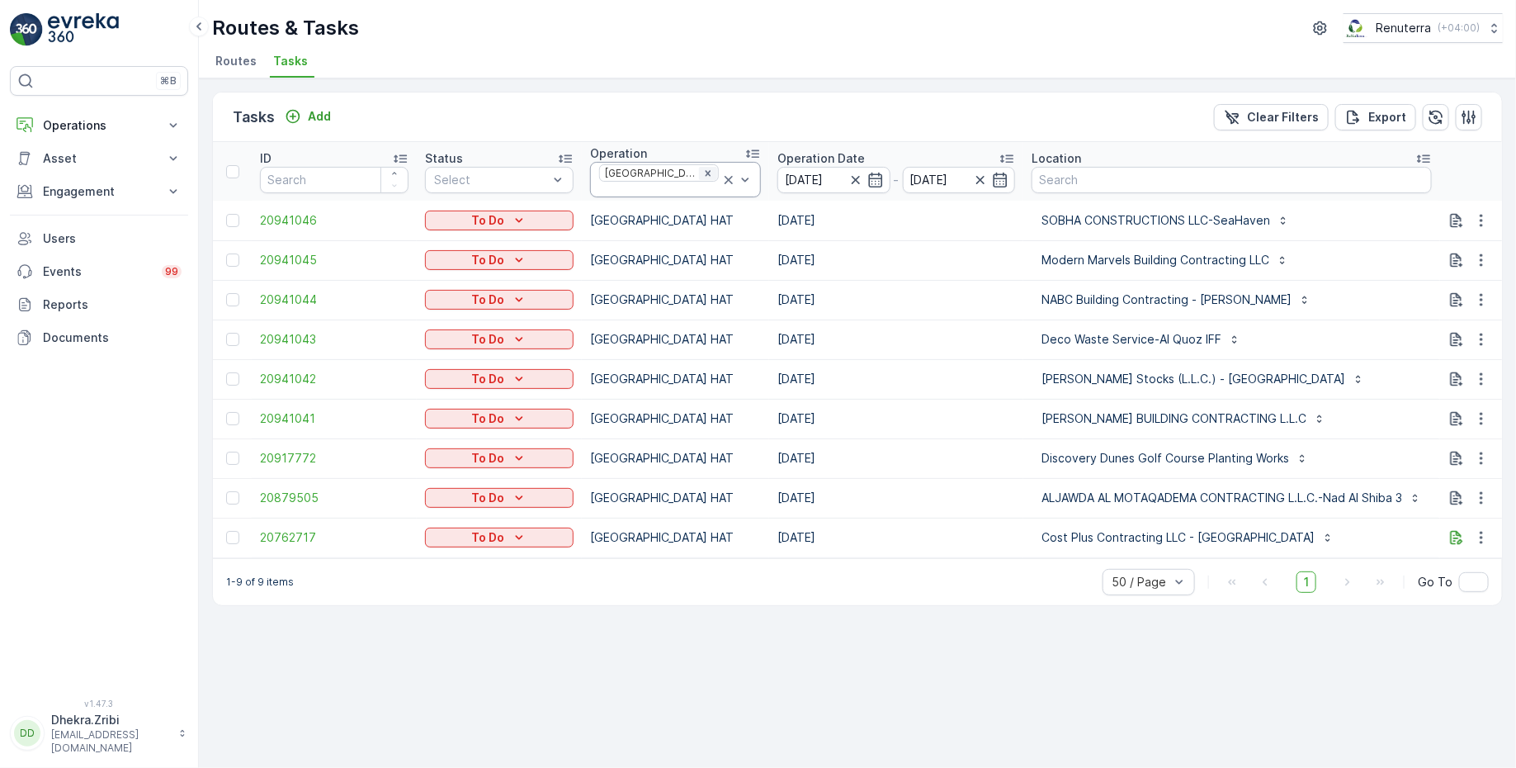
click at [699, 178] on div "Remove Dubai HAT" at bounding box center [708, 173] width 18 height 13
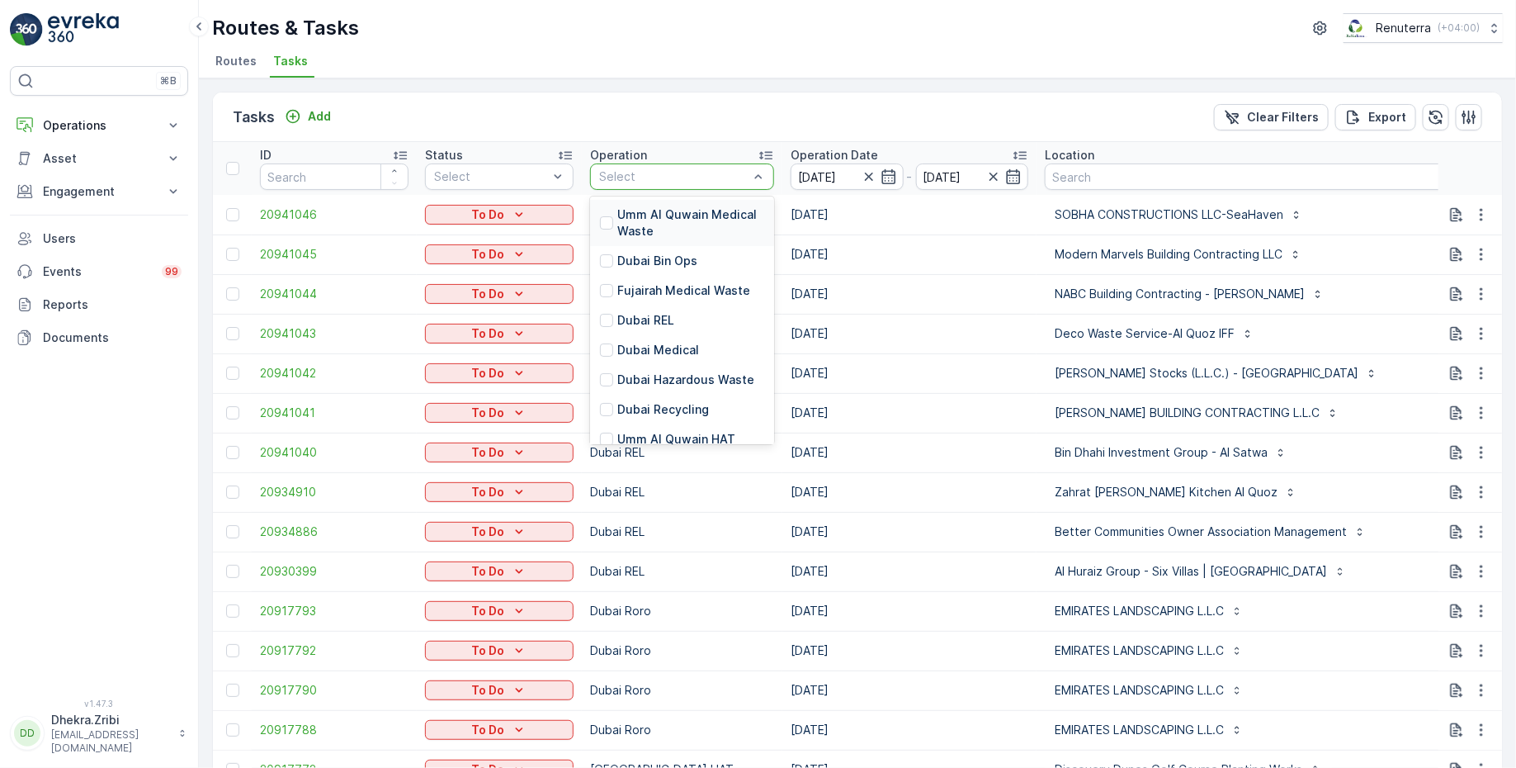
click at [707, 174] on div at bounding box center [674, 176] width 153 height 13
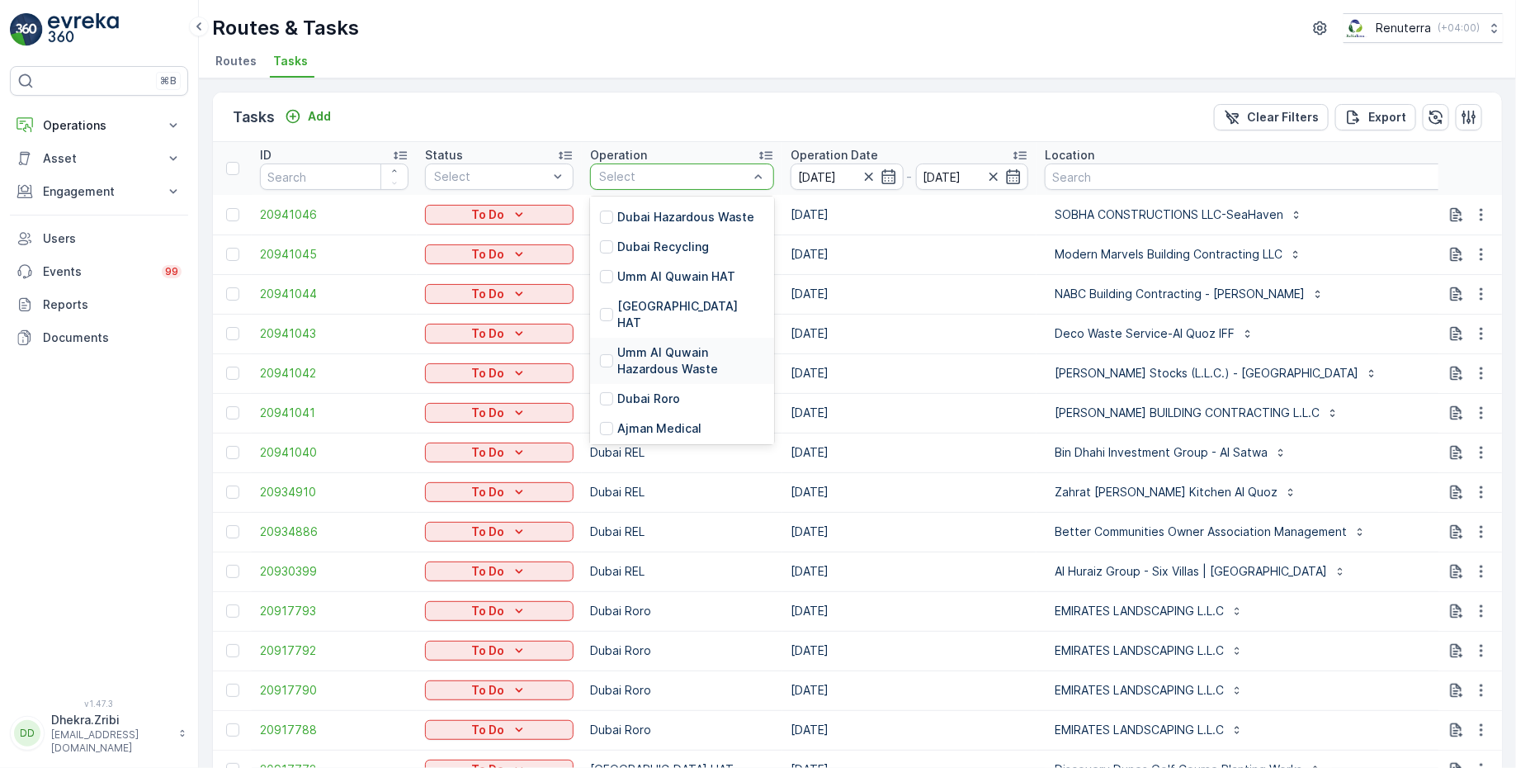
scroll to position [174, 0]
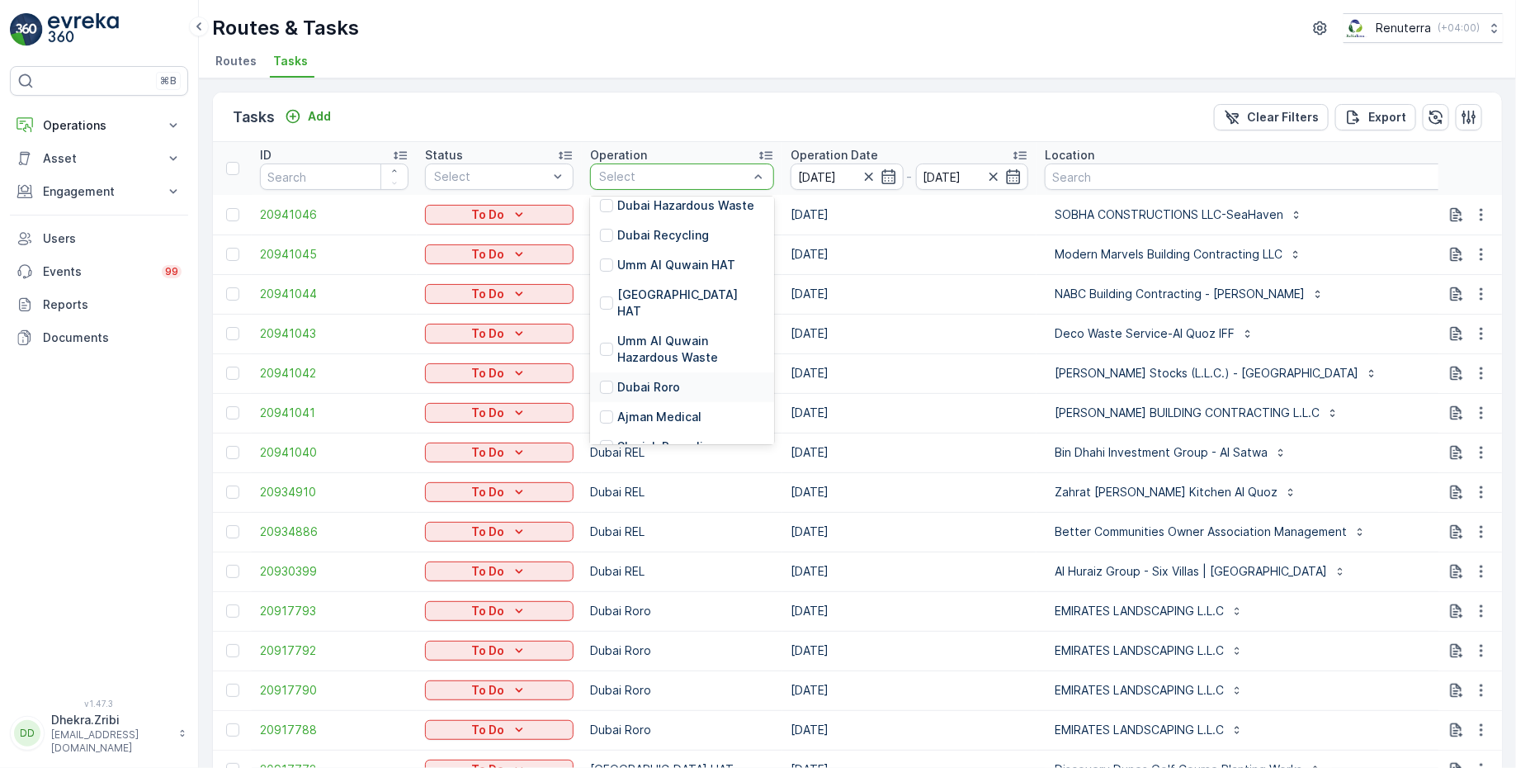
click at [640, 379] on p "Dubai Roro" at bounding box center [648, 387] width 63 height 17
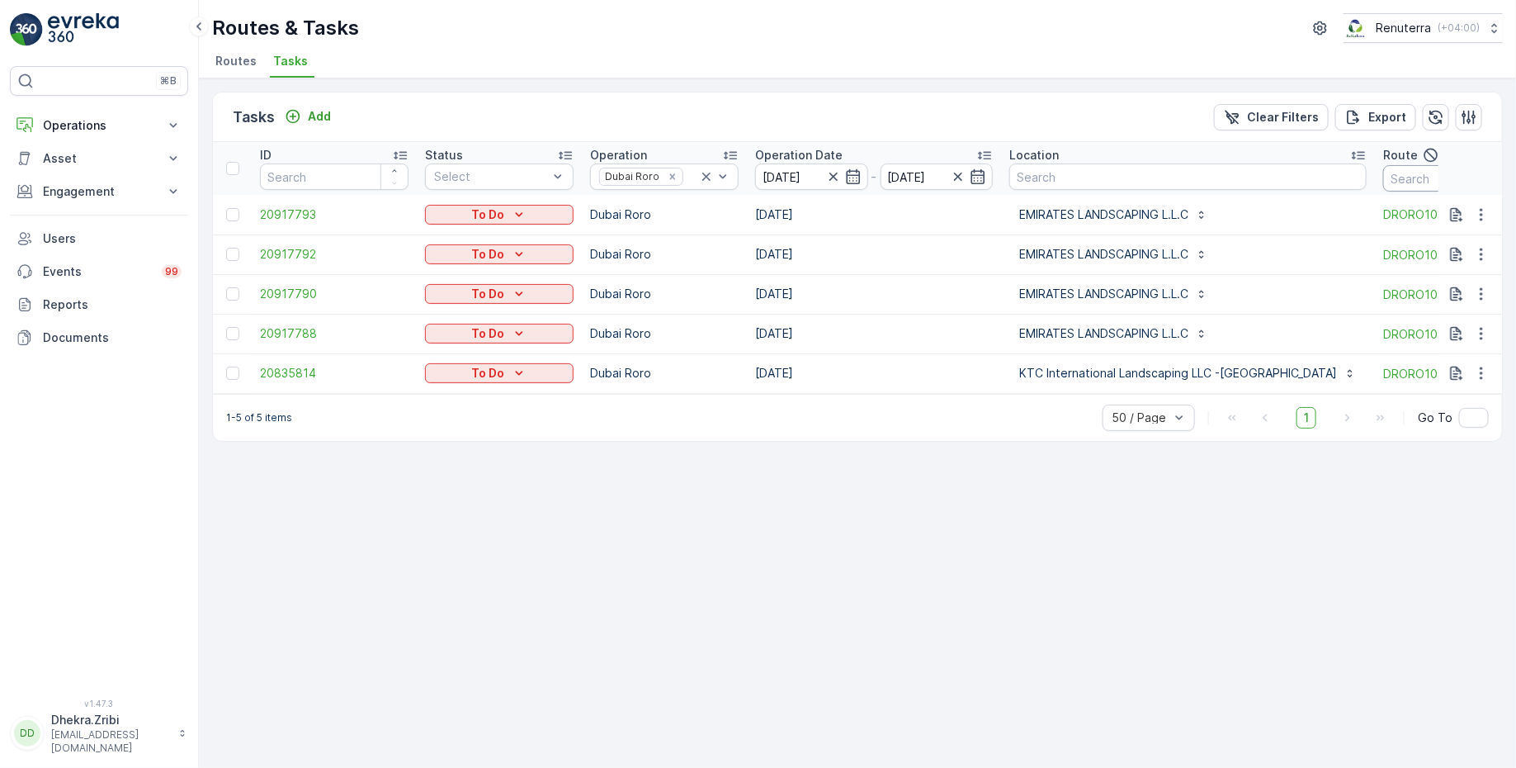
click at [1383, 177] on input "text" at bounding box center [1457, 178] width 149 height 26
type input "102"
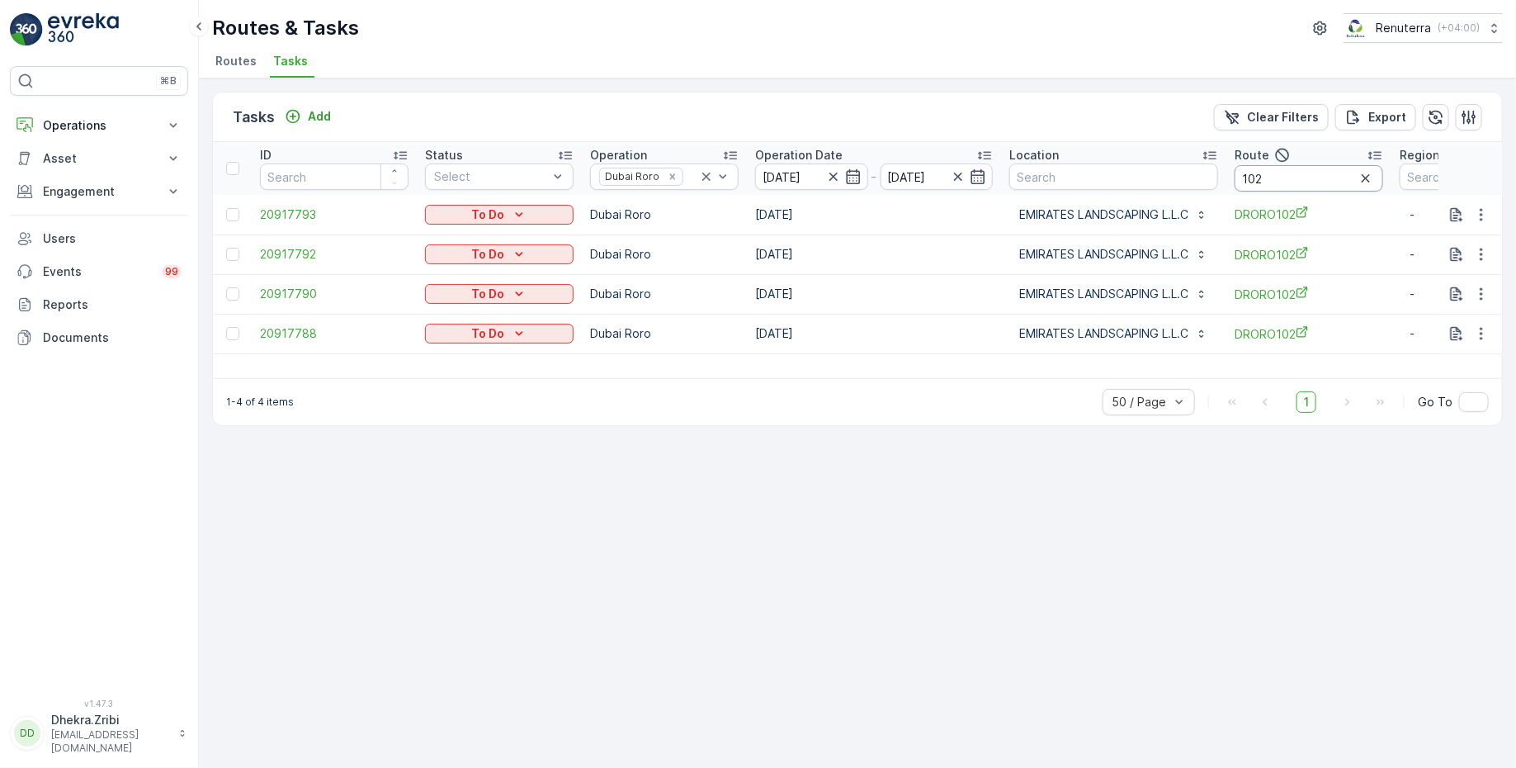
click at [1313, 177] on input "102" at bounding box center [1309, 178] width 149 height 26
type input "101"
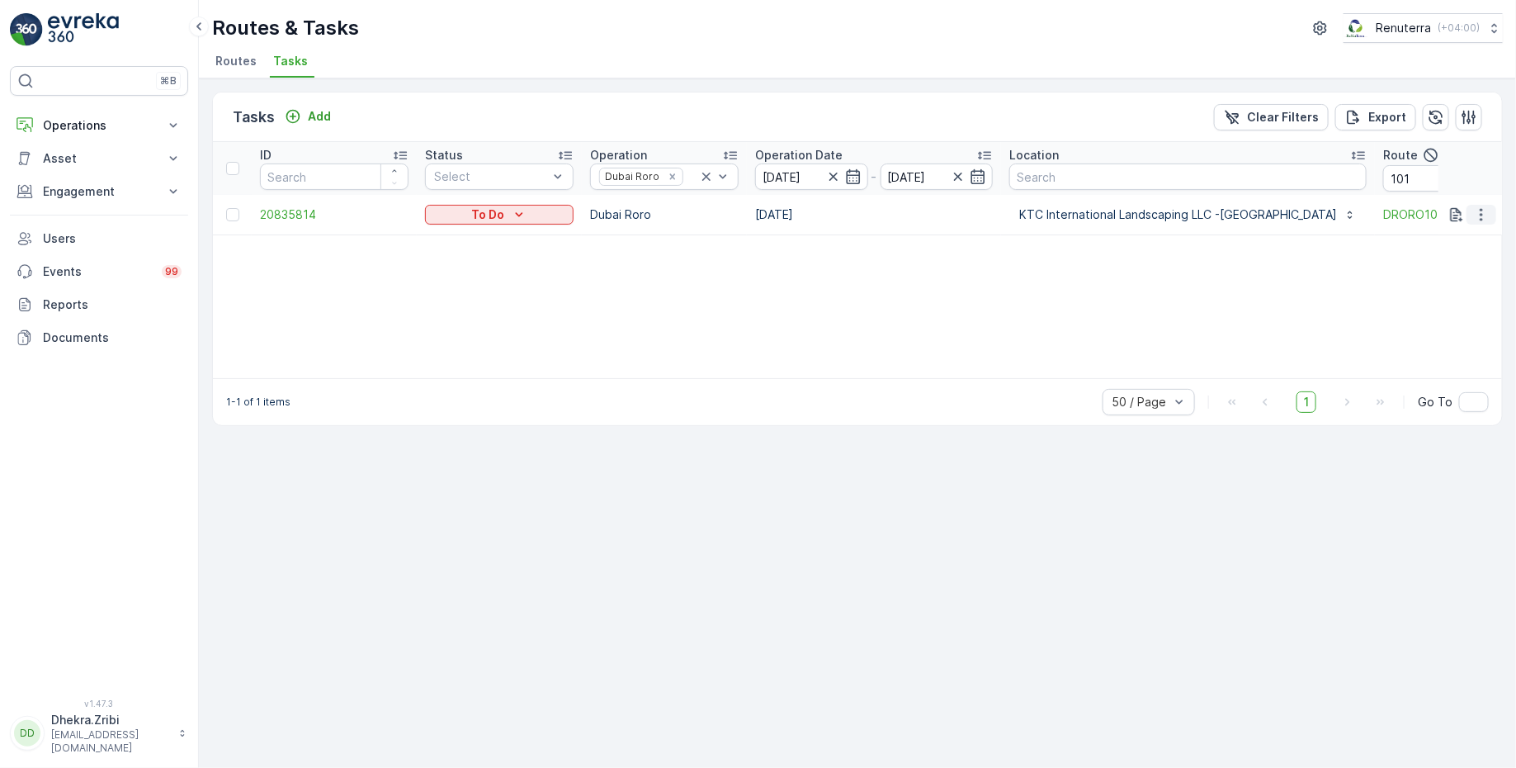
click at [1492, 217] on button "button" at bounding box center [1482, 215] width 30 height 20
click at [1425, 315] on div "Remove from Route" at bounding box center [1454, 306] width 125 height 23
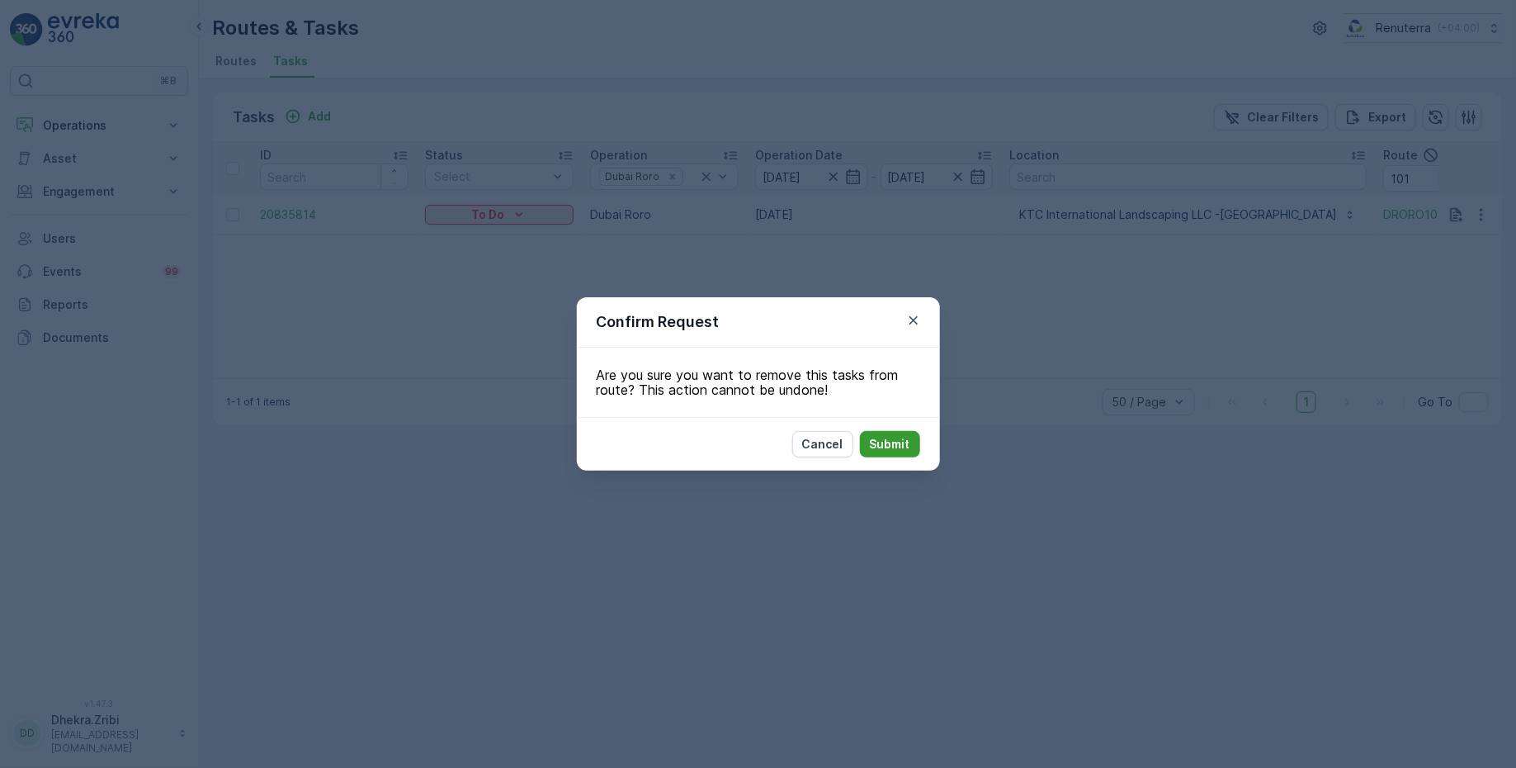
click at [893, 445] on p "Submit" at bounding box center [890, 444] width 40 height 17
